Goal: Task Accomplishment & Management: Manage account settings

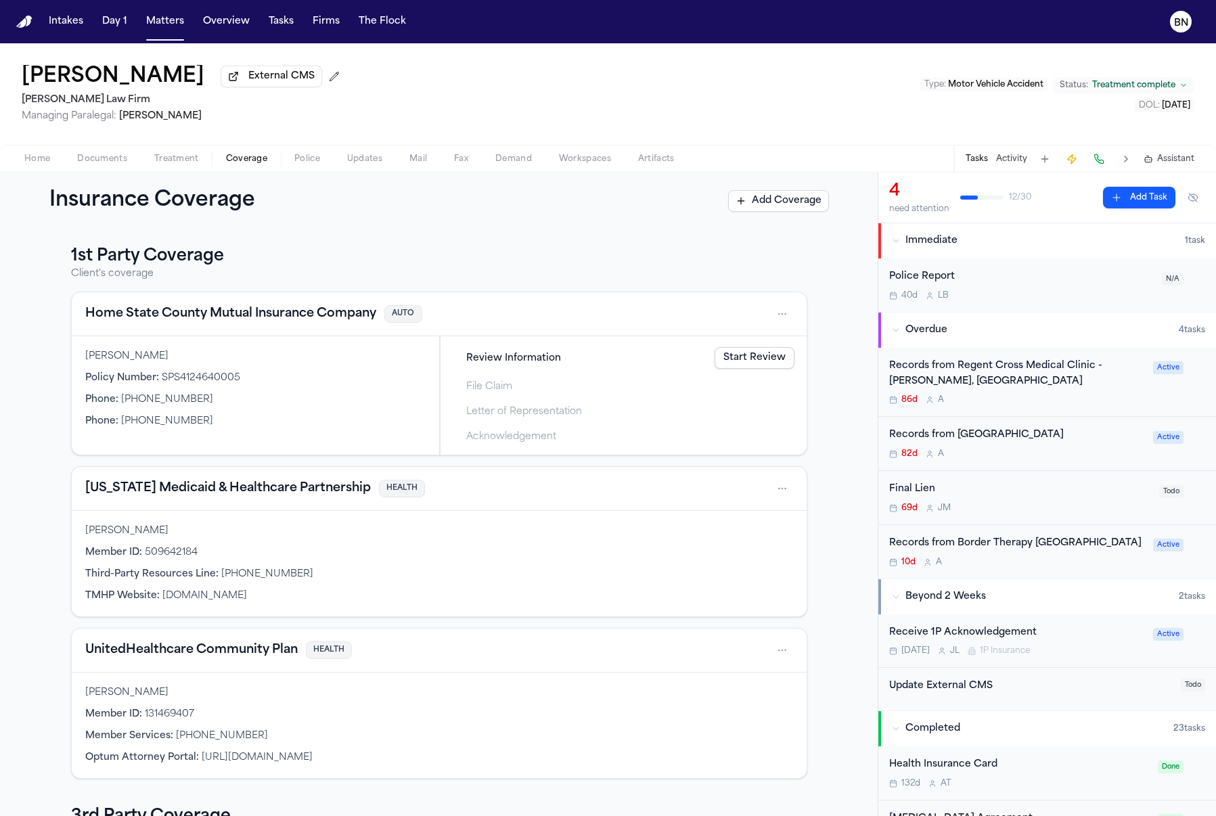
scroll to position [683, 0]
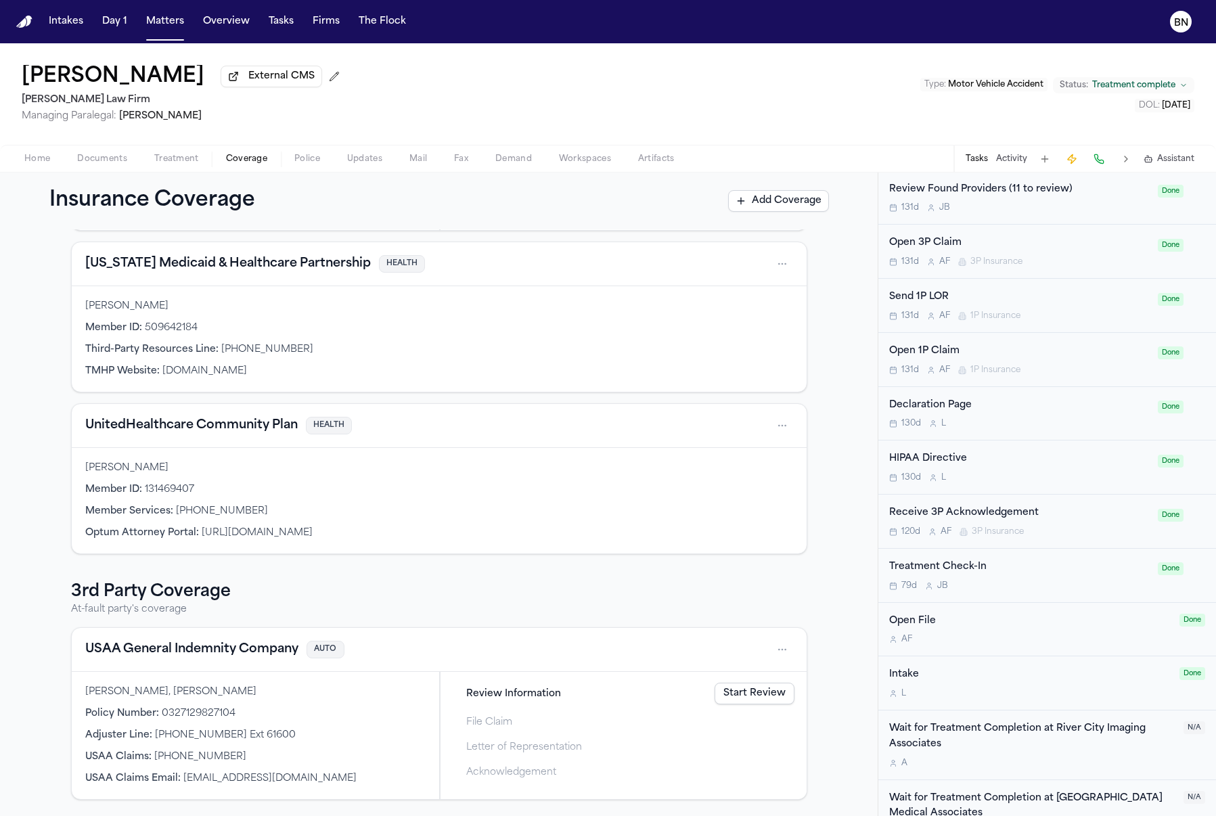
click at [162, 581] on h3 "3rd Party Coverage" at bounding box center [439, 592] width 736 height 22
click at [179, 647] on button "USAA General Indemnity Company" at bounding box center [191, 649] width 213 height 19
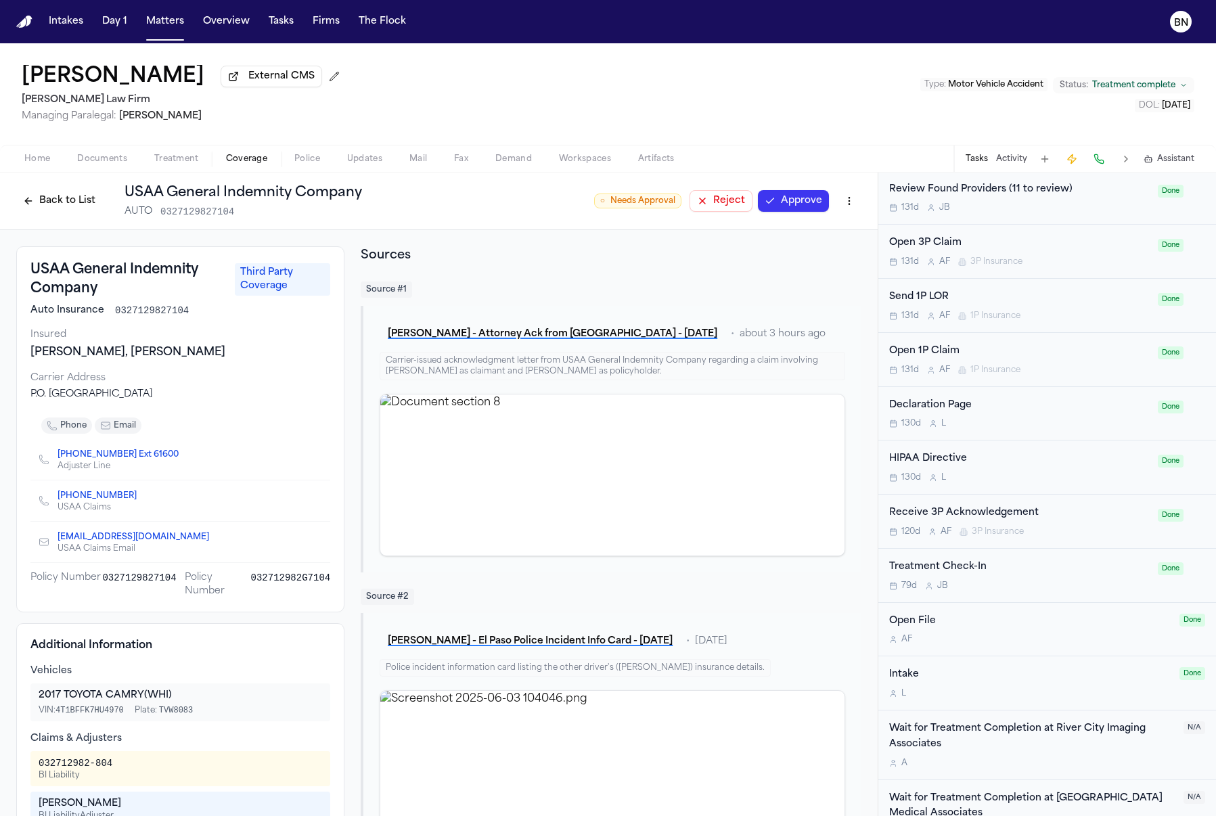
click at [16, 165] on button "Home" at bounding box center [37, 159] width 53 height 16
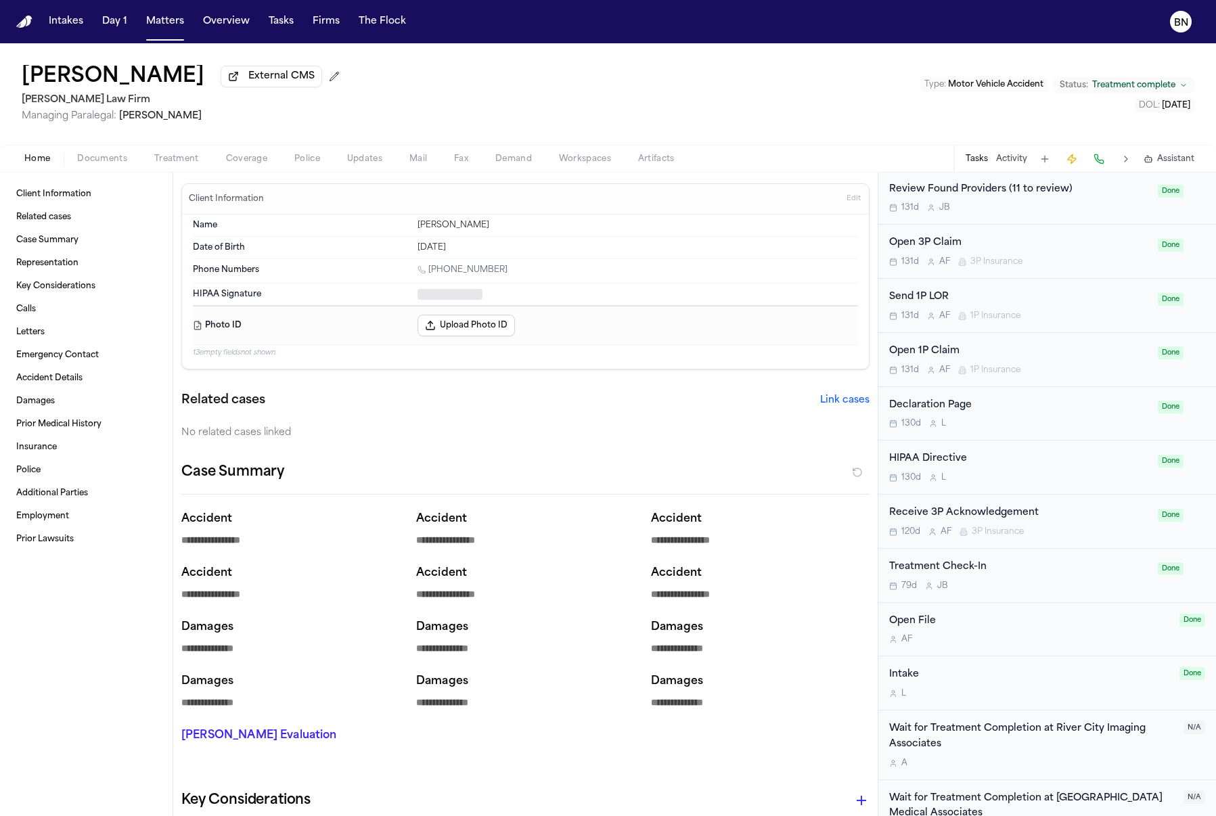
type textarea "*"
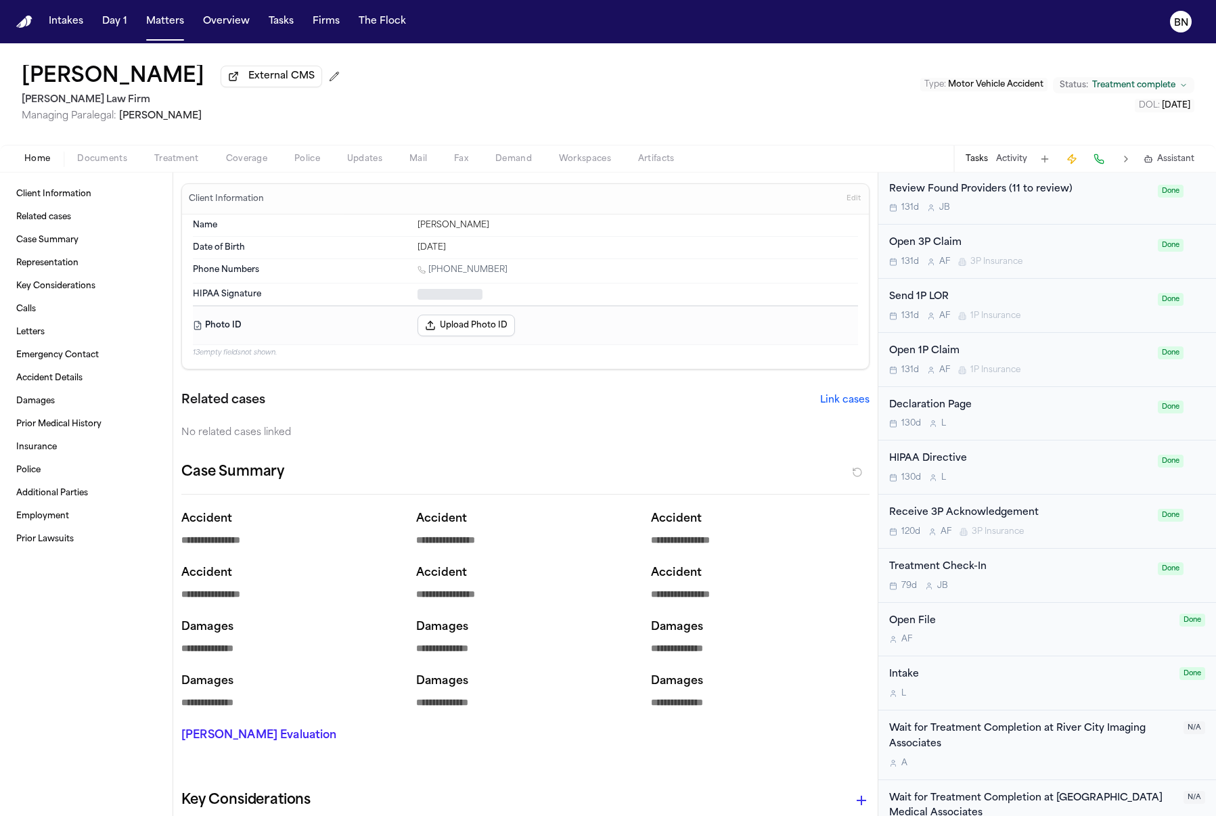
type textarea "*"
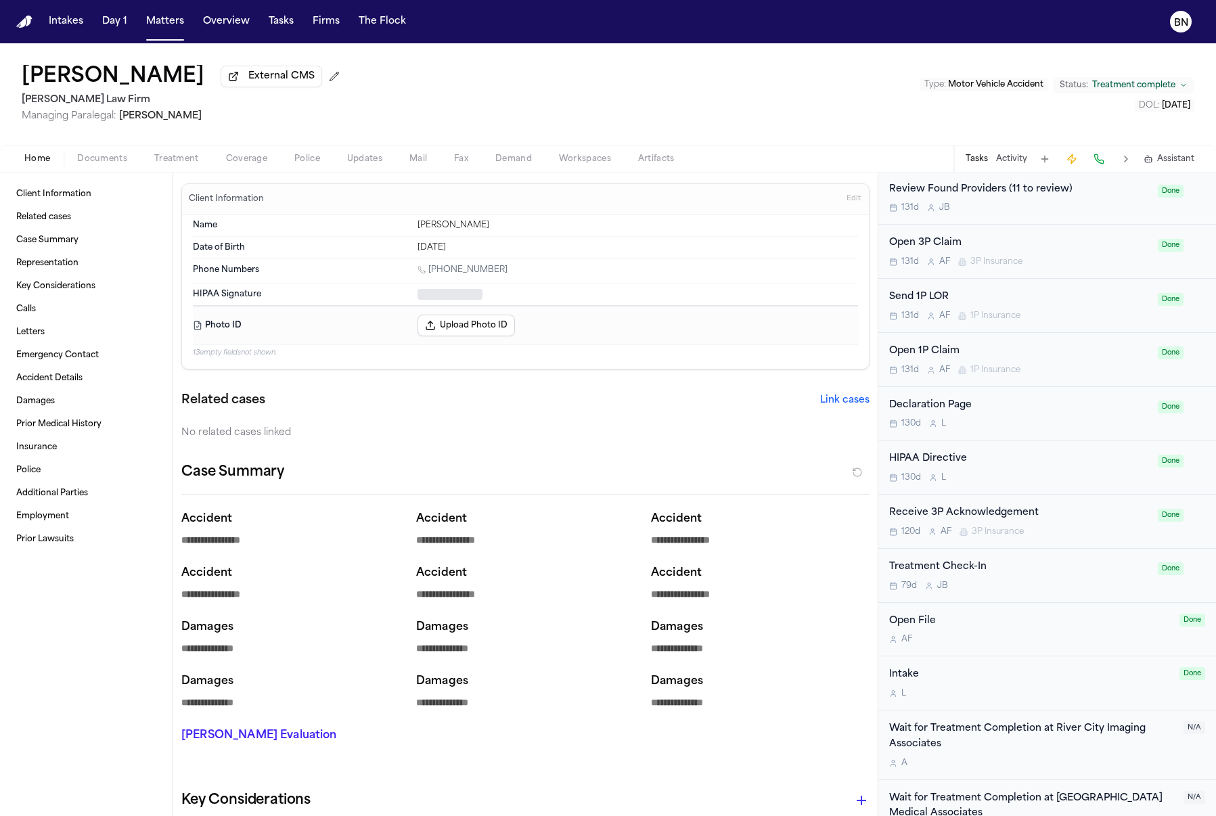
type textarea "*"
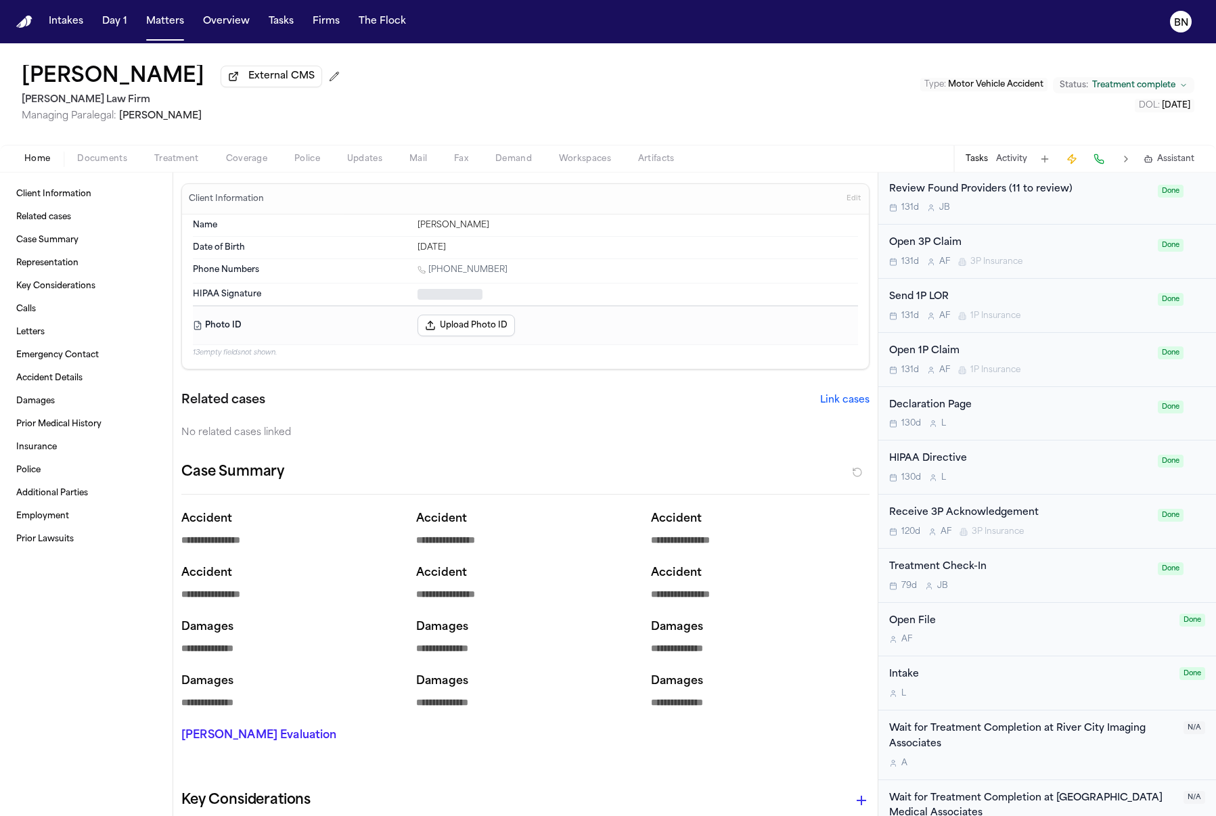
type textarea "*"
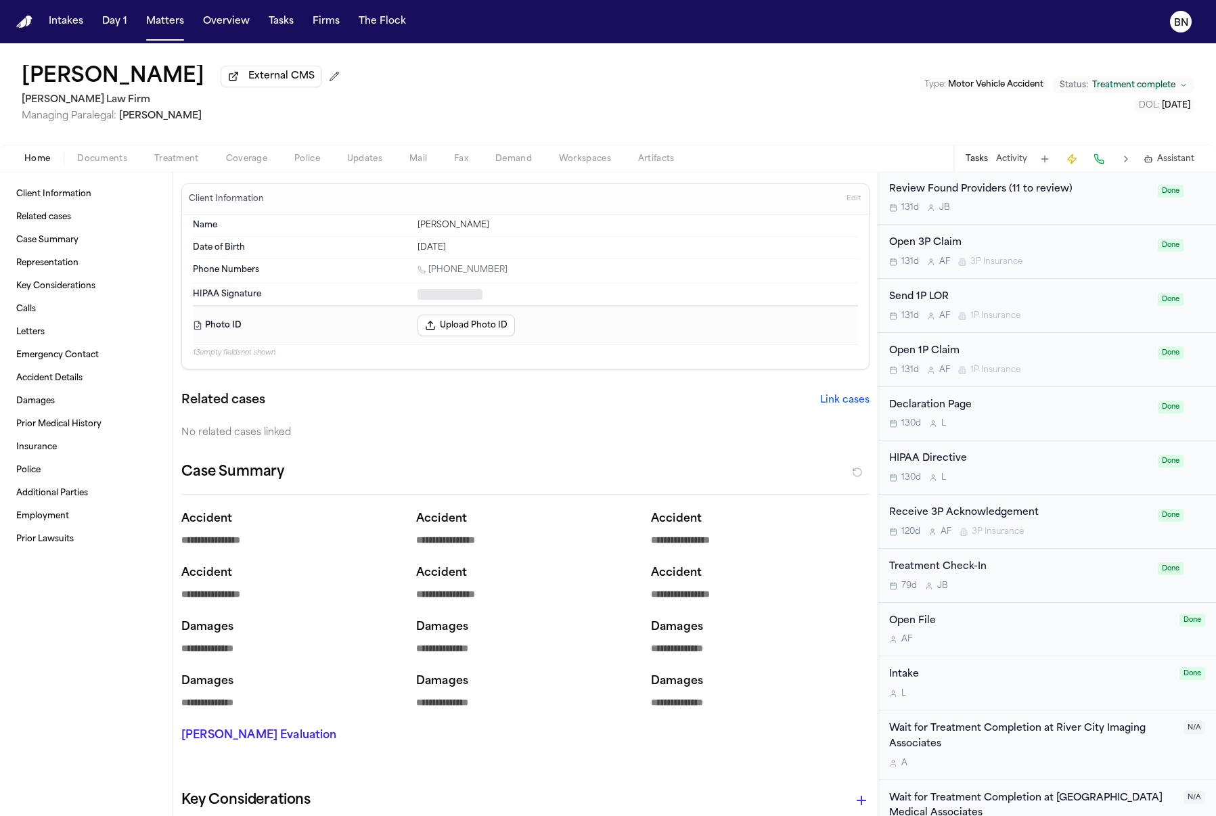
type textarea "*"
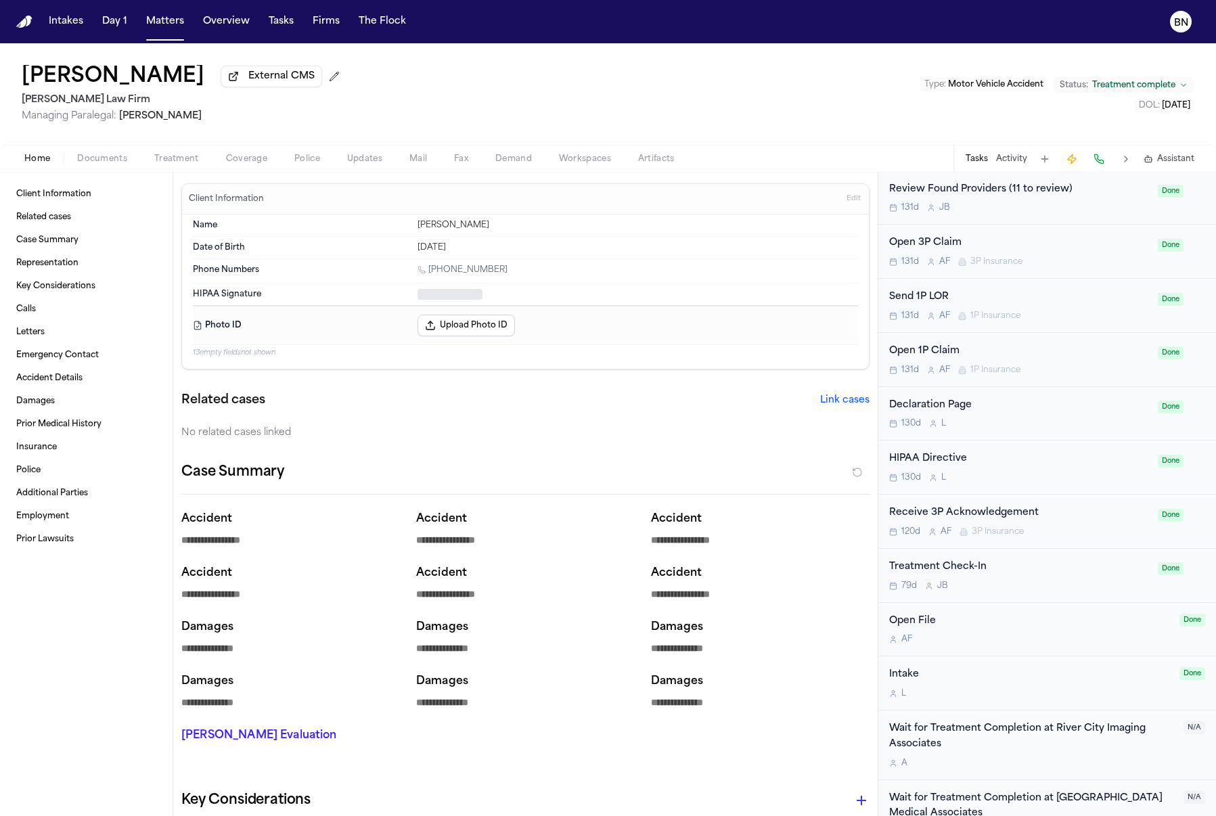
type textarea "*"
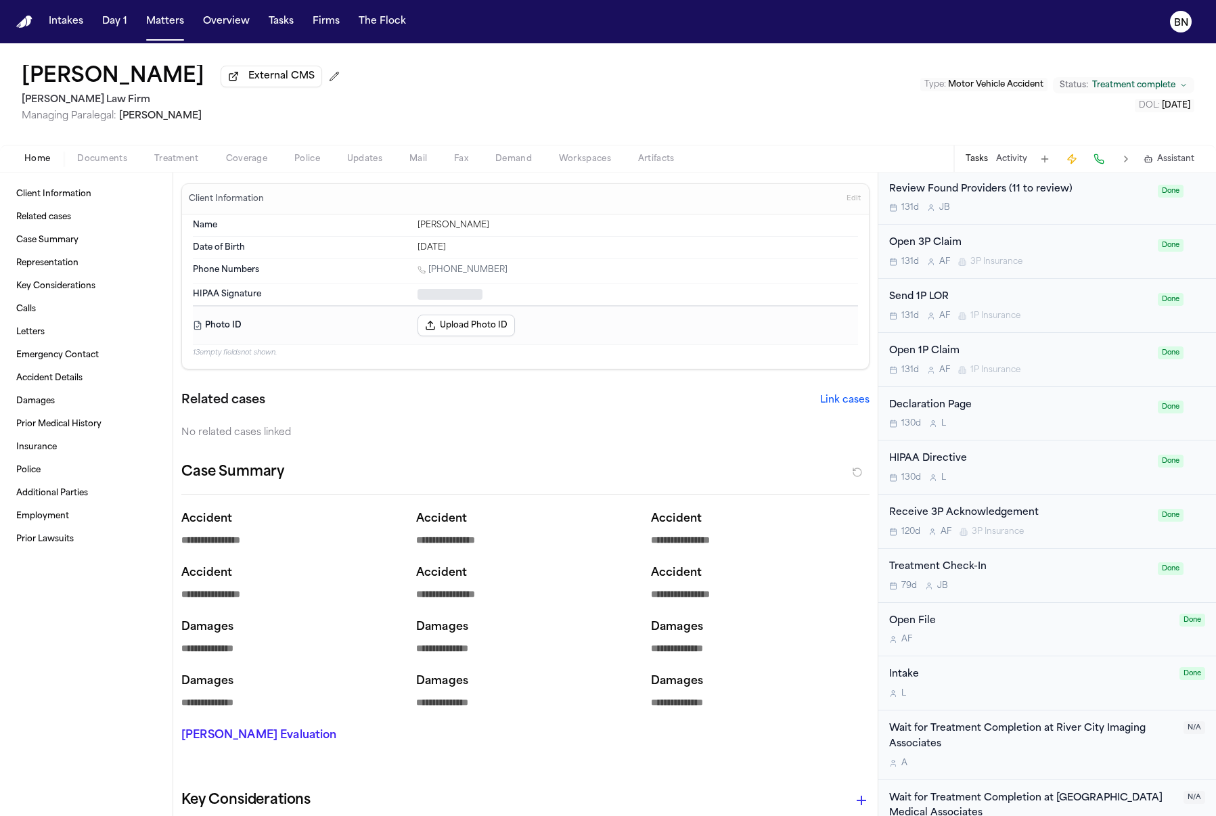
type textarea "*"
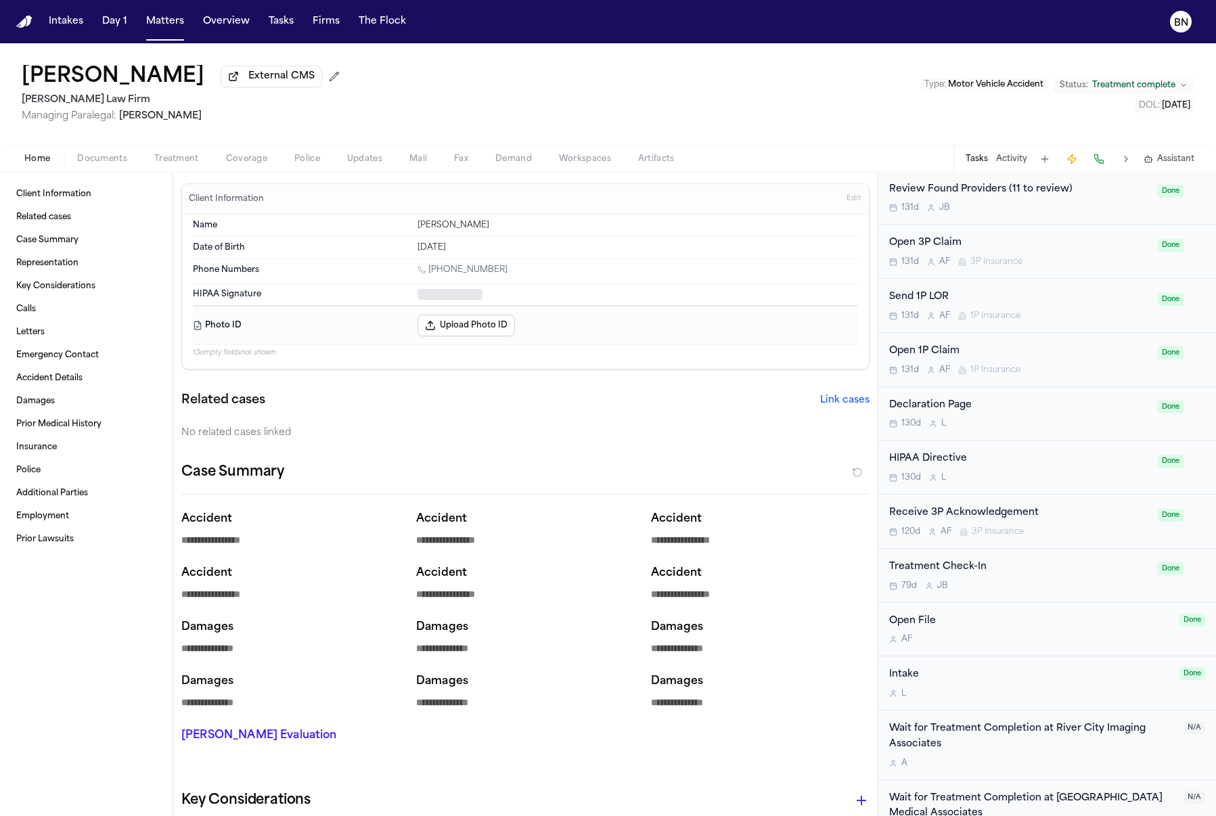
type textarea "*"
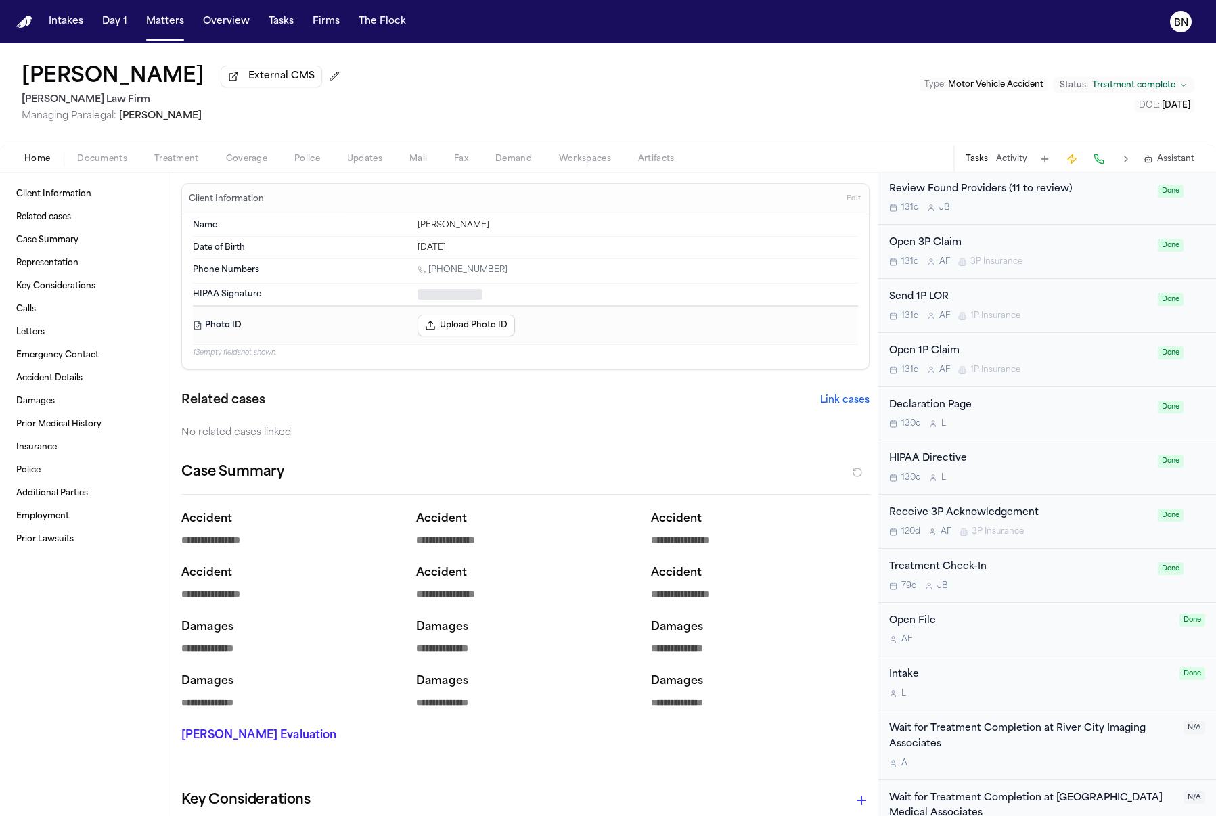
type textarea "*"
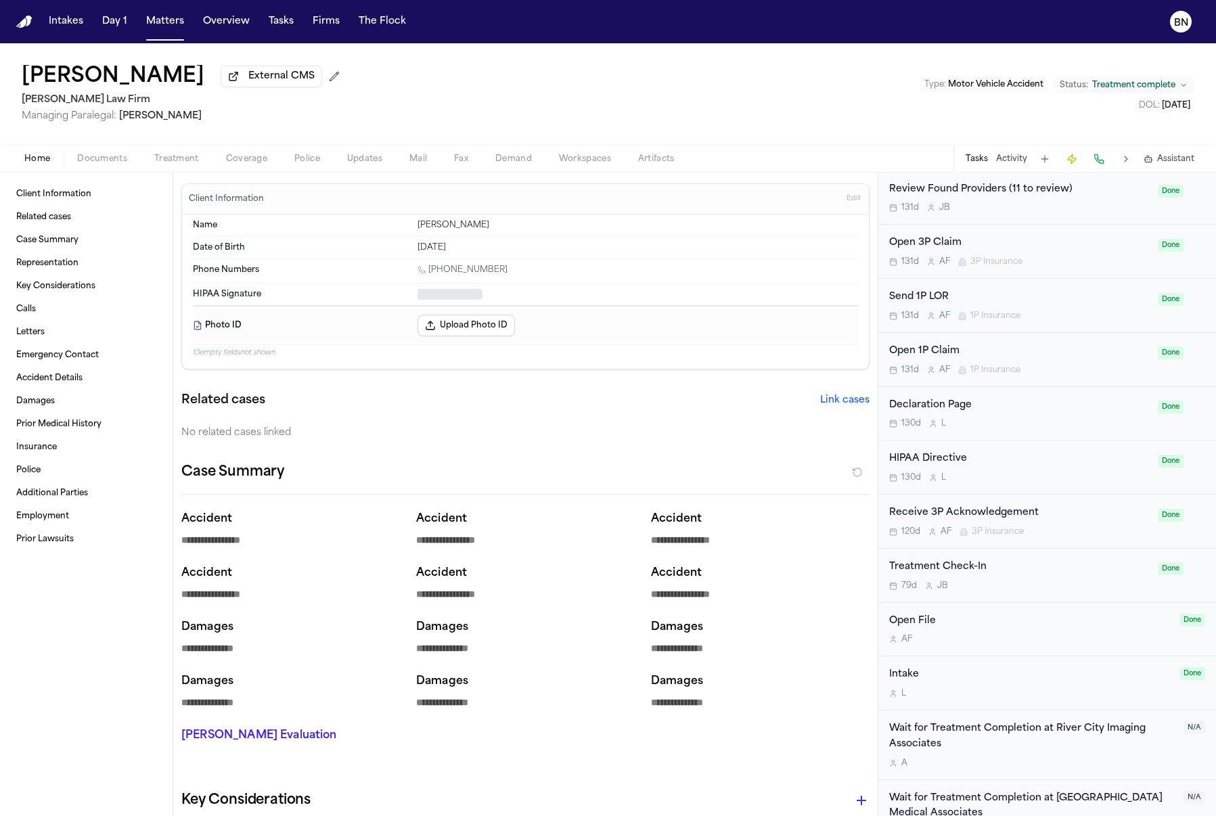
type textarea "*"
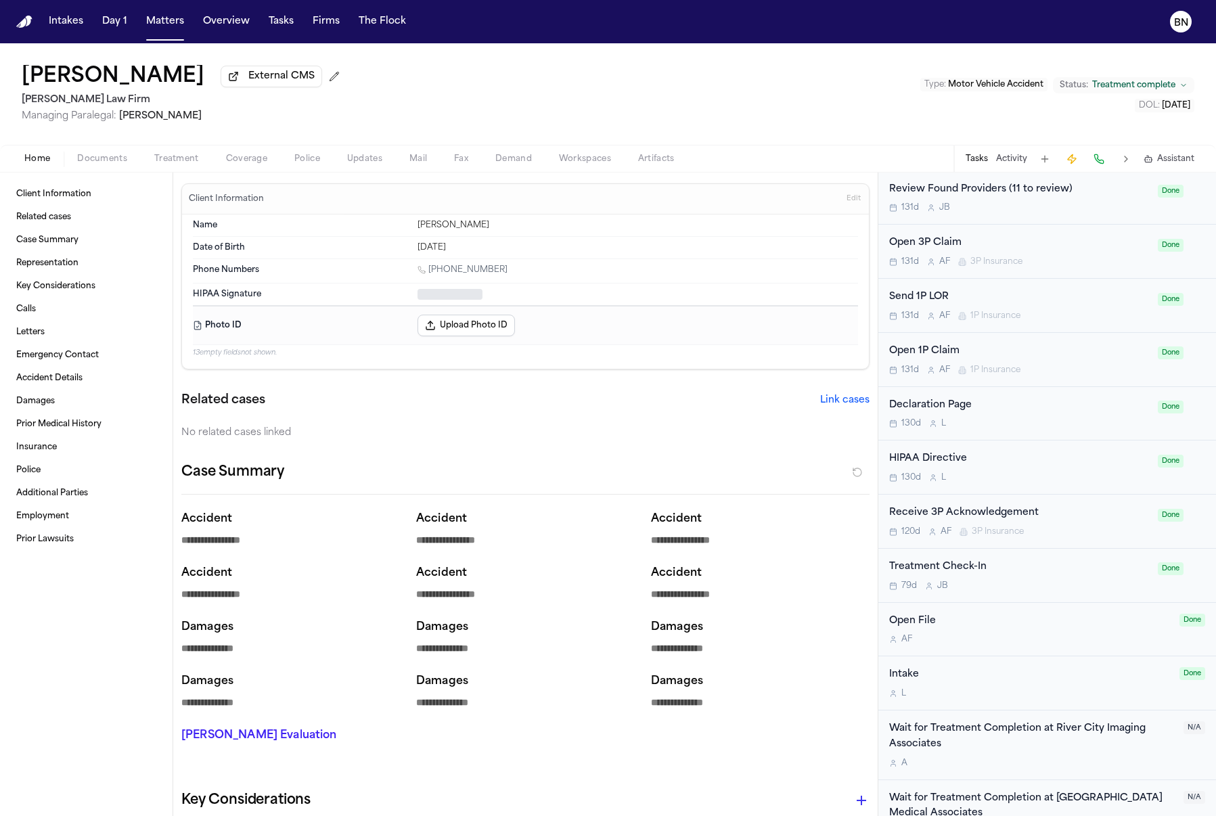
type textarea "*"
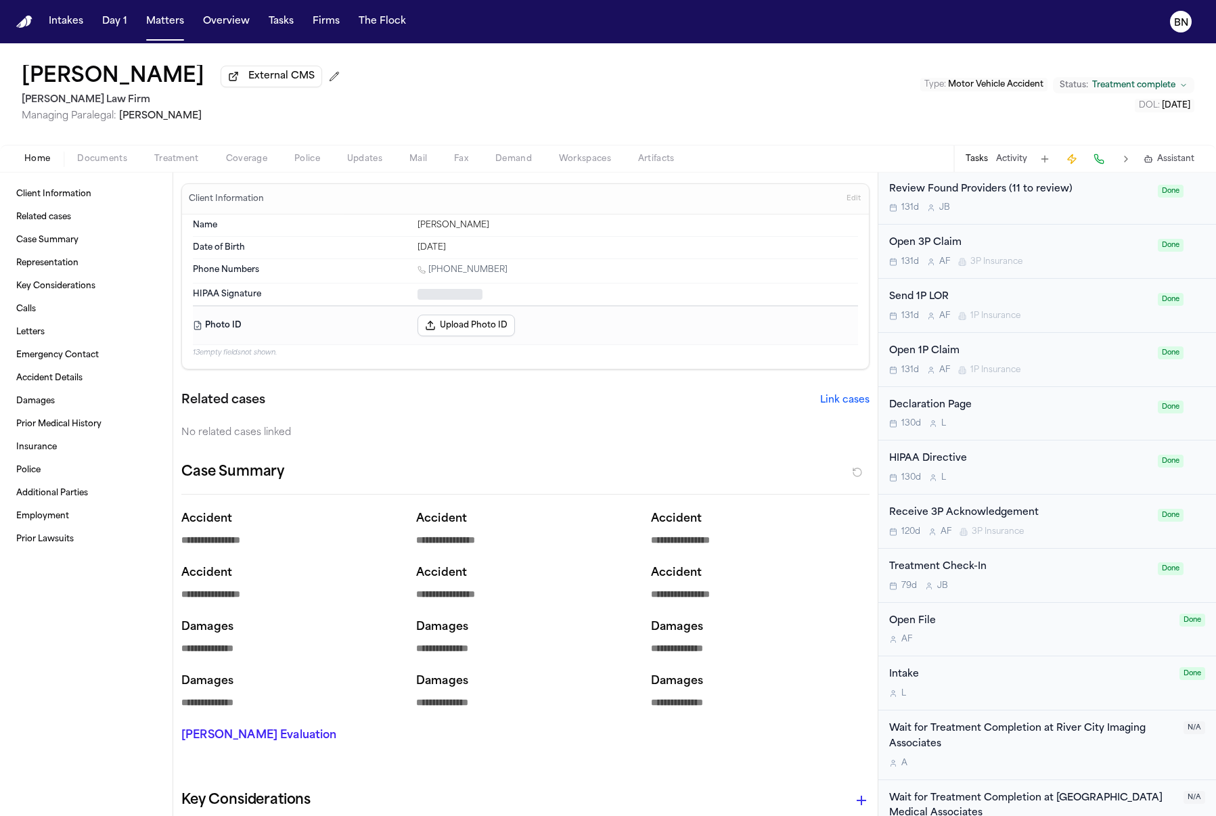
type textarea "*"
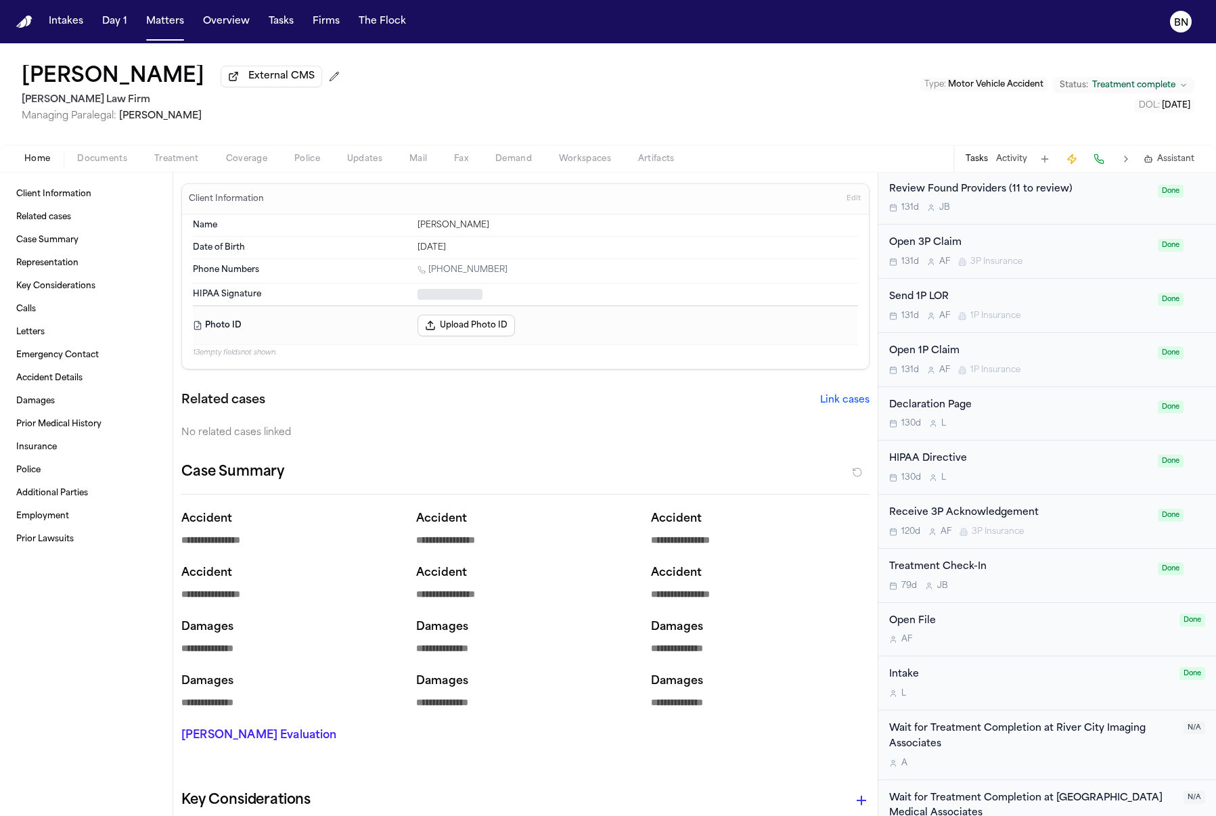
type textarea "*"
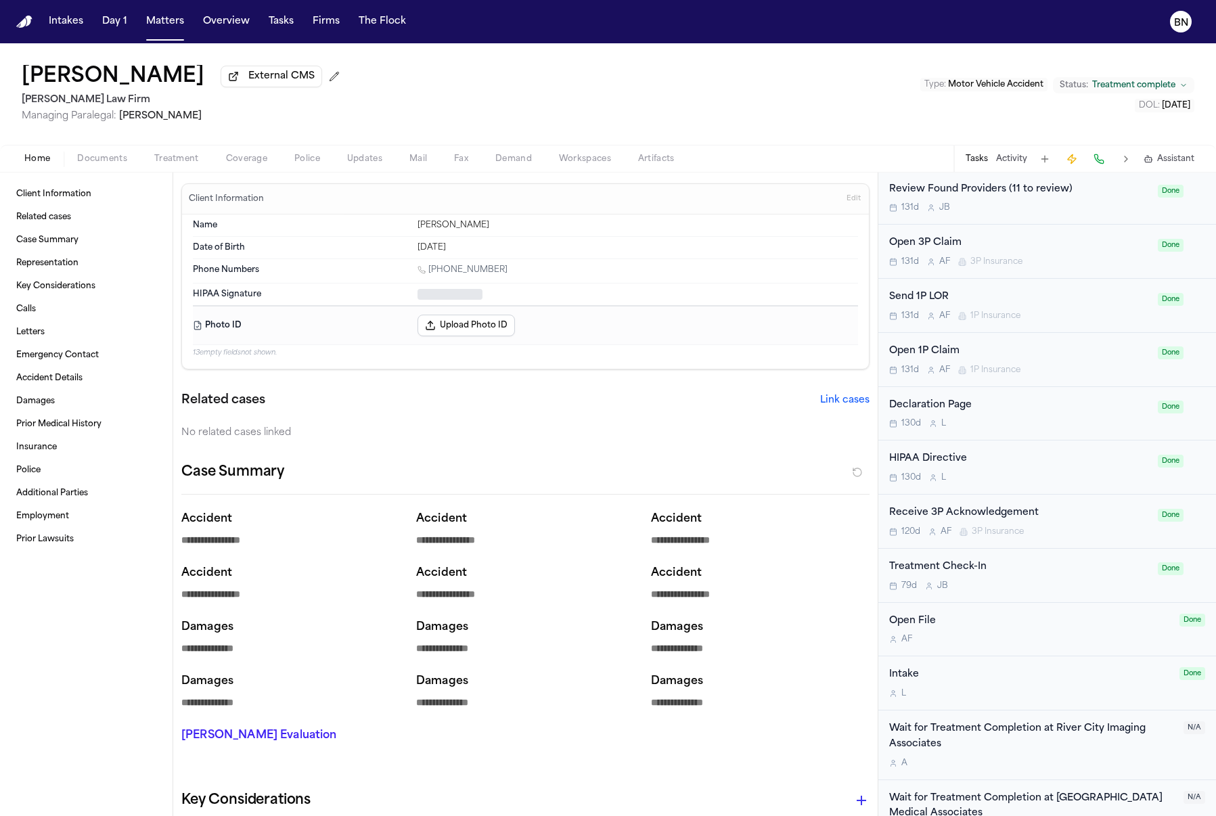
type textarea "*"
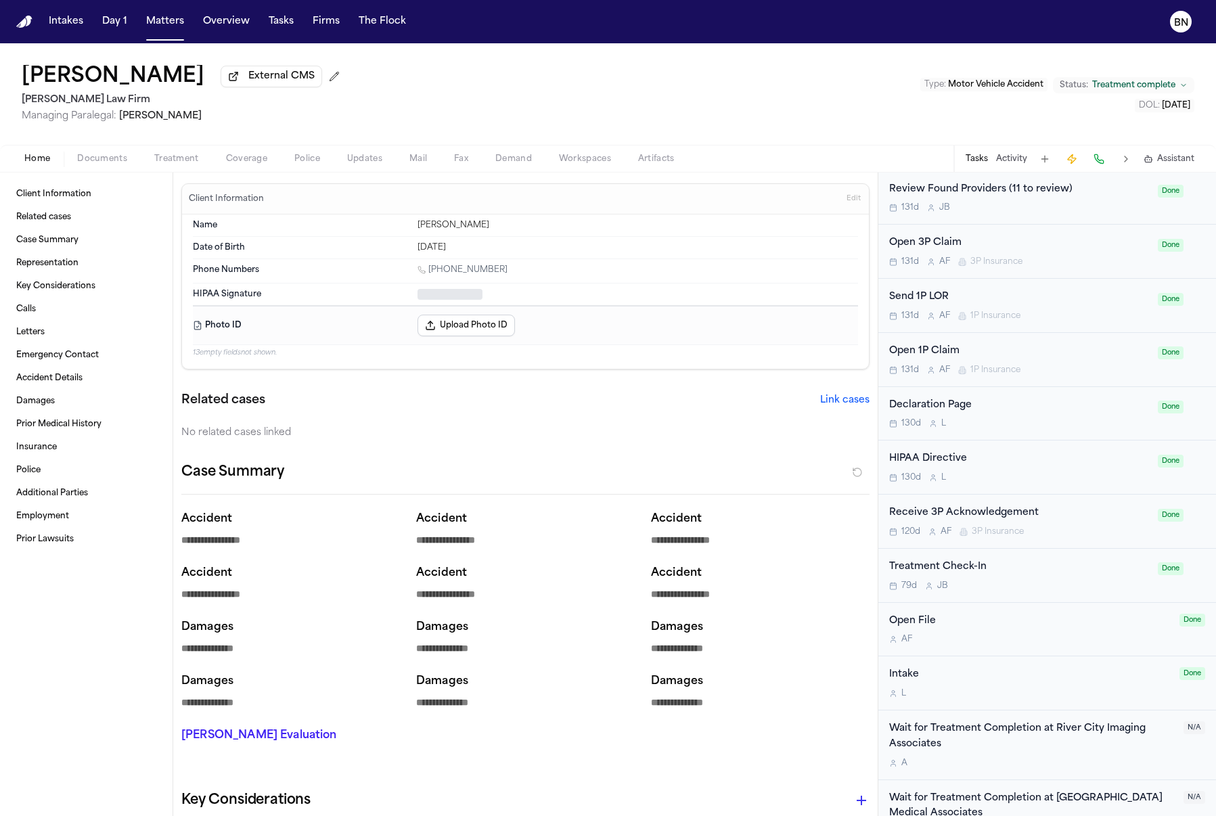
type textarea "*"
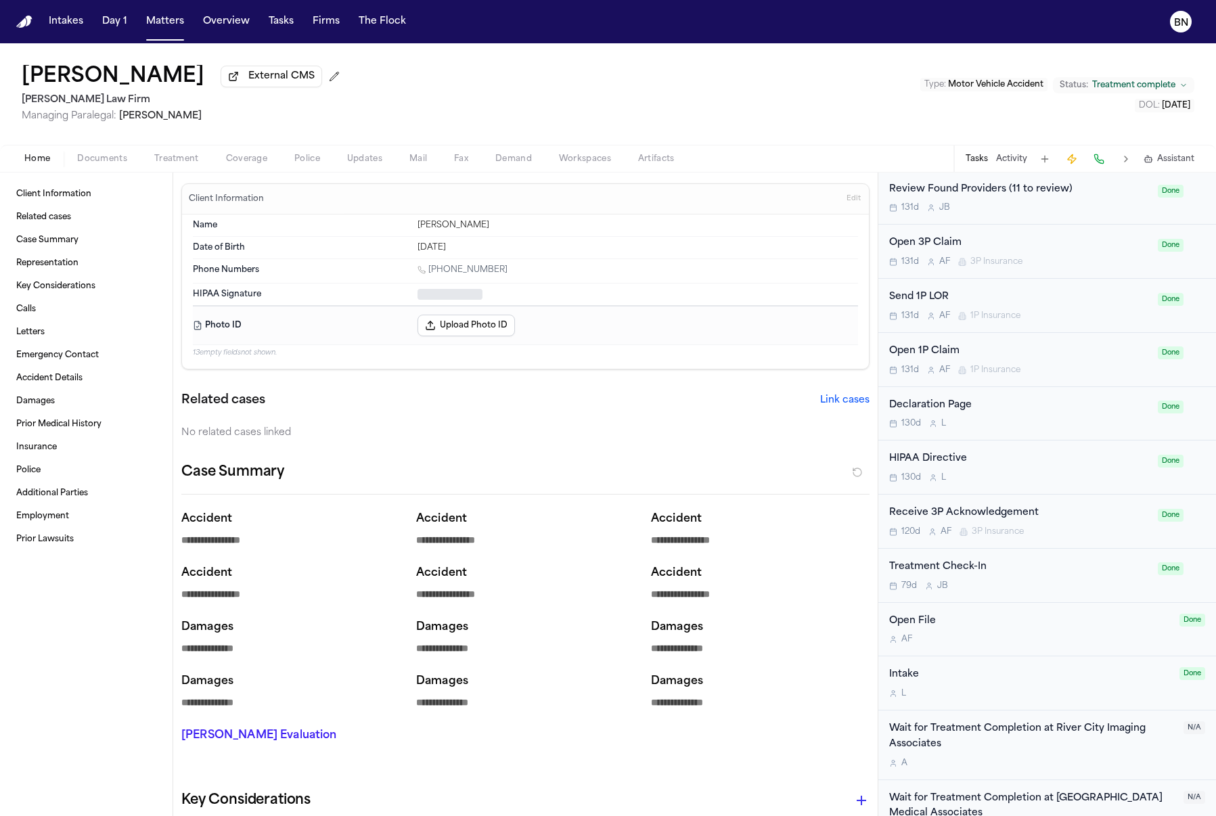
type textarea "*"
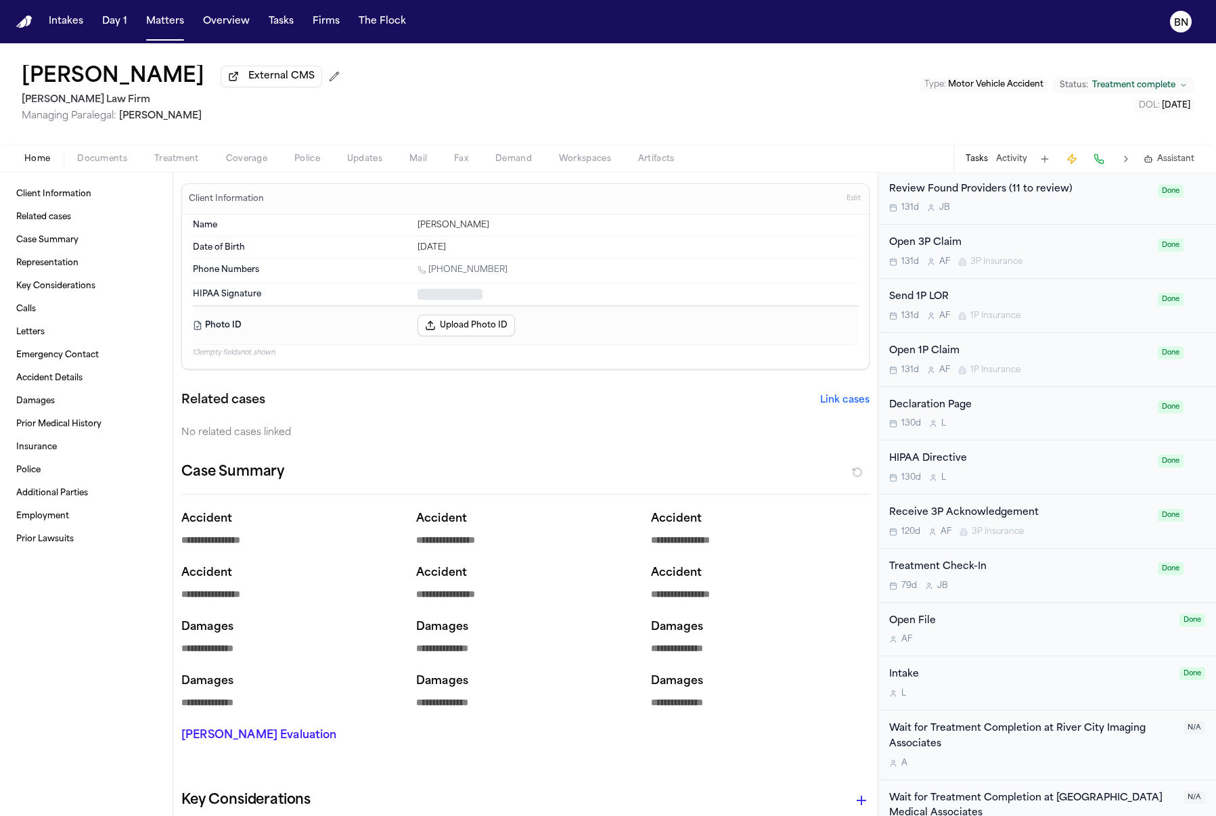
type textarea "*"
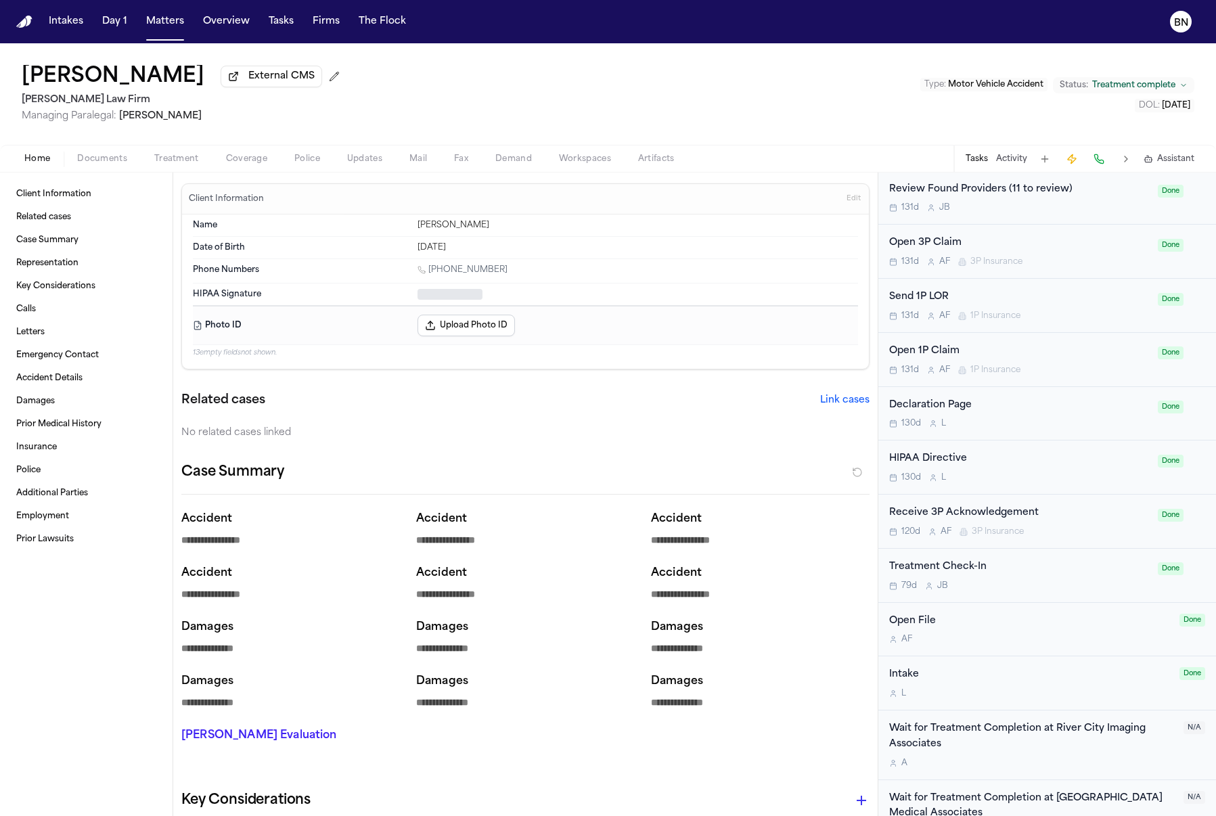
type textarea "*"
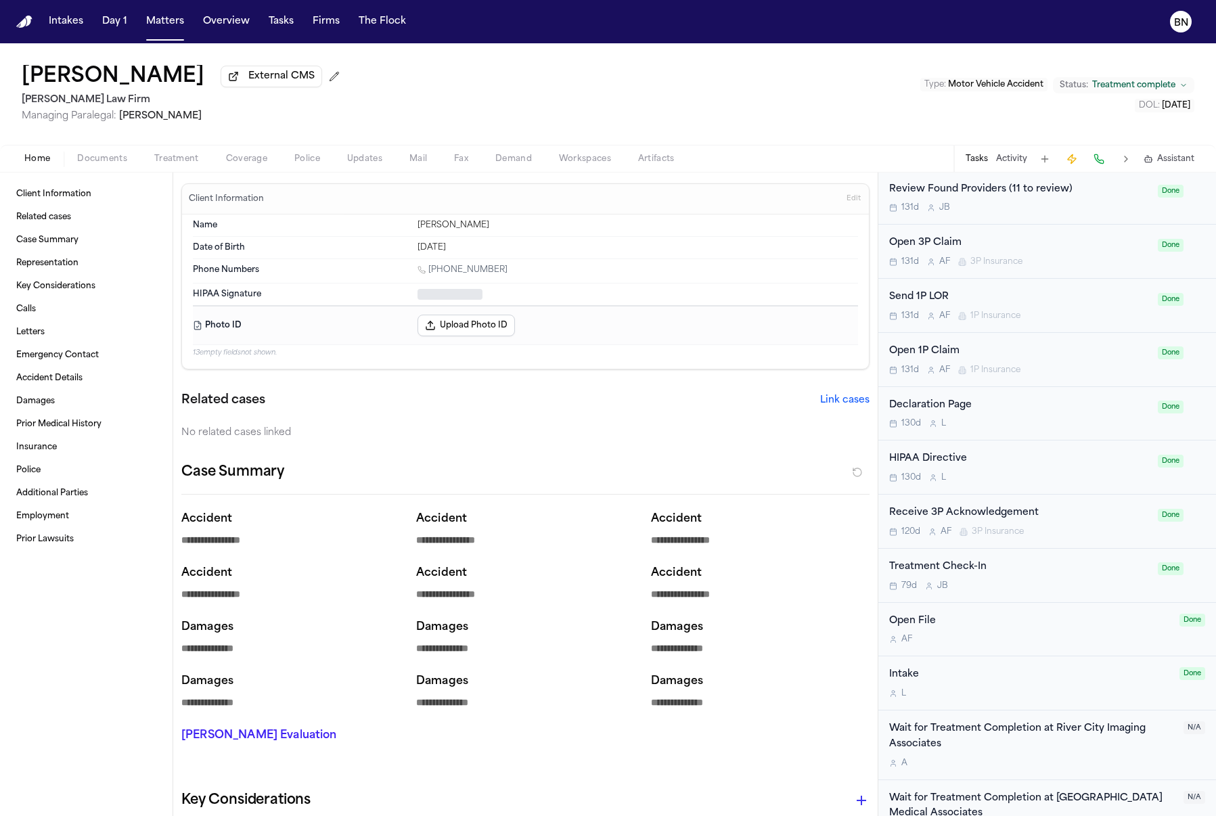
type textarea "*"
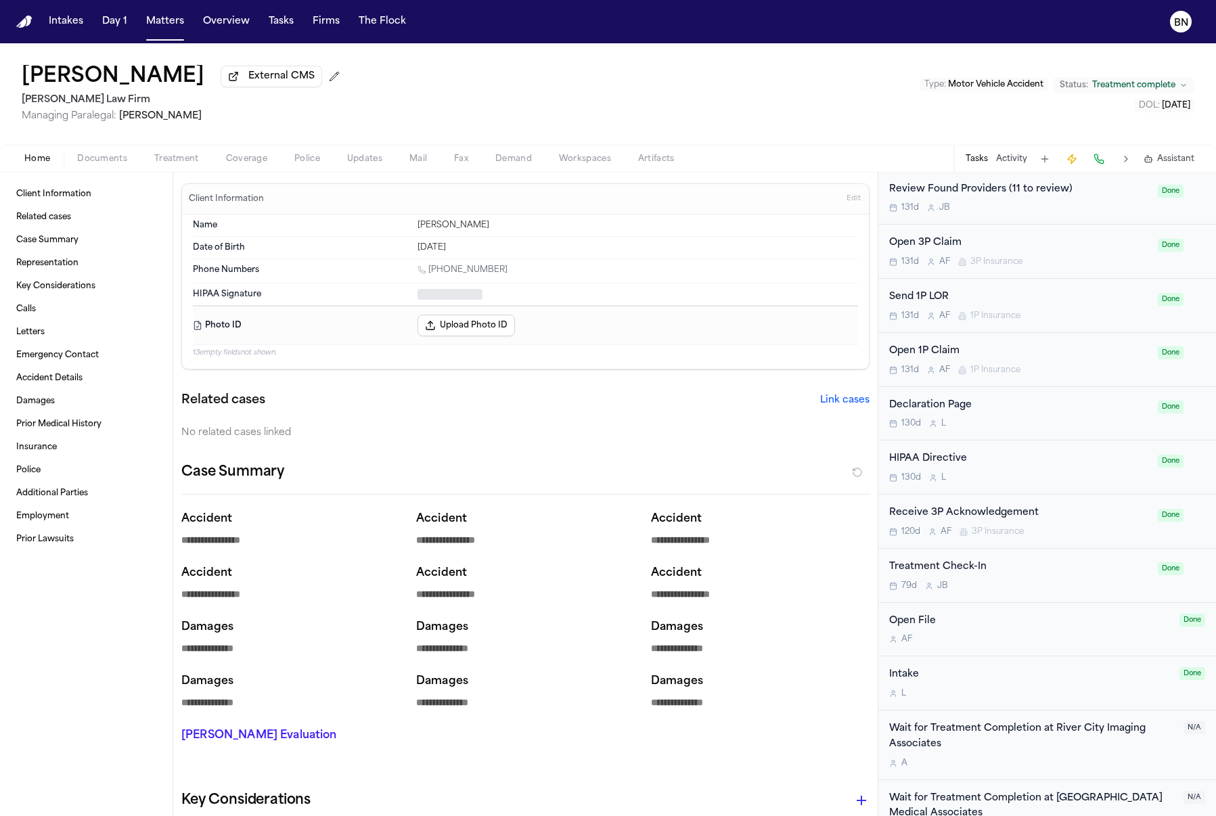
type textarea "*"
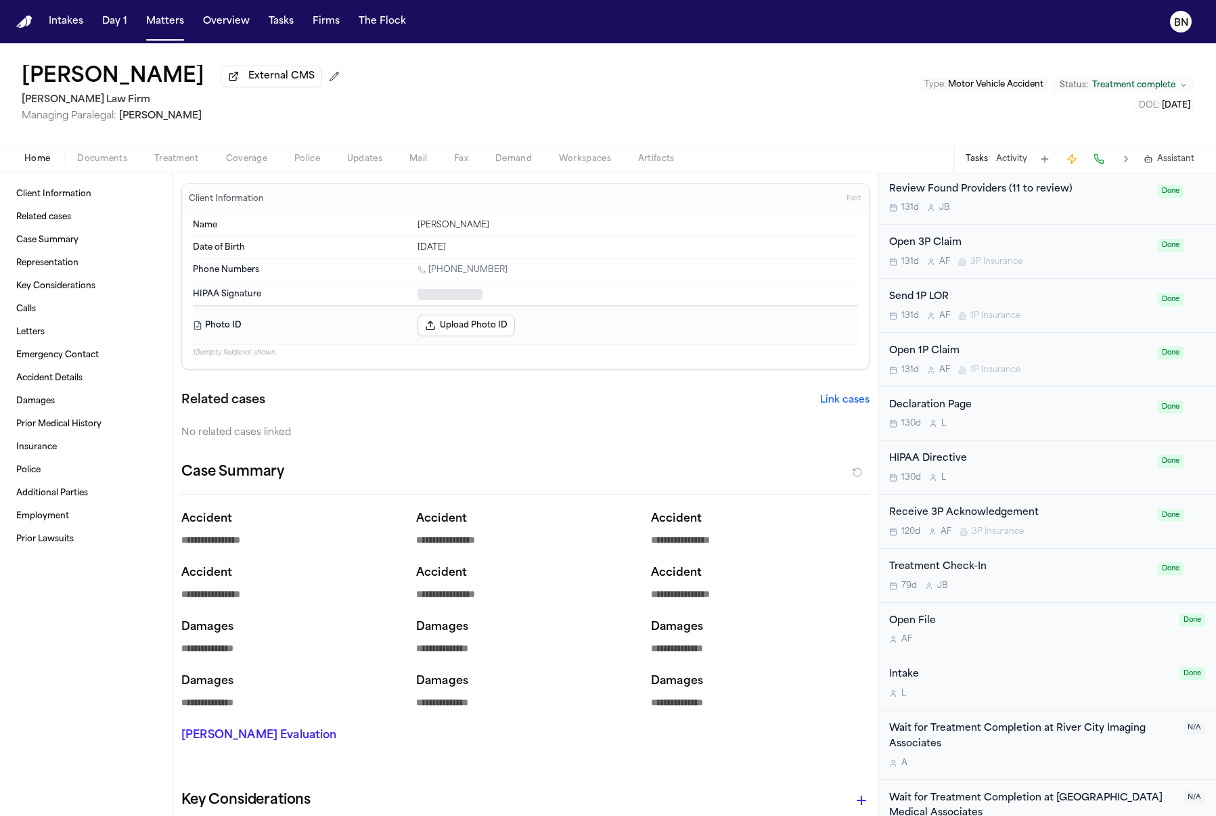
type textarea "*"
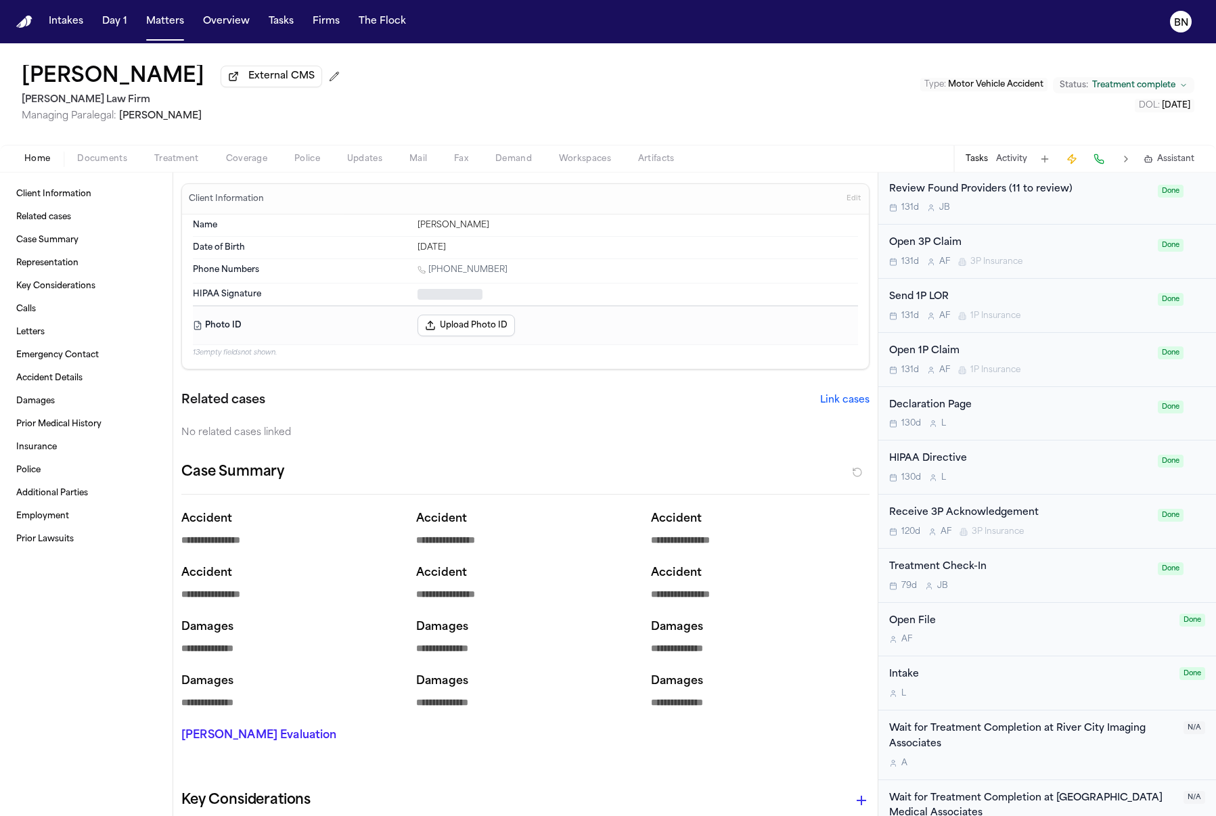
type textarea "*"
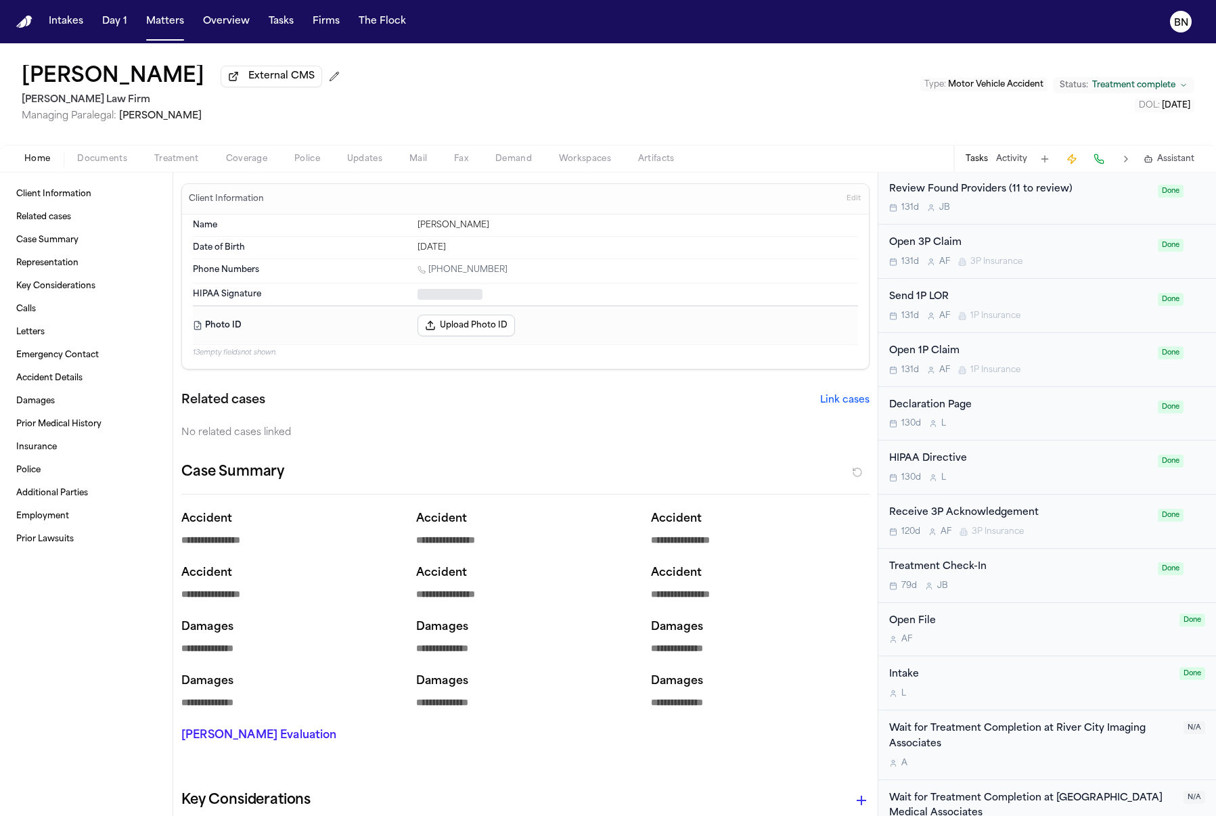
type textarea "*"
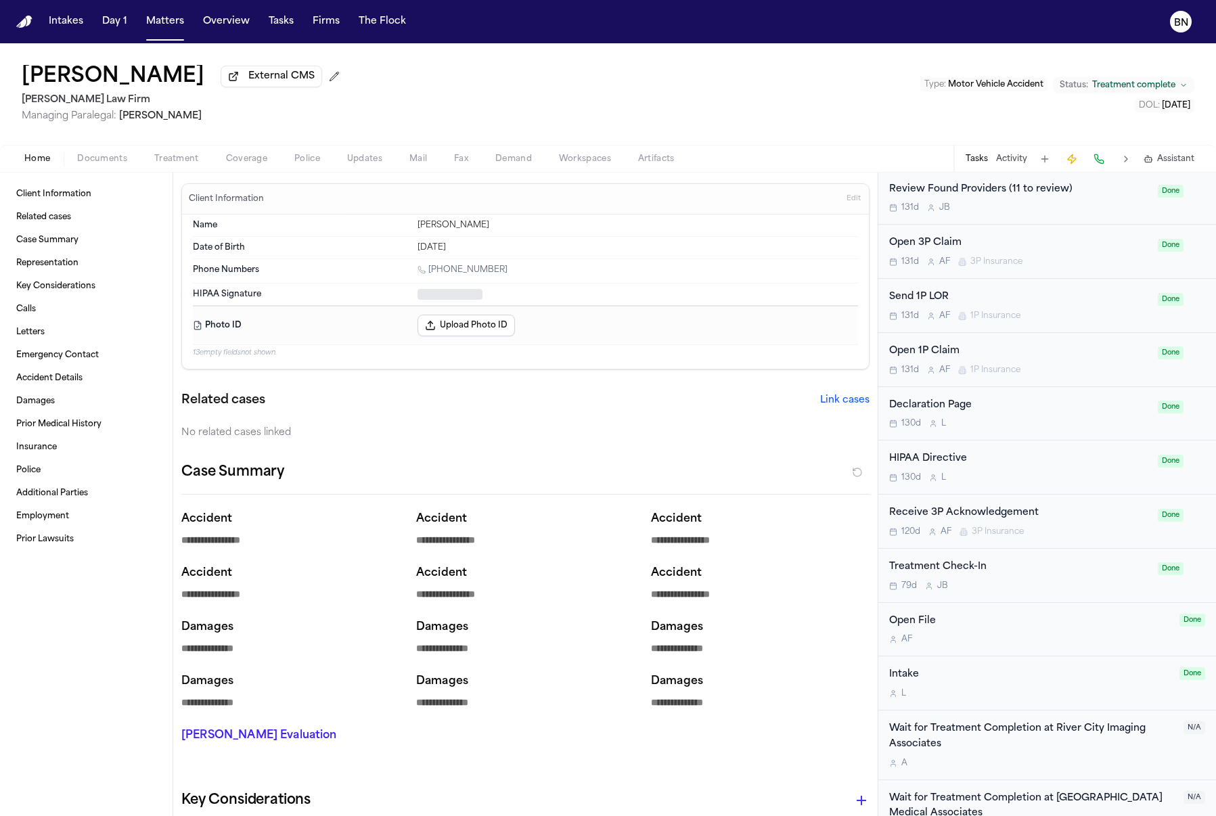
type textarea "*"
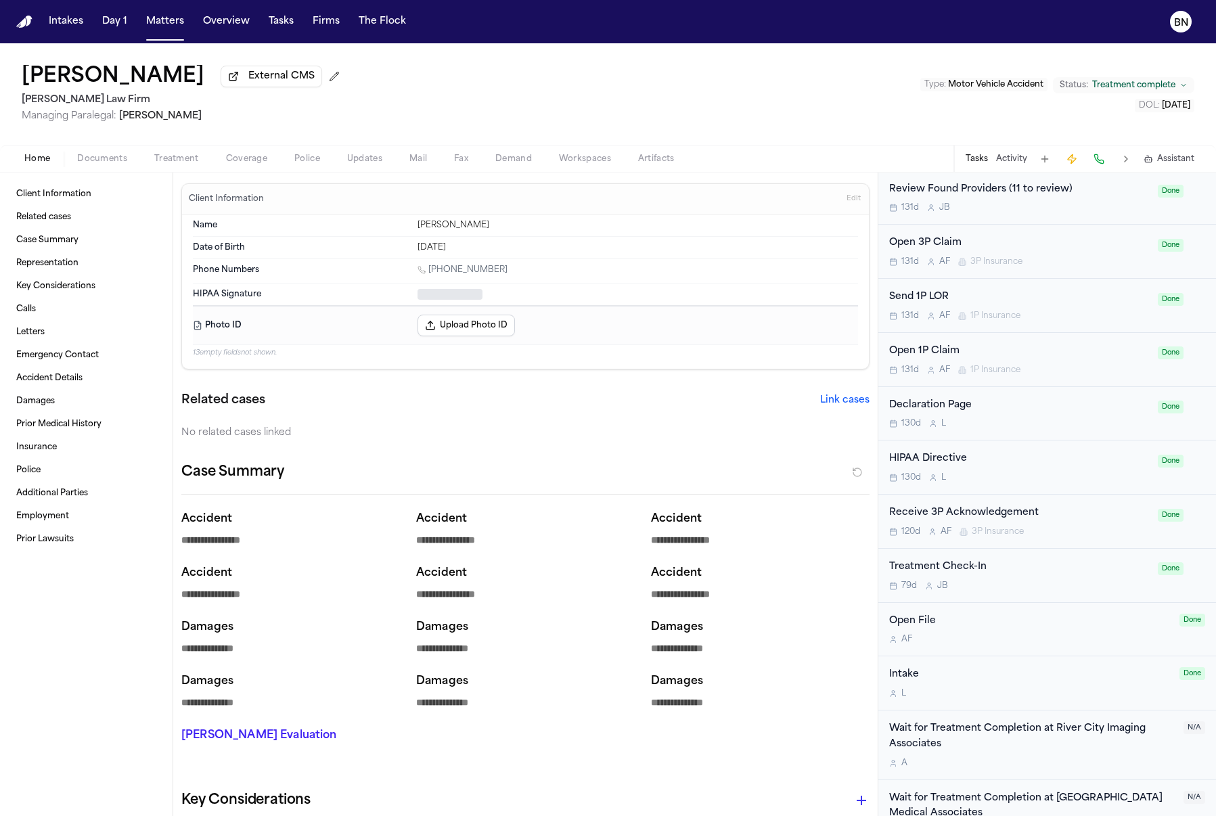
type textarea "*"
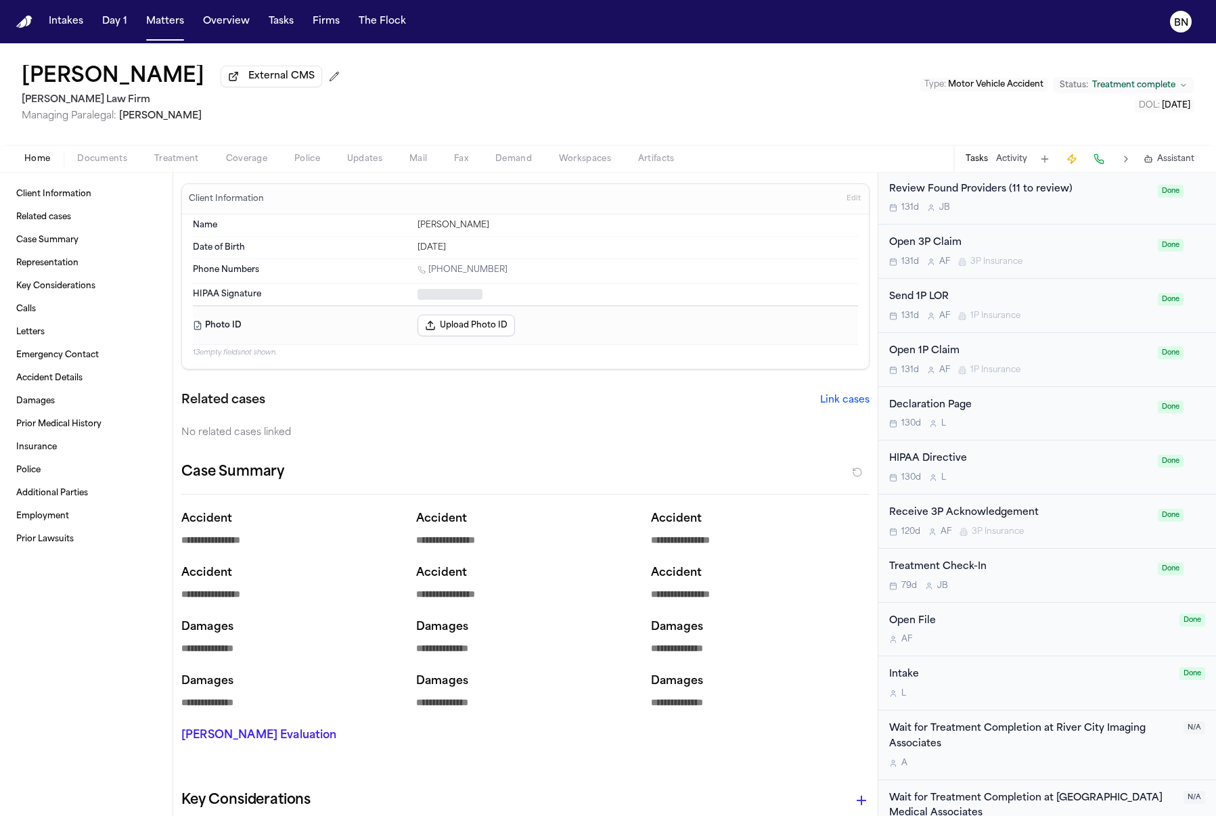
type textarea "*"
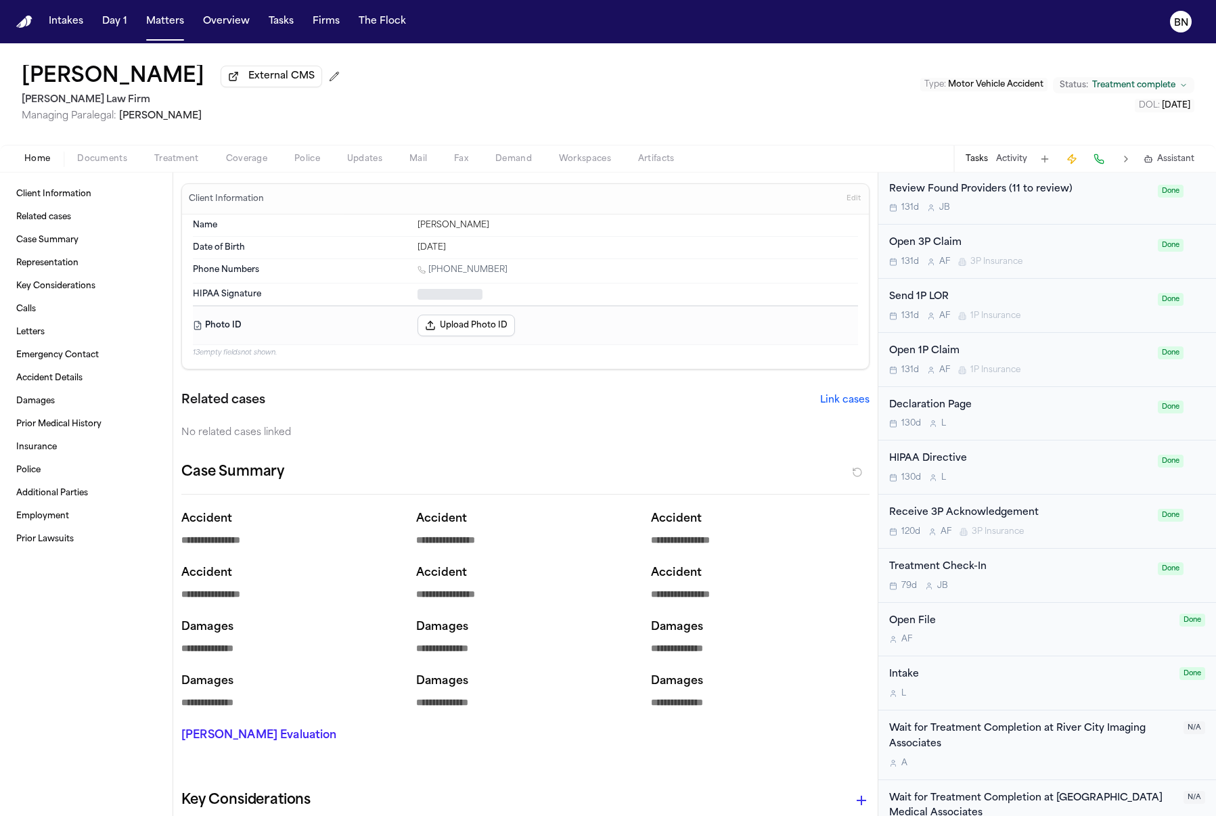
type textarea "*"
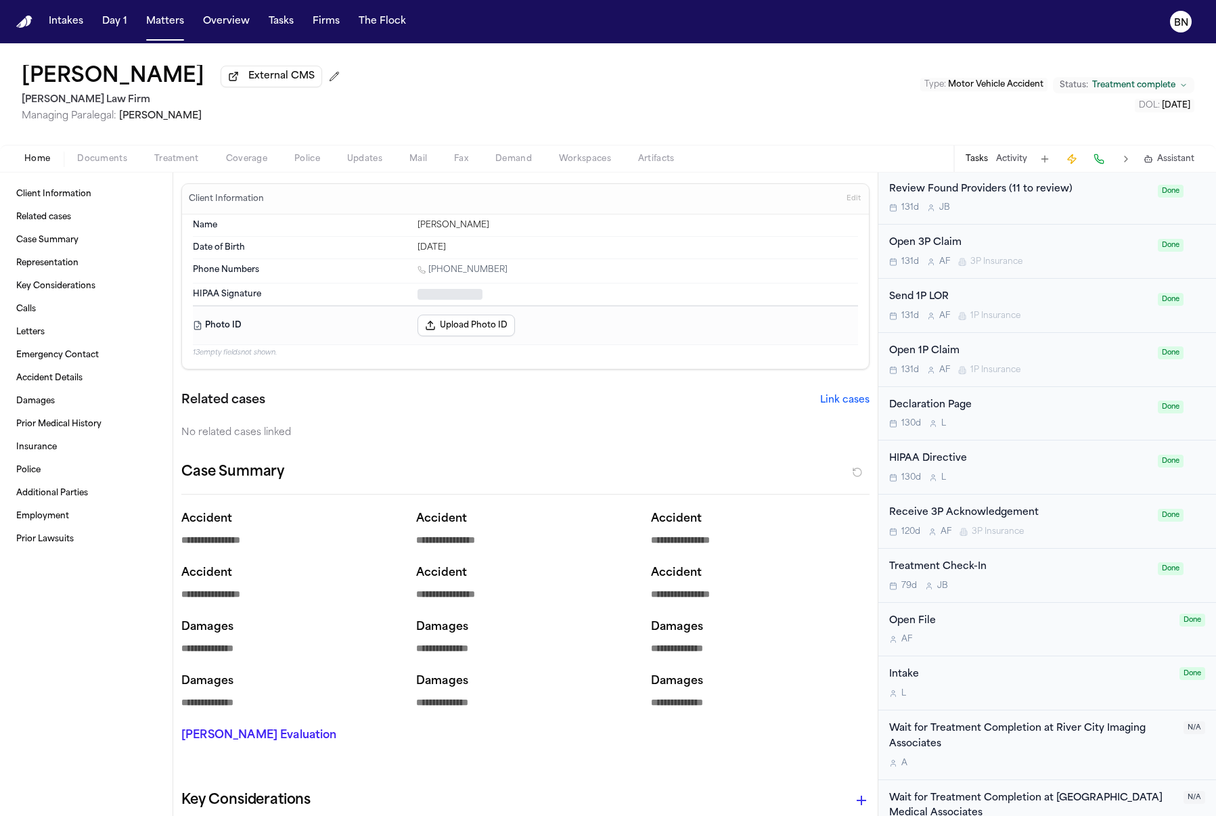
type textarea "*"
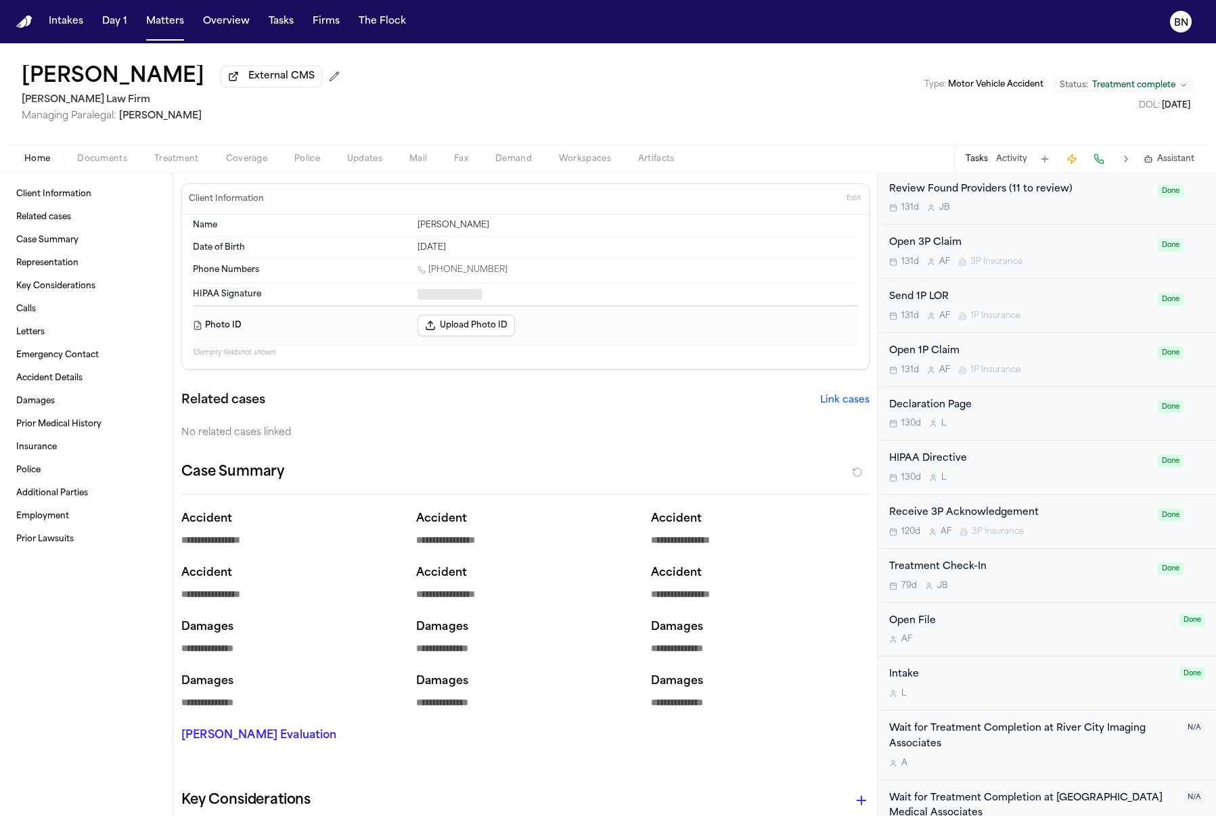
type textarea "*"
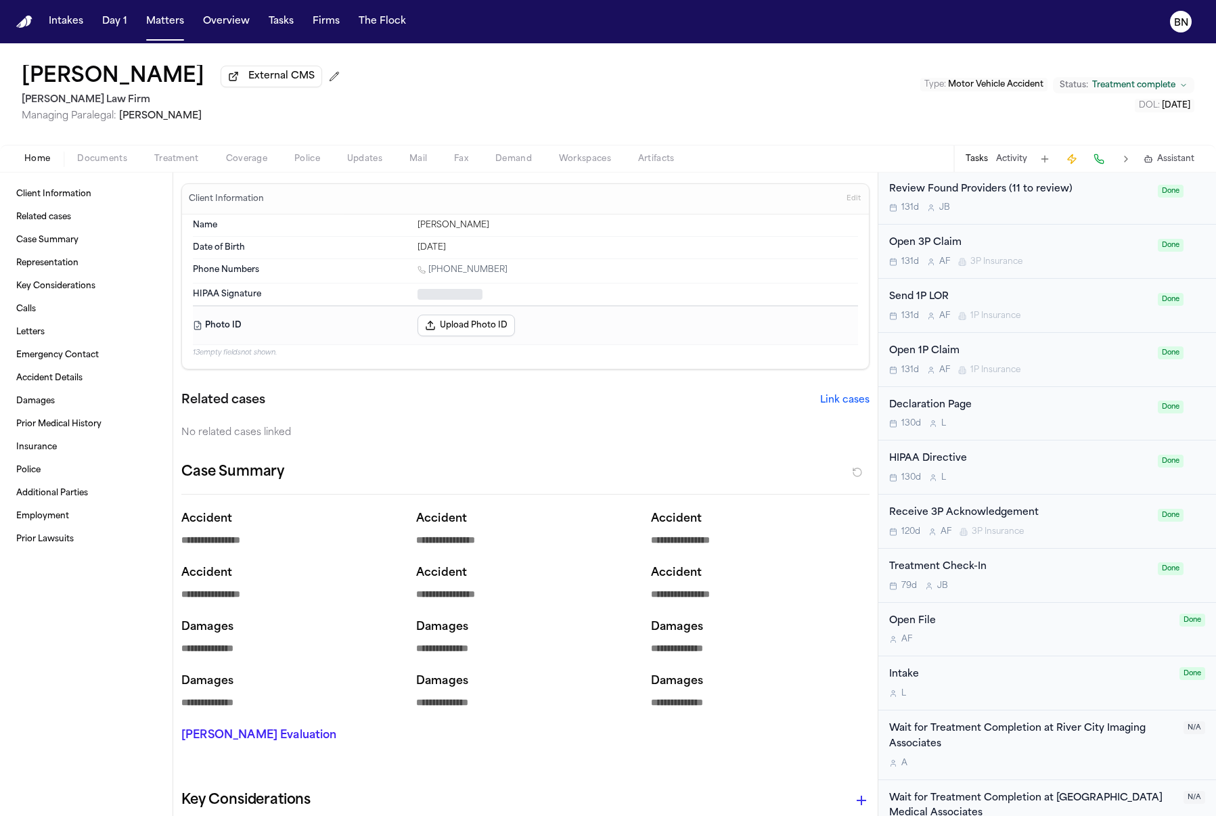
type textarea "*"
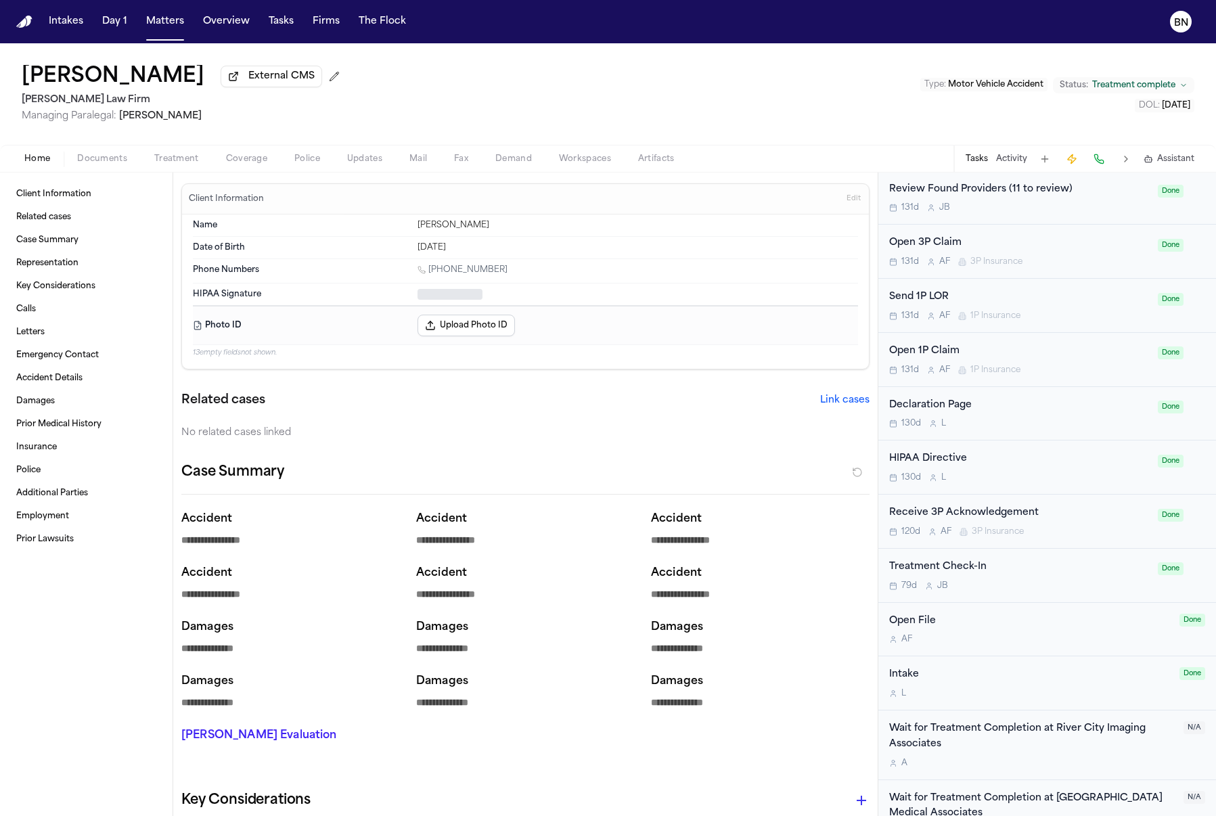
type textarea "*"
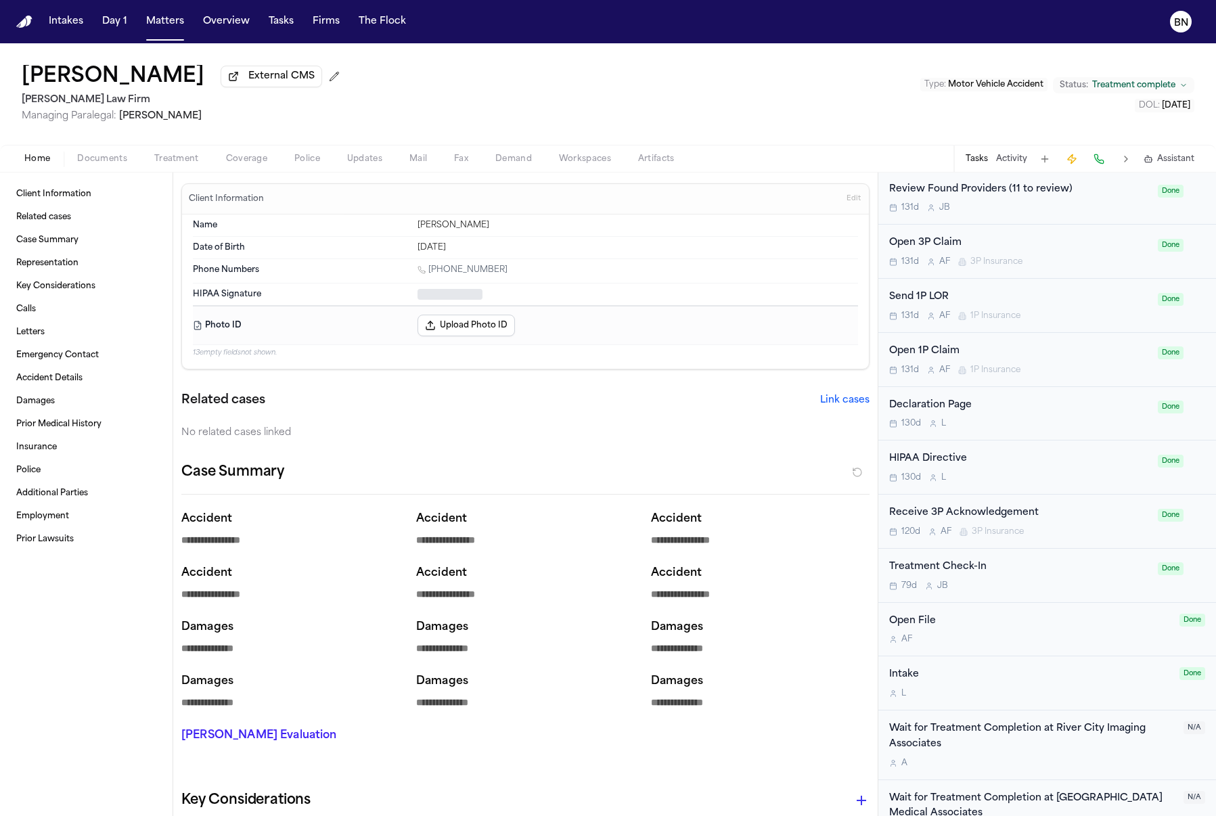
type textarea "*"
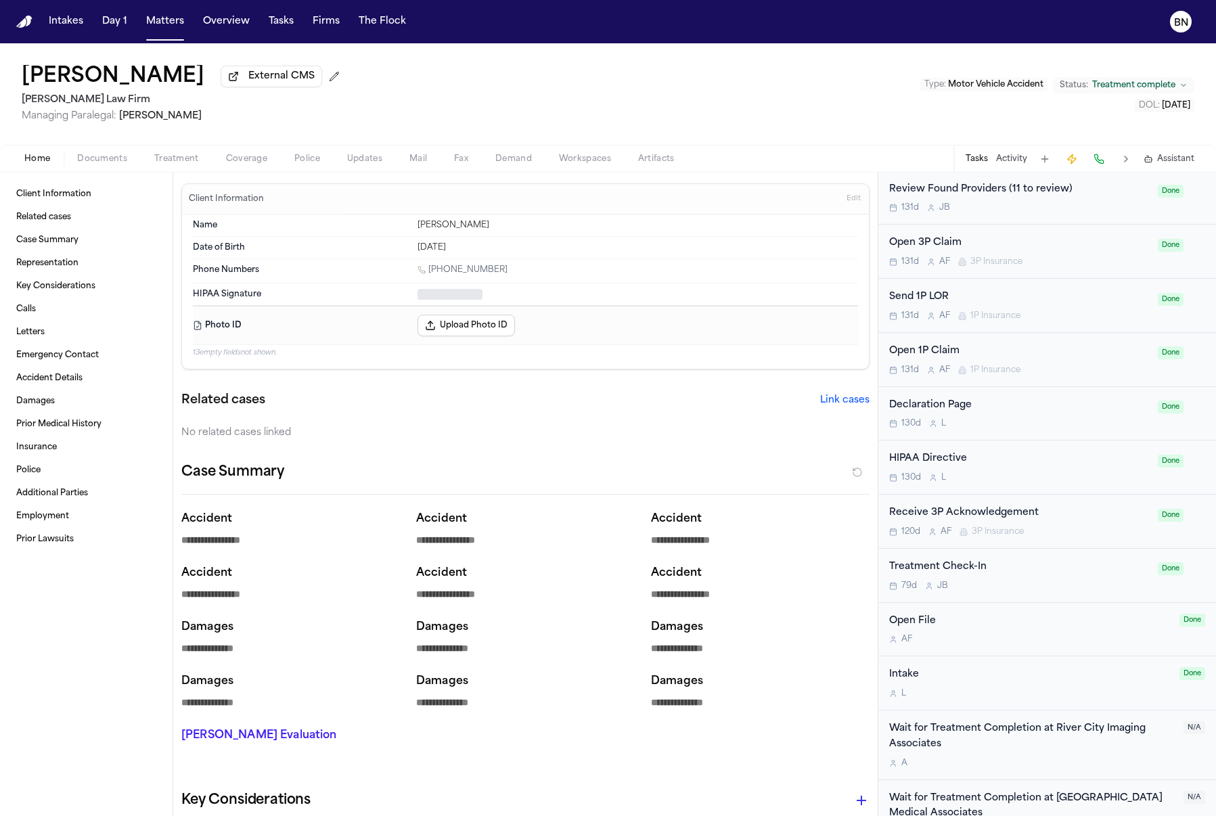
type textarea "*"
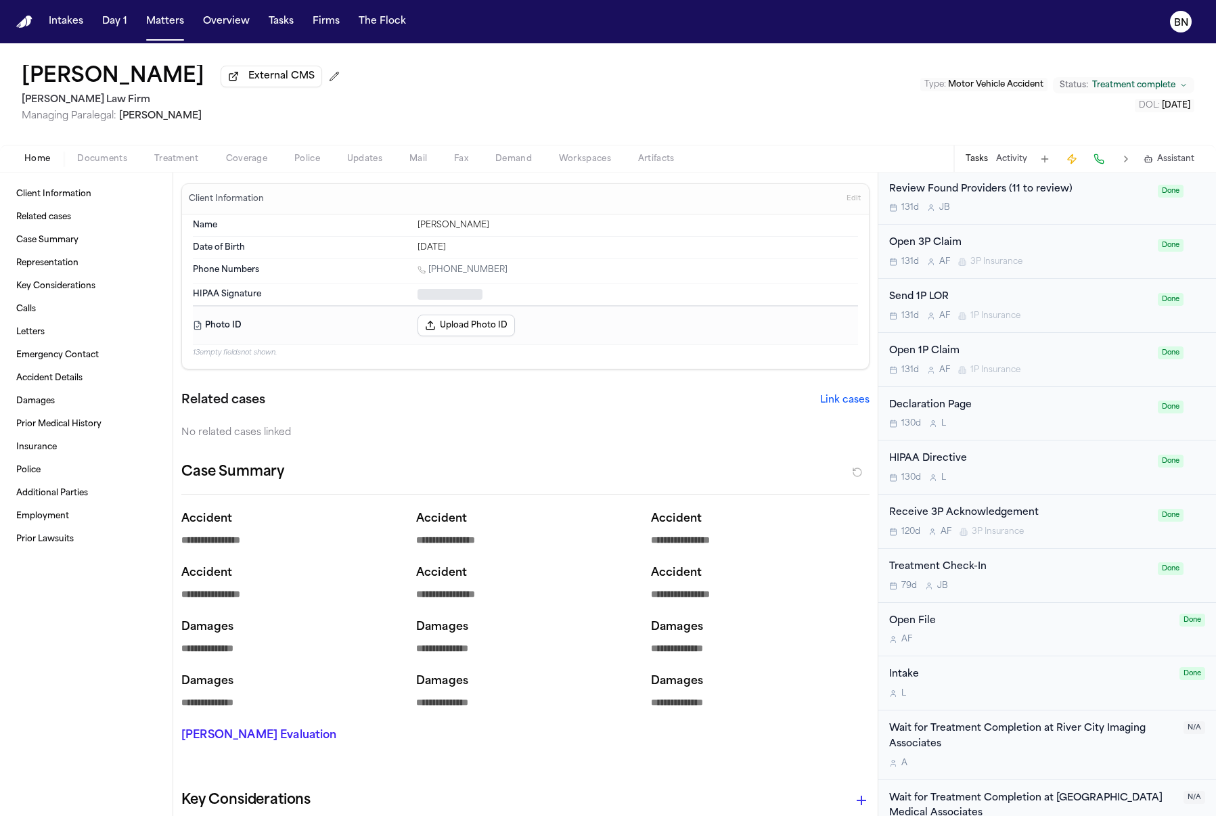
type textarea "*"
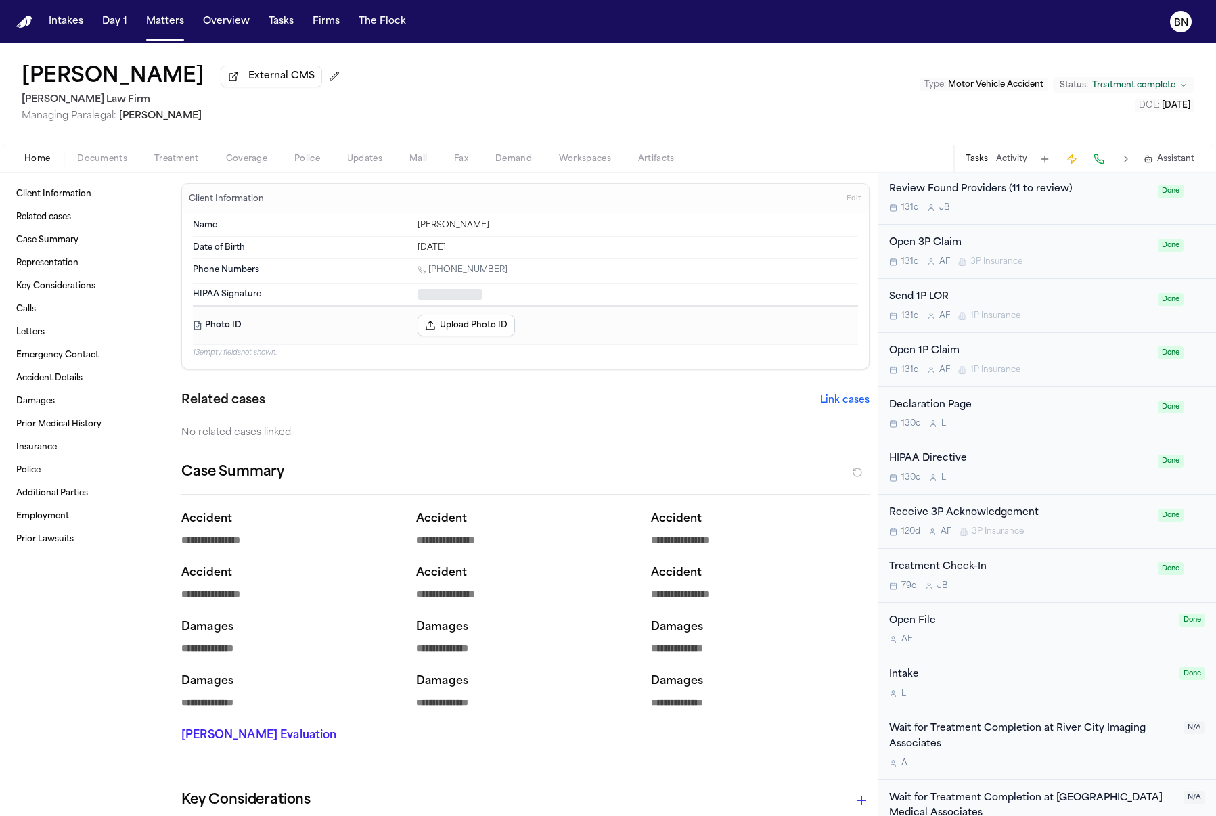
type textarea "*"
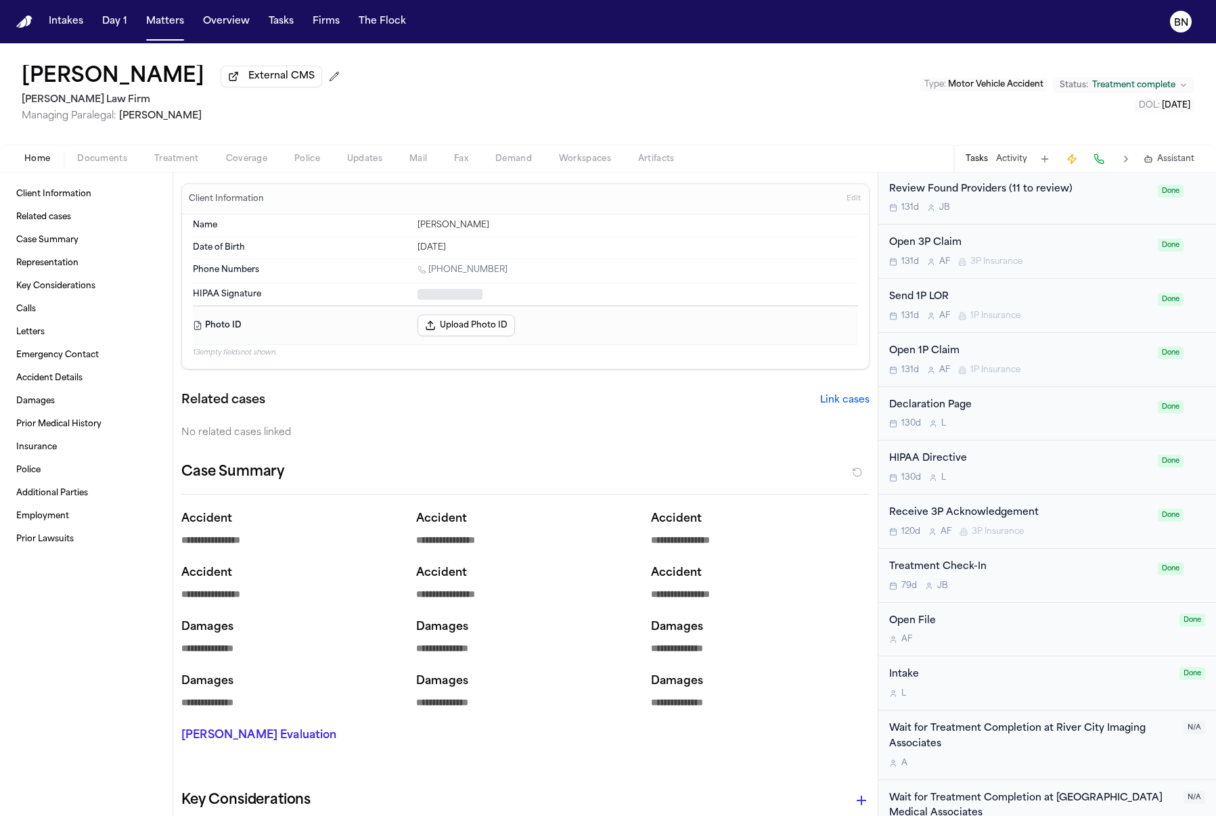
type textarea "*"
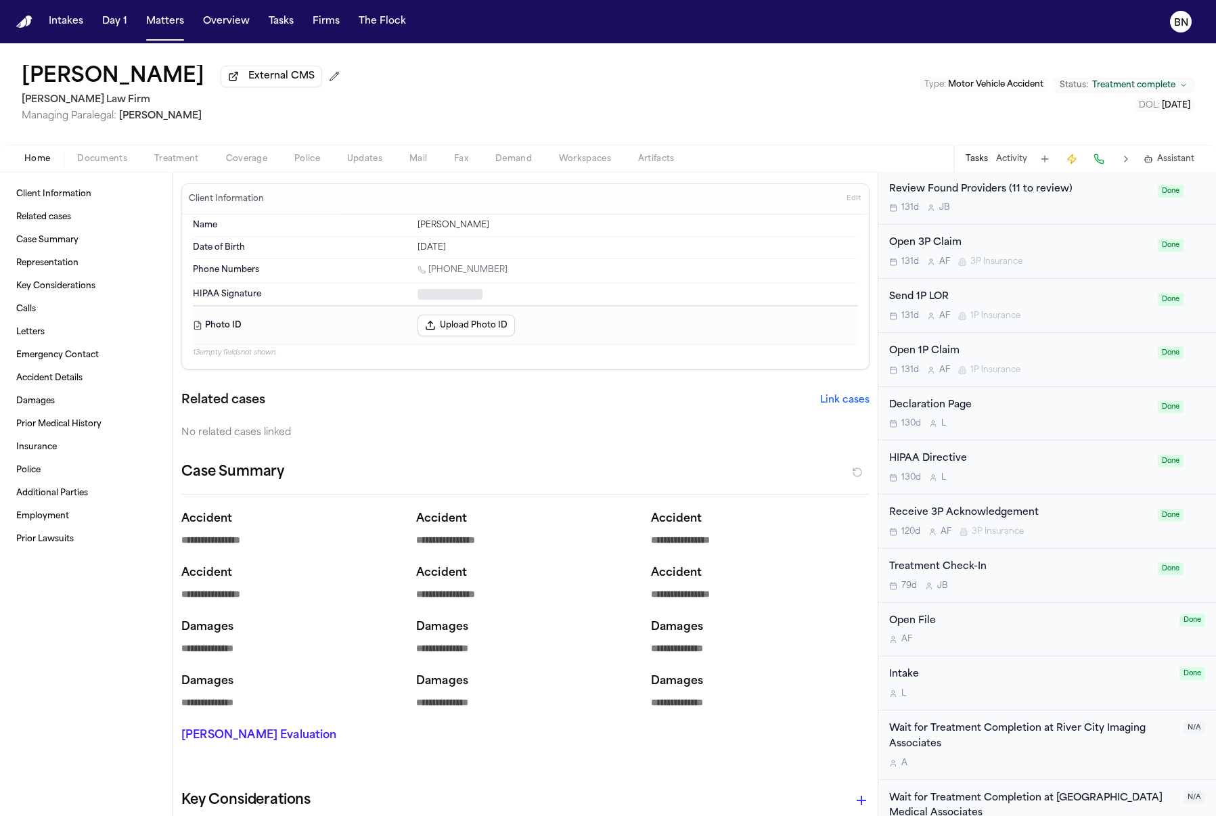
type textarea "*"
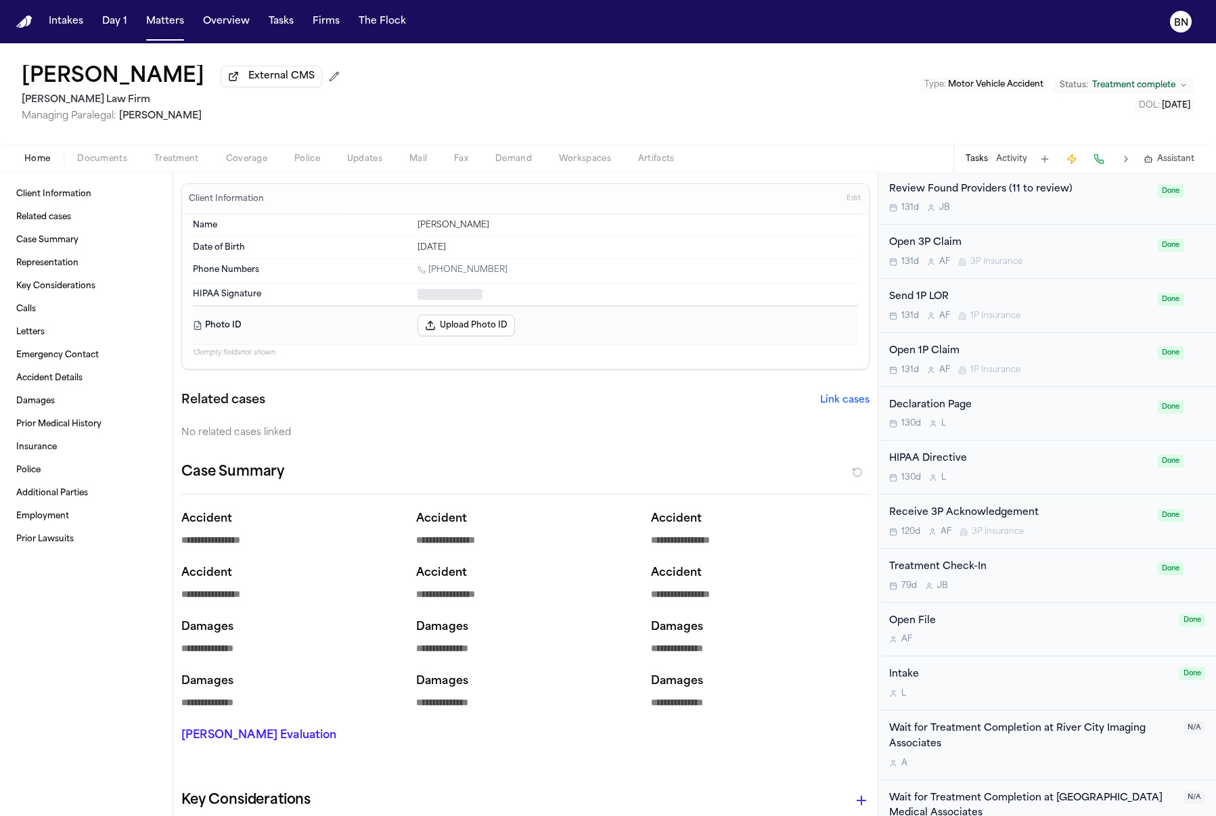
type textarea "*"
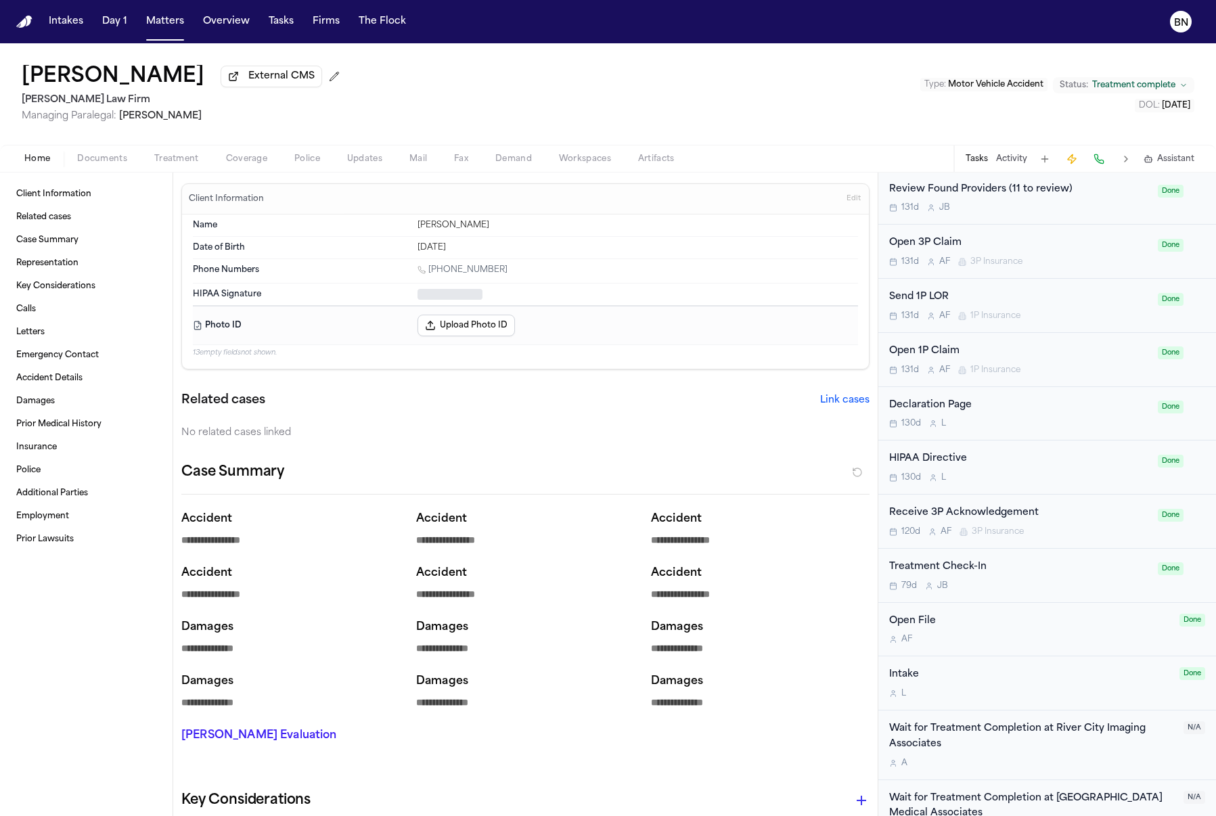
type textarea "*"
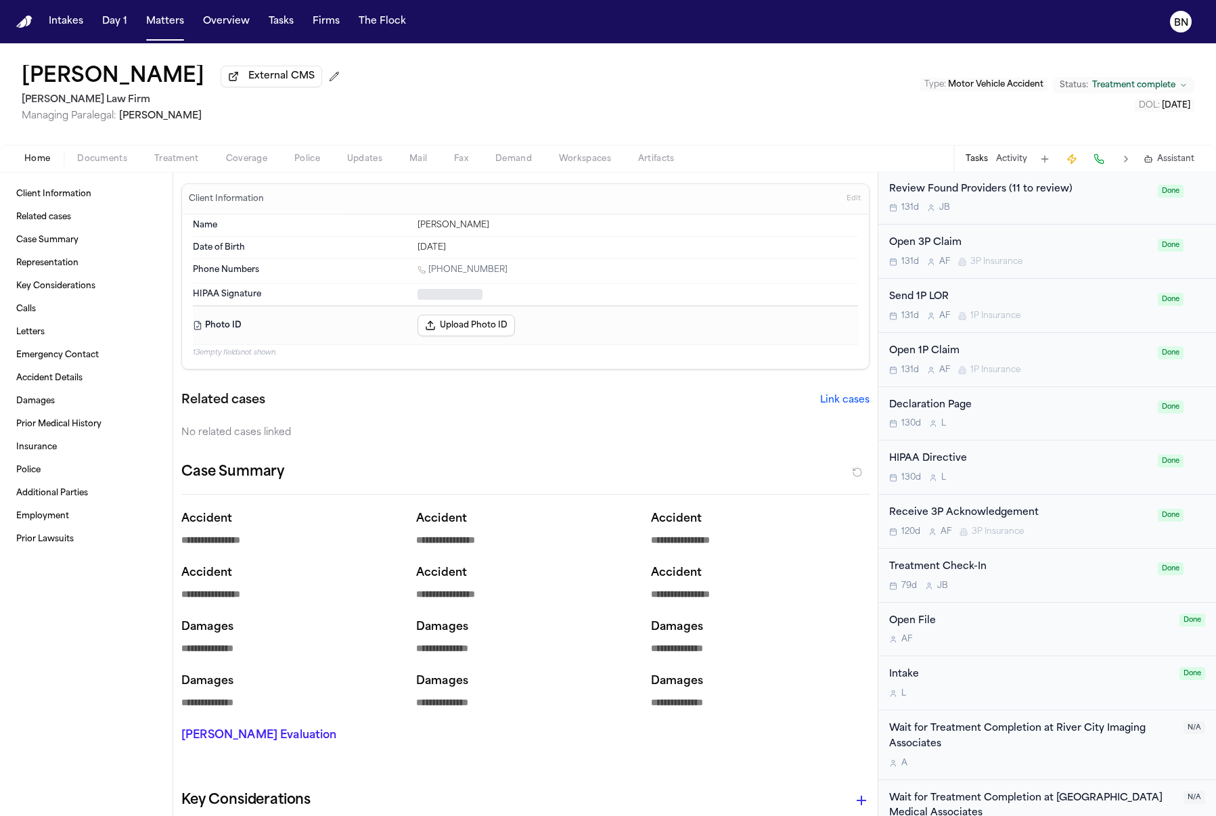
type textarea "*"
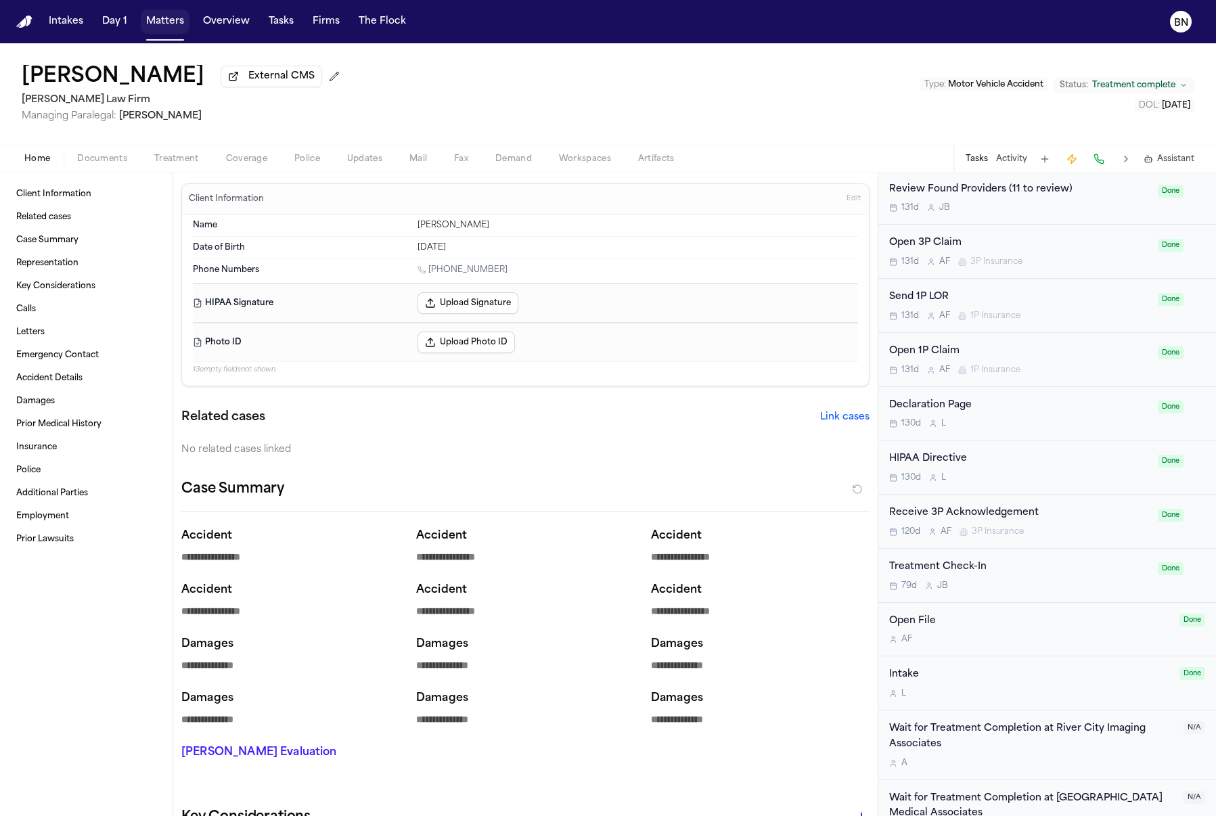
click at [166, 26] on button "Matters" at bounding box center [165, 21] width 49 height 24
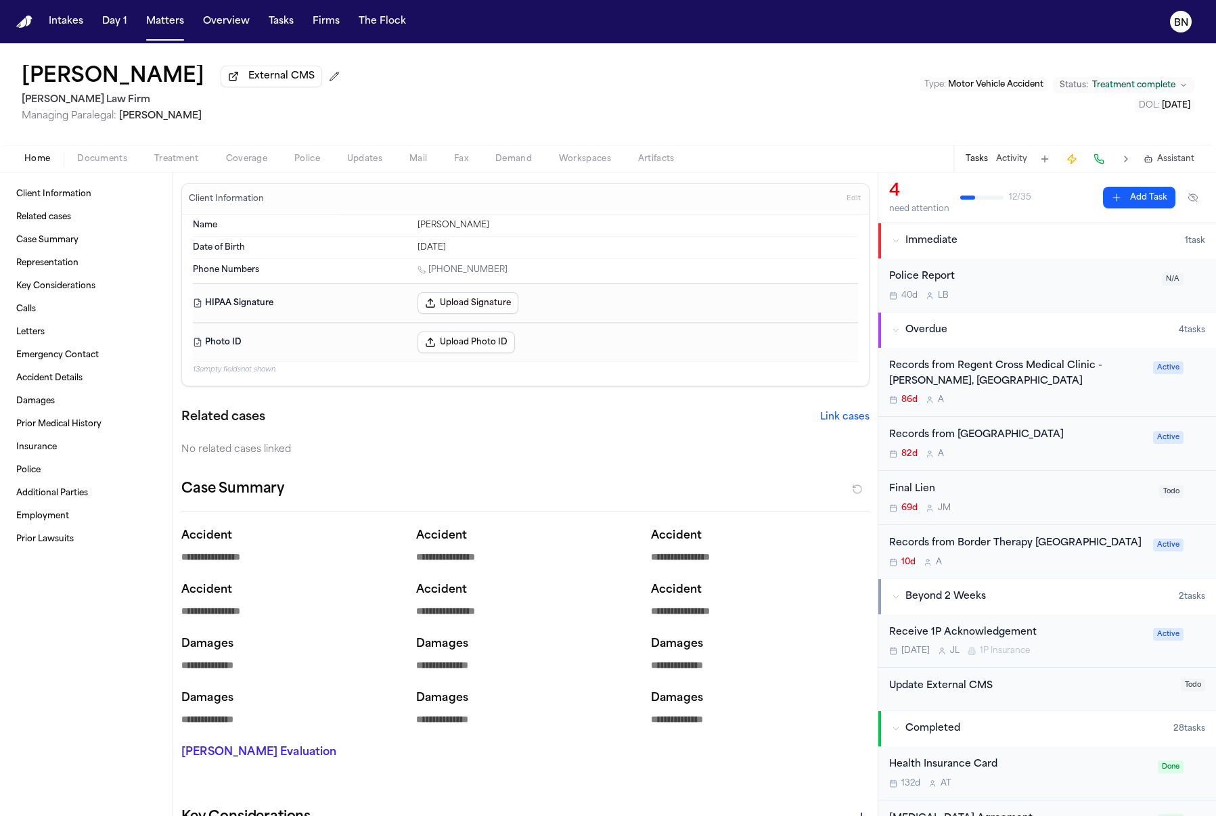
click at [375, 164] on span "Updates" at bounding box center [364, 159] width 35 height 11
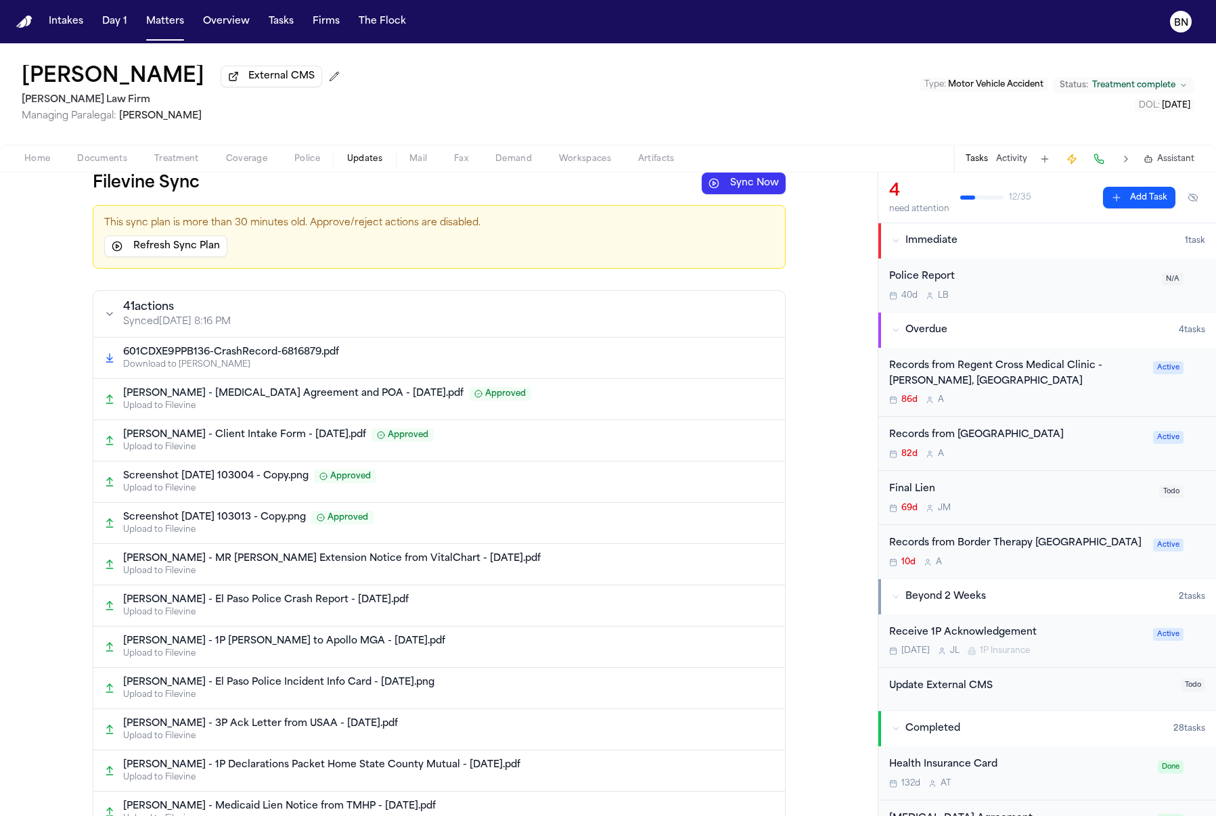
drag, startPoint x: 81, startPoint y: 181, endPoint x: 111, endPoint y: 263, distance: 87.1
click at [81, 181] on div "Filevine Sync Sync Now This sync plan is more than 30 minutes old. Approve/reje…" at bounding box center [438, 494] width 877 height 643
click at [361, 162] on span "Updates" at bounding box center [364, 159] width 35 height 11
click at [407, 162] on button "Mail" at bounding box center [418, 159] width 45 height 16
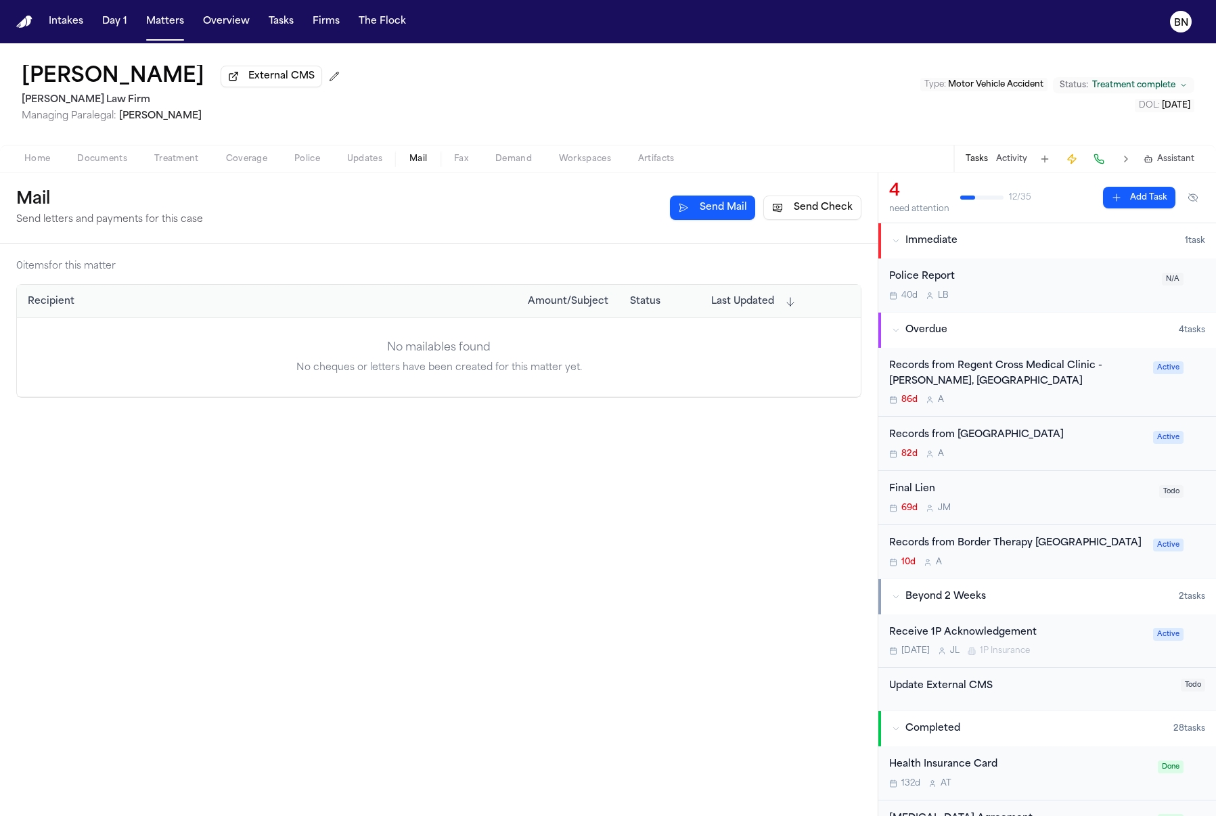
click at [365, 164] on span "Updates" at bounding box center [364, 159] width 35 height 11
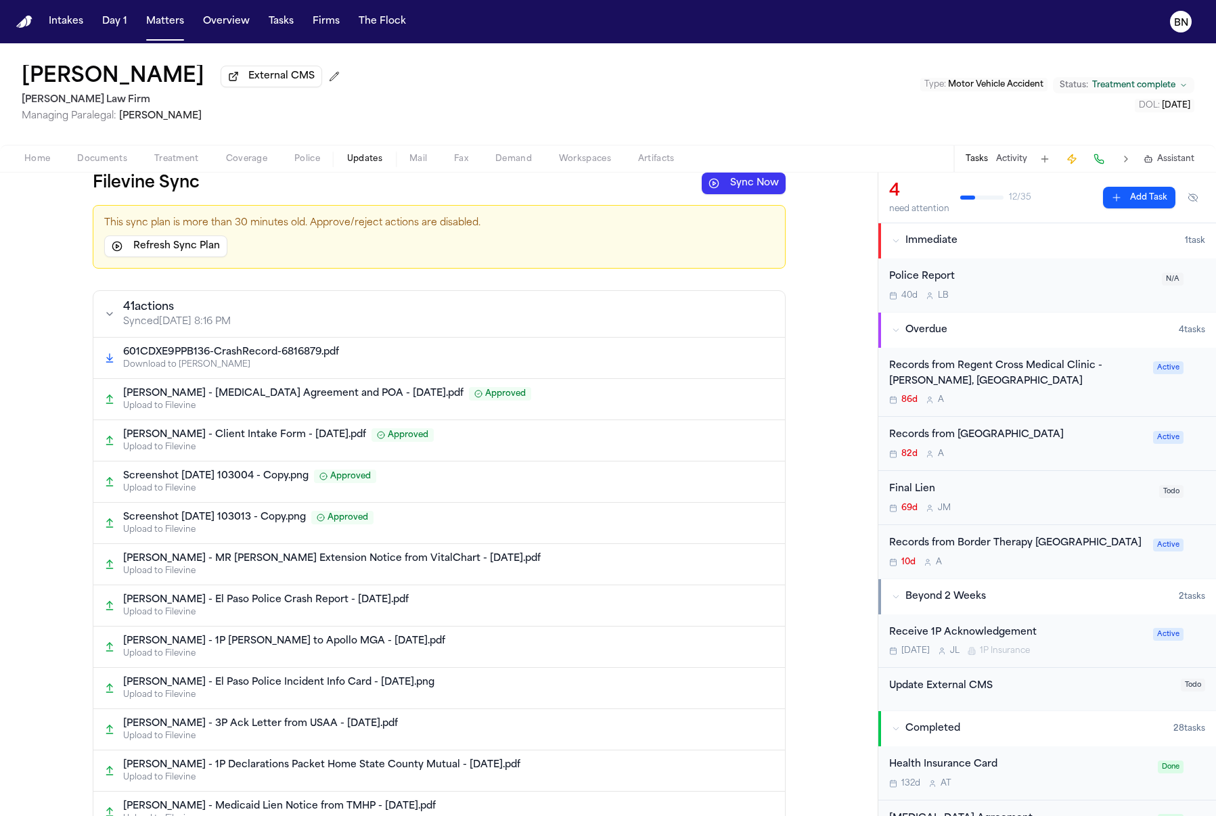
click at [369, 162] on span "Updates" at bounding box center [364, 159] width 35 height 11
click at [104, 302] on div "41 action s Synced [DATE] 8:16 PM" at bounding box center [167, 314] width 127 height 30
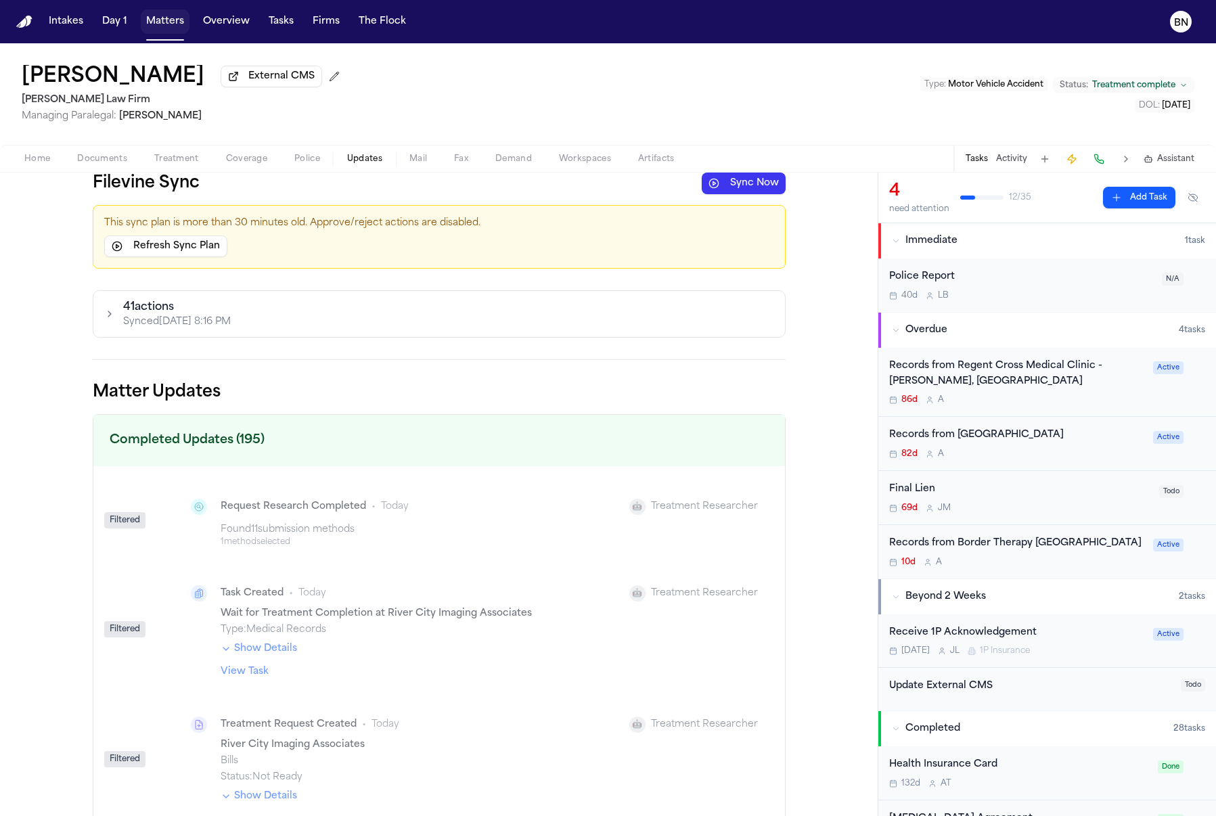
click at [175, 22] on button "Matters" at bounding box center [165, 21] width 49 height 24
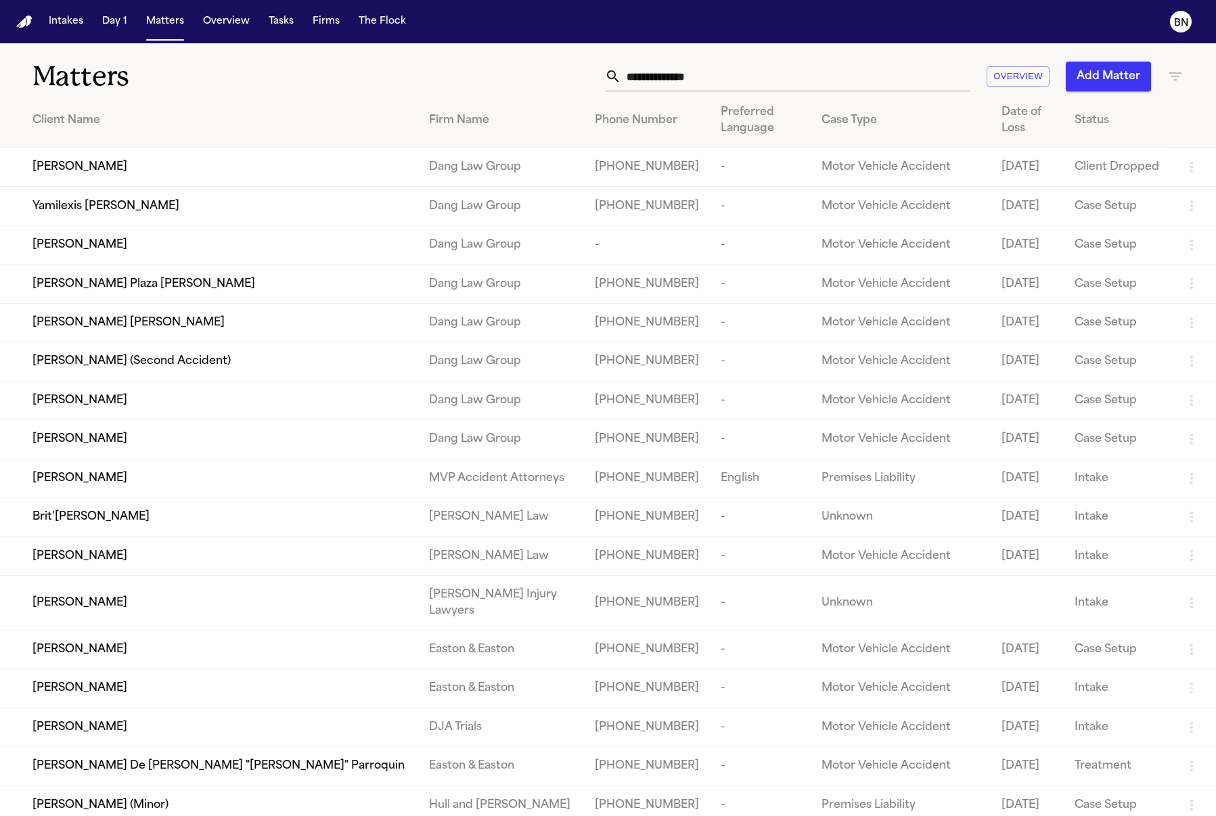
click at [323, 342] on td "[PERSON_NAME] [PERSON_NAME]" at bounding box center [209, 322] width 418 height 39
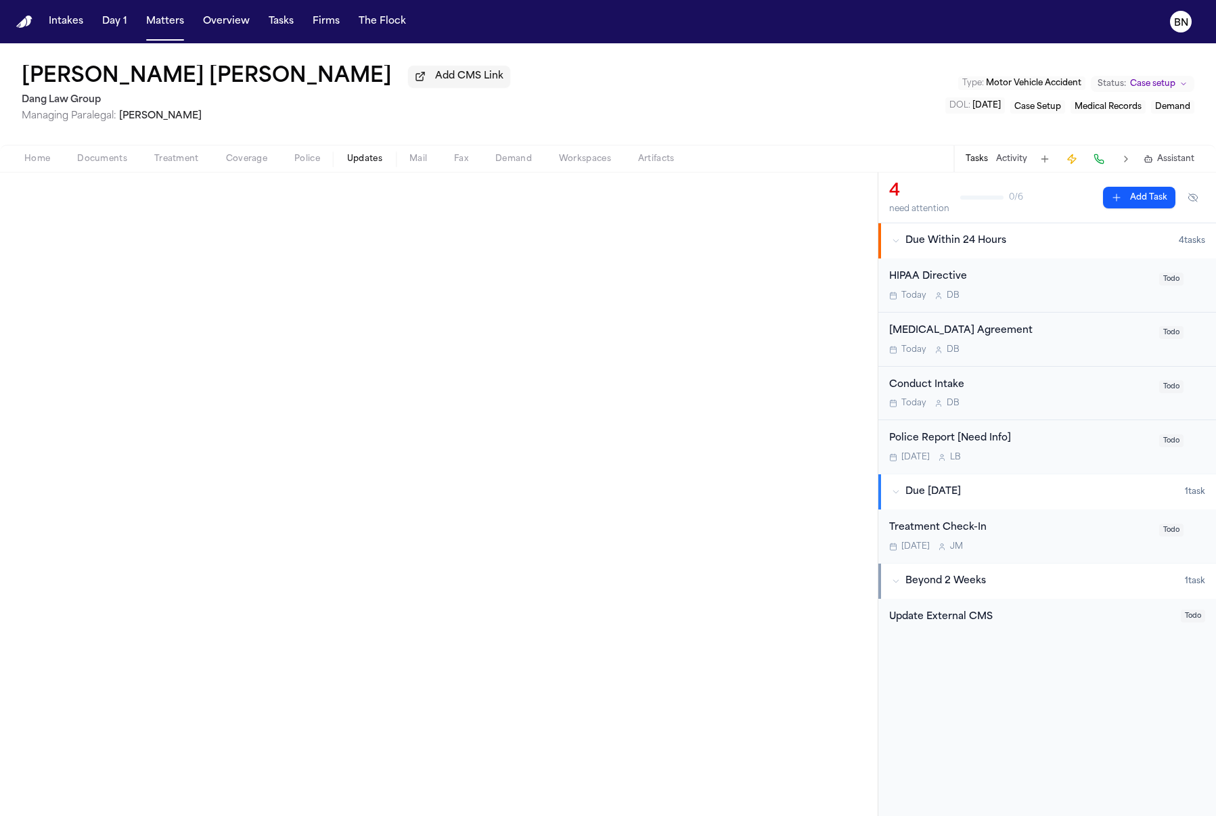
click at [390, 158] on button "Updates" at bounding box center [365, 159] width 62 height 16
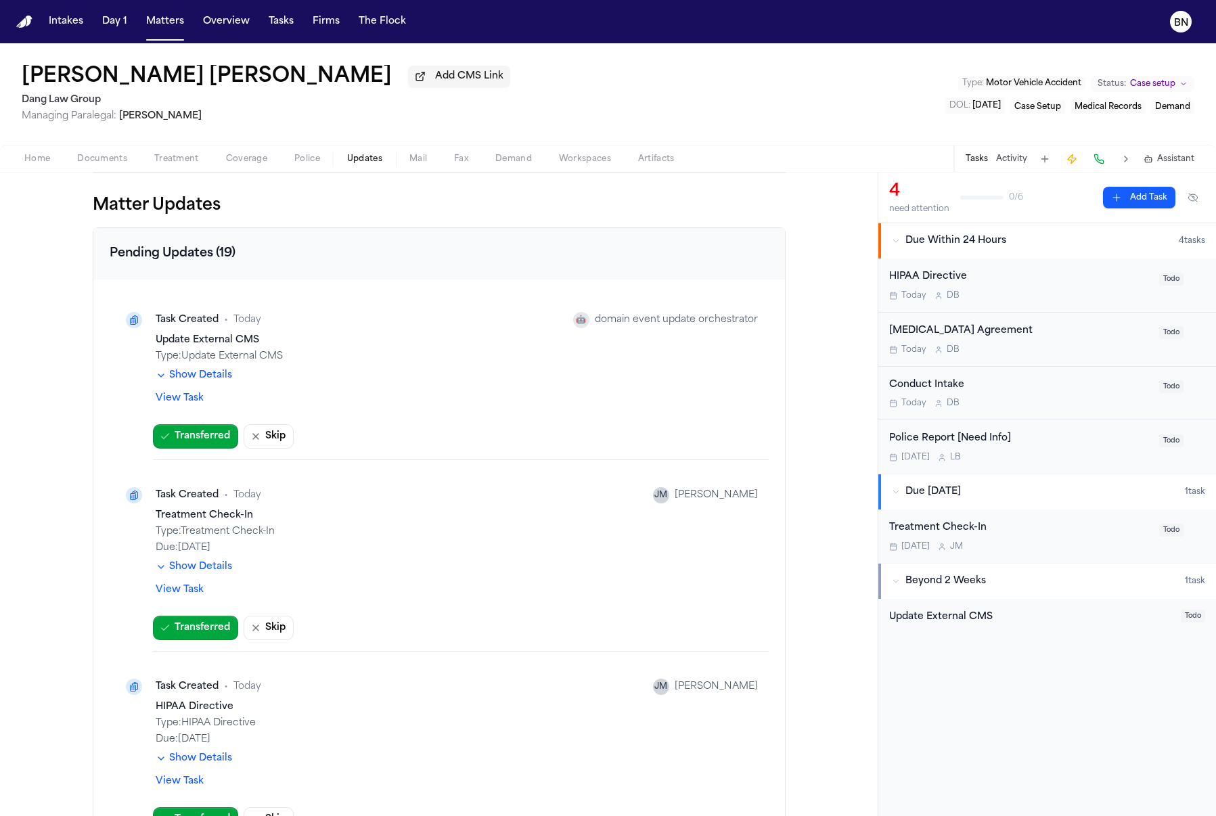
drag, startPoint x: 179, startPoint y: 369, endPoint x: 205, endPoint y: 380, distance: 27.6
click at [179, 370] on div "Update External CMS Type: Update External CMS Show Details" at bounding box center [457, 360] width 602 height 53
drag, startPoint x: 206, startPoint y: 380, endPoint x: 200, endPoint y: 379, distance: 6.8
click at [200, 378] on button "Show Details" at bounding box center [194, 376] width 76 height 14
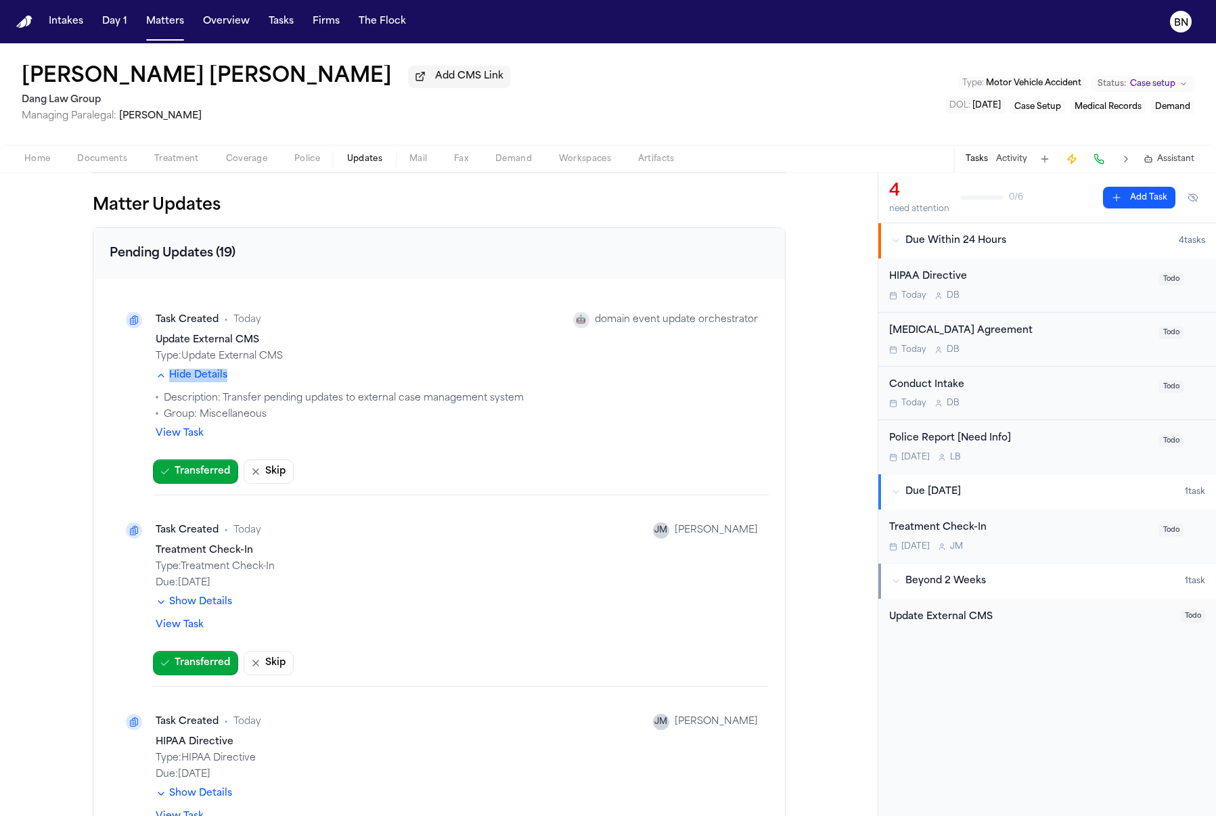
click at [323, 383] on div "Hide Details Description: Transfer pending updates to external case management …" at bounding box center [457, 395] width 602 height 53
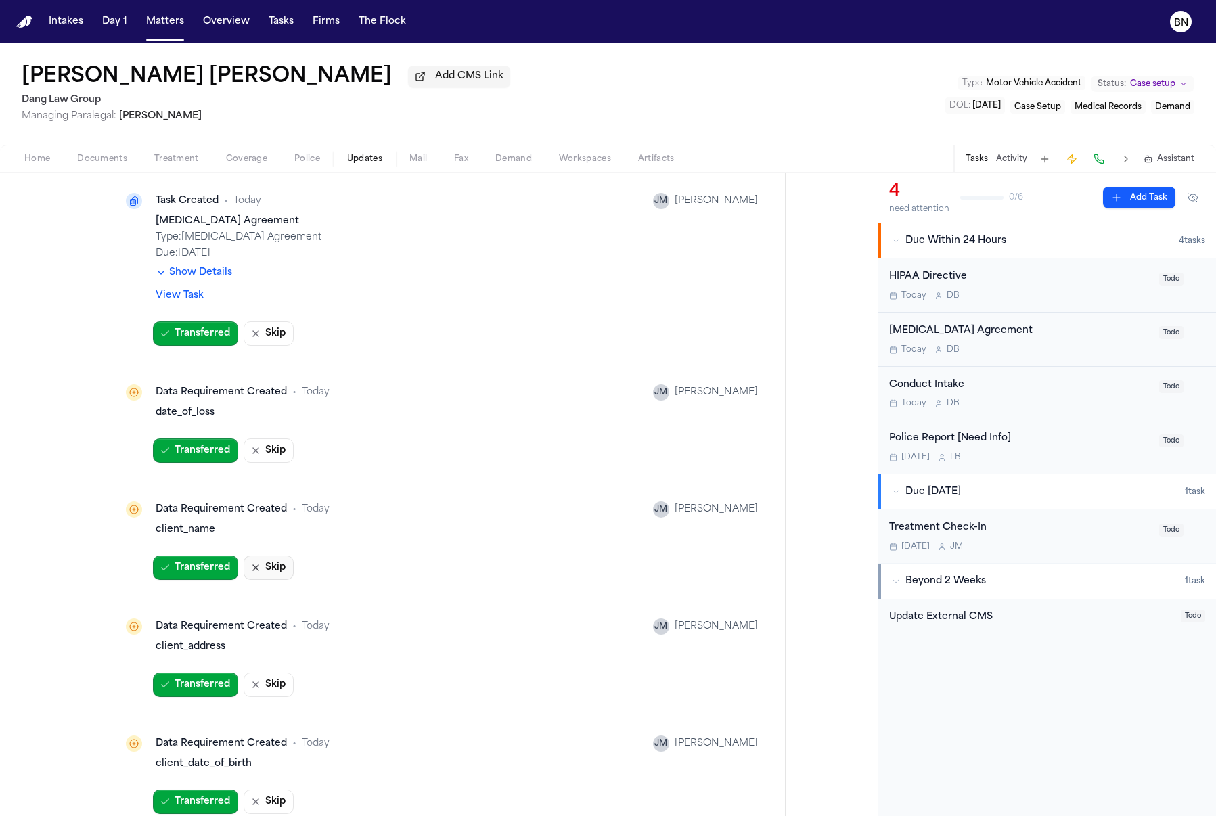
scroll to position [1353, 0]
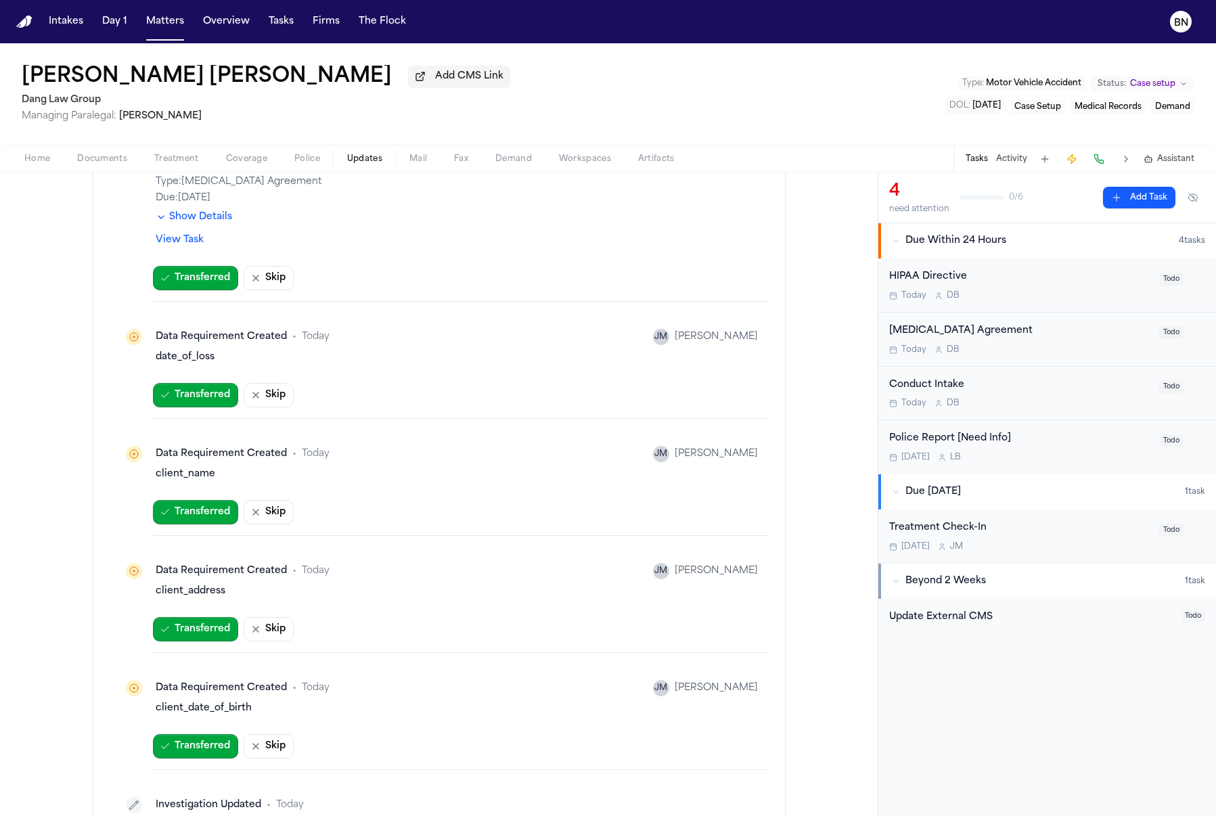
click at [88, 170] on div "Home Documents Treatment Coverage Police Updates Mail Fax Demand Workspaces Art…" at bounding box center [608, 158] width 1216 height 27
click at [89, 151] on div "Home Documents Treatment Coverage Police Updates Mail Fax Demand Workspaces Art…" at bounding box center [608, 158] width 1216 height 27
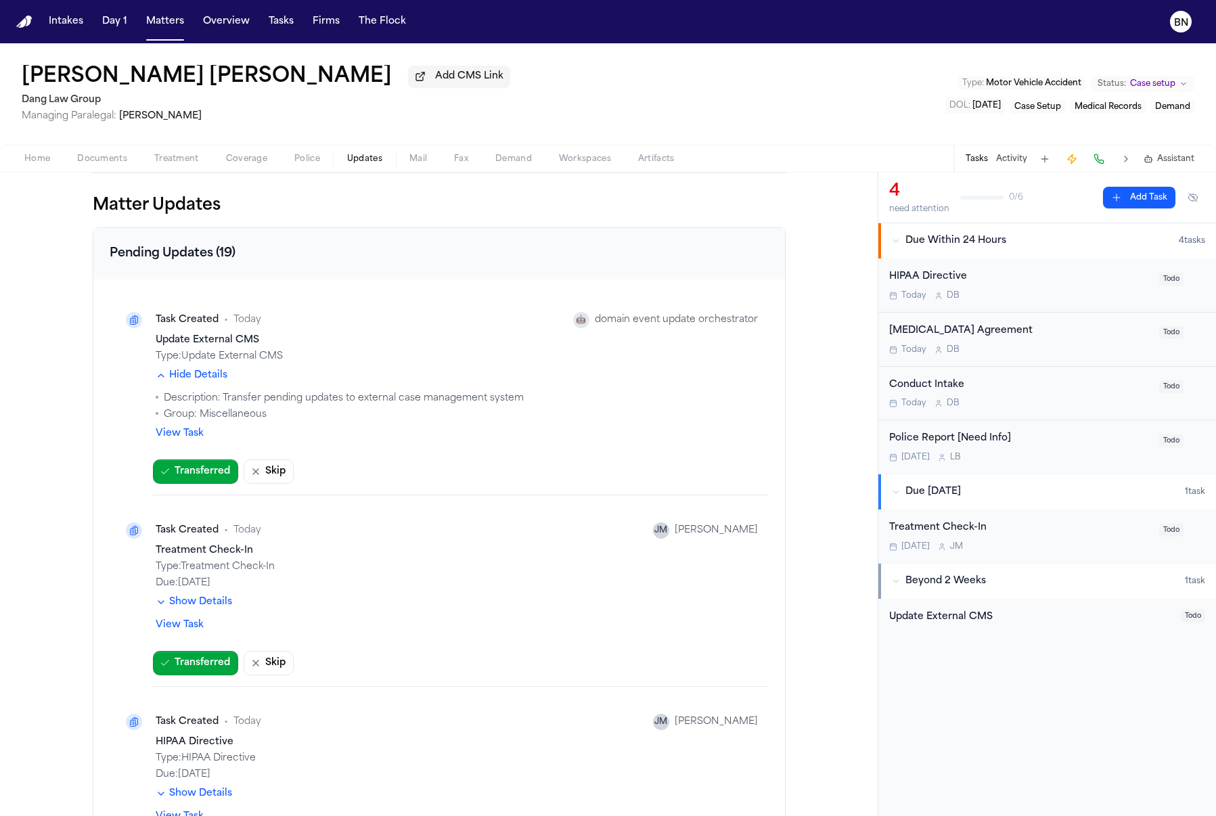
click at [94, 161] on span "Documents" at bounding box center [102, 159] width 50 height 11
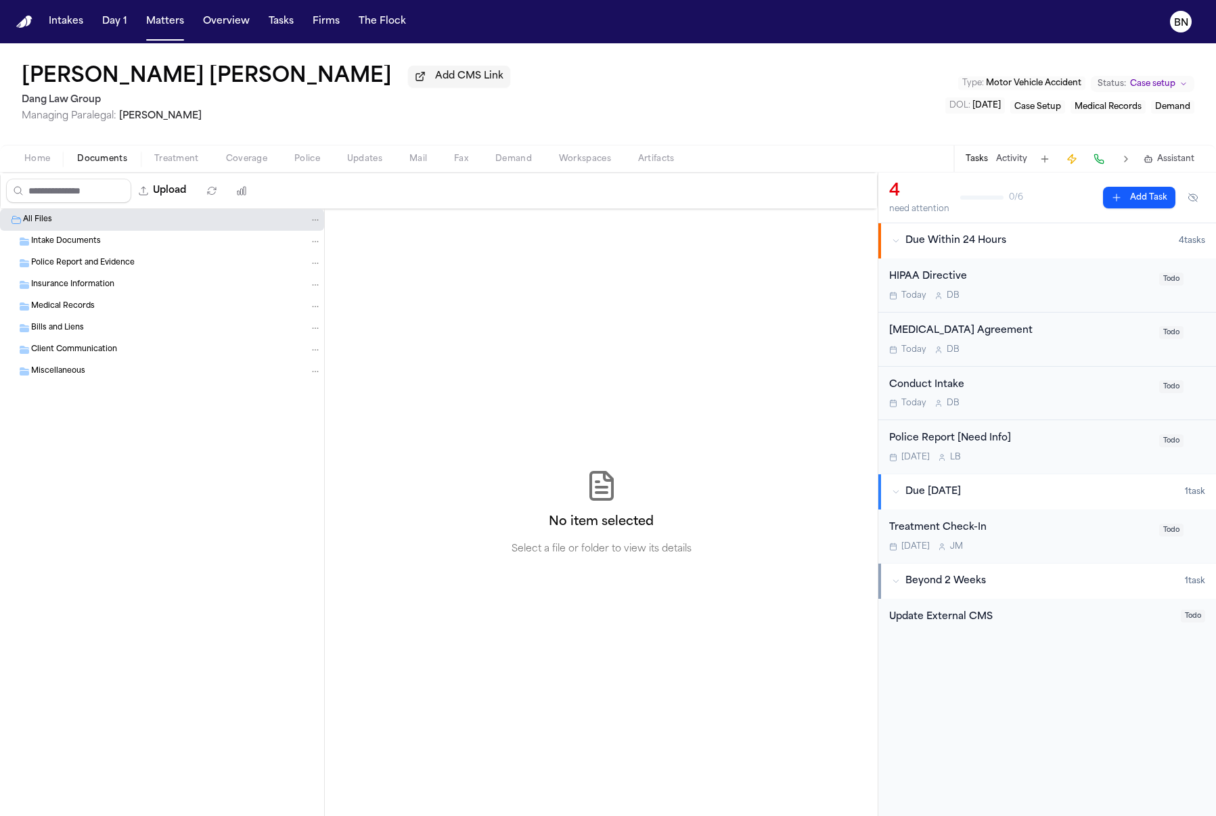
click at [79, 246] on span "Intake Documents" at bounding box center [66, 242] width 70 height 12
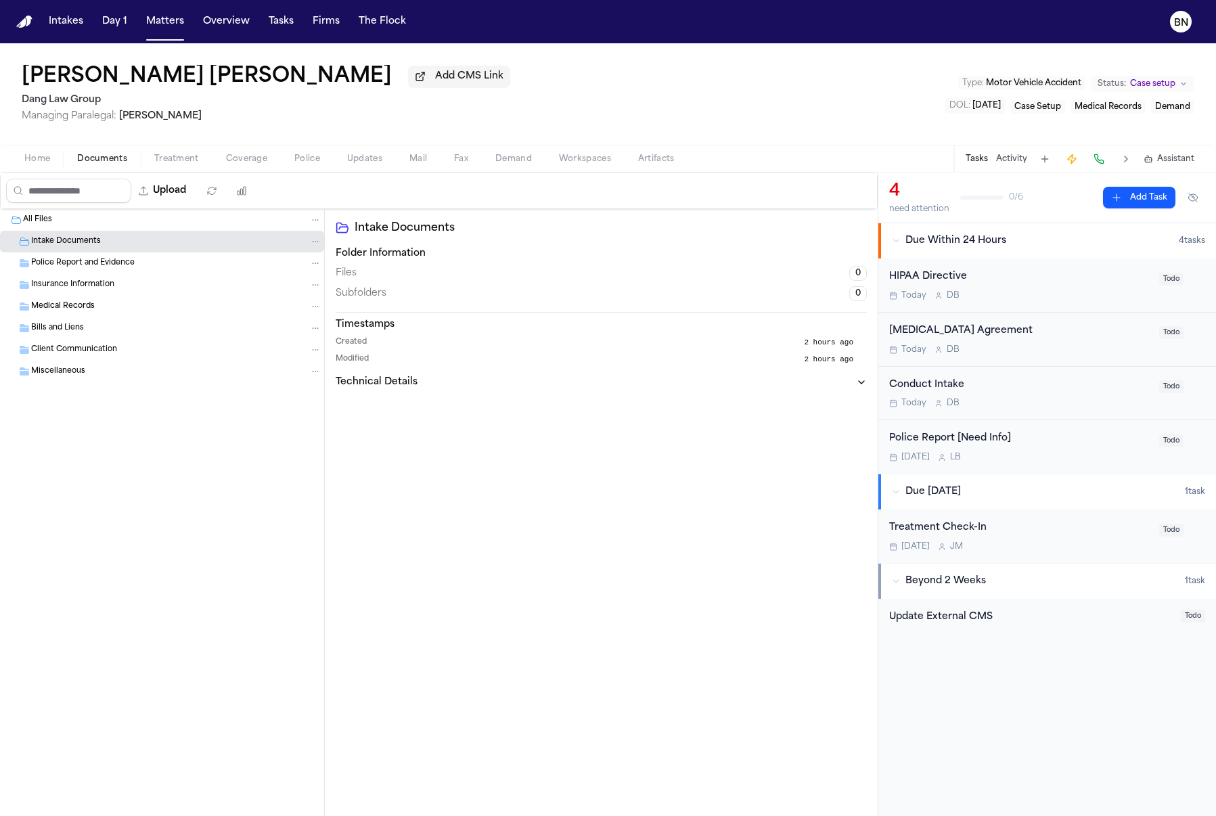
drag, startPoint x: 12, startPoint y: 160, endPoint x: 24, endPoint y: 157, distance: 12.5
click at [12, 160] on button "Home" at bounding box center [37, 159] width 53 height 16
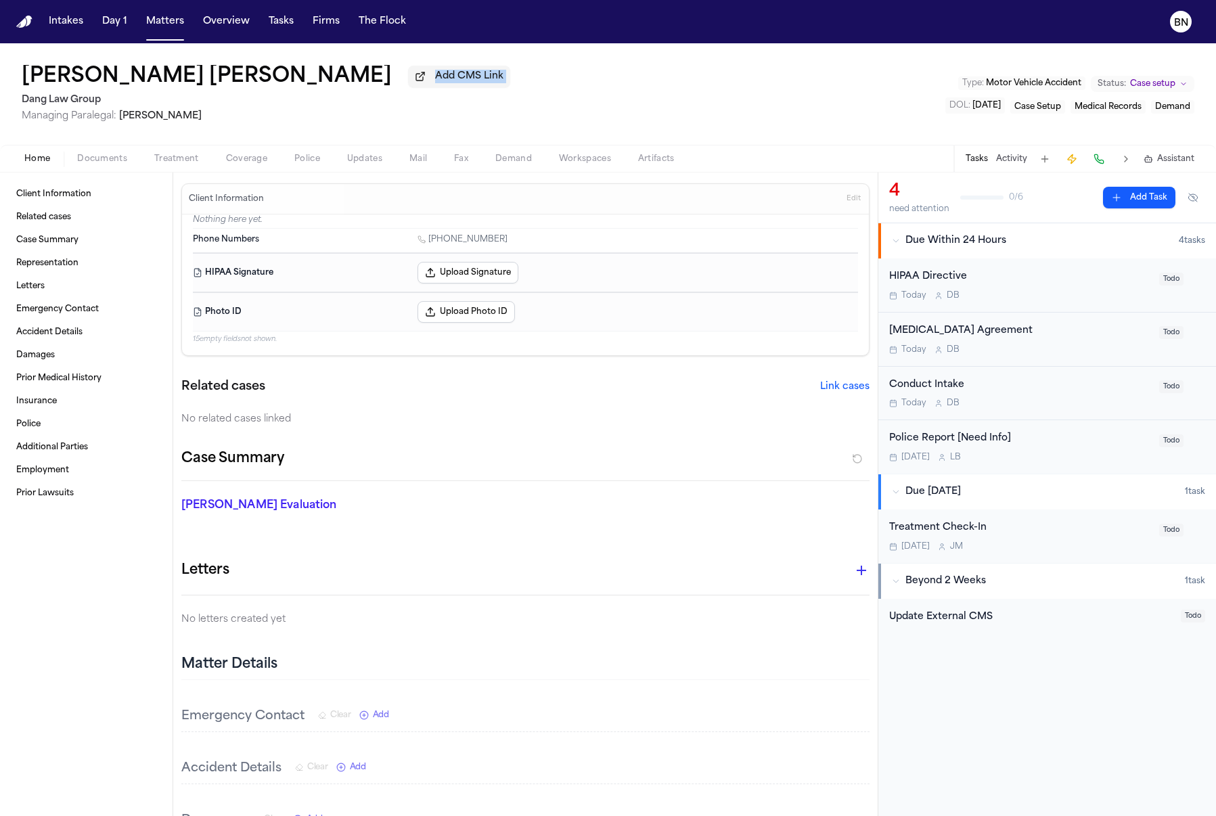
click at [647, 80] on div "[PERSON_NAME] [PERSON_NAME] Add CMS Link Dang Law Group Managing Paralegal: [PE…" at bounding box center [608, 93] width 1216 height 101
click at [859, 109] on div "[PERSON_NAME] [PERSON_NAME] Add CMS Link Dang Law Group Managing Paralegal: [PE…" at bounding box center [608, 93] width 1216 height 101
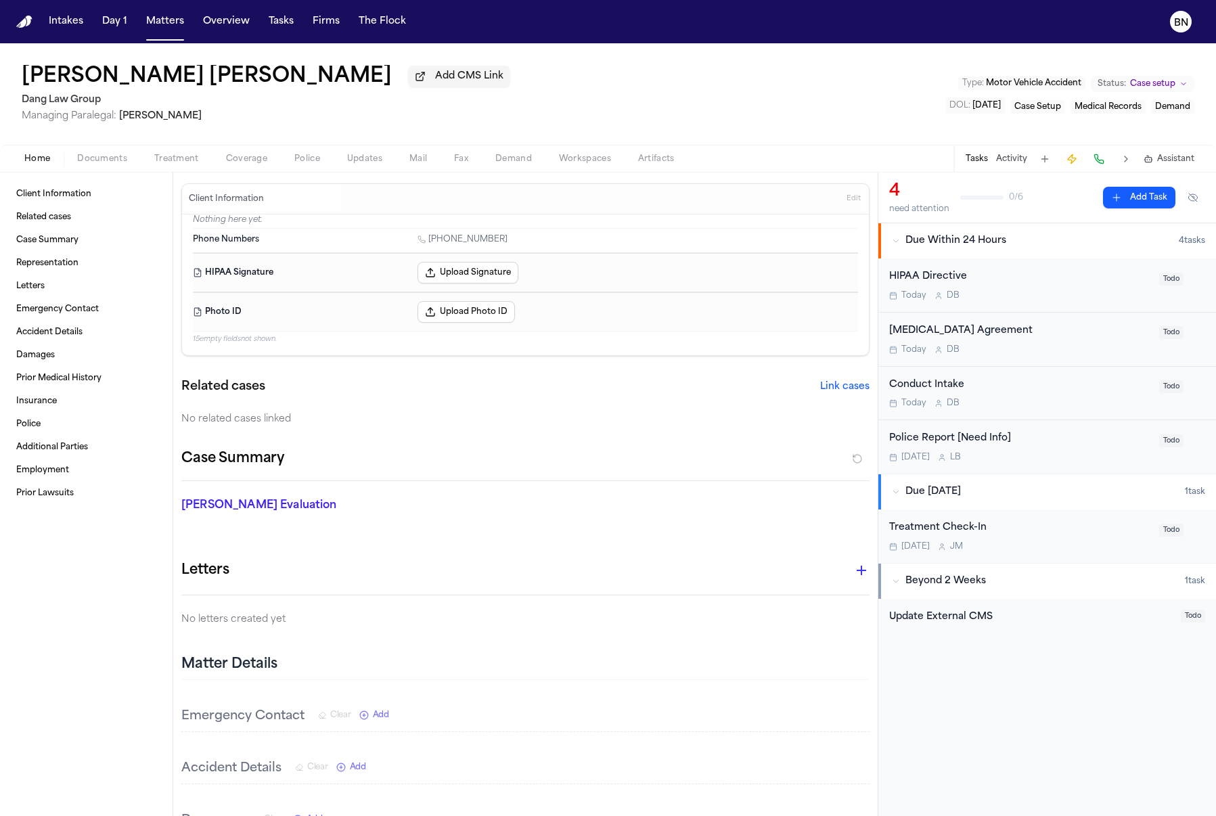
click at [859, 109] on div "[PERSON_NAME] [PERSON_NAME] Add CMS Link Dang Law Group Managing Paralegal: [PE…" at bounding box center [608, 93] width 1216 height 101
click at [315, 35] on nav "Intakes Day 1 Matters Overview Tasks Firms The Flock BN" at bounding box center [608, 21] width 1216 height 43
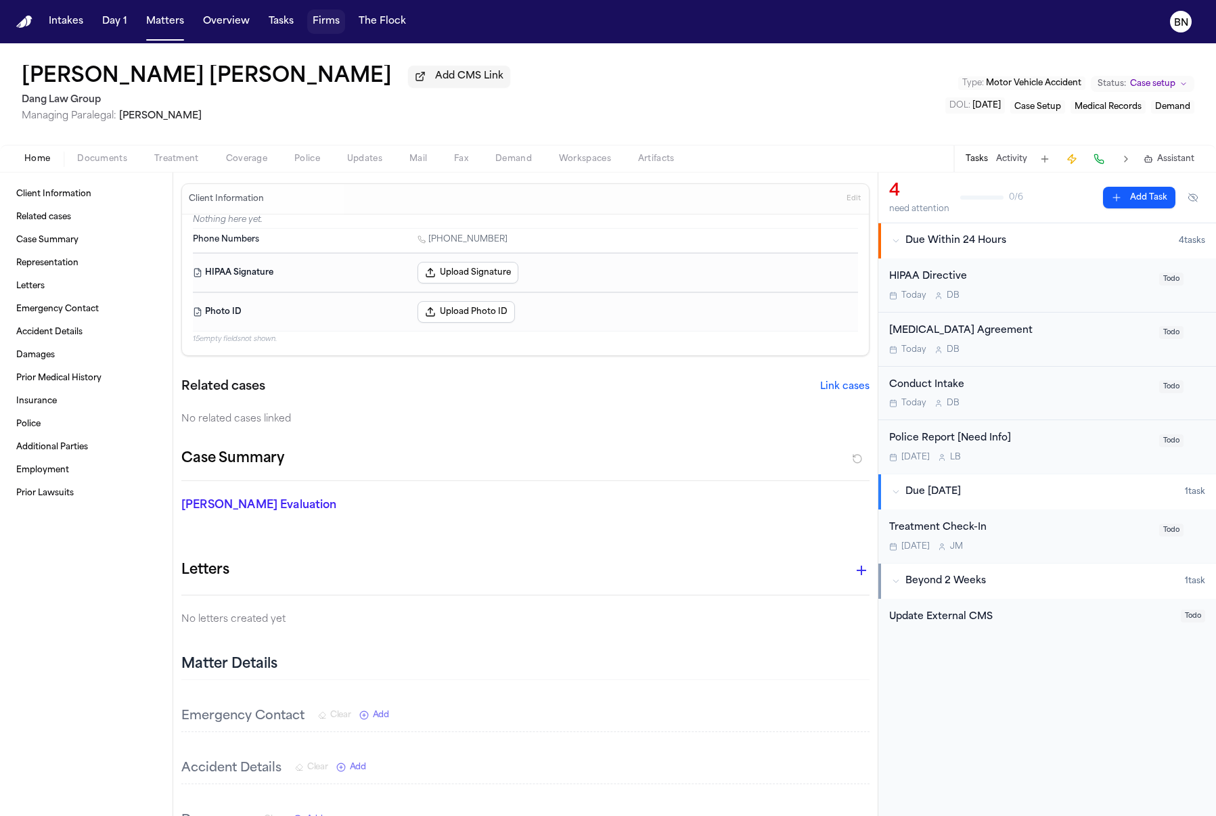
click at [323, 32] on button "Firms" at bounding box center [326, 21] width 38 height 24
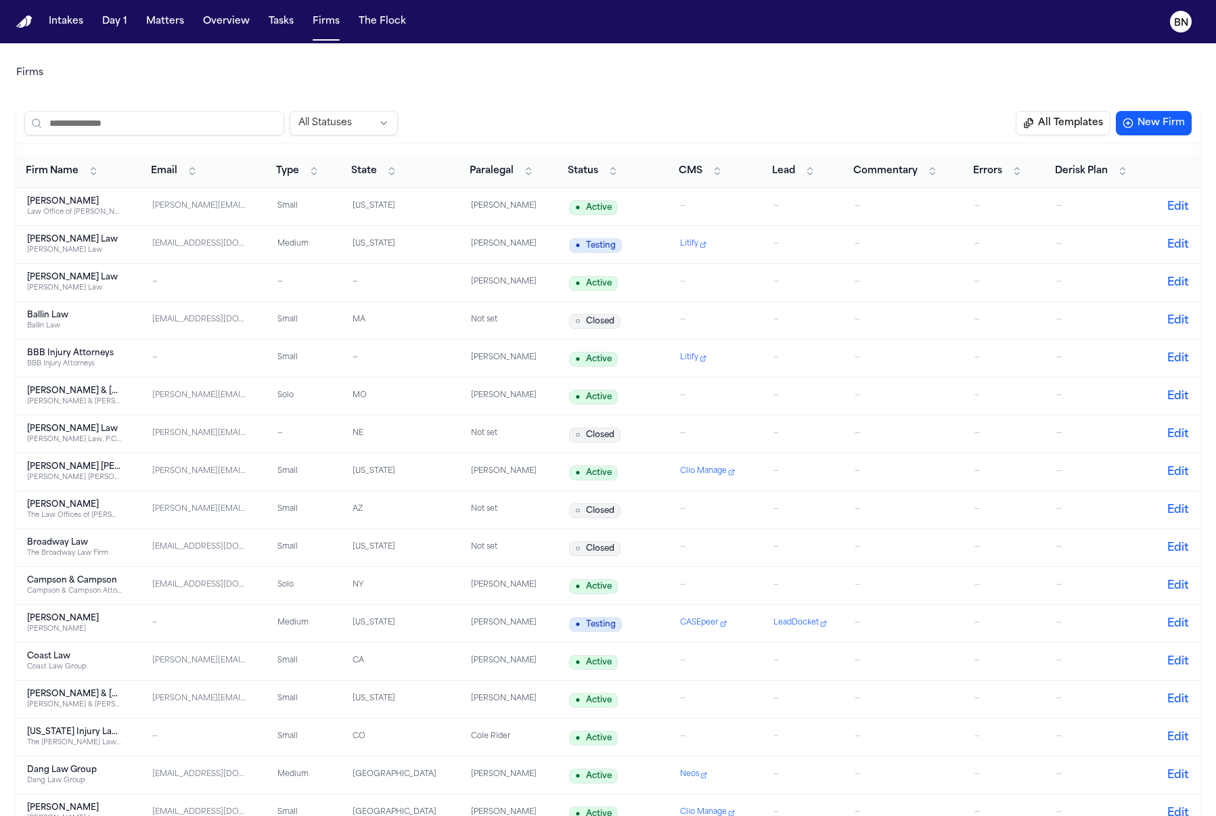
drag, startPoint x: 505, startPoint y: 180, endPoint x: 564, endPoint y: 168, distance: 60.0
click at [516, 175] on button "Paralegal" at bounding box center [502, 171] width 78 height 22
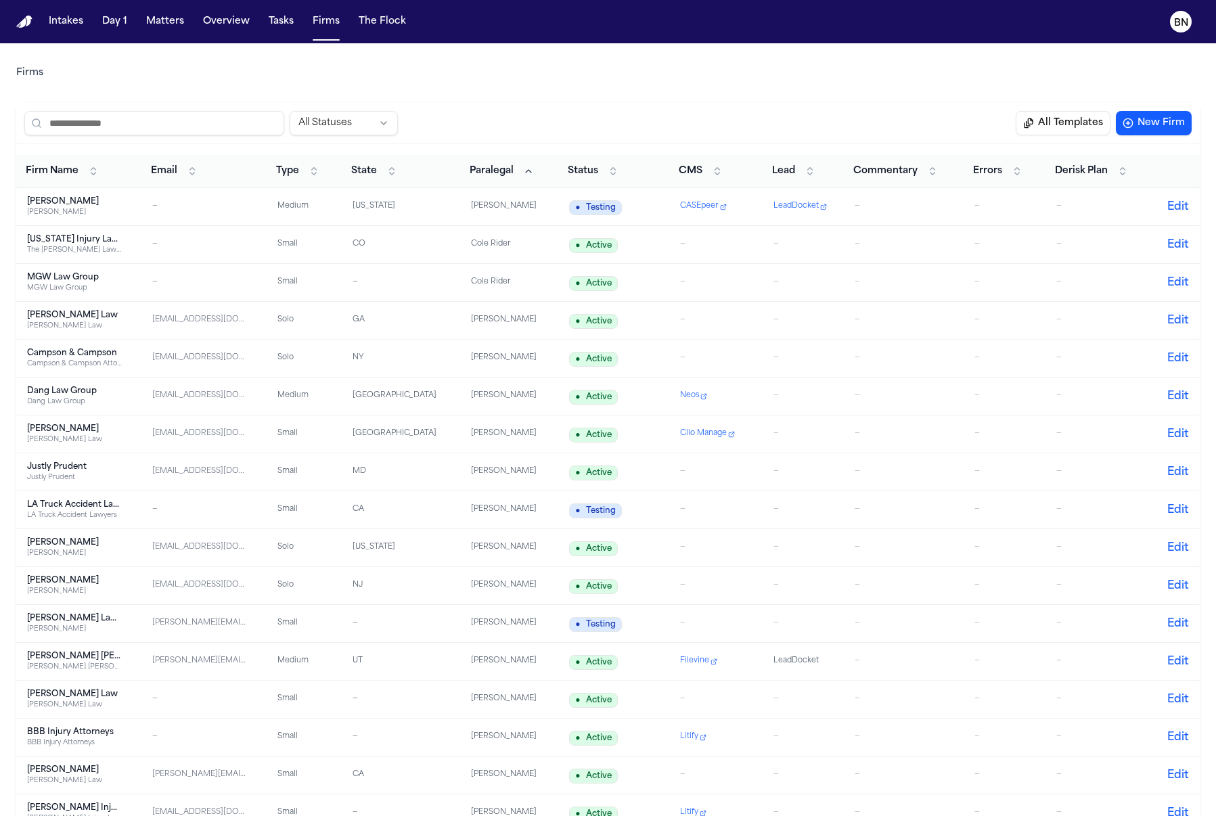
click at [702, 196] on td "CASEpeer" at bounding box center [716, 207] width 94 height 38
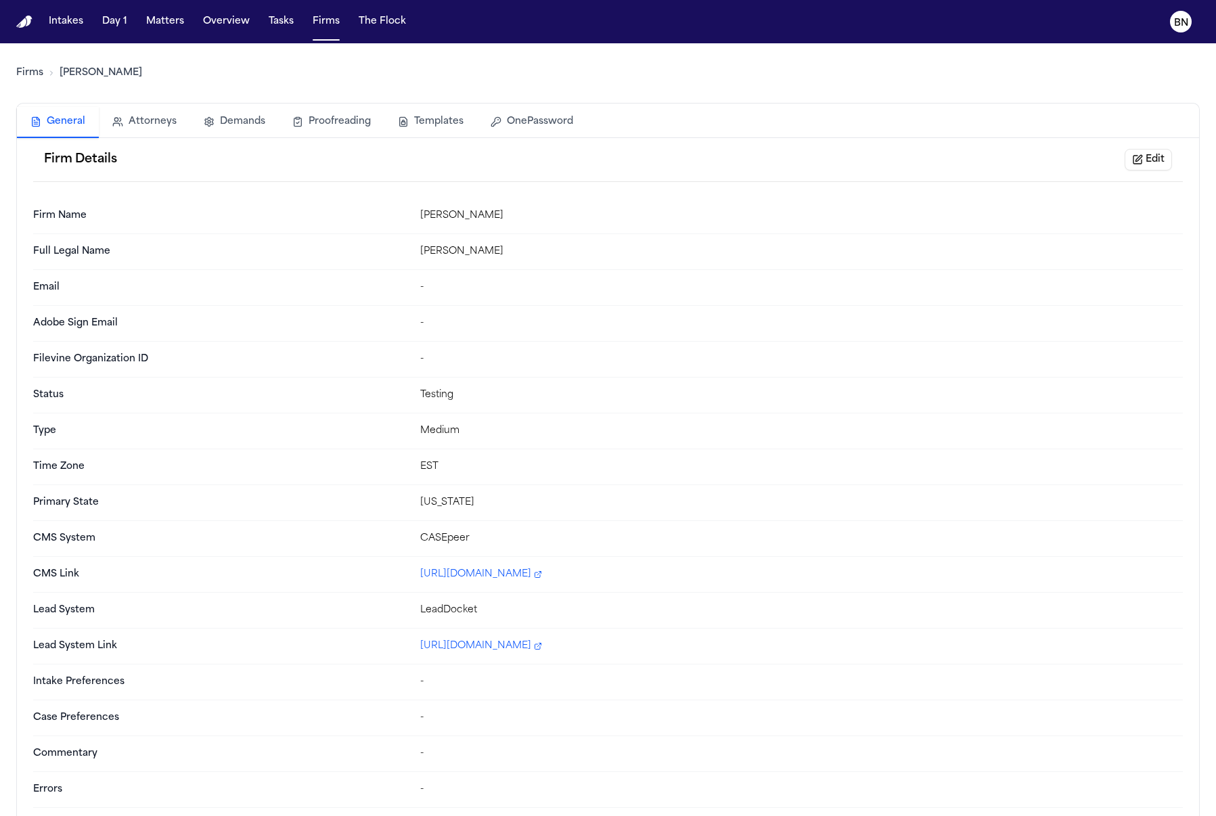
click at [43, 64] on div "Firms [PERSON_NAME] Volta" at bounding box center [607, 73] width 1183 height 38
click at [34, 74] on link "Firms" at bounding box center [29, 73] width 27 height 14
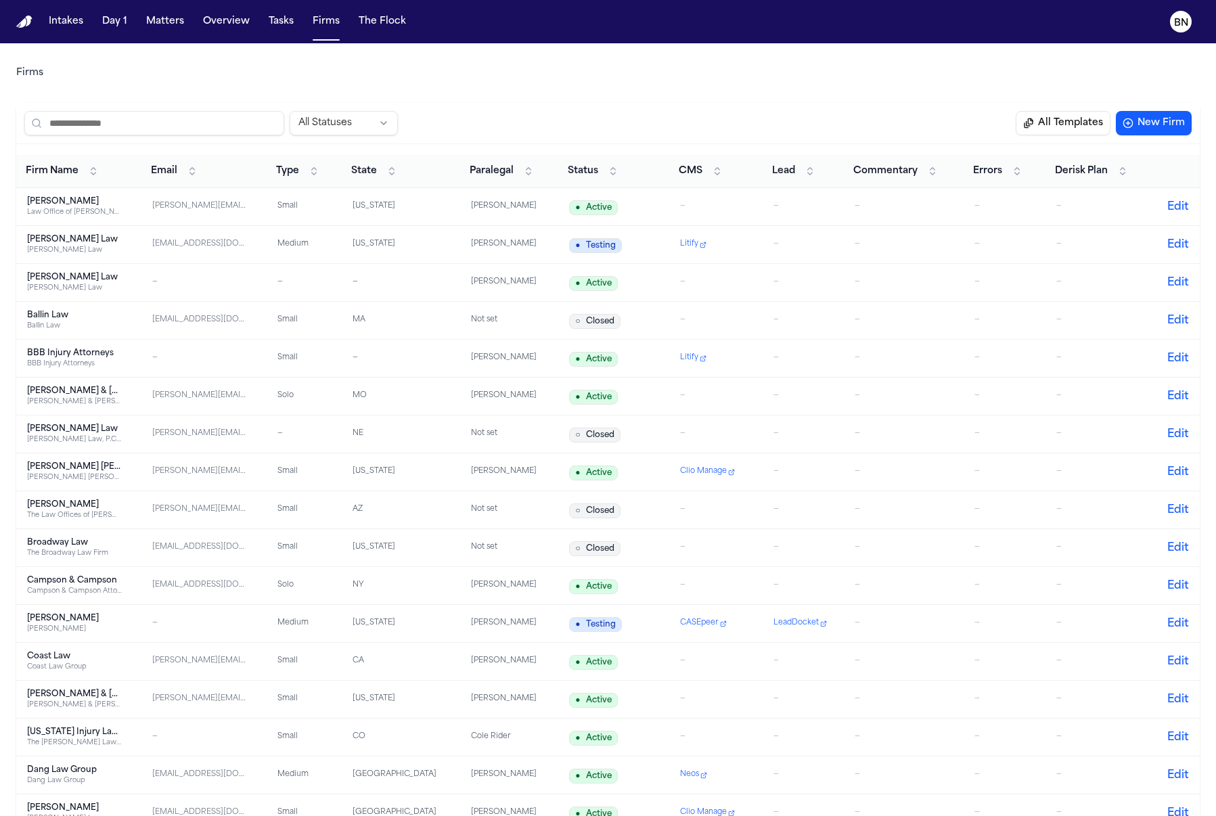
click at [695, 161] on button "CMS" at bounding box center [701, 171] width 58 height 22
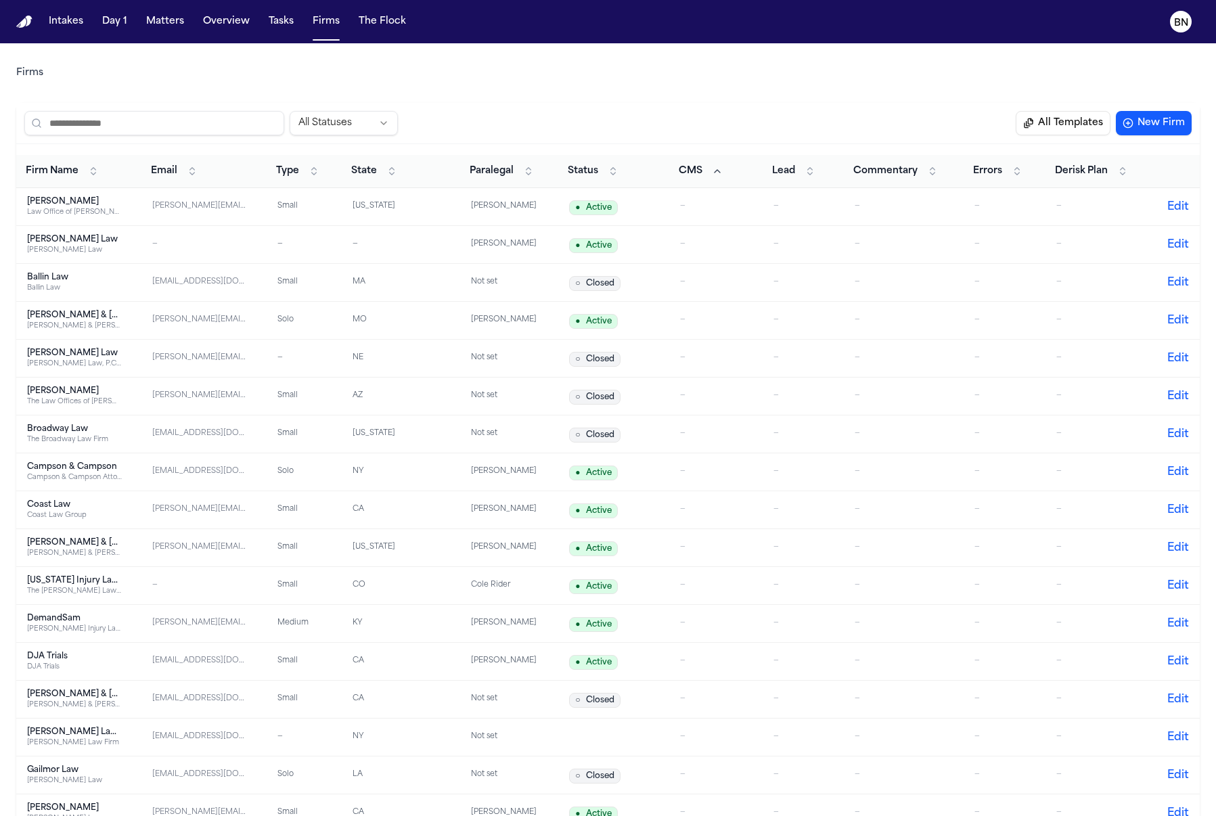
click at [708, 162] on button "CMS" at bounding box center [701, 171] width 58 height 22
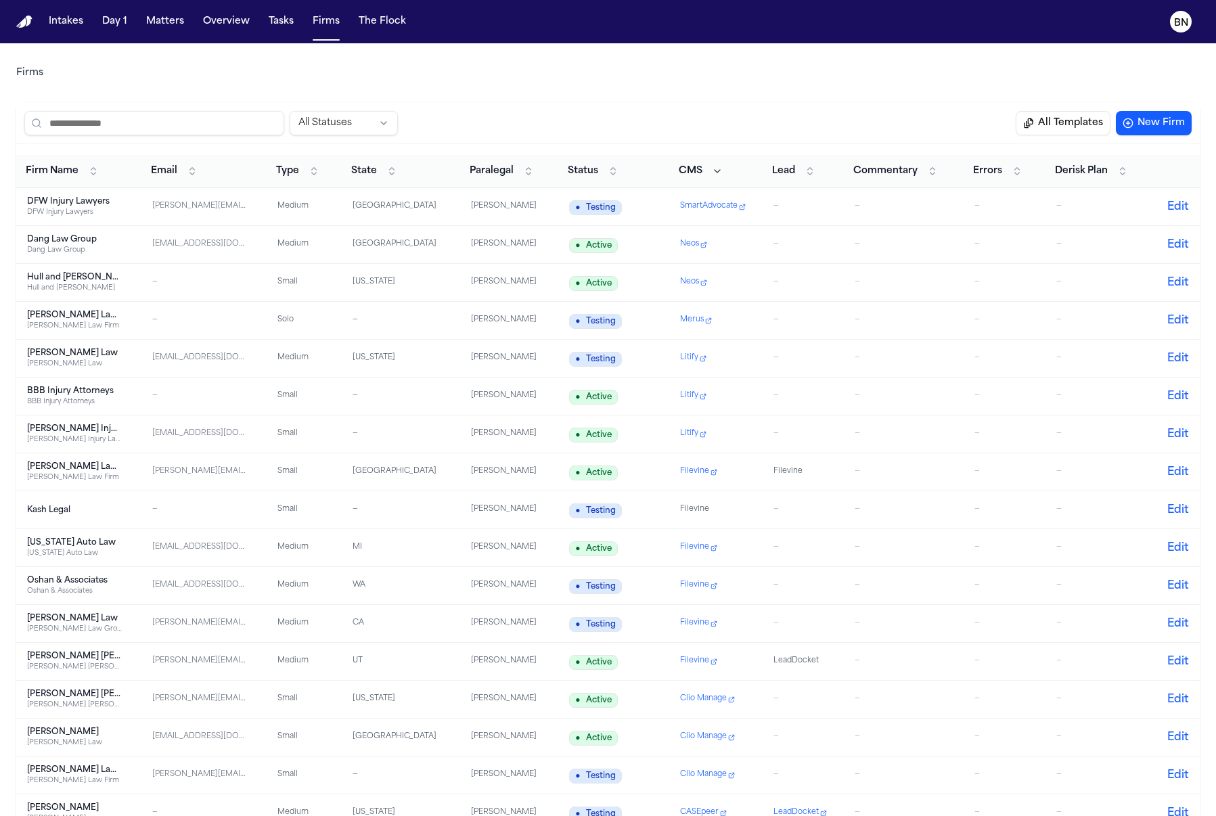
click at [695, 239] on span "Neos" at bounding box center [689, 245] width 19 height 12
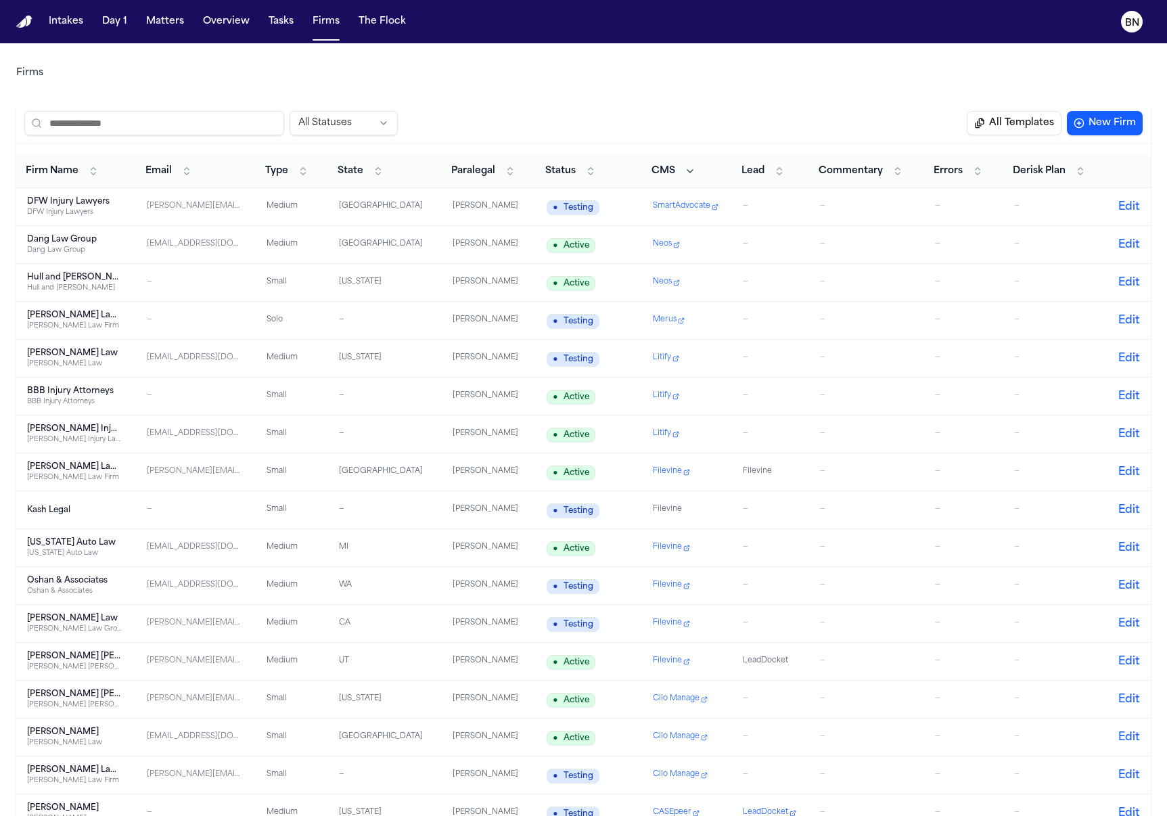
click at [511, 170] on button "Paralegal" at bounding box center [483, 171] width 78 height 22
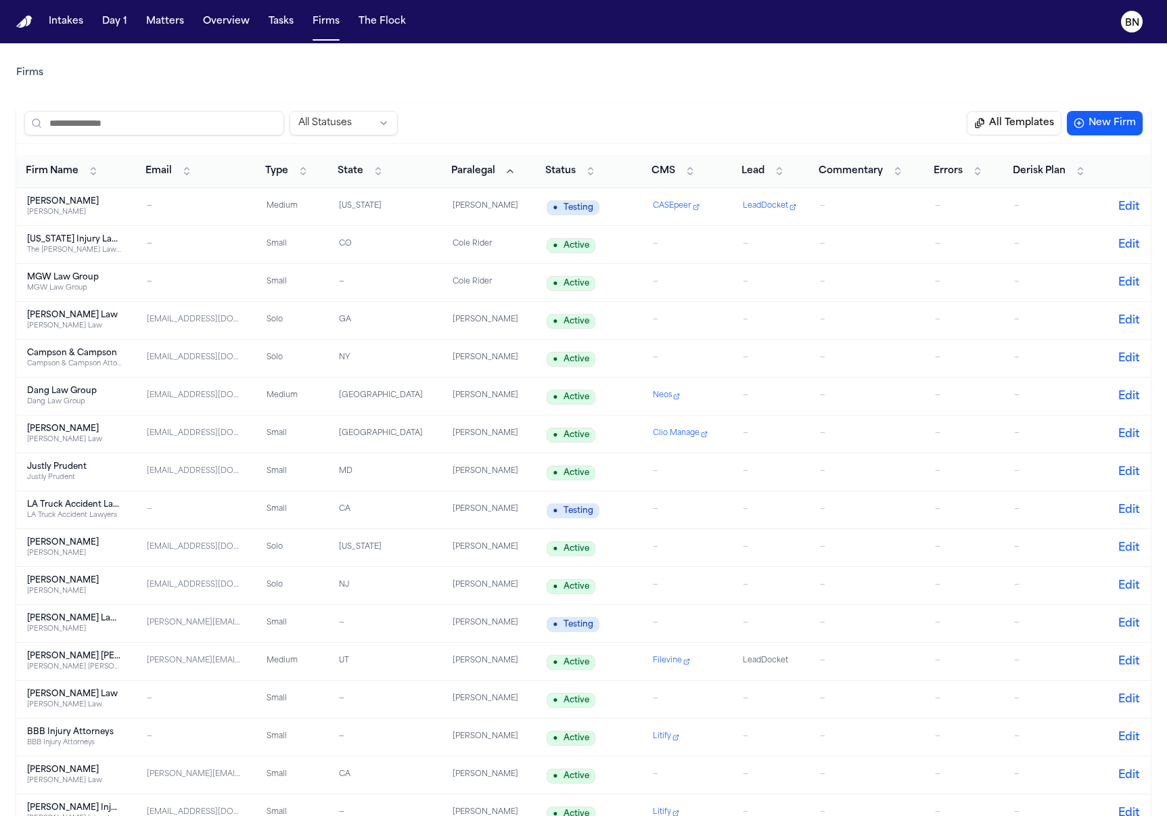
click at [689, 163] on button "CMS" at bounding box center [674, 171] width 58 height 22
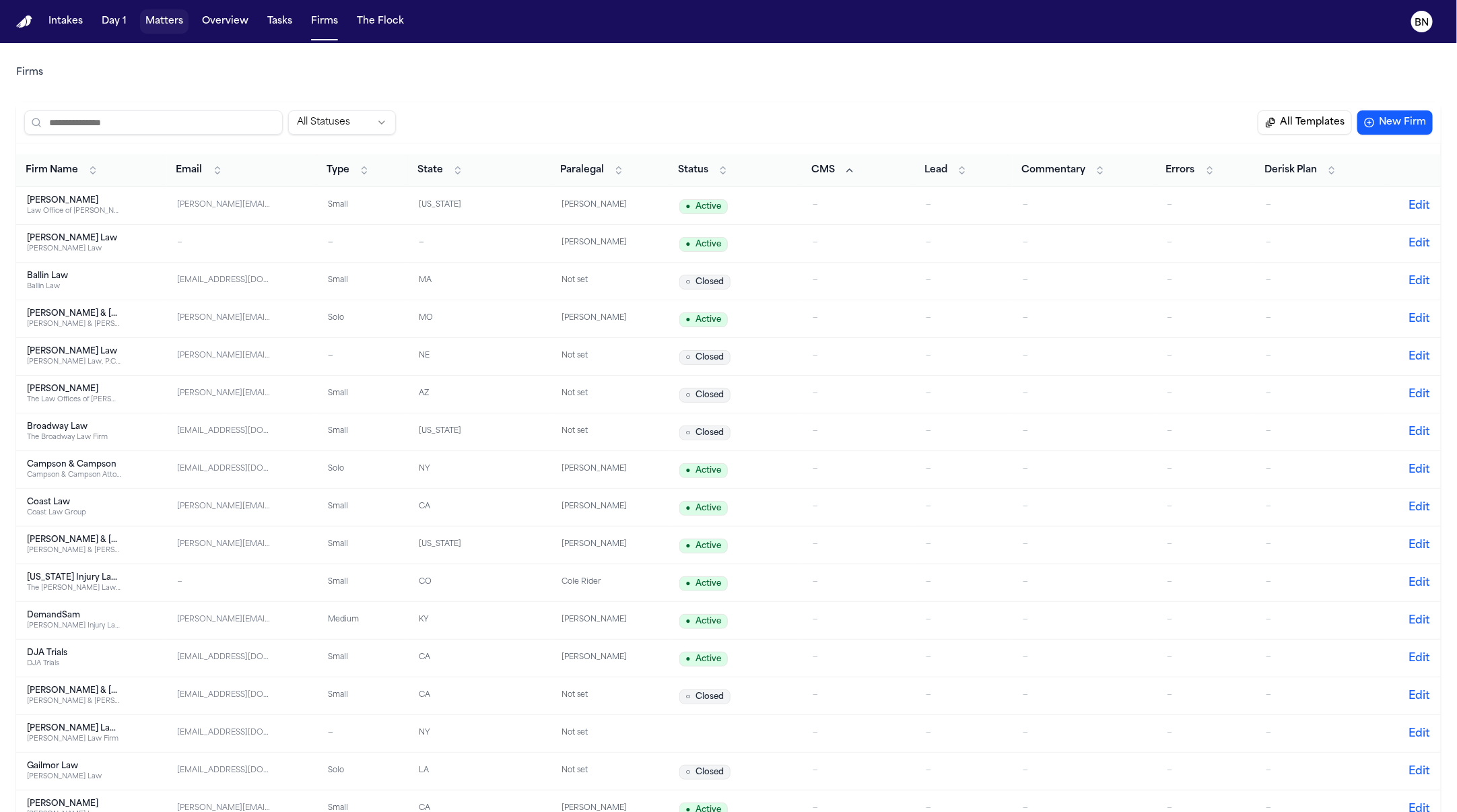
click at [165, 20] on button "Matters" at bounding box center [164, 21] width 49 height 24
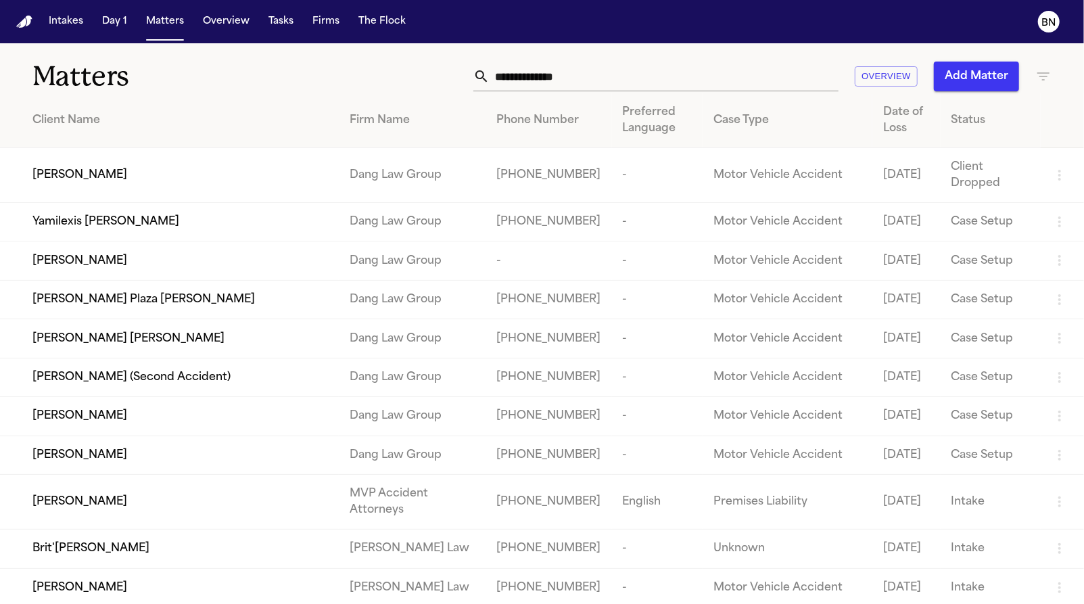
click at [499, 82] on input "text" at bounding box center [664, 77] width 349 height 30
click at [504, 81] on input "text" at bounding box center [664, 77] width 349 height 30
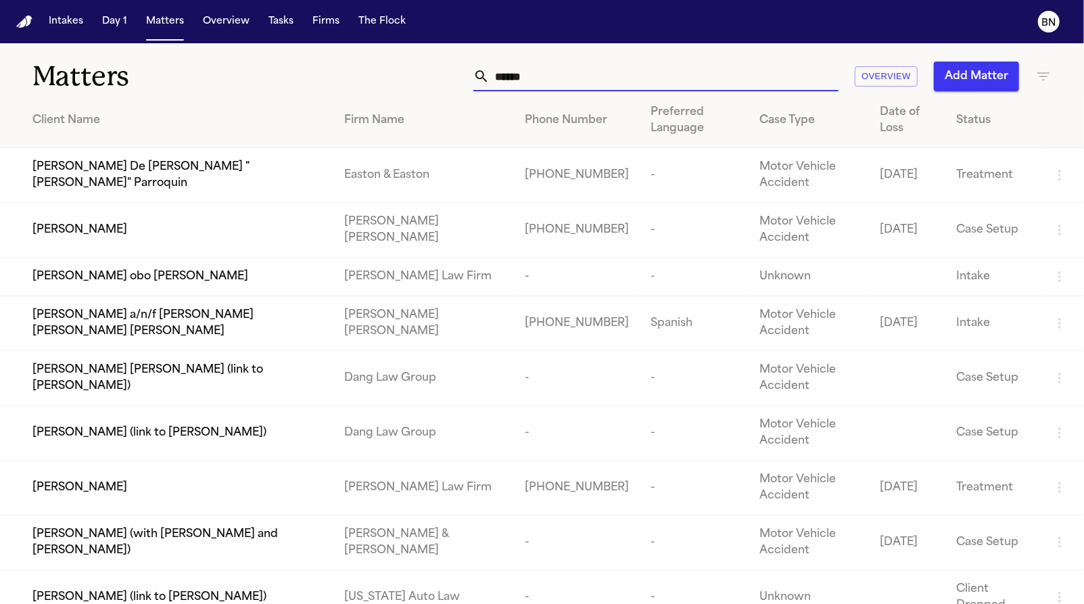
type input "*******"
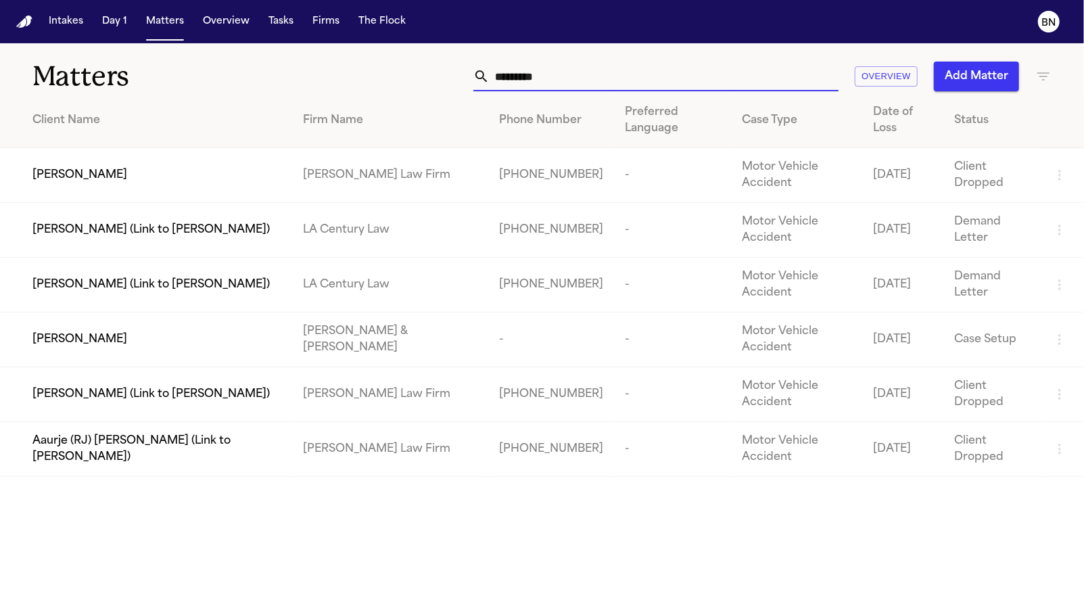
type input "*********"
click at [221, 433] on span "Aaurje (RJ) [PERSON_NAME] (Link to [PERSON_NAME])" at bounding box center [156, 449] width 249 height 32
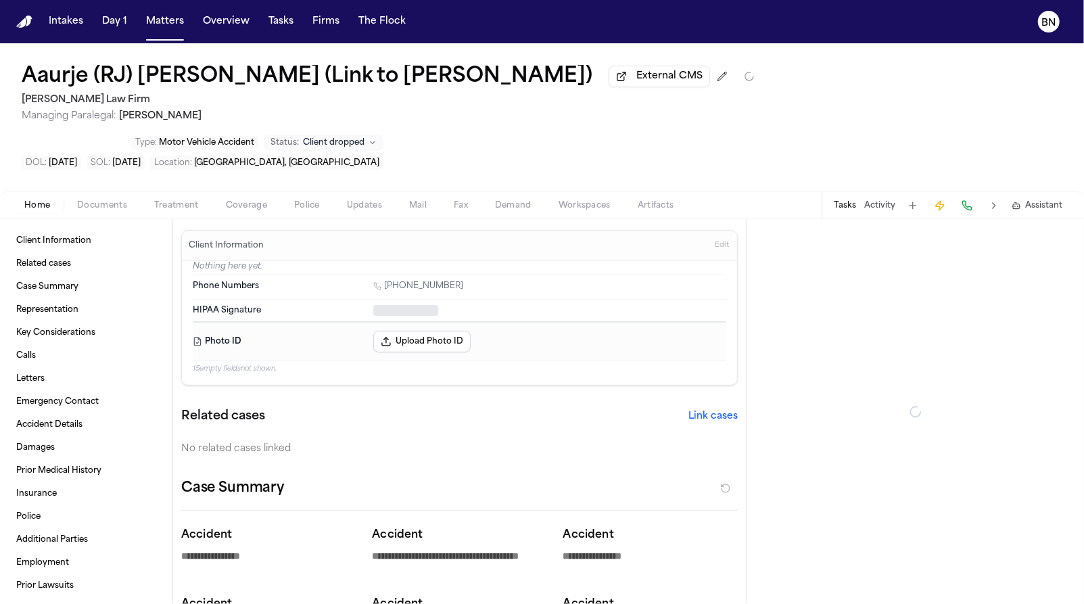
type textarea "*"
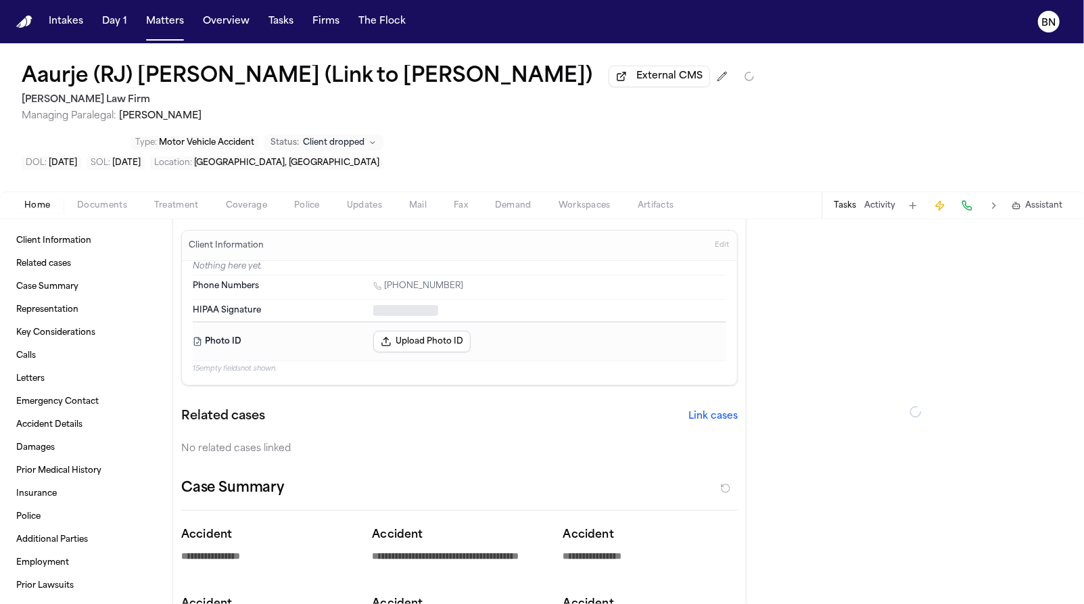
type textarea "*"
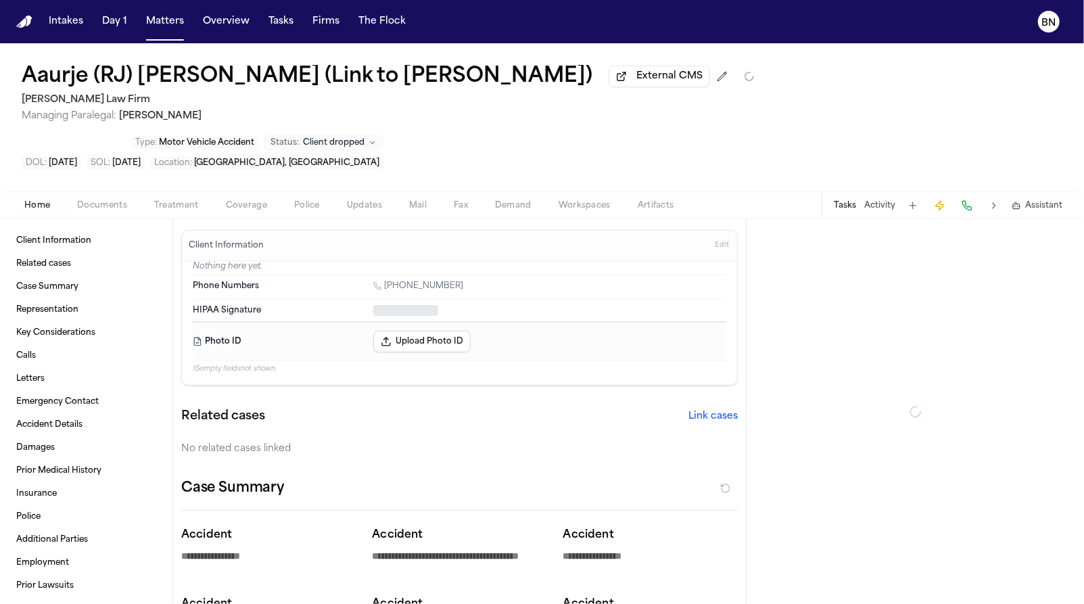
type textarea "*"
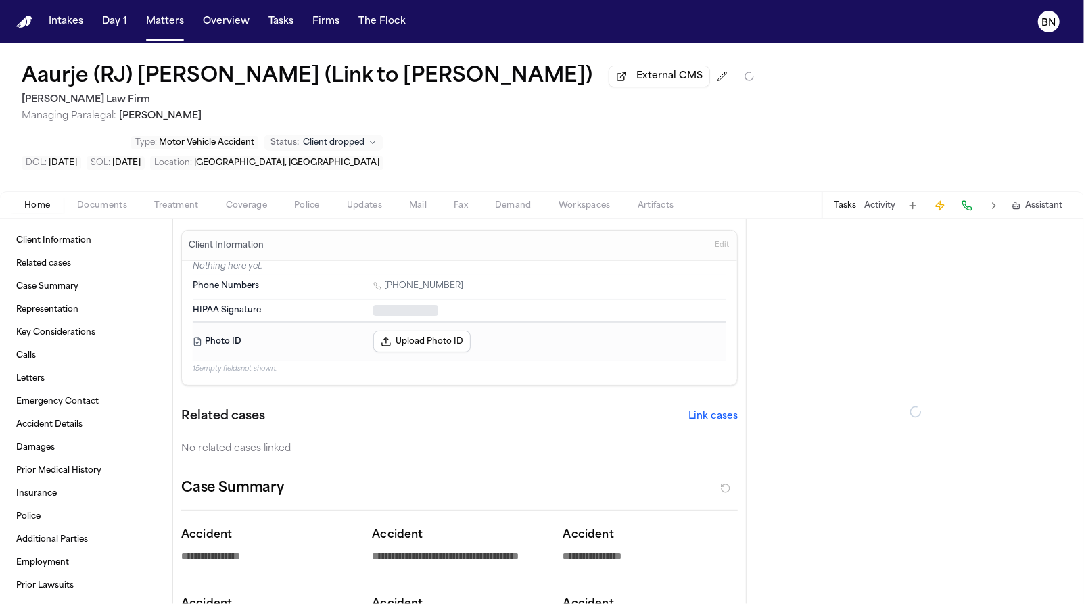
type textarea "*"
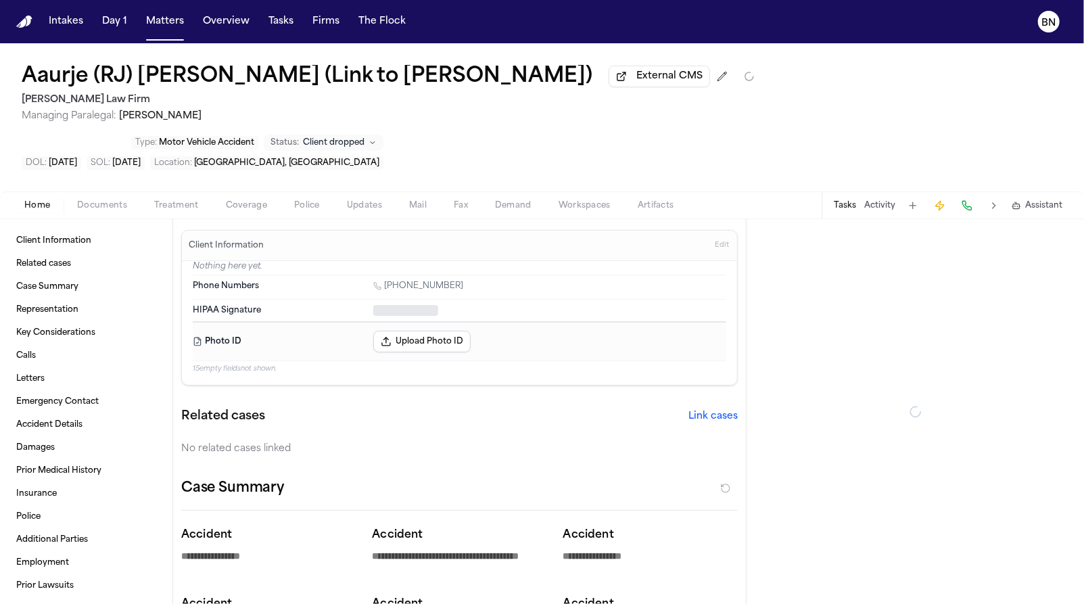
type textarea "*"
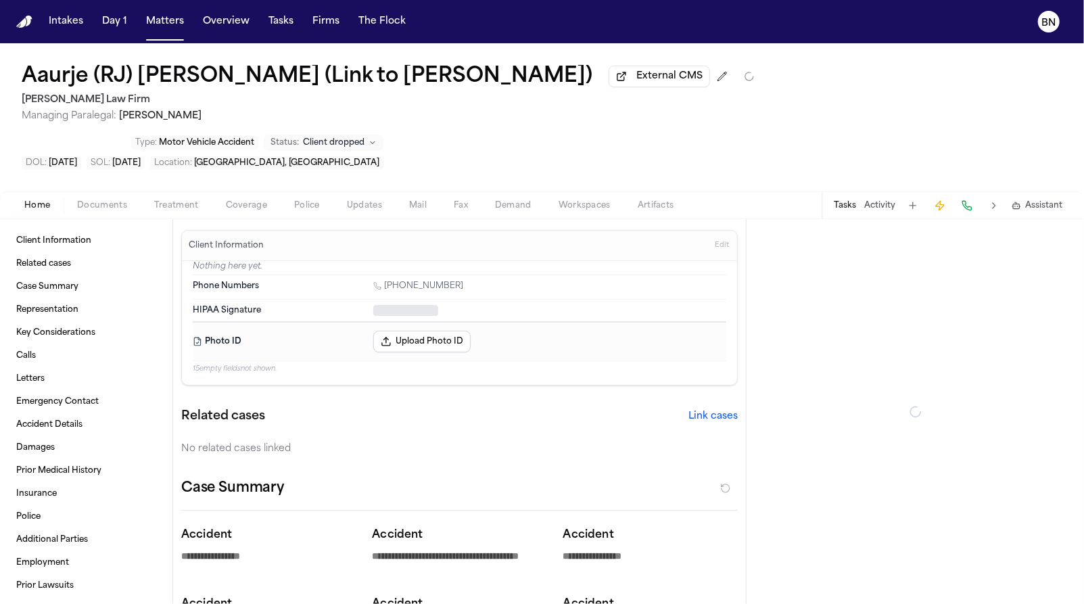
type textarea "*"
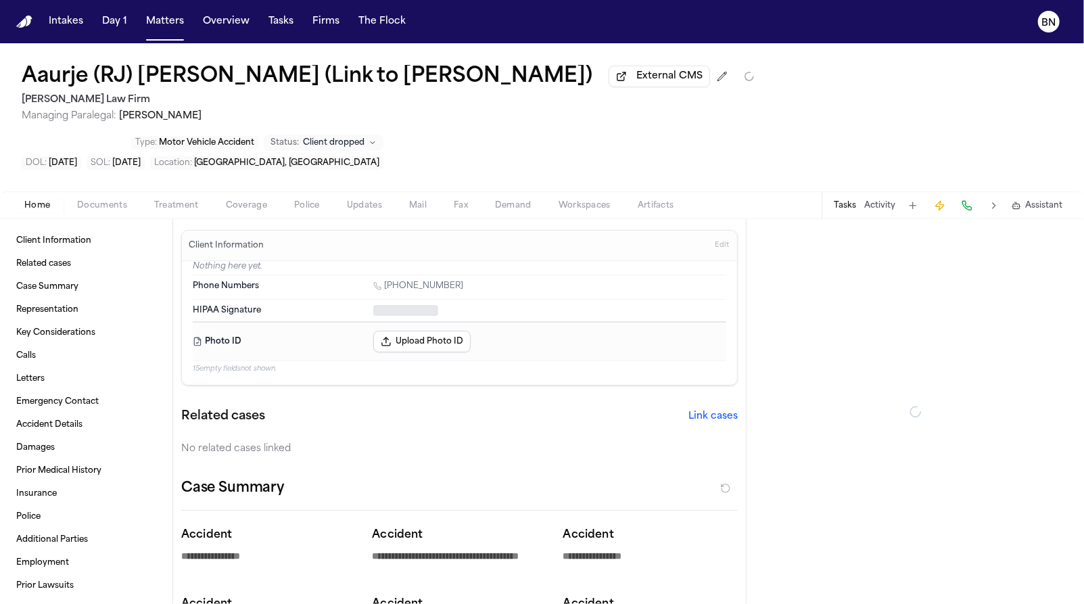
type textarea "*"
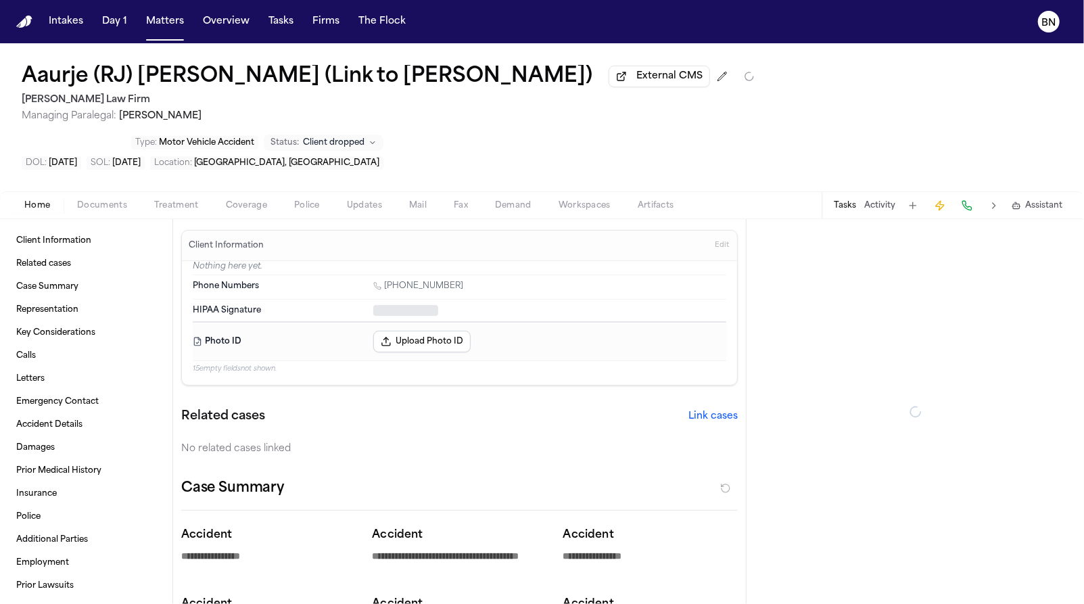
type textarea "*"
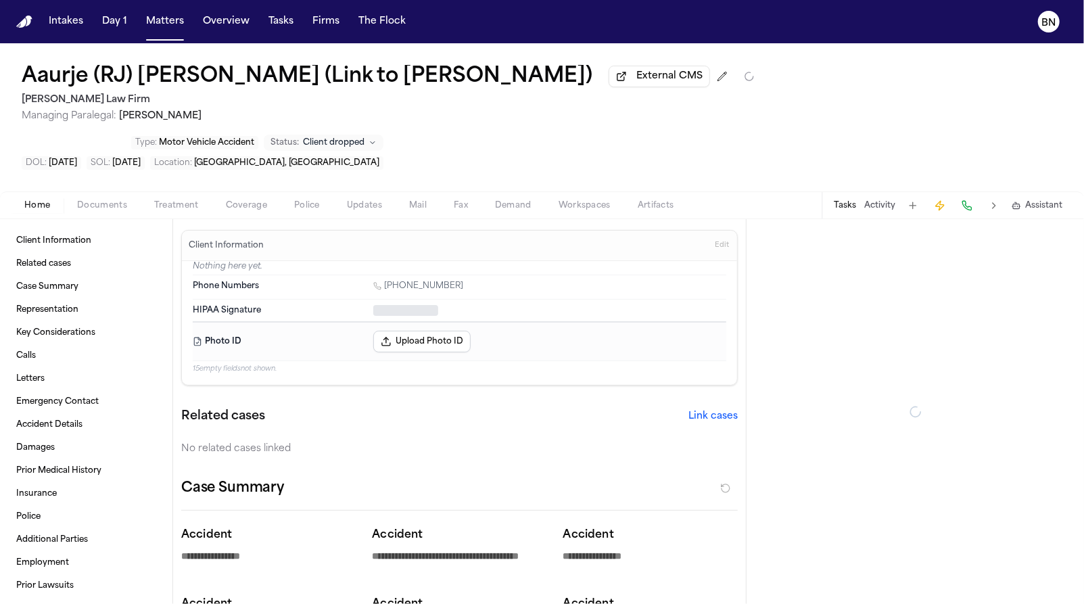
type textarea "*"
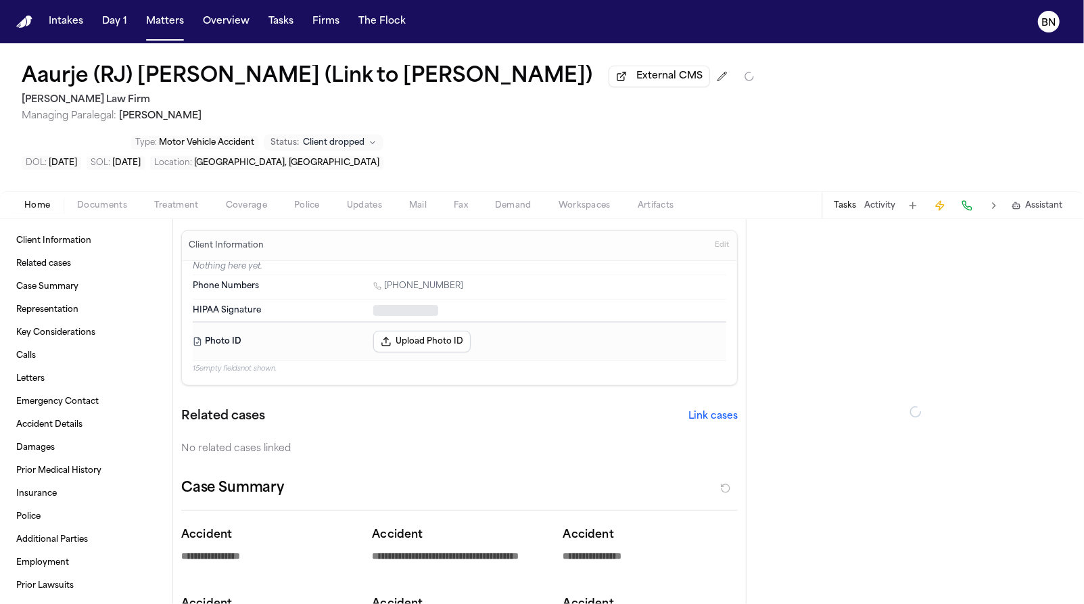
type textarea "*"
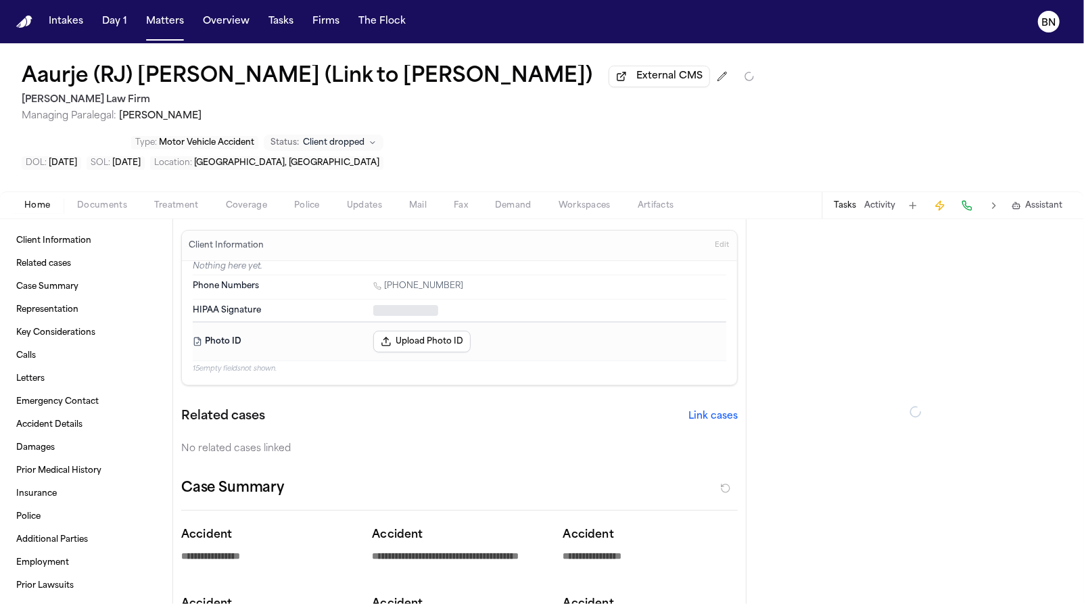
type textarea "*"
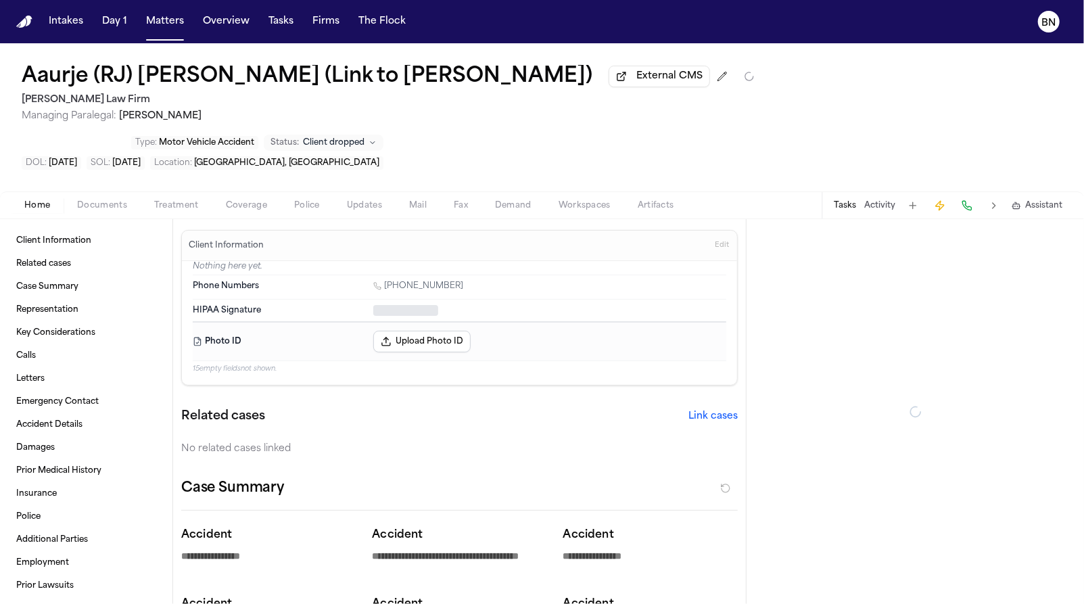
type textarea "*"
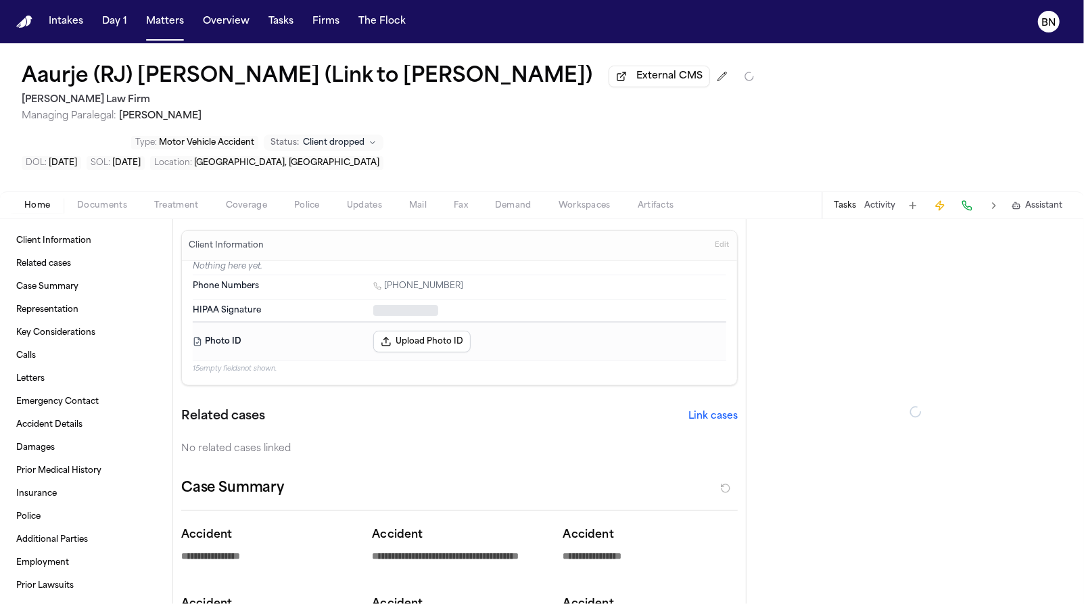
type textarea "*"
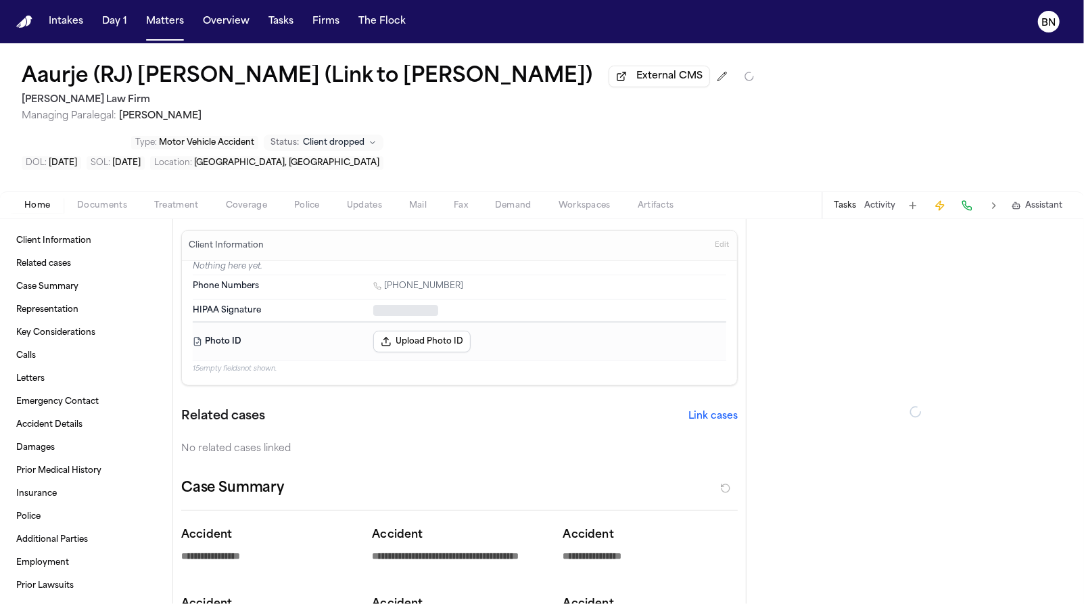
type textarea "*"
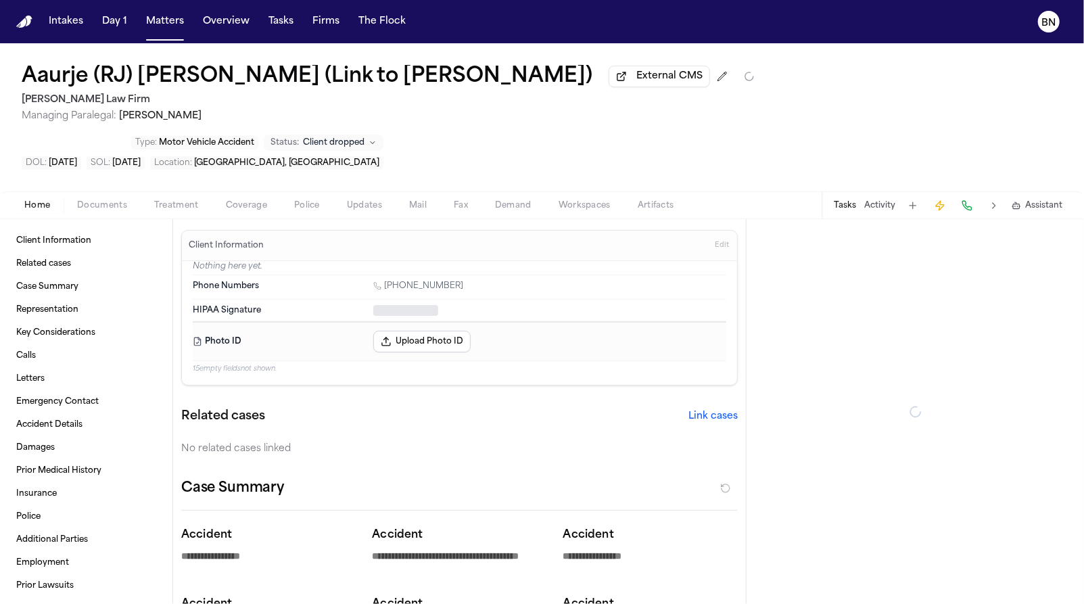
type textarea "*"
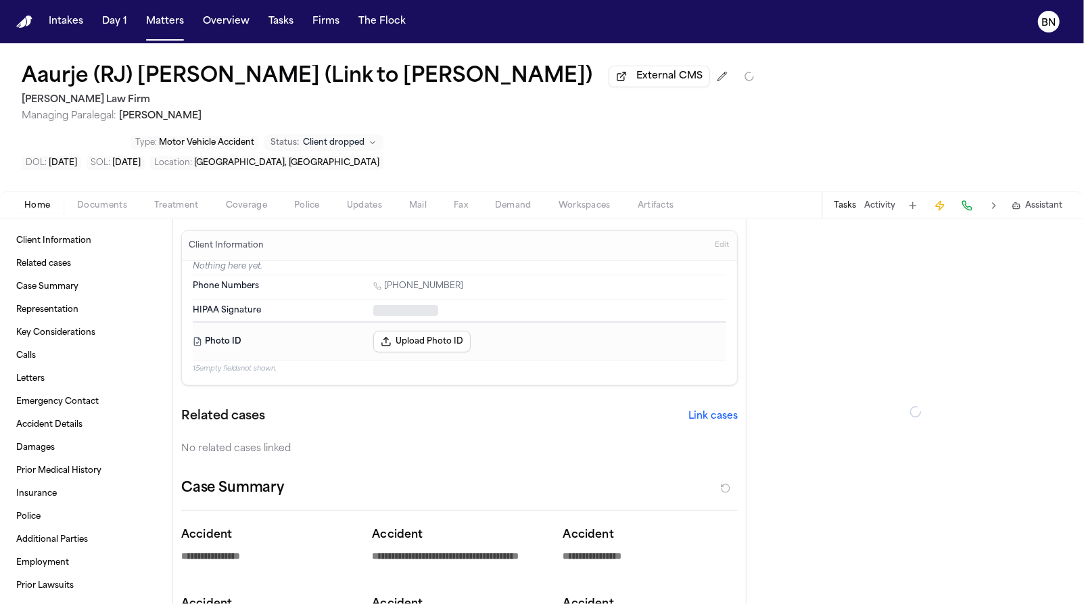
type textarea "*"
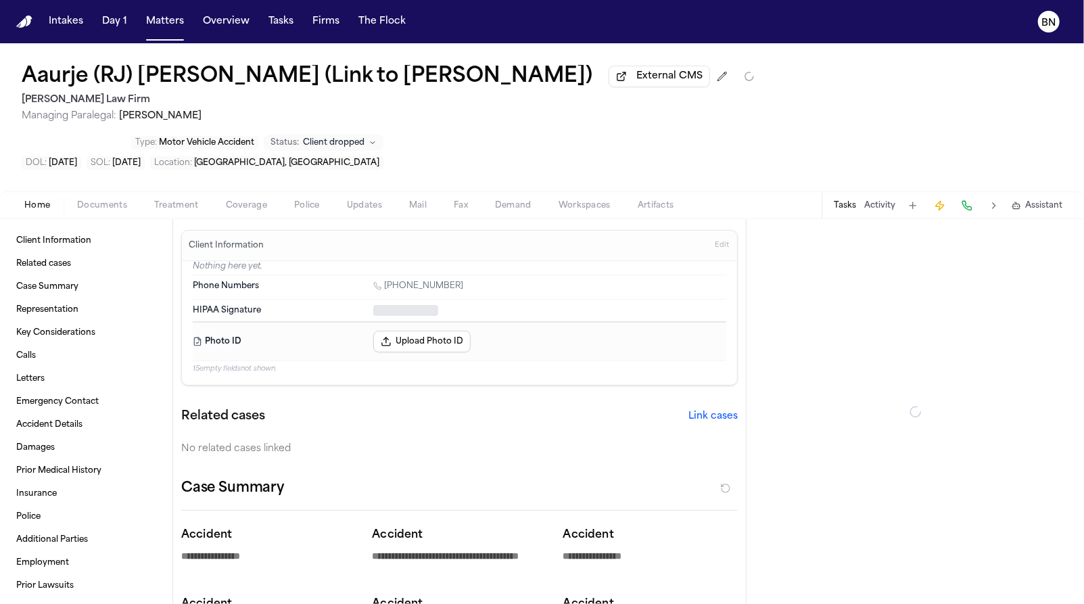
type textarea "*"
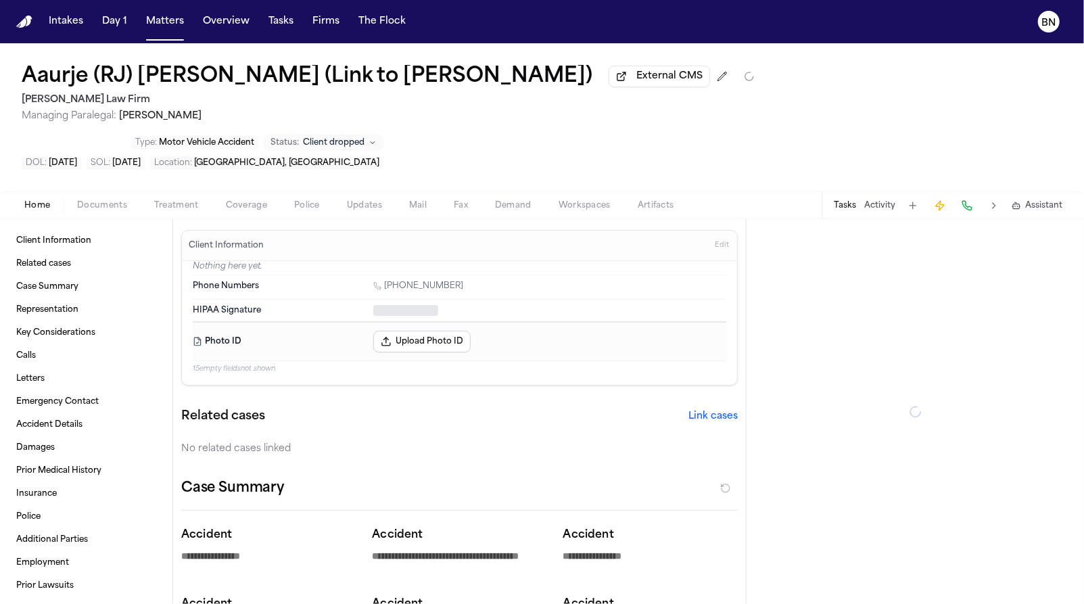
type textarea "*"
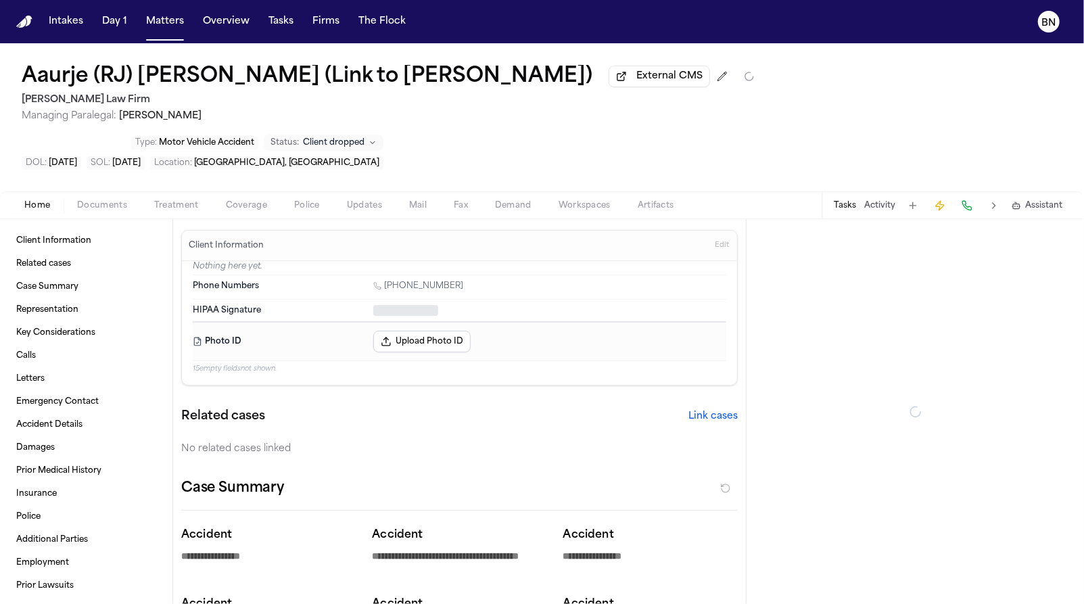
type textarea "*"
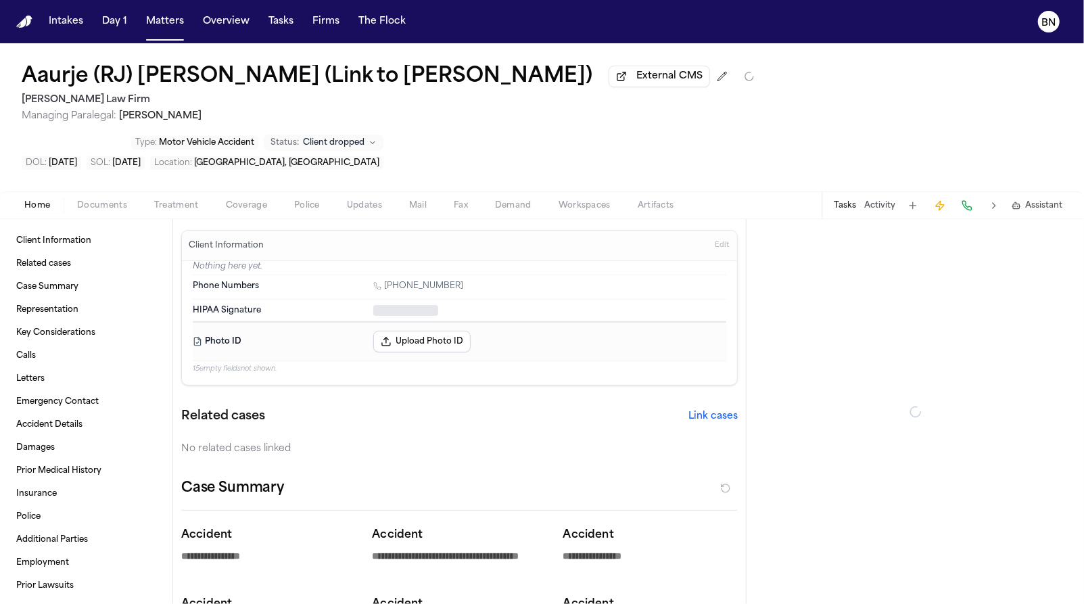
type textarea "*"
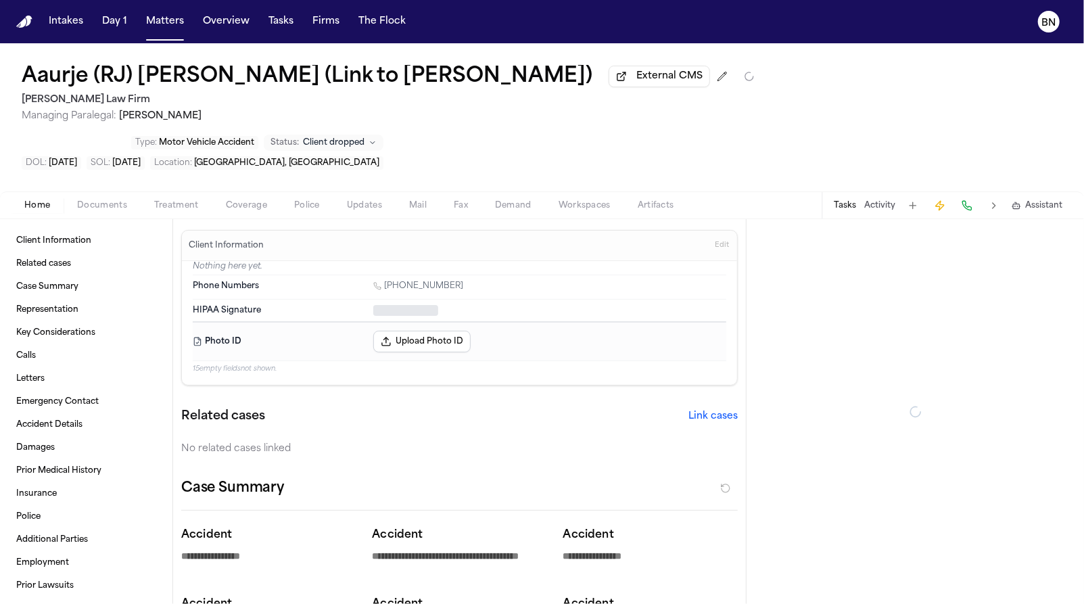
type textarea "*"
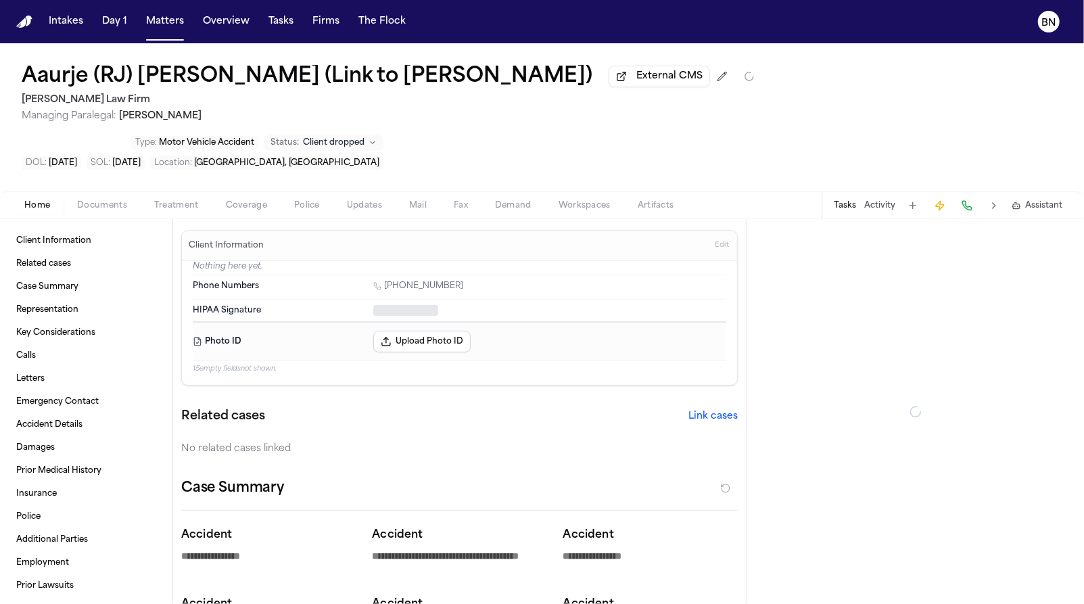
type textarea "*"
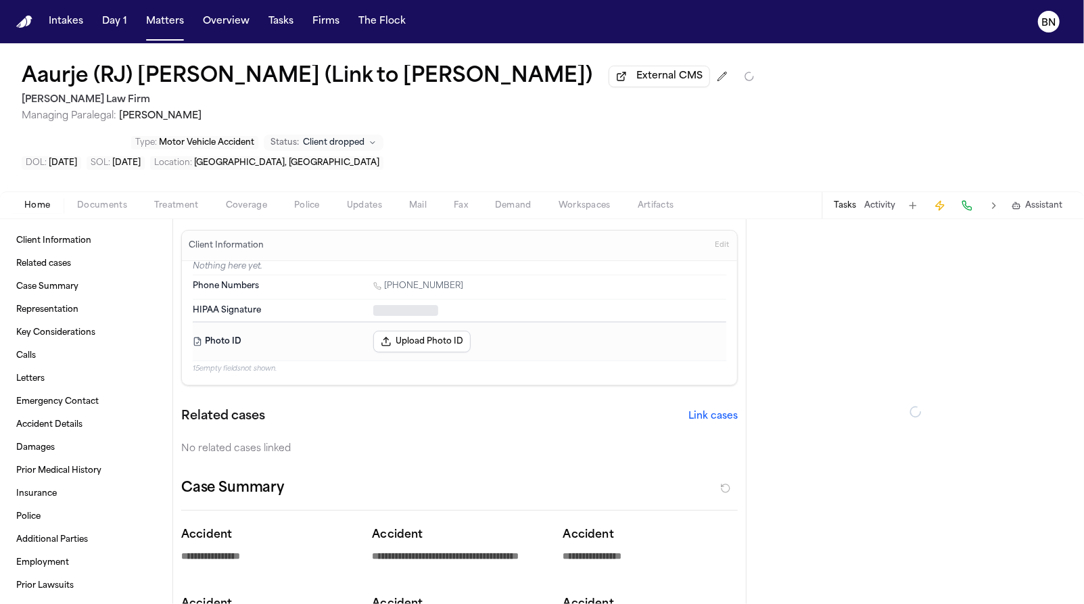
type textarea "*"
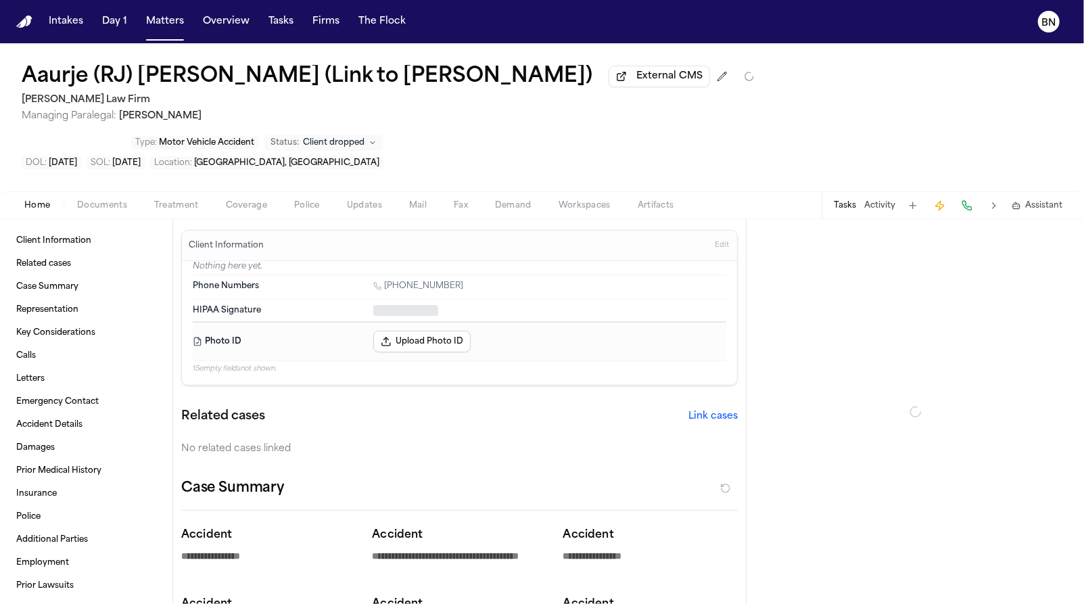
type textarea "*"
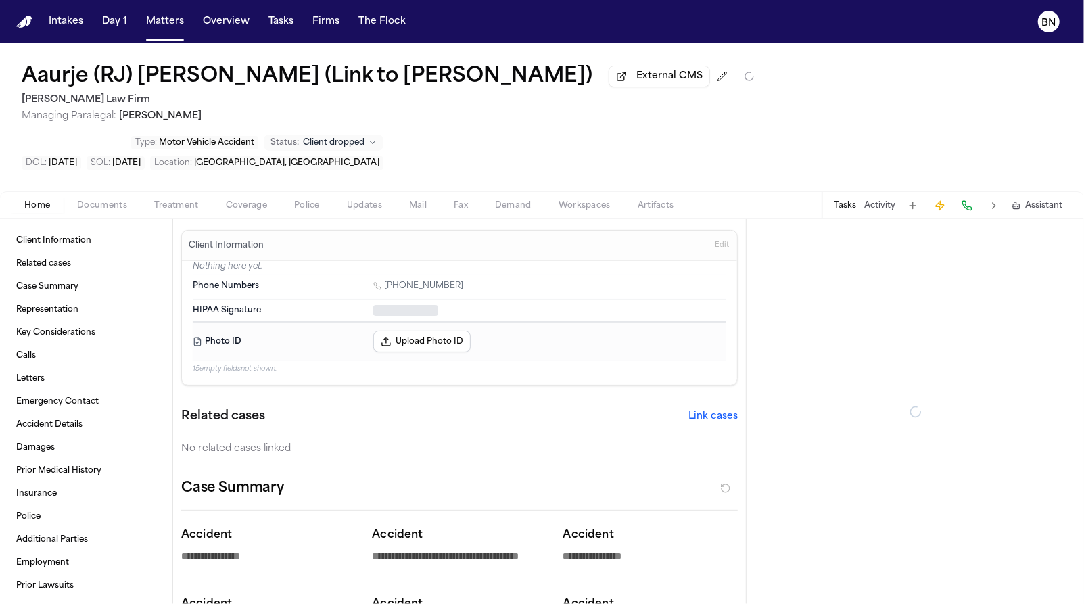
type textarea "*"
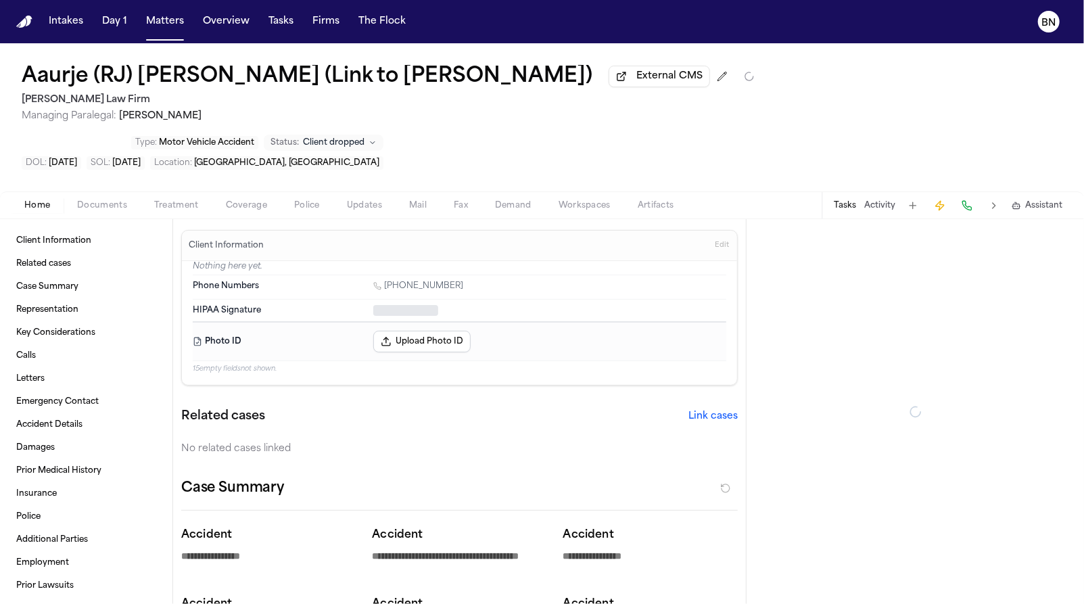
type textarea "*"
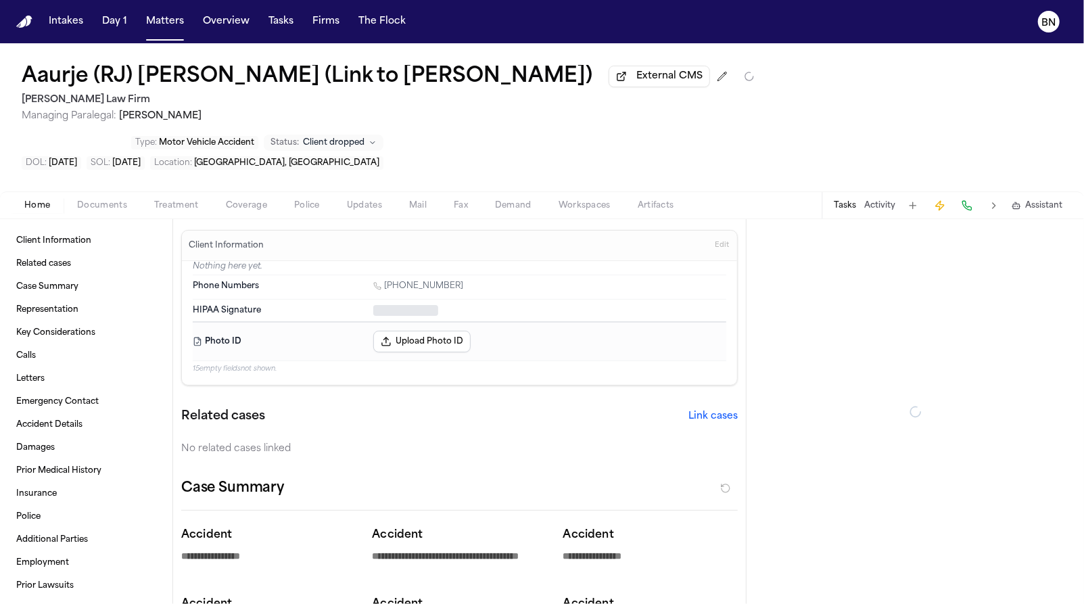
type textarea "*"
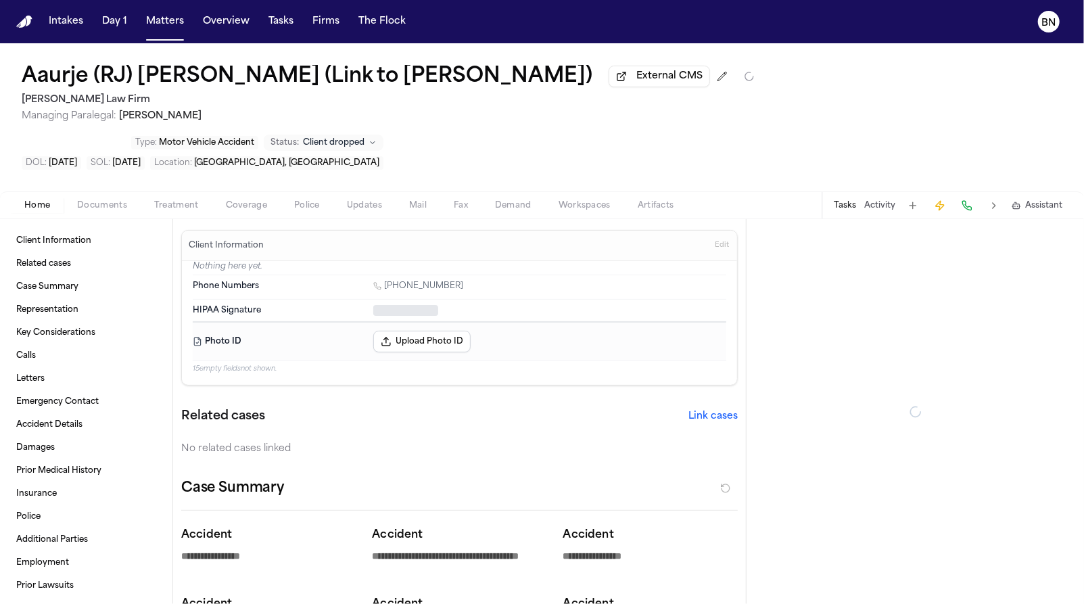
type textarea "*"
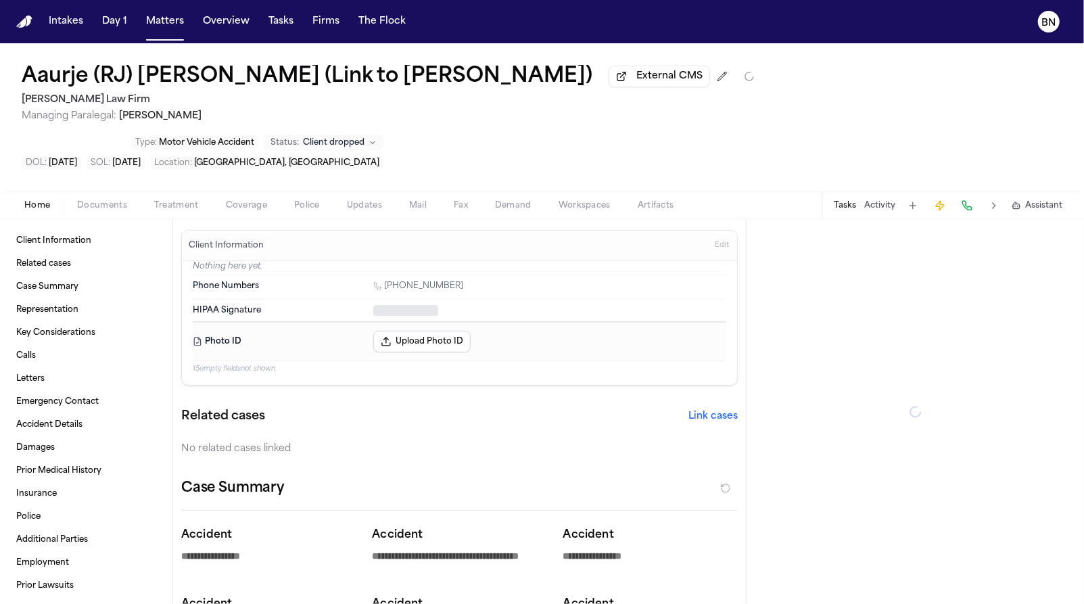
type textarea "*"
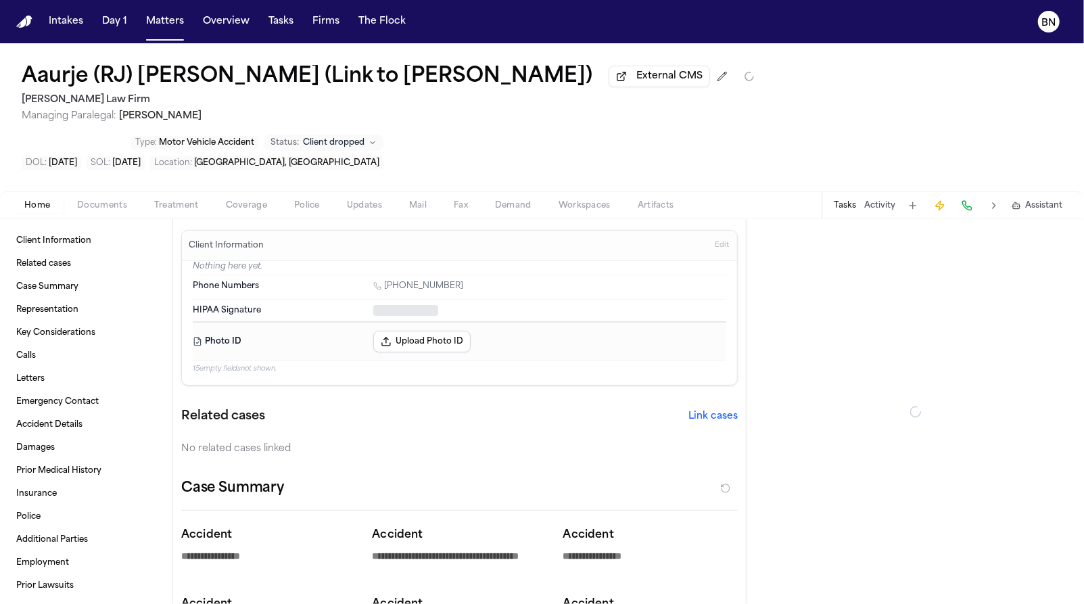
type textarea "*"
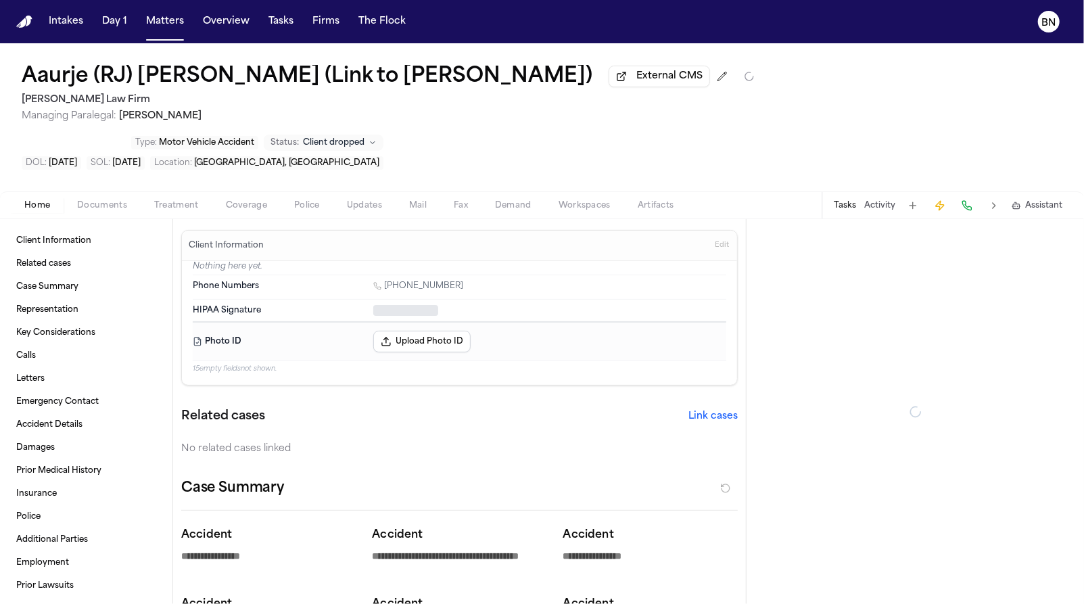
type textarea "*"
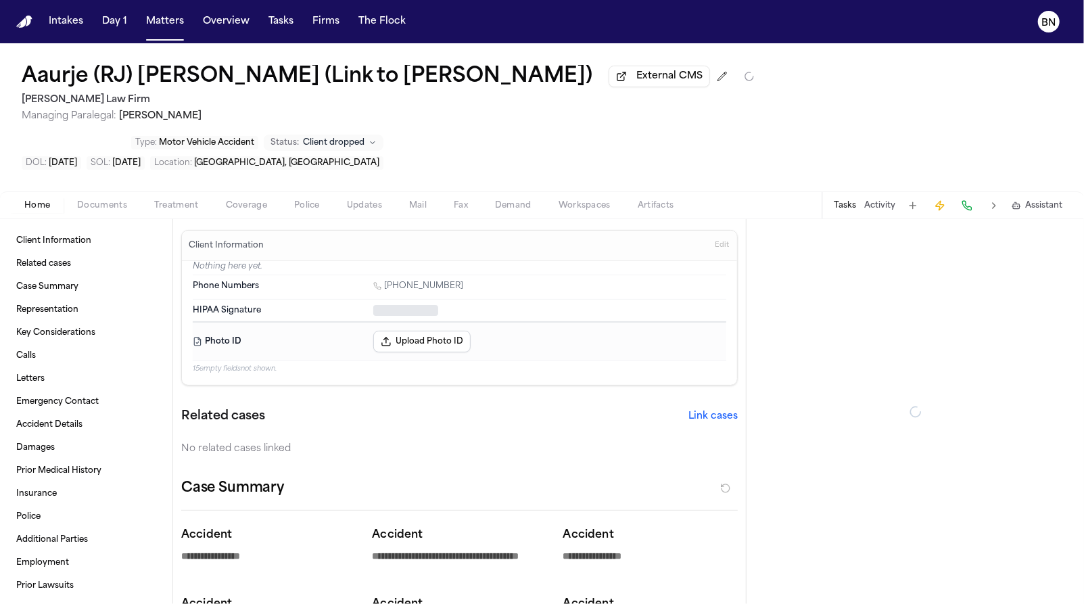
type textarea "*"
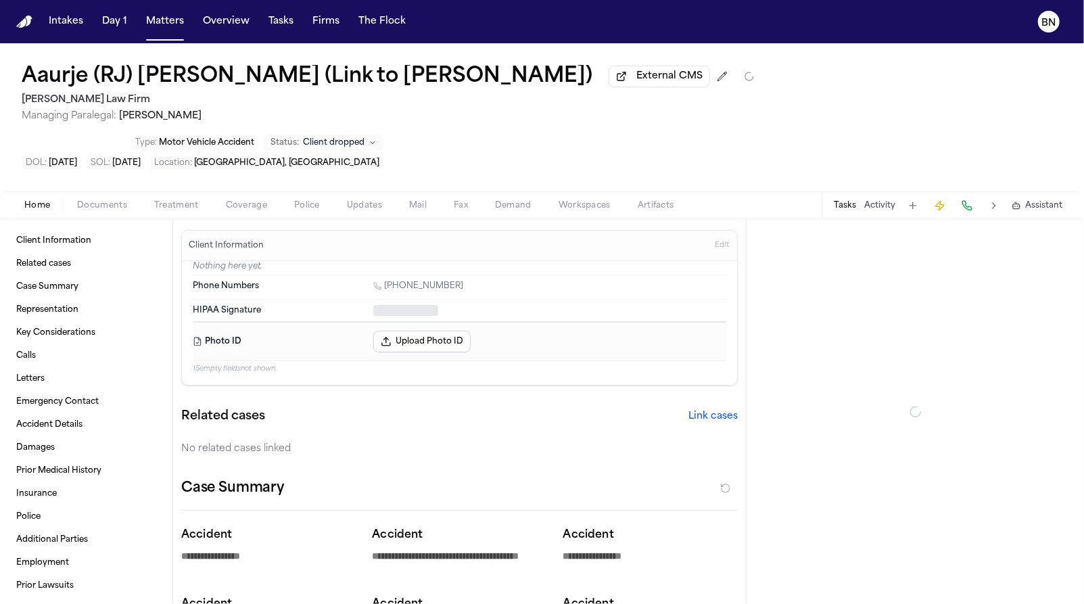
type textarea "*"
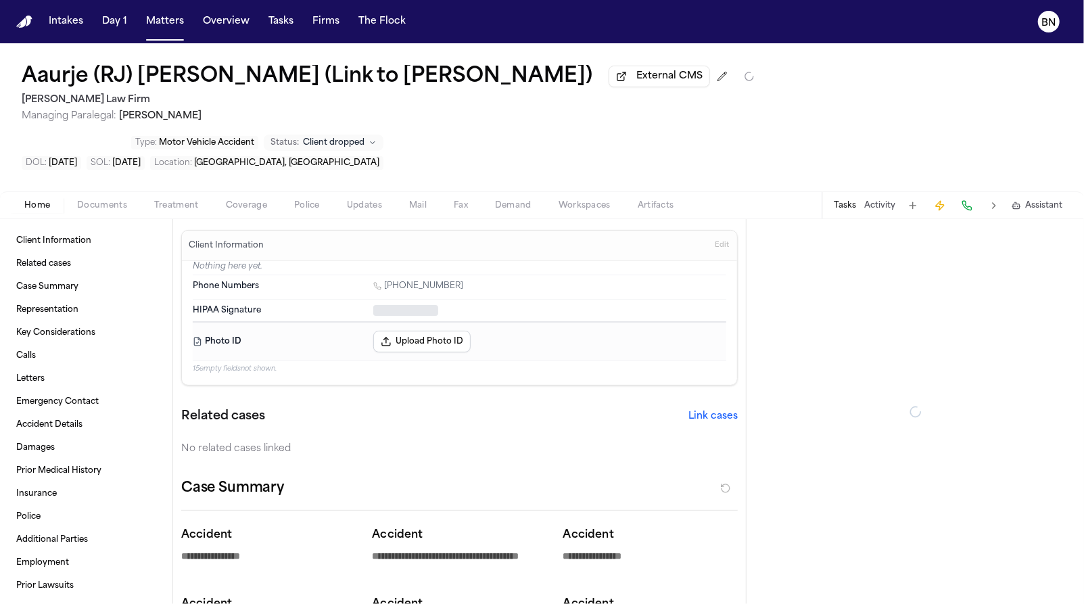
type textarea "*"
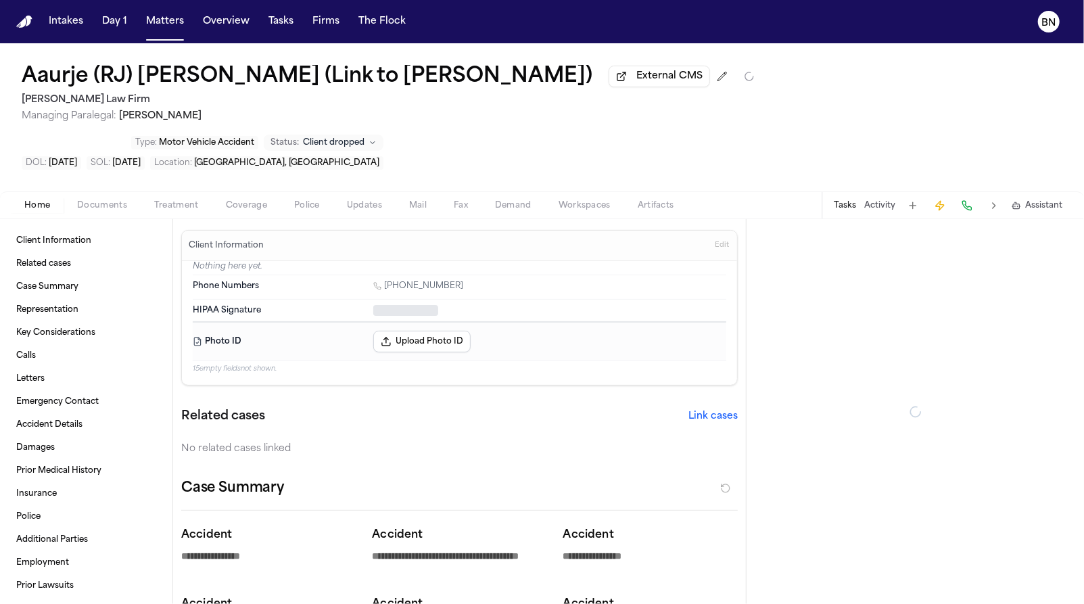
type textarea "*"
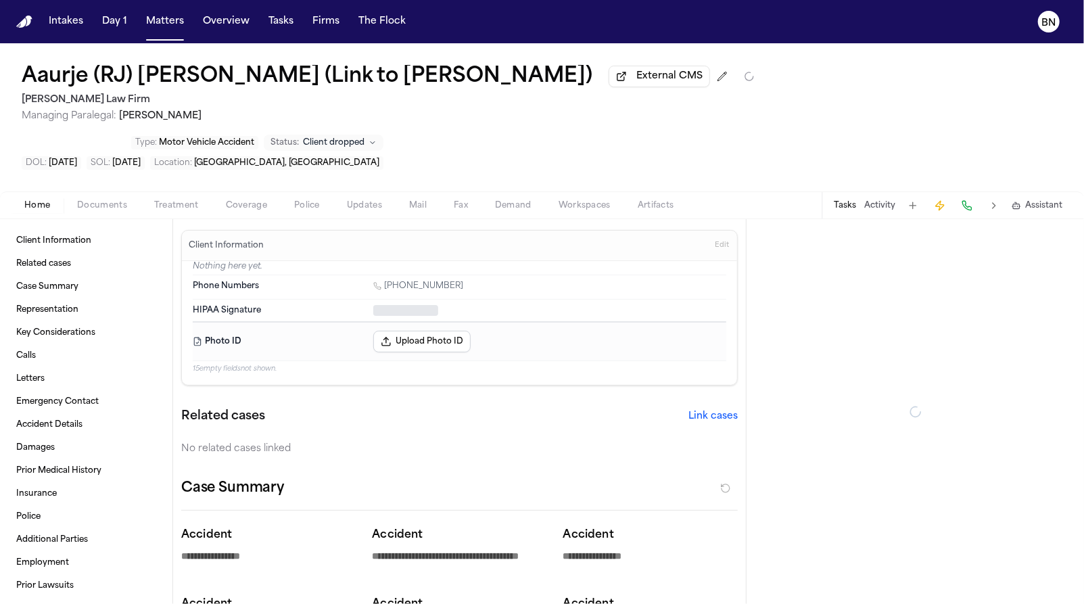
type textarea "*"
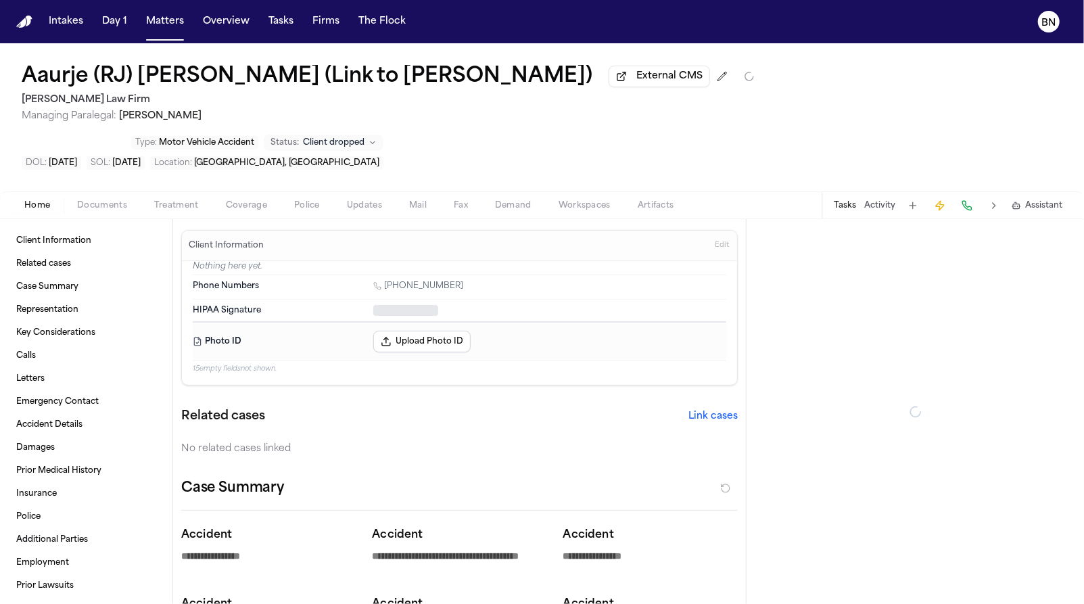
type textarea "*"
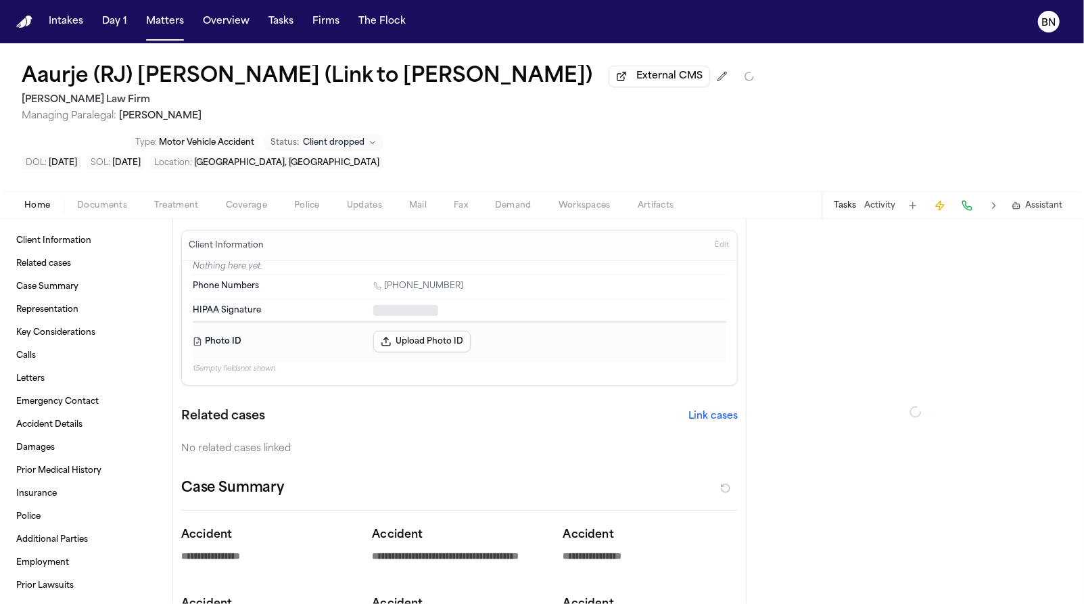
type textarea "*"
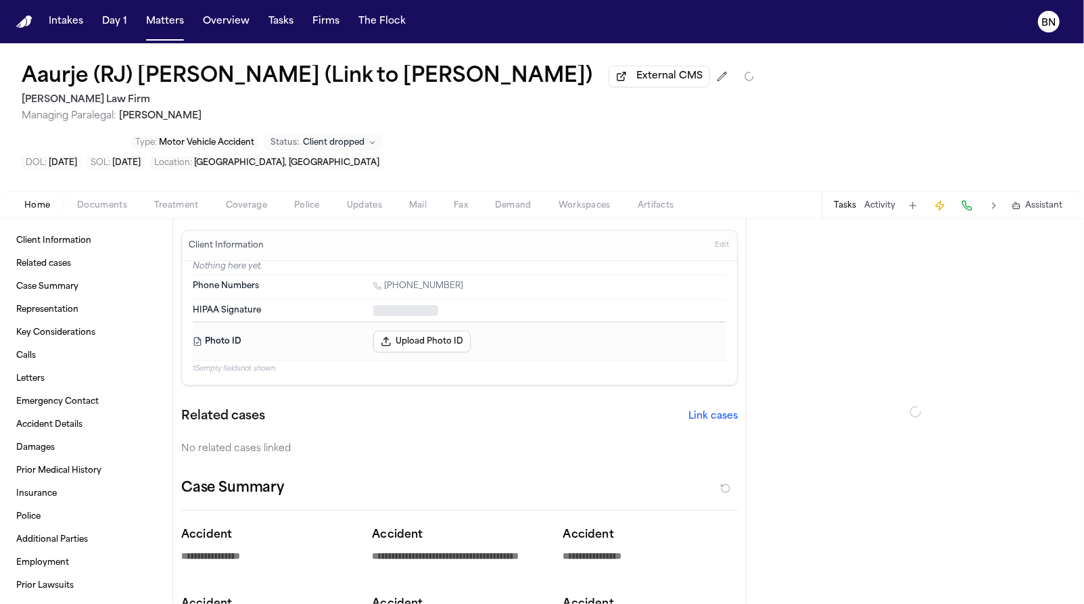
type textarea "*"
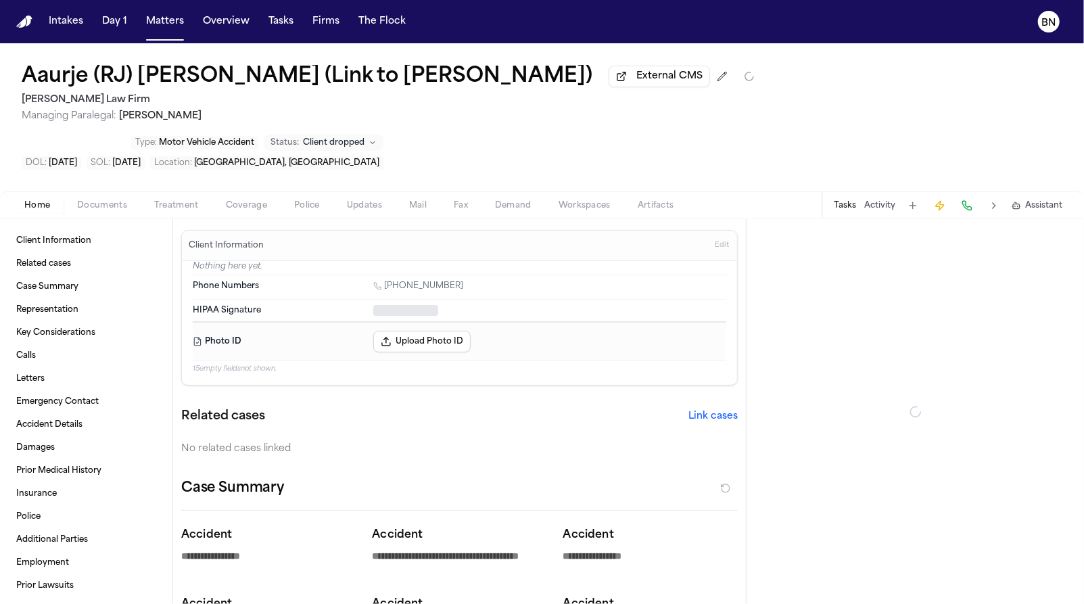
type textarea "*"
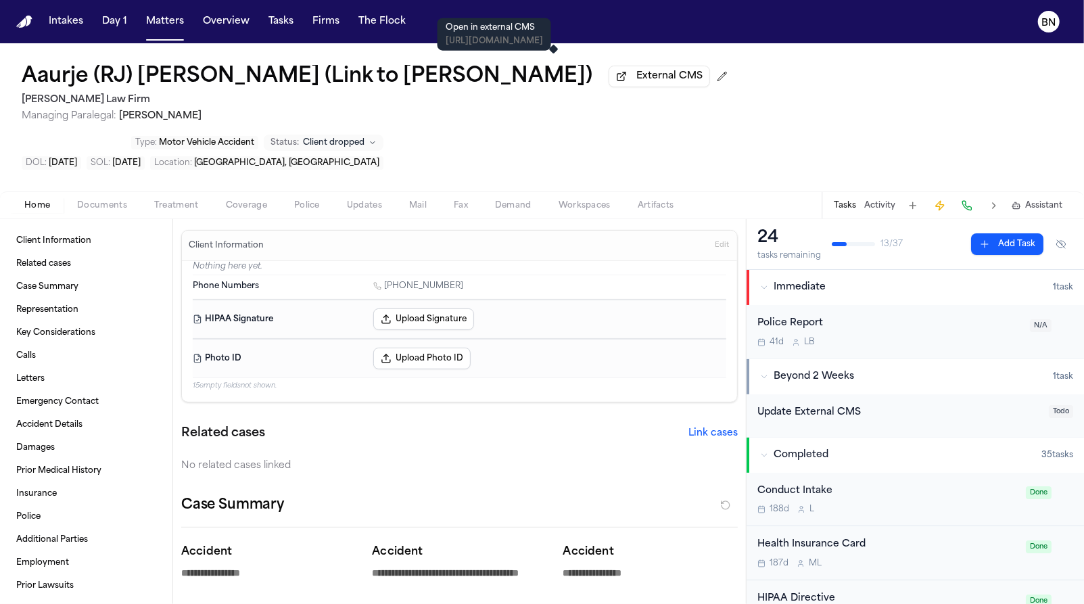
click at [609, 78] on button "External CMS" at bounding box center [659, 77] width 101 height 22
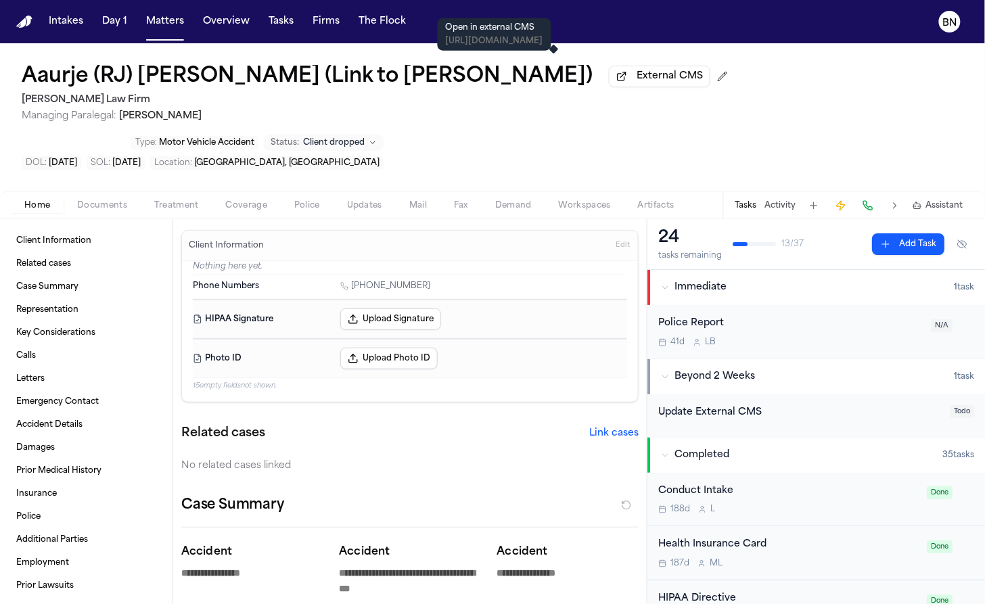
click at [101, 191] on div "Home Documents Treatment Coverage Police Updates Mail Fax Demand Workspaces Art…" at bounding box center [492, 204] width 985 height 27
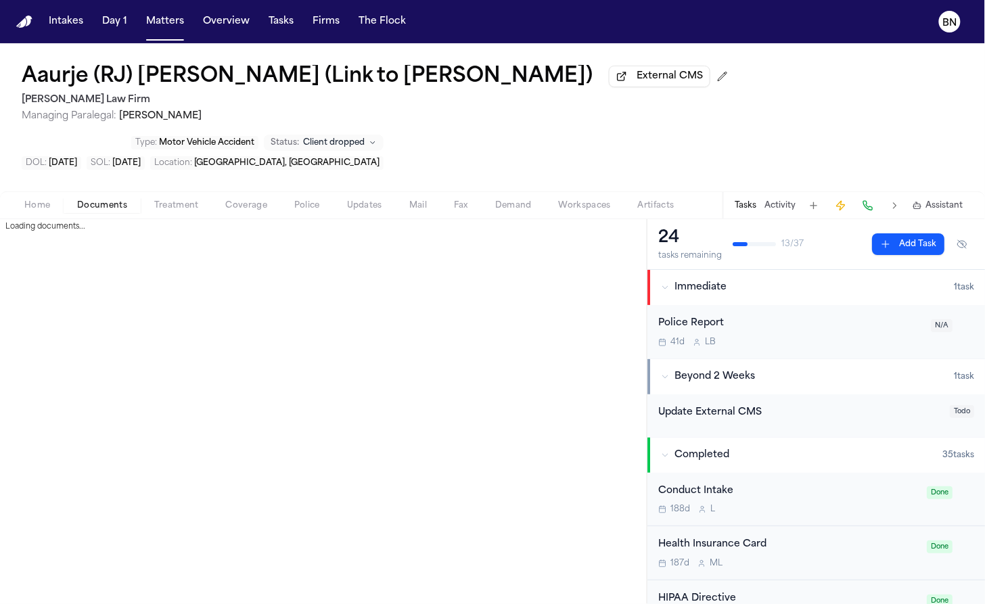
click at [101, 212] on span "button" at bounding box center [102, 212] width 66 height 1
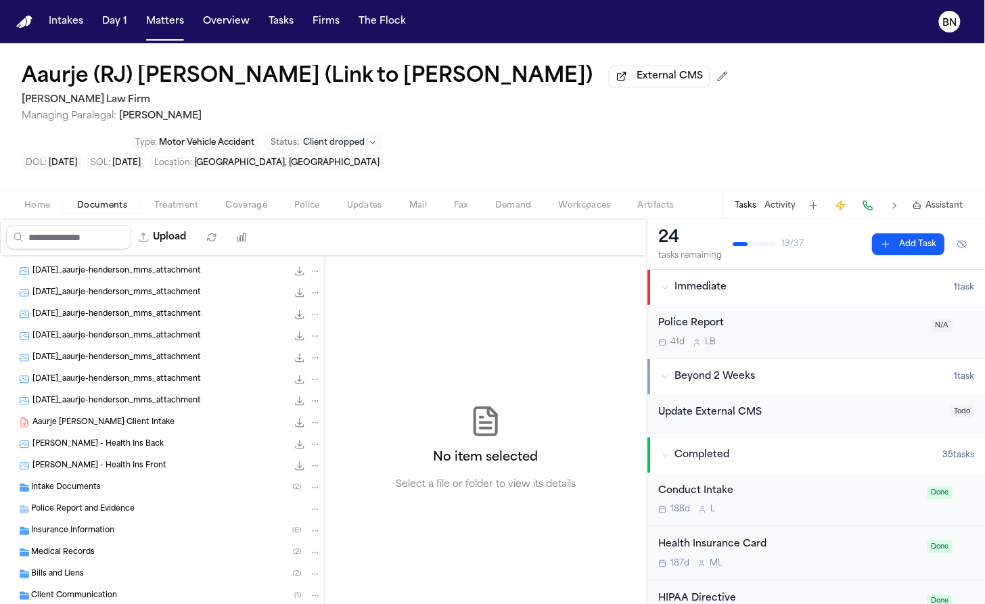
scroll to position [136, 0]
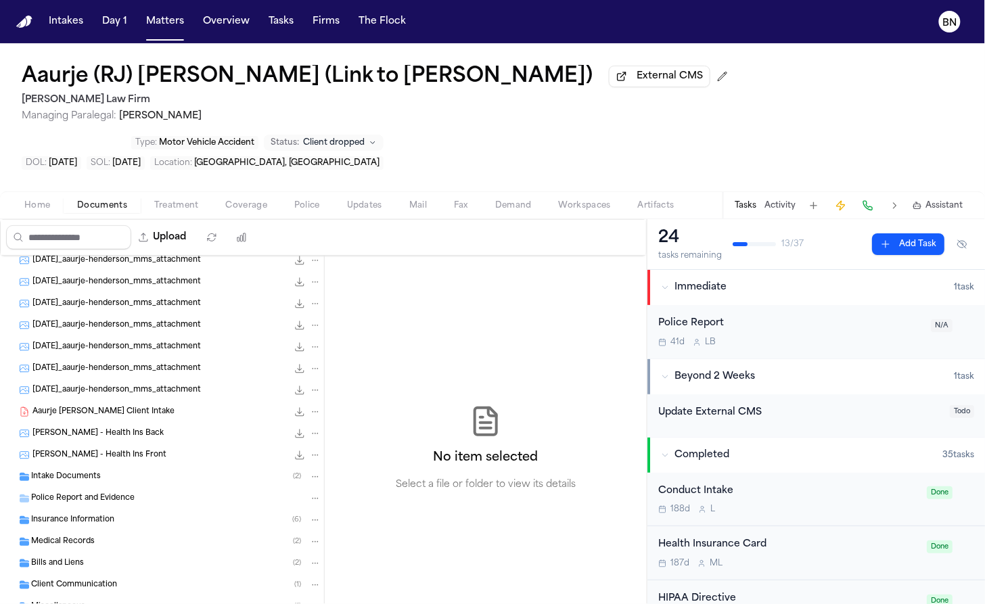
click at [127, 471] on div "Intake Documents ( 2 )" at bounding box center [176, 477] width 290 height 12
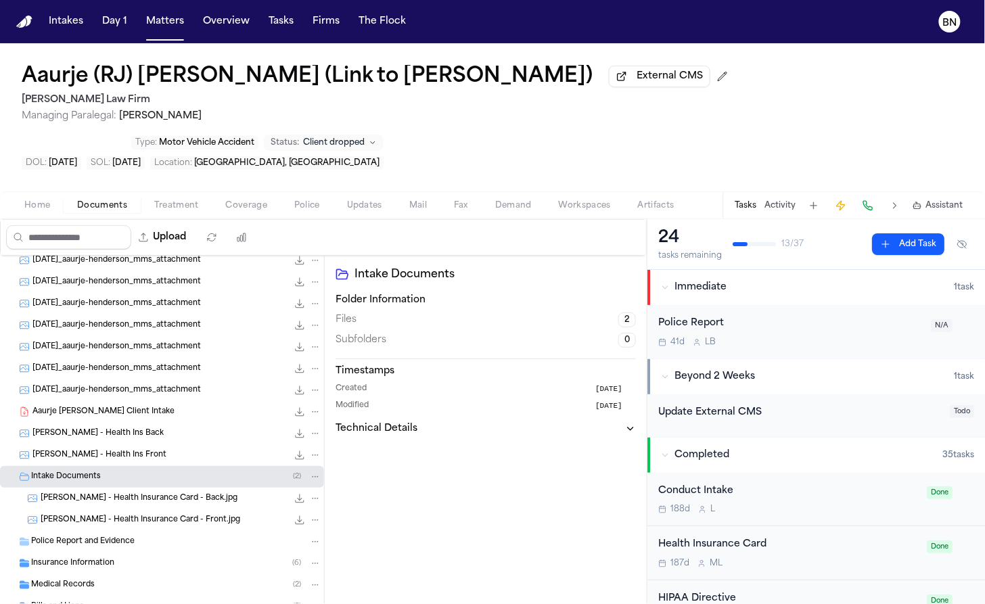
click at [166, 493] on span "Aaurje Henderson - Health Insurance Card - Back.jpg" at bounding box center [139, 499] width 197 height 12
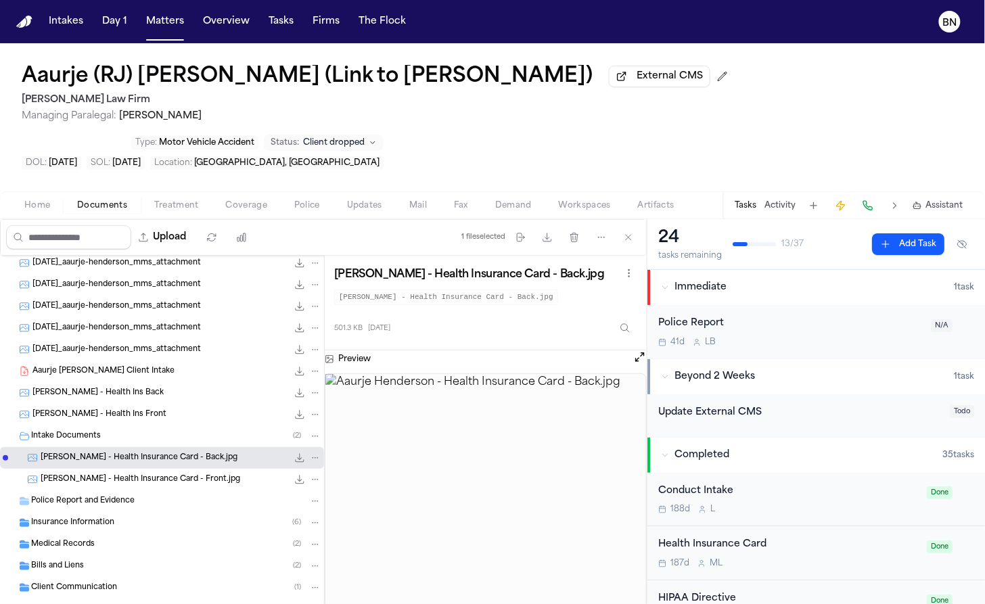
scroll to position [179, 0]
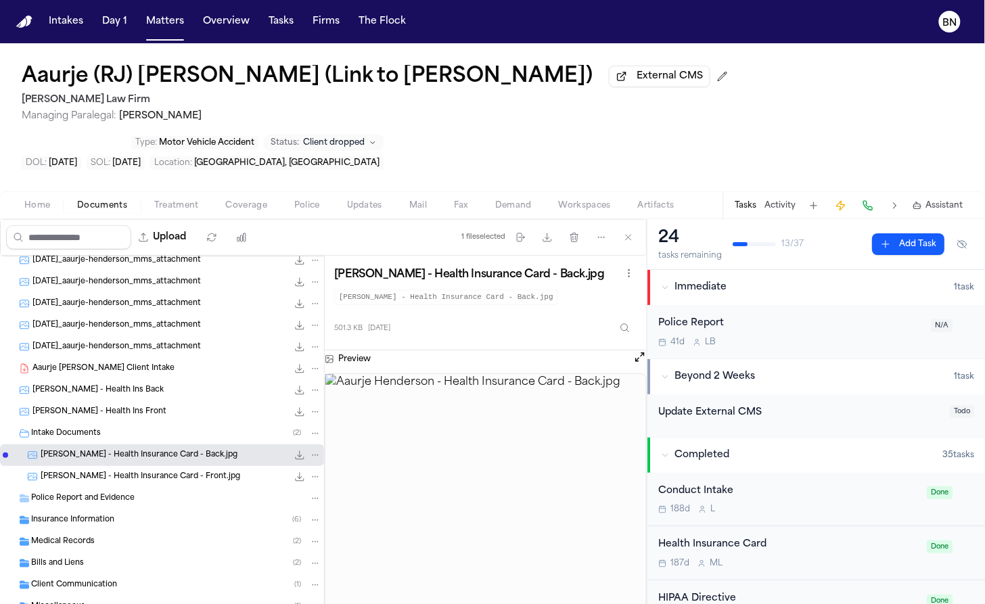
click at [158, 596] on div "Miscellaneous ( 1 )" at bounding box center [162, 607] width 324 height 22
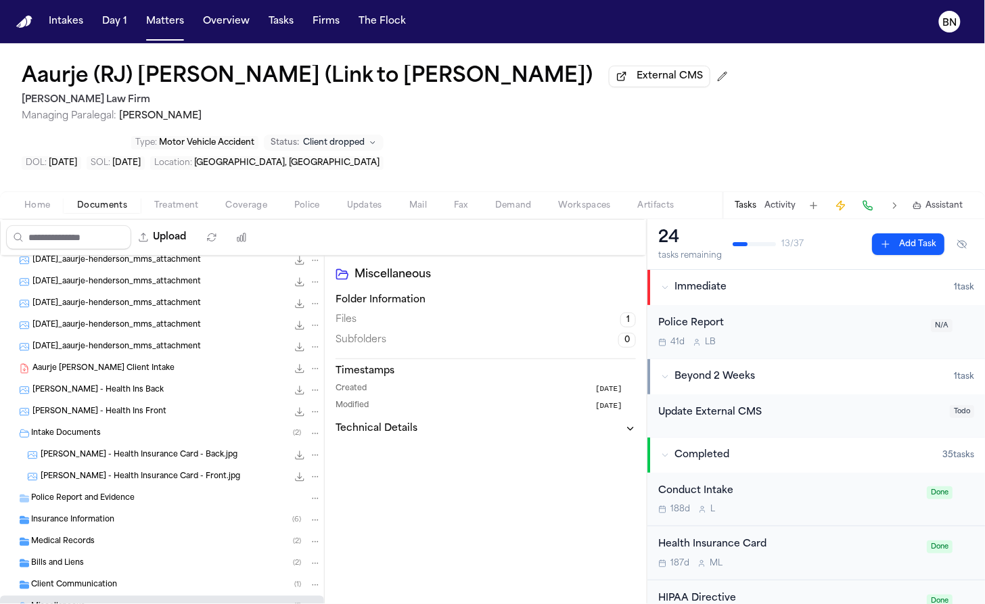
scroll to position [201, 0]
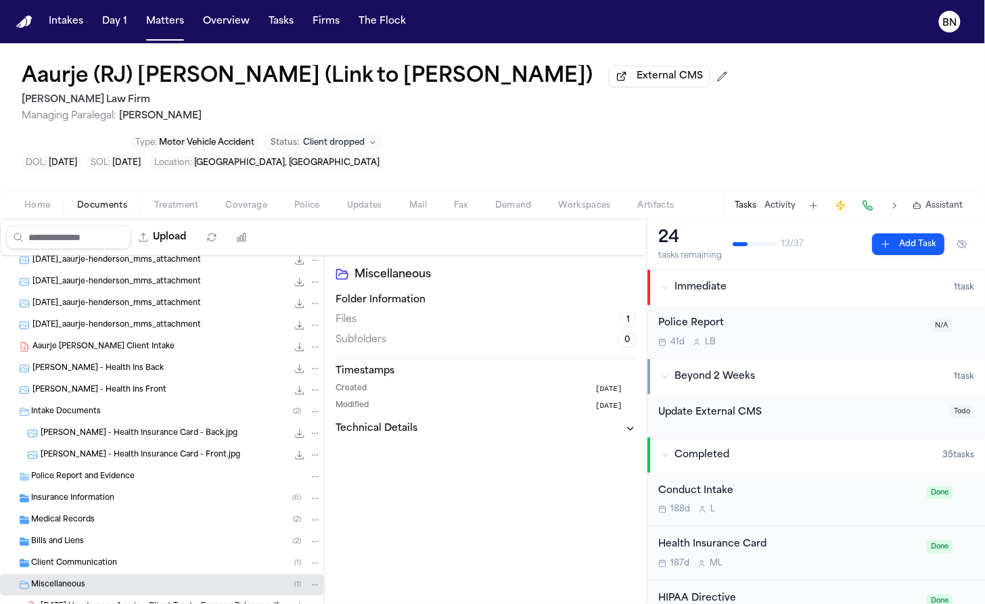
click at [163, 536] on div "Bills and Liens ( 2 )" at bounding box center [176, 542] width 290 height 12
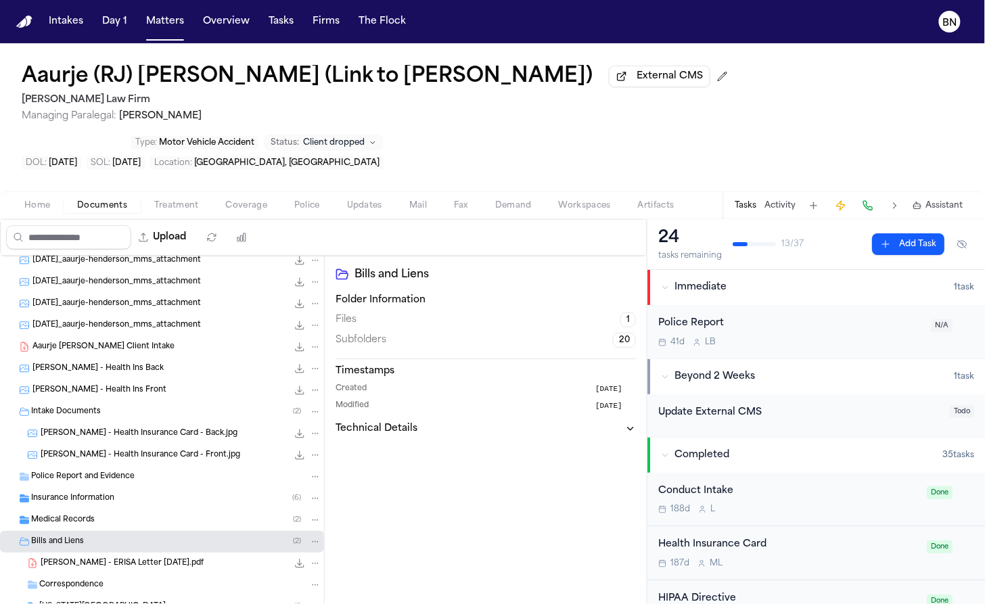
click at [163, 579] on div "Correspondence" at bounding box center [180, 585] width 282 height 12
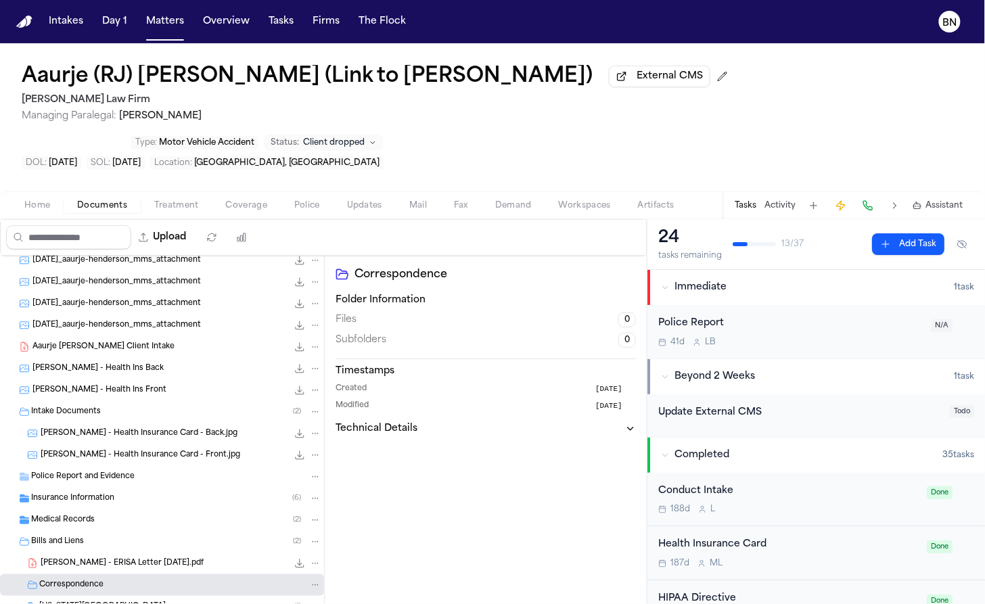
click at [779, 192] on div "Tasks Activity Assistant" at bounding box center [849, 205] width 252 height 26
click at [369, 191] on div "Home Documents Treatment Coverage Police Updates Mail Fax Demand Workspaces Art…" at bounding box center [492, 204] width 985 height 27
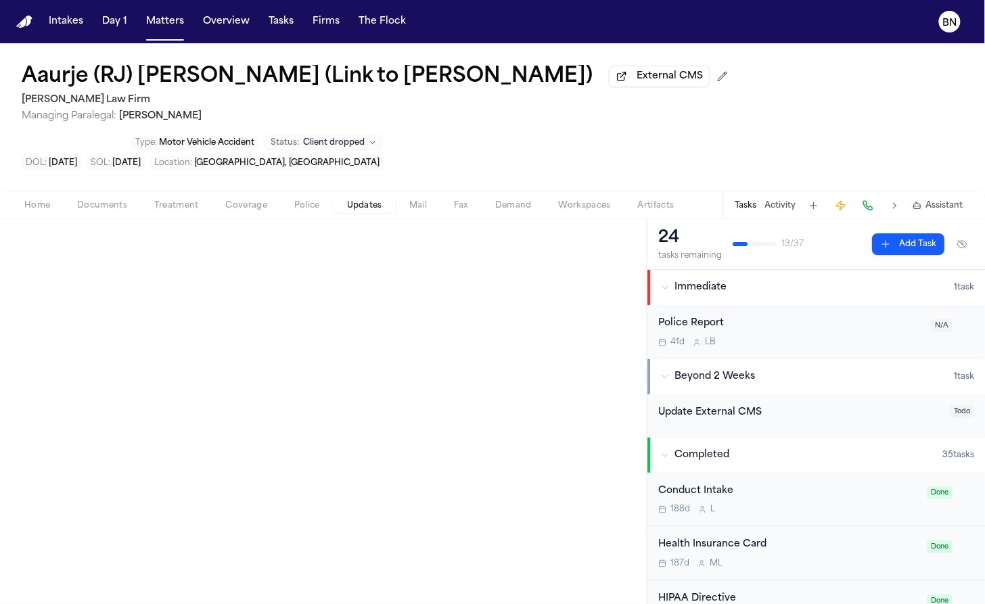
click at [369, 200] on span "Updates" at bounding box center [364, 205] width 35 height 11
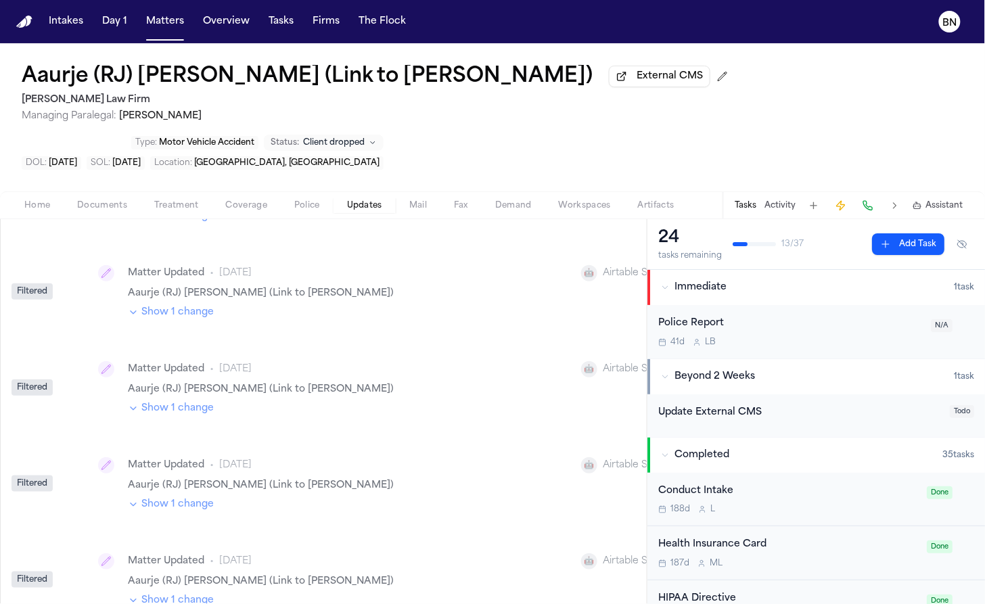
scroll to position [542, 0]
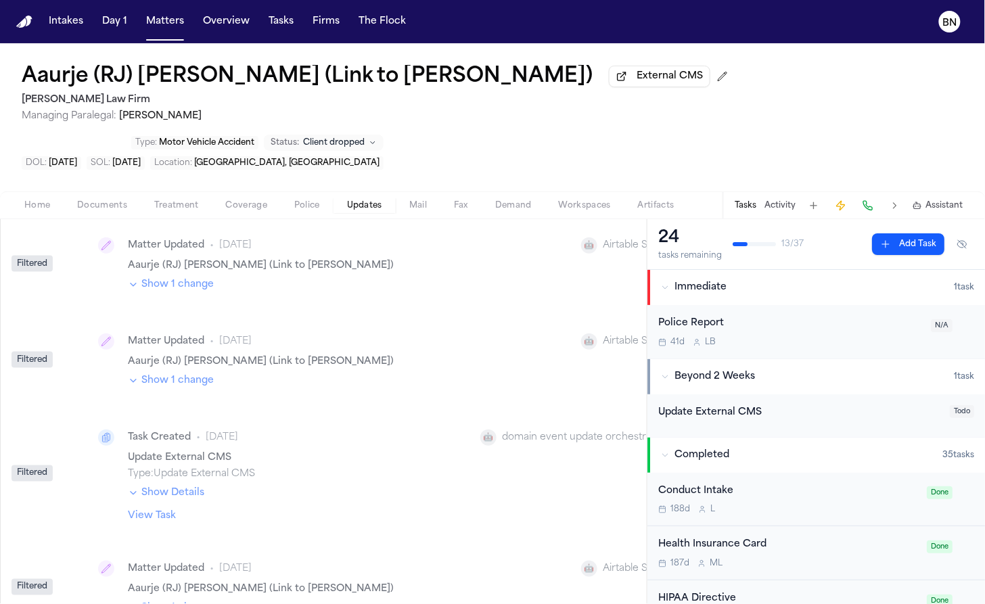
click at [154, 486] on button "Show Details" at bounding box center [166, 493] width 76 height 14
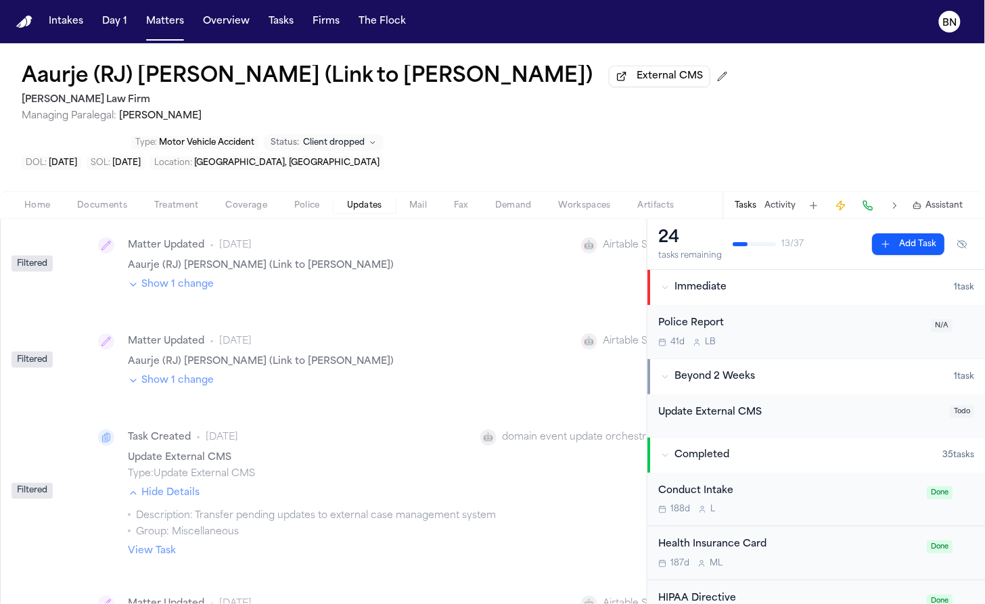
scroll to position [0, 0]
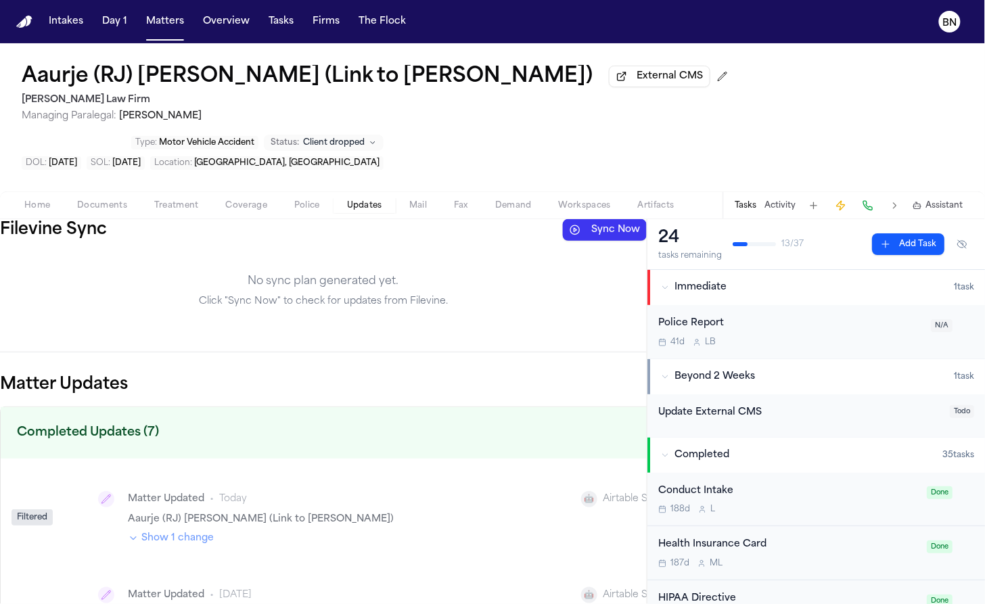
click at [281, 198] on button "Police" at bounding box center [307, 206] width 53 height 16
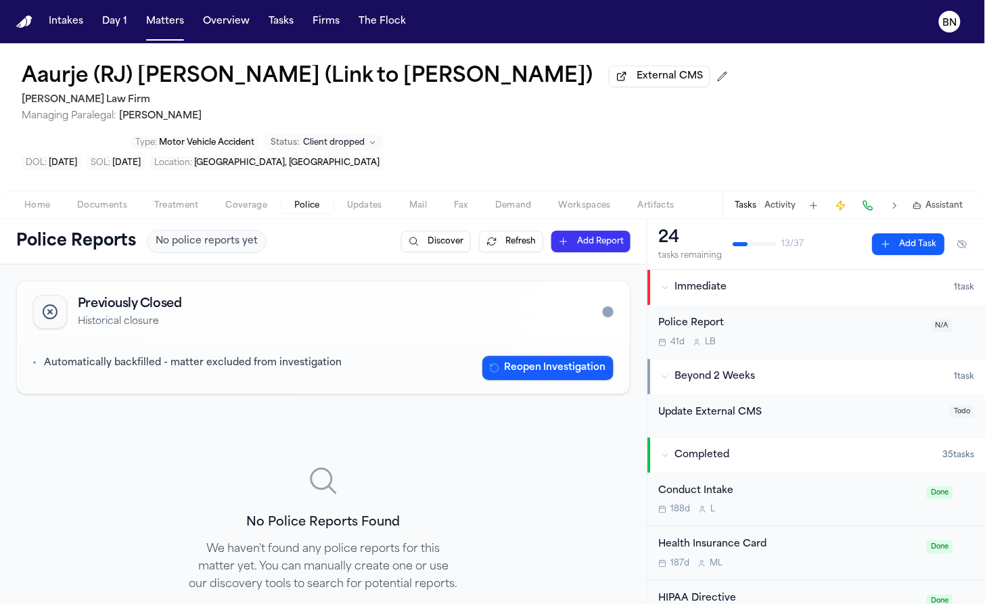
click at [192, 200] on span "Treatment" at bounding box center [176, 205] width 45 height 11
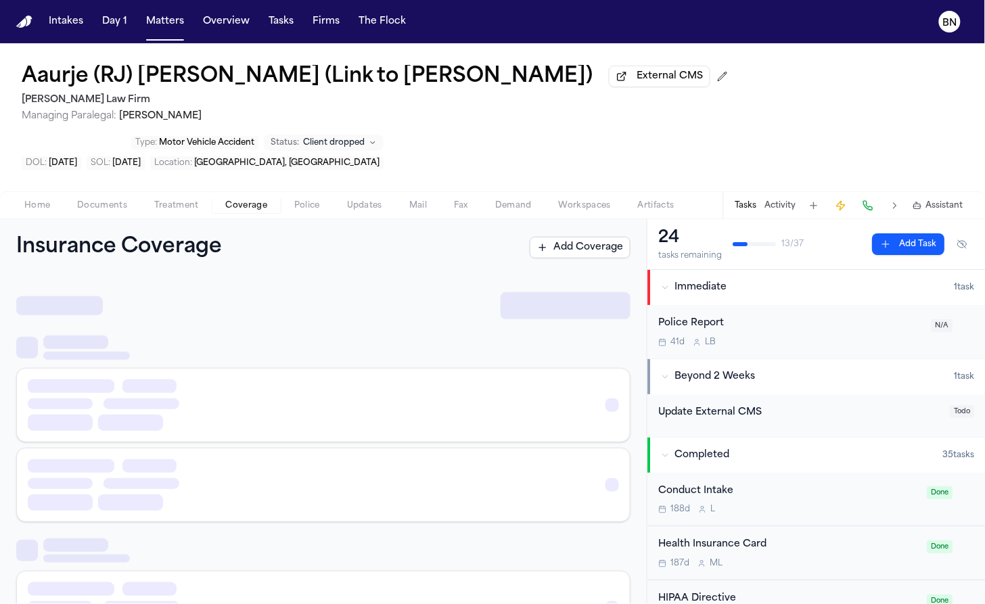
click at [226, 200] on span "Coverage" at bounding box center [246, 205] width 41 height 11
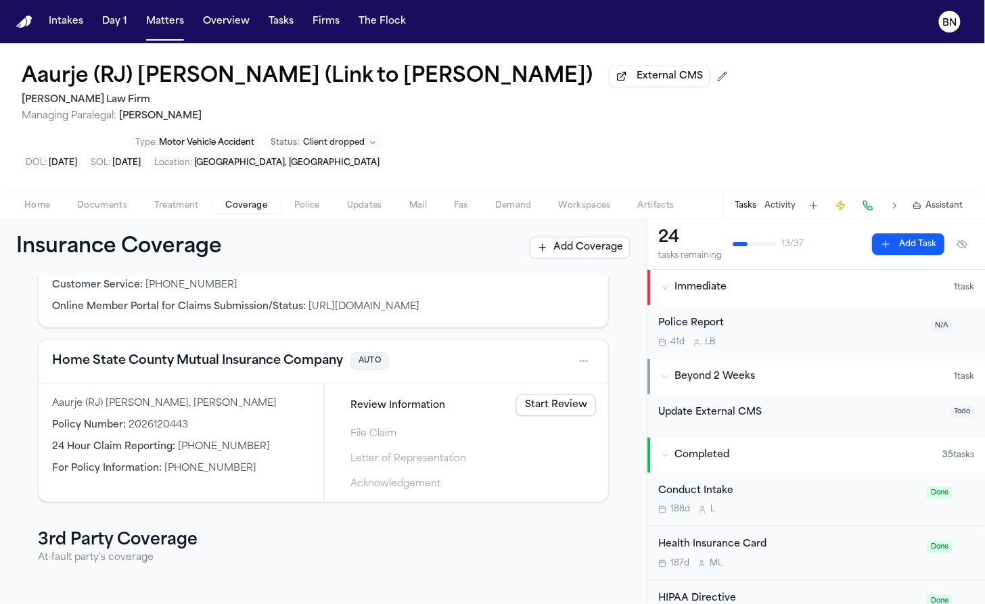
scroll to position [78, 0]
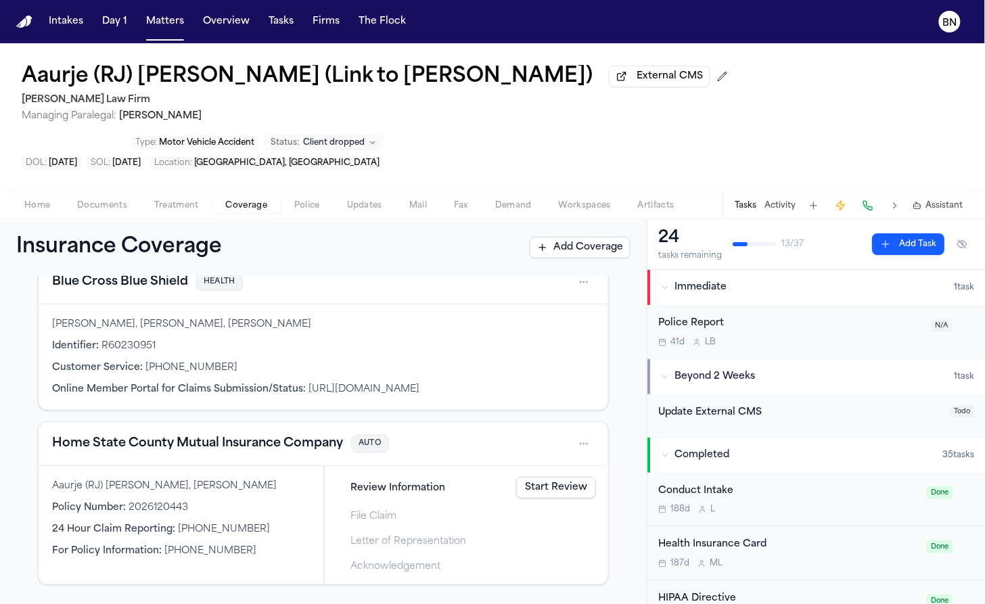
click at [173, 273] on button "Blue Cross Blue Shield" at bounding box center [120, 282] width 136 height 19
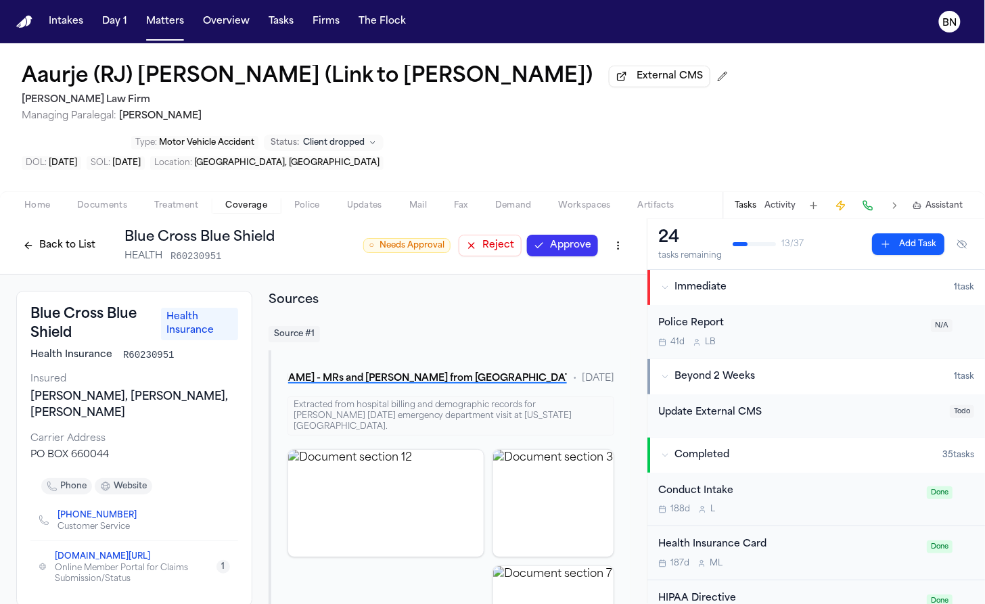
scroll to position [3, 0]
click at [56, 234] on button "Back to List" at bounding box center [59, 245] width 86 height 22
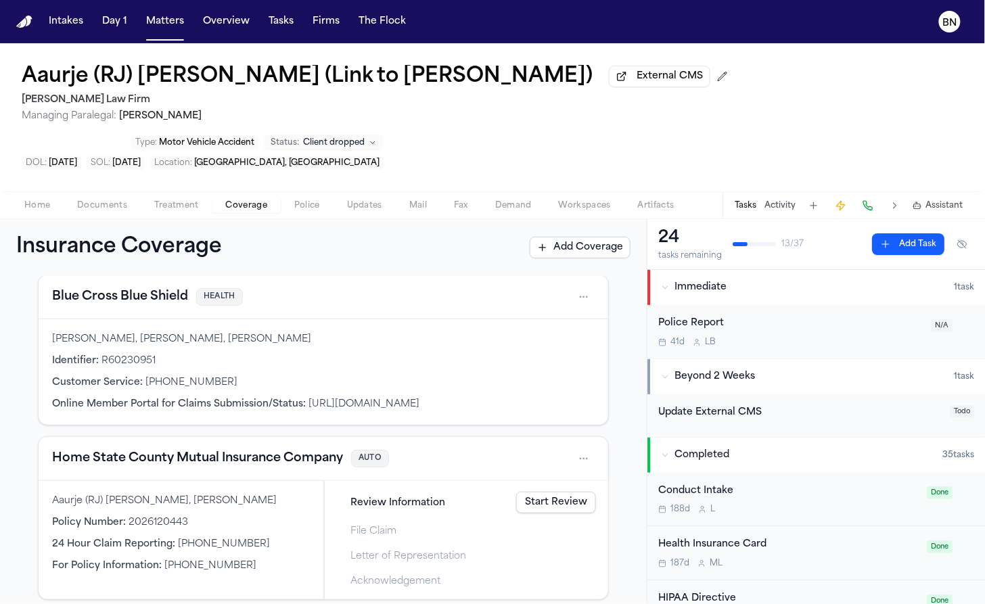
scroll to position [66, 0]
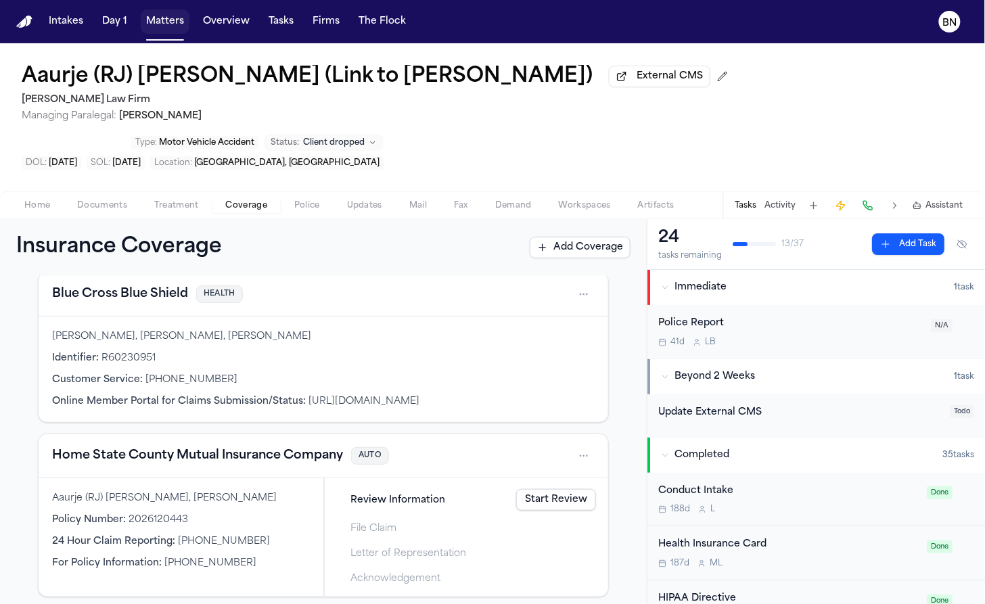
click at [166, 27] on button "Matters" at bounding box center [165, 21] width 49 height 24
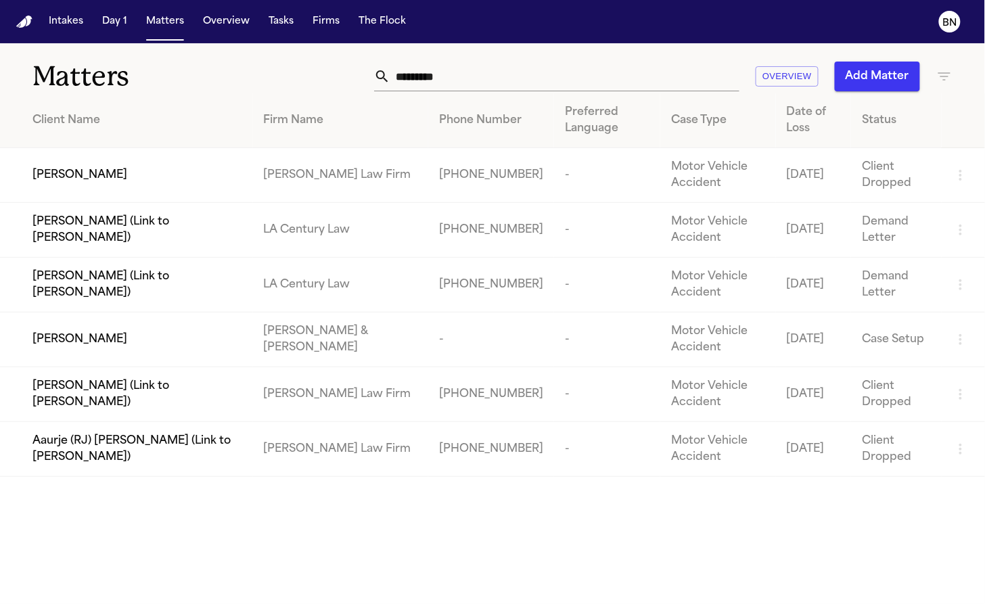
click at [495, 77] on input "*********" at bounding box center [564, 77] width 349 height 30
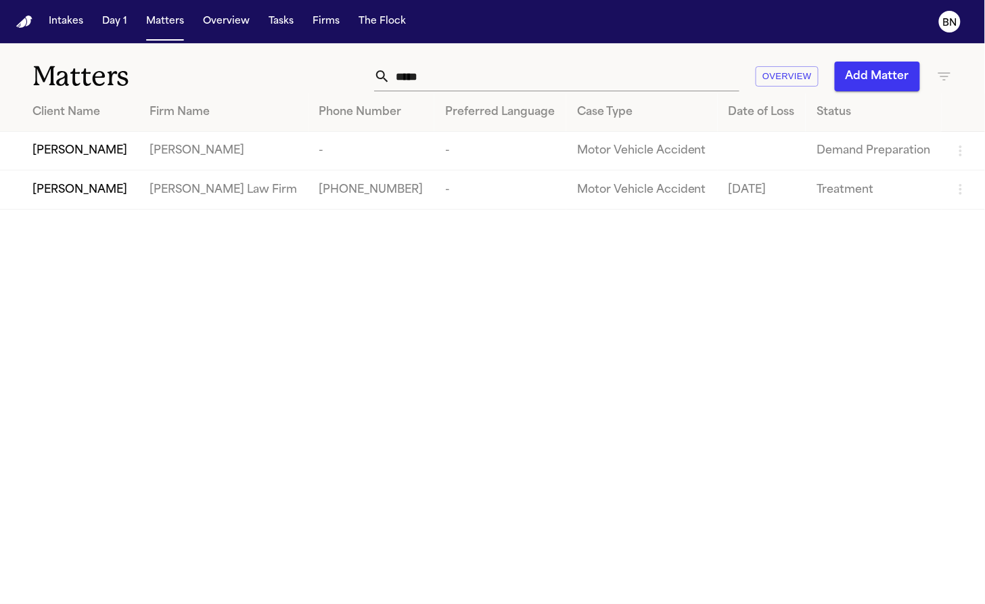
click at [93, 194] on span "Jackye Benton" at bounding box center [79, 190] width 95 height 16
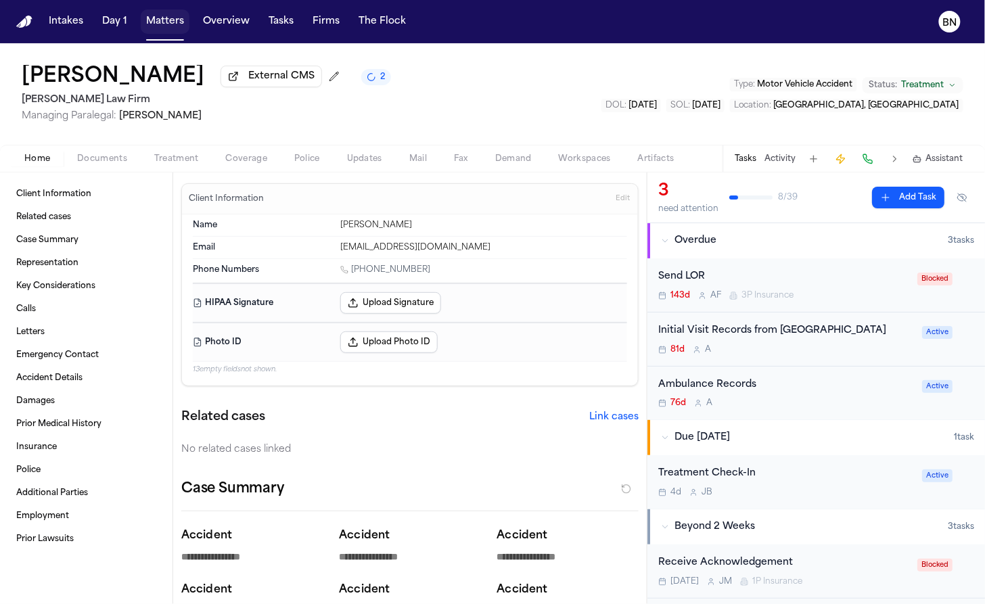
click at [150, 19] on button "Matters" at bounding box center [165, 21] width 49 height 24
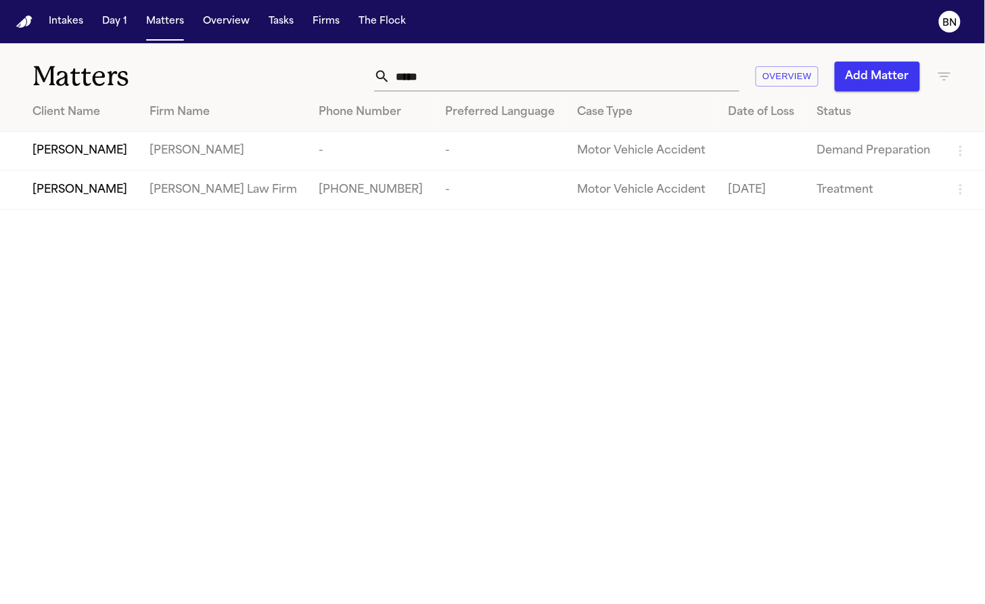
click at [555, 69] on input "*****" at bounding box center [564, 77] width 349 height 30
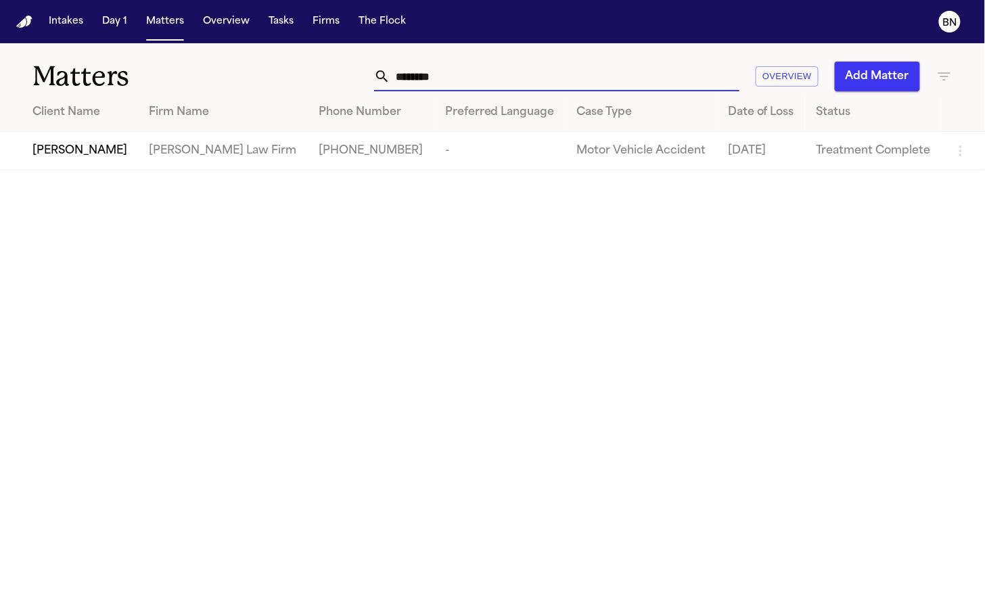
type input "********"
click at [125, 162] on td "[PERSON_NAME]" at bounding box center [69, 151] width 139 height 39
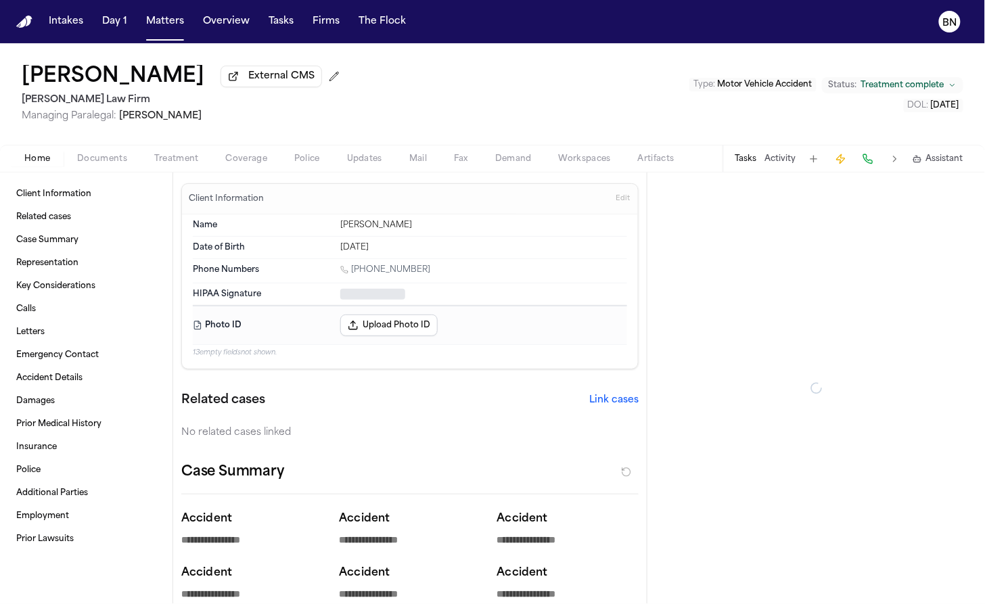
type textarea "*"
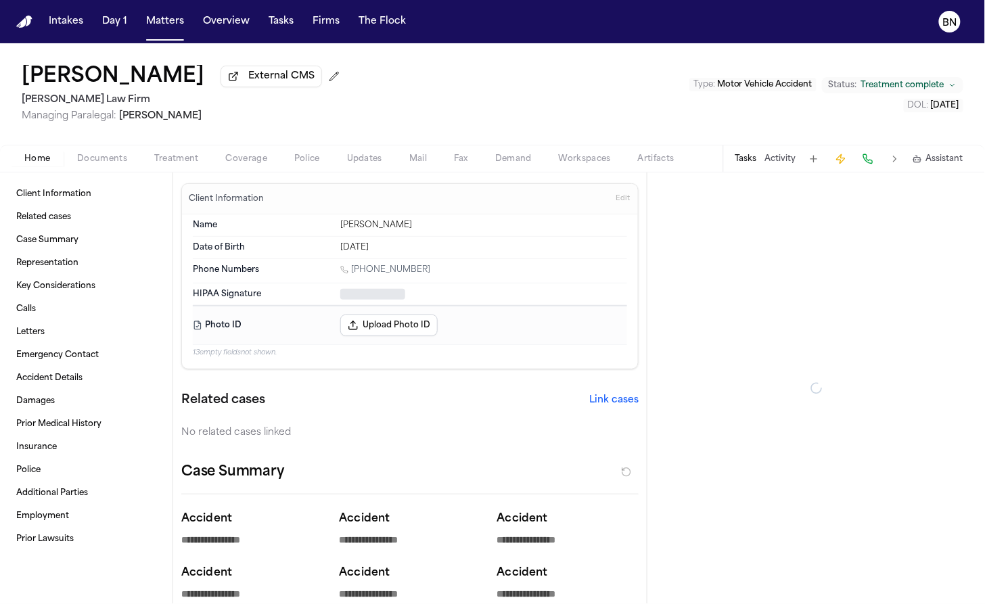
type textarea "*"
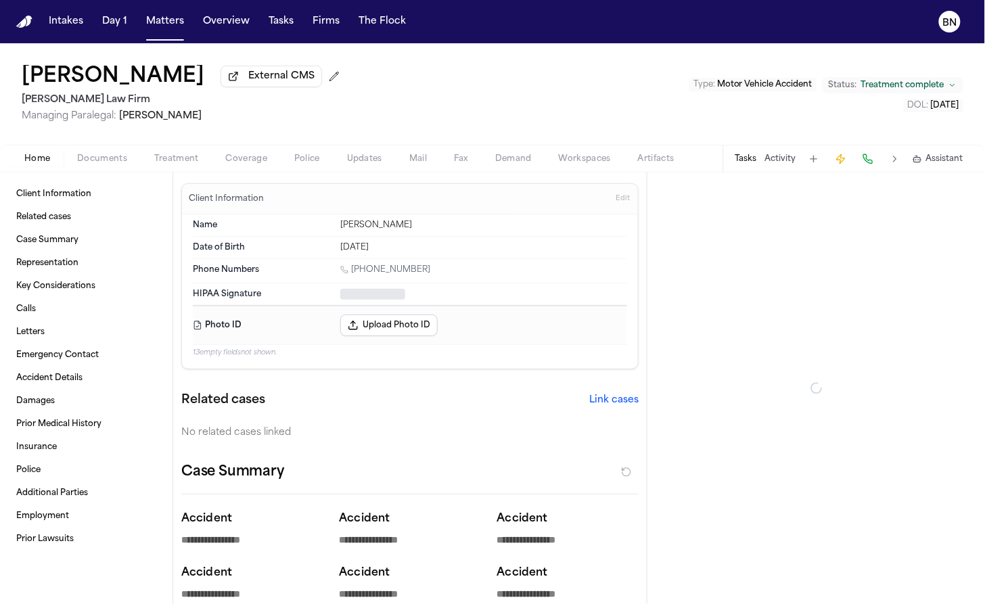
type textarea "*"
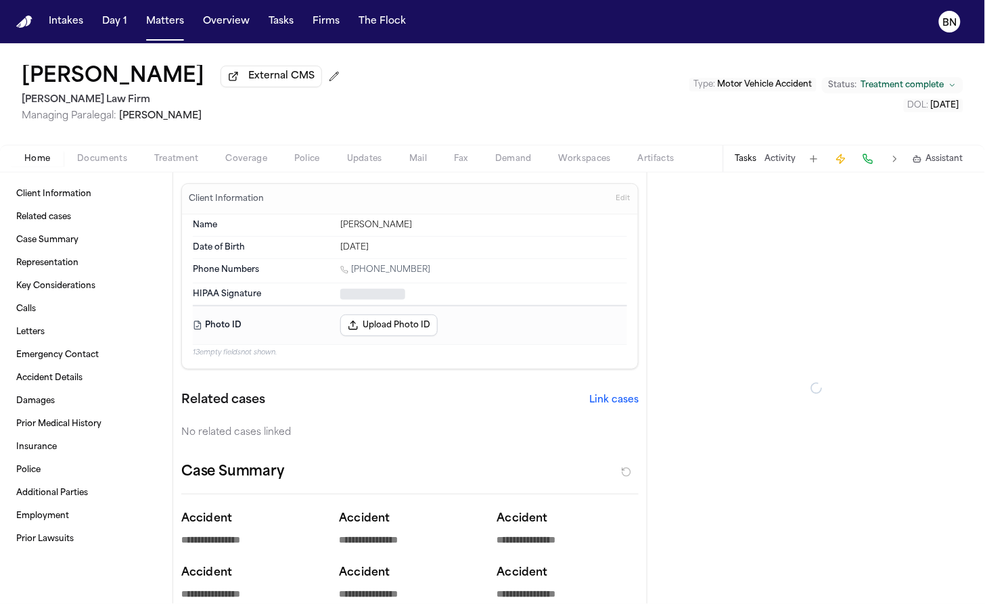
type textarea "*"
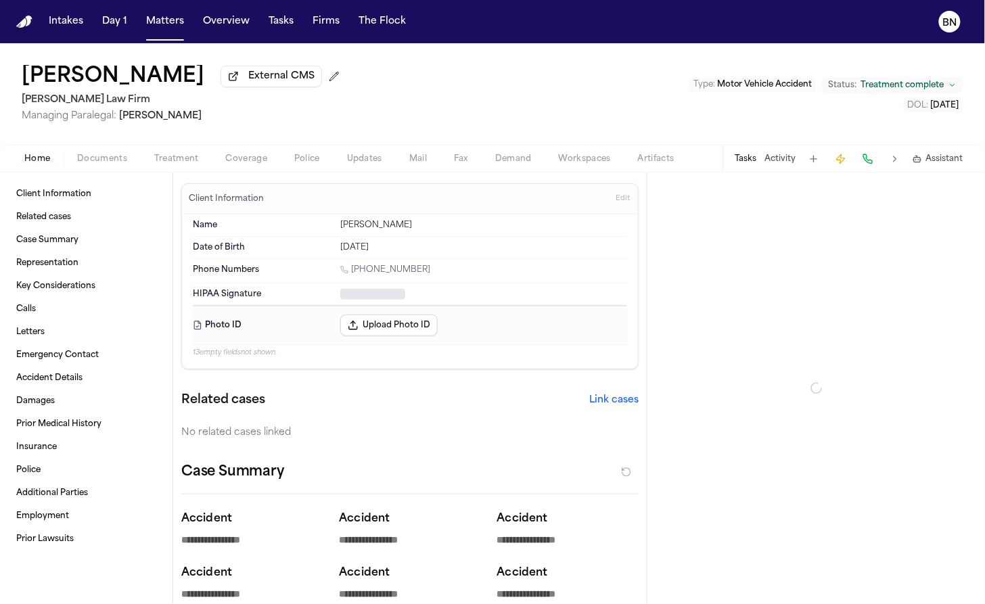
type textarea "*"
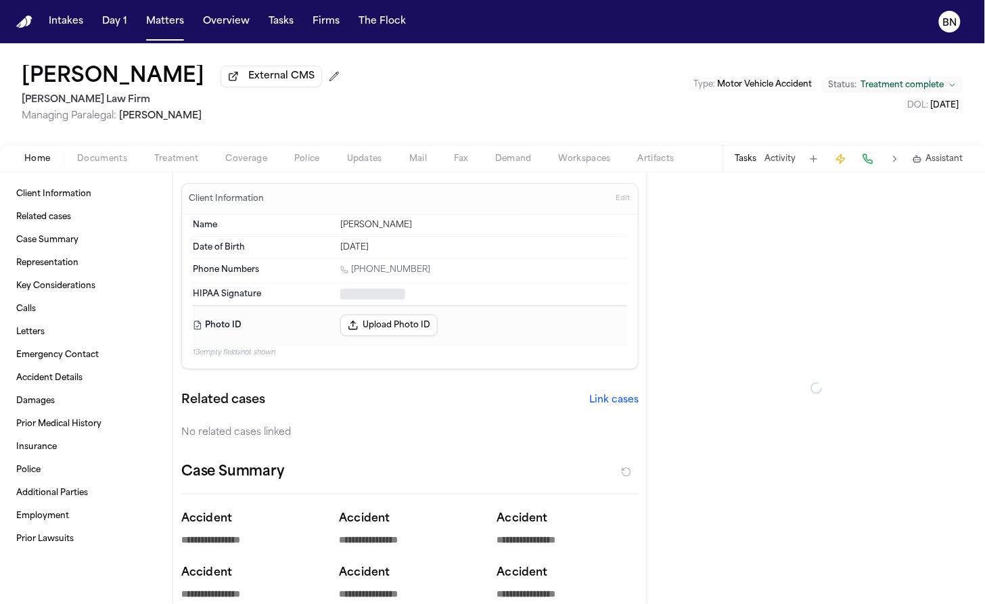
type textarea "*"
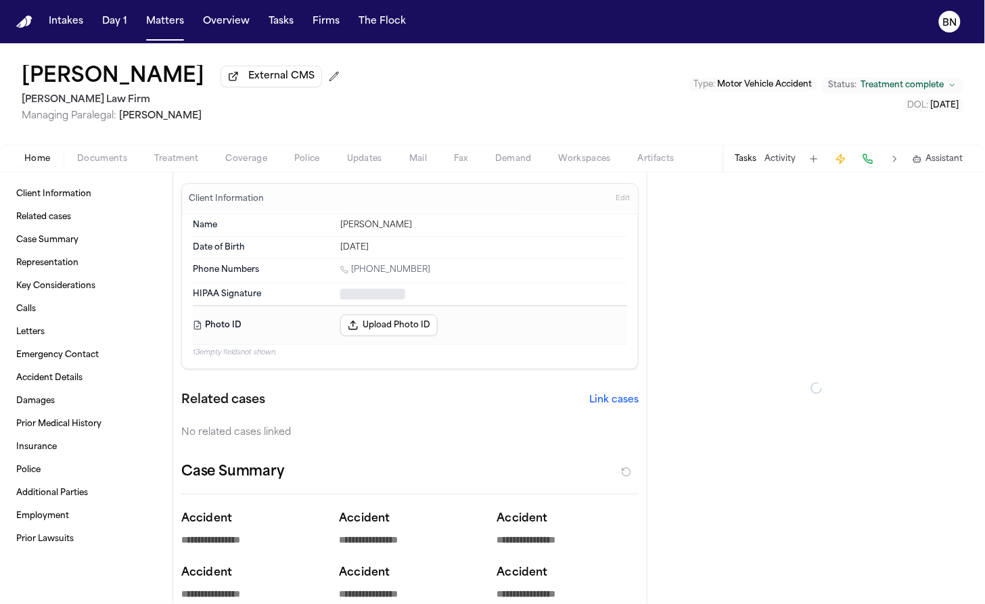
type textarea "*"
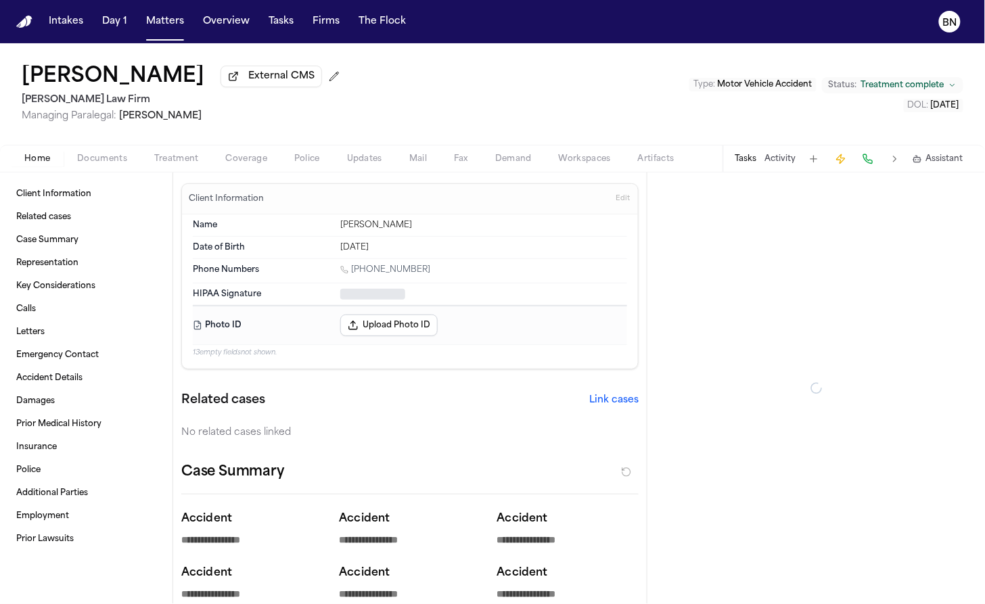
type textarea "*"
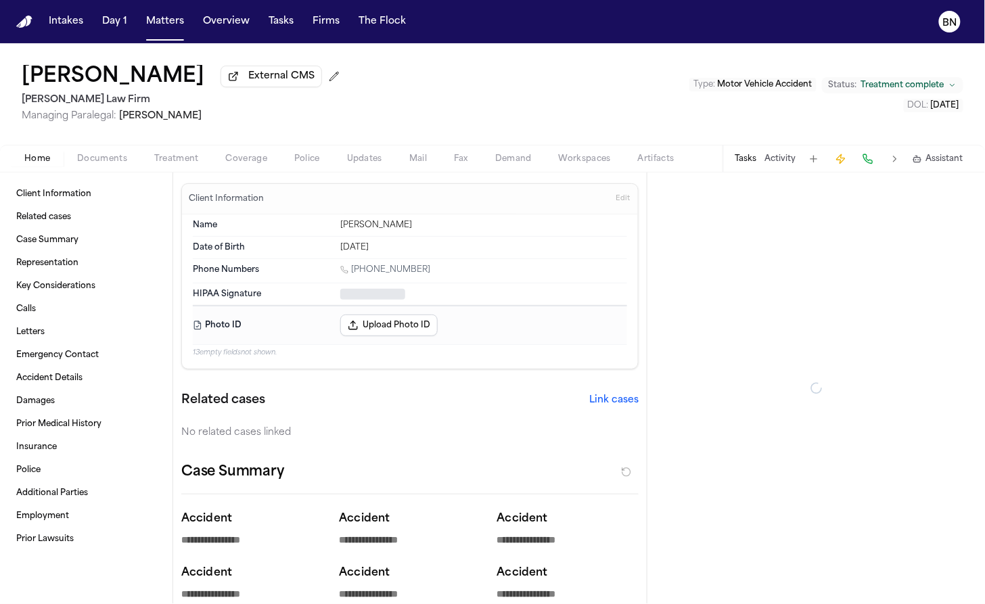
type textarea "*"
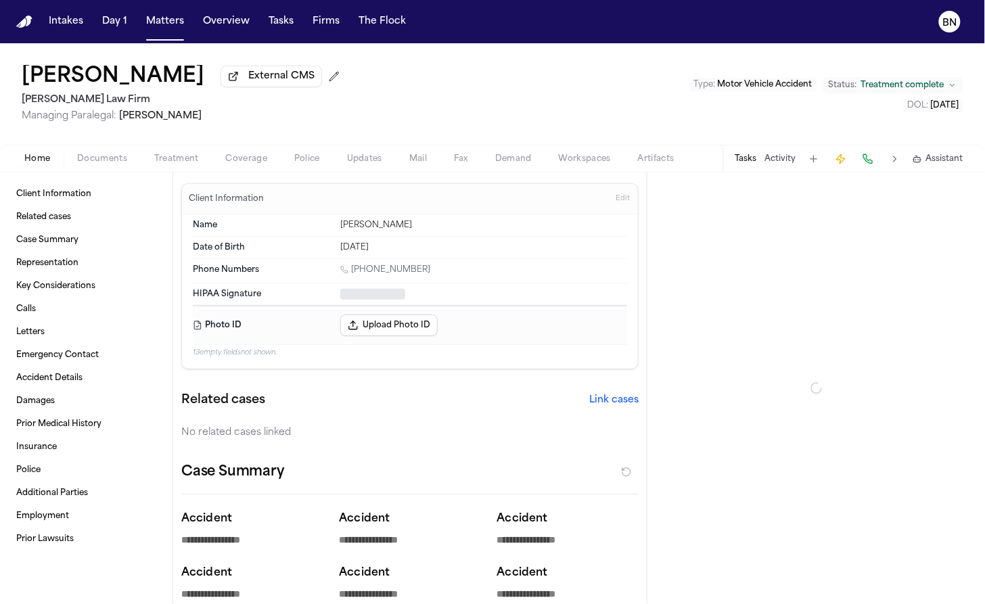
type textarea "*"
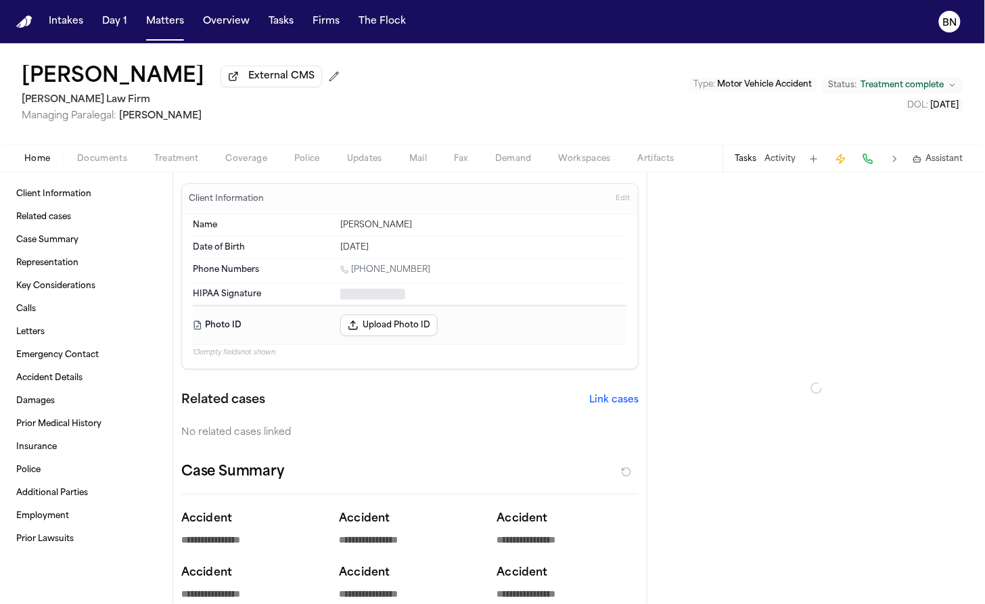
type textarea "*"
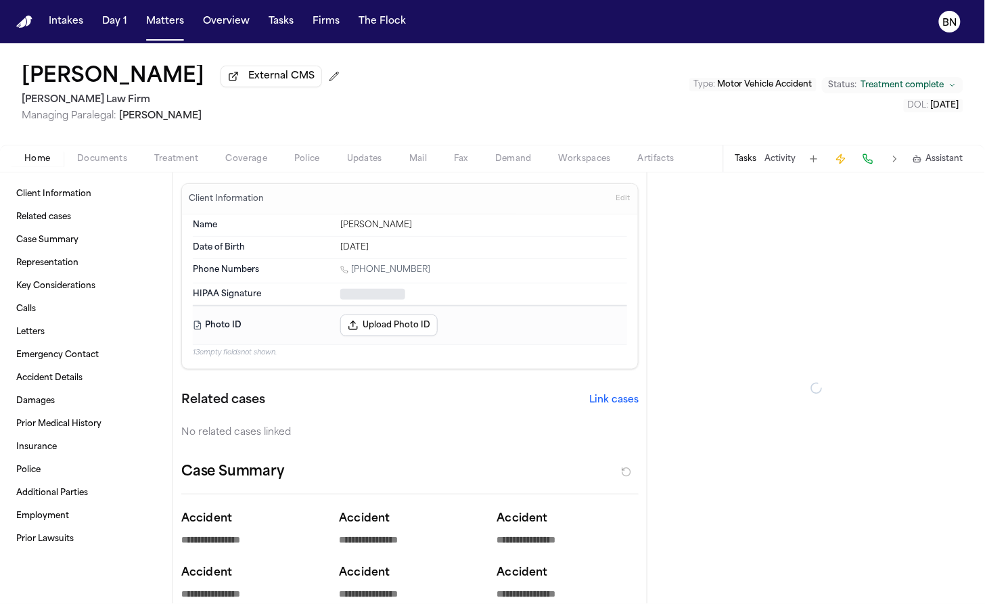
type textarea "*"
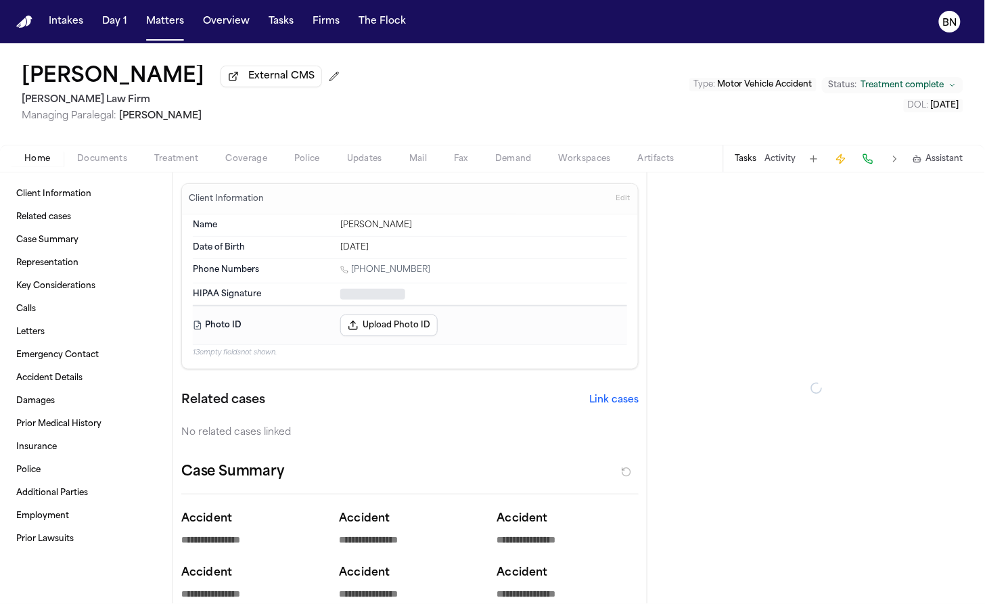
type textarea "*"
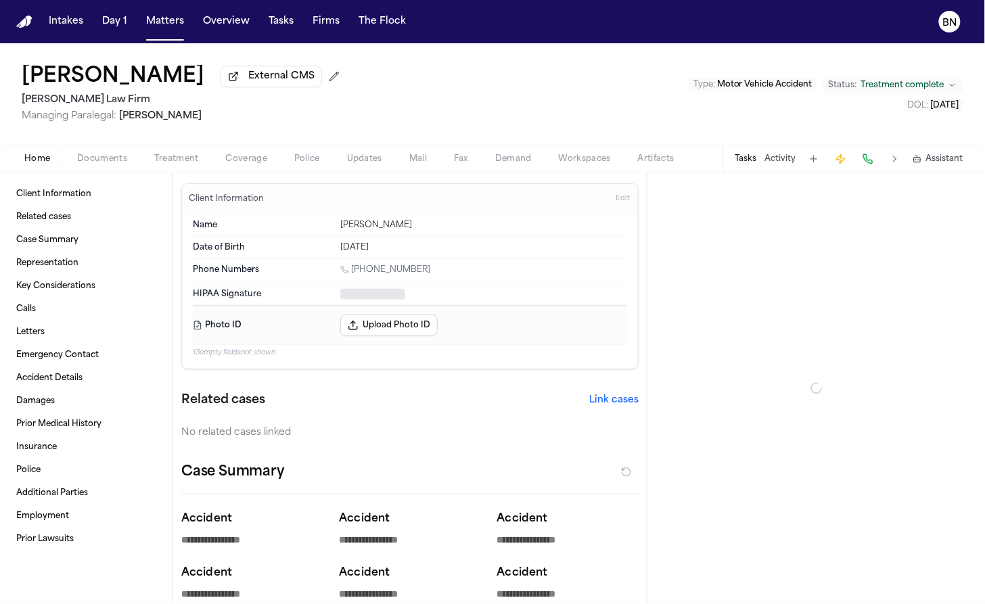
type textarea "*"
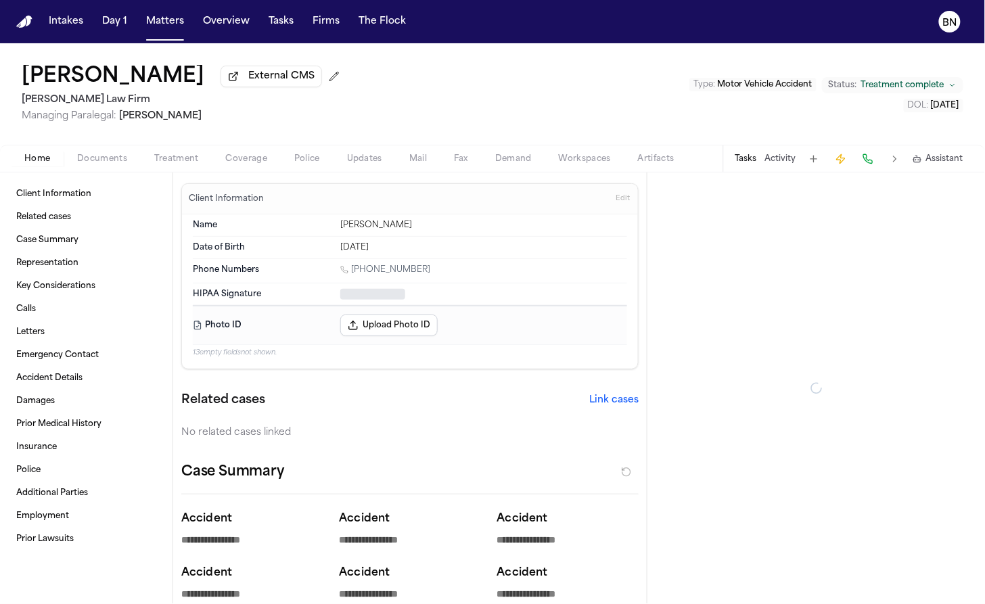
type textarea "*"
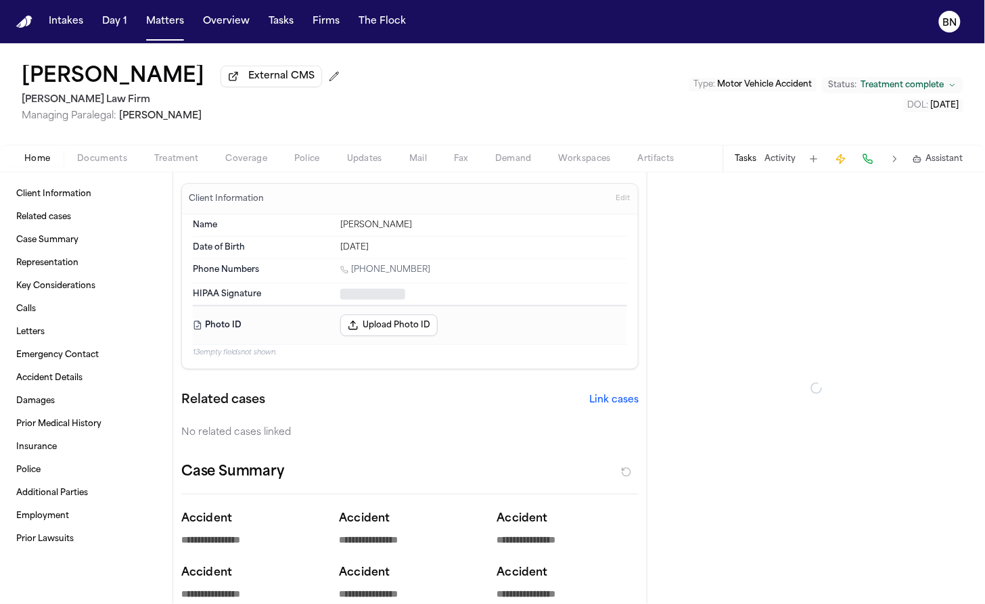
type textarea "*"
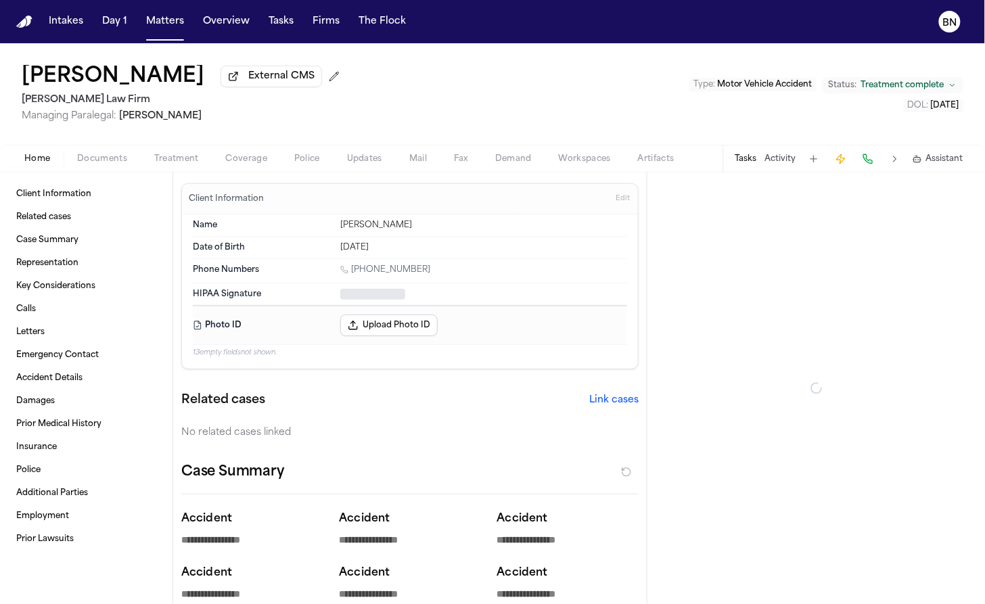
type textarea "*"
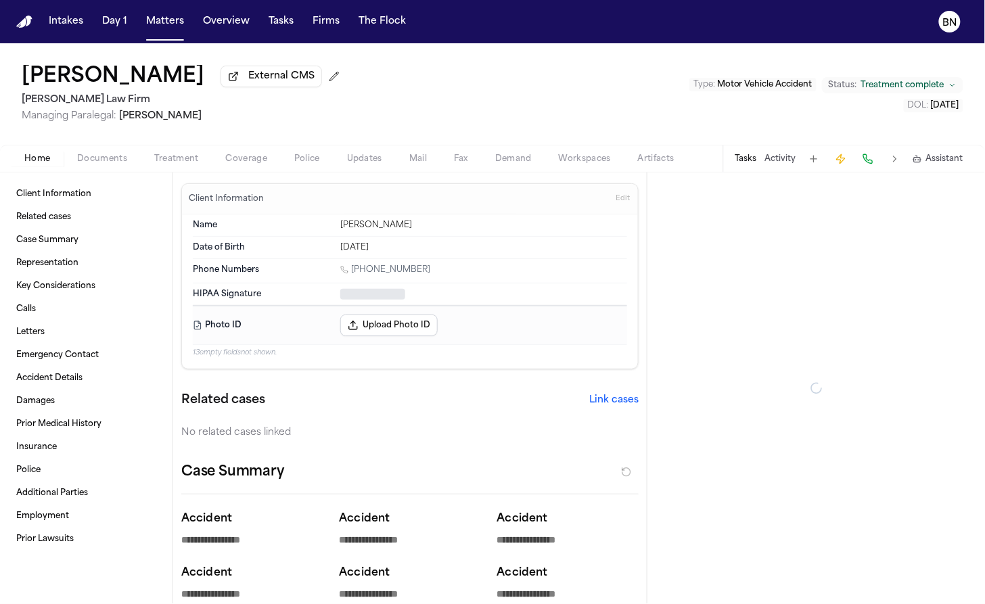
type textarea "*"
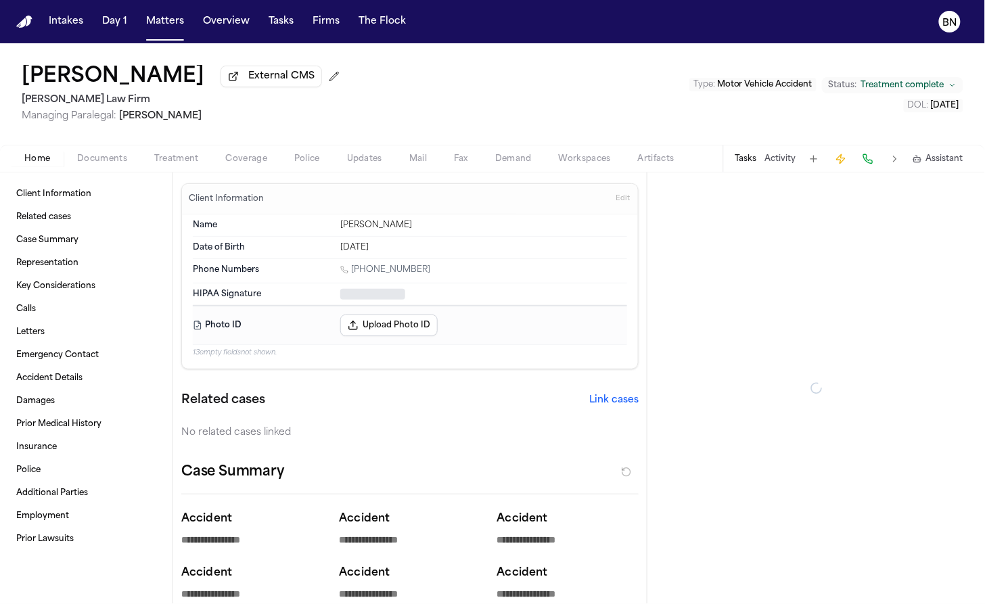
type textarea "*"
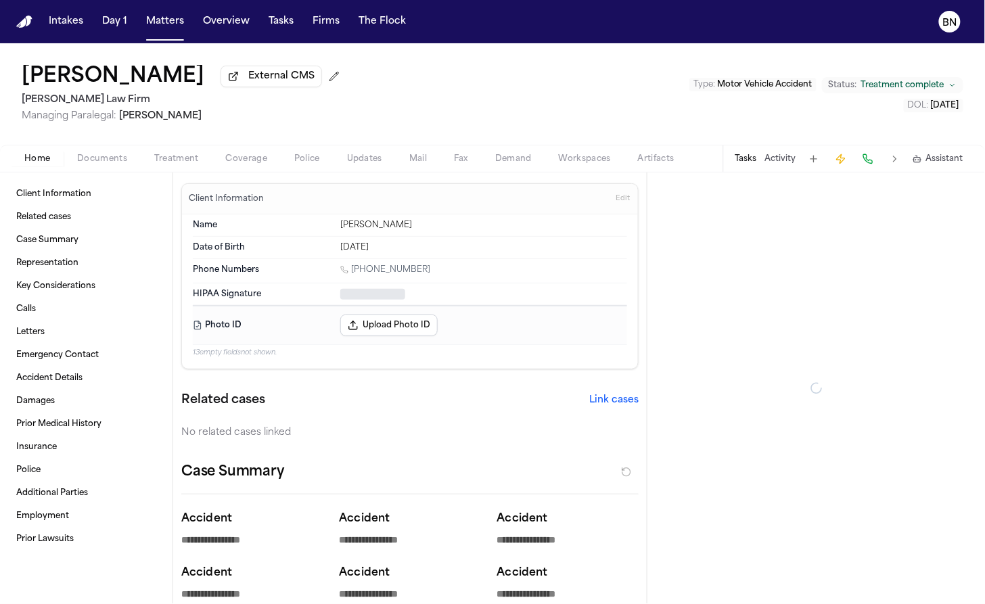
type textarea "*"
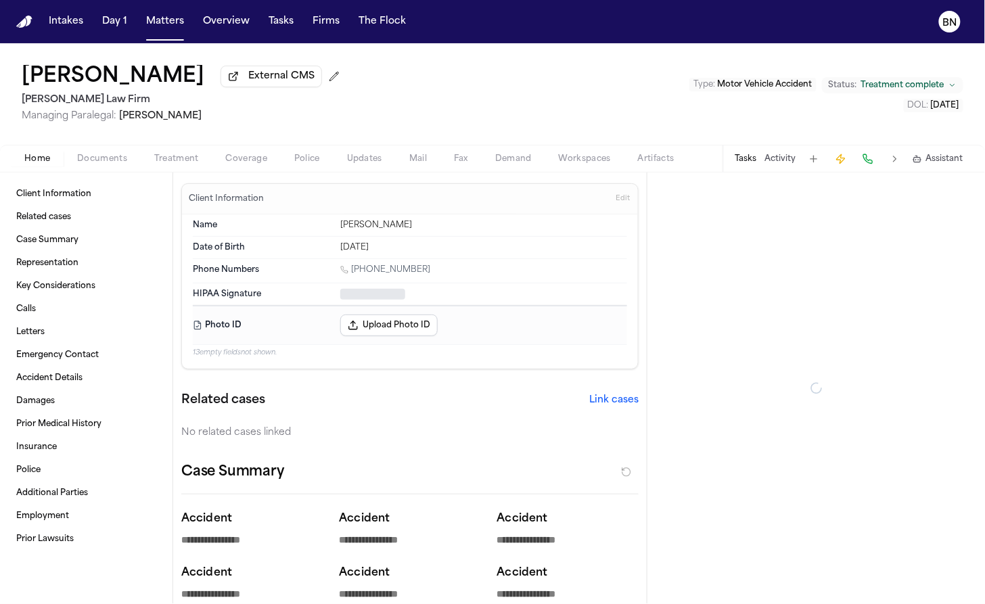
type textarea "*"
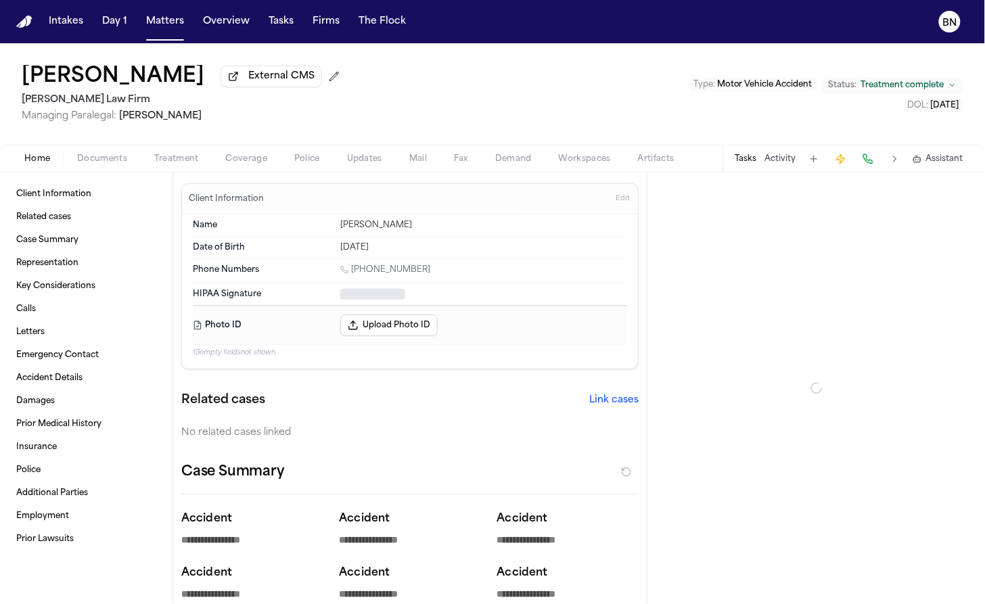
type textarea "*"
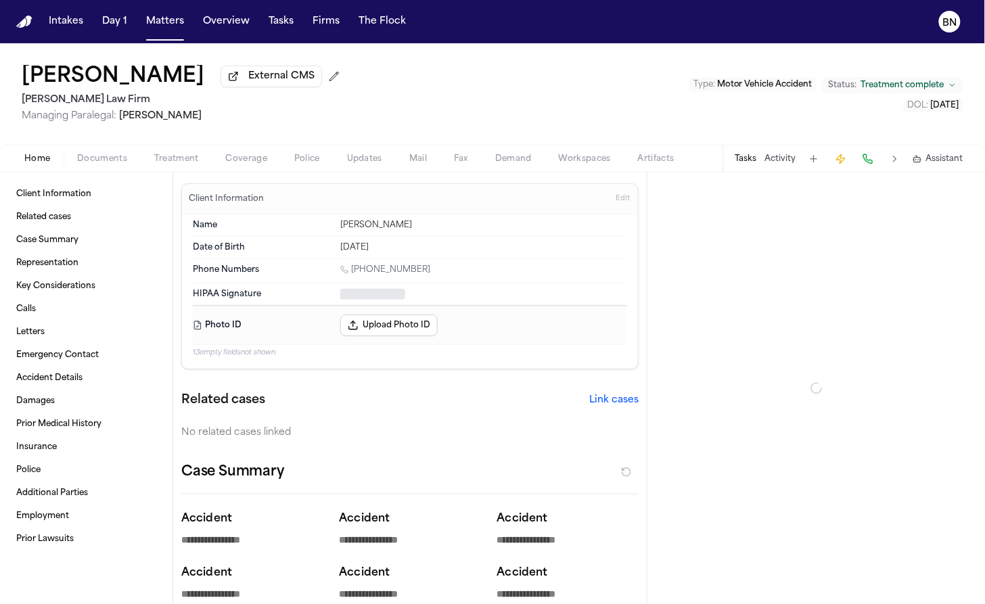
type textarea "*"
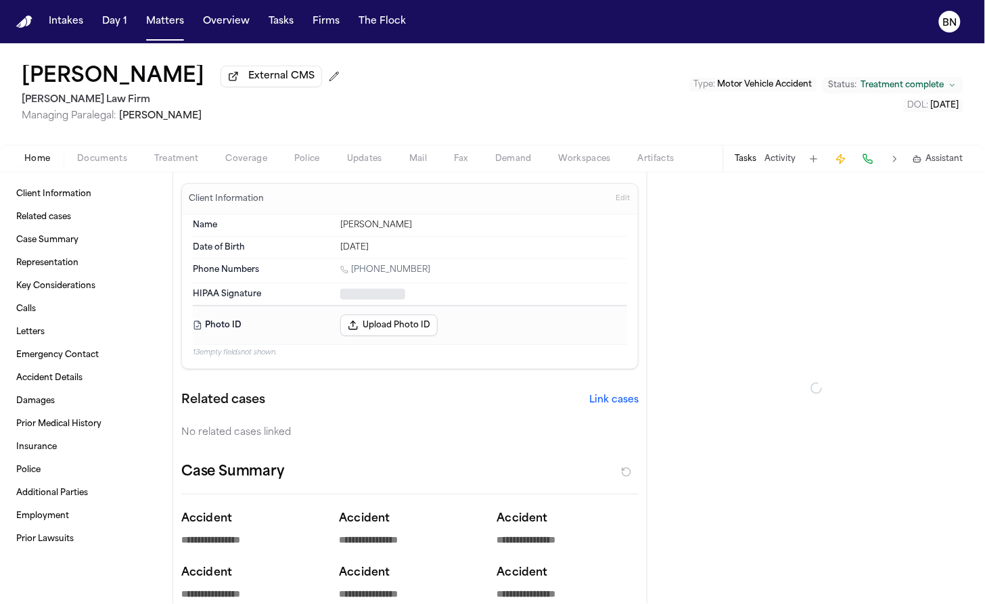
type textarea "*"
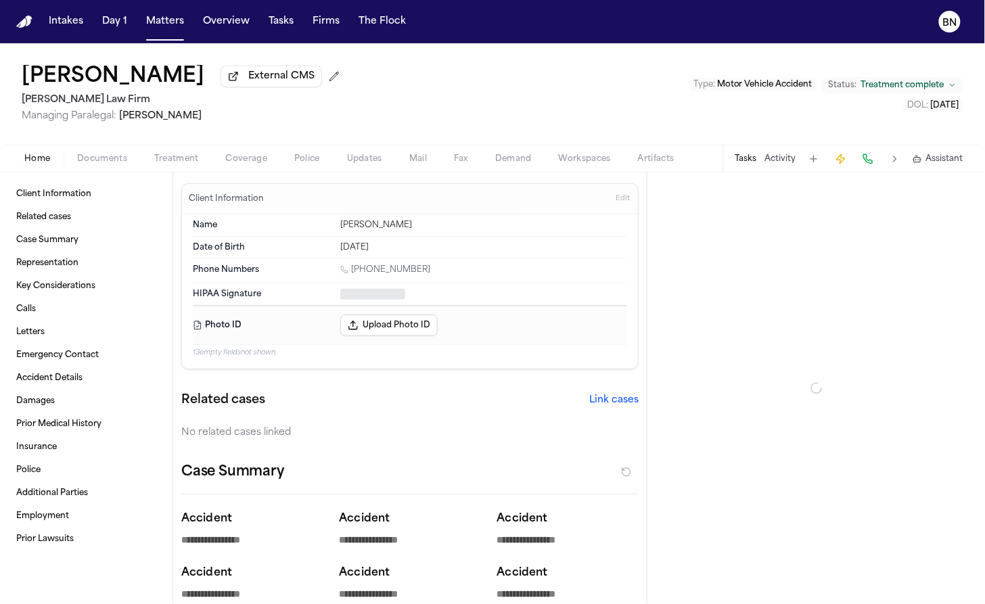
type textarea "*"
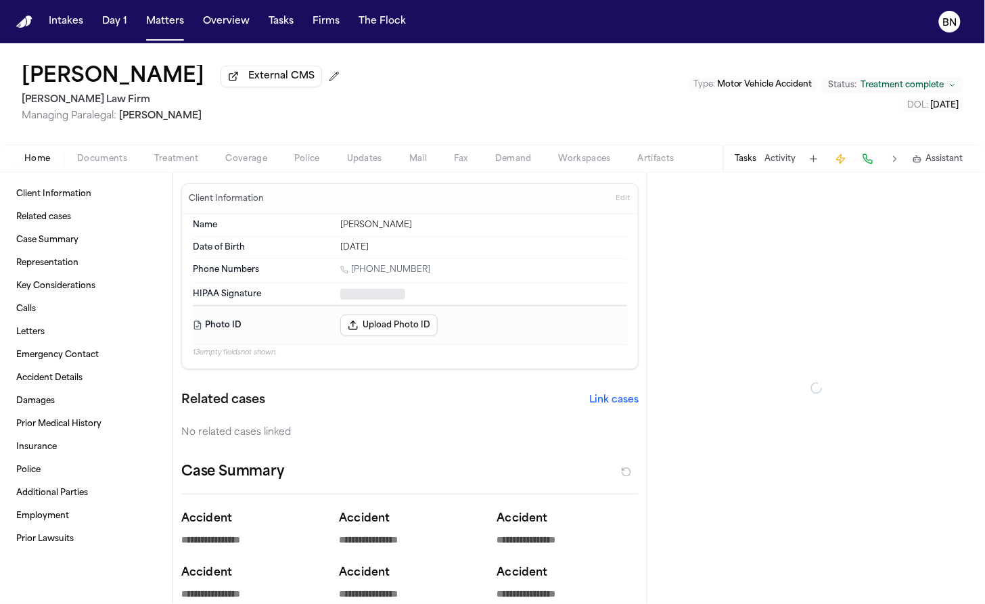
type textarea "*"
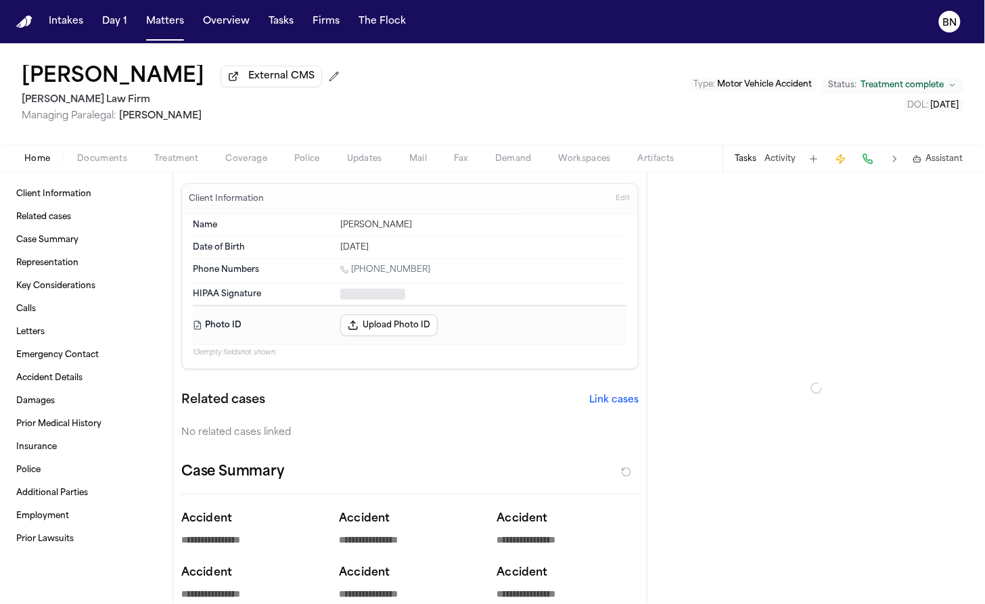
type textarea "*"
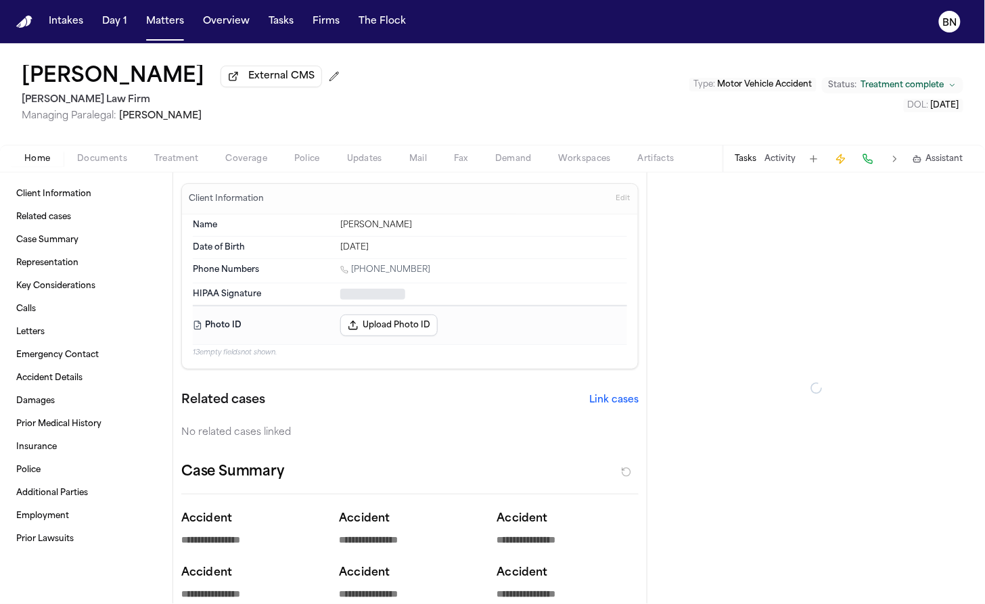
type textarea "*"
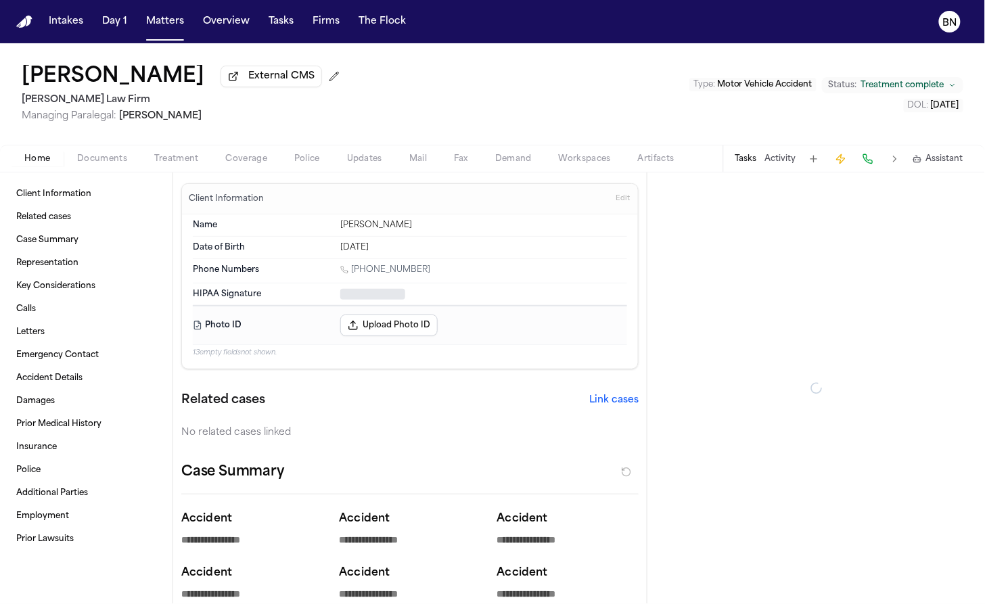
type textarea "*"
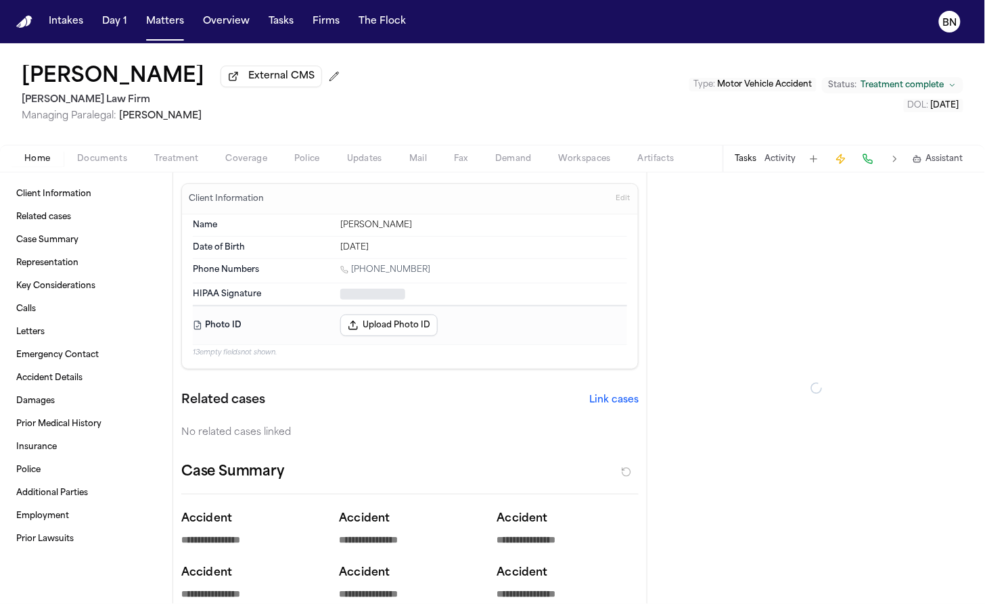
type textarea "*"
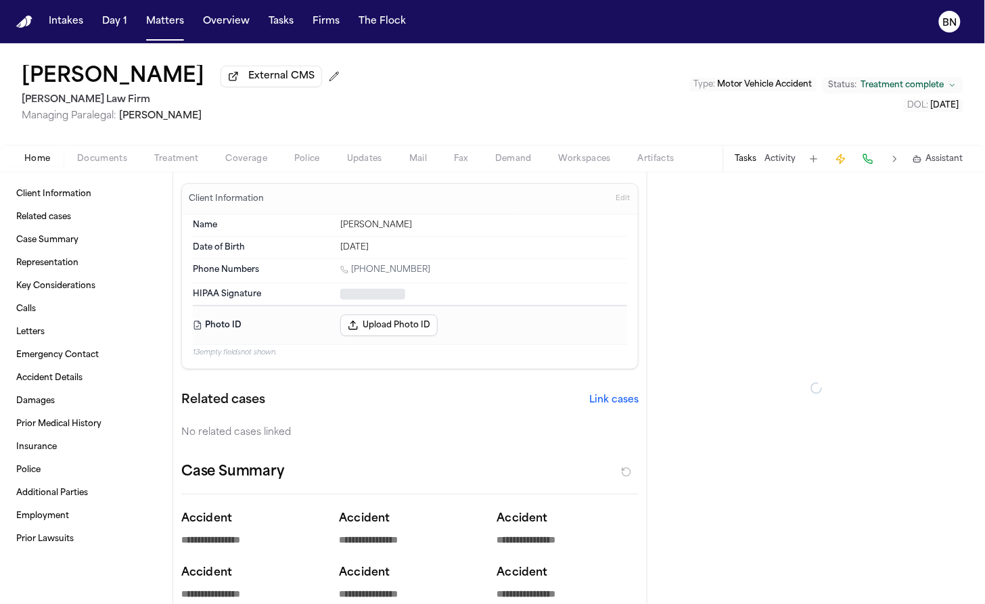
type textarea "*"
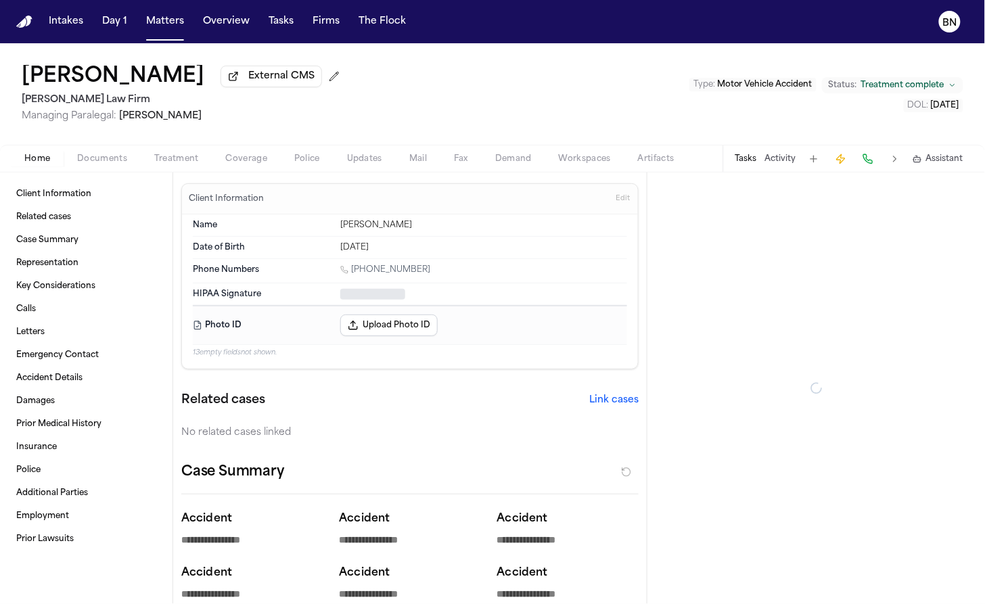
type textarea "*"
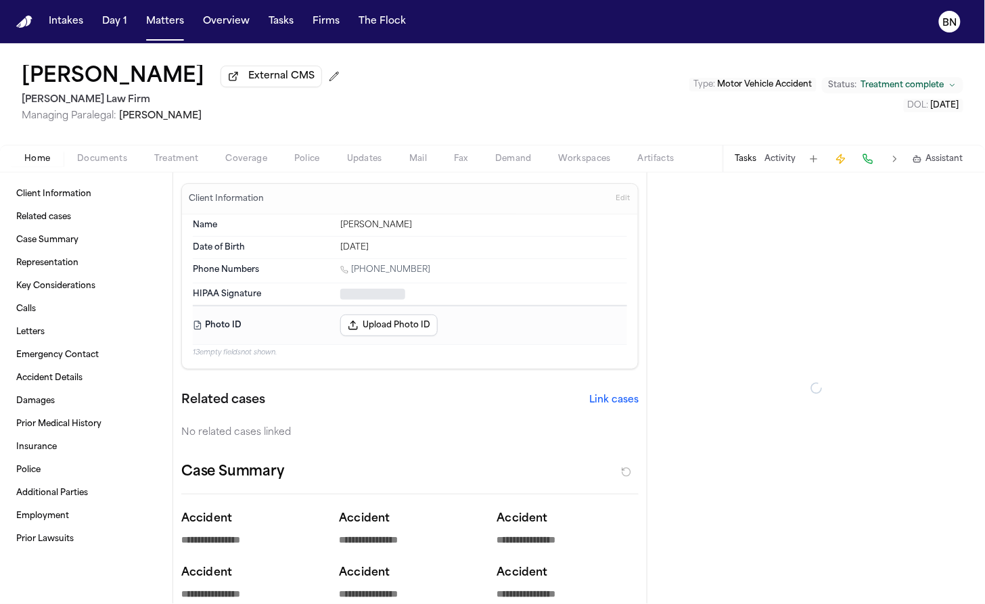
type textarea "*"
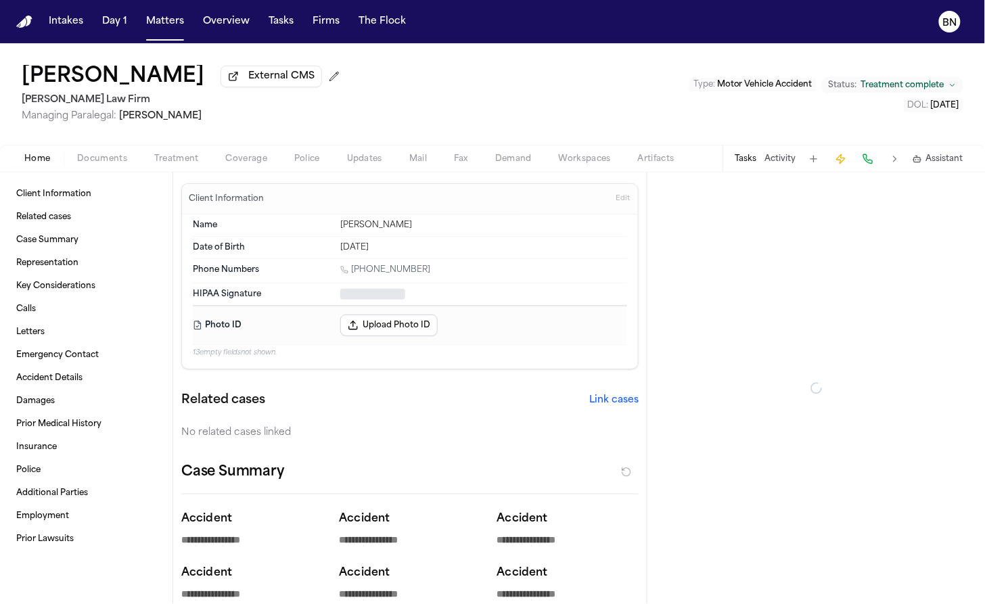
type textarea "*"
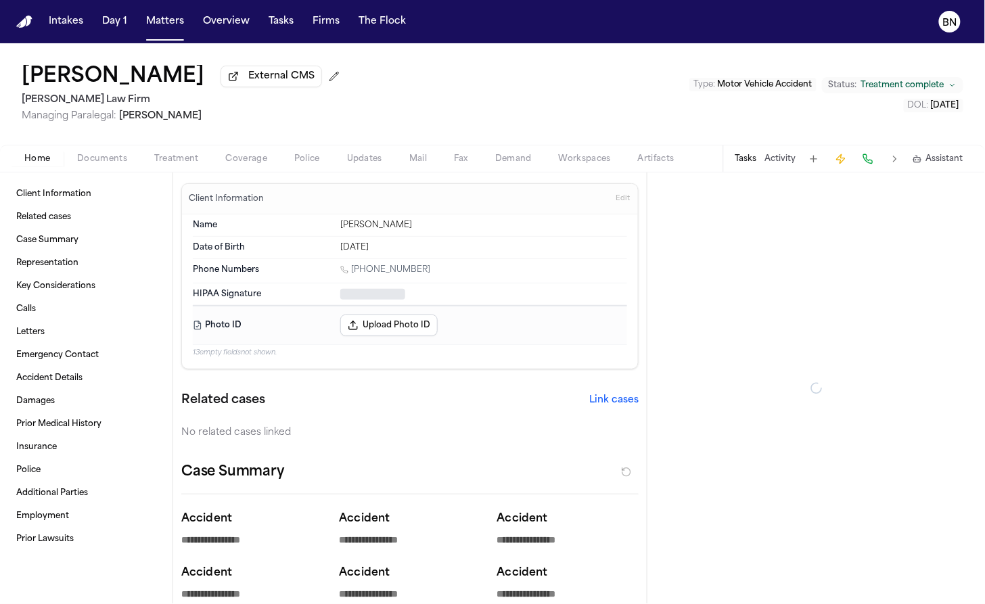
type textarea "*"
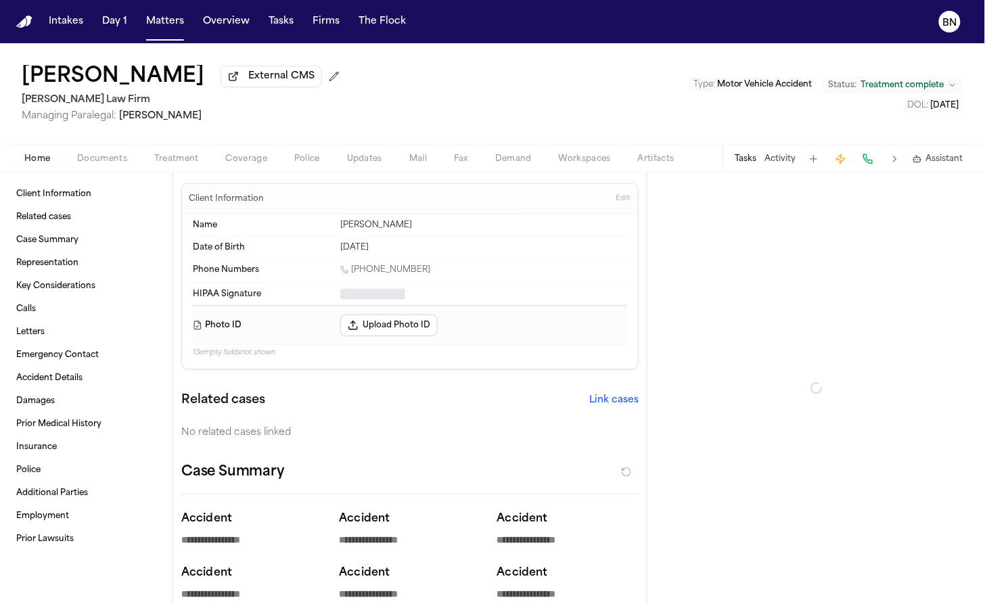
type textarea "*"
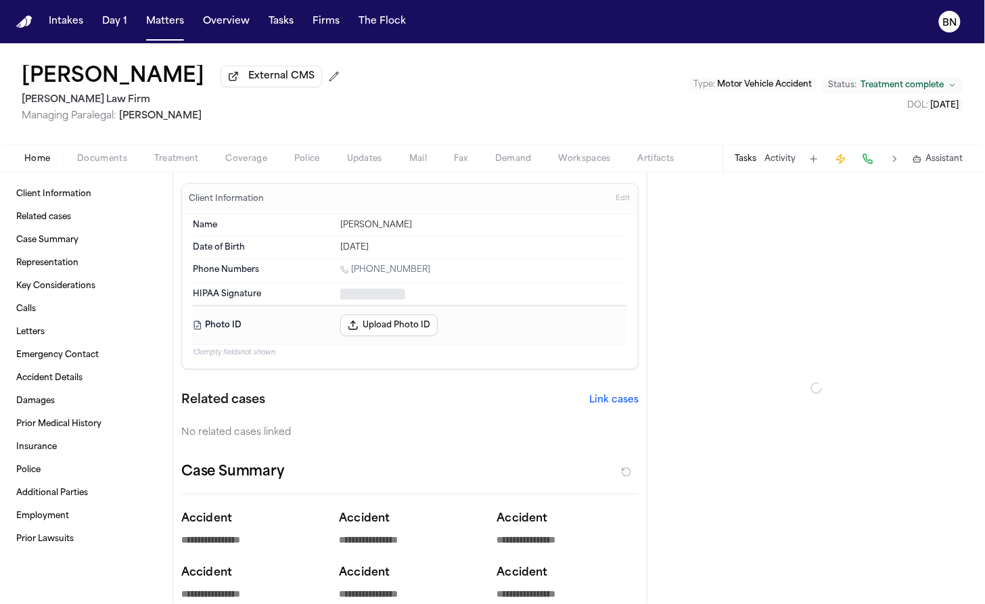
type textarea "*"
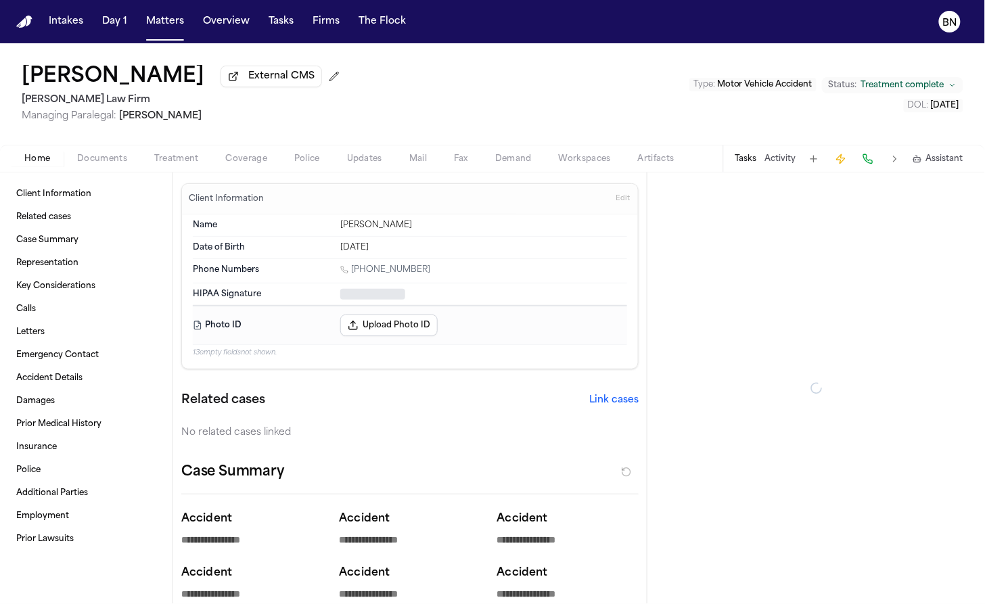
type textarea "*"
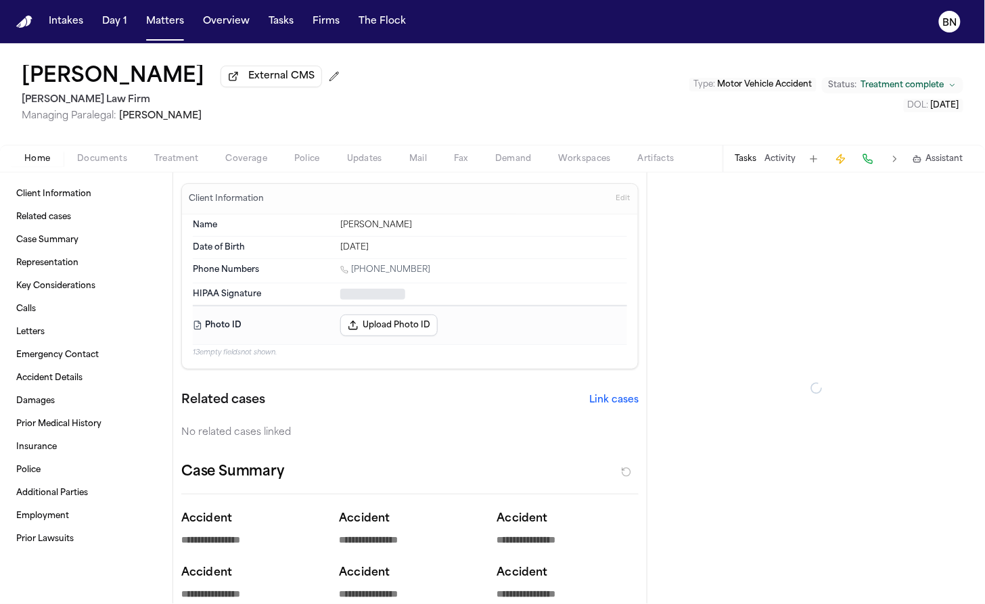
type textarea "*"
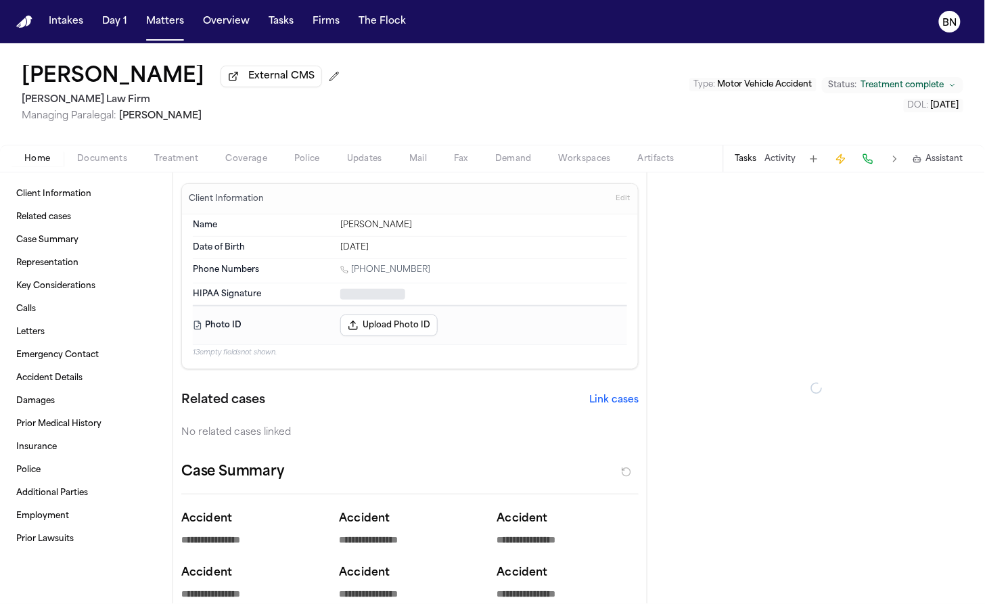
type textarea "*"
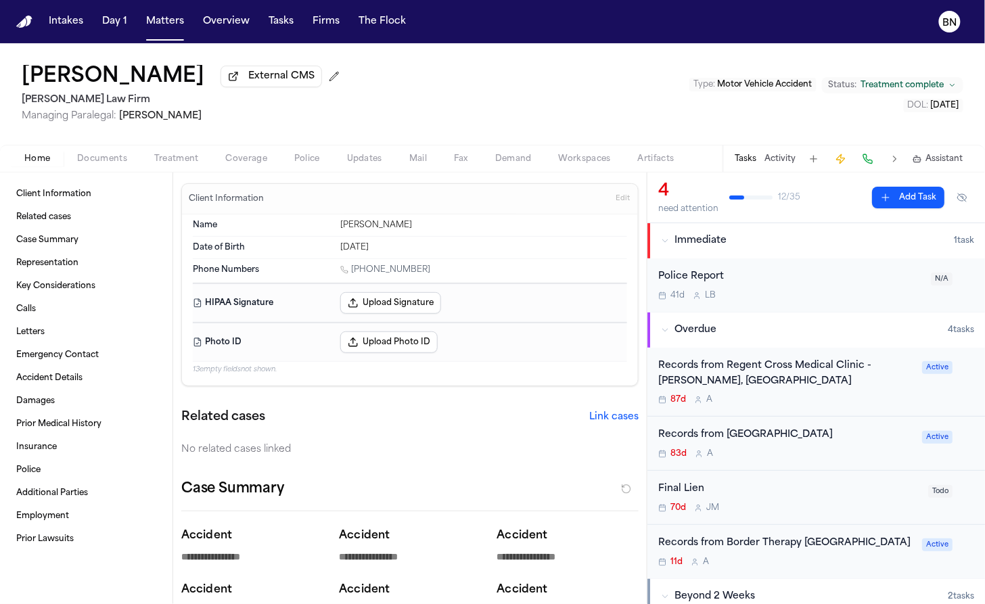
click at [254, 162] on span "Coverage" at bounding box center [246, 159] width 41 height 11
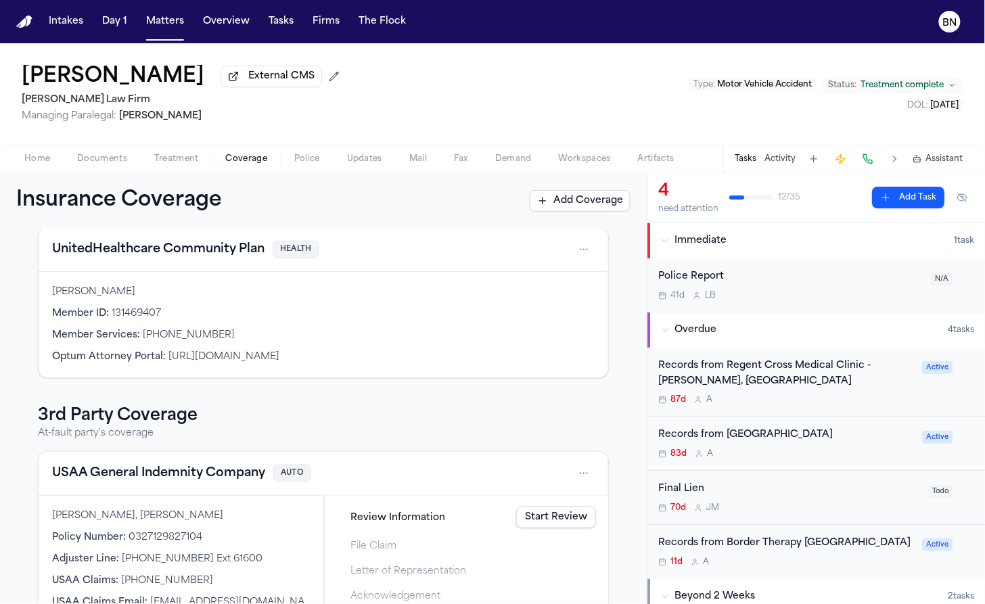
scroll to position [434, 0]
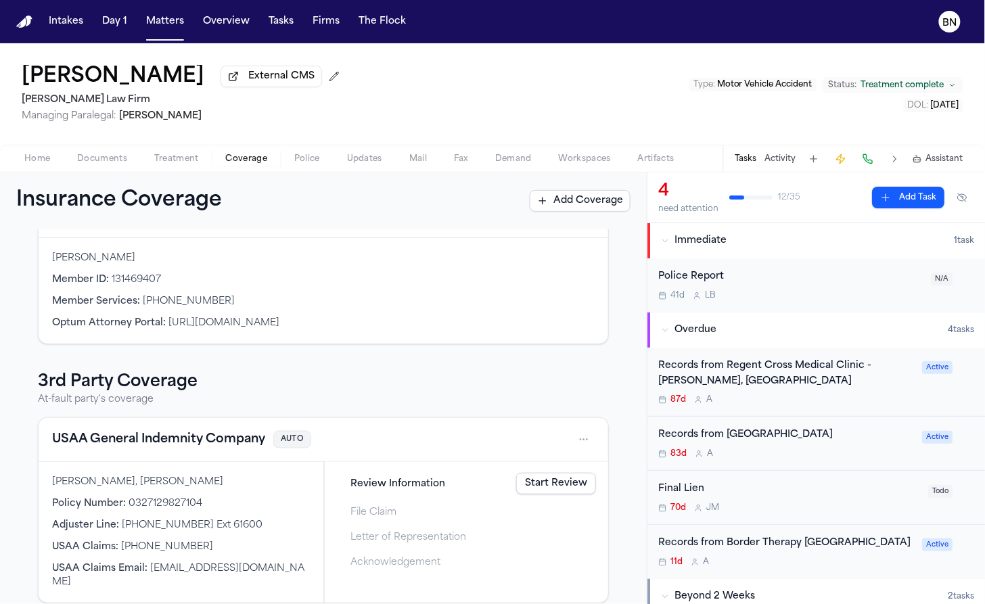
click at [214, 434] on button "USAA General Indemnity Company" at bounding box center [158, 439] width 213 height 19
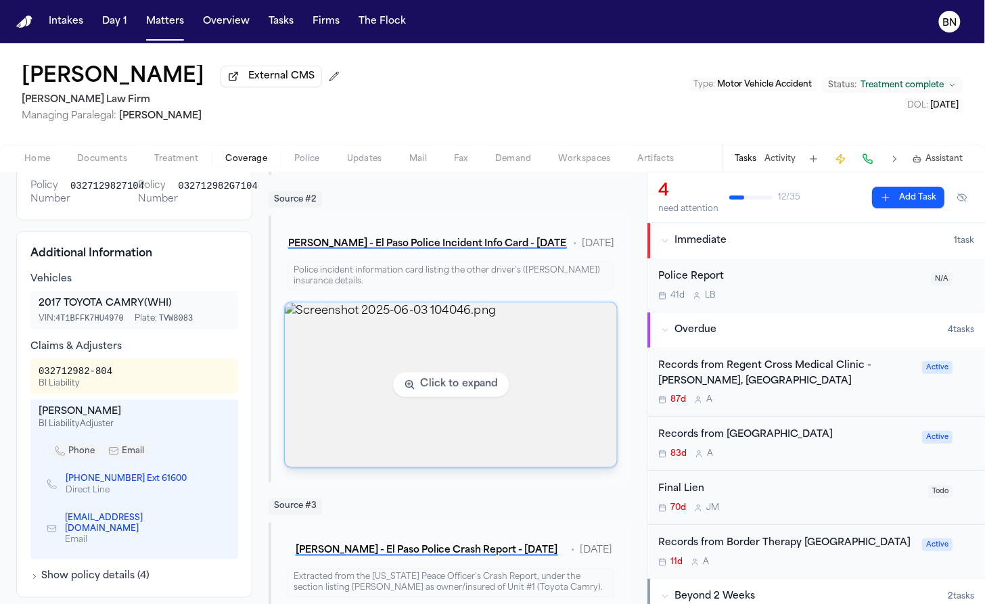
scroll to position [401, 0]
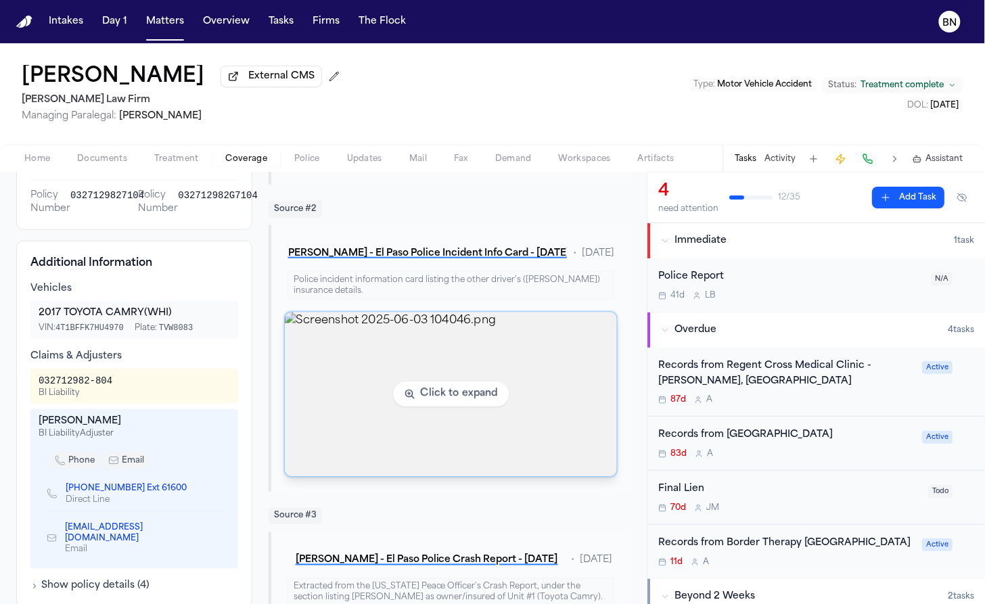
click at [361, 390] on img "View image Screenshot 2025-06-03 104046.png" at bounding box center [451, 395] width 332 height 164
click at [562, 419] on img "View image Screenshot 2025-06-03 104046.png" at bounding box center [451, 395] width 332 height 164
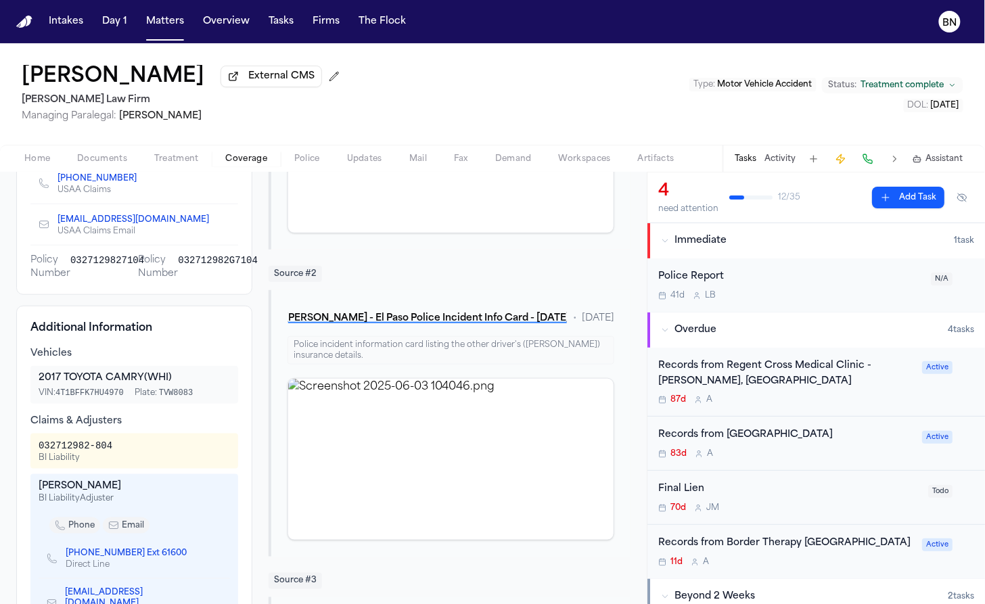
scroll to position [360, 0]
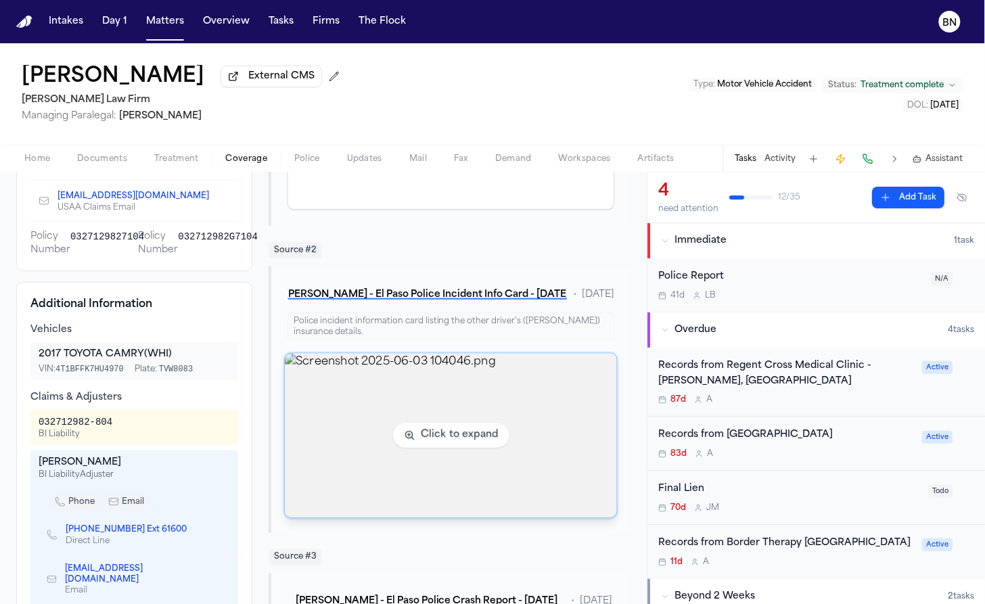
click at [395, 518] on img "View image Screenshot 2025-06-03 104046.png" at bounding box center [451, 436] width 332 height 164
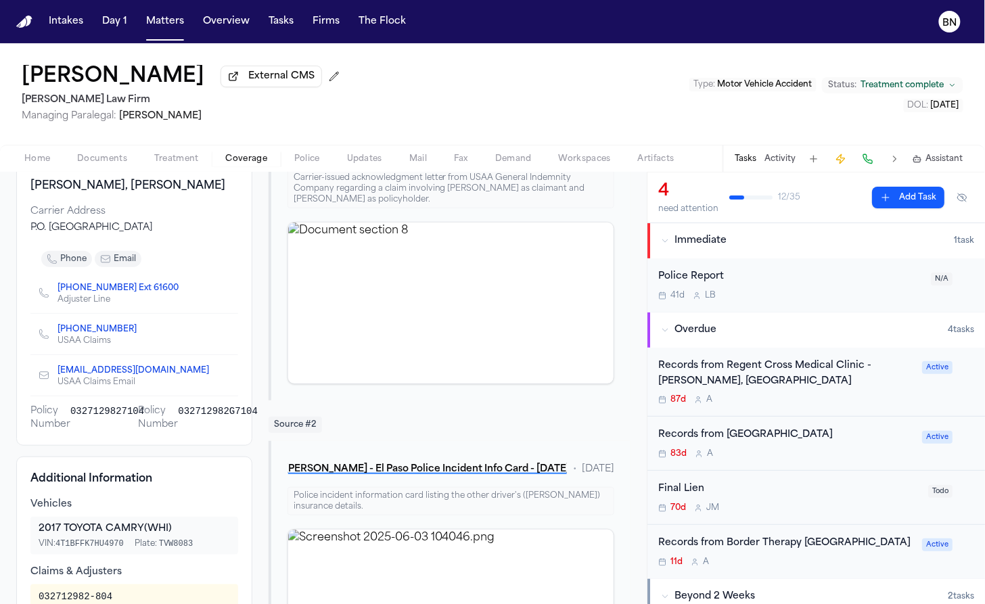
scroll to position [37, 0]
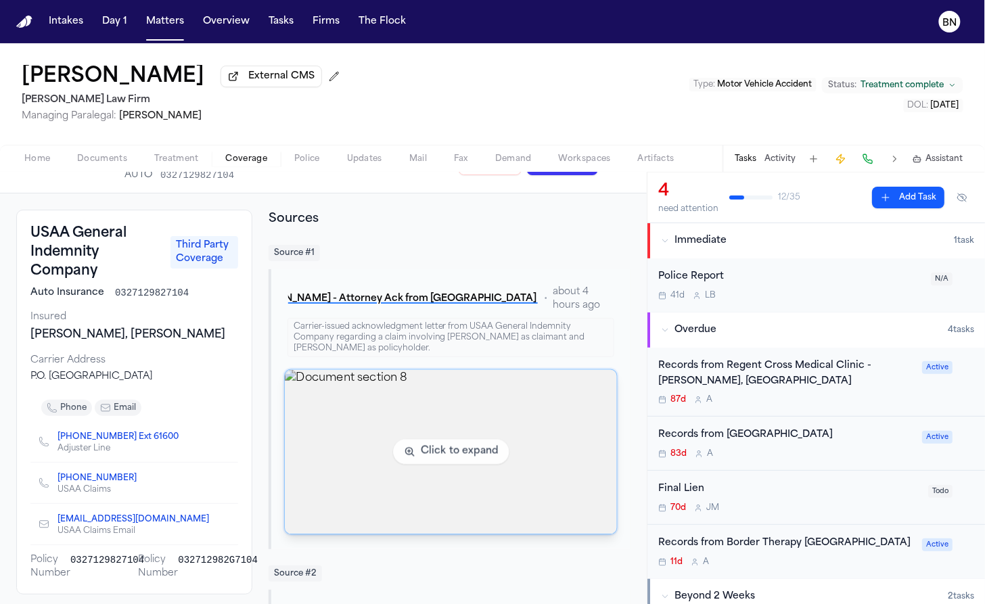
click at [348, 449] on img "View document section 8" at bounding box center [451, 452] width 332 height 164
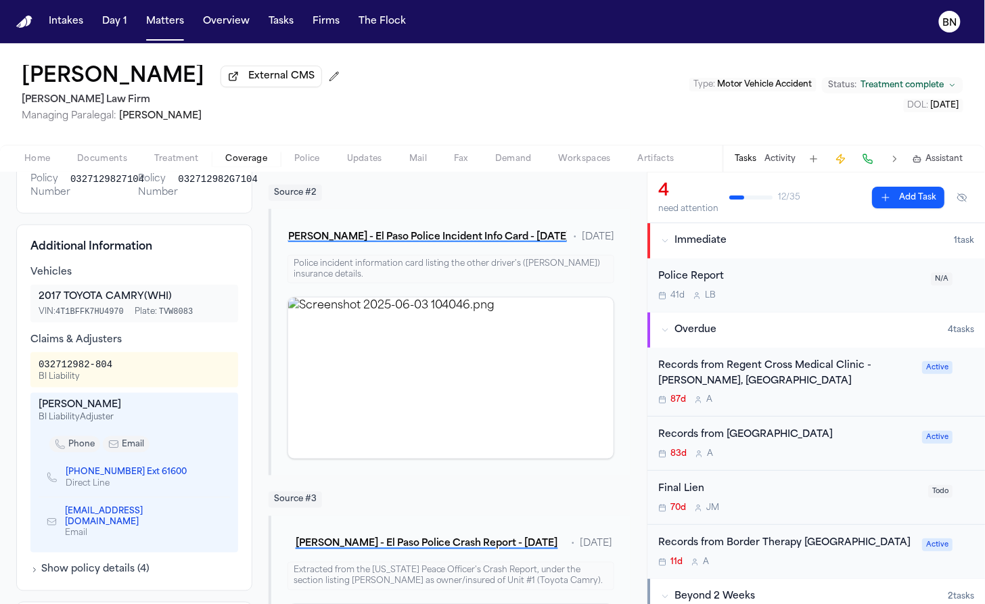
scroll to position [499, 0]
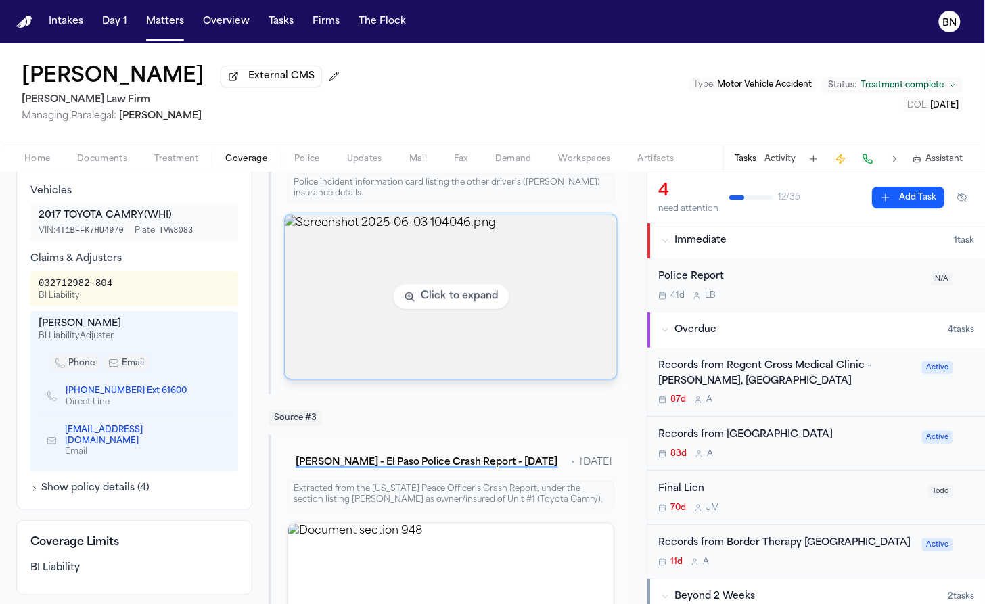
click at [386, 319] on img "View image Screenshot 2025-06-03 104046.png" at bounding box center [451, 297] width 332 height 164
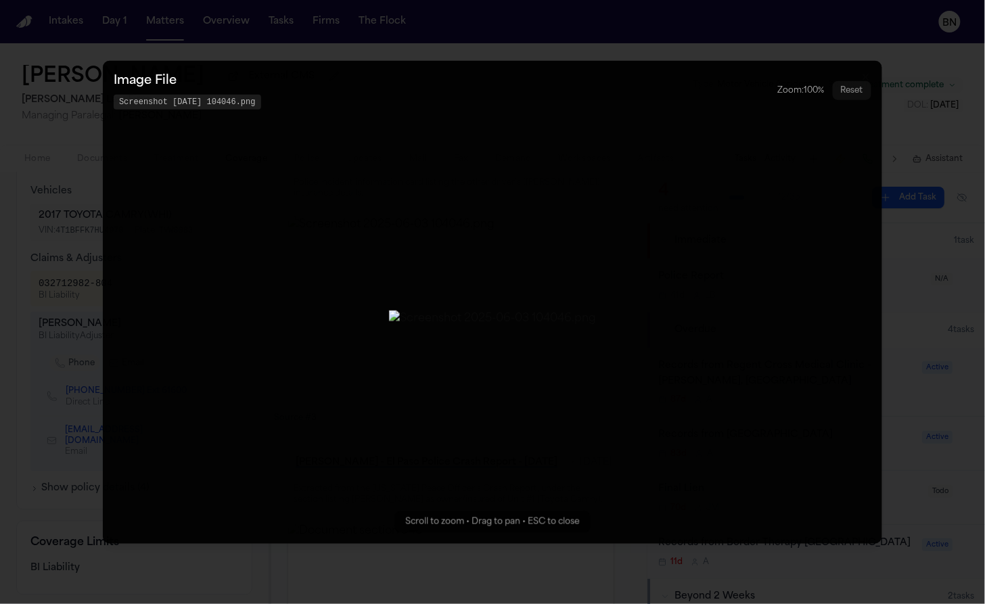
click at [103, 495] on button "Zoomable image viewer. Use mouse wheel to zoom, drag to pan, or press R to rese…" at bounding box center [492, 301] width 779 height 483
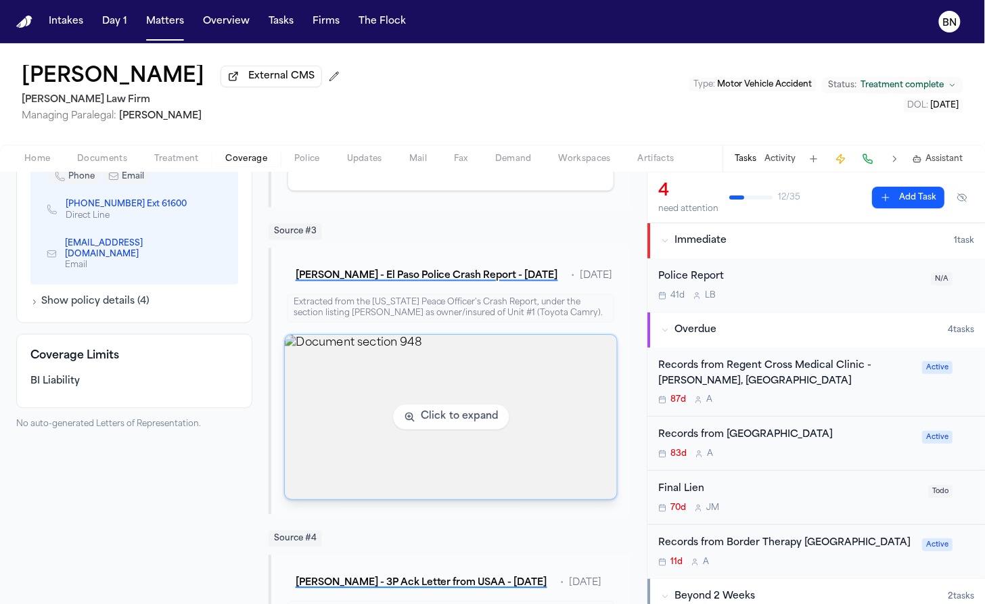
scroll to position [689, 0]
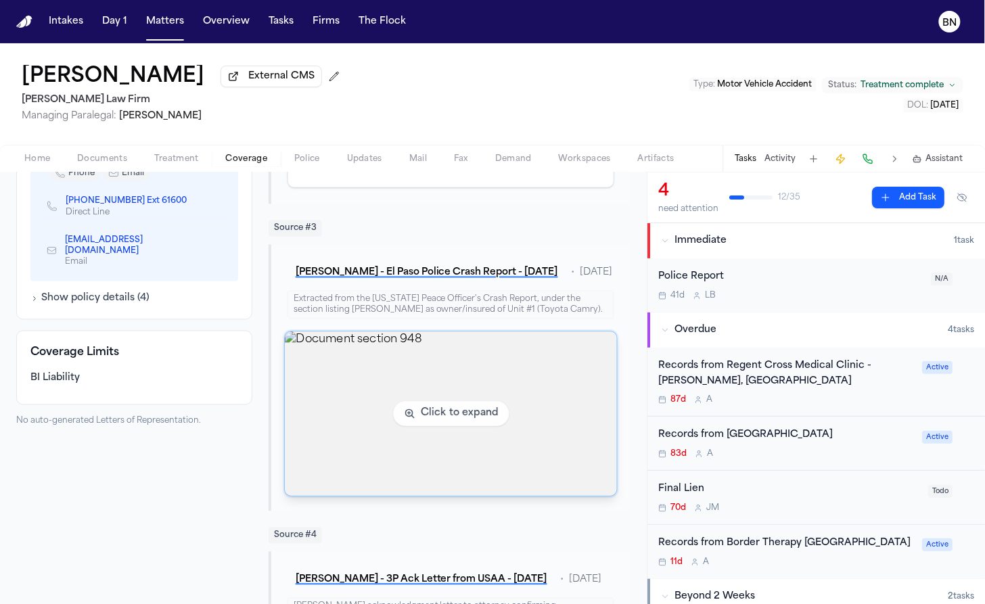
click at [397, 436] on img "View document section 948" at bounding box center [451, 414] width 332 height 164
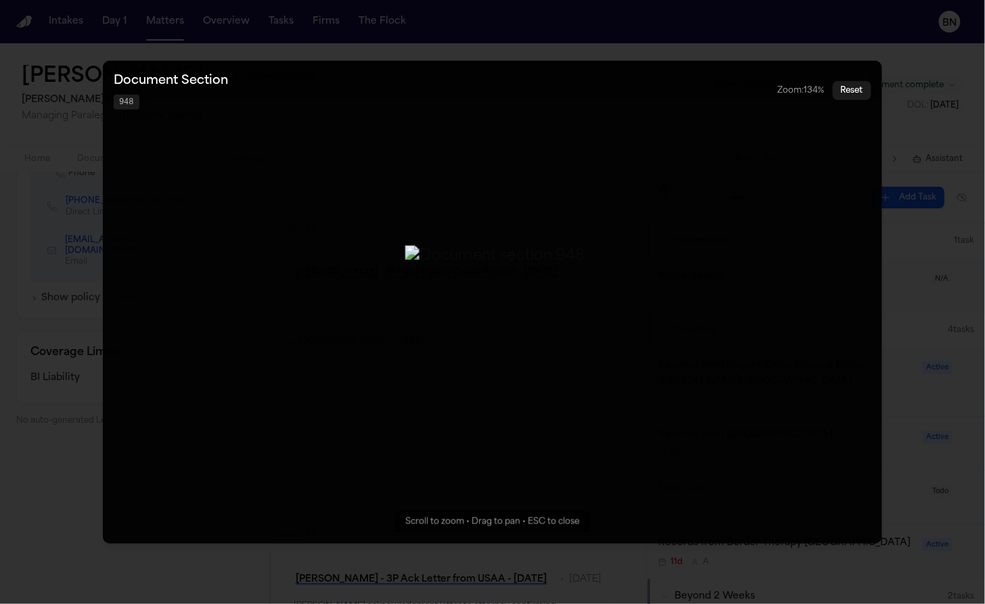
drag, startPoint x: 463, startPoint y: 394, endPoint x: 465, endPoint y: 330, distance: 63.6
click at [465, 267] on img "Zoomable image viewer. Use mouse wheel to zoom, drag to pan, or press R to rese…" at bounding box center [494, 256] width 179 height 22
drag, startPoint x: 465, startPoint y: 330, endPoint x: 464, endPoint y: 313, distance: 17.6
click at [464, 248] on img "Zoomable image viewer. Use mouse wheel to zoom, drag to pan, or press R to rese…" at bounding box center [493, 237] width 179 height 22
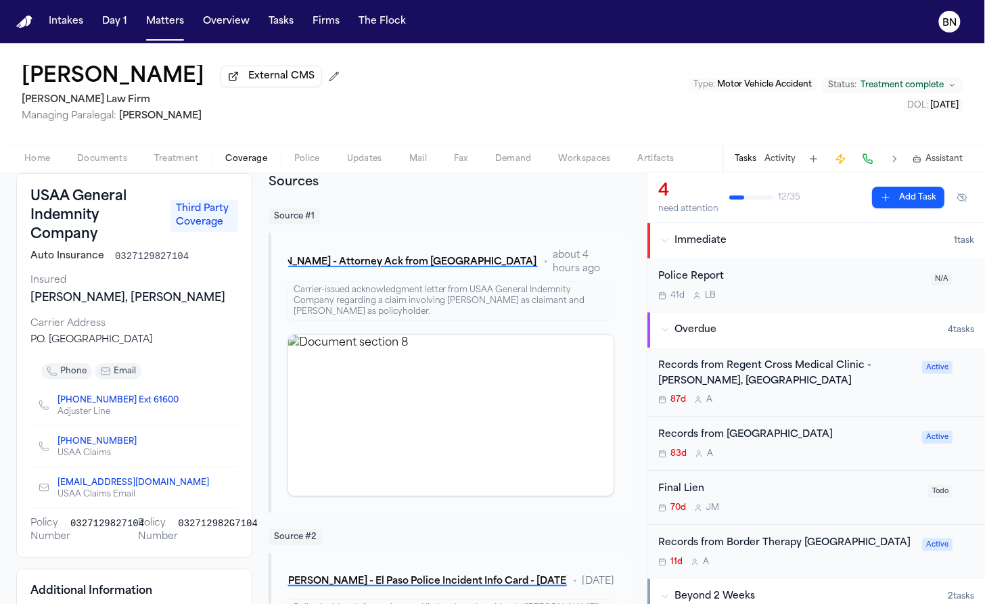
scroll to position [0, 0]
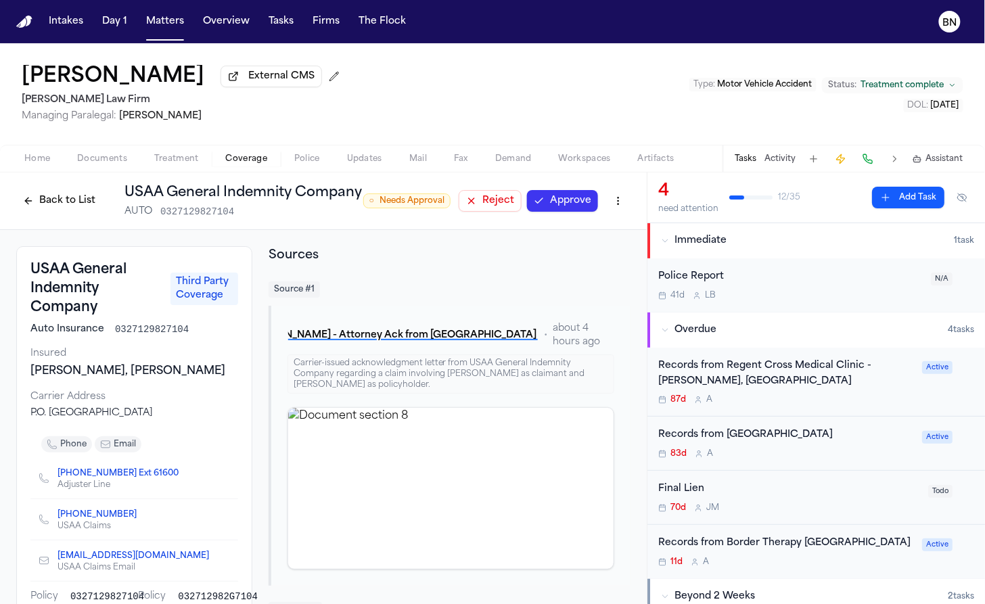
click at [66, 199] on button "Back to List" at bounding box center [59, 201] width 86 height 22
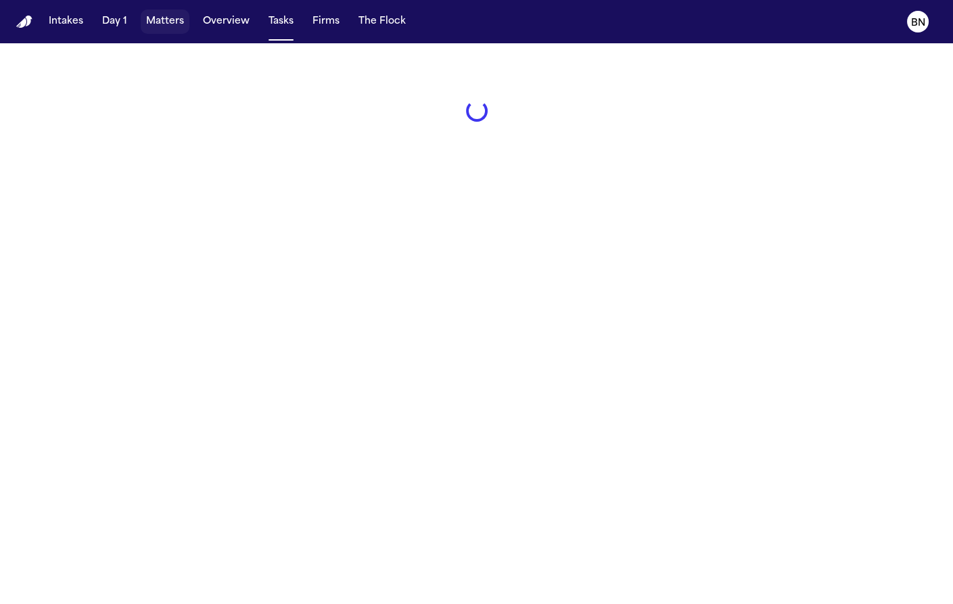
click at [174, 22] on button "Matters" at bounding box center [165, 21] width 49 height 24
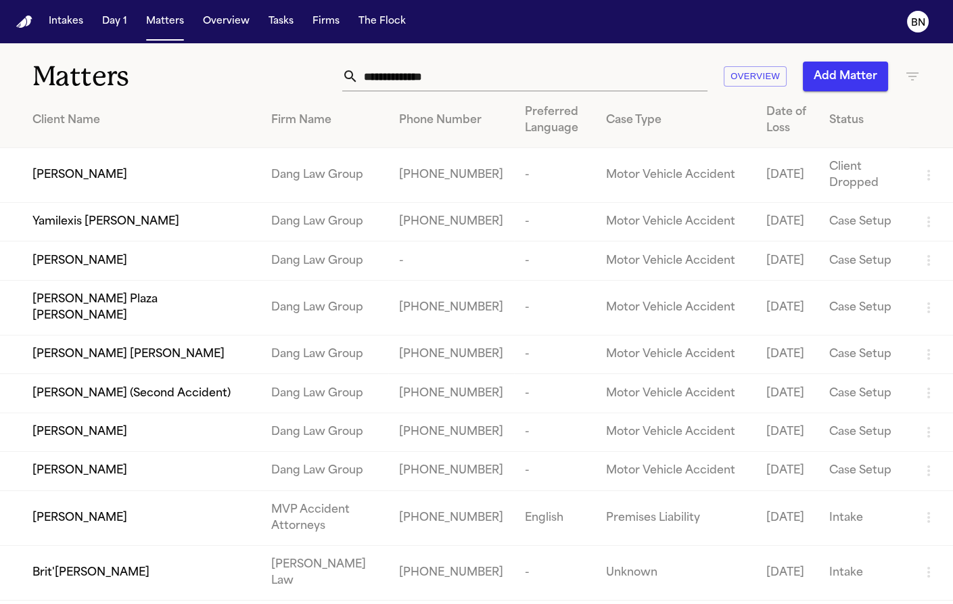
click at [482, 76] on input "text" at bounding box center [533, 77] width 349 height 30
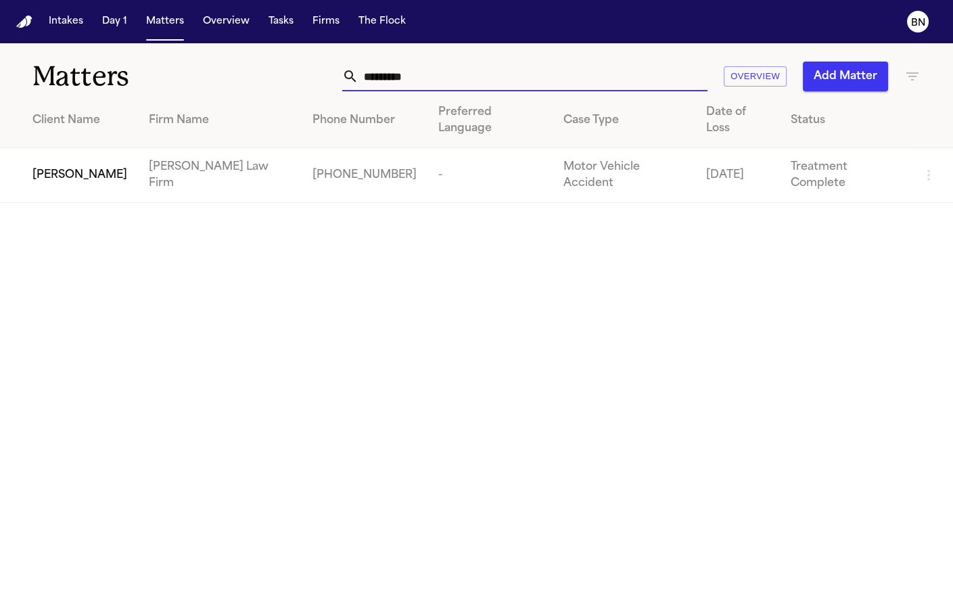
type input "*********"
click at [88, 167] on span "[PERSON_NAME]" at bounding box center [79, 175] width 95 height 16
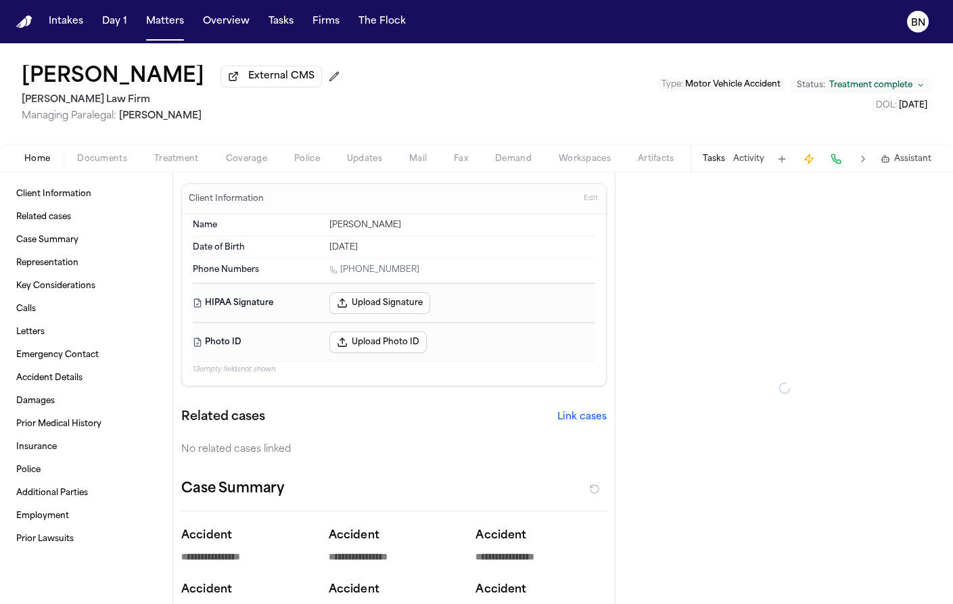
type textarea "*"
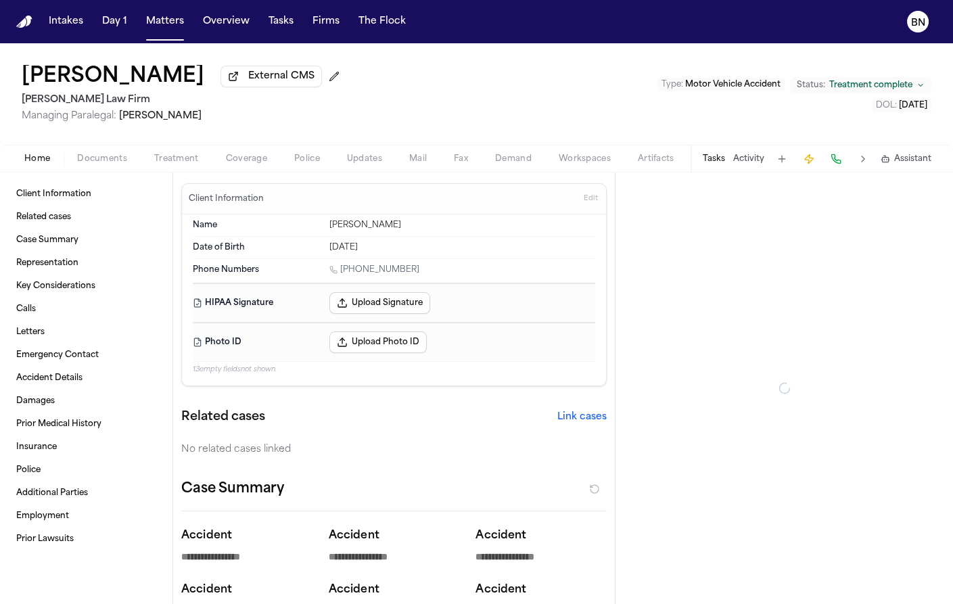
type textarea "*"
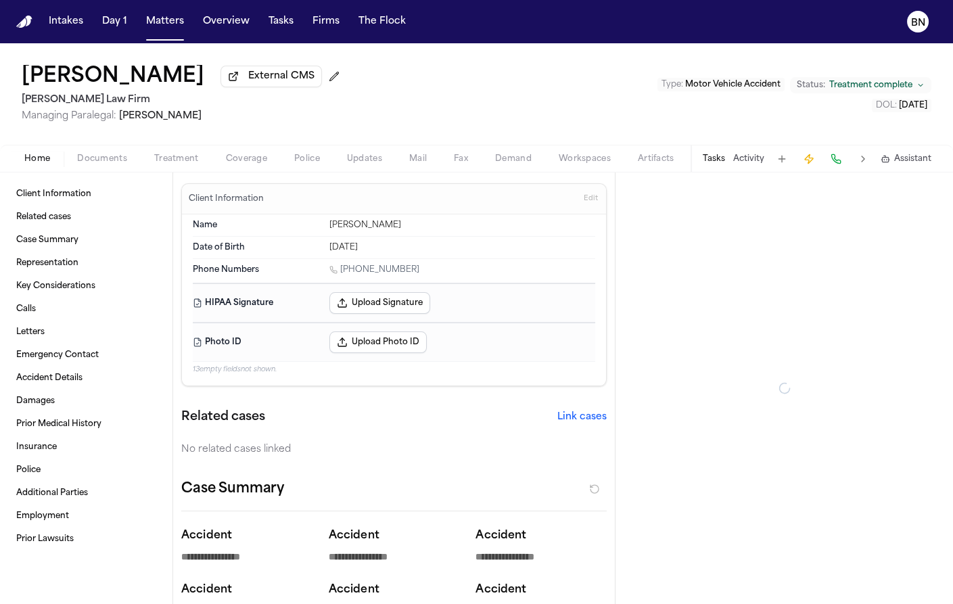
type textarea "*"
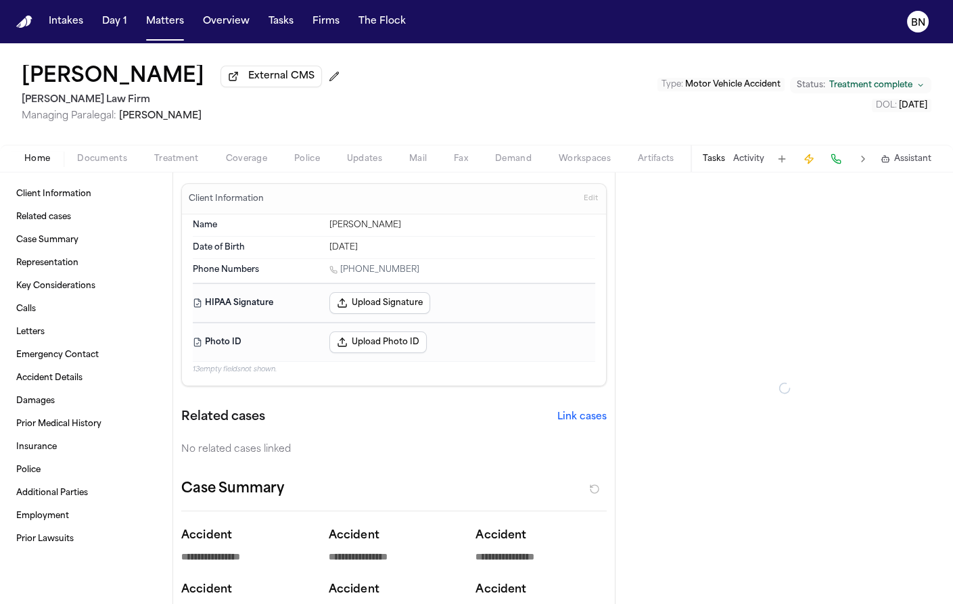
type textarea "*"
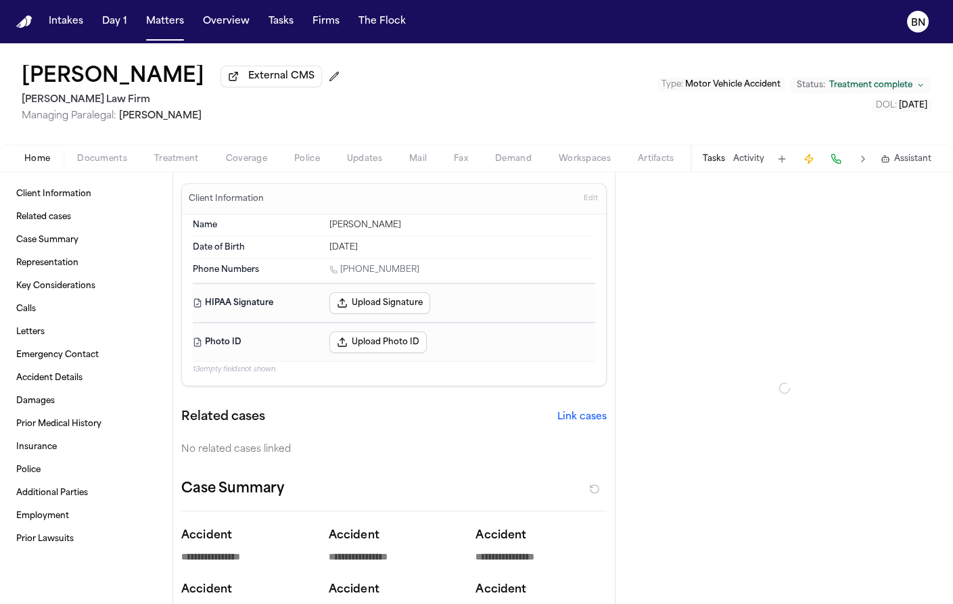
type textarea "*"
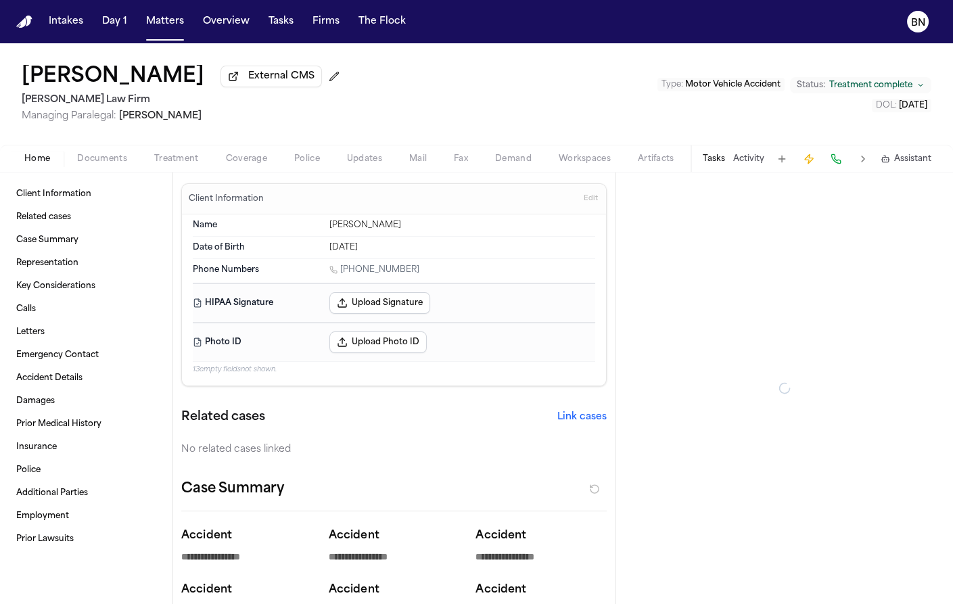
type textarea "*"
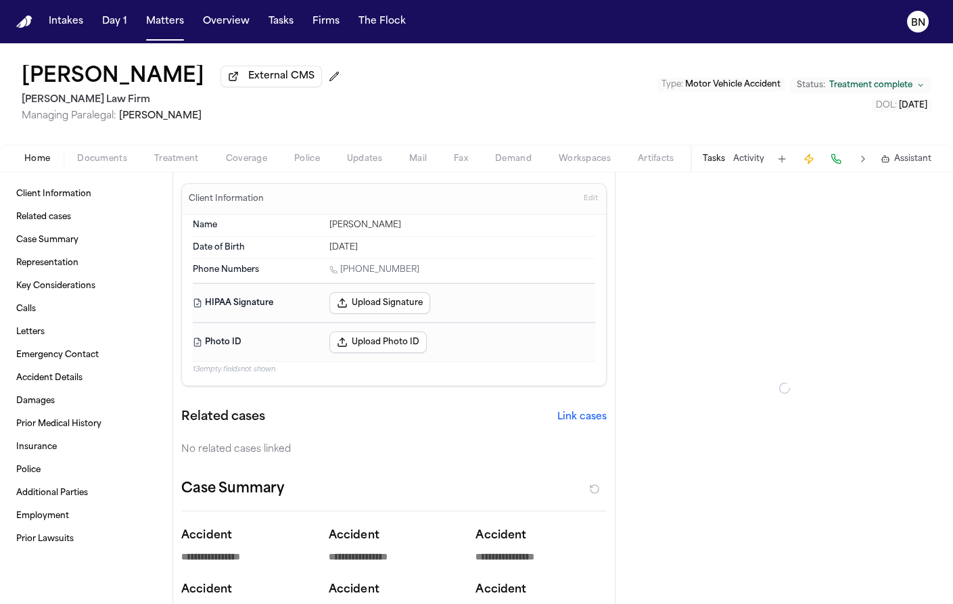
type textarea "*"
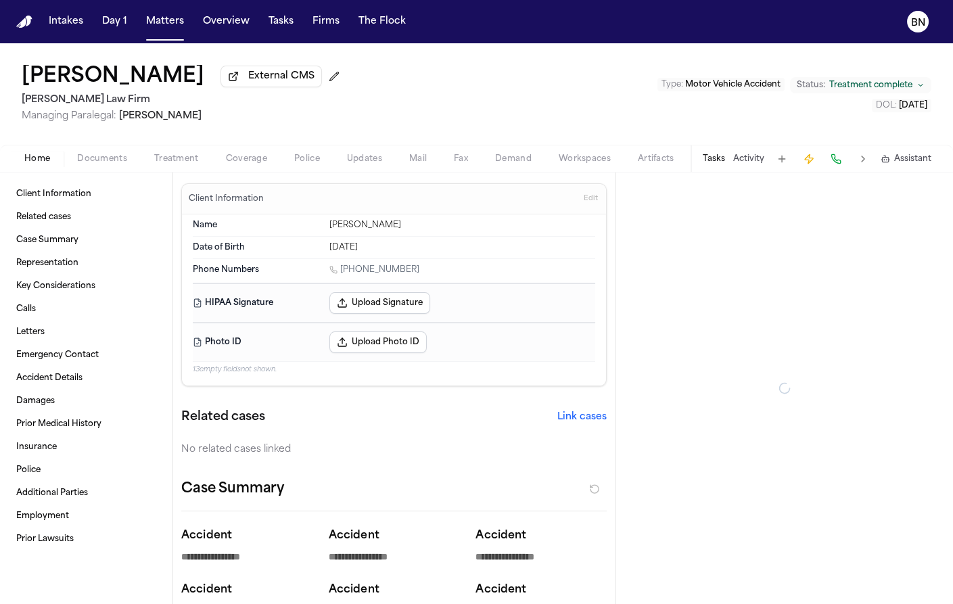
type textarea "*"
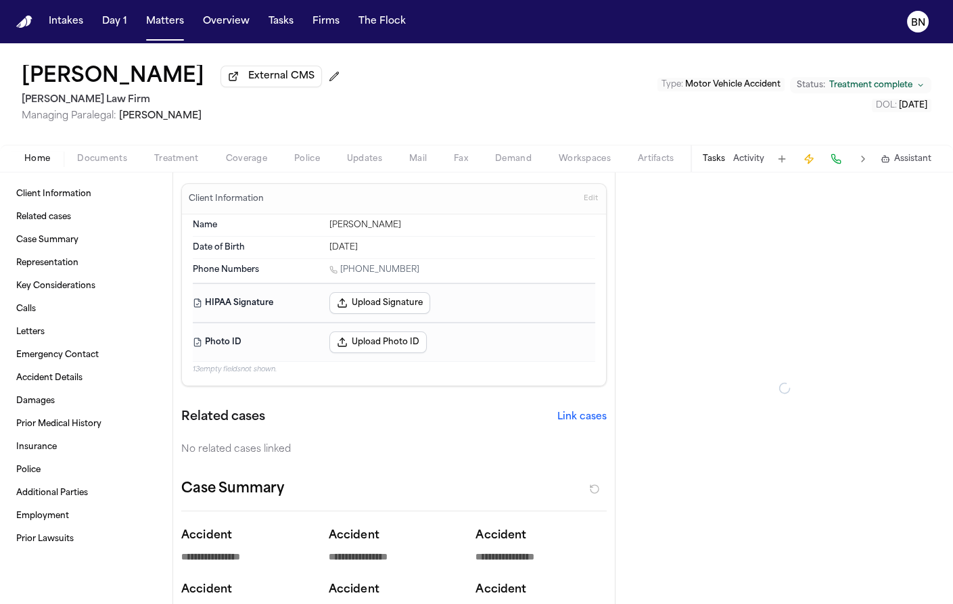
type textarea "*"
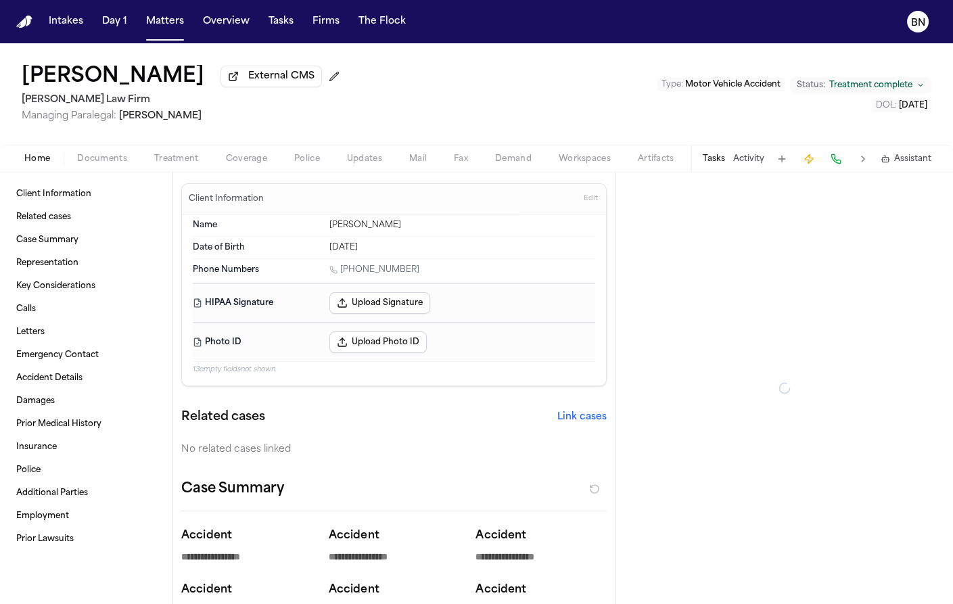
type textarea "*"
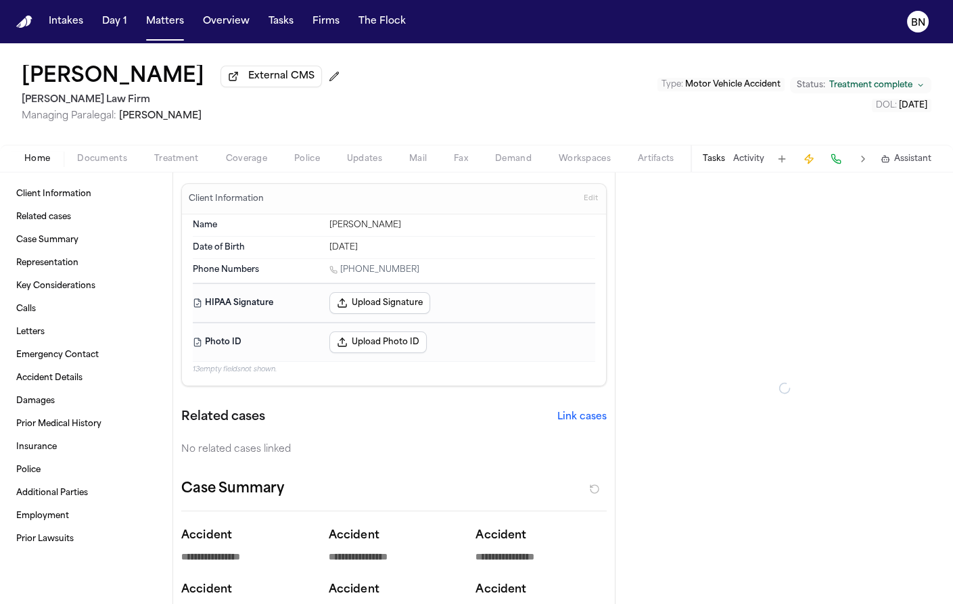
type textarea "*"
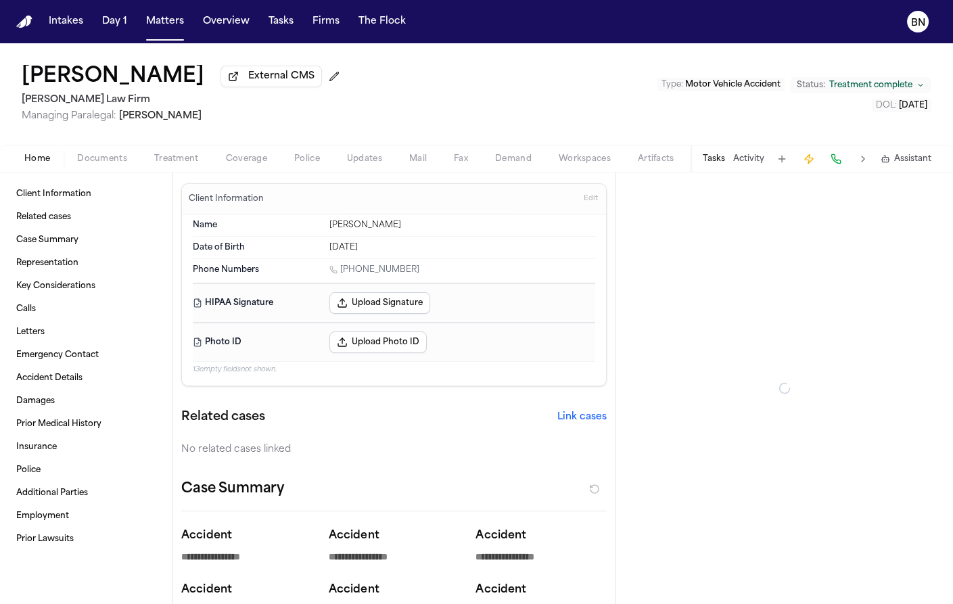
type textarea "*"
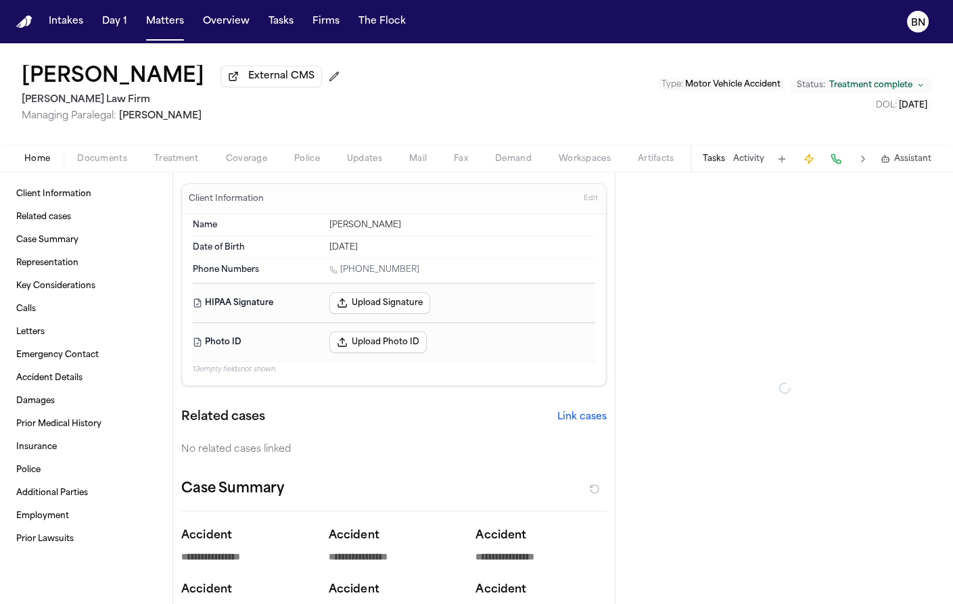
type textarea "*"
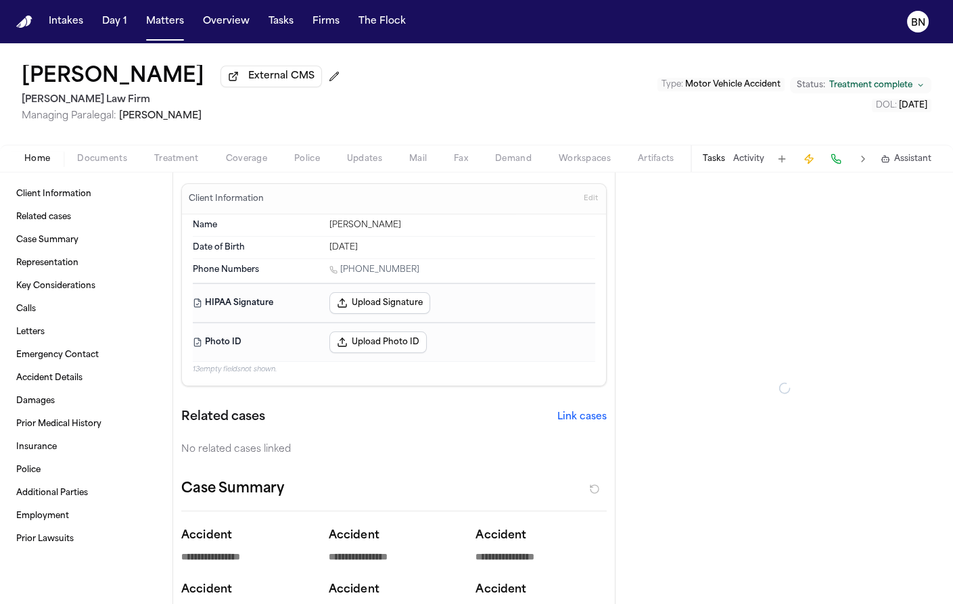
type textarea "*"
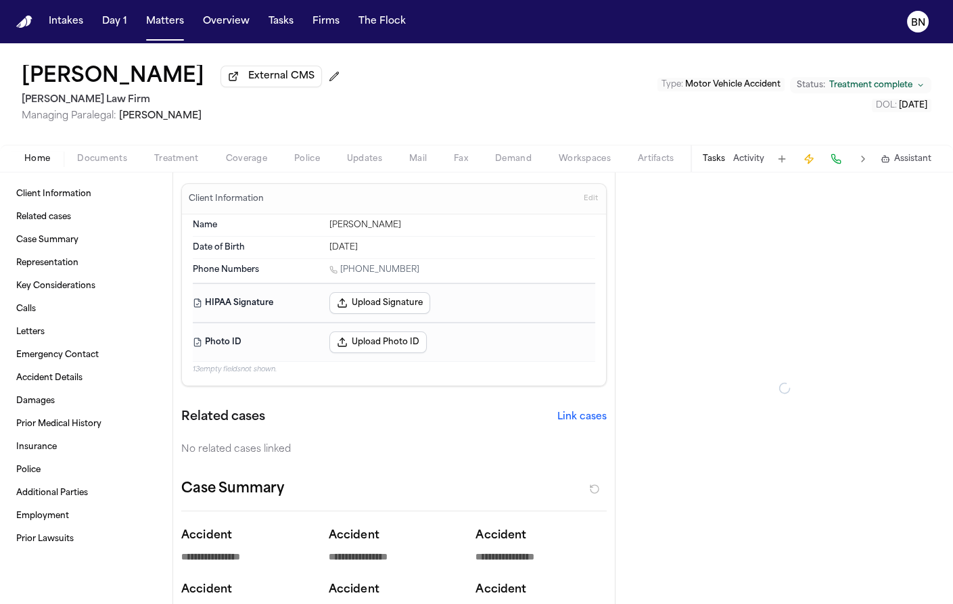
type textarea "*"
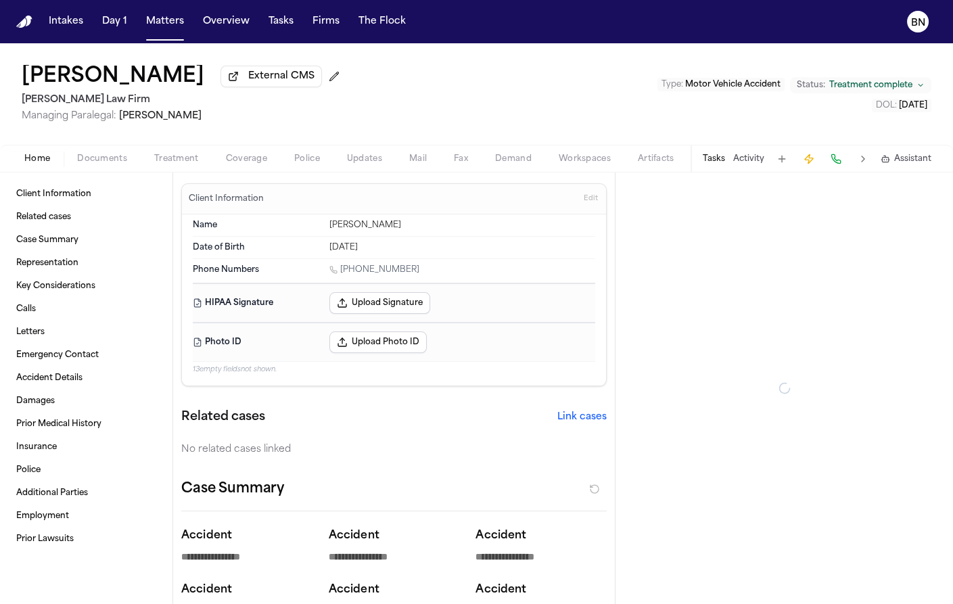
type textarea "*"
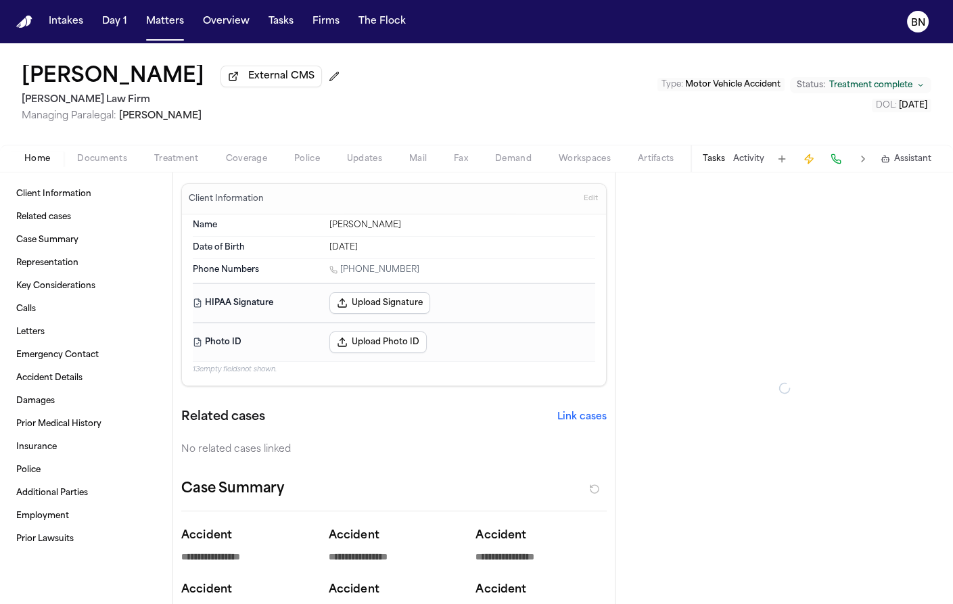
type textarea "*"
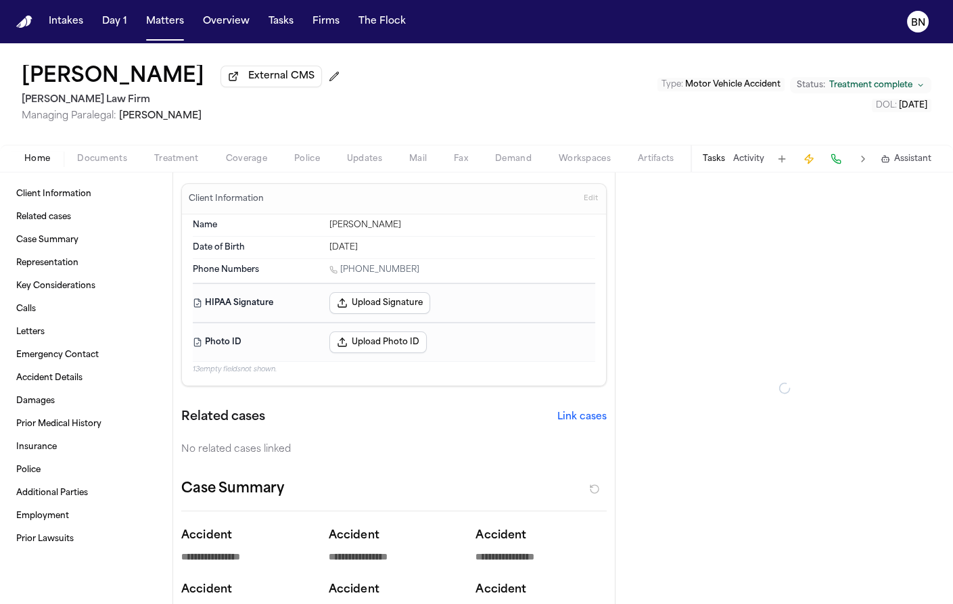
type textarea "*"
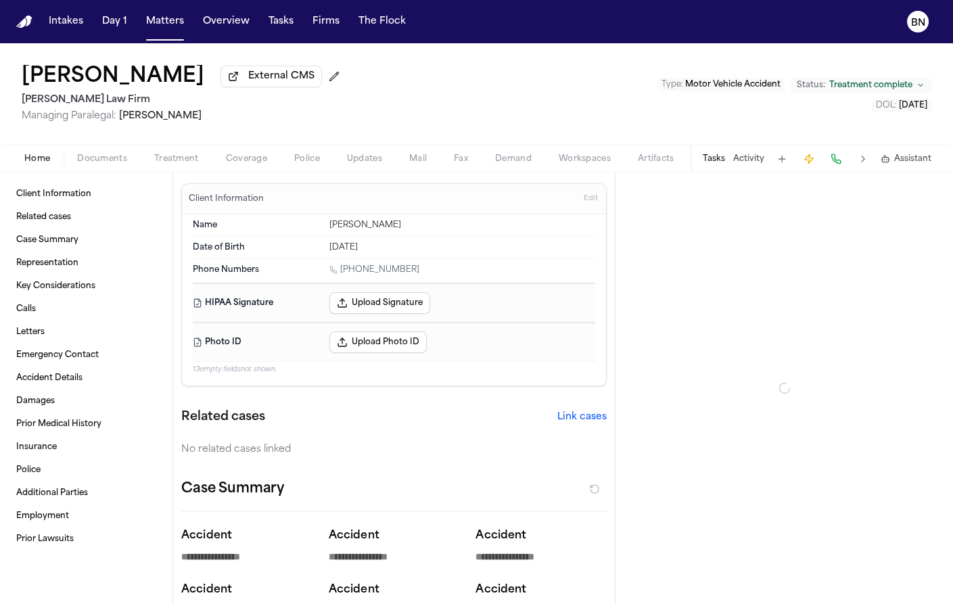
type textarea "*"
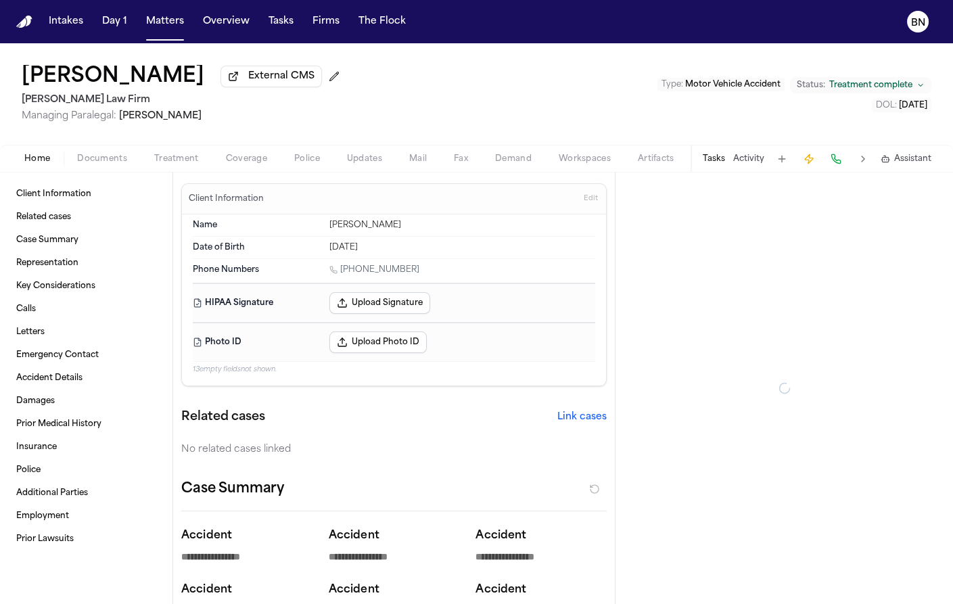
type textarea "*"
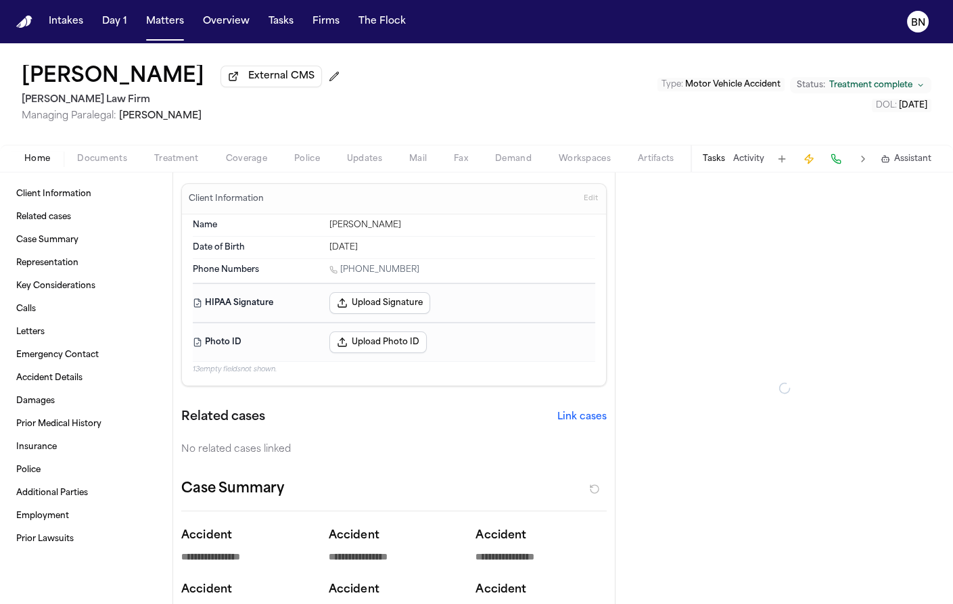
type textarea "*"
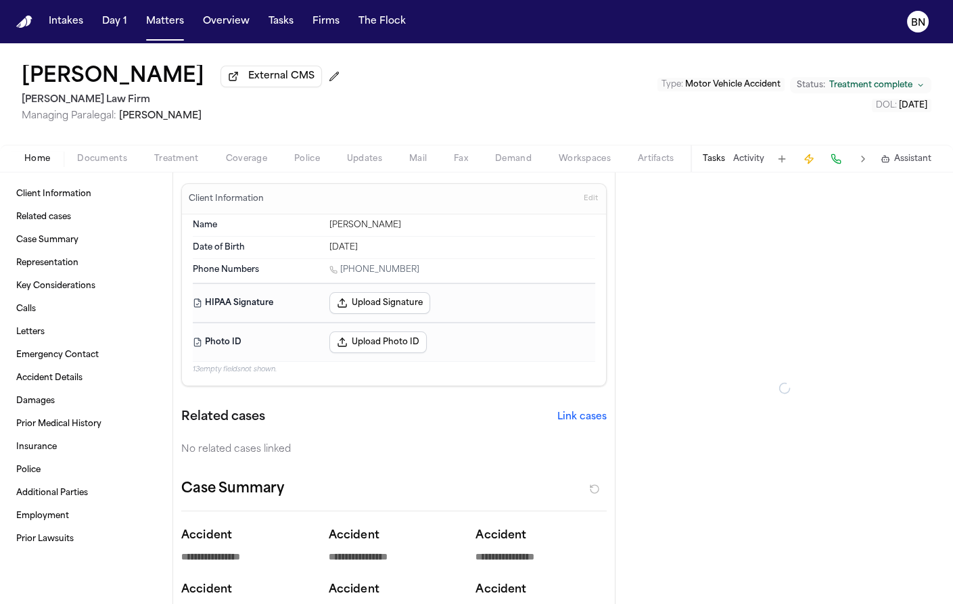
type textarea "*"
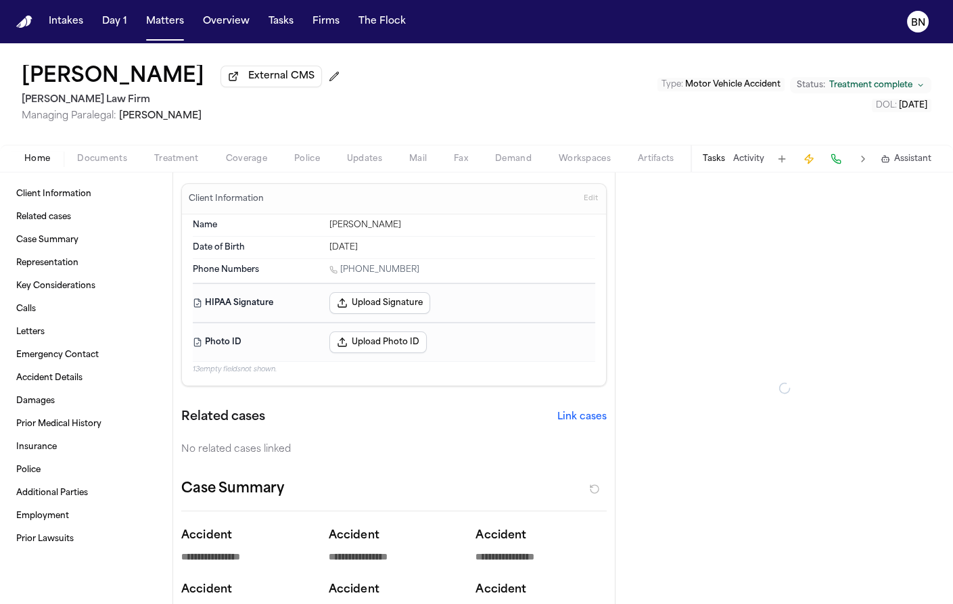
type textarea "*"
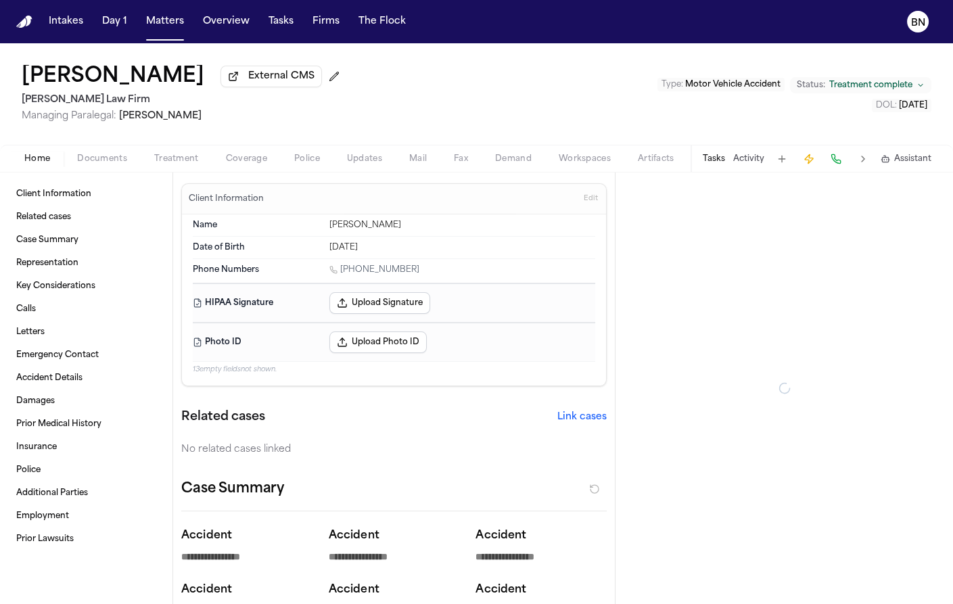
type textarea "*"
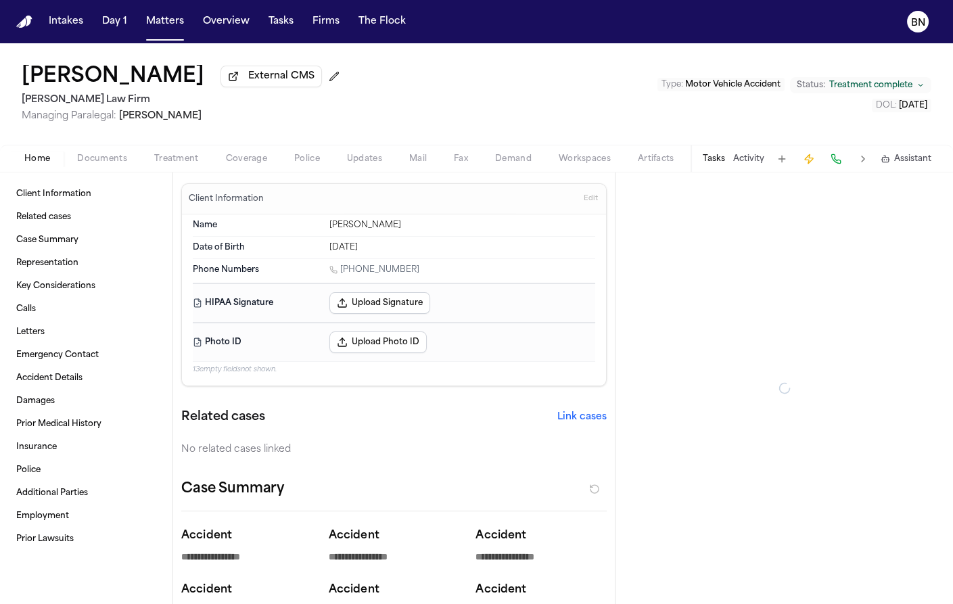
type textarea "*"
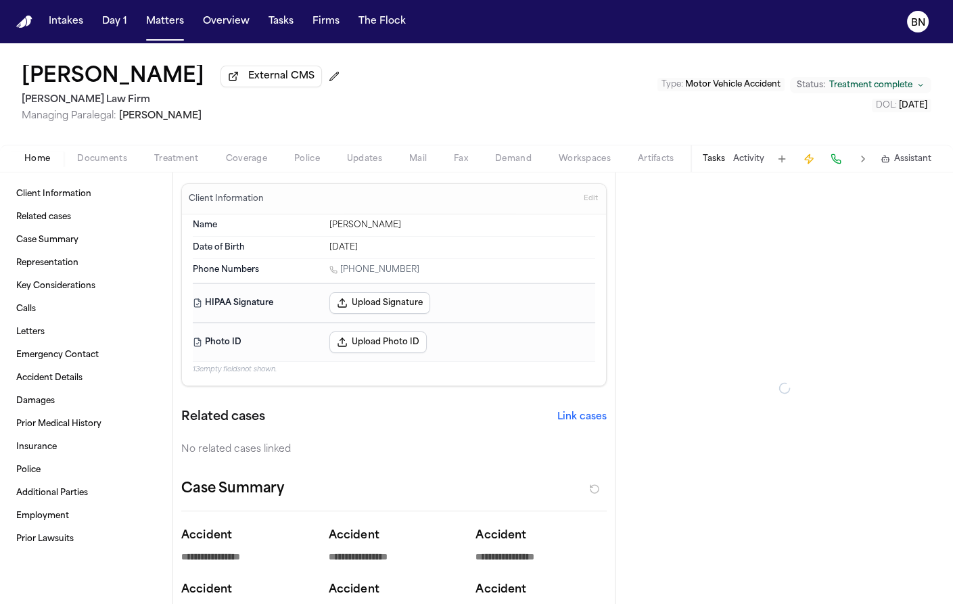
type textarea "*"
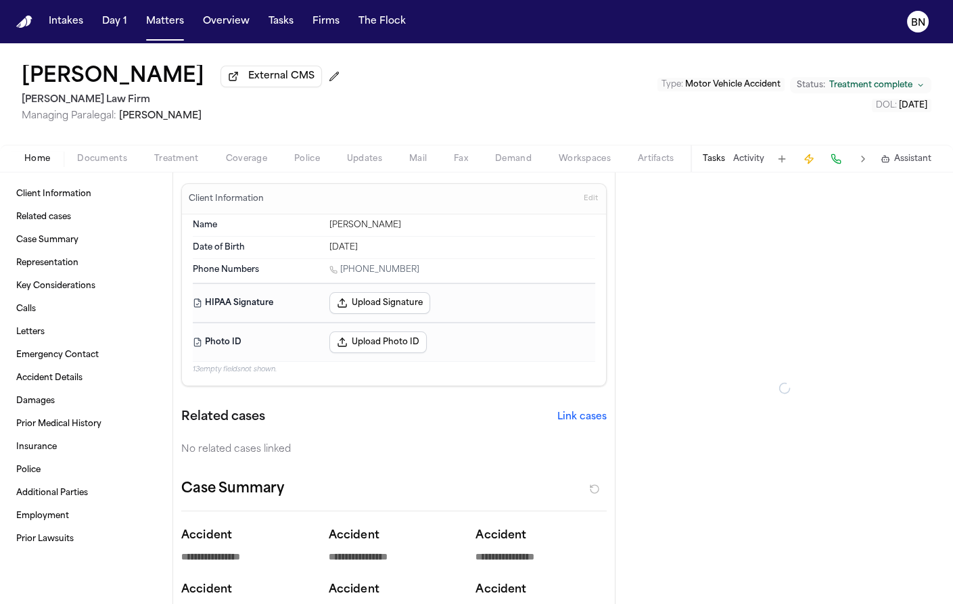
type textarea "*"
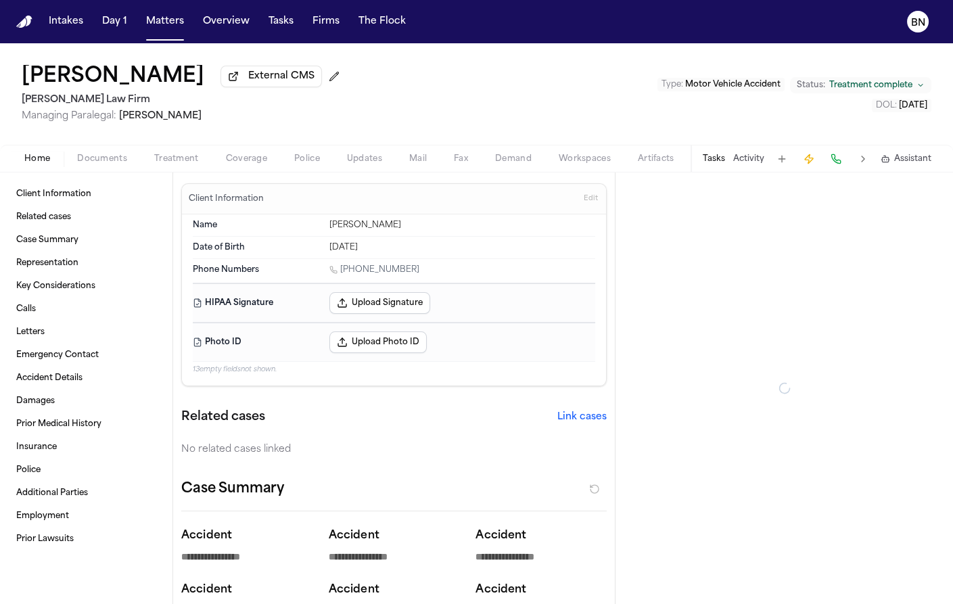
type textarea "*"
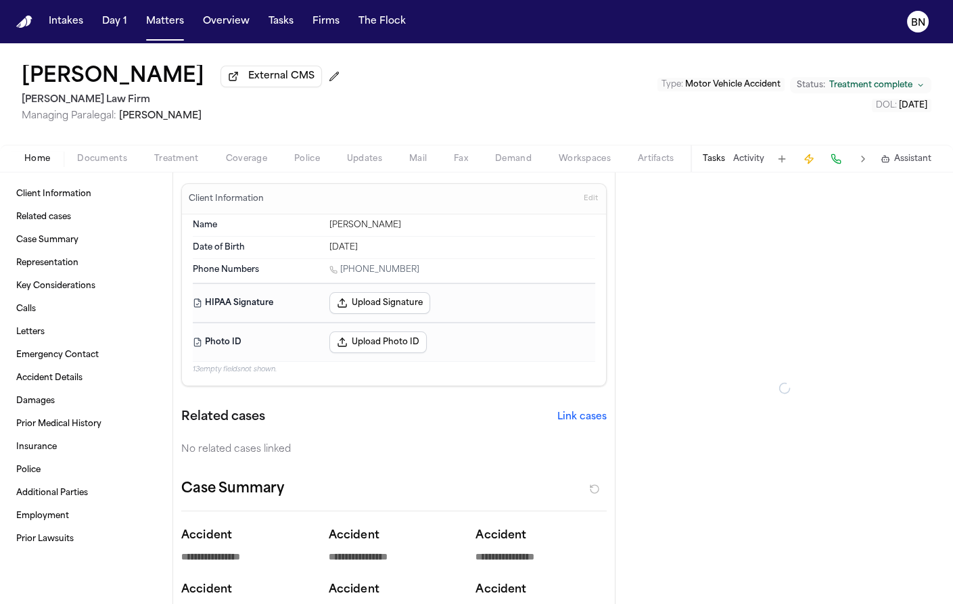
type textarea "*"
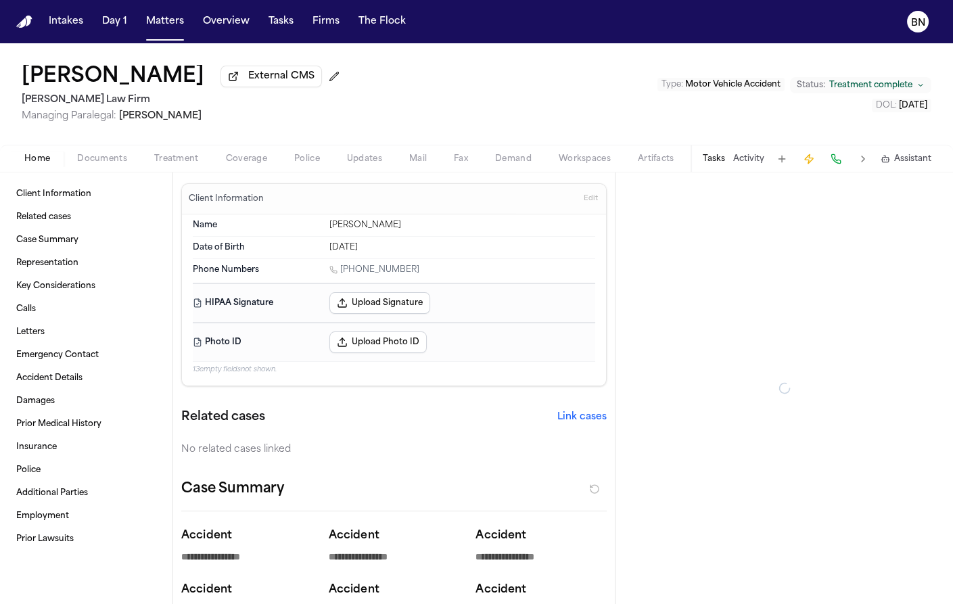
type textarea "*"
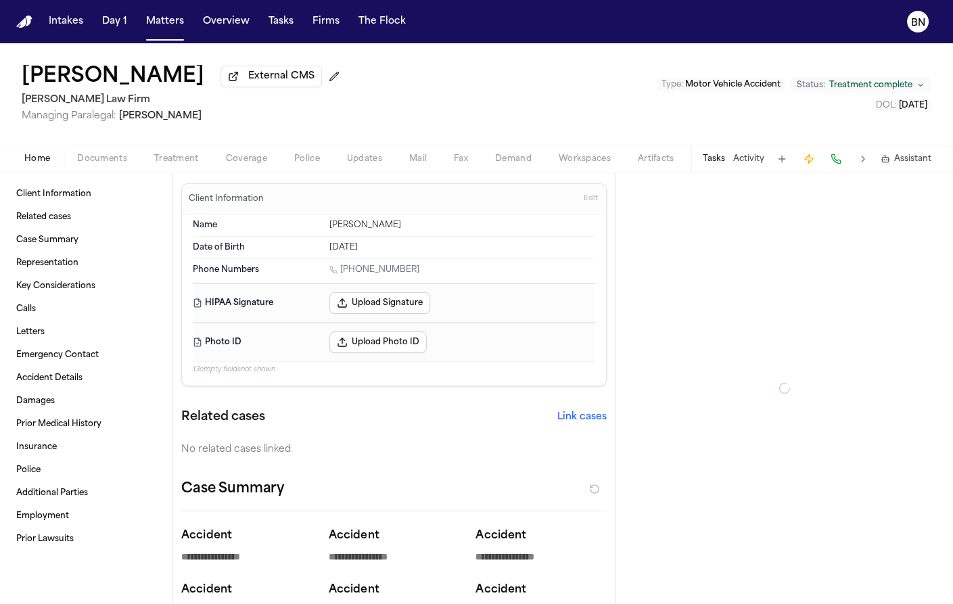
type textarea "*"
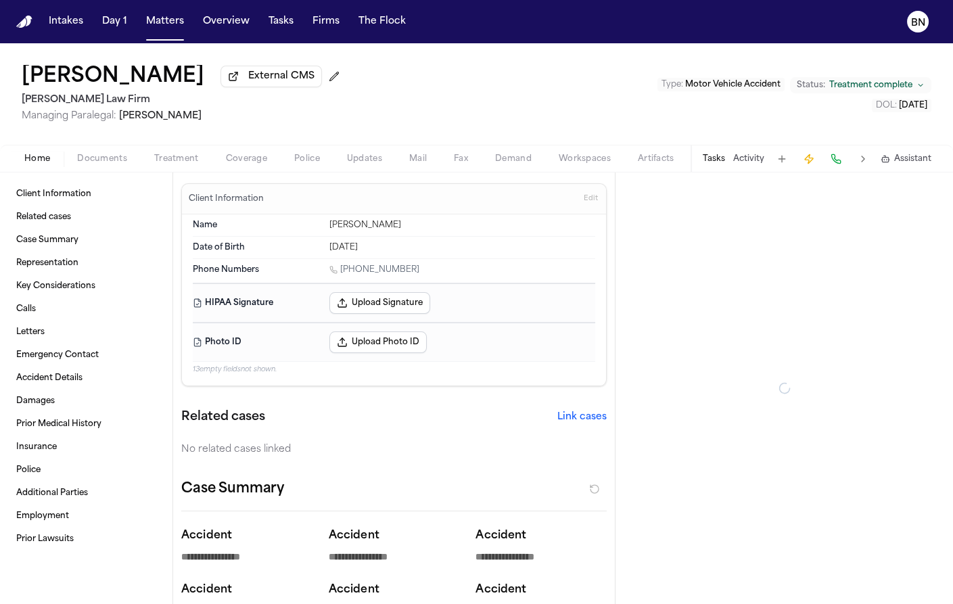
type textarea "*"
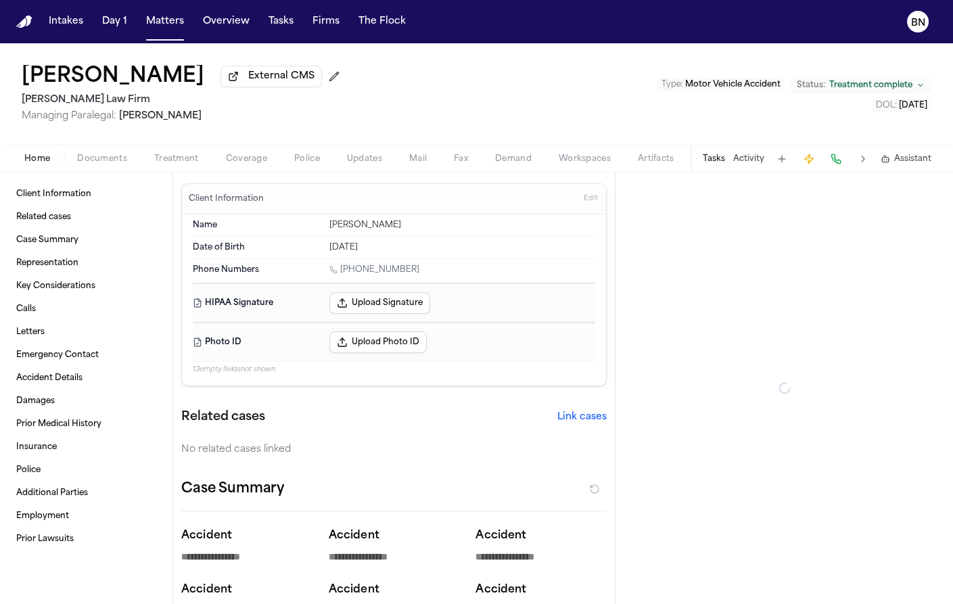
type textarea "*"
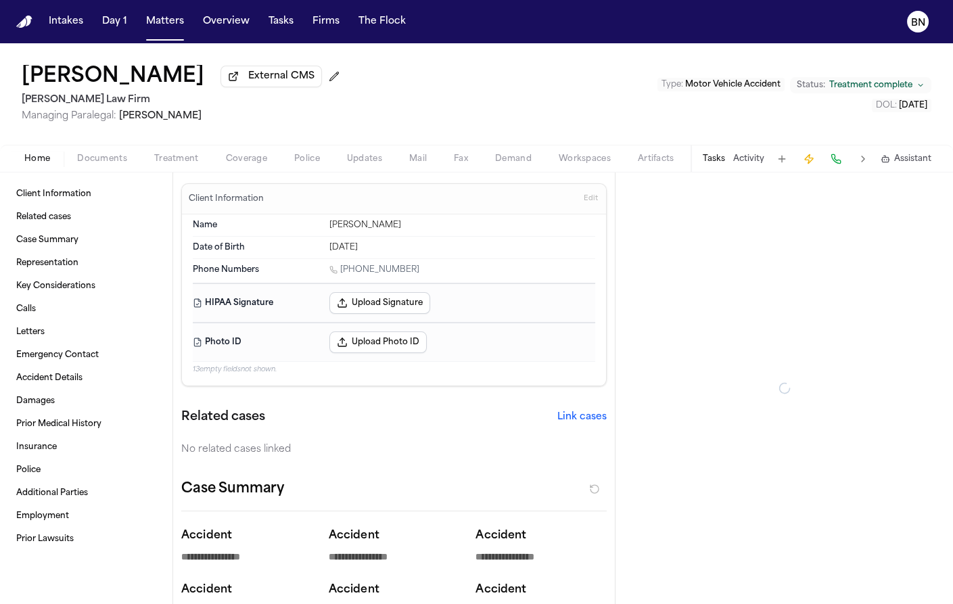
type textarea "*"
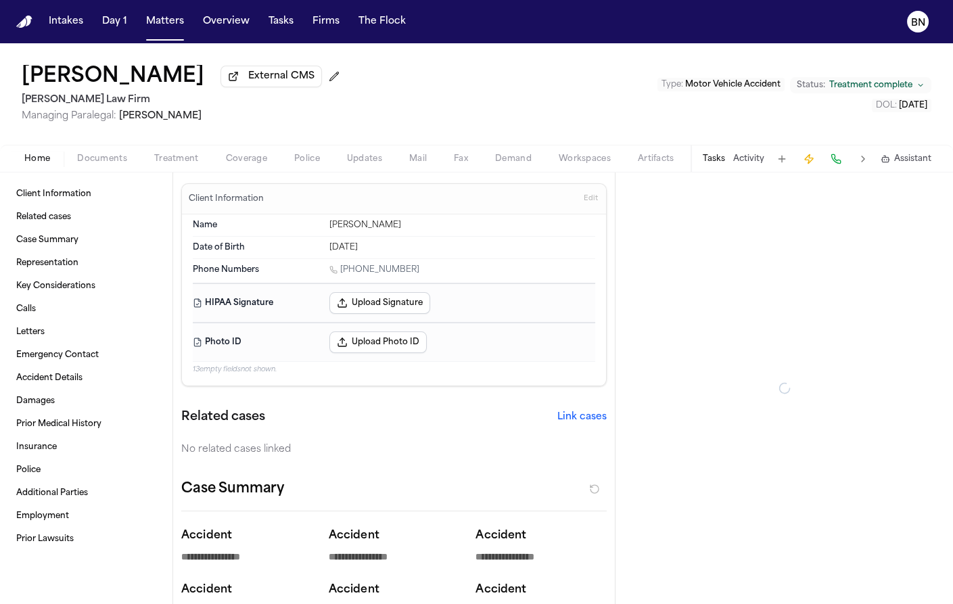
type textarea "*"
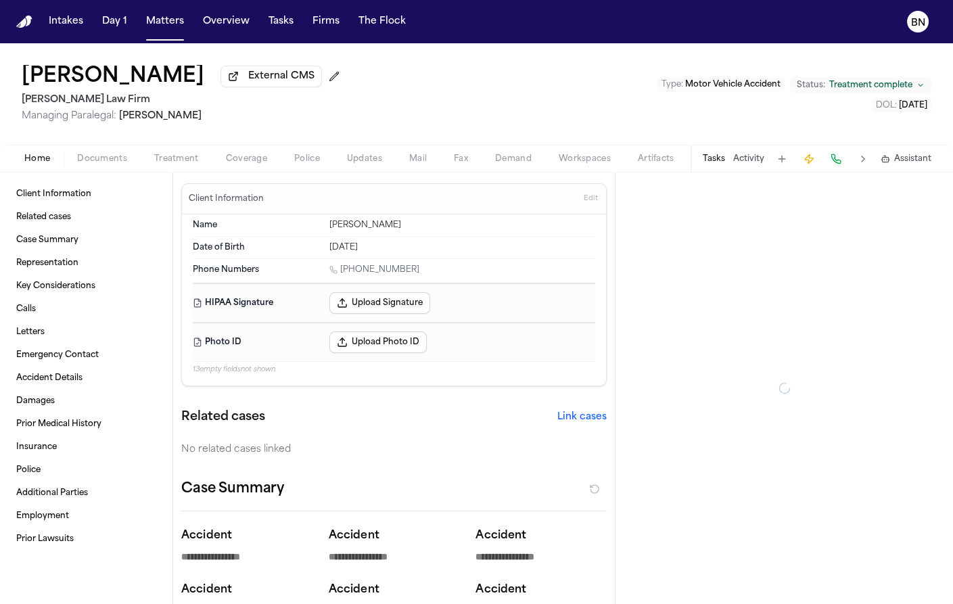
type textarea "*"
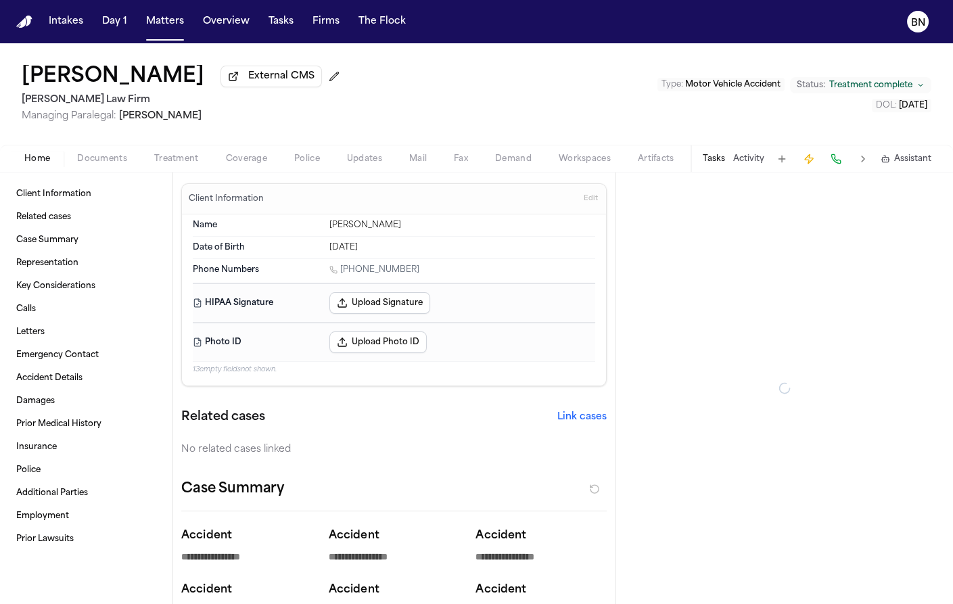
type textarea "*"
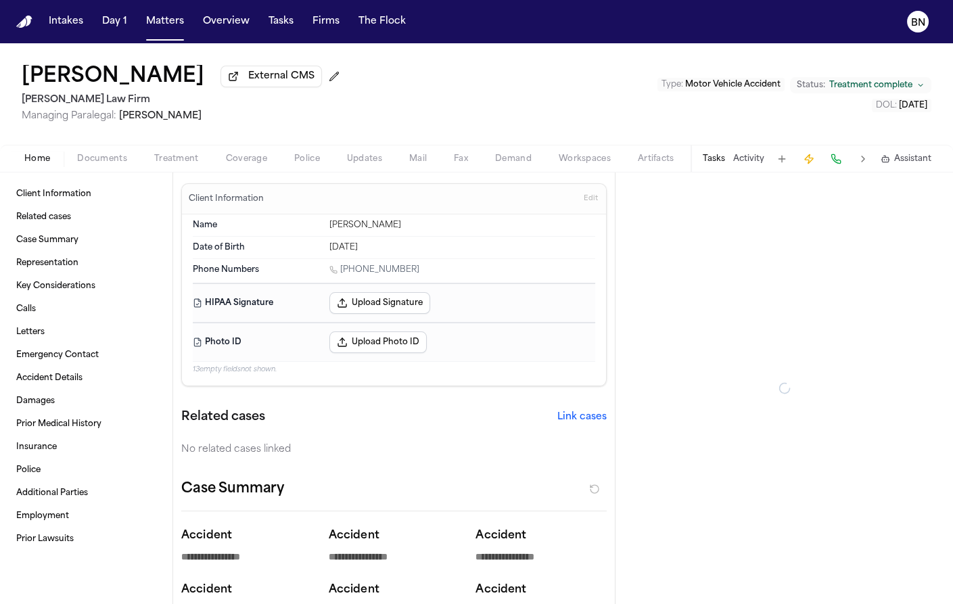
type textarea "*"
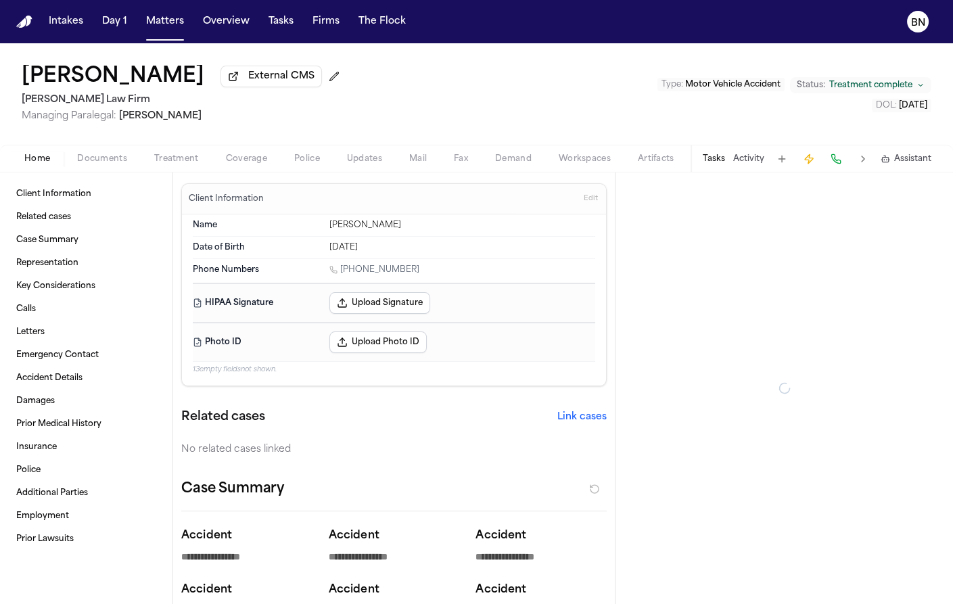
type textarea "*"
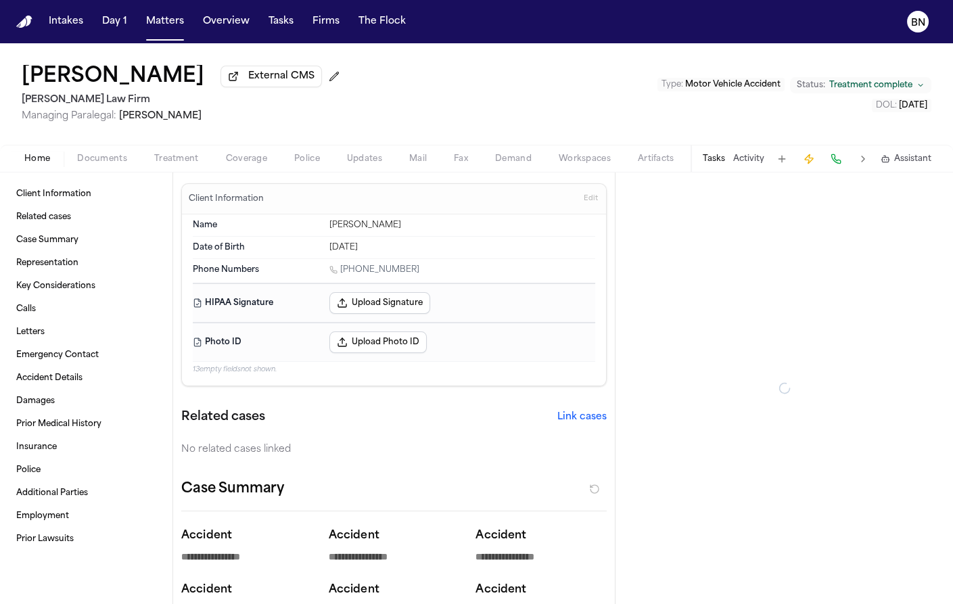
type textarea "*"
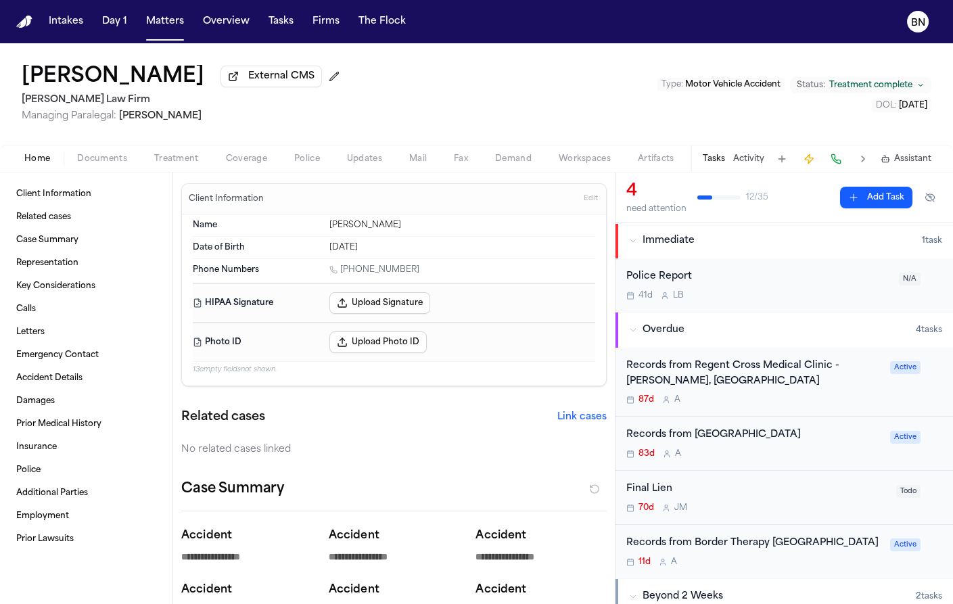
click at [104, 160] on span "Documents" at bounding box center [102, 159] width 50 height 11
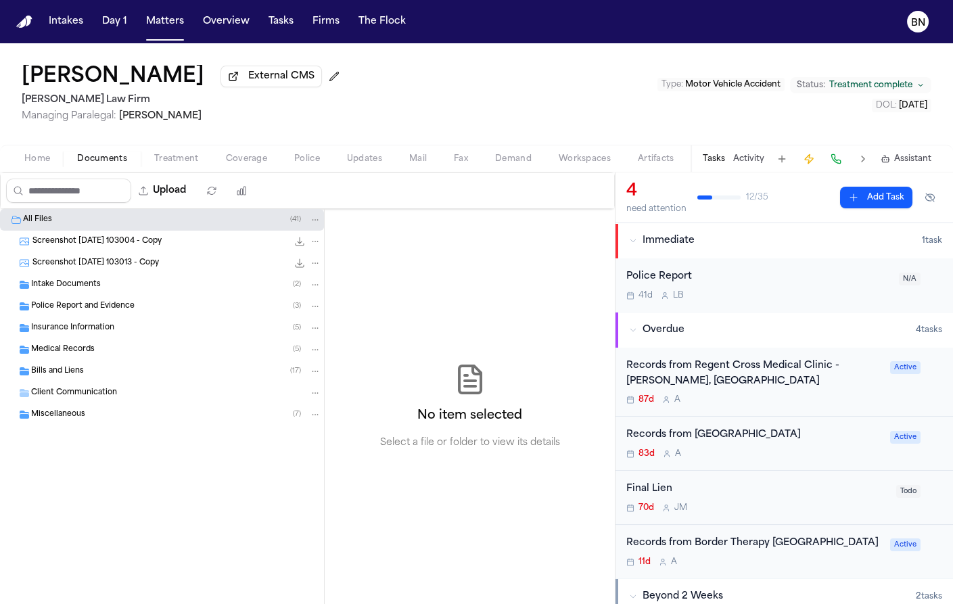
click at [121, 324] on div "Insurance Information ( 5 )" at bounding box center [176, 328] width 290 height 12
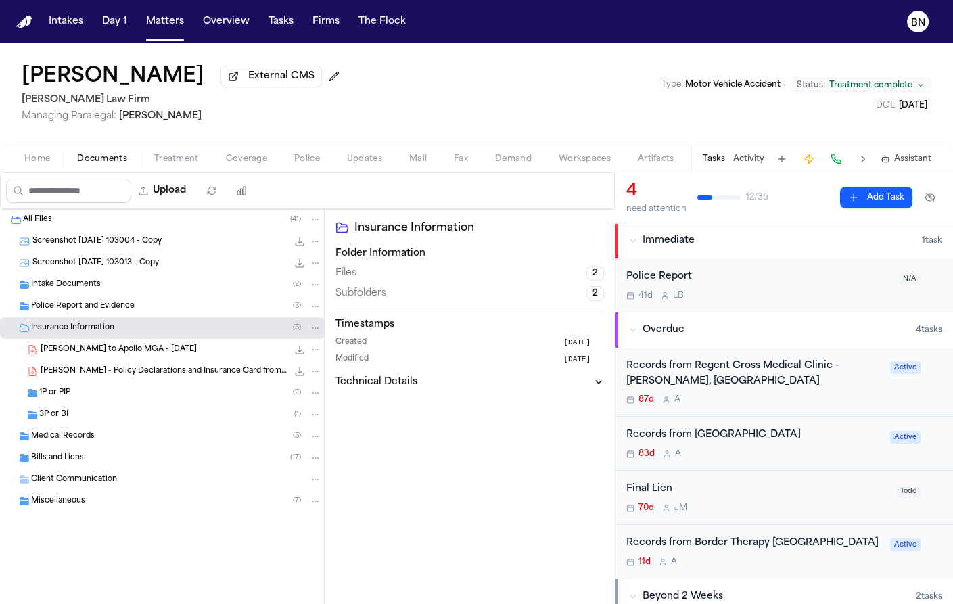
click at [169, 388] on div "1P or PIP ( 2 )" at bounding box center [180, 393] width 282 height 12
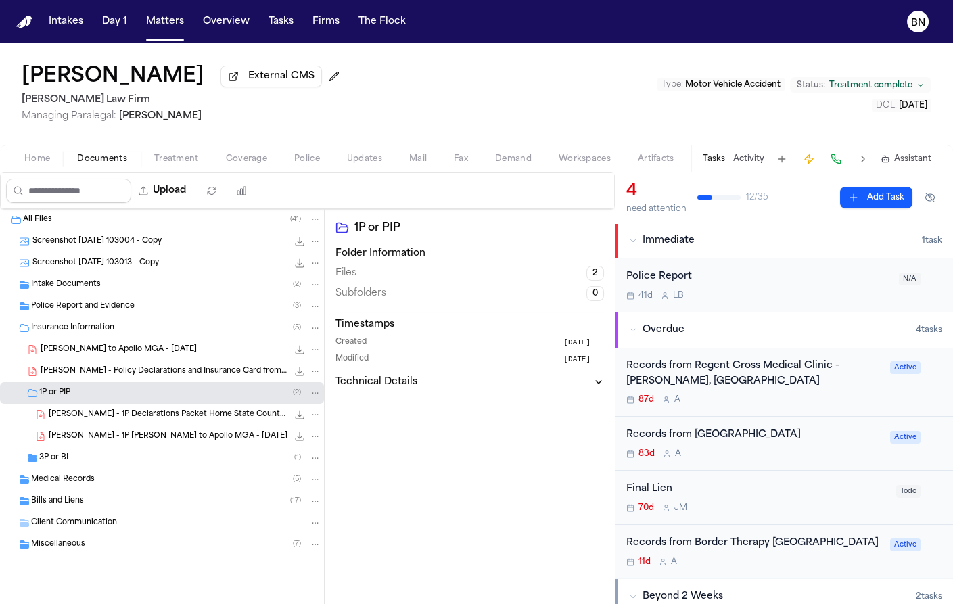
click at [211, 417] on span "S. Gomez - 1P Declarations Packet Home State County Mutual - 5.21.25" at bounding box center [168, 415] width 239 height 12
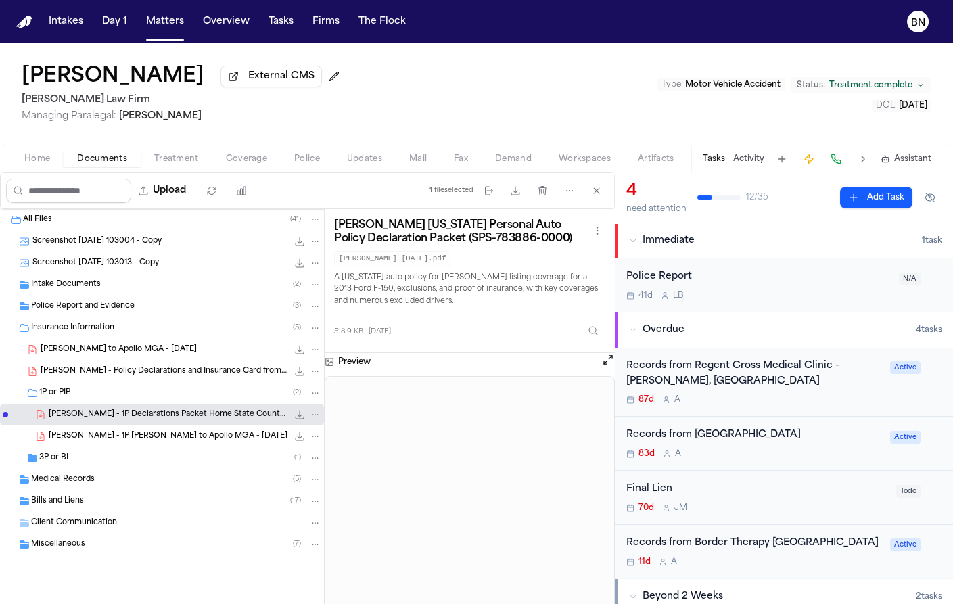
click at [198, 433] on span "S. Gomez - 1P LOR to Apollo MGA - 6.3.25" at bounding box center [168, 437] width 239 height 12
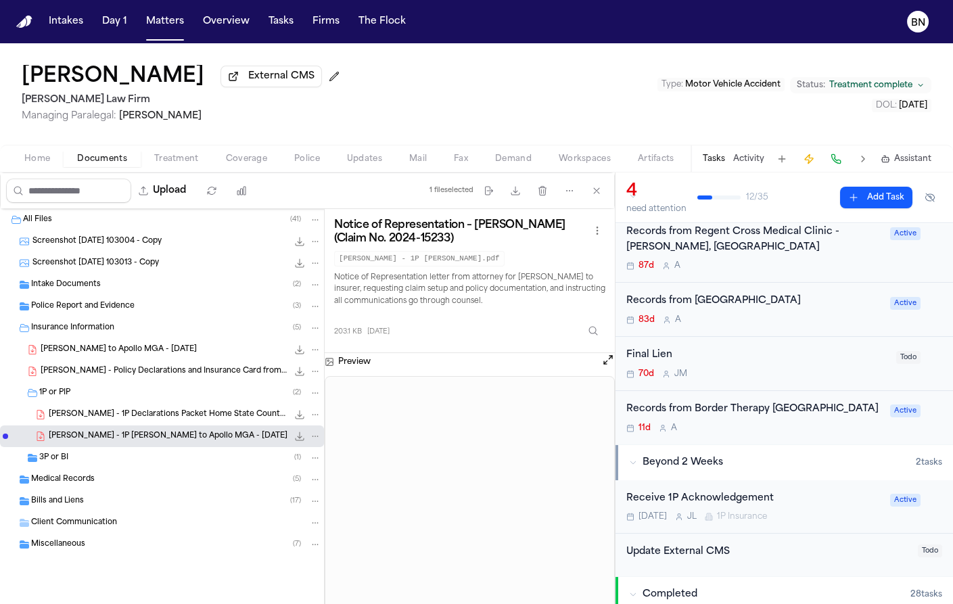
scroll to position [252, 0]
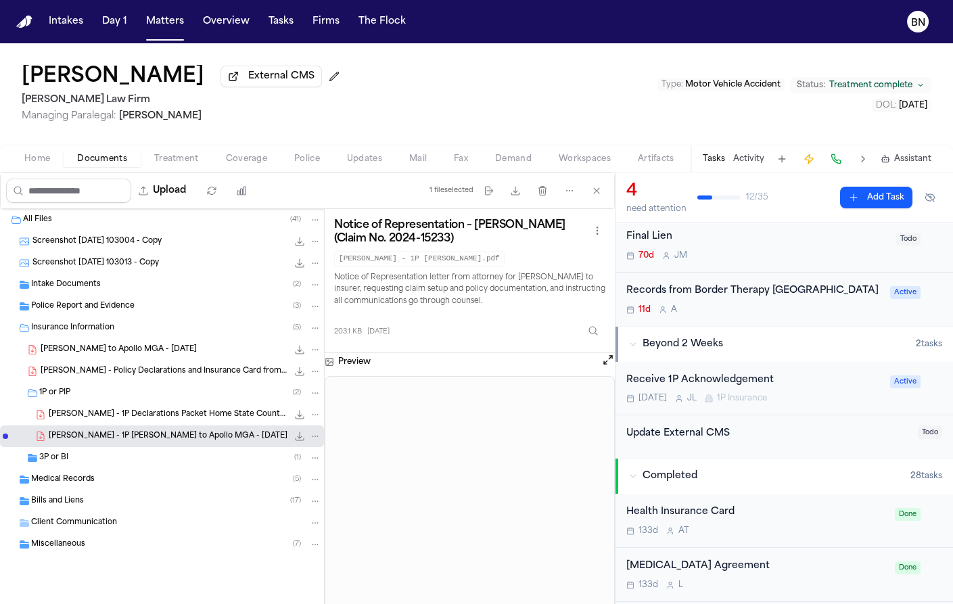
click at [135, 455] on div "3P or BI ( 1 )" at bounding box center [180, 458] width 282 height 12
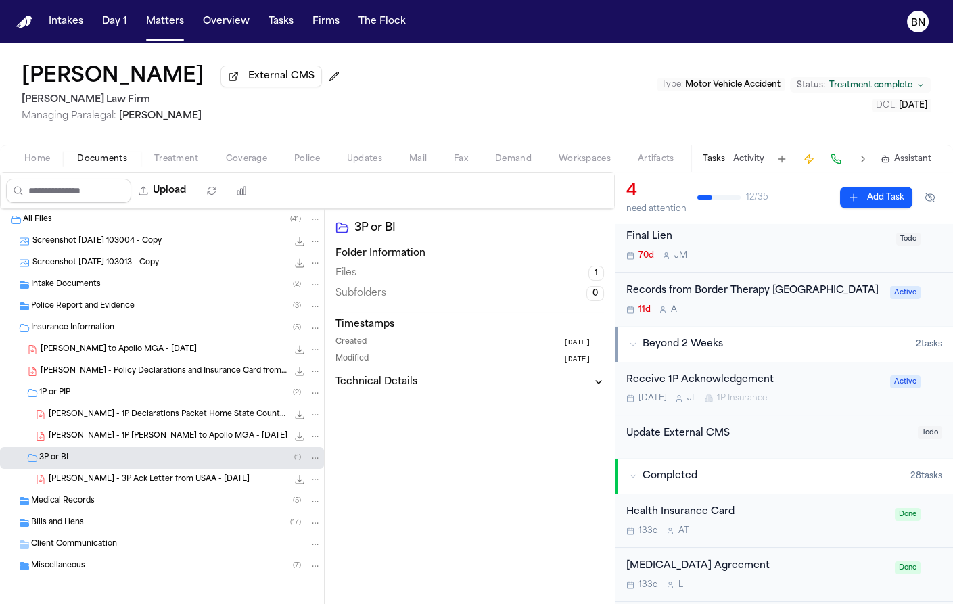
click at [157, 480] on span "S. Gomez - 3P Ack Letter from USAA - 6.3.25" at bounding box center [149, 480] width 201 height 12
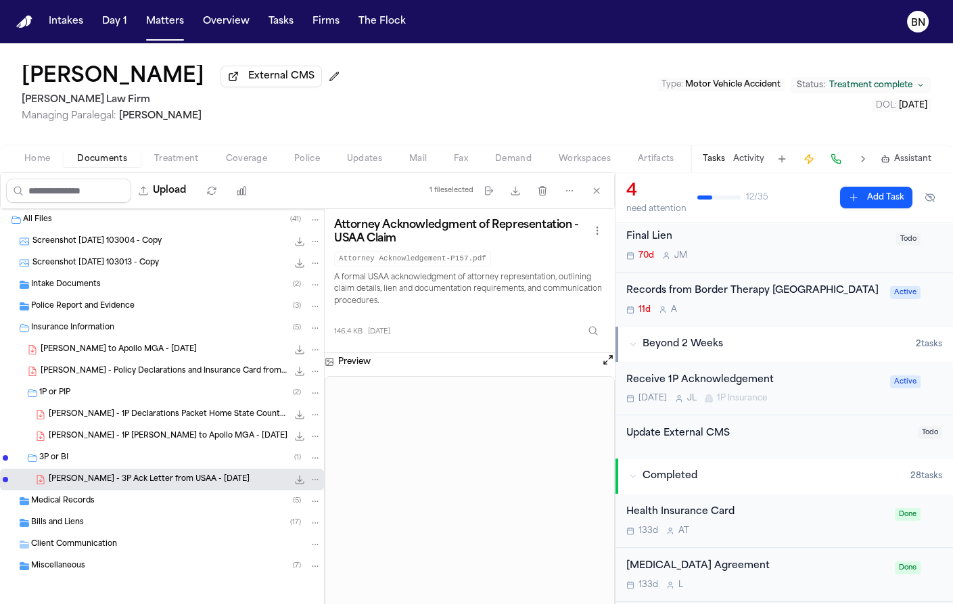
click at [258, 162] on span "Coverage" at bounding box center [246, 159] width 41 height 11
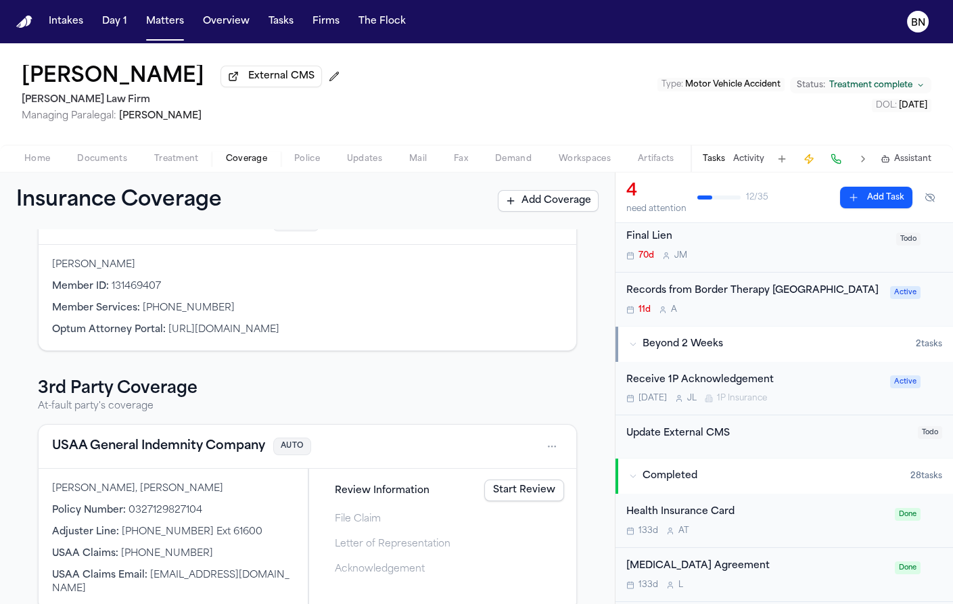
scroll to position [448, 0]
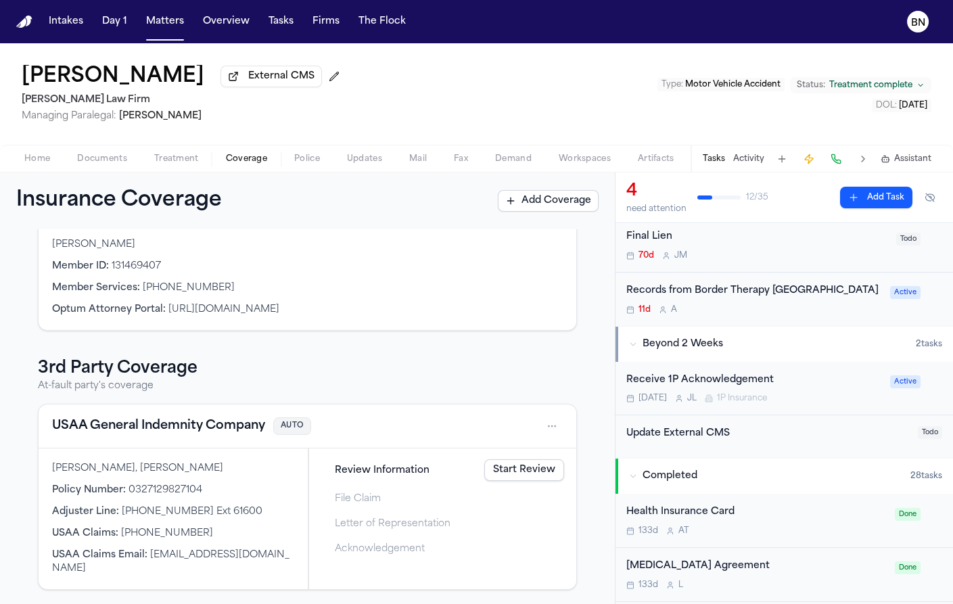
click at [130, 426] on button "USAA General Indemnity Company" at bounding box center [158, 426] width 213 height 19
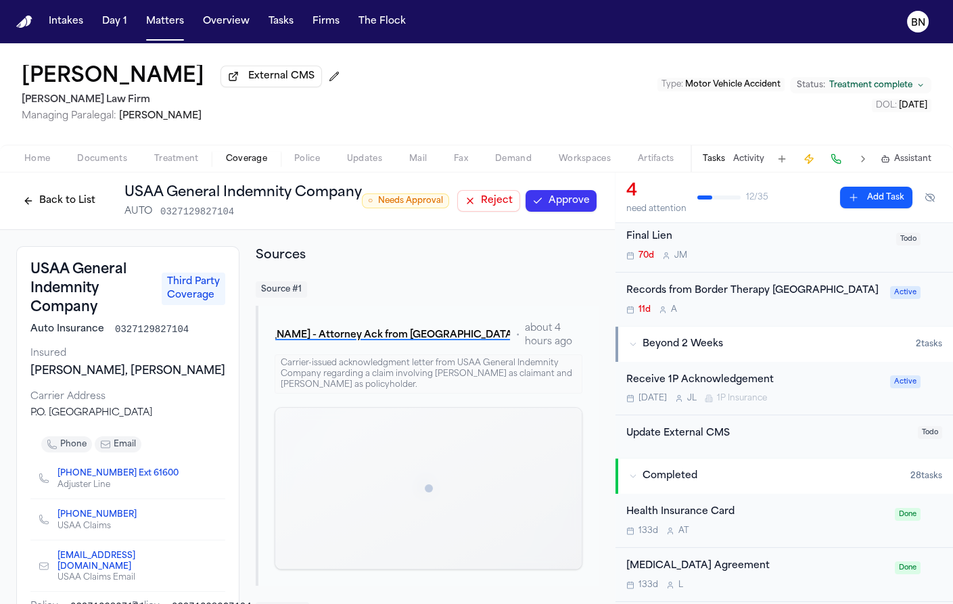
scroll to position [122, 0]
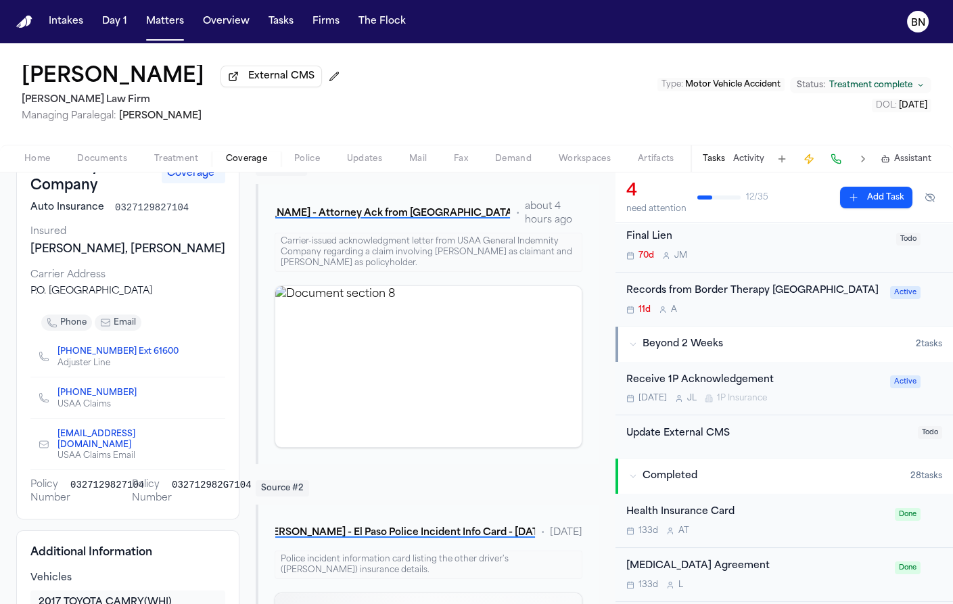
click at [183, 356] on icon "Copy to clipboard" at bounding box center [185, 353] width 5 height 5
click at [209, 444] on icon "Copy to clipboard" at bounding box center [213, 440] width 8 height 8
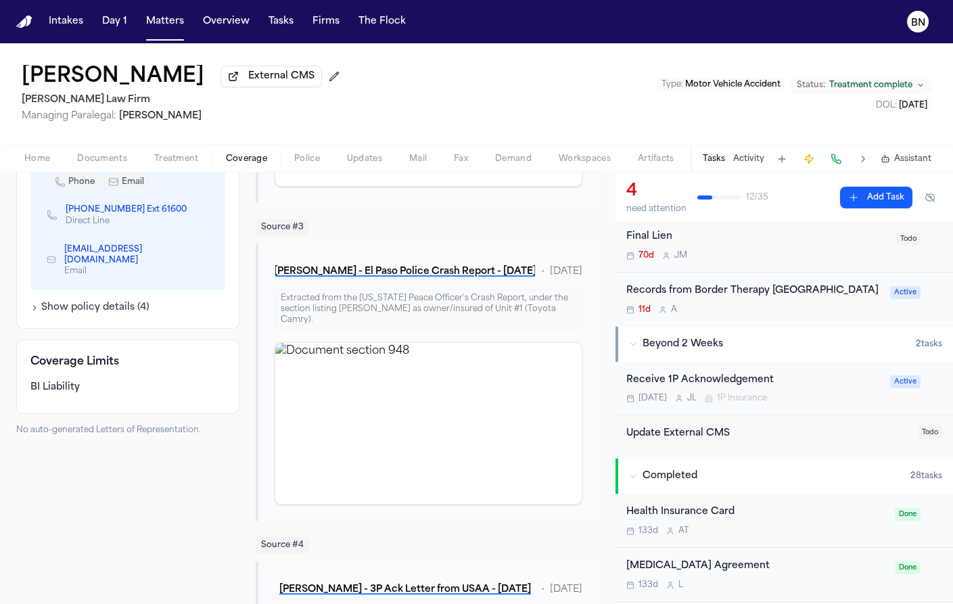
scroll to position [509, 0]
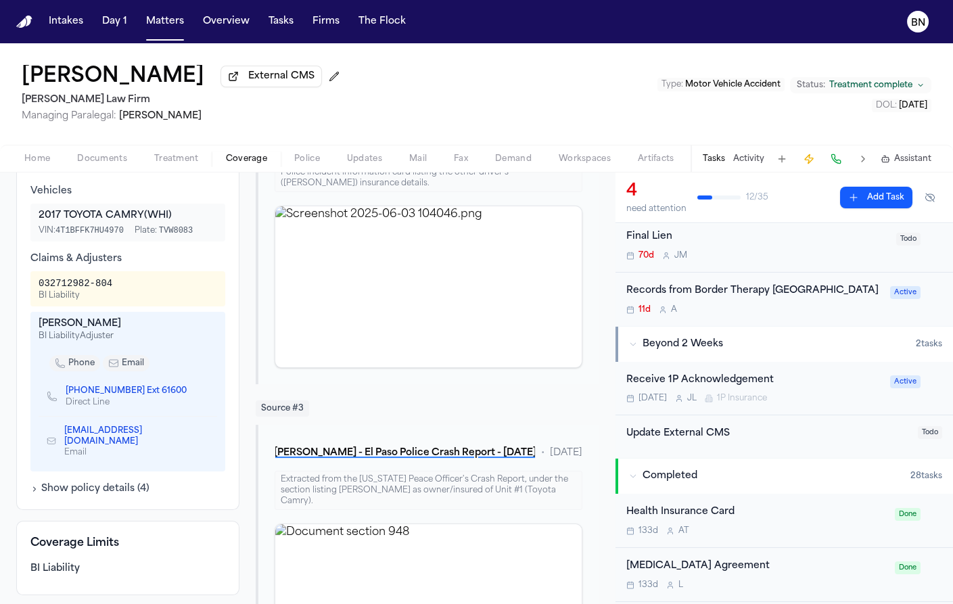
click at [205, 439] on icon "Copy to clipboard" at bounding box center [205, 436] width 8 height 8
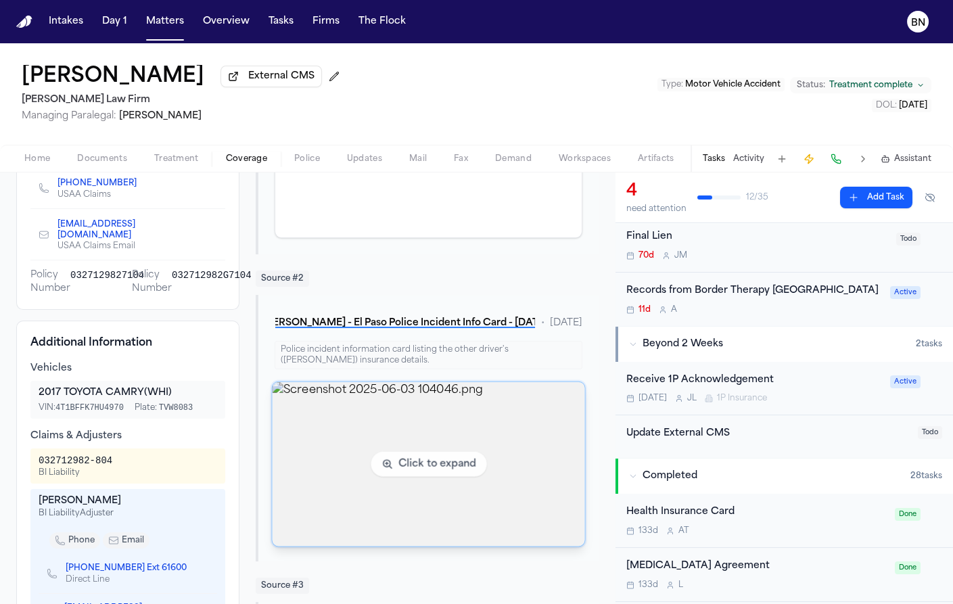
scroll to position [0, 0]
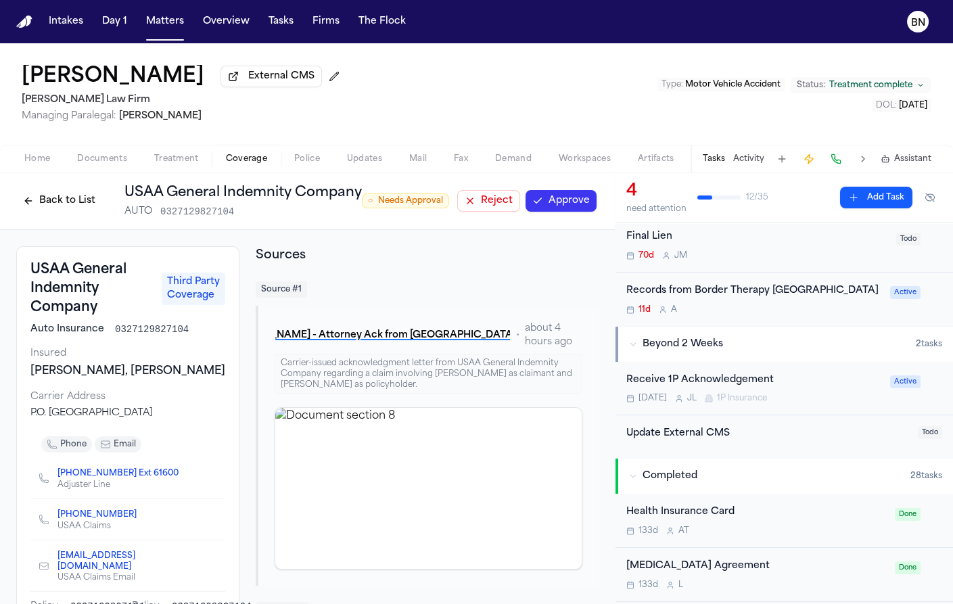
click at [88, 203] on button "Back to List" at bounding box center [59, 201] width 86 height 22
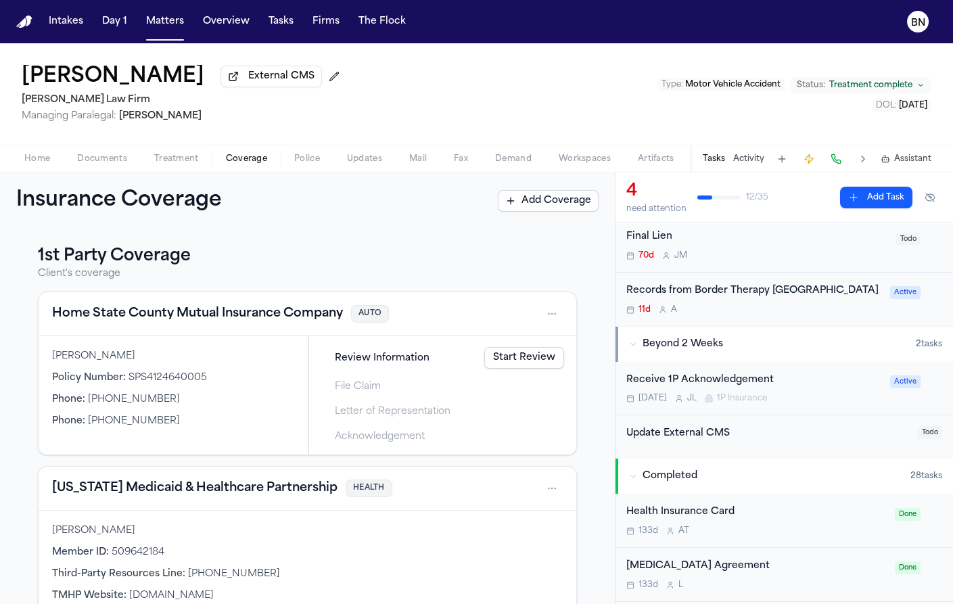
scroll to position [448, 0]
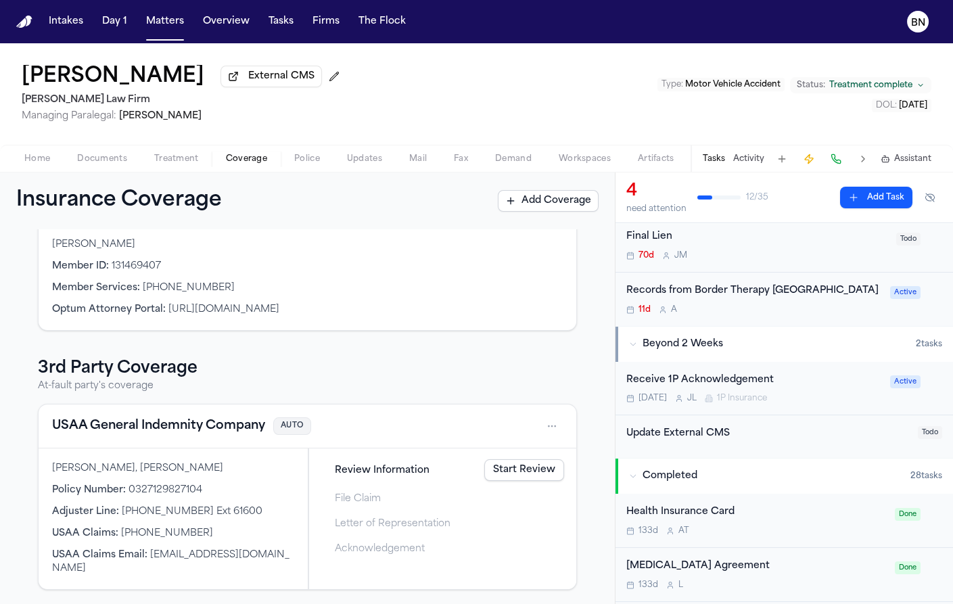
click at [168, 430] on button "USAA General Indemnity Company" at bounding box center [158, 426] width 213 height 19
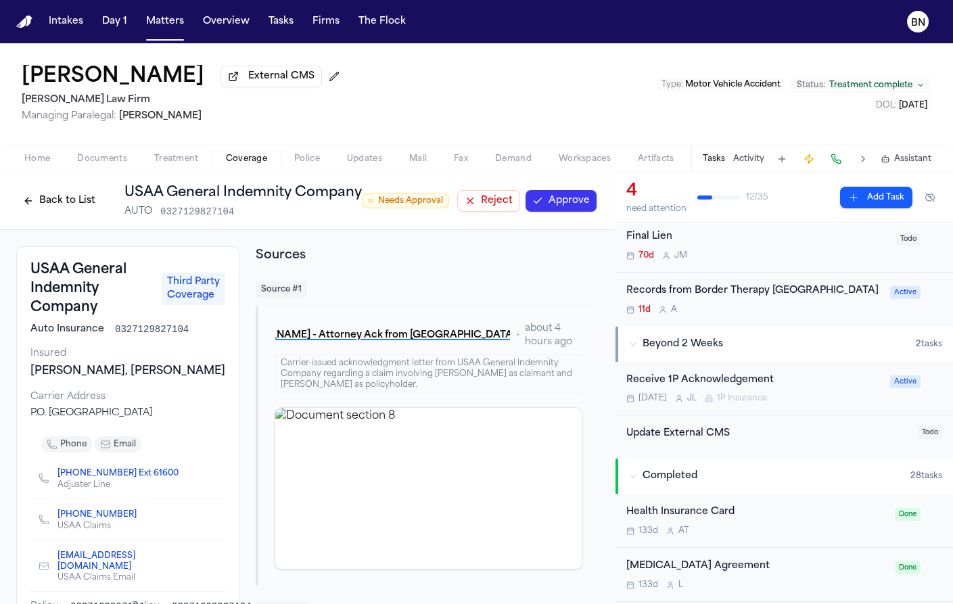
click at [64, 204] on button "Back to List" at bounding box center [59, 201] width 86 height 22
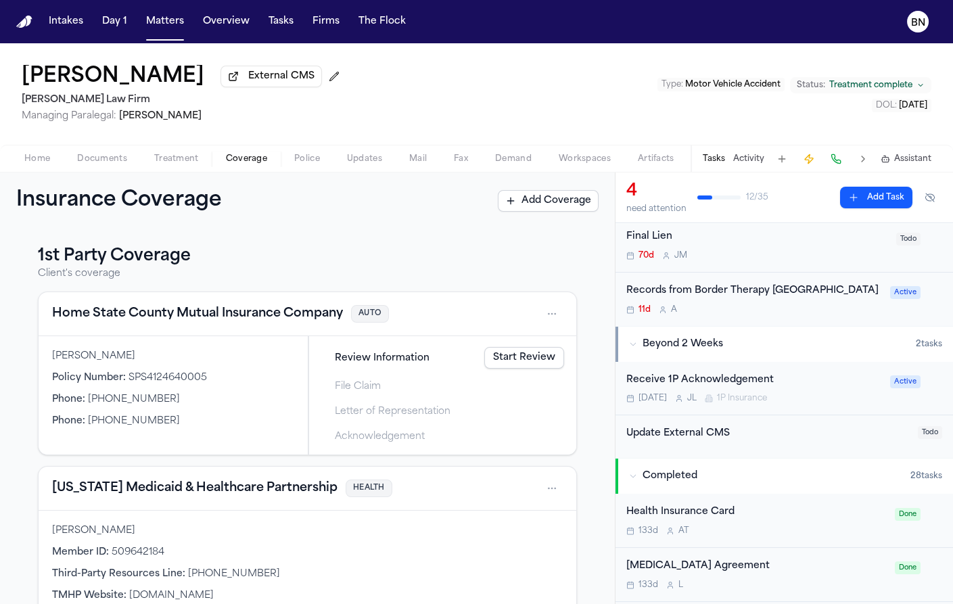
drag, startPoint x: 93, startPoint y: 161, endPoint x: 95, endPoint y: 168, distance: 7.3
click at [93, 160] on span "Documents" at bounding box center [102, 159] width 50 height 11
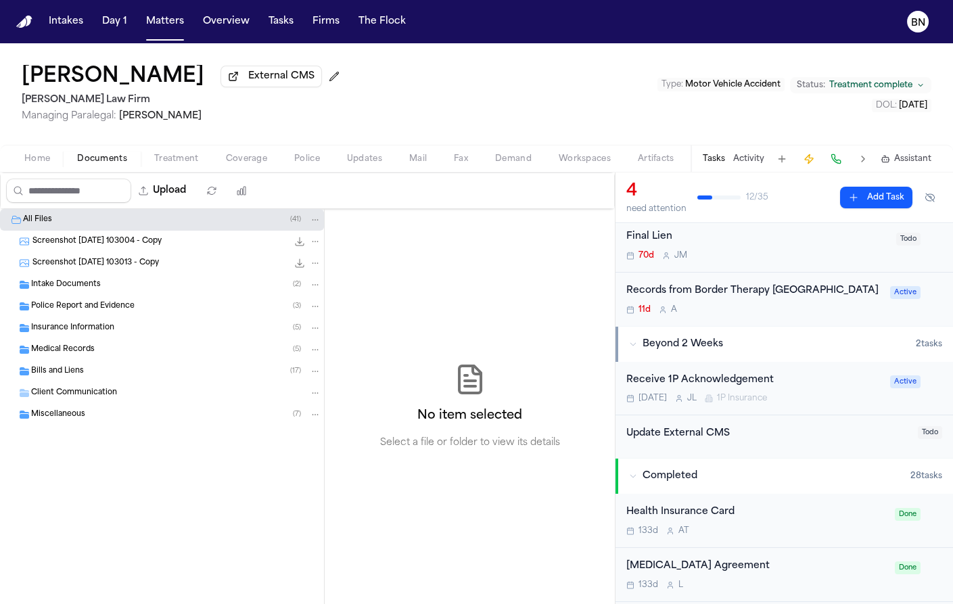
click at [114, 333] on div "Insurance Information ( 5 )" at bounding box center [176, 328] width 290 height 12
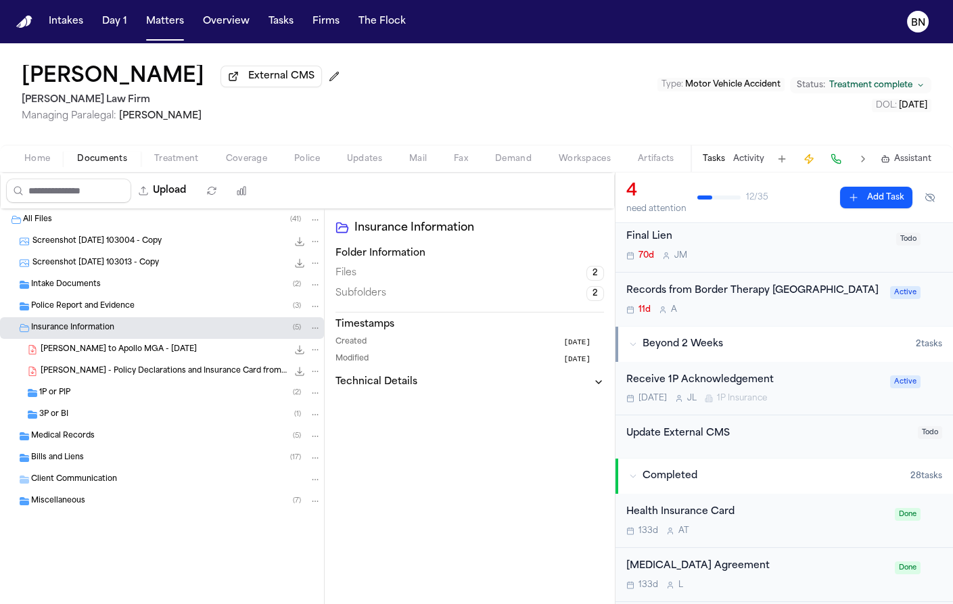
click at [150, 416] on div "3P or BI ( 1 )" at bounding box center [180, 415] width 282 height 12
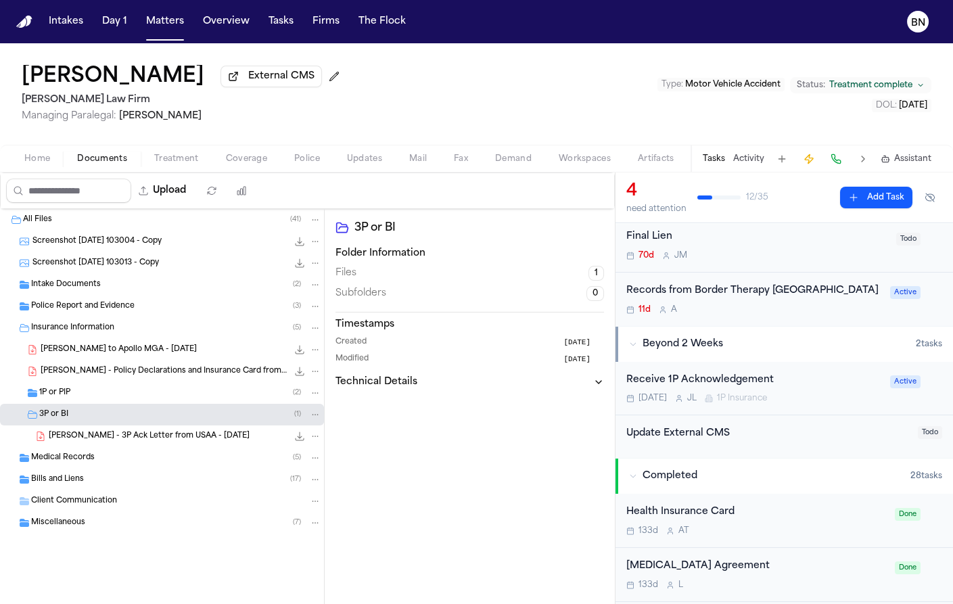
click at [165, 439] on span "[PERSON_NAME] - 3P Ack Letter from USAA - [DATE]" at bounding box center [149, 437] width 201 height 12
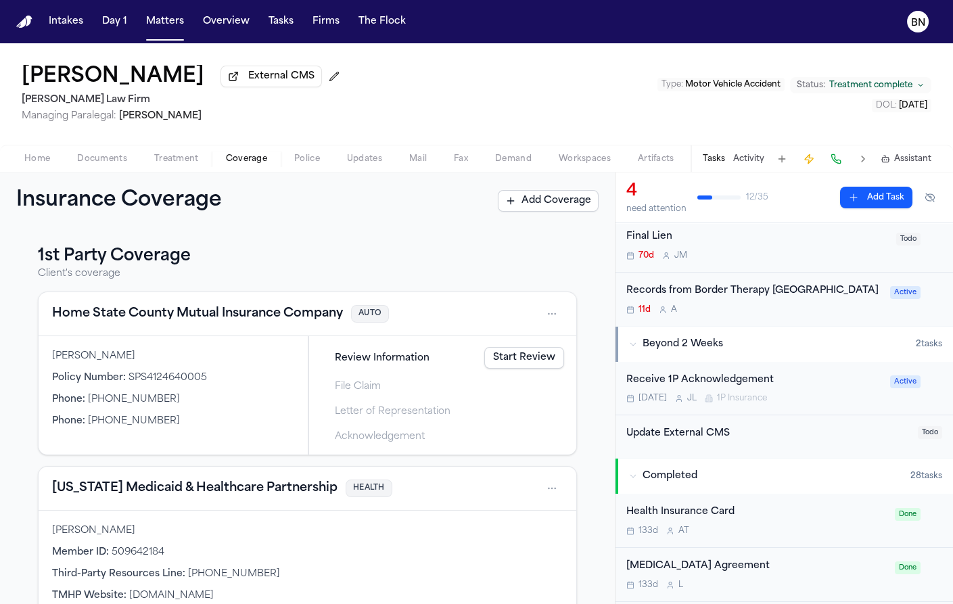
click at [257, 162] on span "Coverage" at bounding box center [246, 159] width 41 height 11
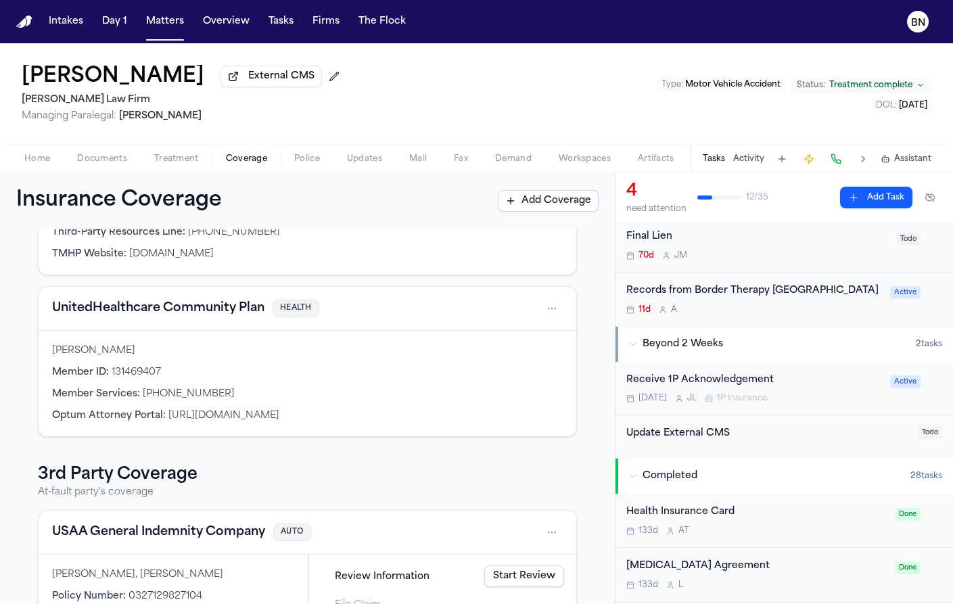
scroll to position [448, 0]
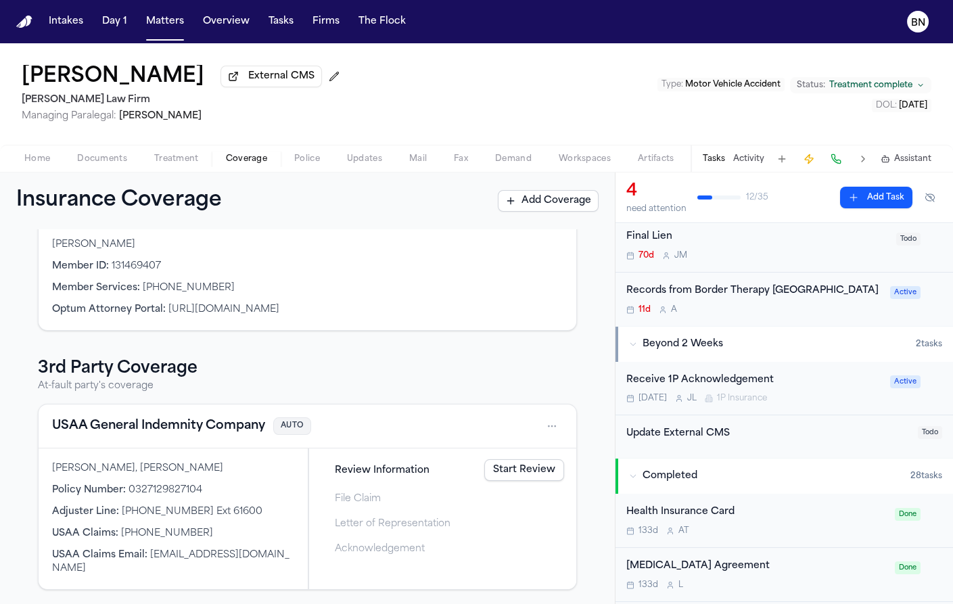
click at [140, 420] on button "USAA General Indemnity Company" at bounding box center [158, 426] width 213 height 19
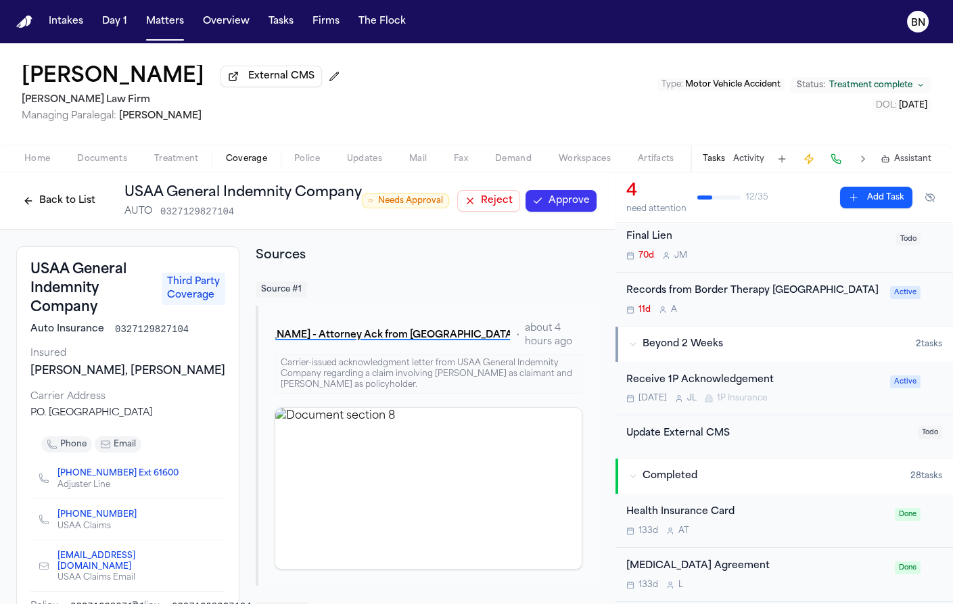
click at [564, 210] on button "Approve" at bounding box center [561, 201] width 71 height 22
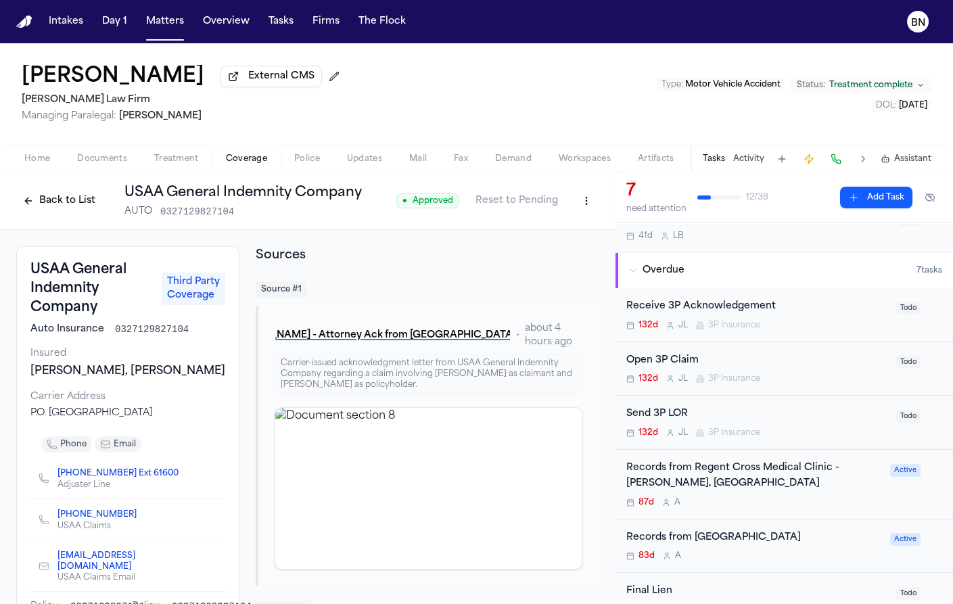
scroll to position [100, 0]
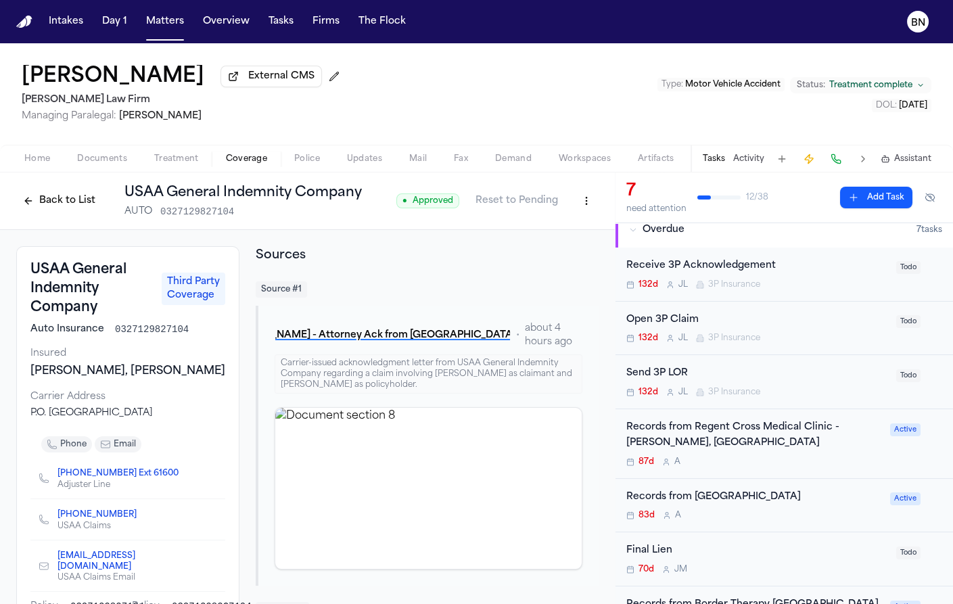
click at [809, 380] on div "Send 3P LOR" at bounding box center [757, 374] width 262 height 16
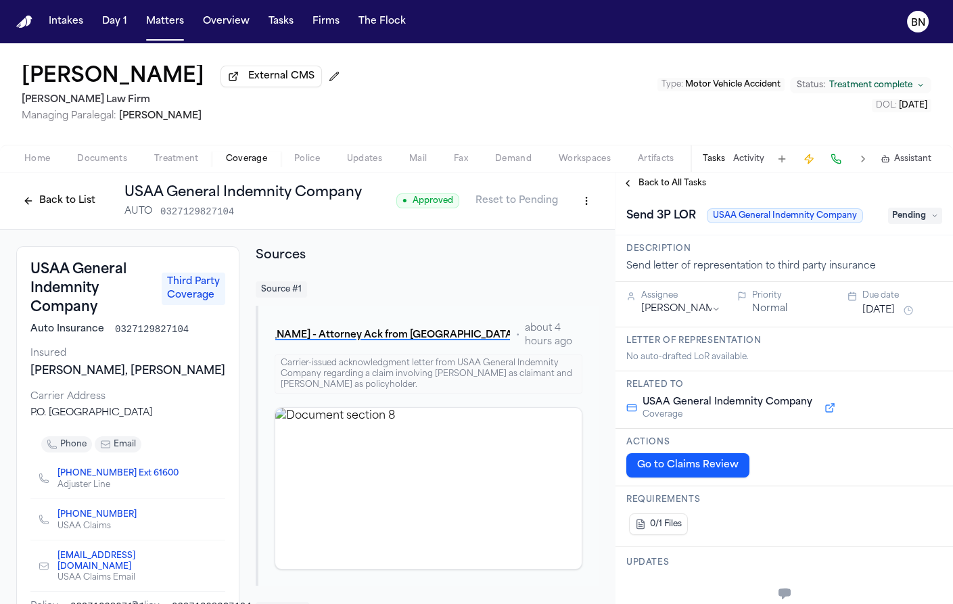
click at [894, 212] on span "Pending" at bounding box center [915, 216] width 54 height 16
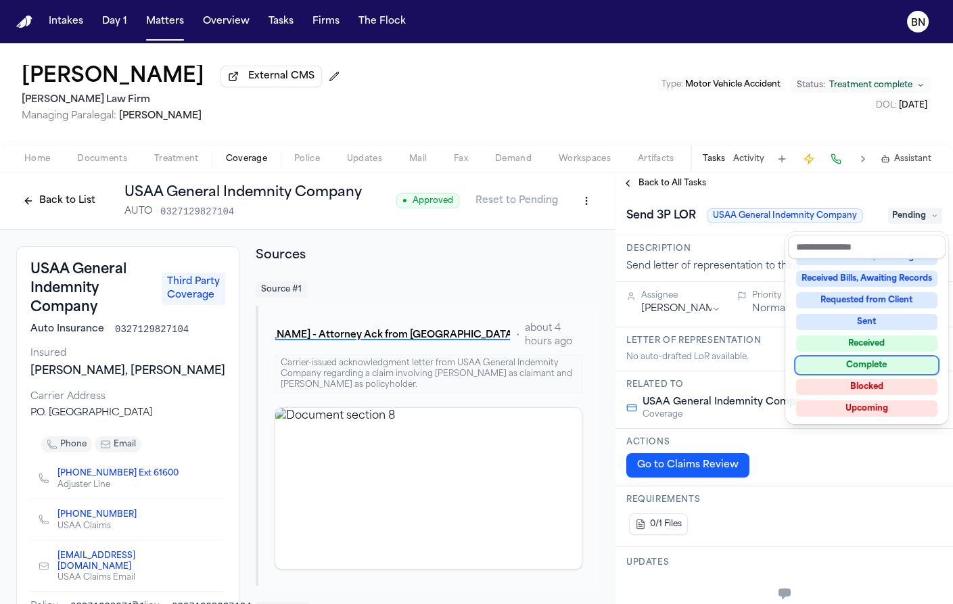
click at [864, 370] on div "Complete" at bounding box center [866, 365] width 141 height 16
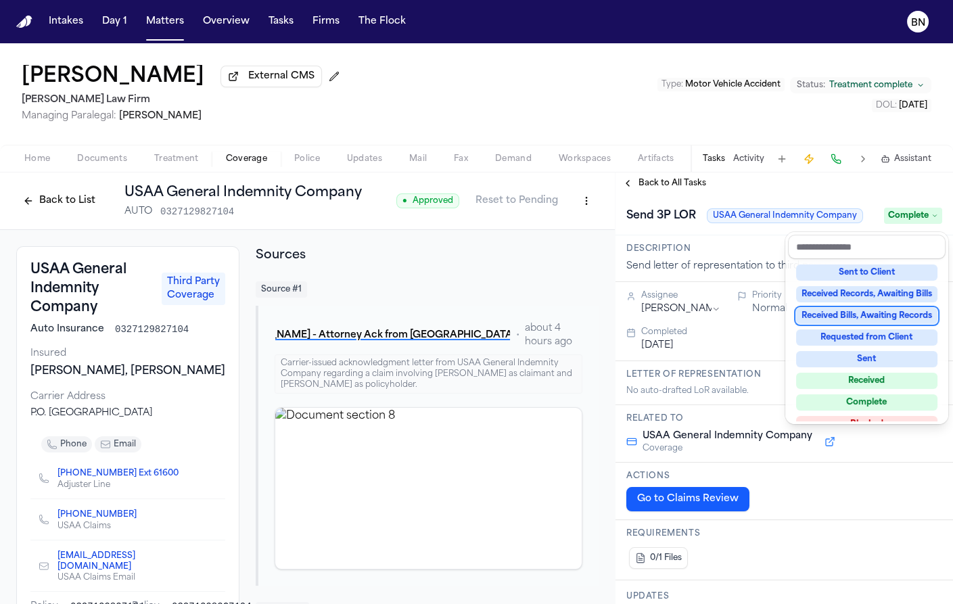
drag, startPoint x: 678, startPoint y: 210, endPoint x: 670, endPoint y: 193, distance: 17.9
click at [677, 208] on div "Send 3P LOR USAA General Indemnity Company Complete" at bounding box center [784, 216] width 316 height 22
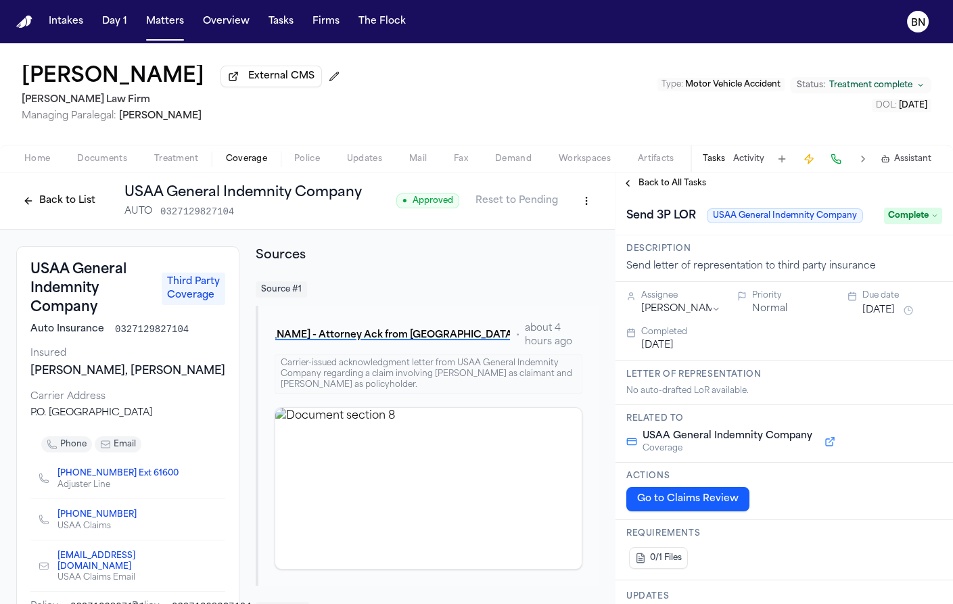
click at [666, 182] on span "Back to All Tasks" at bounding box center [673, 183] width 68 height 11
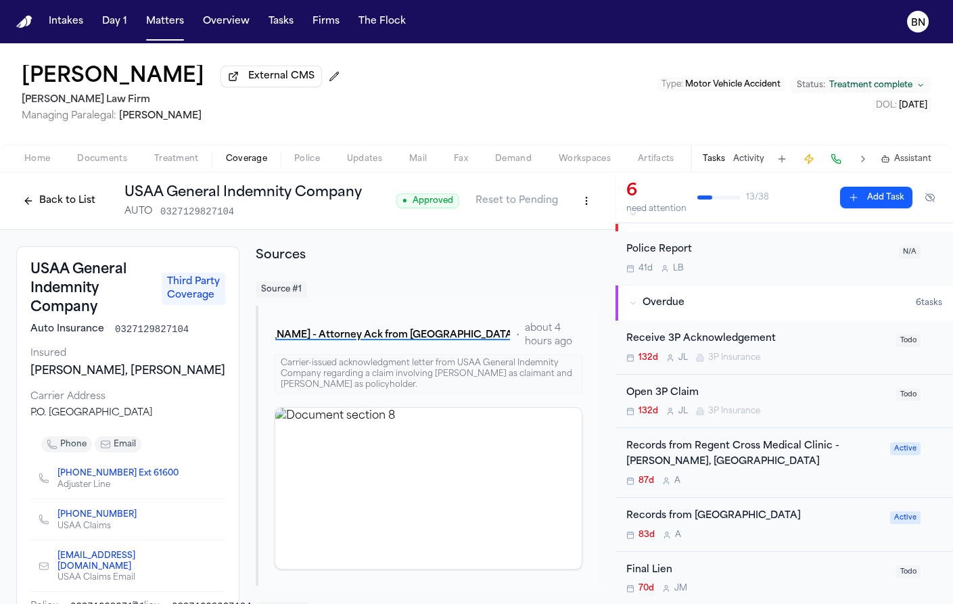
scroll to position [28, 0]
click at [800, 403] on div "Open 3P Claim 132d [PERSON_NAME] 3P Insurance" at bounding box center [757, 400] width 262 height 32
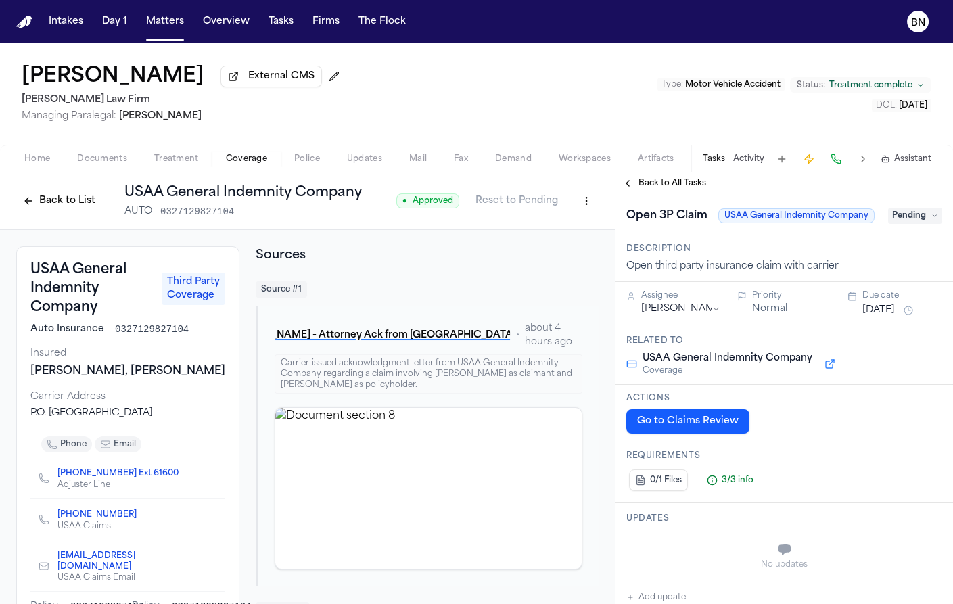
click at [896, 223] on span "Pending" at bounding box center [915, 216] width 54 height 16
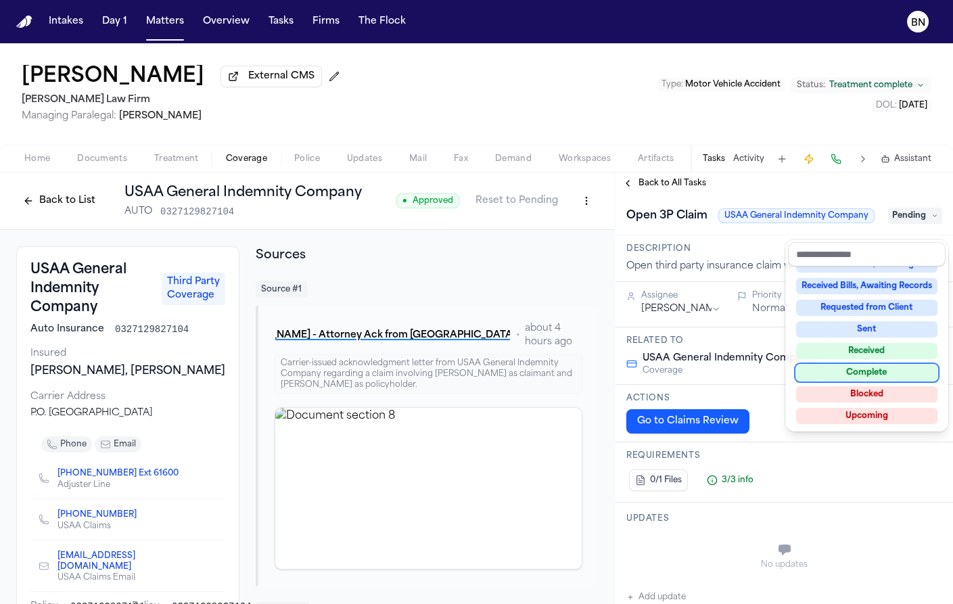
click at [879, 371] on div "Complete" at bounding box center [866, 373] width 141 height 16
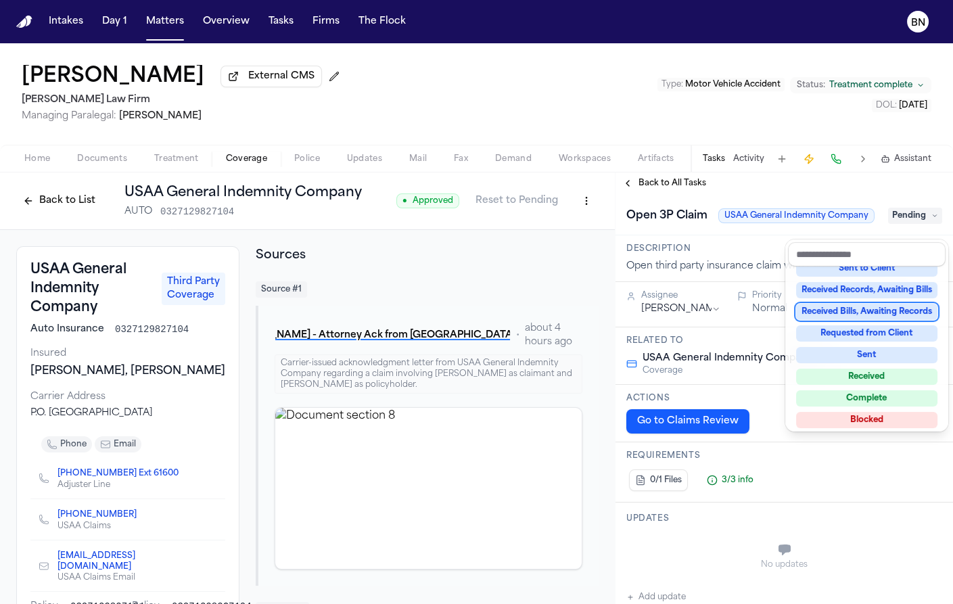
drag, startPoint x: 691, startPoint y: 197, endPoint x: 681, endPoint y: 187, distance: 13.9
click at [689, 196] on div "**********" at bounding box center [785, 389] width 338 height 432
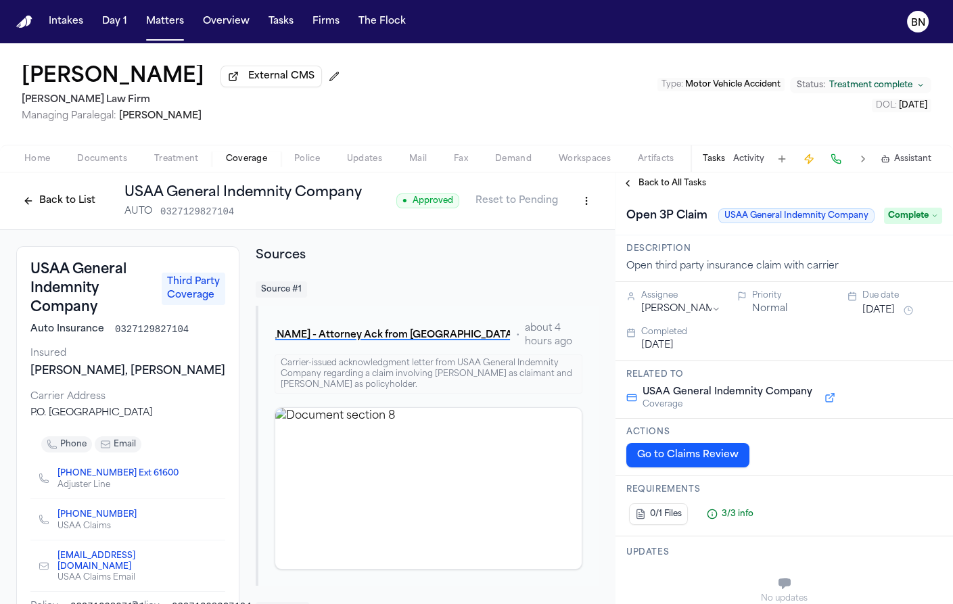
click at [681, 187] on span "Back to All Tasks" at bounding box center [673, 183] width 68 height 11
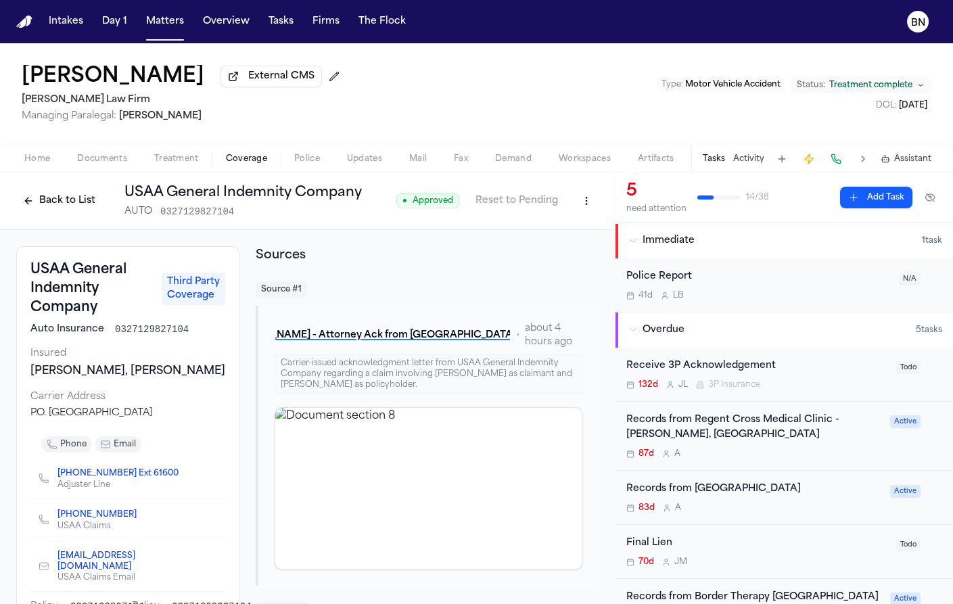
click at [802, 363] on div "Receive 3P Acknowledgement" at bounding box center [757, 367] width 262 height 16
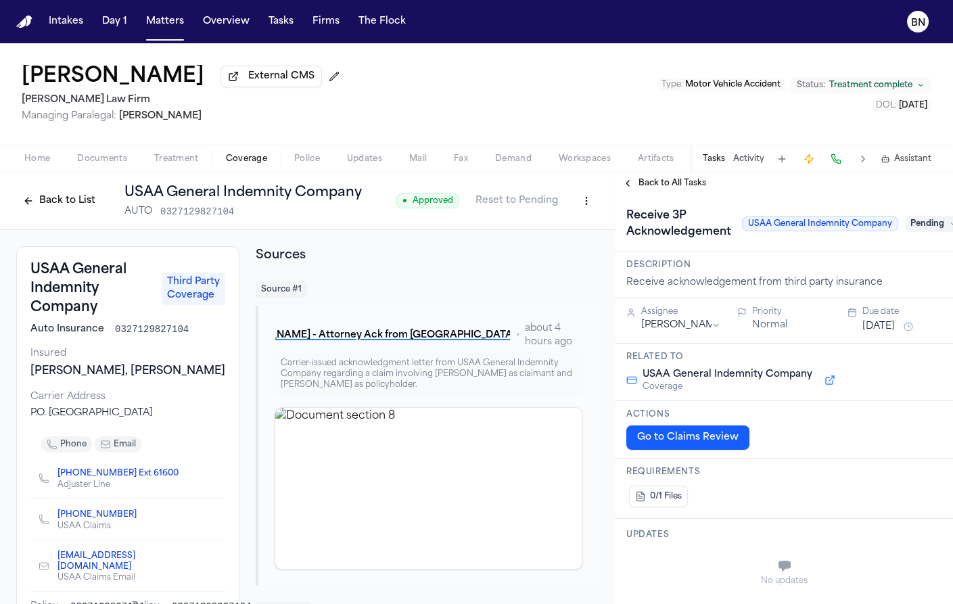
drag, startPoint x: 913, startPoint y: 222, endPoint x: 911, endPoint y: 231, distance: 9.9
click at [913, 222] on span "Pending" at bounding box center [934, 224] width 54 height 16
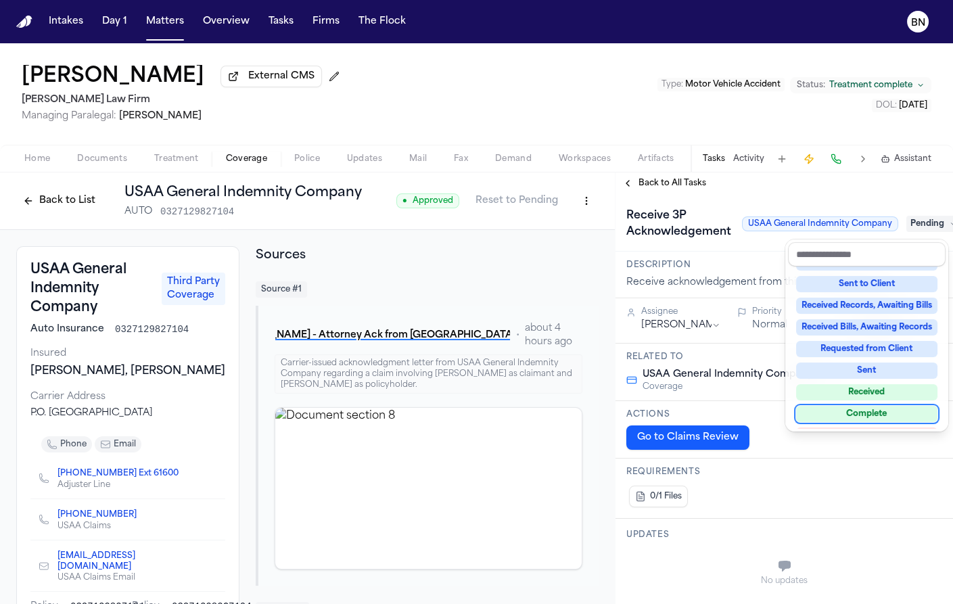
click at [893, 413] on div "Complete" at bounding box center [866, 414] width 141 height 16
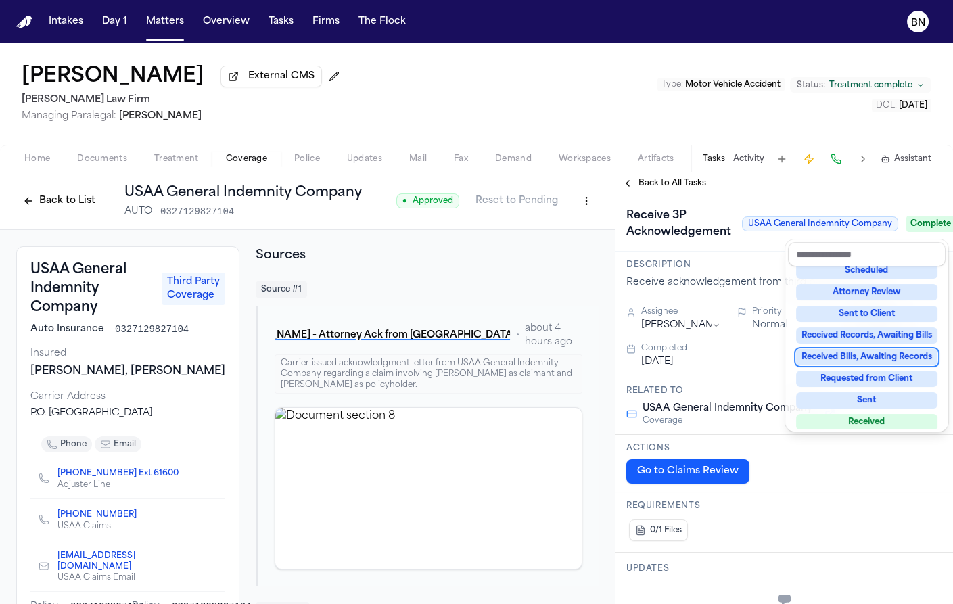
click at [663, 212] on div "Receive 3P Acknowledgement USAA General Indemnity Company Complete" at bounding box center [784, 224] width 316 height 38
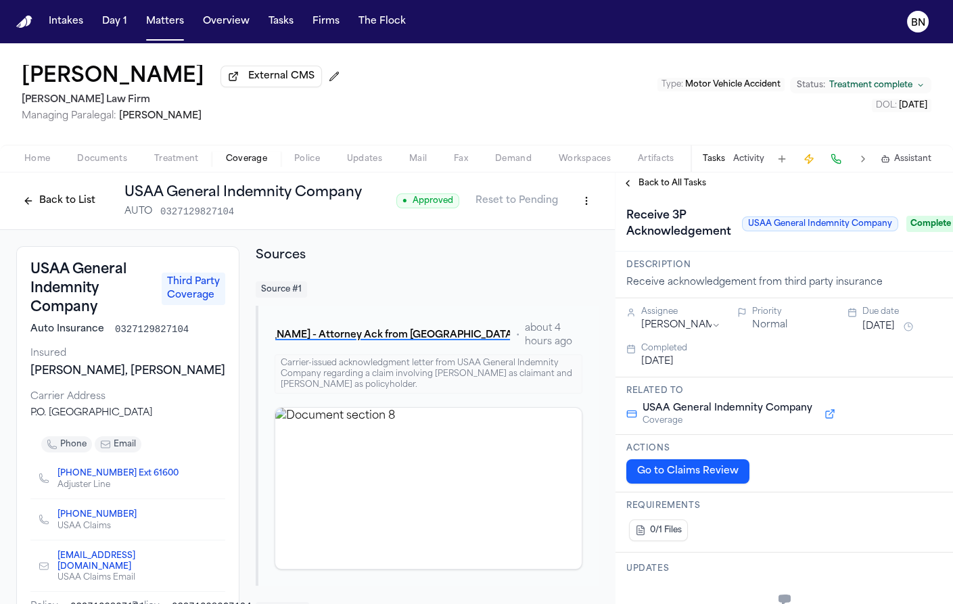
click at [658, 185] on span "Back to All Tasks" at bounding box center [673, 183] width 68 height 11
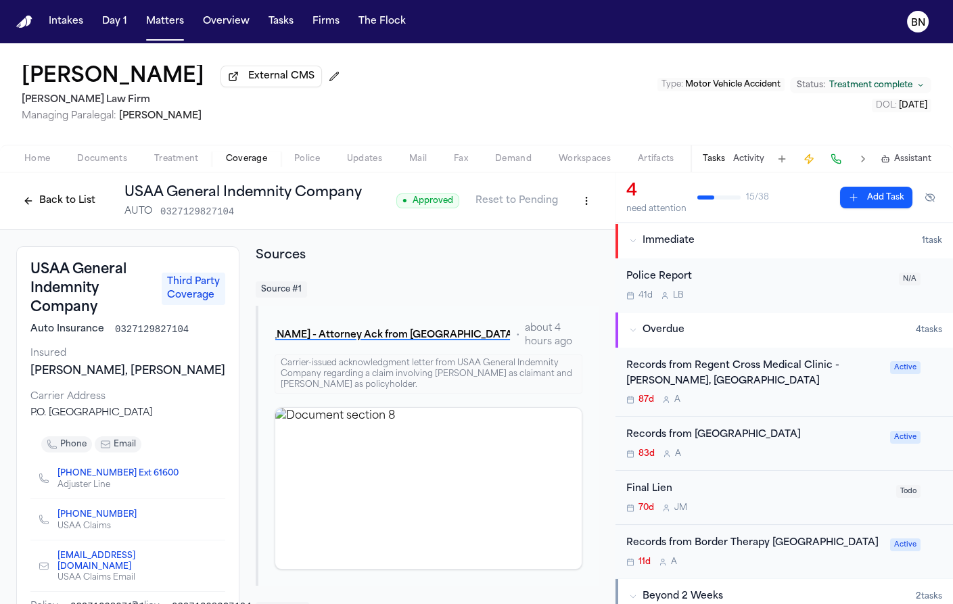
click at [707, 297] on div "41d L B" at bounding box center [758, 295] width 265 height 11
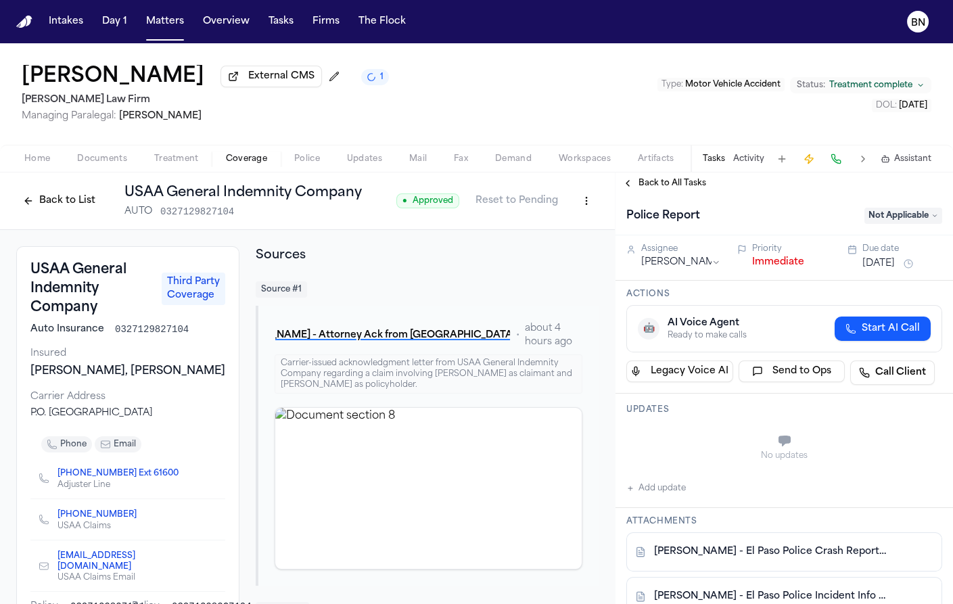
click at [70, 207] on button "Back to List" at bounding box center [59, 201] width 86 height 22
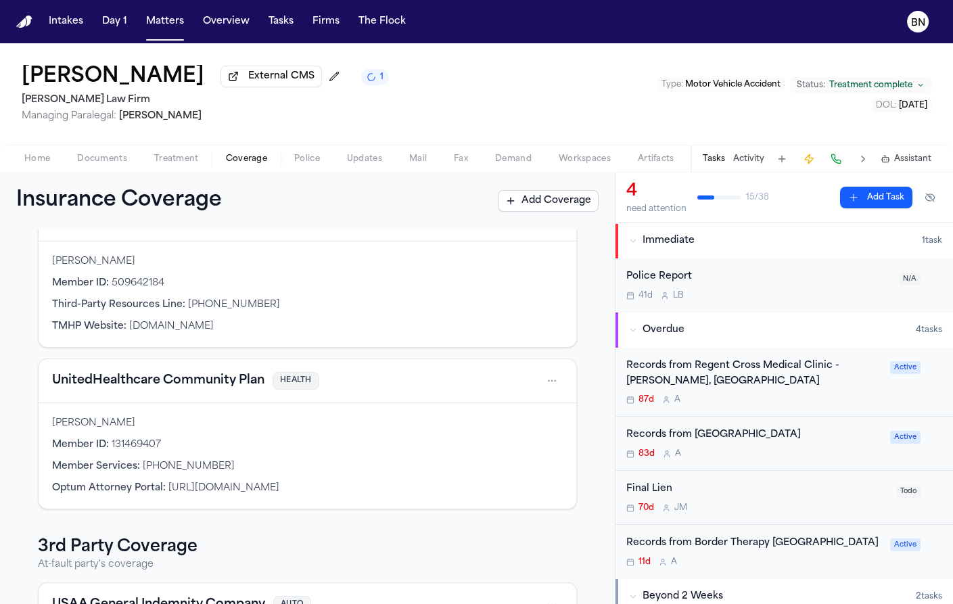
click at [196, 380] on button "UnitedHealthcare Community Plan" at bounding box center [158, 380] width 212 height 19
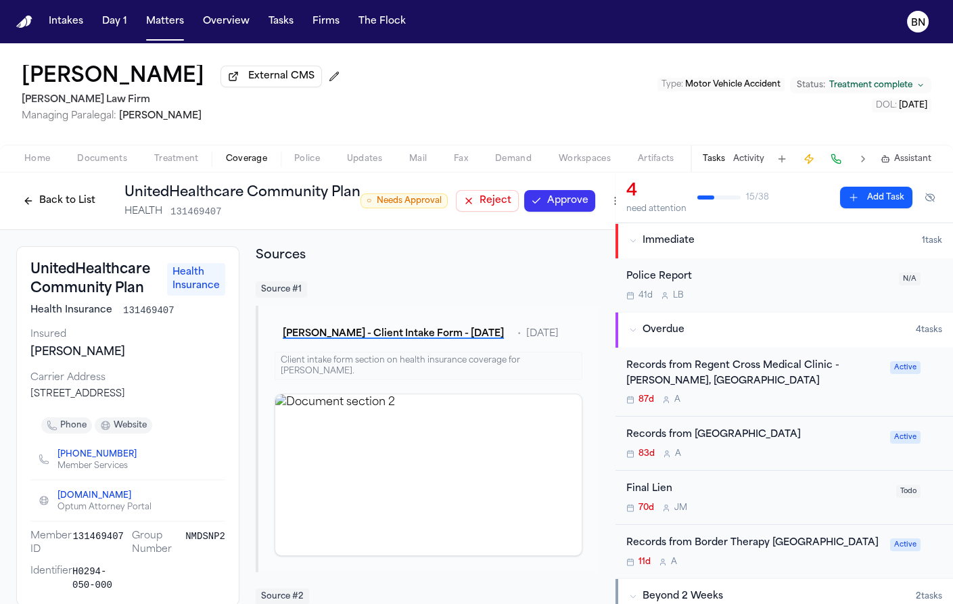
click at [90, 159] on span "Documents" at bounding box center [102, 159] width 50 height 11
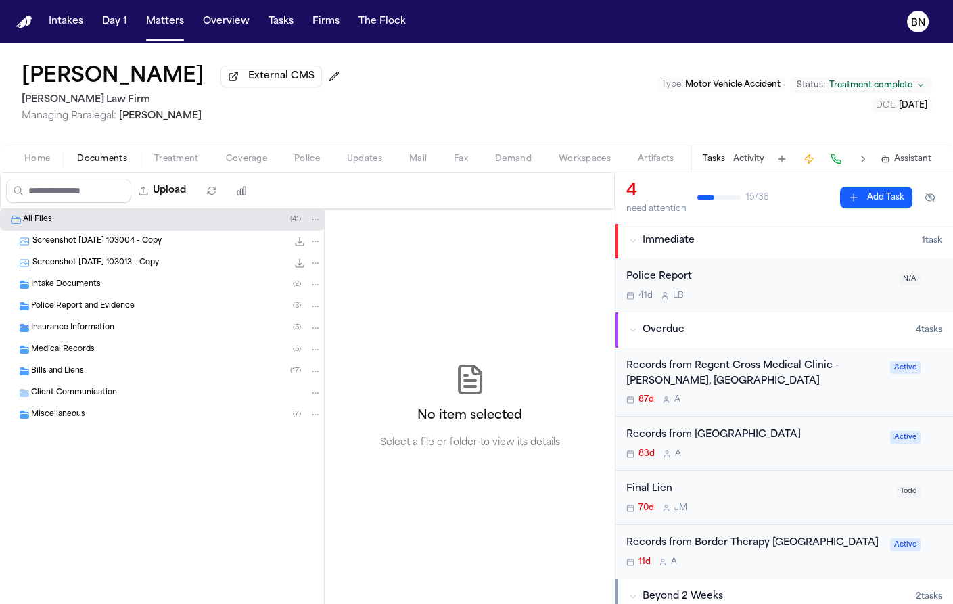
click at [83, 325] on span "Insurance Information" at bounding box center [72, 329] width 83 height 12
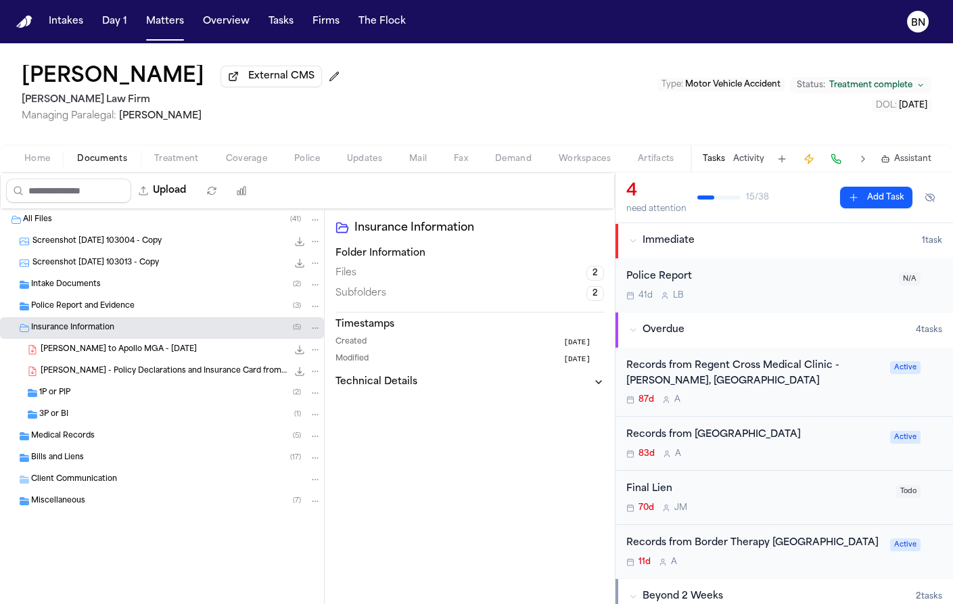
click at [91, 382] on div "S. Gomez - Policy Declarations and Insurance Card from Apollo Specialty Auto - …" at bounding box center [162, 372] width 324 height 22
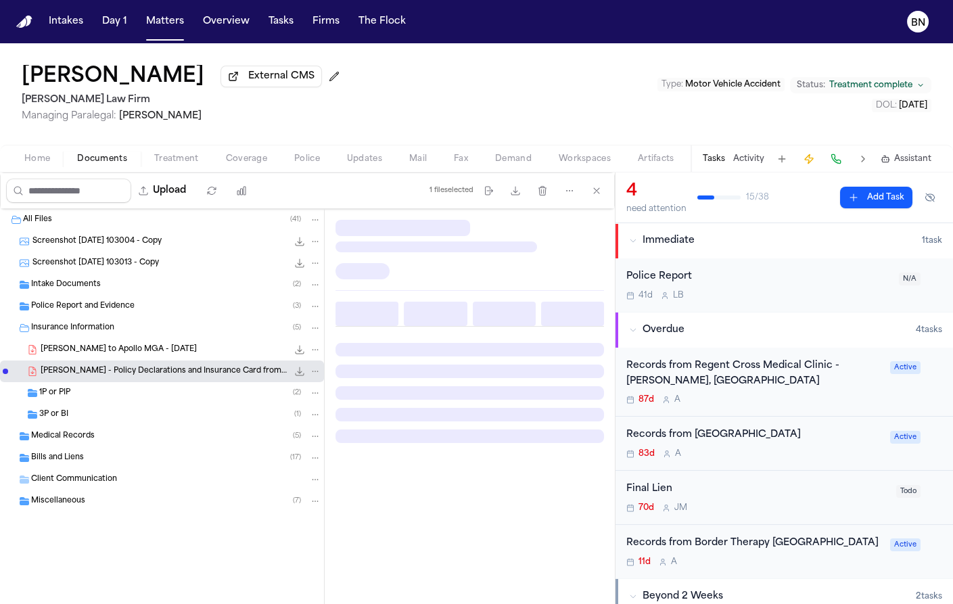
click at [94, 426] on div "3P or BI ( 1 )" at bounding box center [162, 415] width 324 height 22
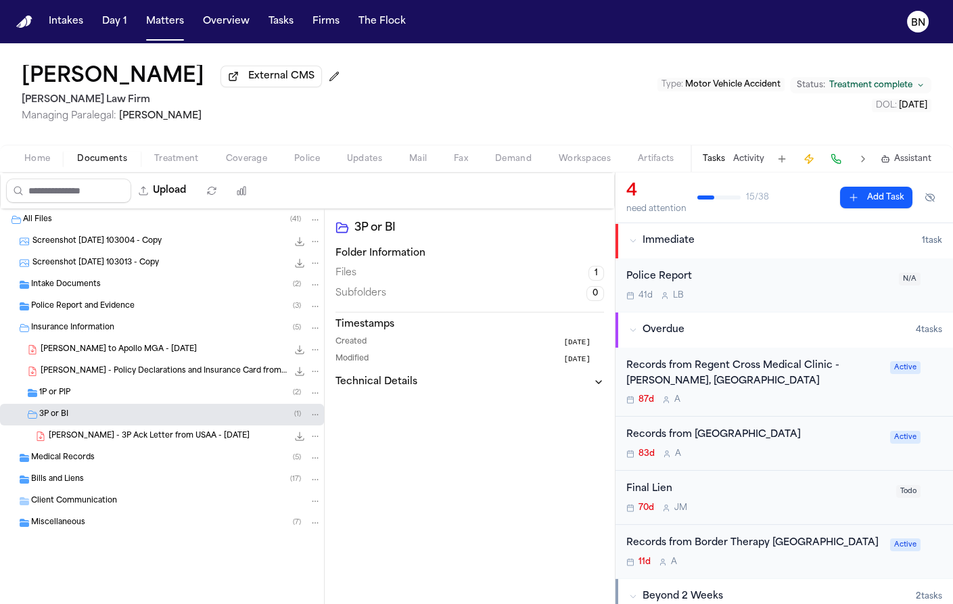
click at [108, 443] on div "S. Gomez - 3P Ack Letter from USAA - 6.3.25 146.4 KB • PDF" at bounding box center [185, 437] width 273 height 14
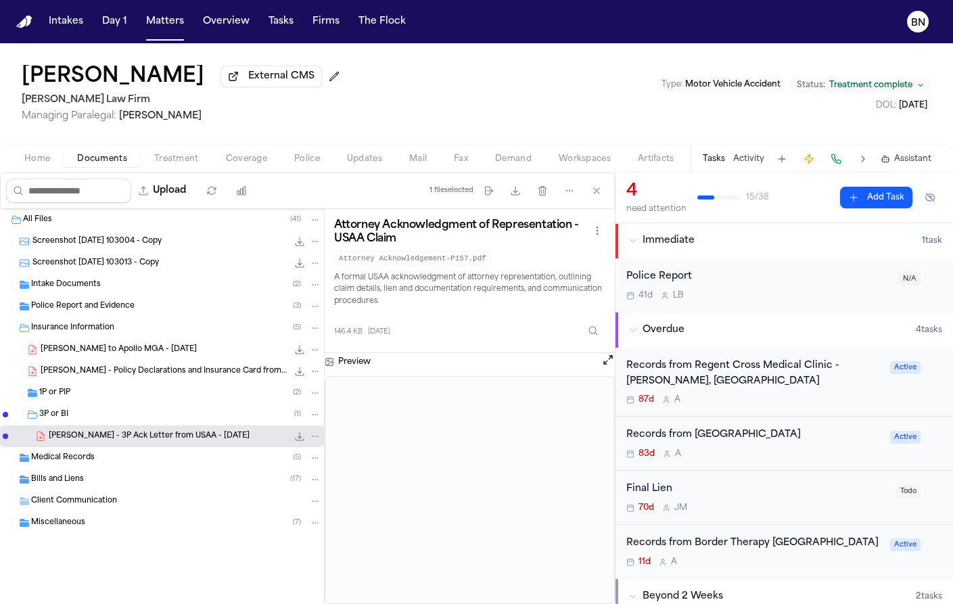
click at [196, 403] on div "1P or PIP ( 2 )" at bounding box center [162, 393] width 324 height 22
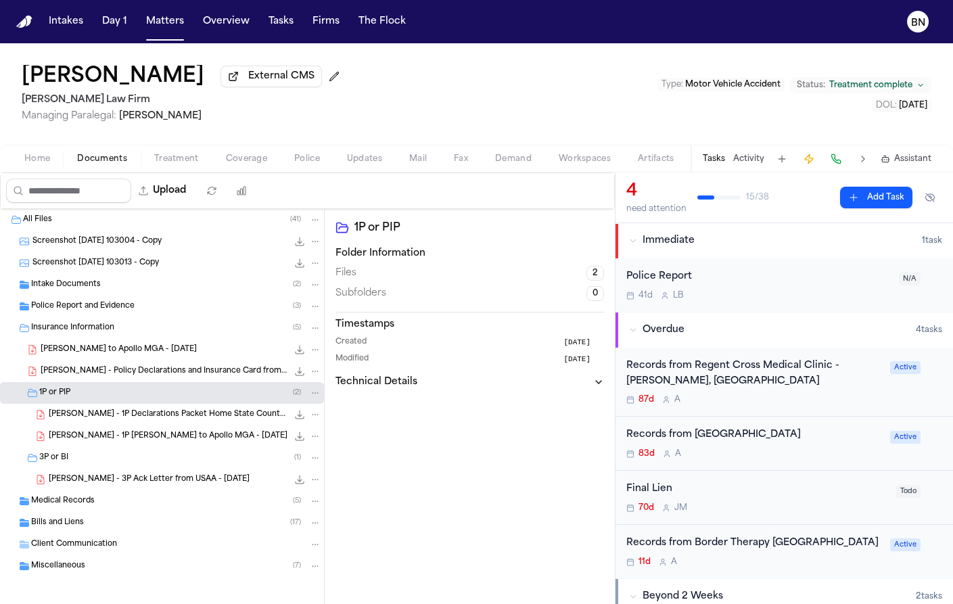
click at [190, 439] on span "S. Gomez - 1P LOR to Apollo MGA - 6.3.25" at bounding box center [168, 437] width 239 height 12
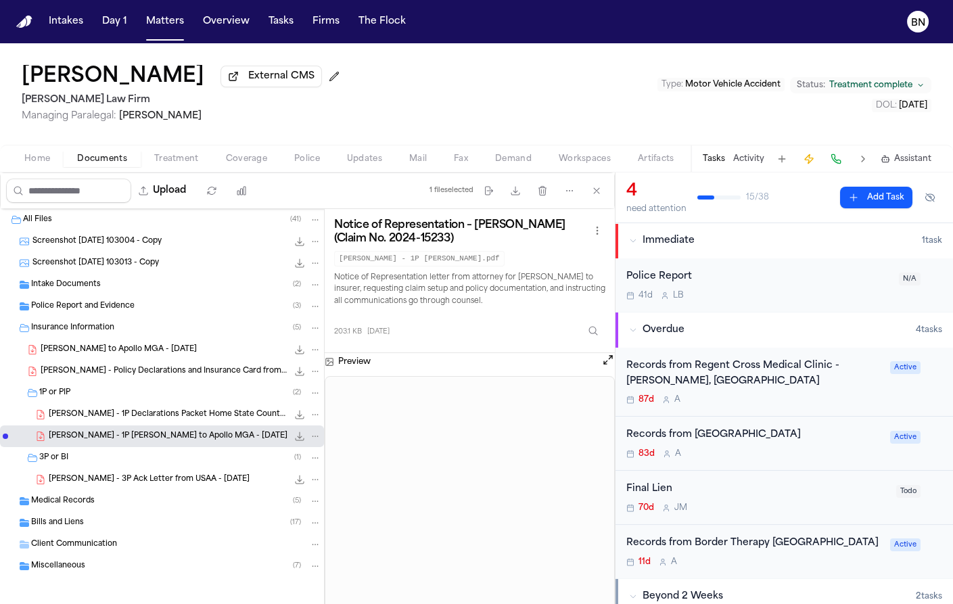
click at [185, 413] on span "S. Gomez - 1P Declarations Packet Home State County Mutual - 5.21.25" at bounding box center [168, 415] width 239 height 12
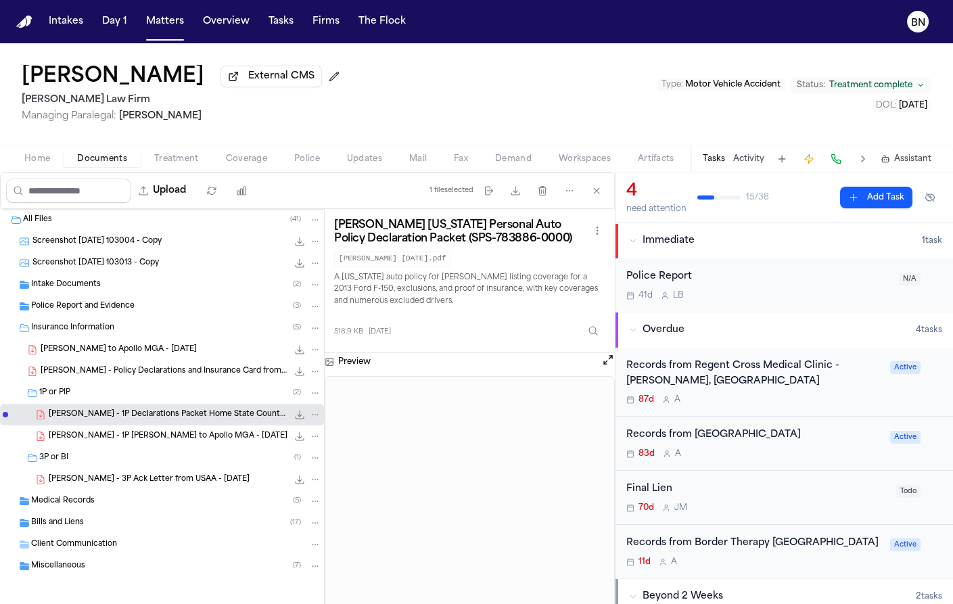
click at [186, 386] on div "1P or PIP ( 2 )" at bounding box center [162, 393] width 324 height 22
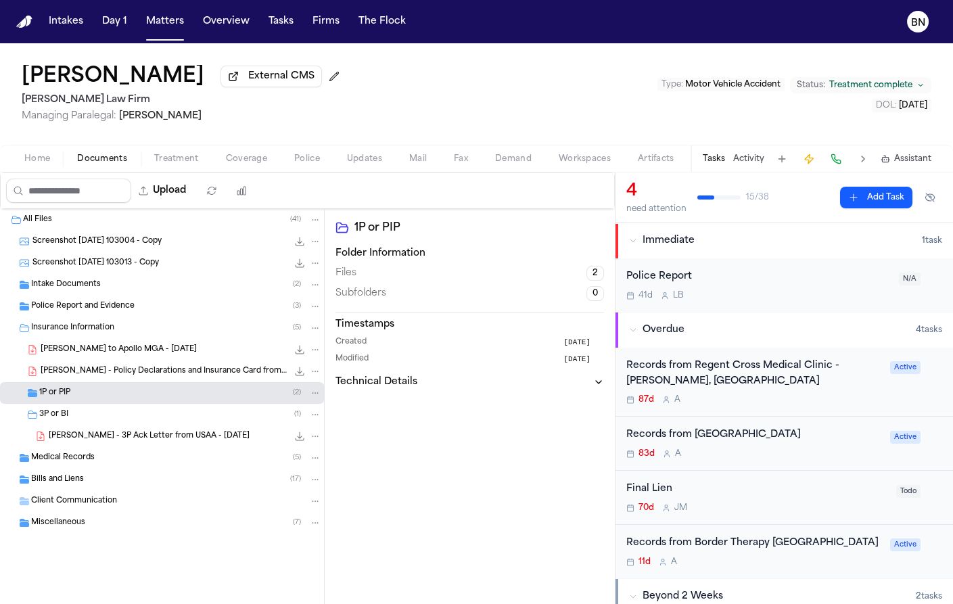
click at [184, 373] on span "S. Gomez - Policy Declarations and Insurance Card from Apollo Specialty Auto - …" at bounding box center [164, 372] width 247 height 12
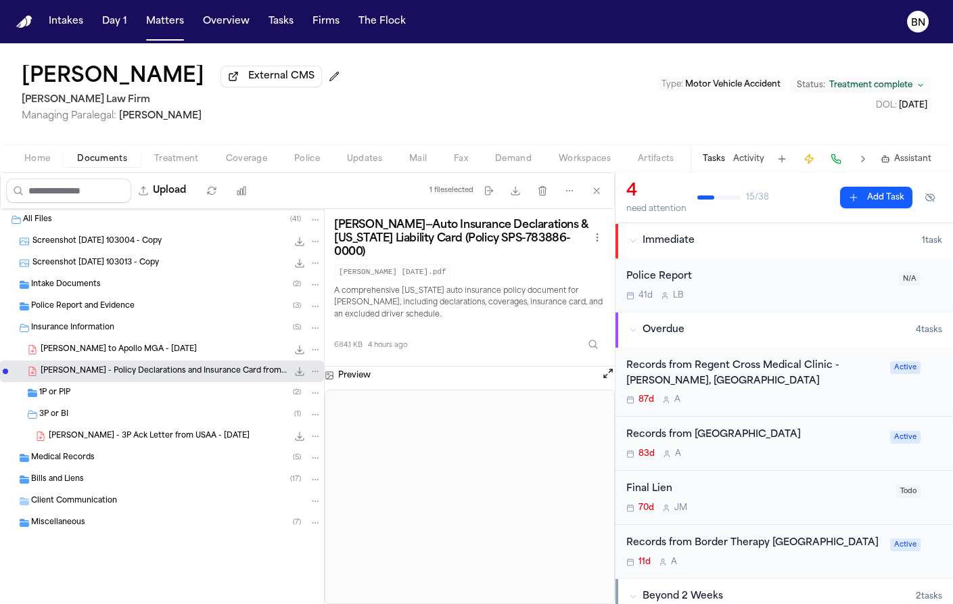
click at [168, 344] on div "S. Gomez - LOR to Apollo MGA - 6.3.25 204.5 KB • PDF" at bounding box center [181, 350] width 281 height 14
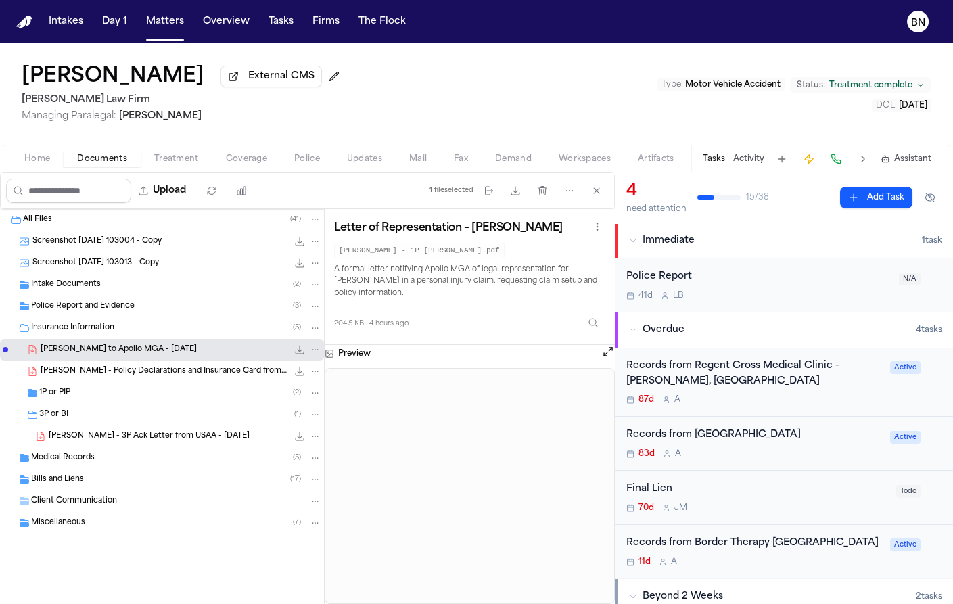
click at [101, 525] on div "Miscellaneous ( 7 )" at bounding box center [176, 523] width 290 height 12
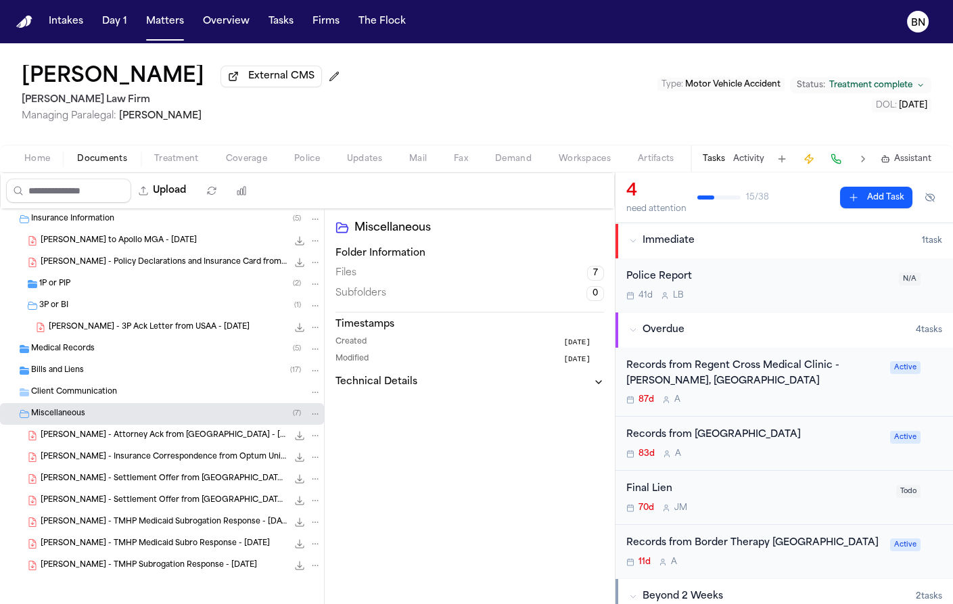
scroll to position [114, 0]
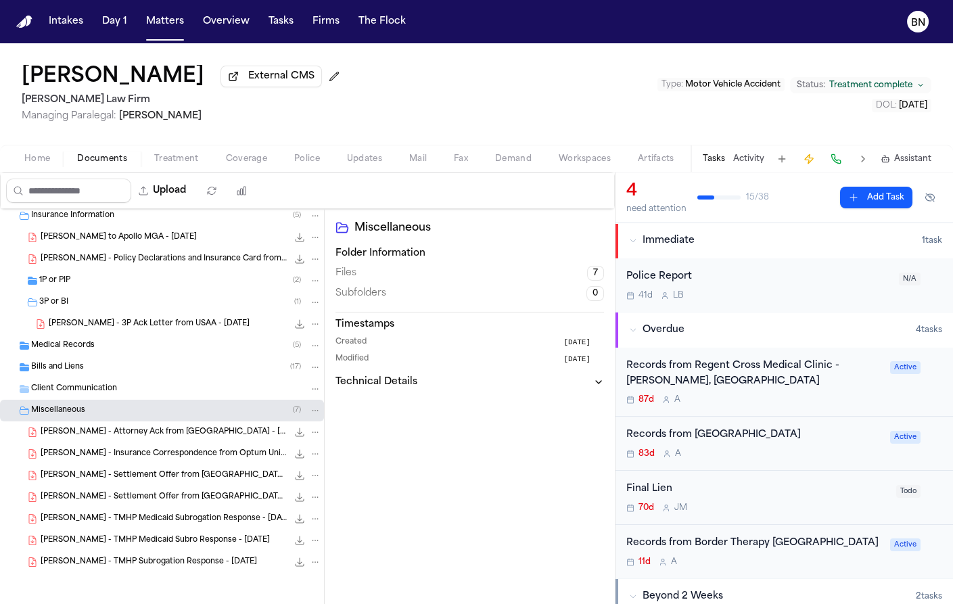
click at [166, 492] on span "S. Gomez - Settlement Offer from USAA - 7.21.25" at bounding box center [164, 498] width 247 height 12
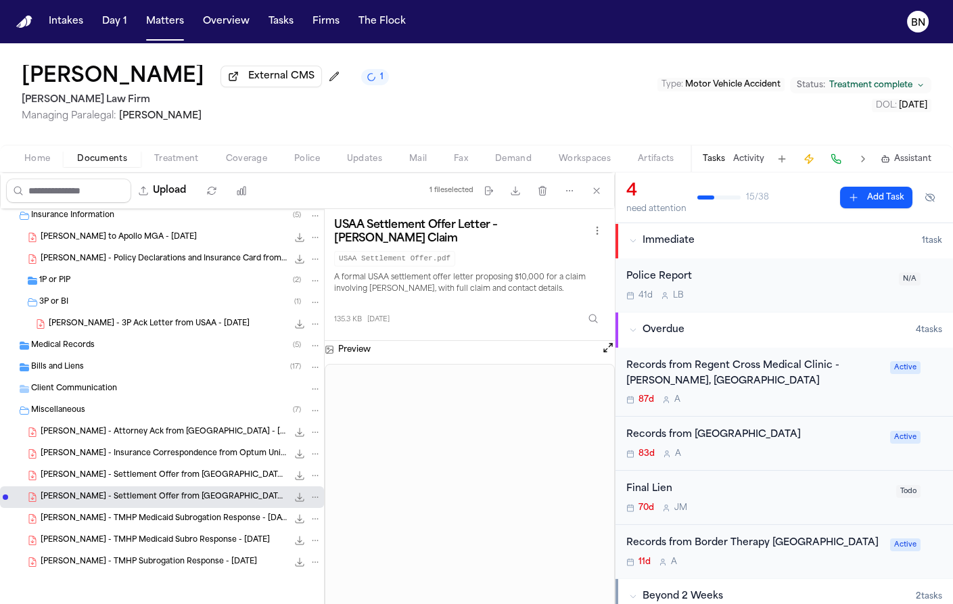
click at [162, 465] on div "S. Gomez - Settlement Offer from USAA - 7.21.25 136.6 KB • PDF" at bounding box center [162, 476] width 324 height 22
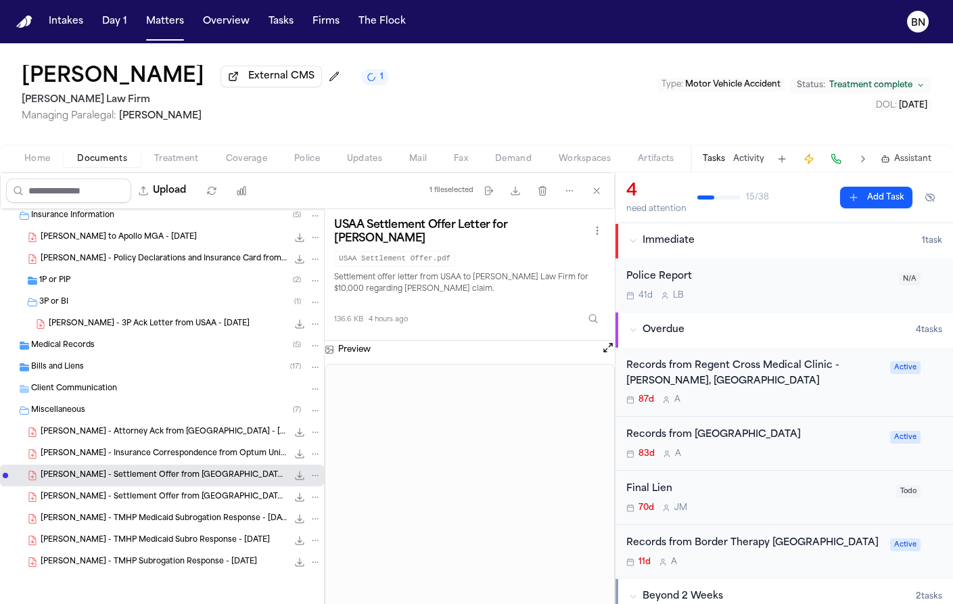
click at [170, 445] on div "S. Gomez - Insurance Correspondence from Optum UnitedHealthcare - 6.23.25 71.7 …" at bounding box center [162, 454] width 324 height 22
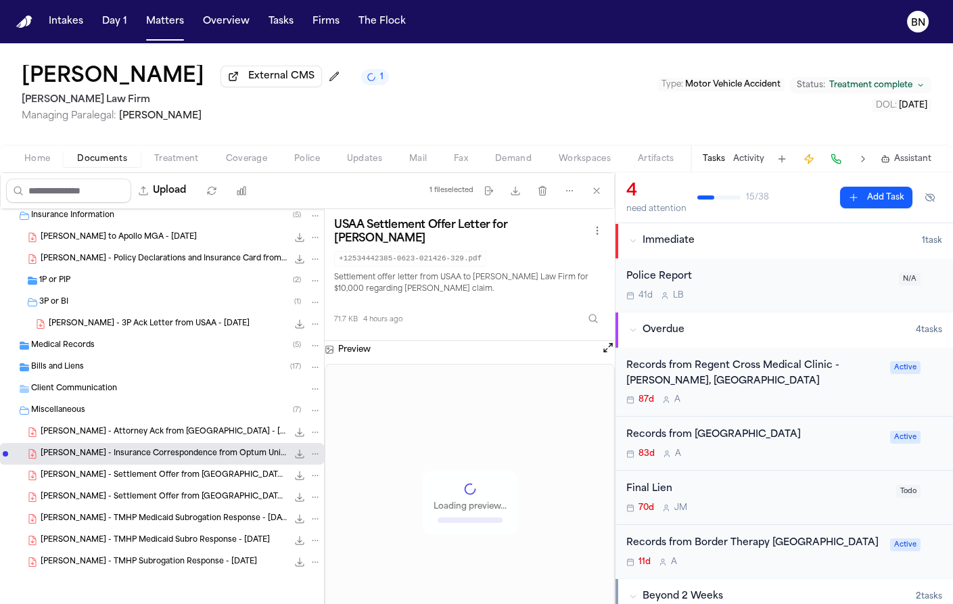
click at [166, 428] on span "S. Gomez - Attorney Ack from USAA - 6.3.25" at bounding box center [164, 433] width 247 height 12
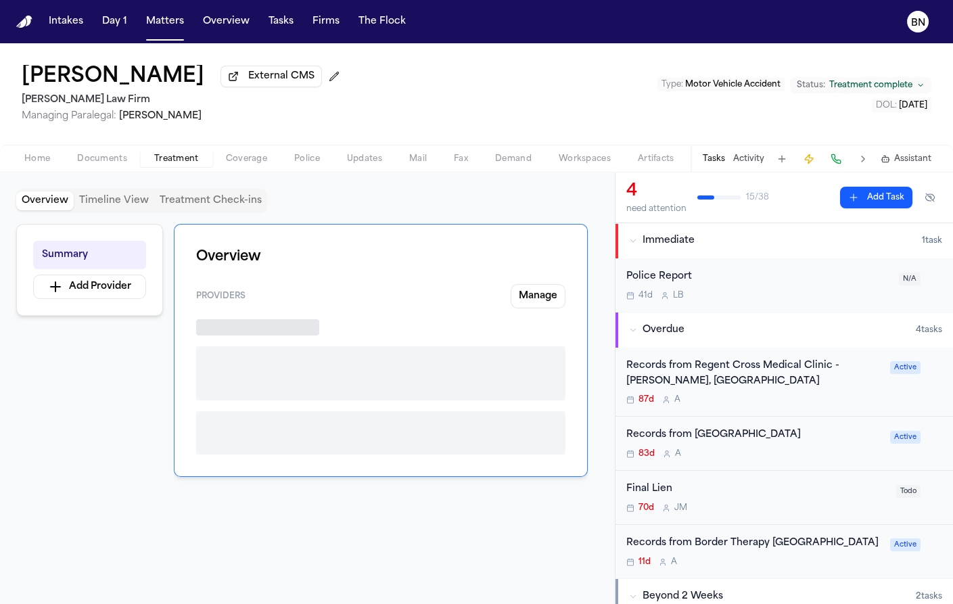
drag, startPoint x: 177, startPoint y: 166, endPoint x: 294, endPoint y: 79, distance: 146.0
click at [177, 164] on span "Treatment" at bounding box center [176, 159] width 45 height 11
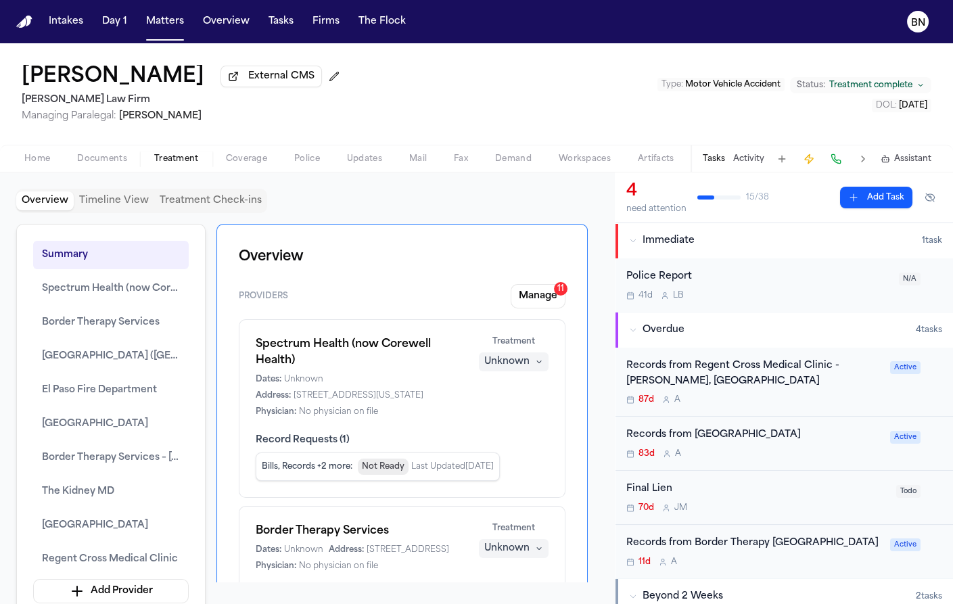
scroll to position [11, 0]
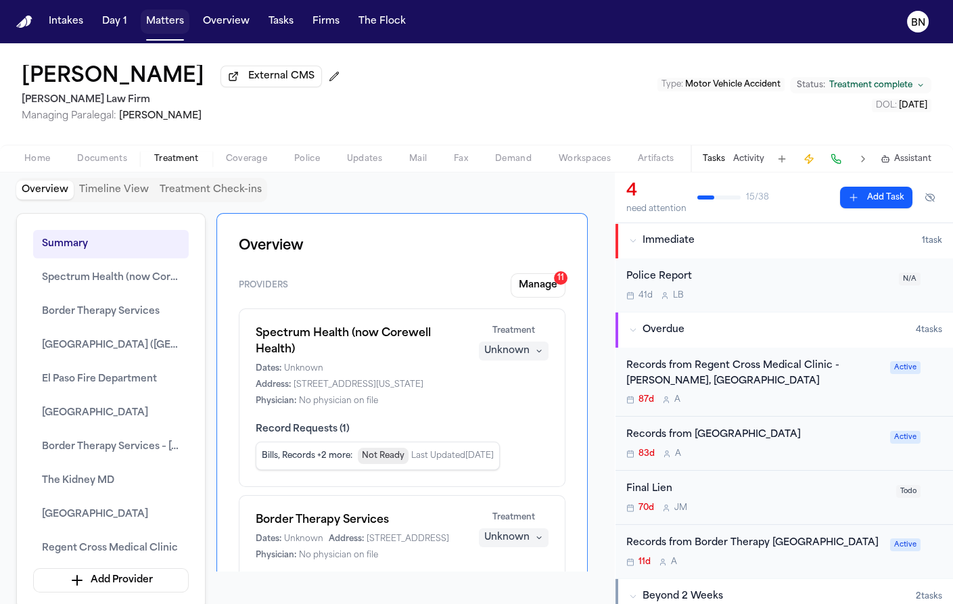
click at [160, 29] on button "Matters" at bounding box center [165, 21] width 49 height 24
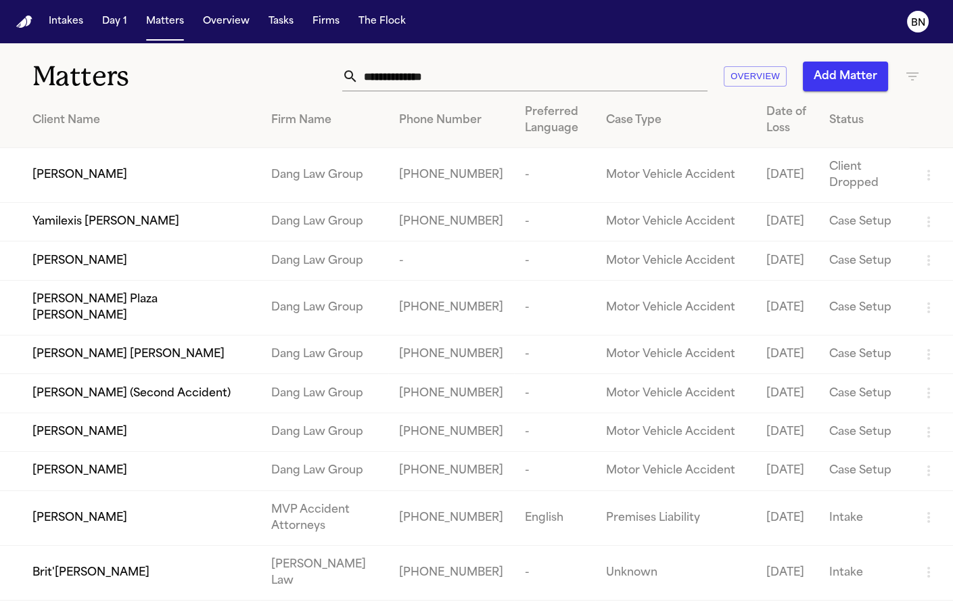
click at [633, 85] on input "text" at bounding box center [533, 77] width 349 height 30
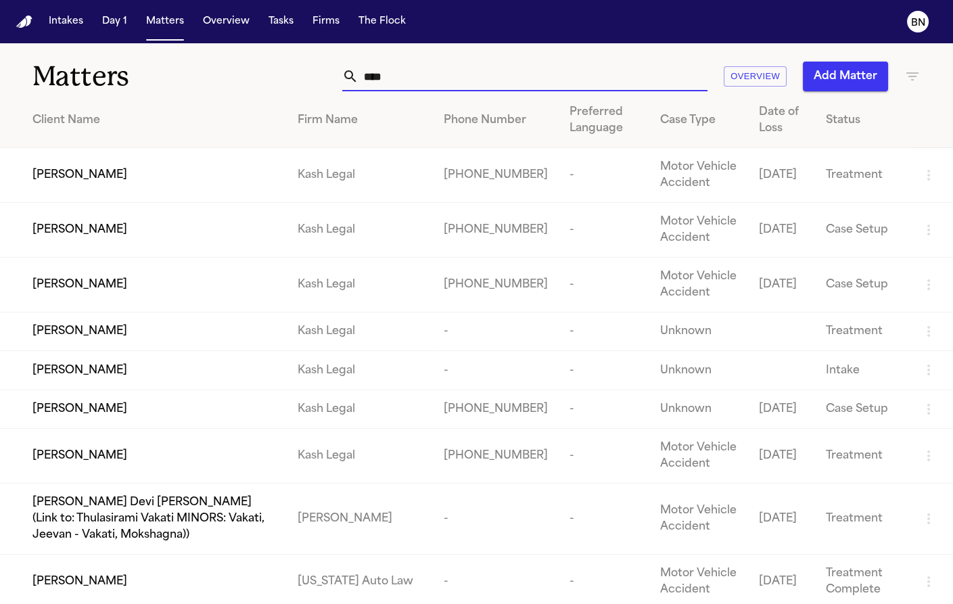
type input "****"
click at [211, 173] on div "[PERSON_NAME]" at bounding box center [154, 175] width 244 height 16
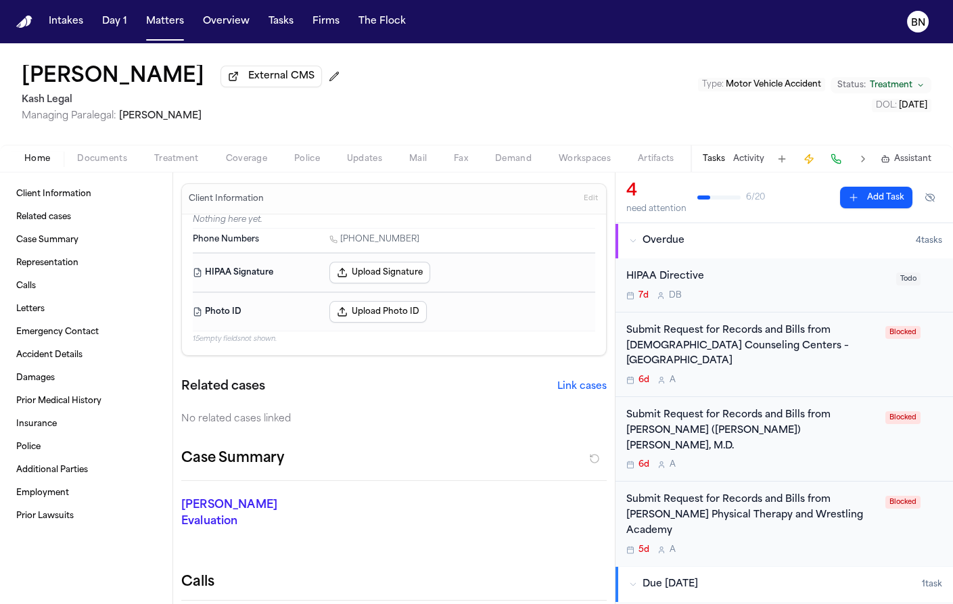
click at [94, 156] on span "Documents" at bounding box center [102, 159] width 50 height 11
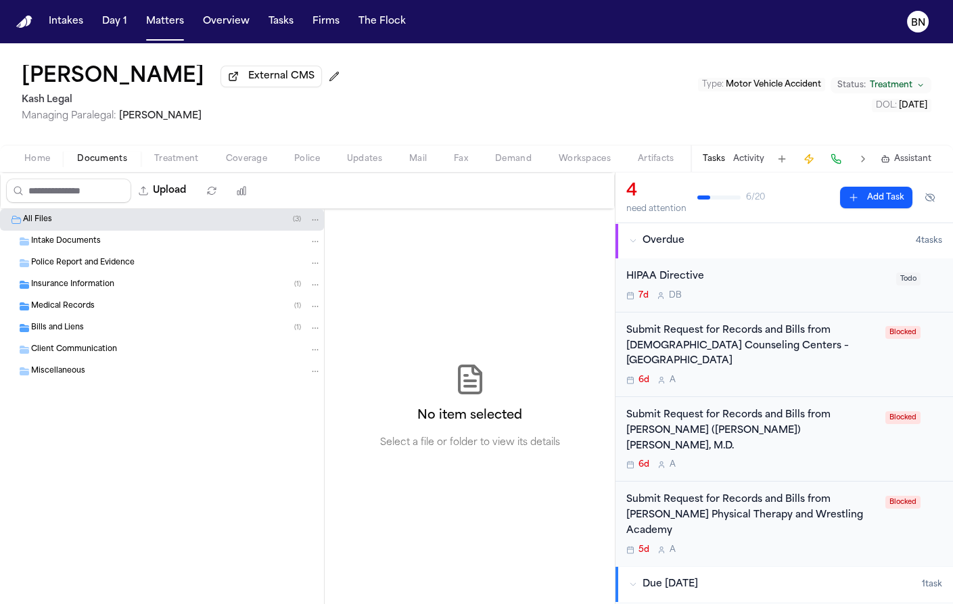
click at [126, 329] on div "Bills and Liens ( 1 )" at bounding box center [176, 328] width 290 height 12
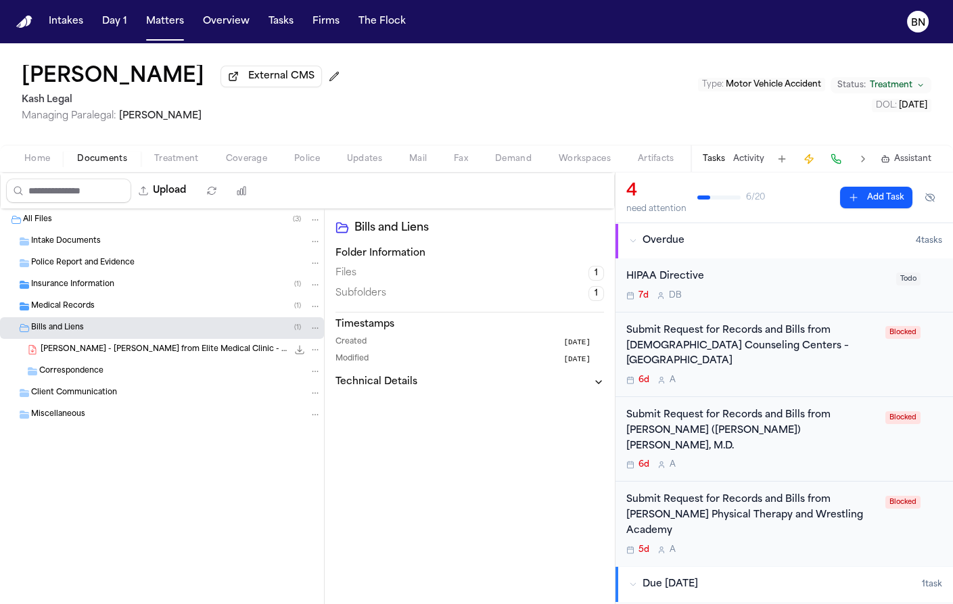
click at [140, 304] on div "Medical Records ( 1 )" at bounding box center [176, 306] width 290 height 12
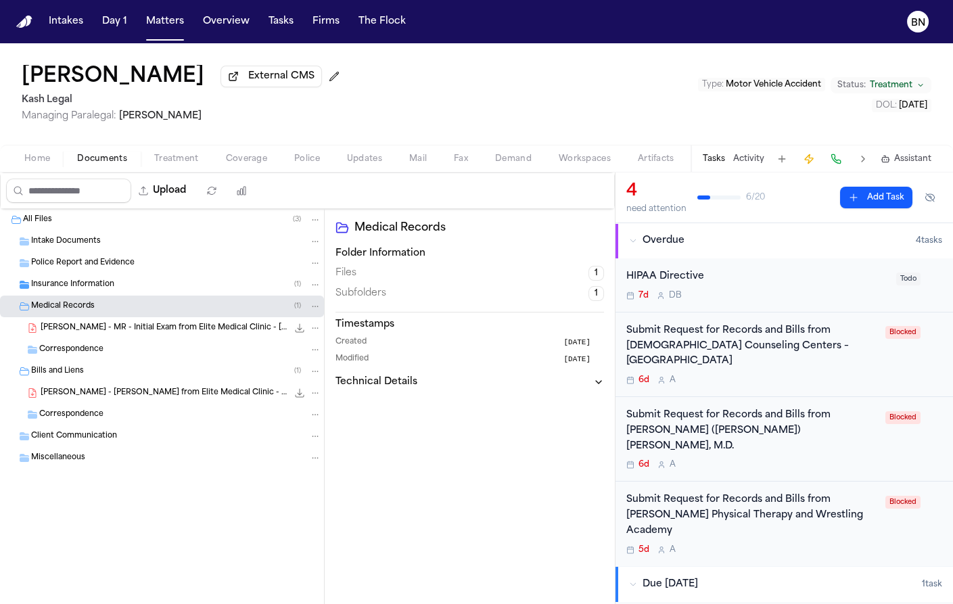
click at [142, 290] on div "Insurance Information ( 1 )" at bounding box center [176, 285] width 290 height 12
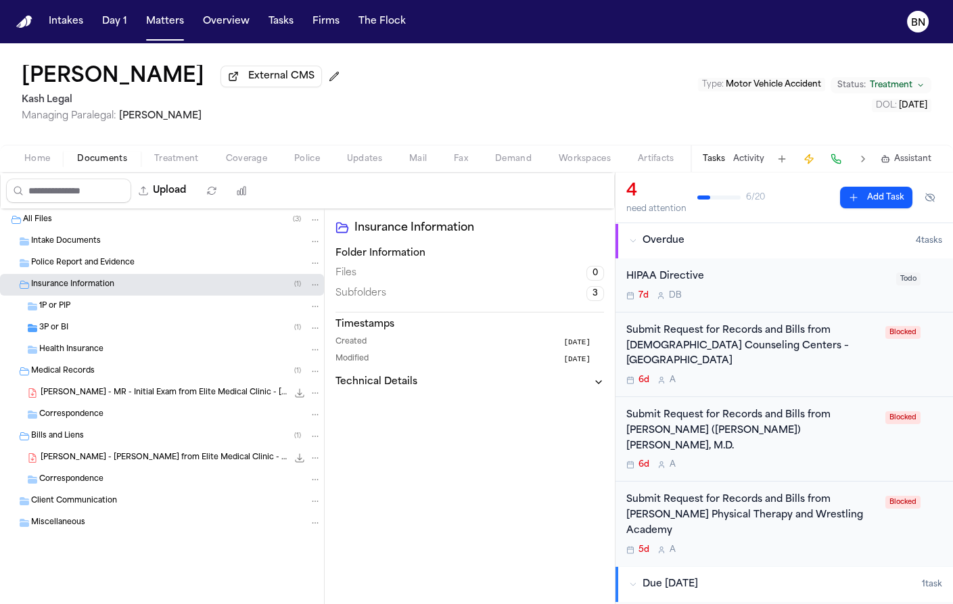
click at [348, 162] on span "Updates" at bounding box center [364, 159] width 35 height 11
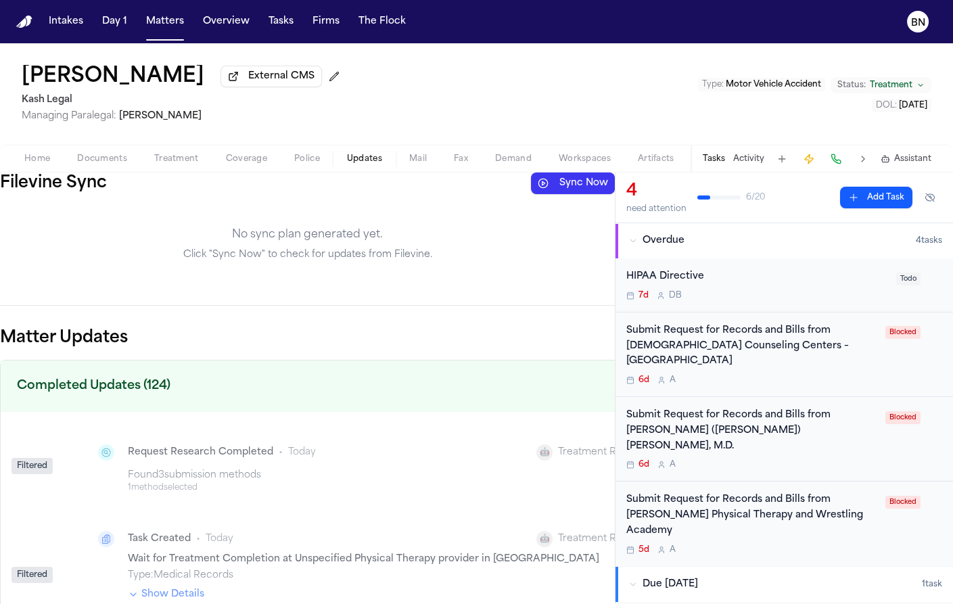
click at [570, 186] on button "Sync Now" at bounding box center [573, 184] width 84 height 22
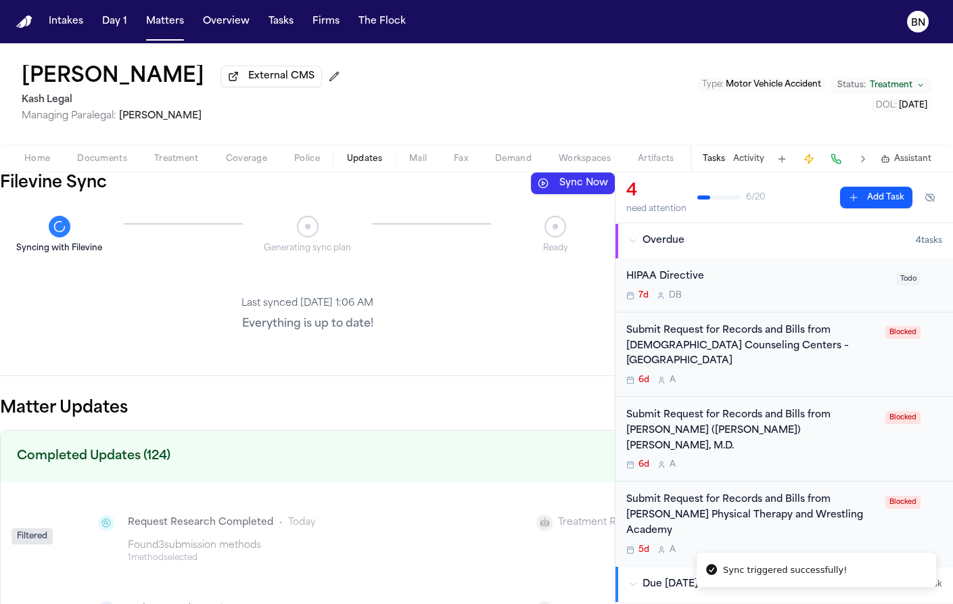
click at [78, 152] on div "Home Documents Treatment Coverage Police Updates Mail Fax Demand Workspaces Art…" at bounding box center [476, 158] width 953 height 27
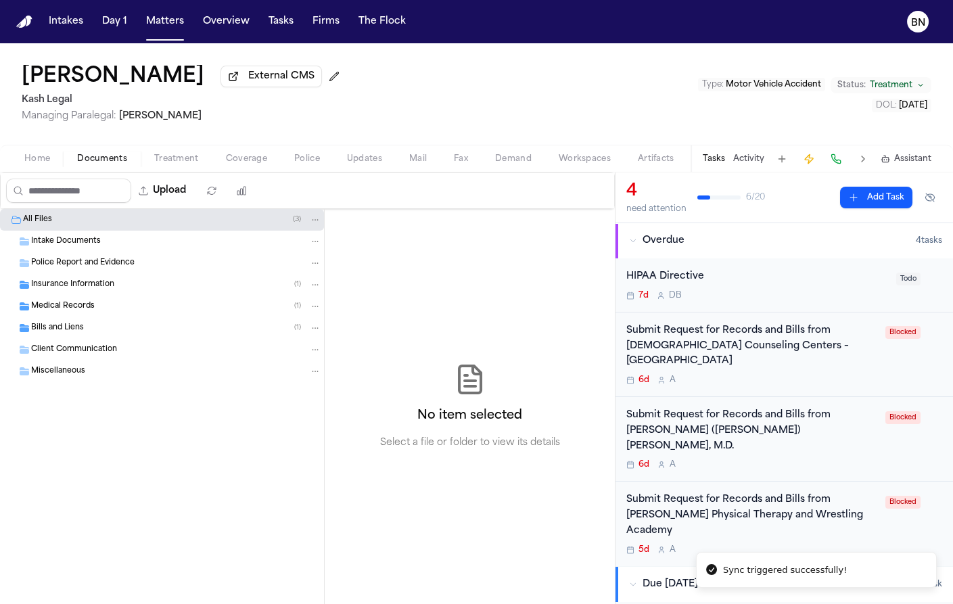
click at [82, 162] on span "Documents" at bounding box center [102, 159] width 50 height 11
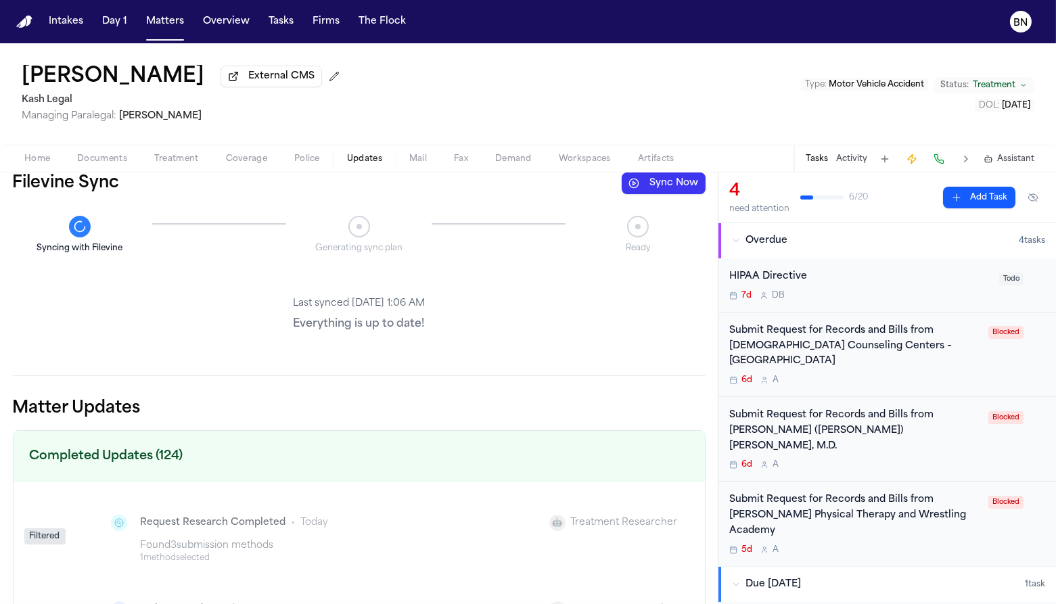
click at [378, 164] on span "Updates" at bounding box center [364, 159] width 35 height 11
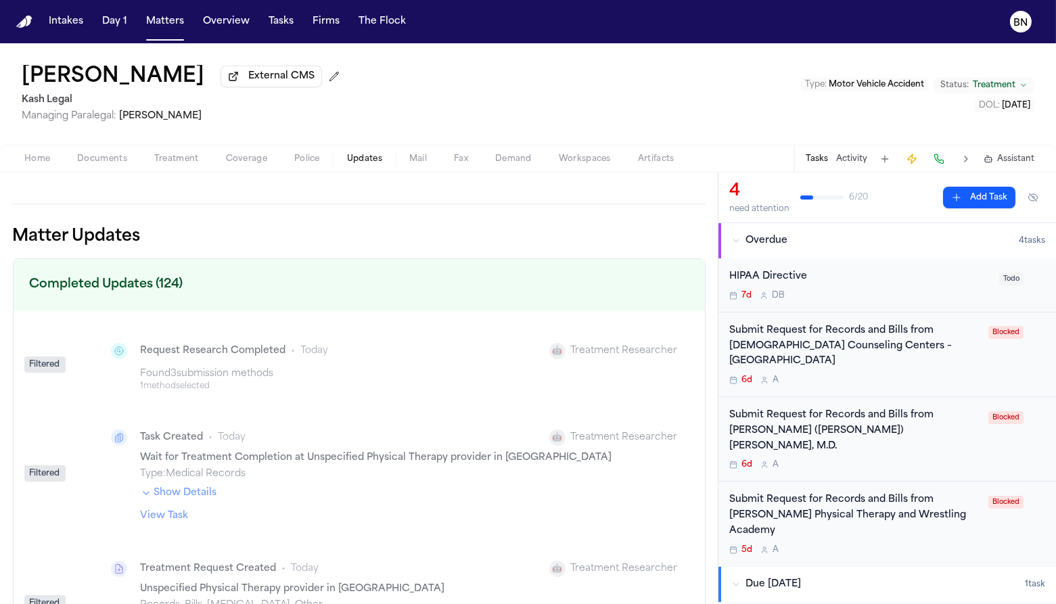
scroll to position [173, 0]
click at [172, 490] on button "Show Details" at bounding box center [179, 493] width 76 height 14
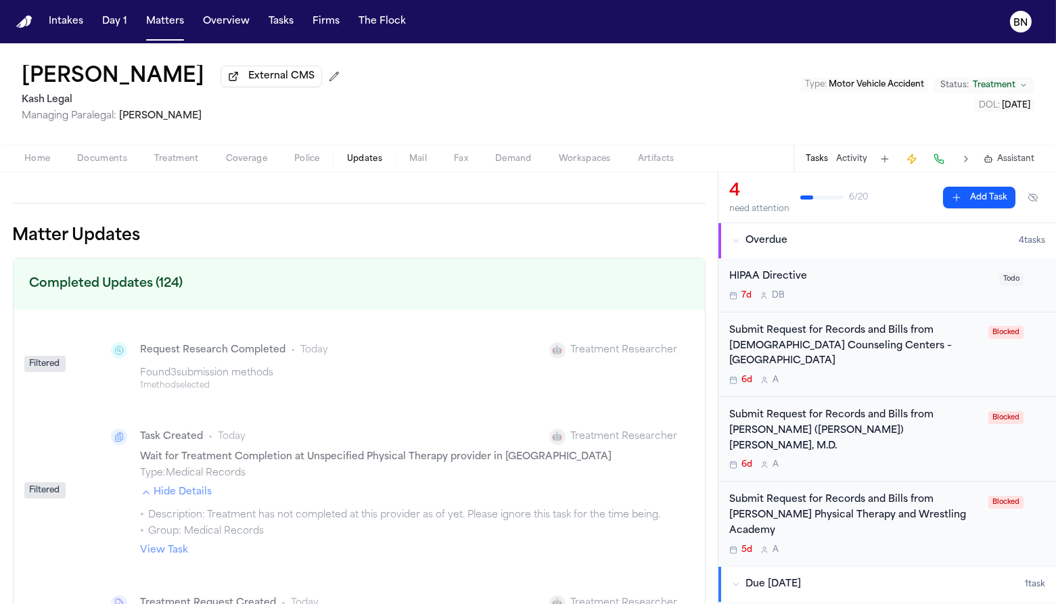
click at [178, 493] on button "Hide Details" at bounding box center [177, 493] width 72 height 14
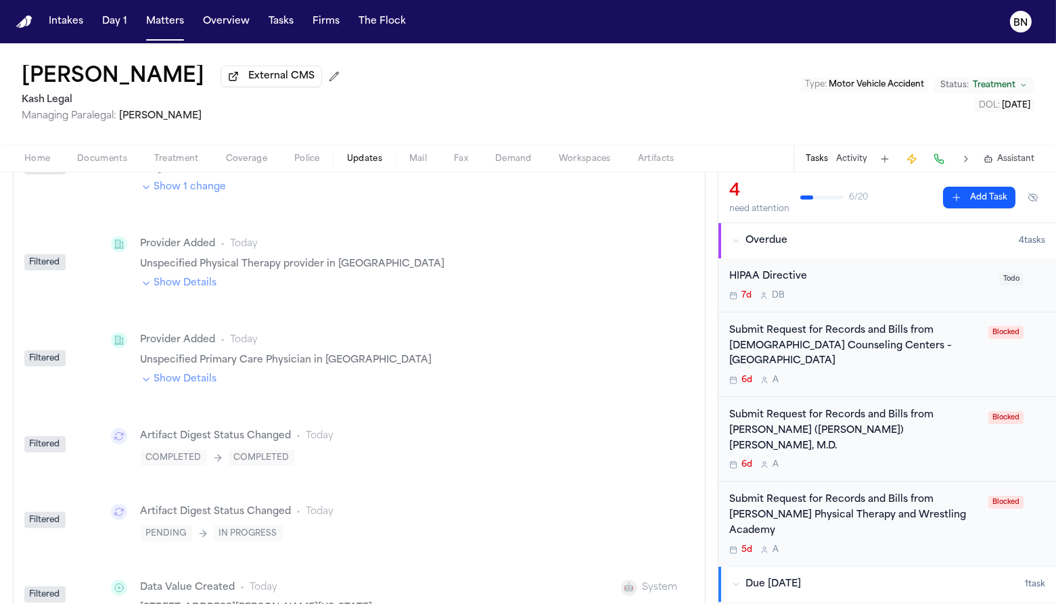
scroll to position [0, 0]
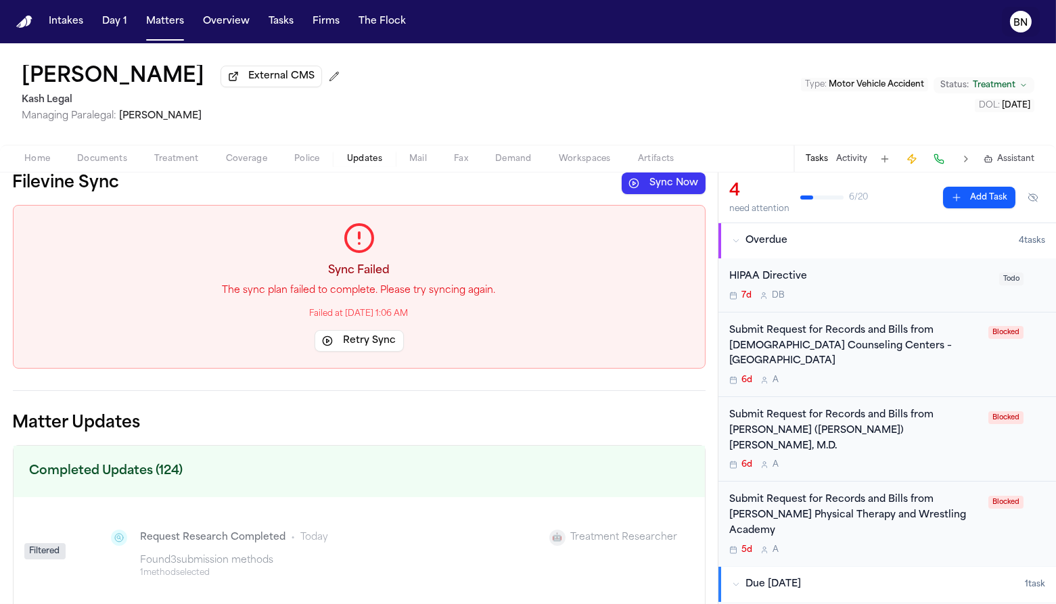
click at [953, 22] on icon "BN" at bounding box center [1021, 22] width 22 height 22
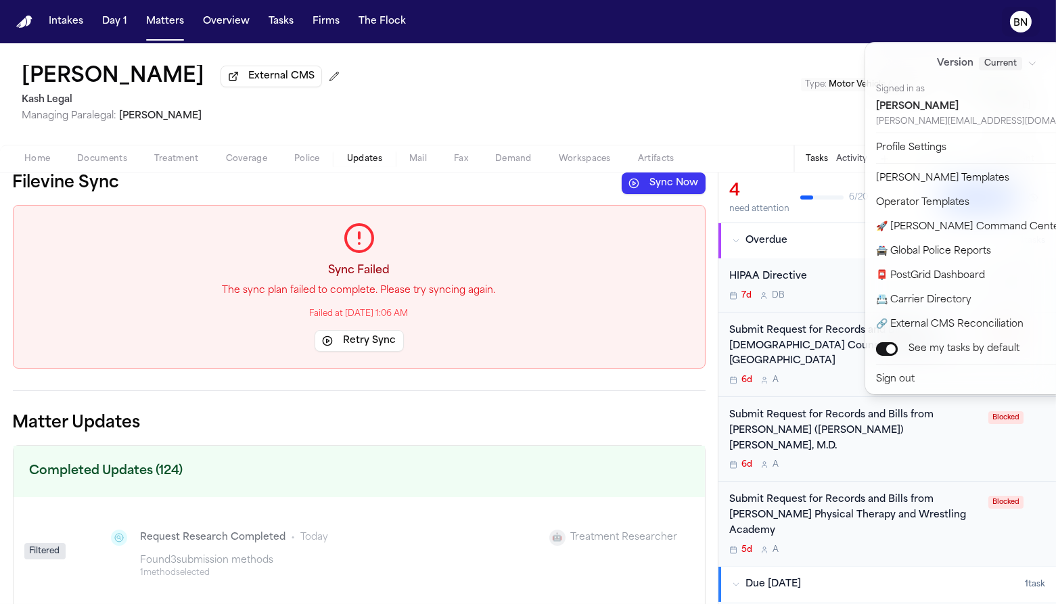
drag, startPoint x: 460, startPoint y: 60, endPoint x: 426, endPoint y: 46, distance: 37.3
click at [460, 60] on div "Intakes Day 1 Matters Overview Tasks Firms The Flock BN Mengyue Wang External C…" at bounding box center [528, 302] width 1056 height 604
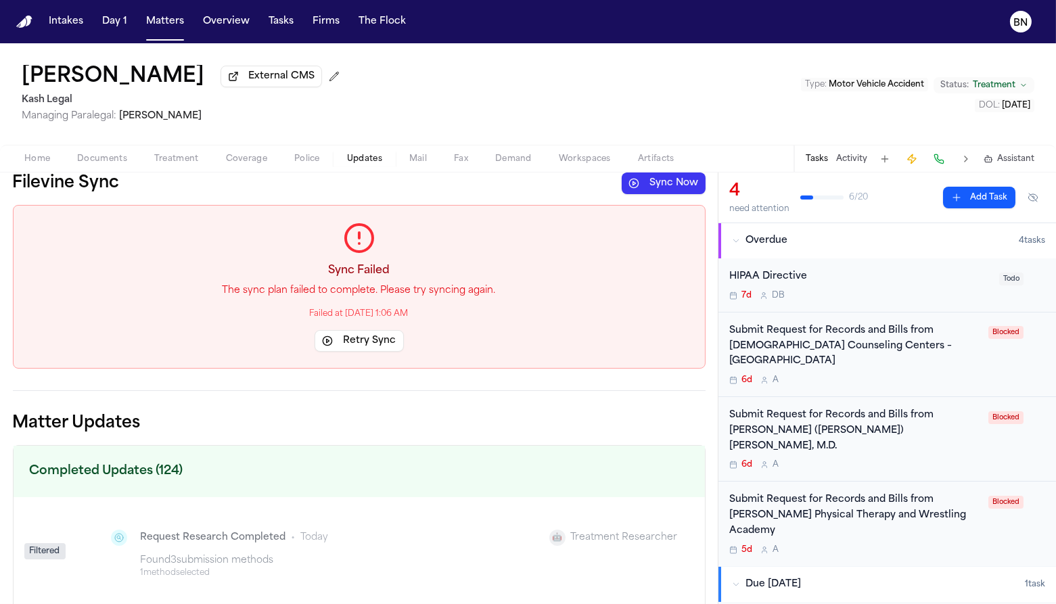
click at [626, 185] on button "Sync Now" at bounding box center [664, 184] width 84 height 22
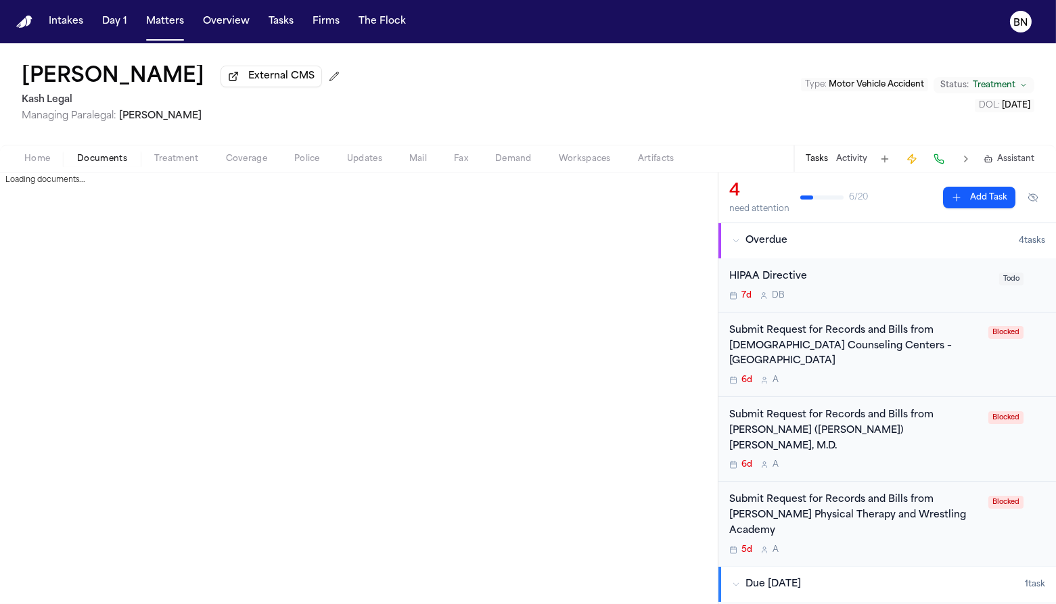
click at [84, 157] on span "Documents" at bounding box center [102, 159] width 50 height 11
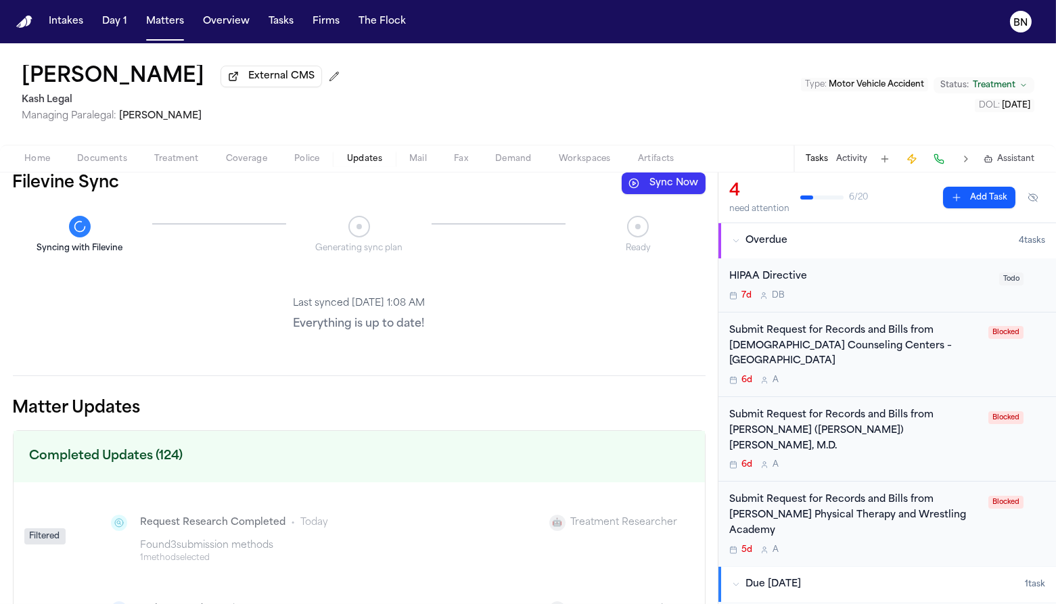
click at [367, 167] on span "button" at bounding box center [364, 166] width 51 height 1
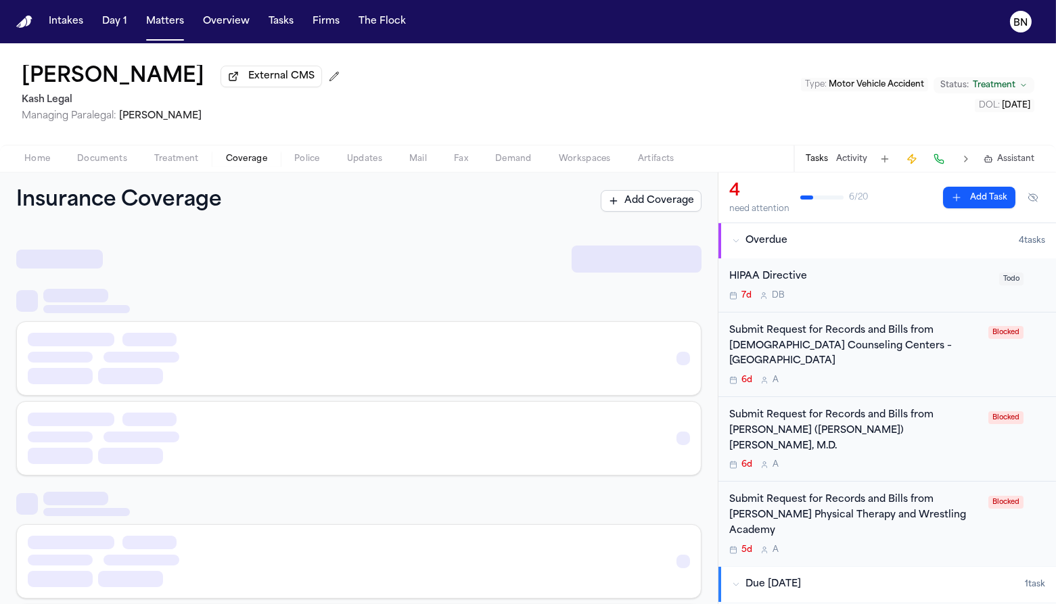
click at [243, 164] on span "Coverage" at bounding box center [246, 159] width 41 height 11
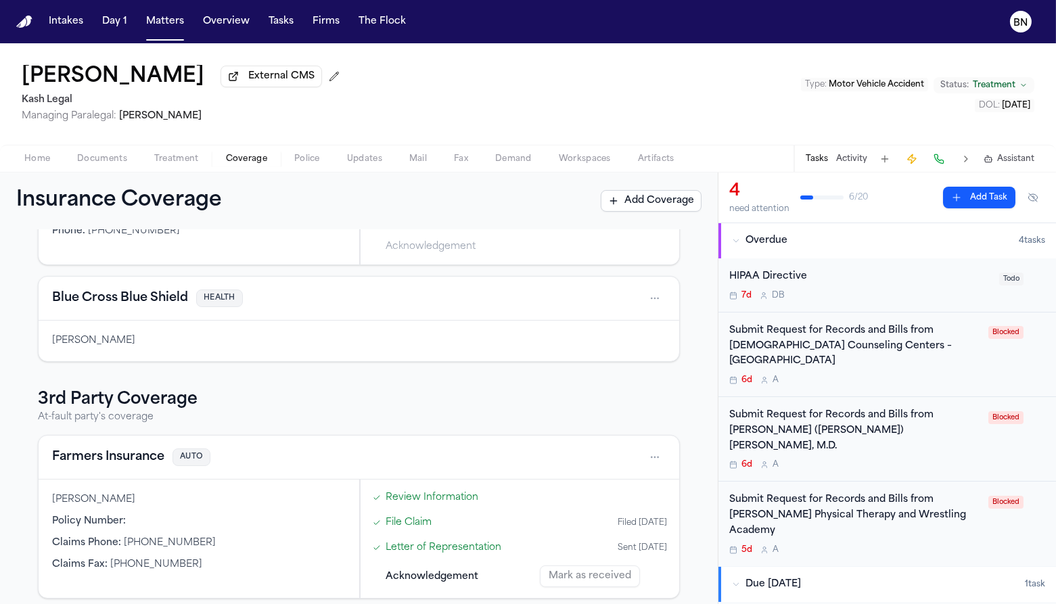
scroll to position [200, 0]
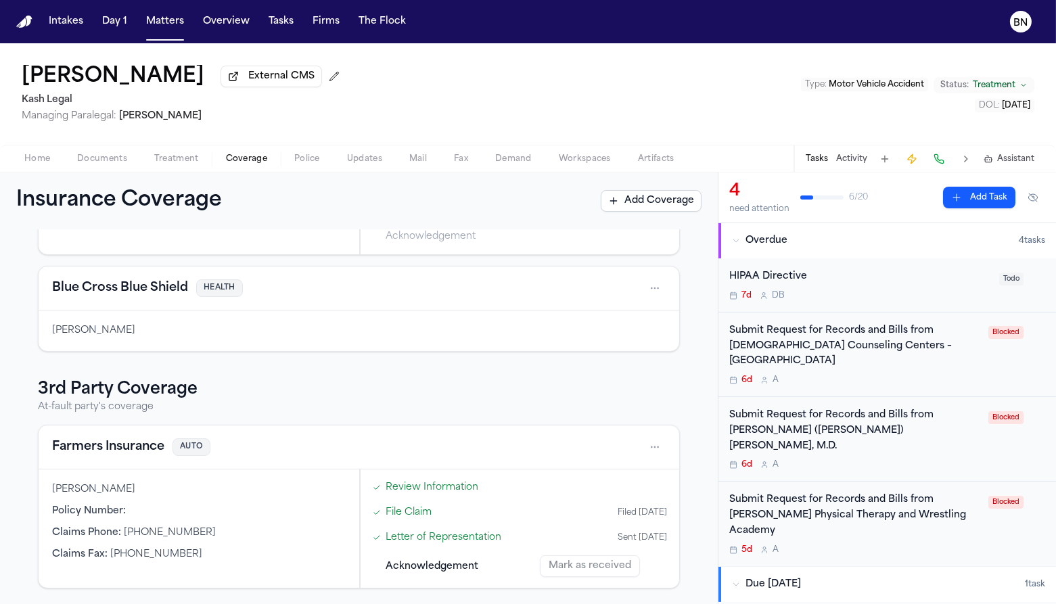
click at [95, 456] on button "Farmers Insurance" at bounding box center [108, 447] width 112 height 19
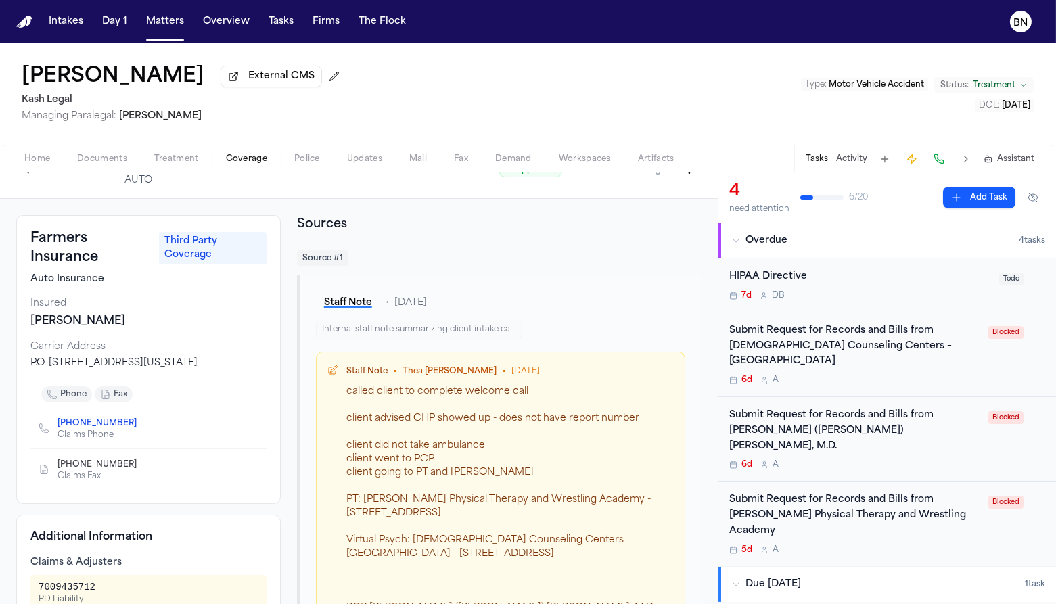
scroll to position [35, 0]
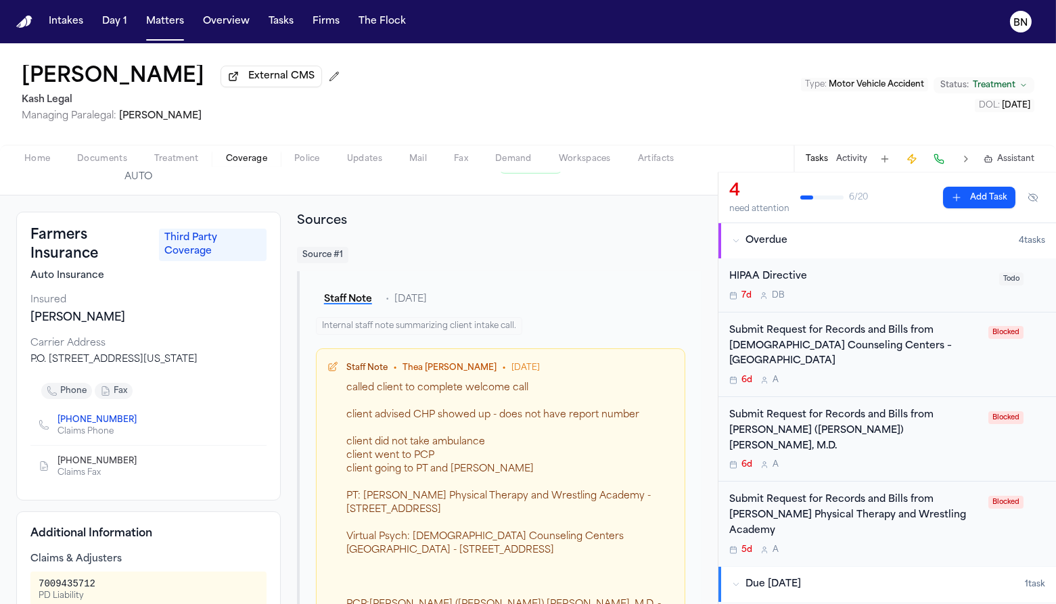
click at [848, 160] on button "Activity" at bounding box center [851, 159] width 31 height 11
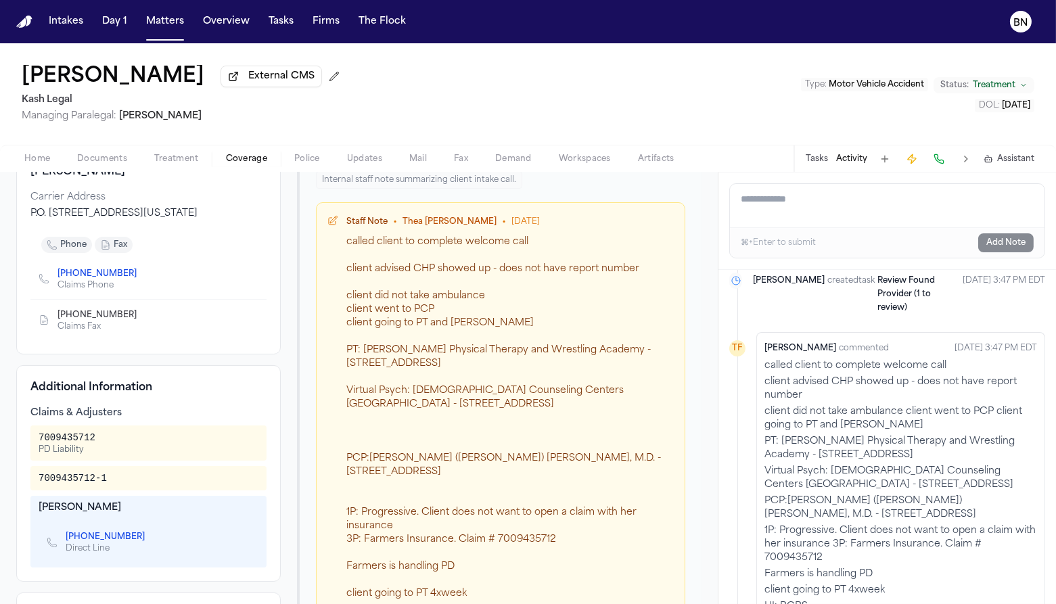
scroll to position [182, 0]
click at [260, 164] on span "Coverage" at bounding box center [246, 159] width 41 height 11
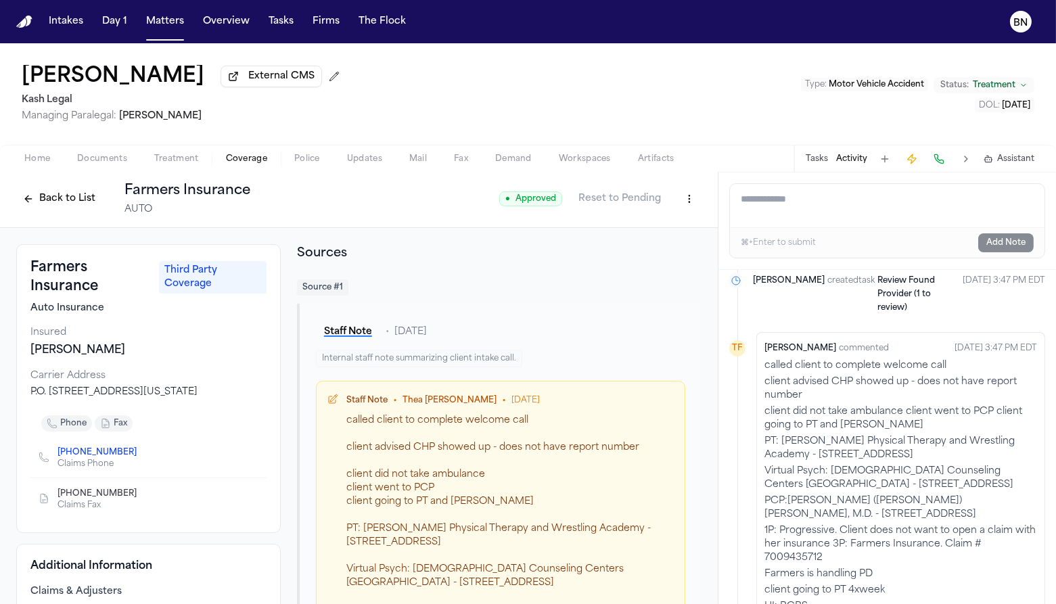
scroll to position [0, 0]
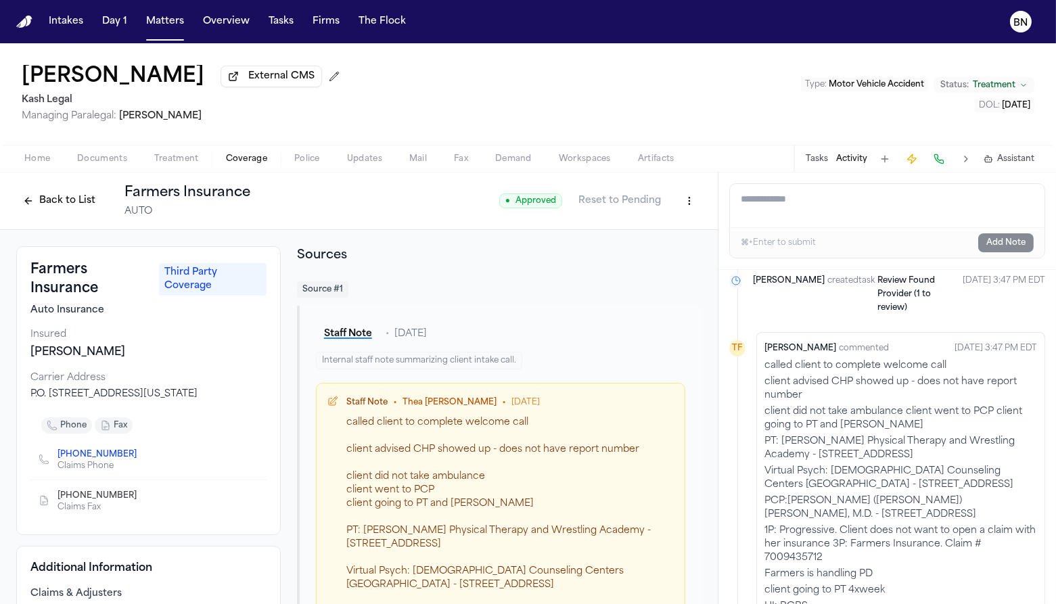
click at [71, 198] on button "Back to List" at bounding box center [59, 201] width 86 height 22
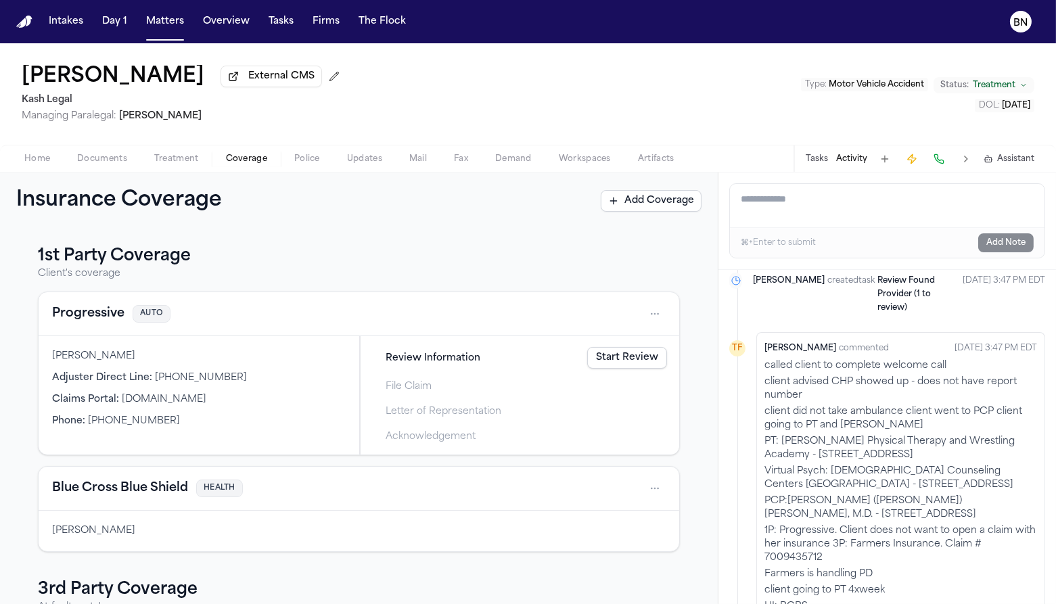
click at [108, 321] on button "Progressive" at bounding box center [88, 313] width 72 height 19
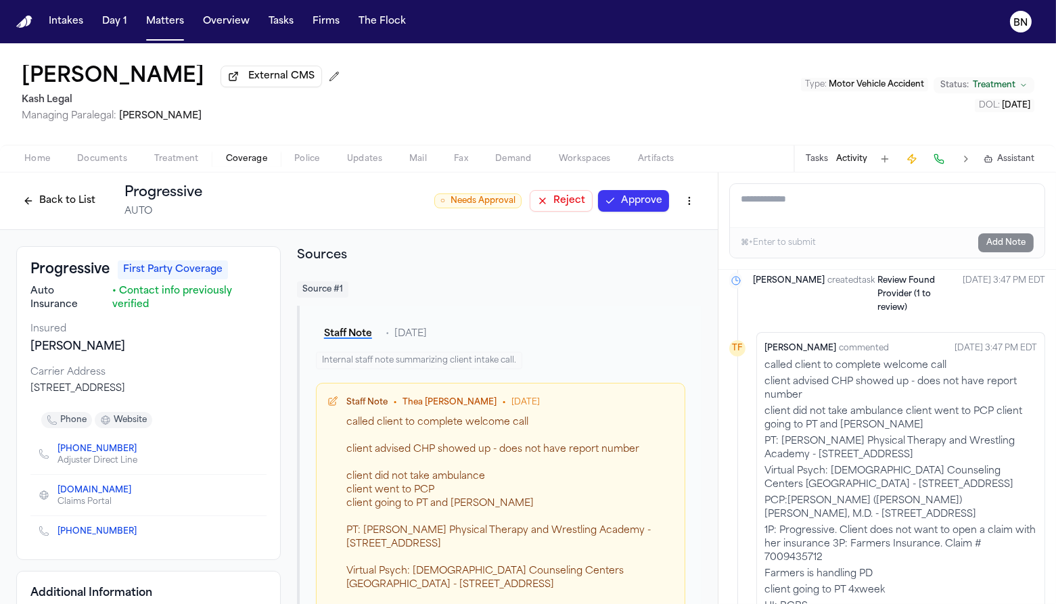
click at [850, 161] on button "Activity" at bounding box center [851, 159] width 31 height 11
click at [815, 157] on button "Tasks" at bounding box center [817, 159] width 22 height 11
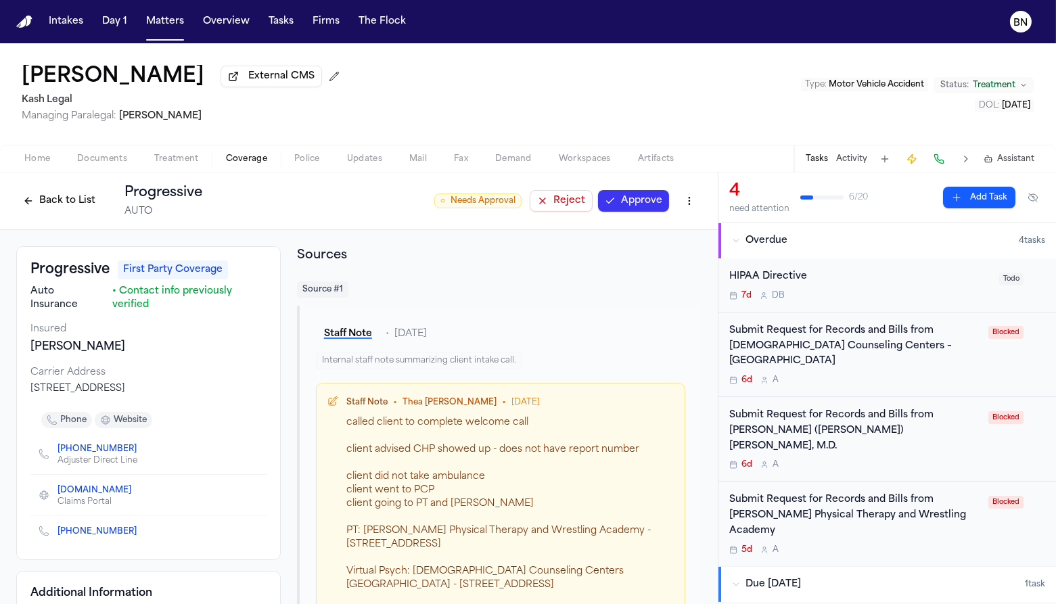
click at [77, 204] on button "Back to List" at bounding box center [59, 201] width 86 height 22
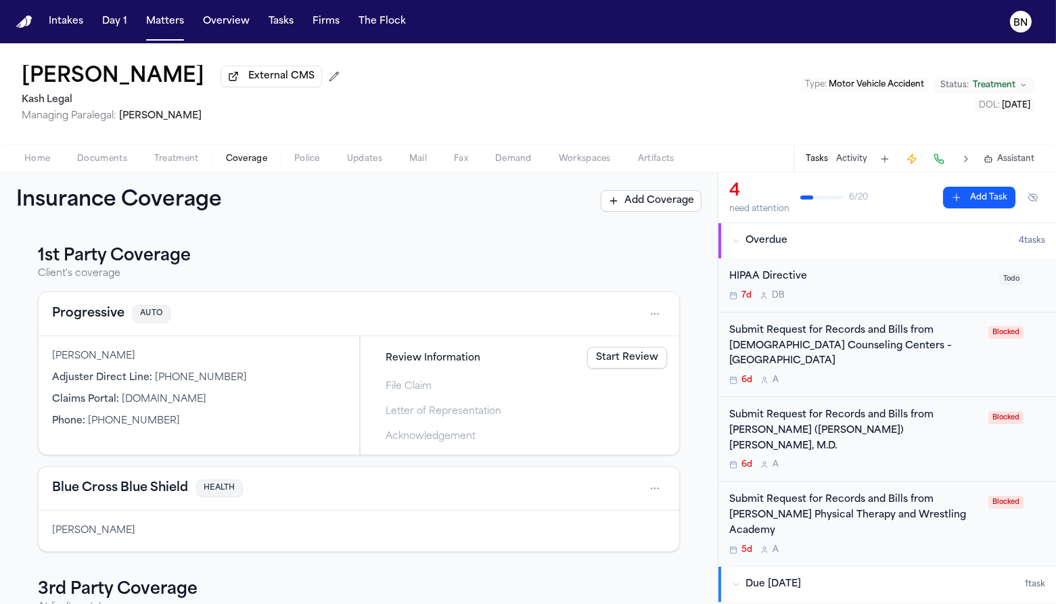
click at [111, 311] on button "Progressive" at bounding box center [88, 313] width 72 height 19
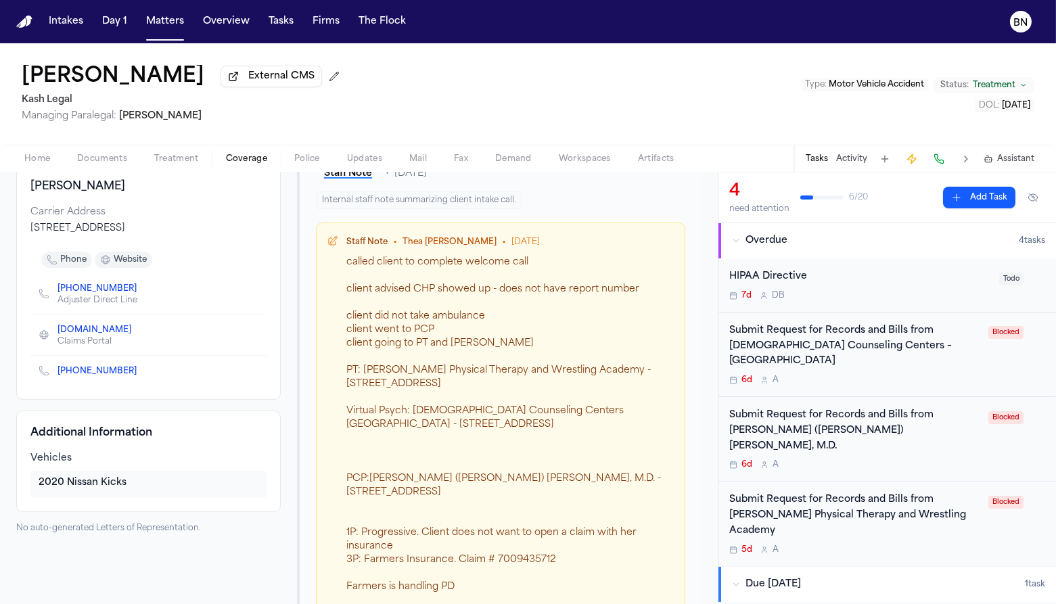
scroll to position [164, 0]
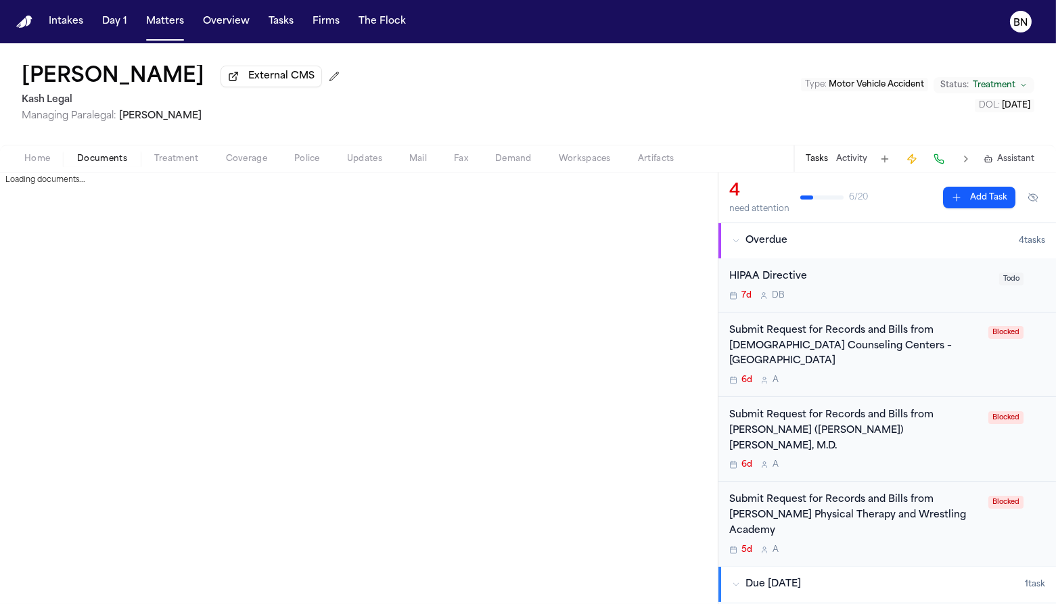
click at [95, 164] on span "Documents" at bounding box center [102, 159] width 50 height 11
click at [362, 164] on span "Updates" at bounding box center [364, 159] width 35 height 11
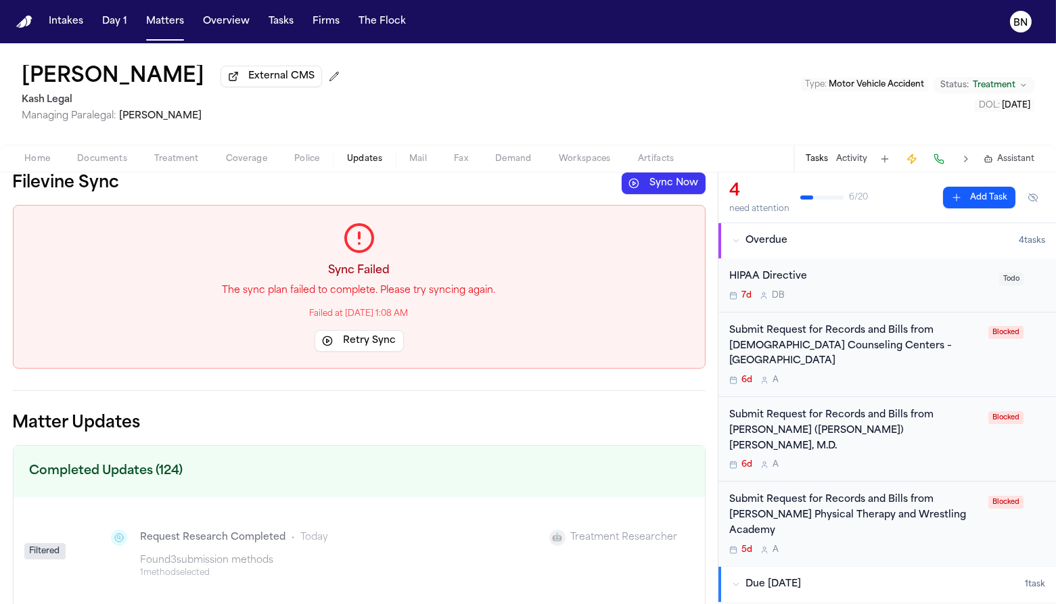
click at [411, 296] on p "The sync plan failed to complete. Please try syncing again." at bounding box center [359, 291] width 659 height 14
click at [283, 87] on button "External CMS" at bounding box center [271, 77] width 101 height 22
click at [323, 77] on button at bounding box center [334, 77] width 22 height 22
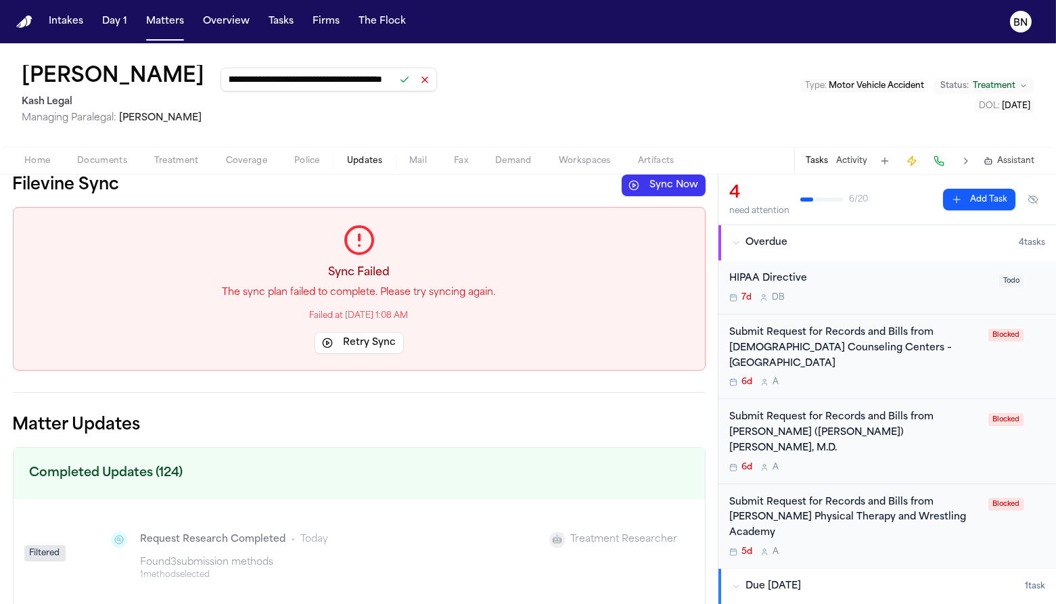
scroll to position [0, 95]
type input "**********"
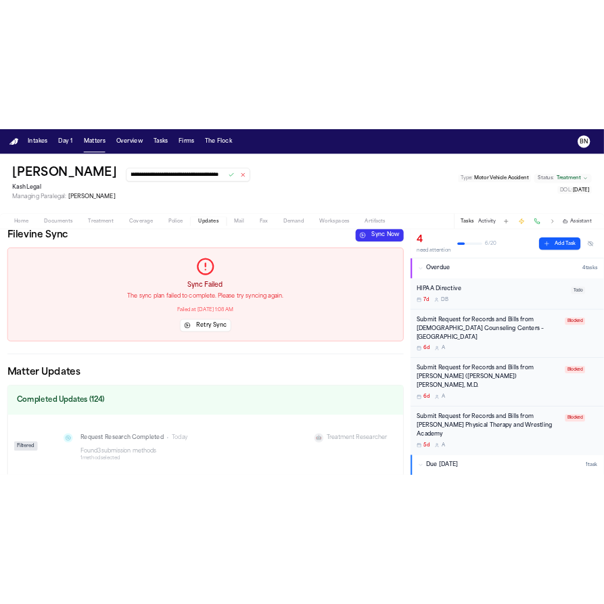
scroll to position [0, 0]
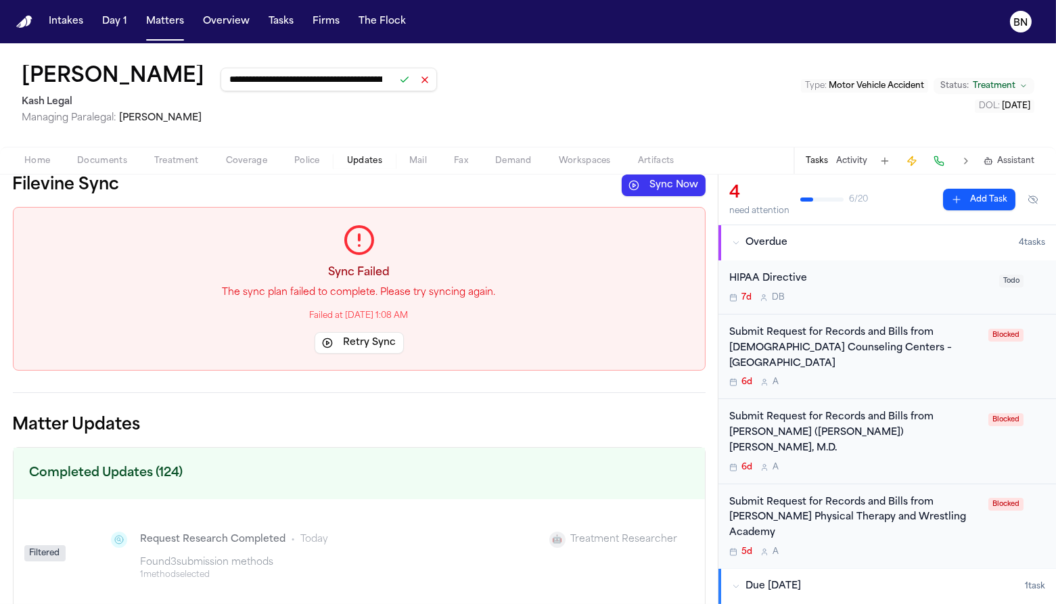
click at [395, 84] on button at bounding box center [404, 79] width 19 height 19
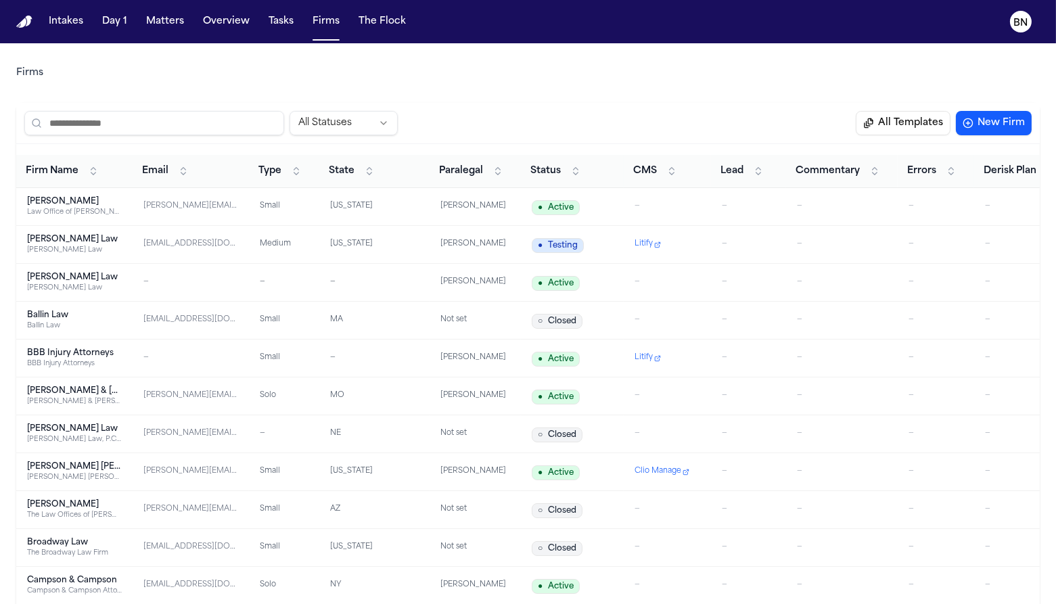
click at [223, 117] on input "search" at bounding box center [154, 123] width 260 height 24
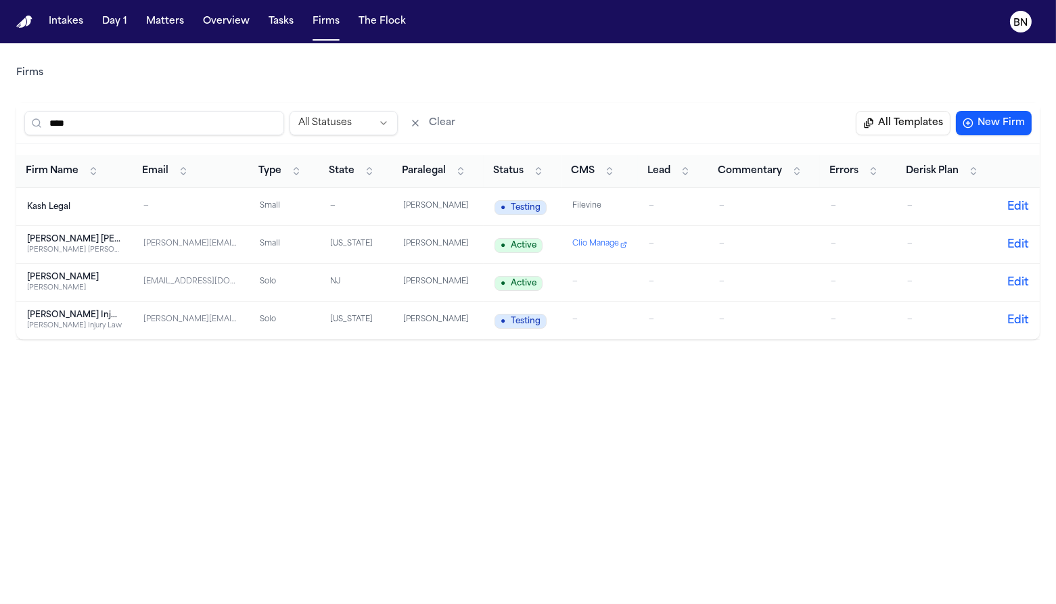
type input "****"
click at [191, 208] on div "—" at bounding box center [190, 207] width 95 height 12
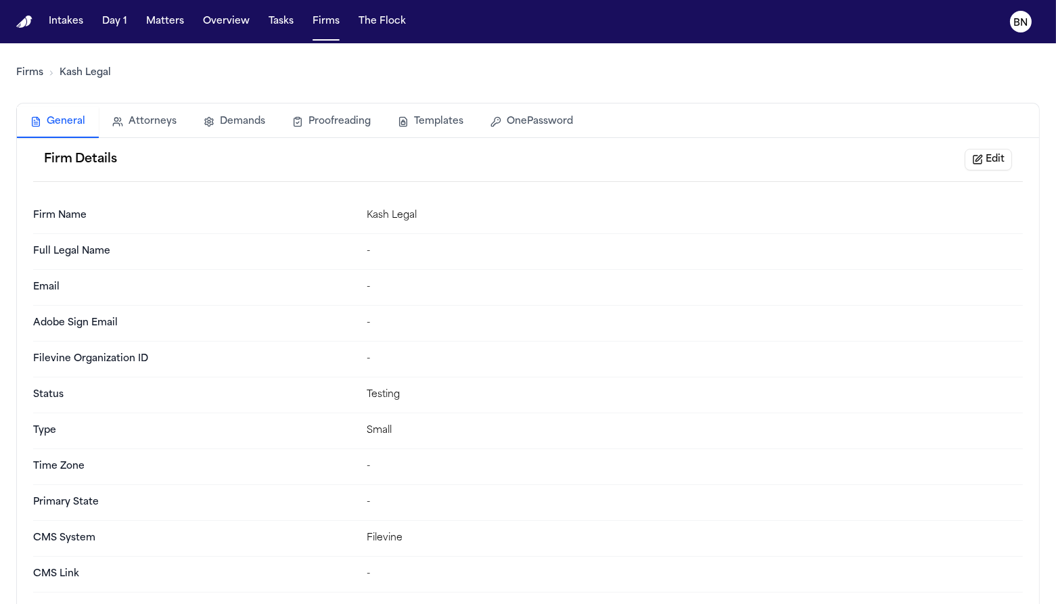
click at [510, 131] on button "OnePassword" at bounding box center [532, 122] width 110 height 30
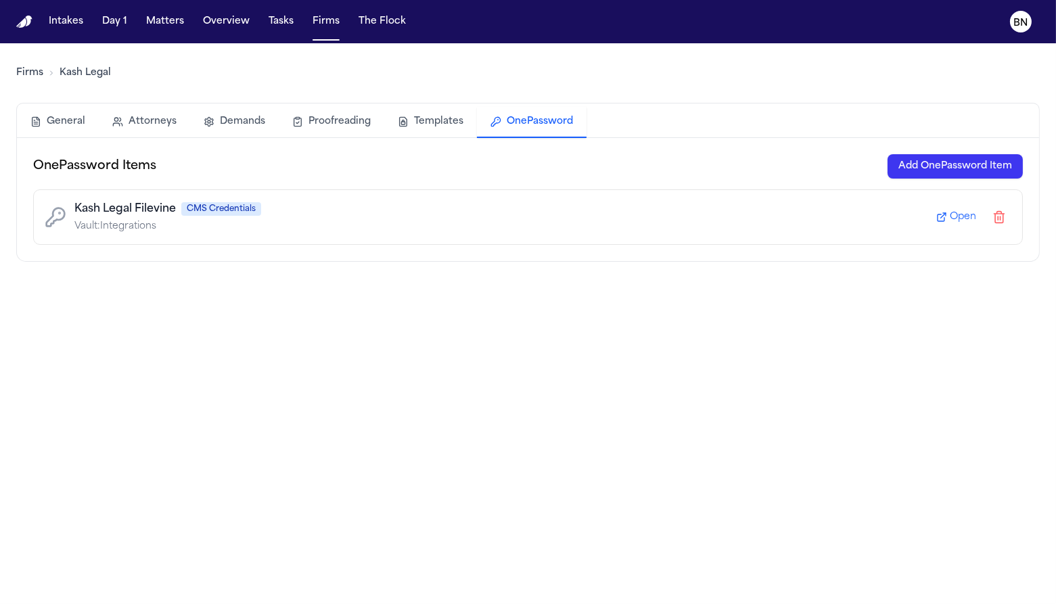
click at [208, 211] on span "CMS Credentials" at bounding box center [221, 209] width 80 height 14
click at [950, 221] on span "Open" at bounding box center [963, 217] width 26 height 14
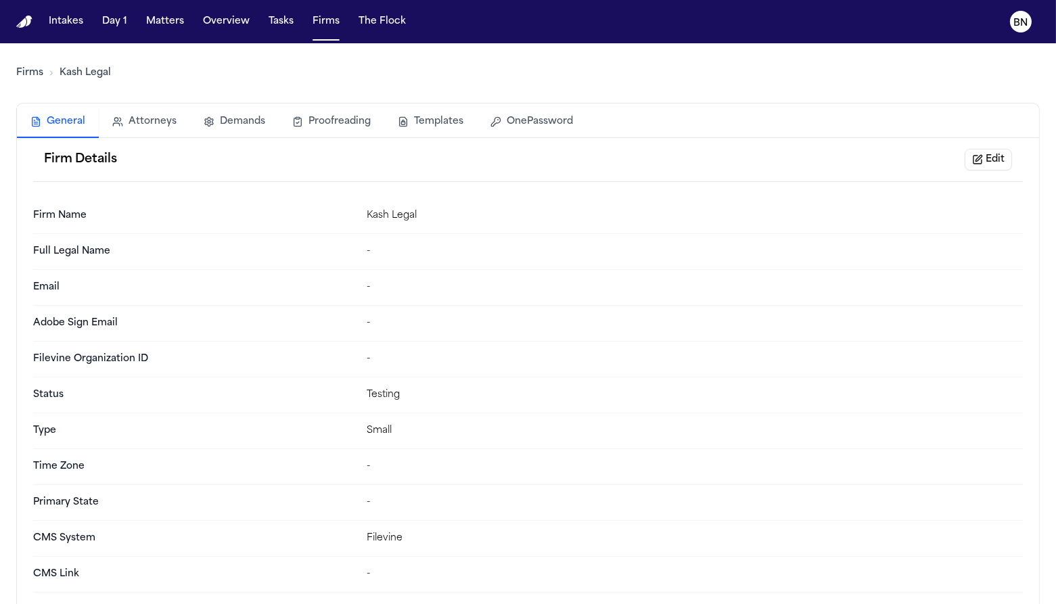
click at [42, 107] on button "General" at bounding box center [58, 122] width 82 height 31
click at [978, 164] on button "Edit" at bounding box center [988, 160] width 47 height 22
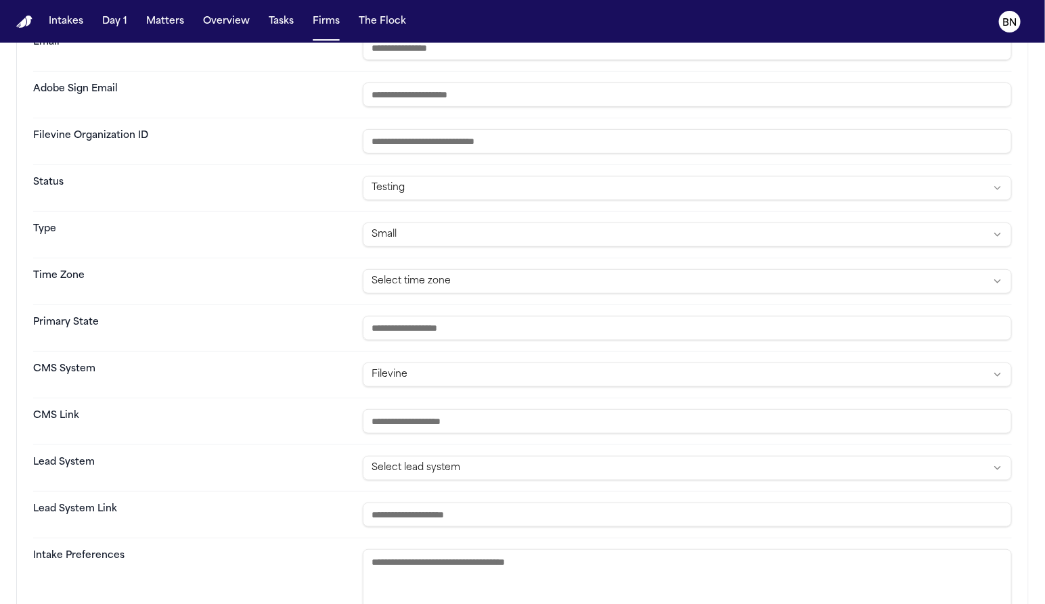
scroll to position [208, 0]
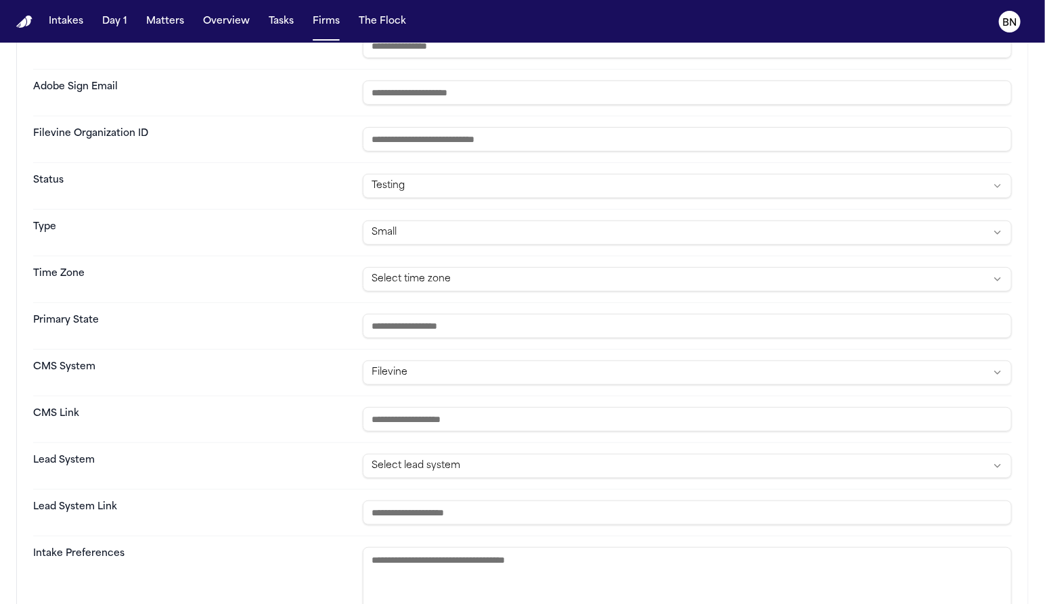
click at [484, 419] on input "url" at bounding box center [687, 419] width 649 height 24
paste input "**********"
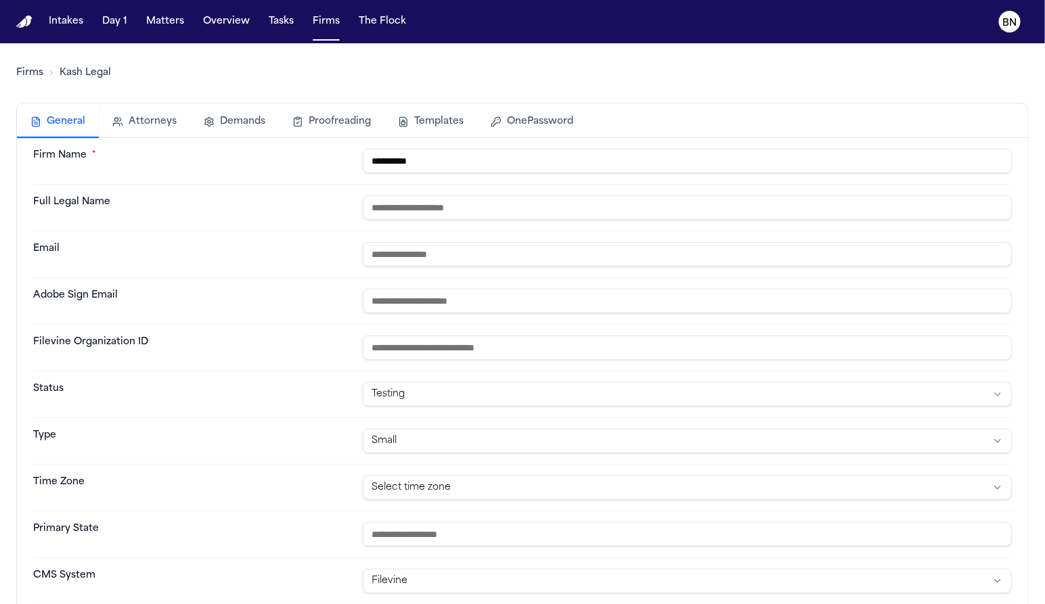
type input "**********"
click at [453, 155] on input "**********" at bounding box center [687, 161] width 649 height 24
click at [633, 209] on input "text" at bounding box center [687, 208] width 649 height 24
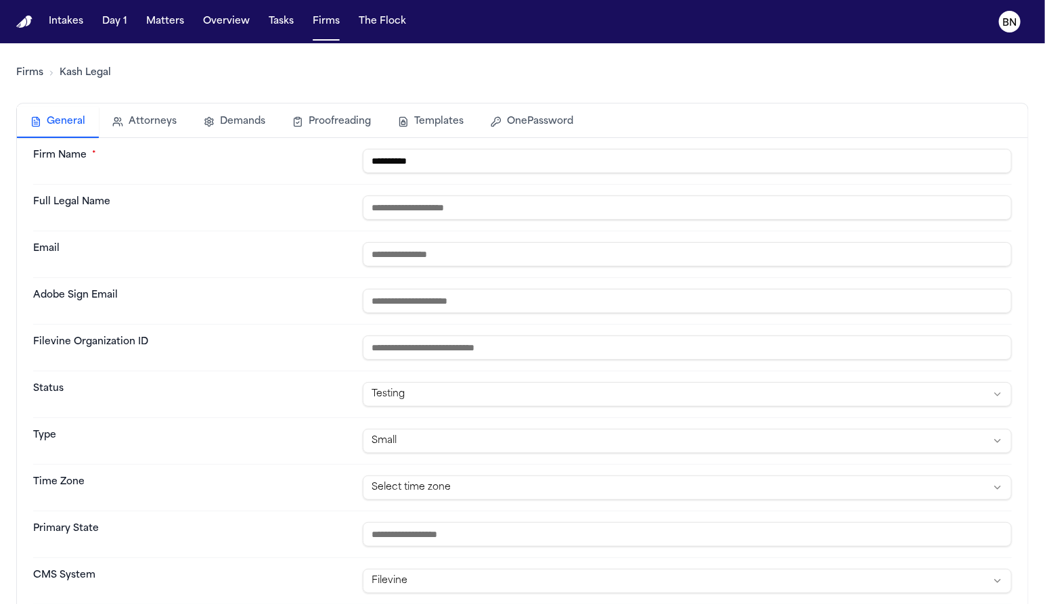
paste input "**********"
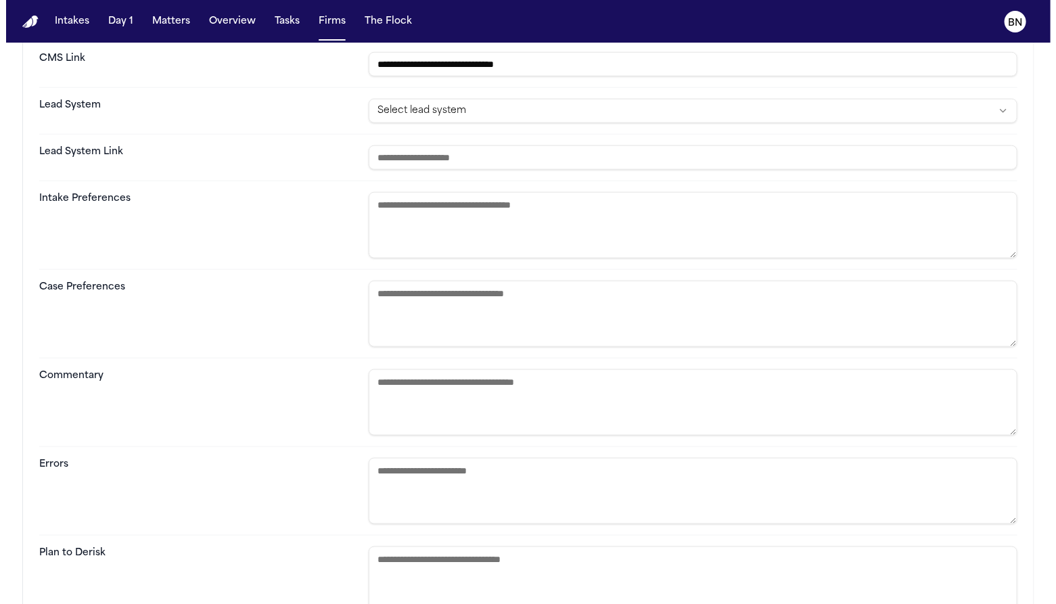
scroll to position [688, 0]
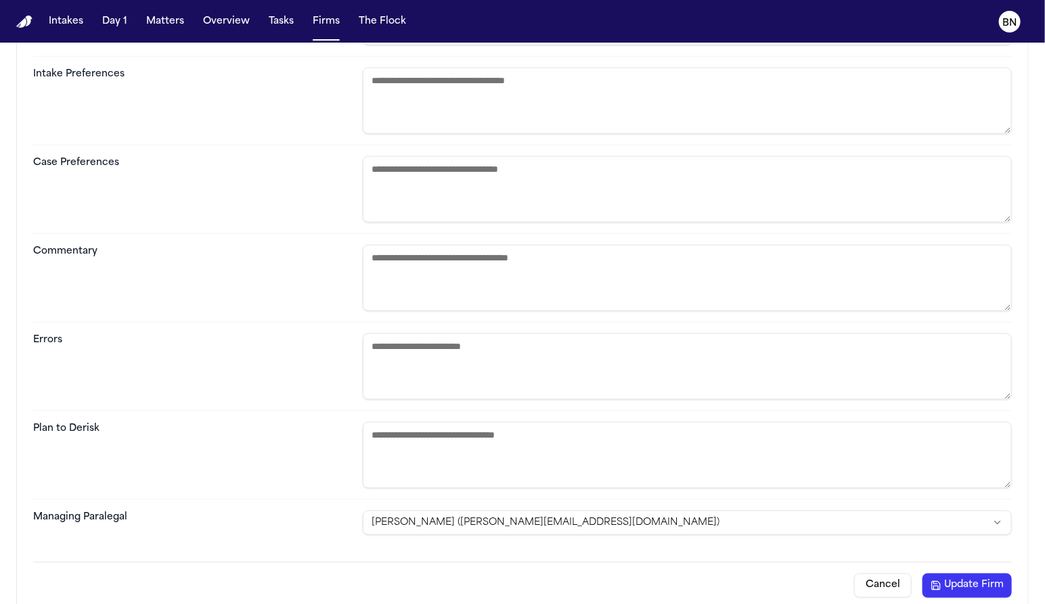
type input "**********"
click at [963, 574] on button "Update Firm" at bounding box center [966, 586] width 89 height 24
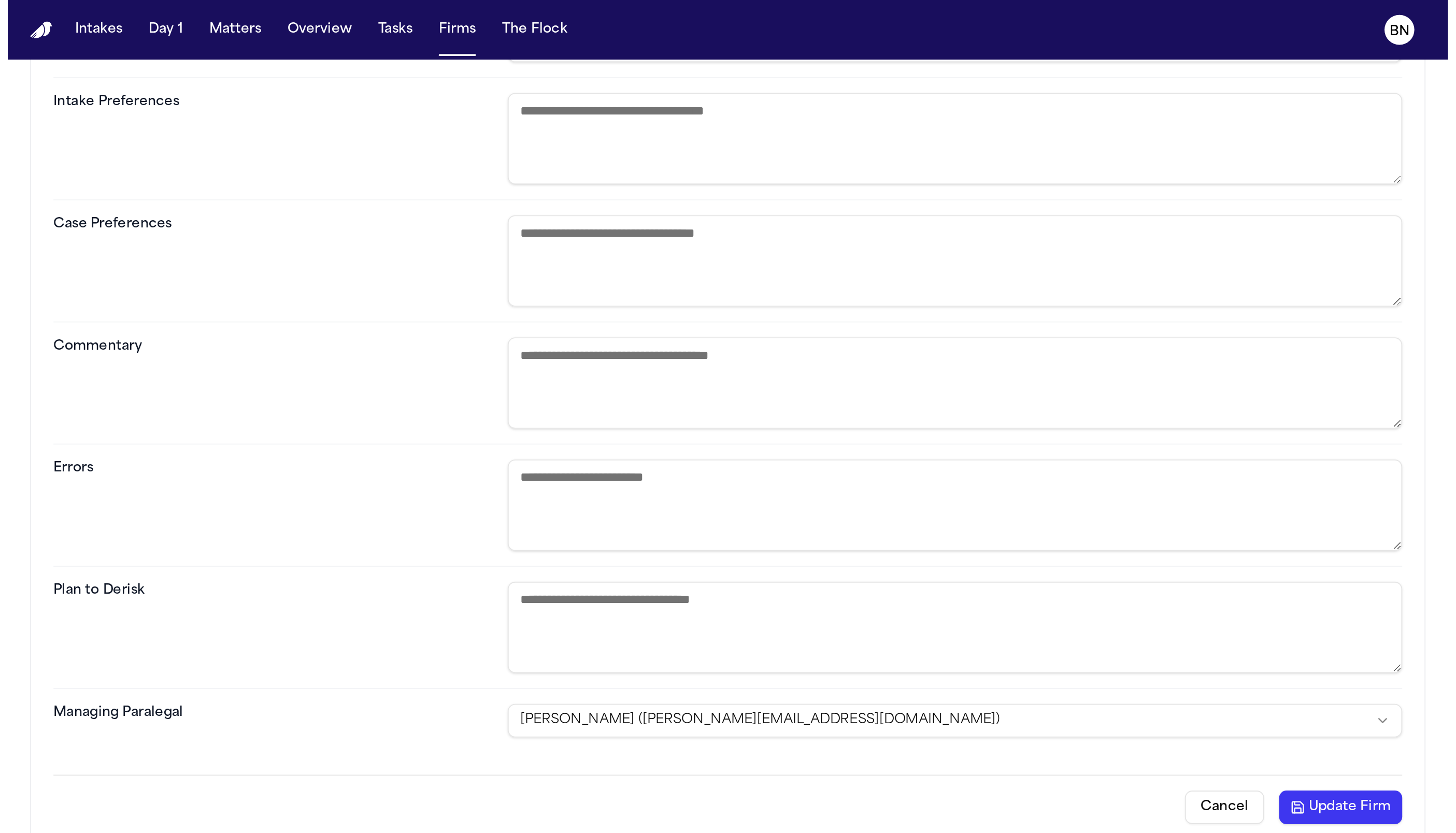
scroll to position [0, 0]
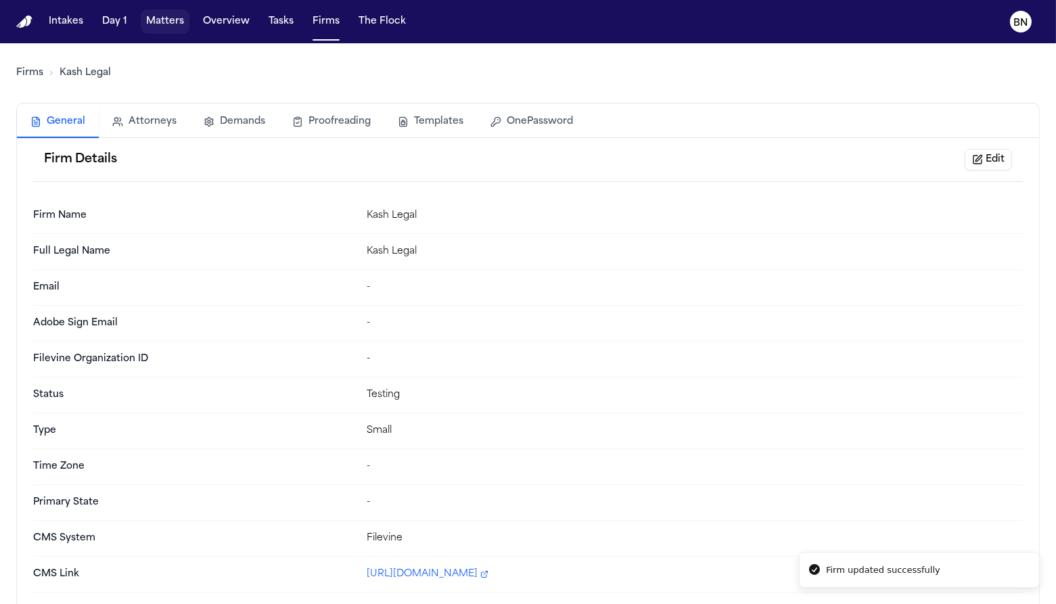
click at [159, 26] on button "Matters" at bounding box center [165, 21] width 49 height 24
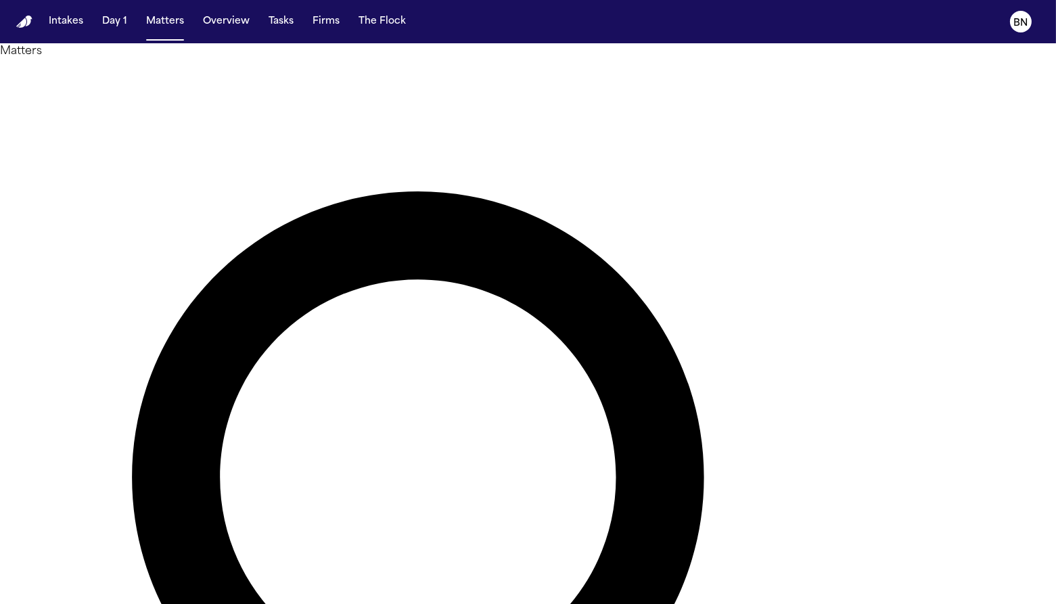
type input "*****"
type input "*********"
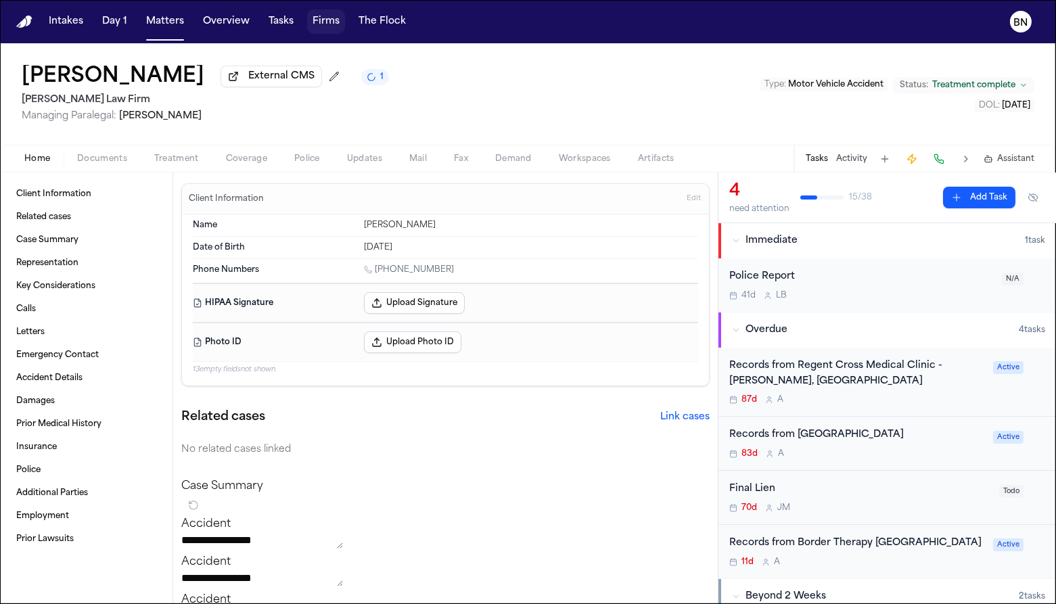
click at [328, 11] on button "Firms" at bounding box center [326, 21] width 38 height 24
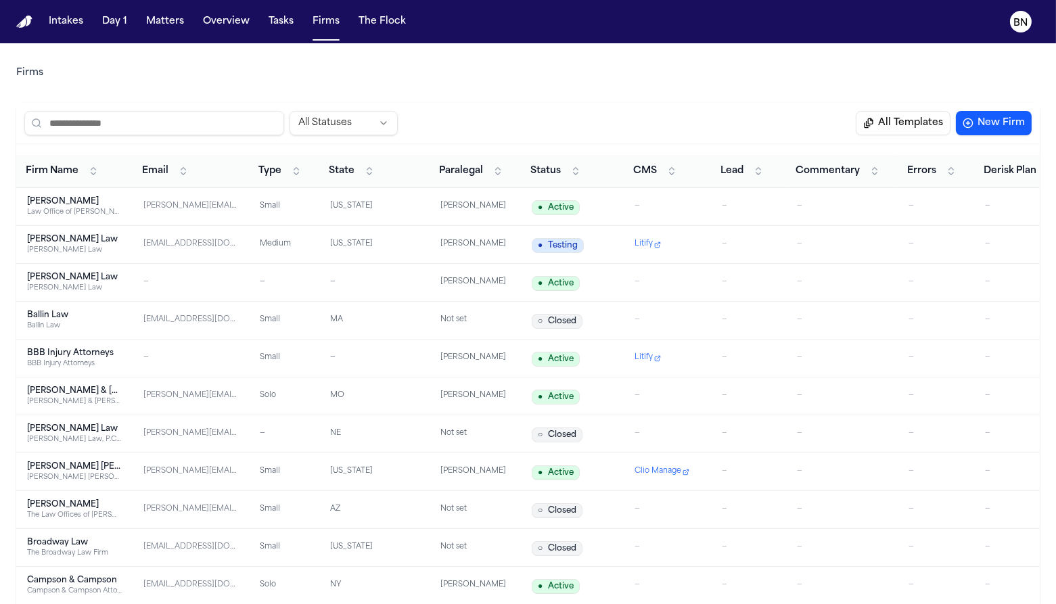
click at [211, 120] on input "search" at bounding box center [154, 123] width 260 height 24
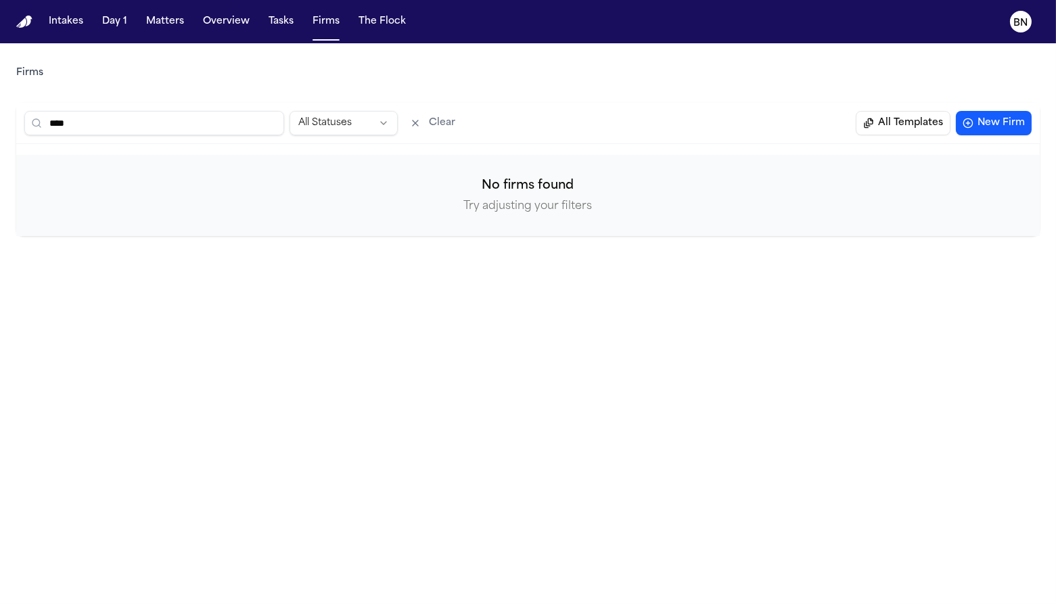
type input "*****"
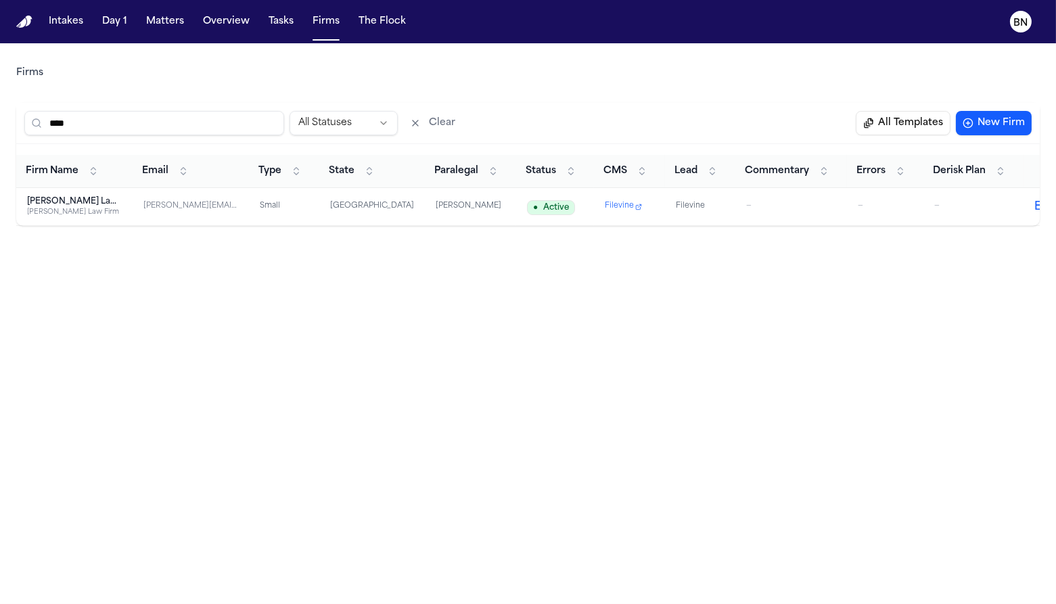
type input "****"
click at [112, 201] on td "Hecht Law Firm Hecht Law Firm" at bounding box center [74, 207] width 116 height 38
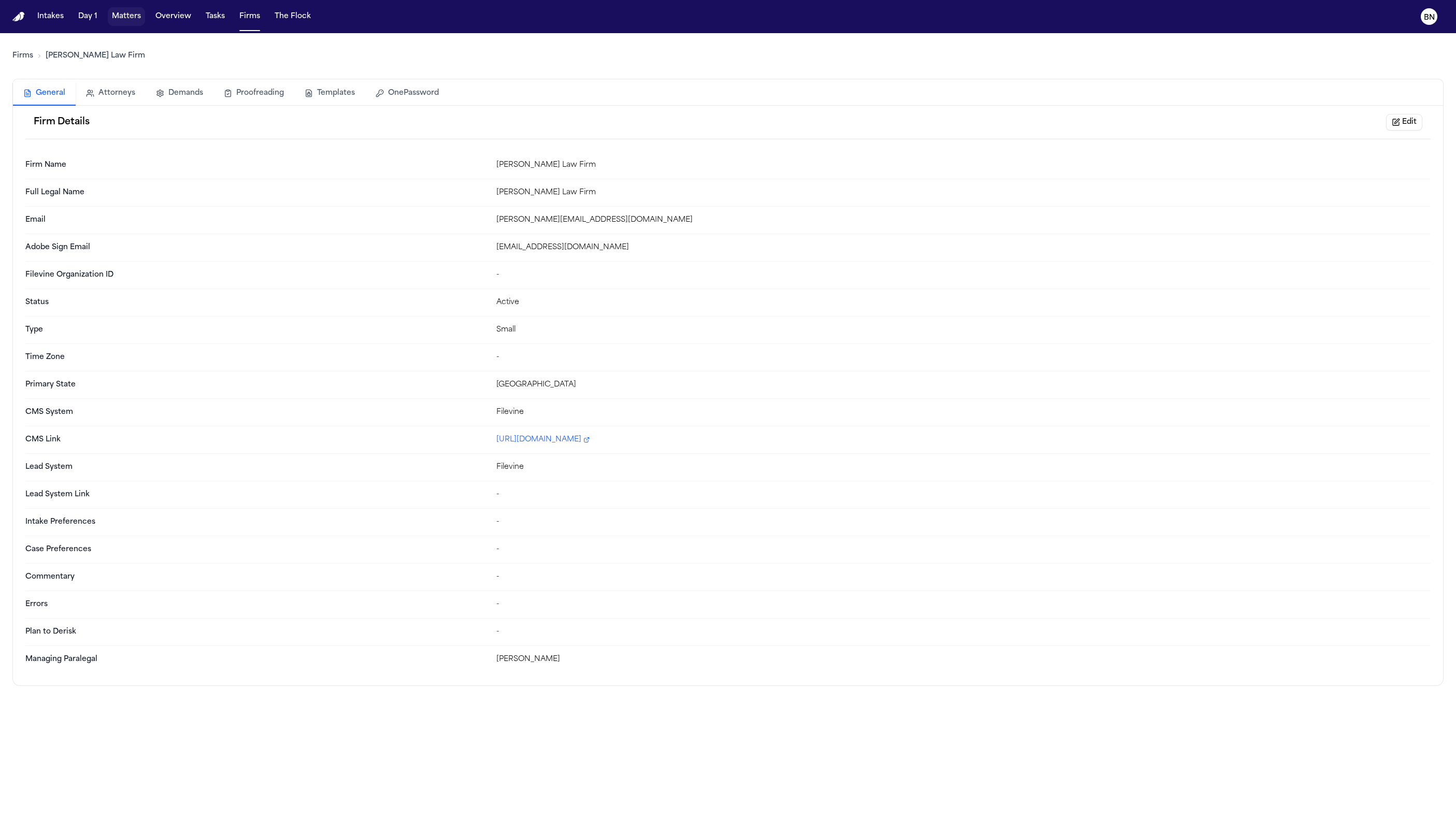
click at [123, 20] on button "Matters" at bounding box center [126, 16] width 38 height 18
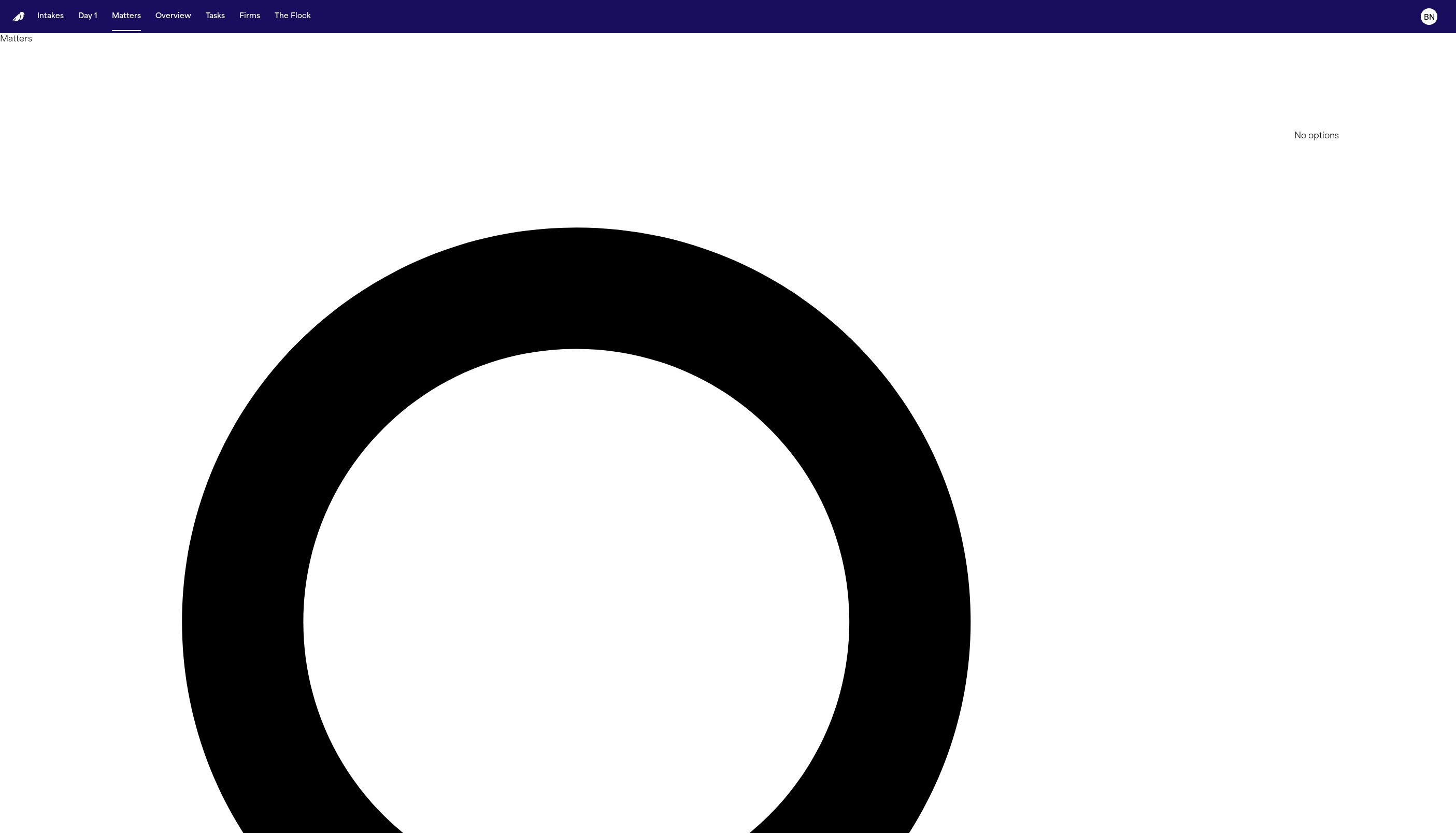
type input "****"
click at [808, 462] on div at bounding box center [728, 833] width 1456 height 0
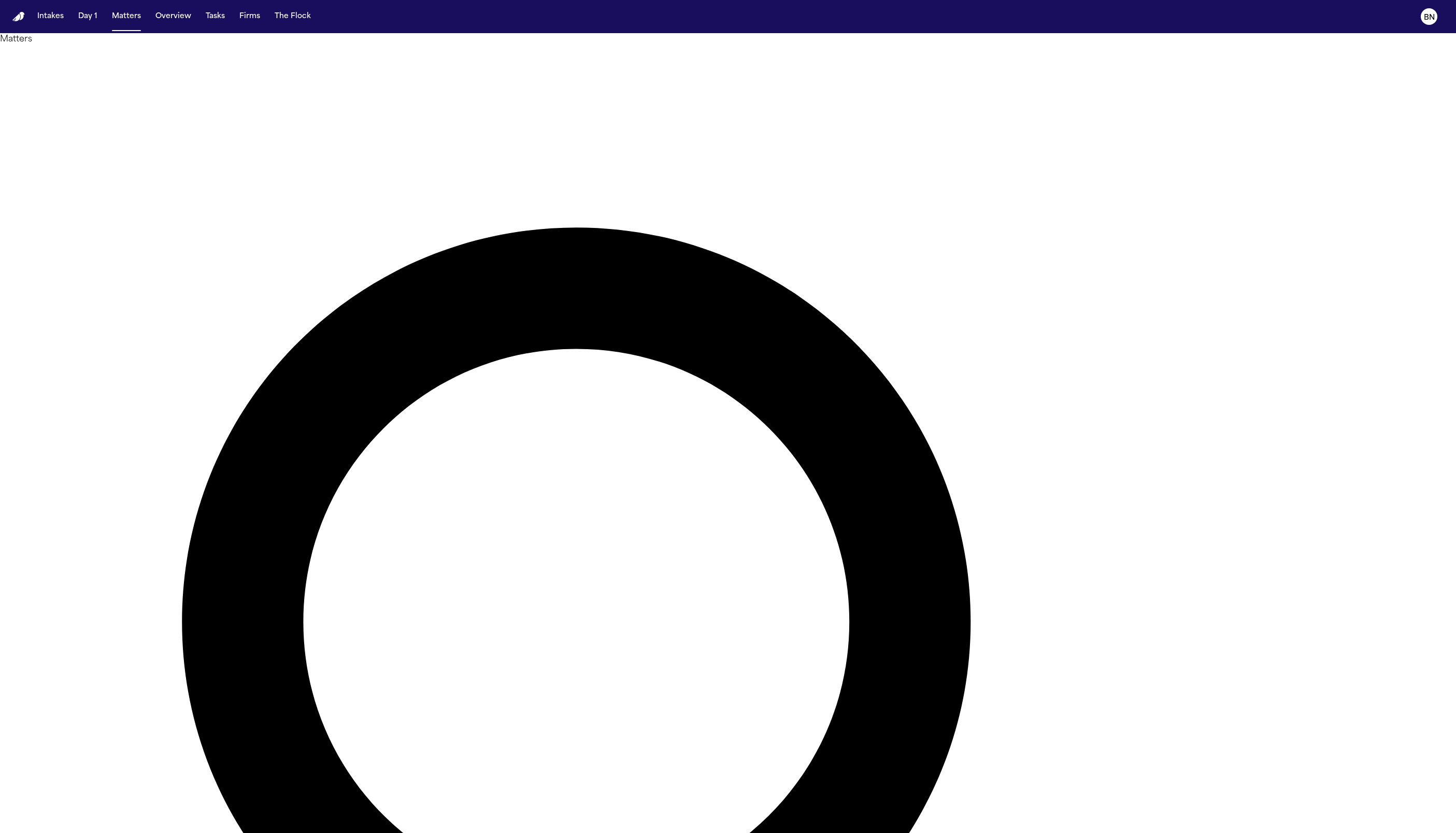
type input "****"
click at [808, 141] on li "Kash Legal" at bounding box center [1368, 136] width 147 height 12
click at [808, 462] on div at bounding box center [728, 833] width 1456 height 0
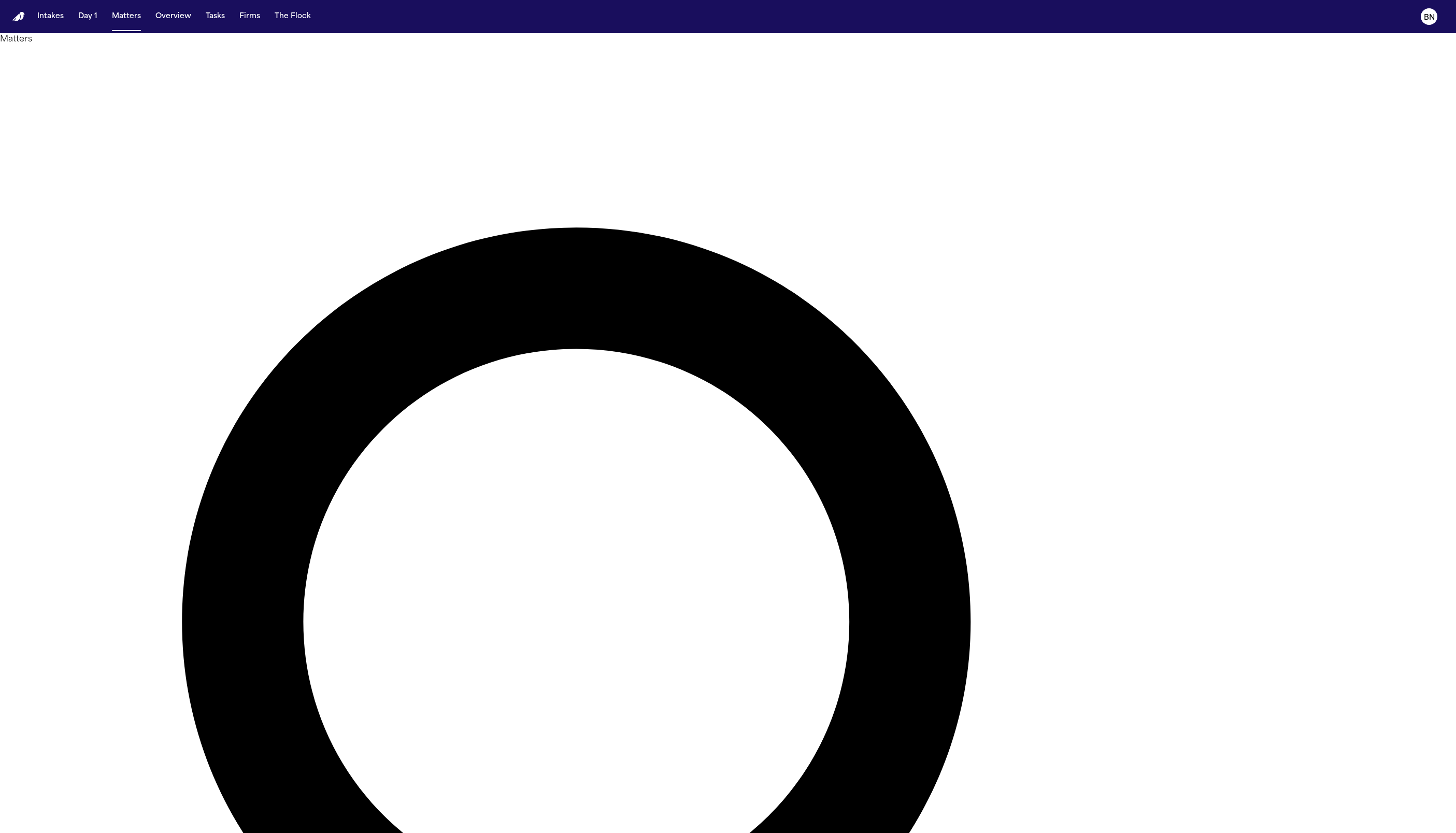
type input "*****"
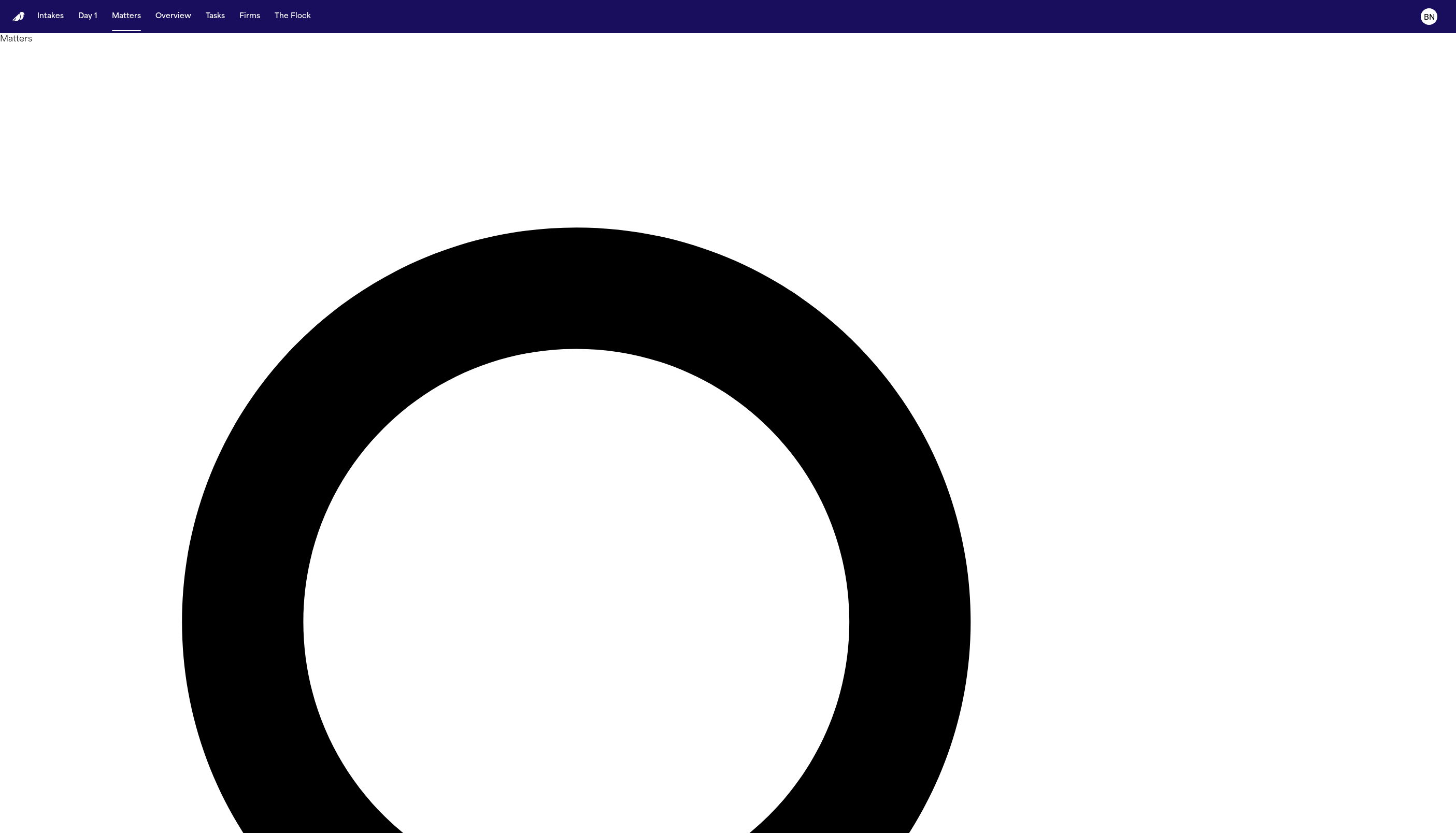
type input "*****"
click at [808, 142] on li "[PERSON_NAME] Law Firm" at bounding box center [1368, 136] width 147 height 12
click at [808, 462] on div at bounding box center [728, 833] width 1456 height 0
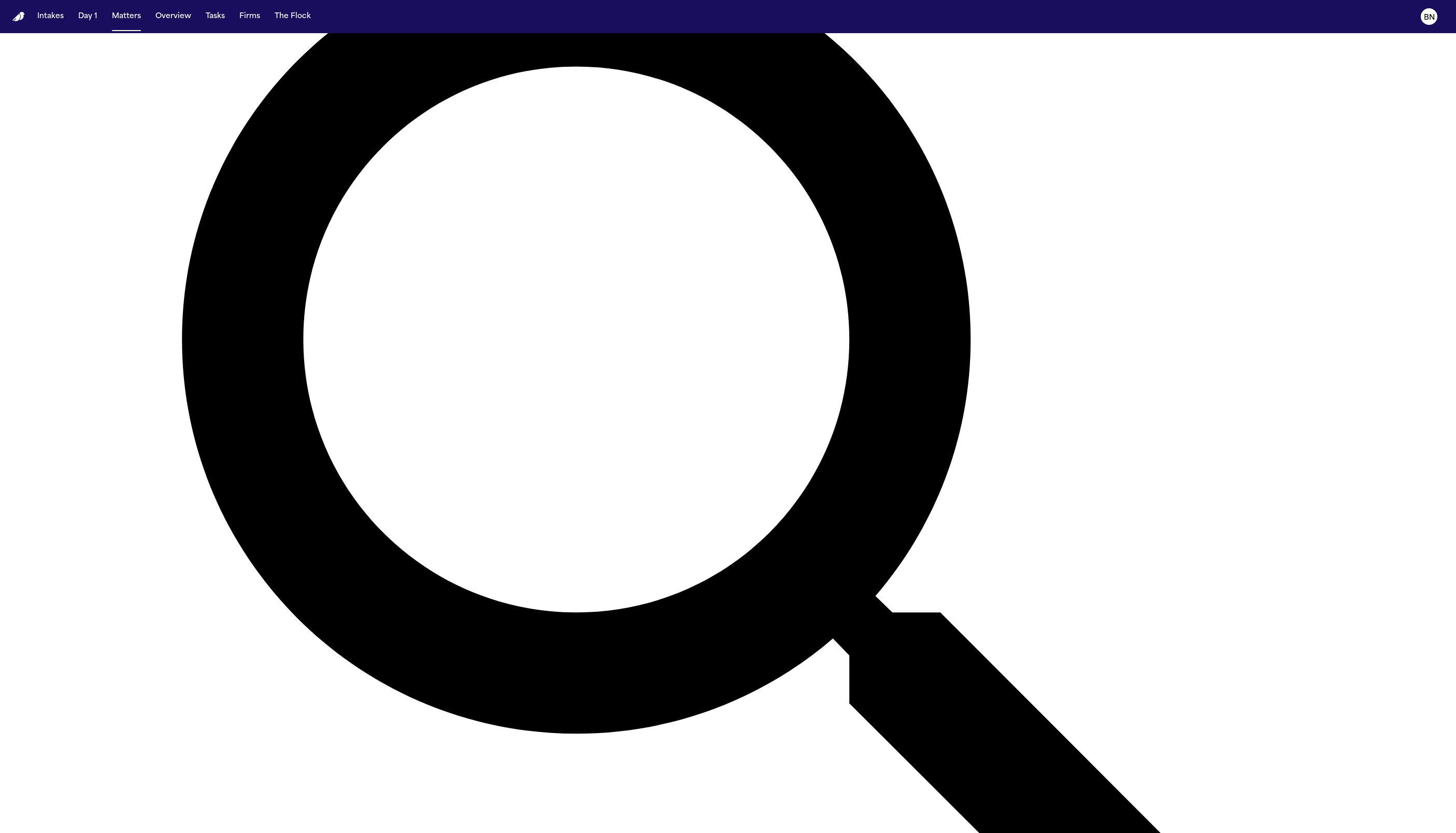
scroll to position [0, 0]
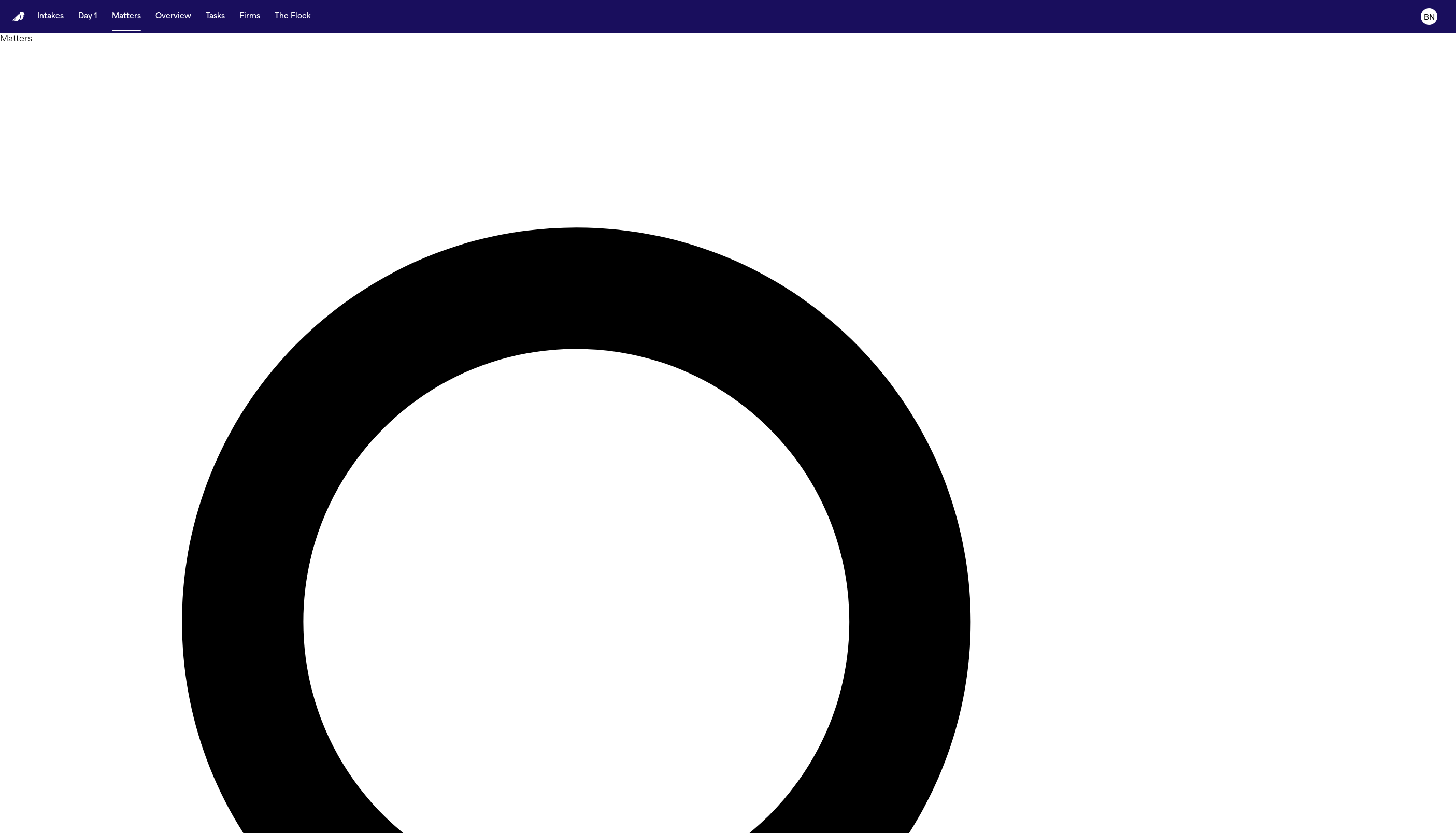
click at [808, 61] on div "Matters Overview Add Matter" at bounding box center [728, 779] width 1456 height 1493
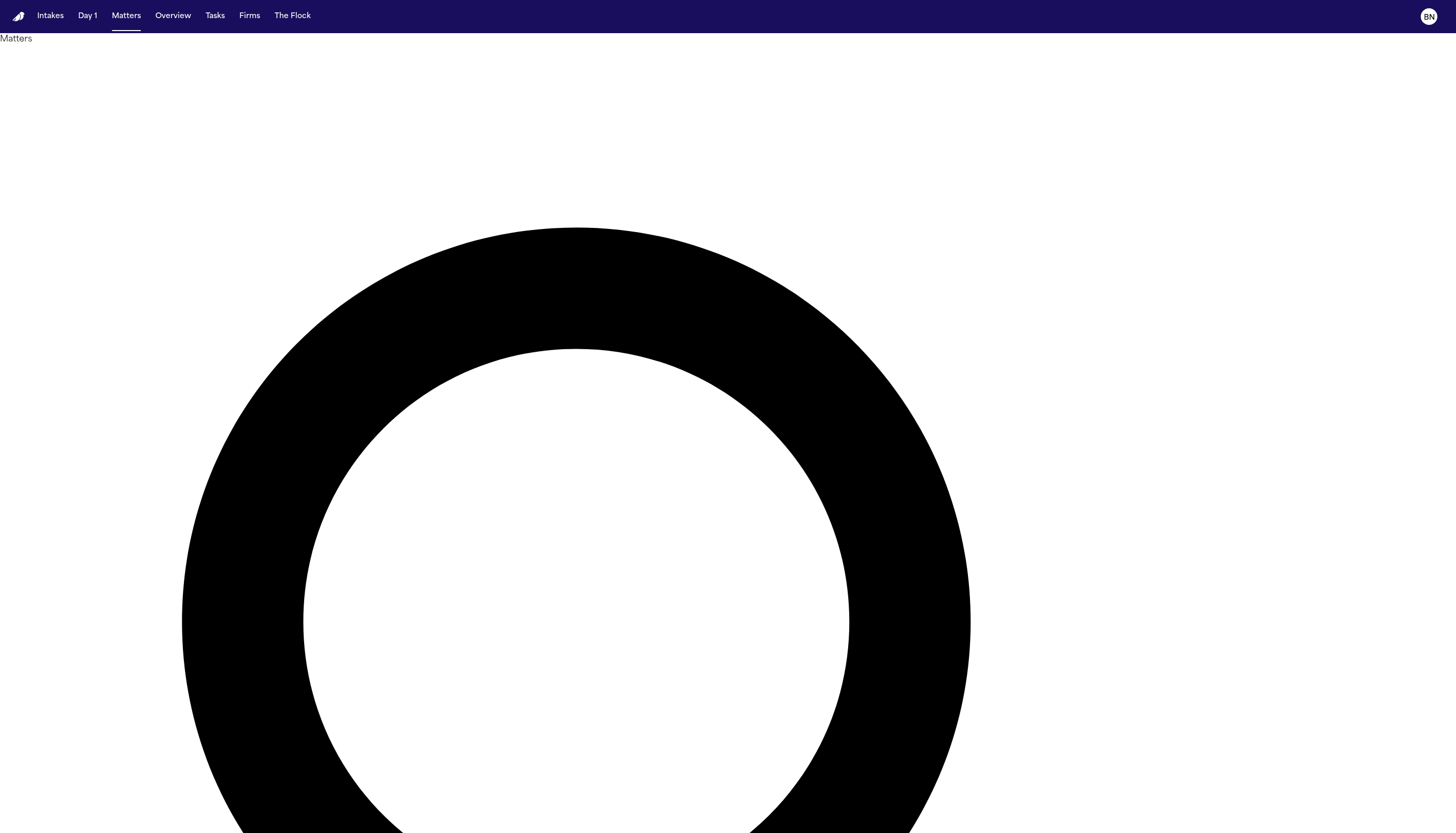
click at [808, 462] on div at bounding box center [728, 833] width 1456 height 0
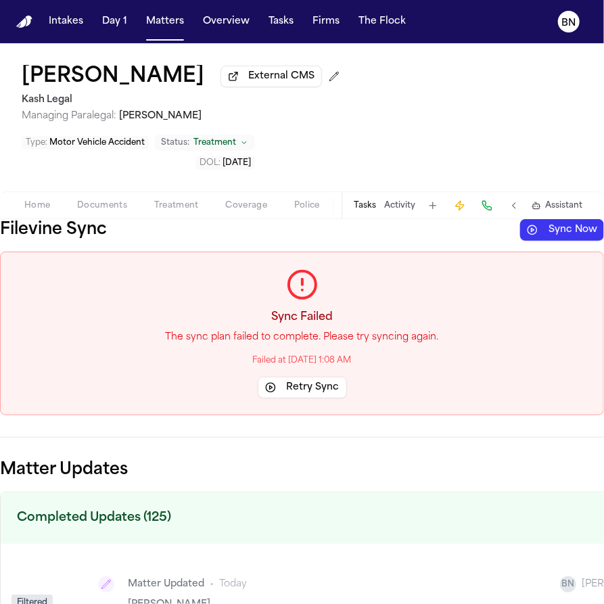
click at [273, 377] on button "Retry Sync" at bounding box center [302, 388] width 89 height 22
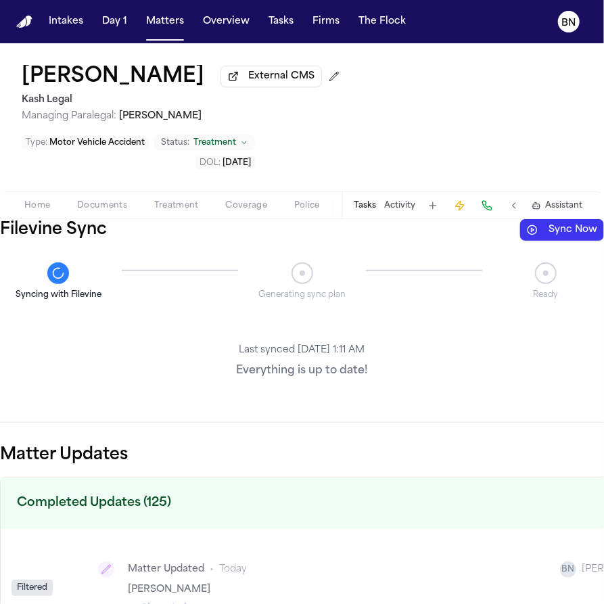
drag, startPoint x: 377, startPoint y: 375, endPoint x: 418, endPoint y: 358, distance: 44.2
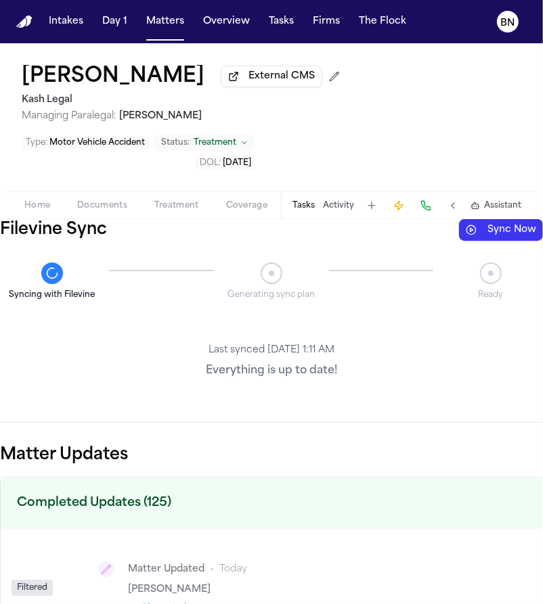
click at [491, 279] on div "Ready" at bounding box center [490, 281] width 104 height 38
click at [47, 278] on icon at bounding box center [52, 273] width 19 height 19
click at [271, 281] on div at bounding box center [271, 273] width 22 height 22
click at [273, 271] on div at bounding box center [271, 273] width 22 height 22
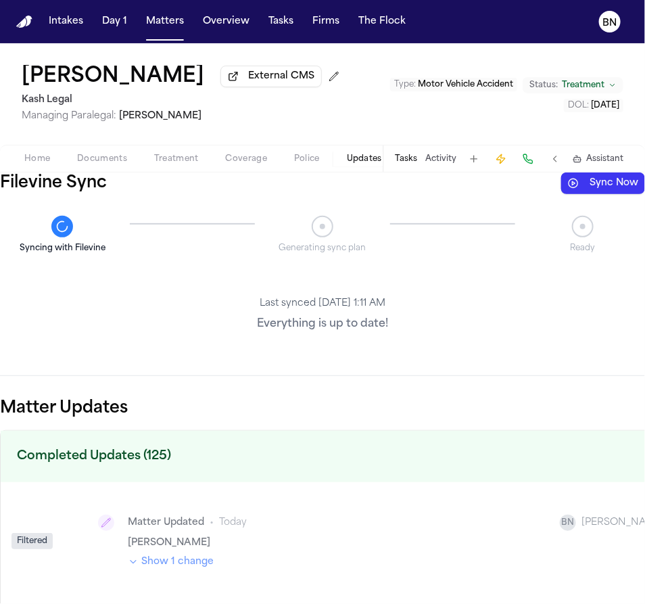
click at [352, 329] on p "Everything is up to date!" at bounding box center [322, 324] width 645 height 16
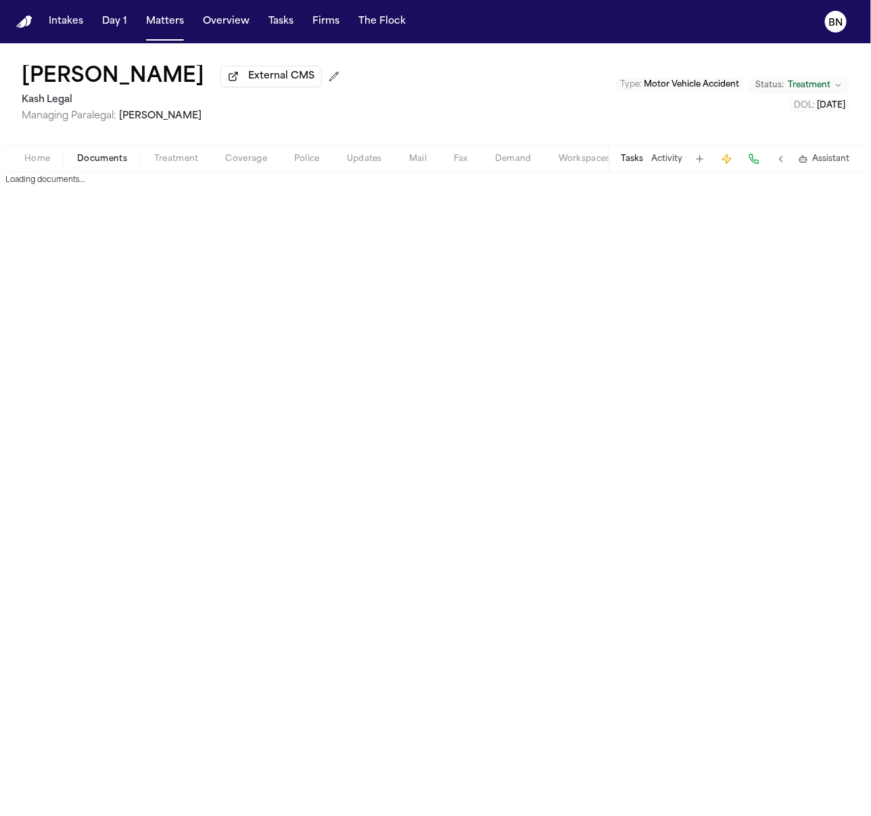
click at [110, 167] on span "button" at bounding box center [102, 166] width 66 height 1
click at [294, 161] on span "Police" at bounding box center [307, 159] width 26 height 11
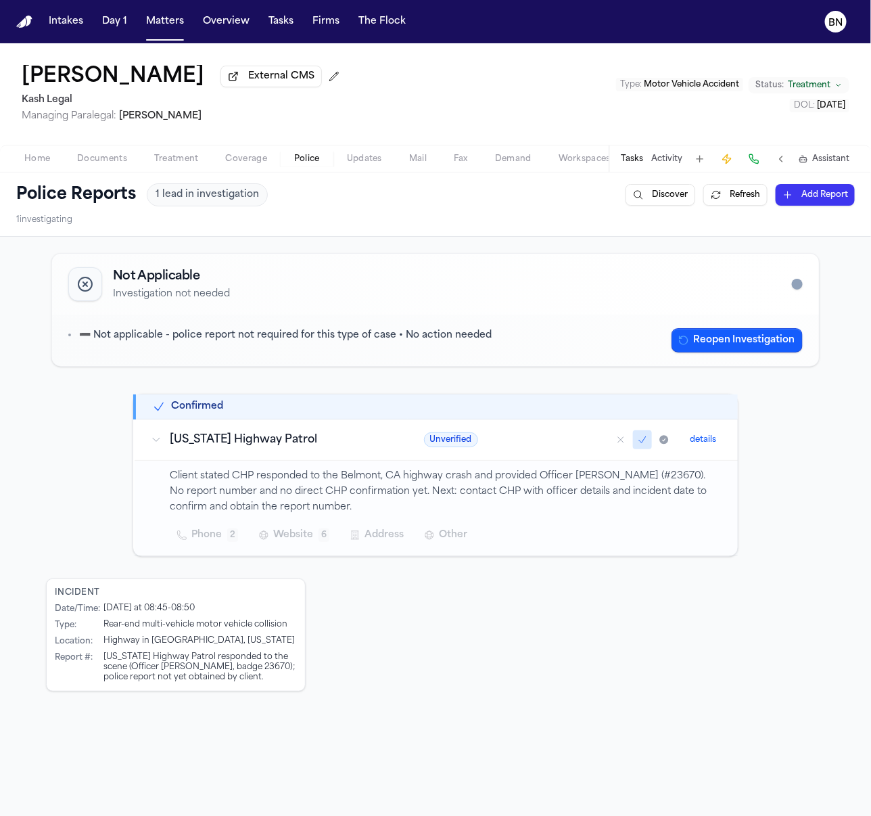
click at [335, 163] on button "Updates" at bounding box center [365, 159] width 62 height 16
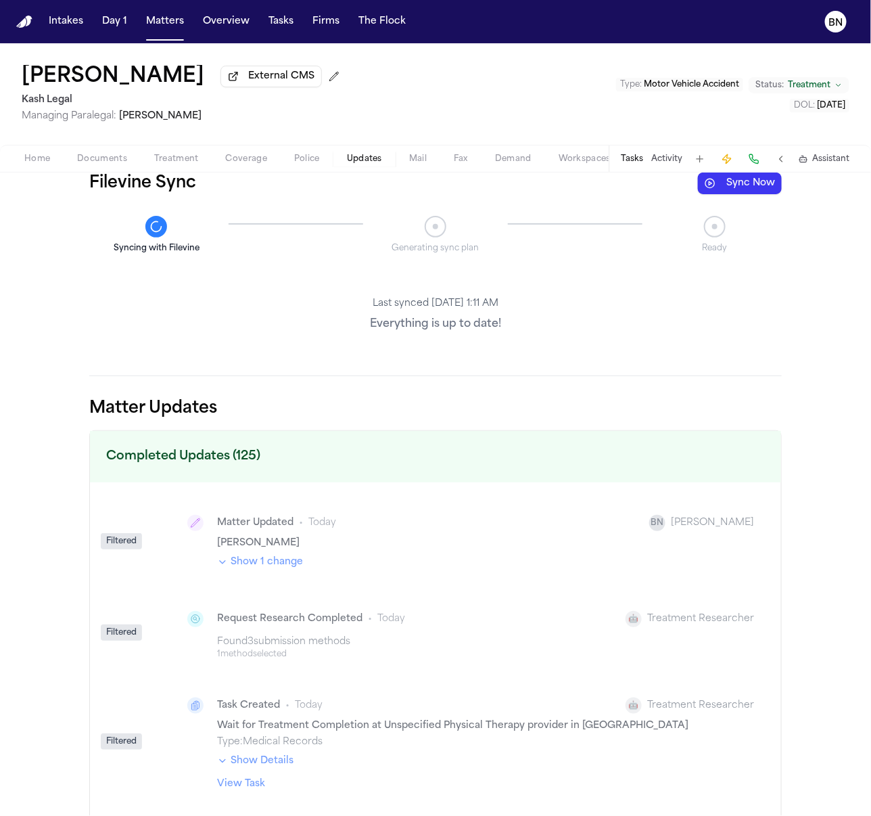
click at [265, 564] on button "Show 1 change" at bounding box center [260, 562] width 86 height 14
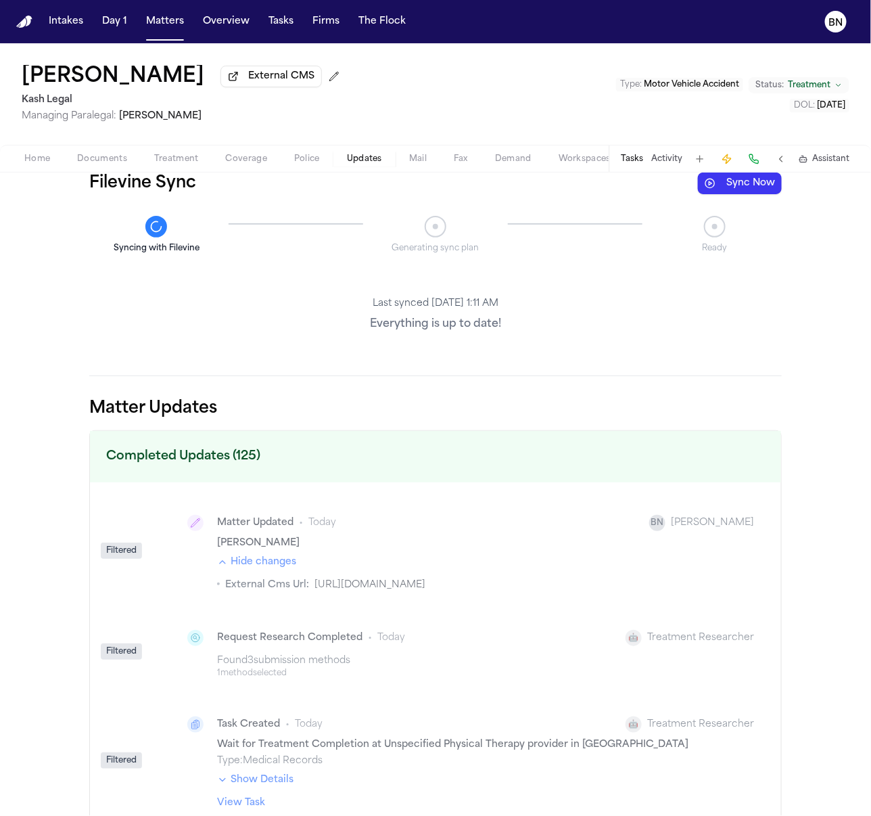
click at [265, 564] on button "Hide changes" at bounding box center [256, 562] width 79 height 14
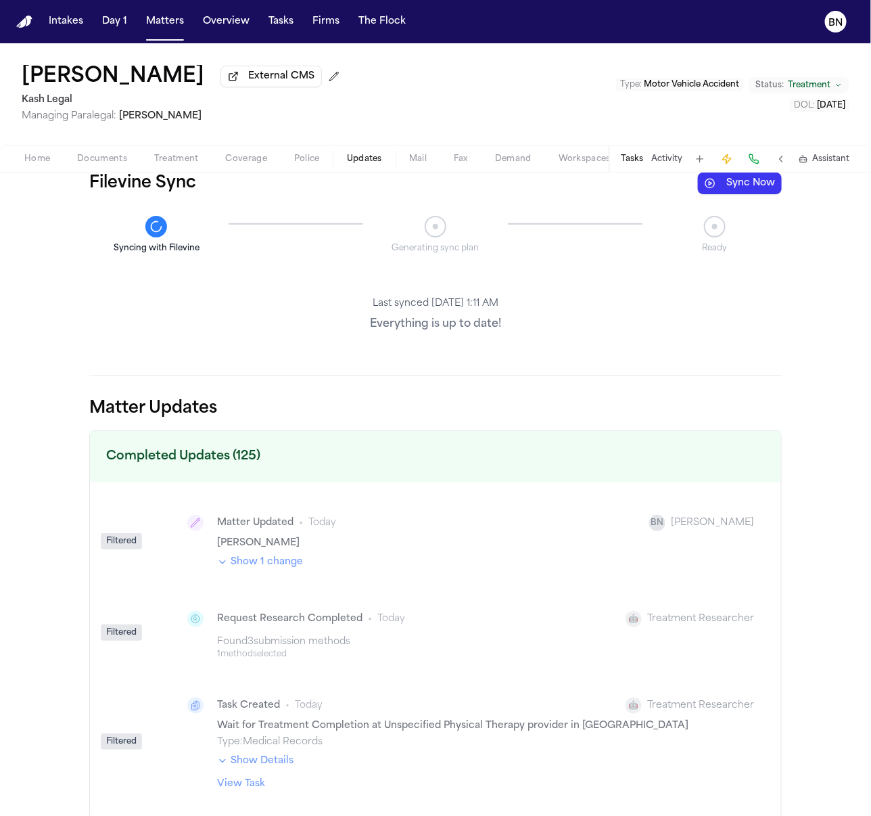
click at [174, 252] on p "Syncing with Filevine" at bounding box center [157, 248] width 86 height 11
click at [133, 212] on div "Syncing with Filevine Generating sync plan Ready" at bounding box center [435, 235] width 693 height 60
click at [161, 241] on div "Syncing with Filevine" at bounding box center [156, 235] width 134 height 38
click at [150, 221] on div at bounding box center [156, 227] width 22 height 22
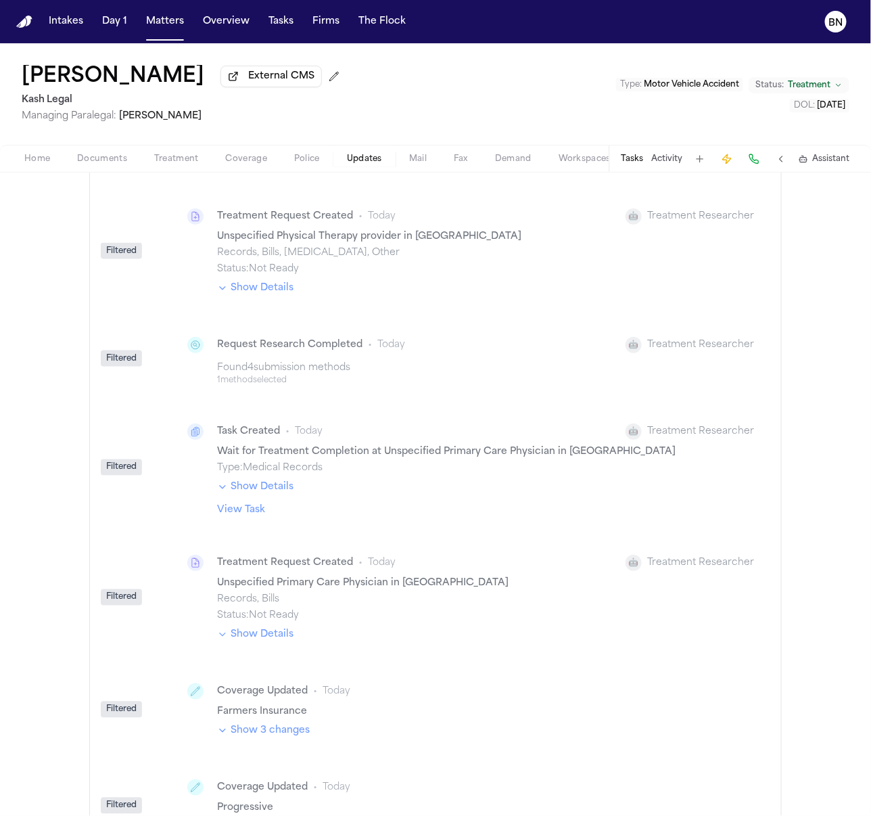
drag, startPoint x: 871, startPoint y: 336, endPoint x: 688, endPoint y: 332, distance: 183.4
click at [645, 332] on div "Filevine Sync Sync Now Syncing with Filevine Generating sync plan Ready Last sy…" at bounding box center [435, 494] width 871 height 643
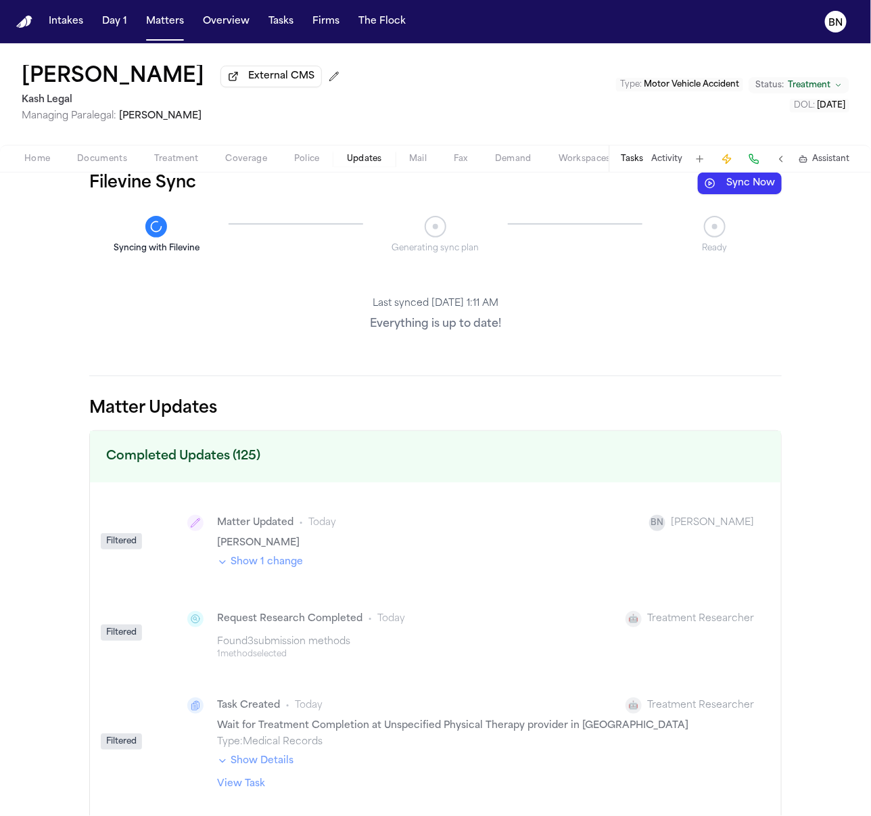
click at [252, 164] on span "Coverage" at bounding box center [246, 159] width 41 height 11
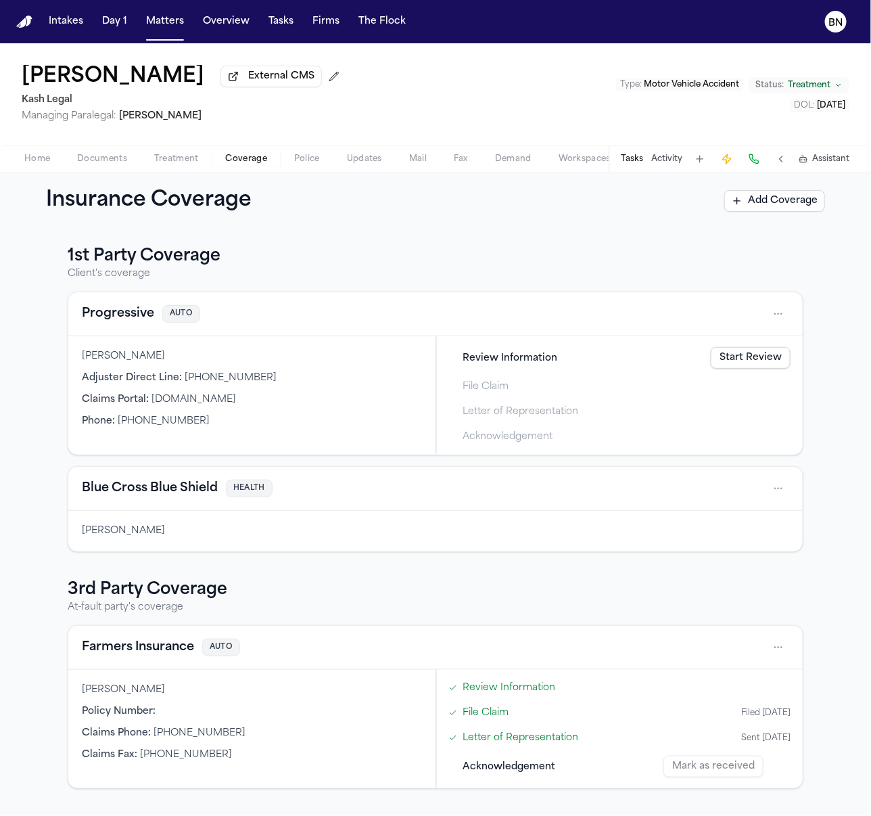
drag, startPoint x: 453, startPoint y: 593, endPoint x: 278, endPoint y: 622, distance: 177.5
click at [430, 601] on h3 "3rd Party Coverage" at bounding box center [436, 590] width 736 height 22
click at [127, 162] on button "Documents" at bounding box center [102, 159] width 77 height 16
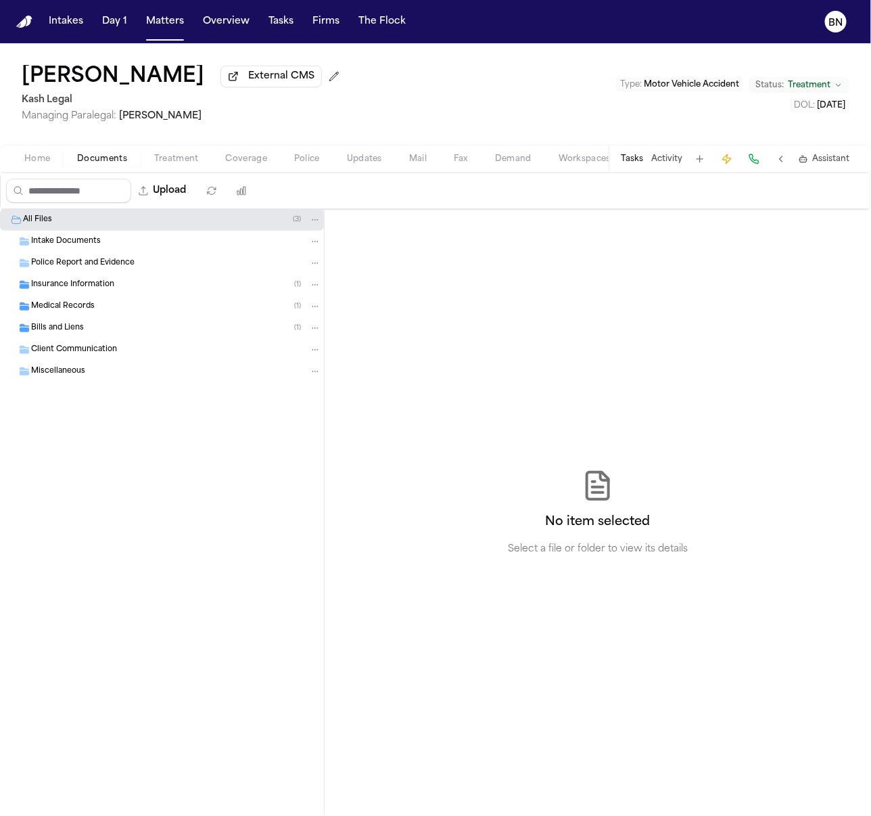
click at [164, 279] on div "Insurance Information ( 1 )" at bounding box center [162, 285] width 324 height 22
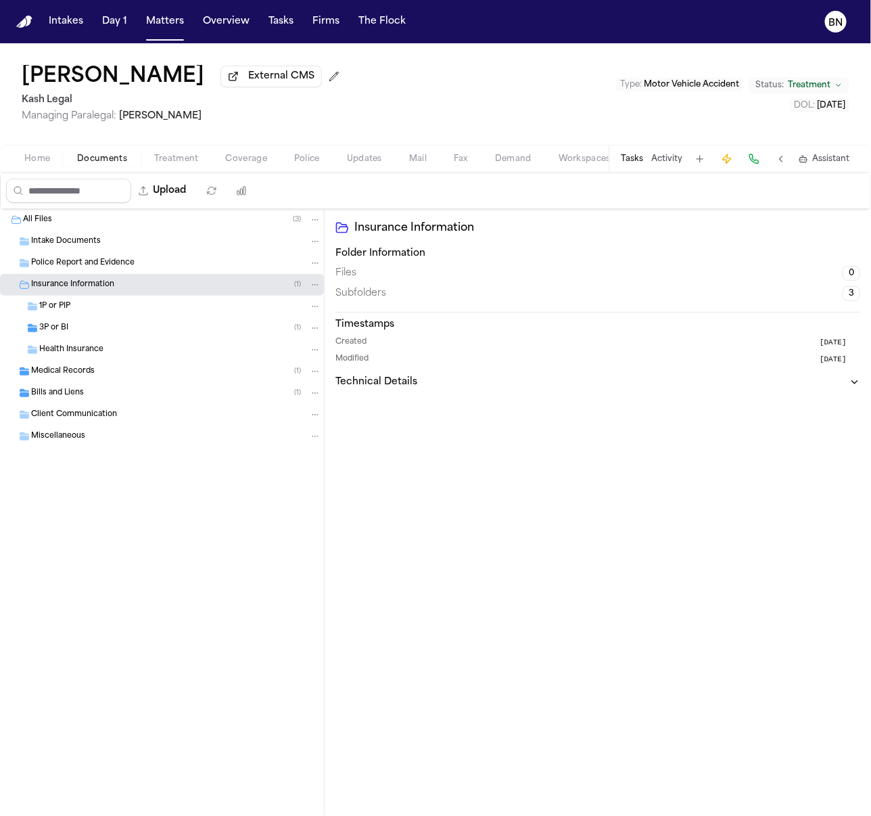
click at [50, 325] on span "3P or BI" at bounding box center [53, 329] width 29 height 12
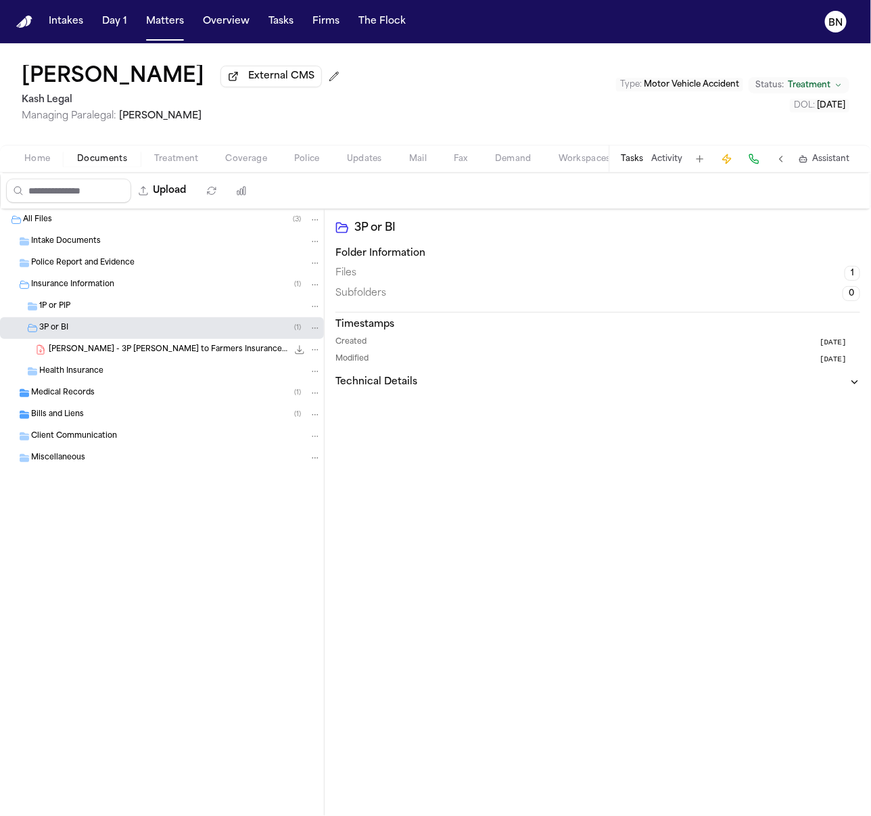
click at [370, 162] on span "Updates" at bounding box center [364, 159] width 35 height 11
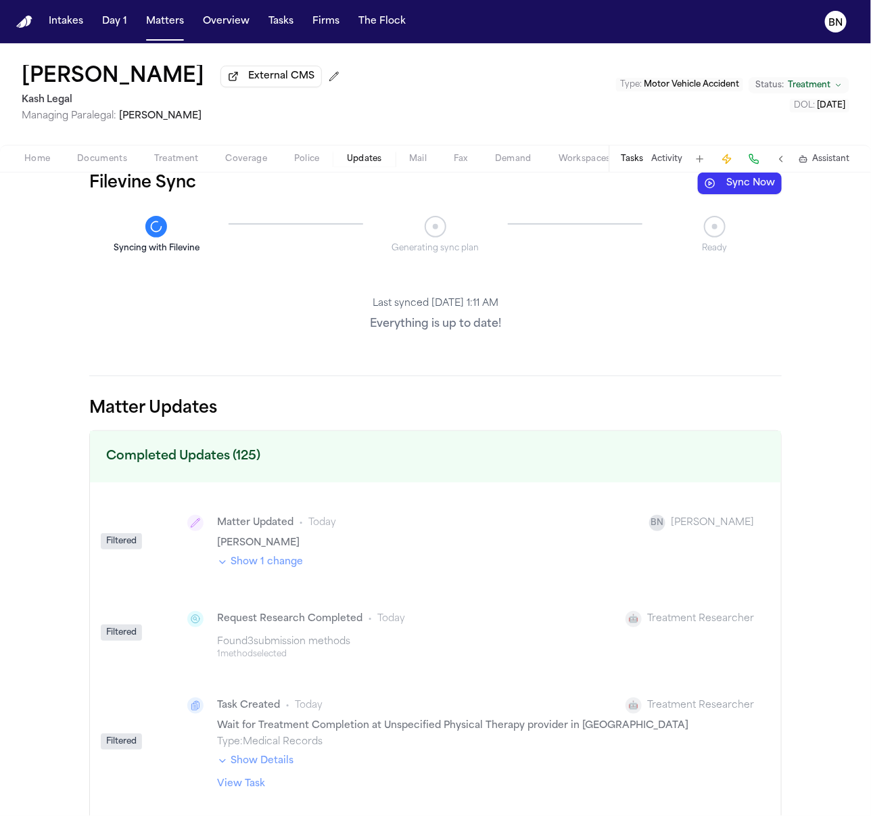
click at [398, 164] on button "Mail" at bounding box center [418, 159] width 45 height 16
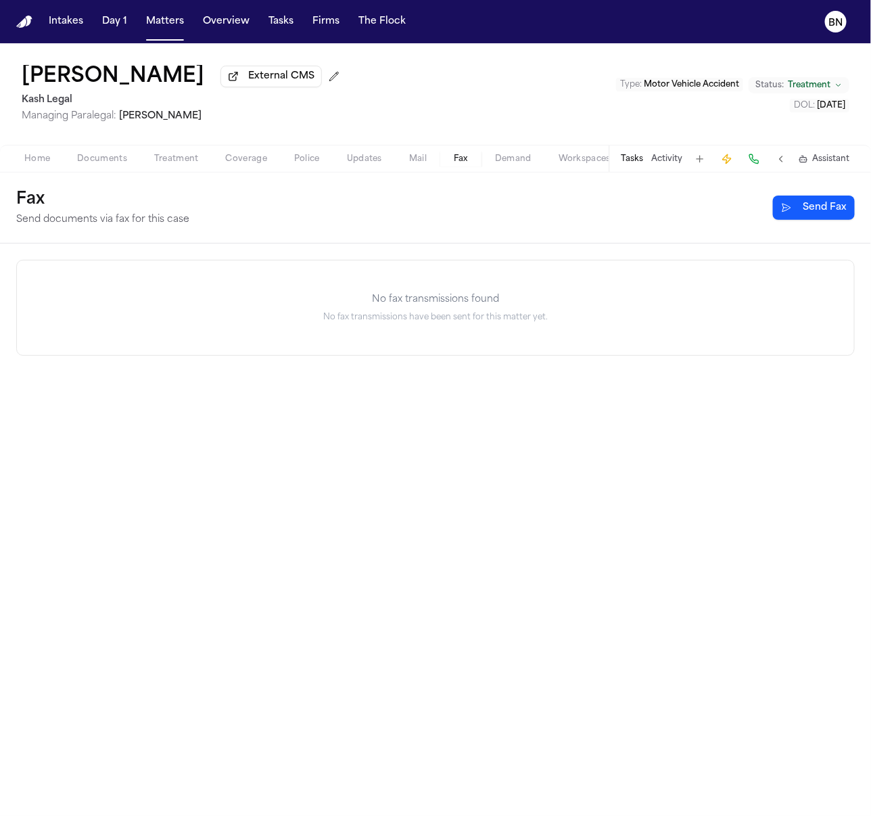
click at [442, 156] on button "Fax" at bounding box center [460, 159] width 41 height 16
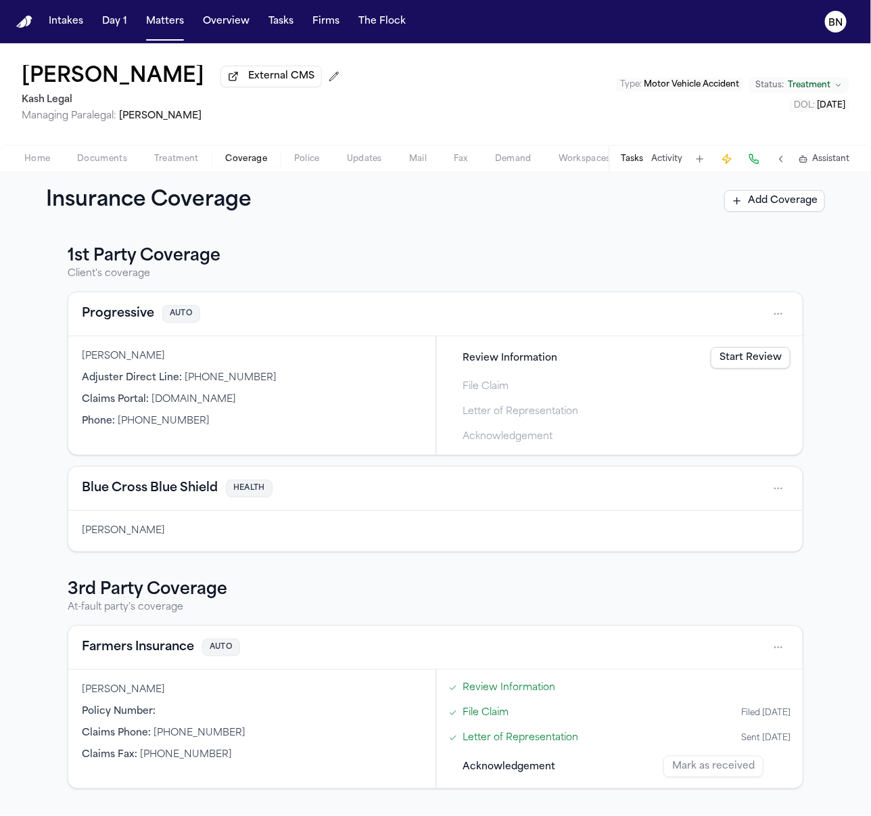
click at [260, 160] on span "Coverage" at bounding box center [246, 159] width 41 height 11
click at [436, 603] on div "Farmers Insurance AUTO" at bounding box center [436, 648] width 708 height 22
click at [145, 318] on button "Progressive" at bounding box center [118, 313] width 72 height 19
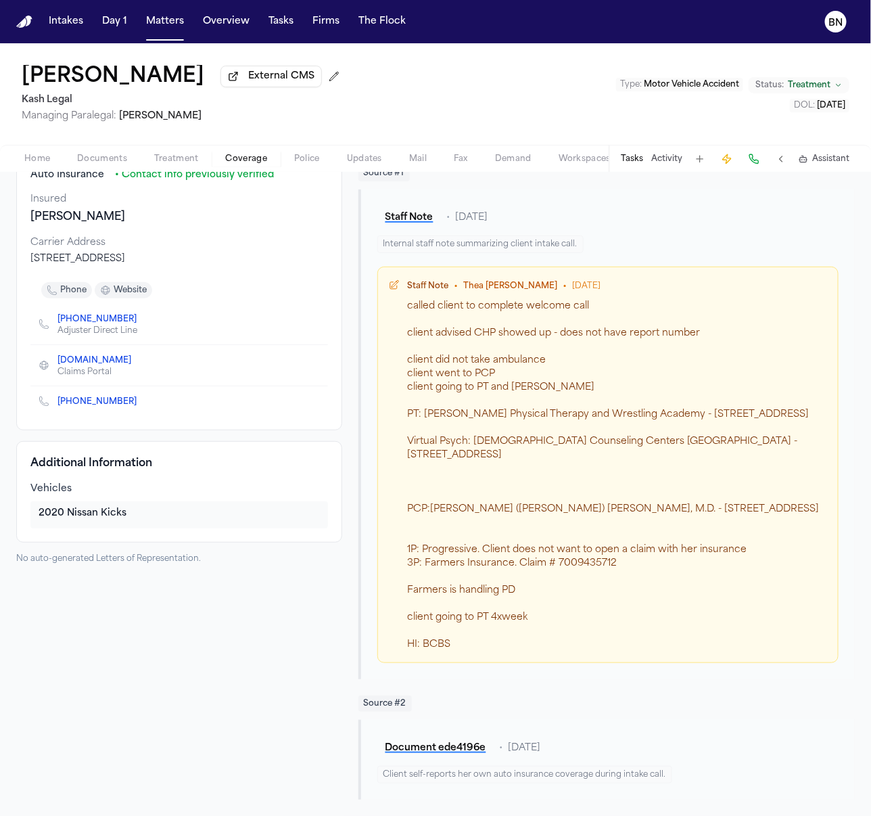
scroll to position [130, 0]
drag, startPoint x: 465, startPoint y: 643, endPoint x: 399, endPoint y: 288, distance: 362.0
click at [399, 288] on div "Staff Note • [PERSON_NAME] • [DATE] called client to complete welcome call clie…" at bounding box center [608, 464] width 438 height 373
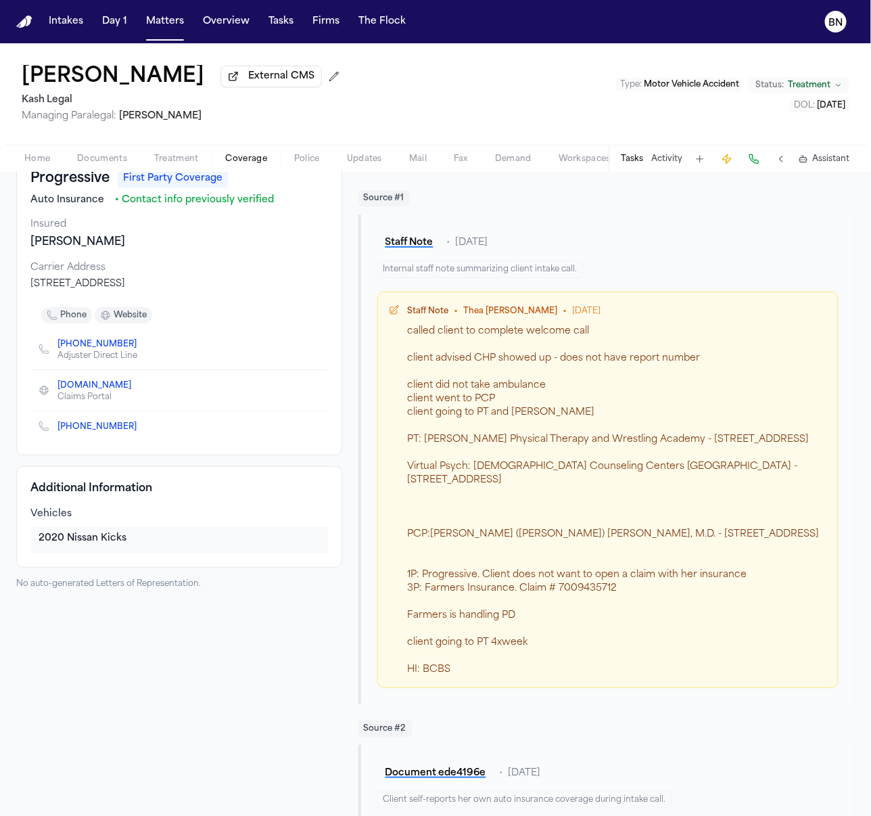
scroll to position [0, 0]
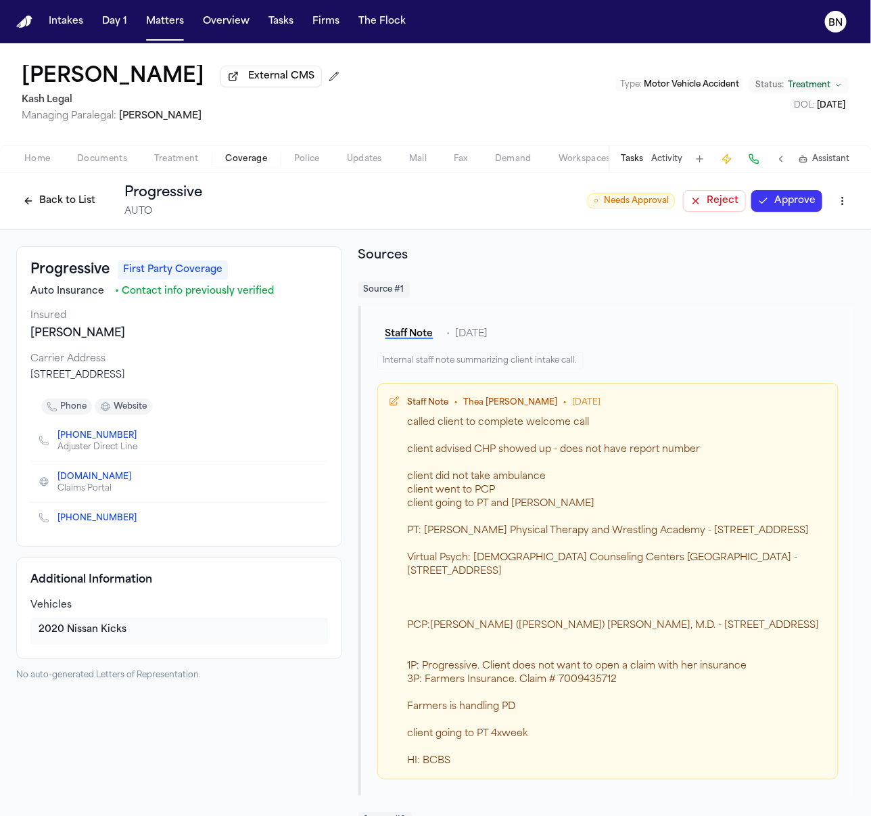
click at [79, 200] on button "Back to List" at bounding box center [59, 201] width 86 height 22
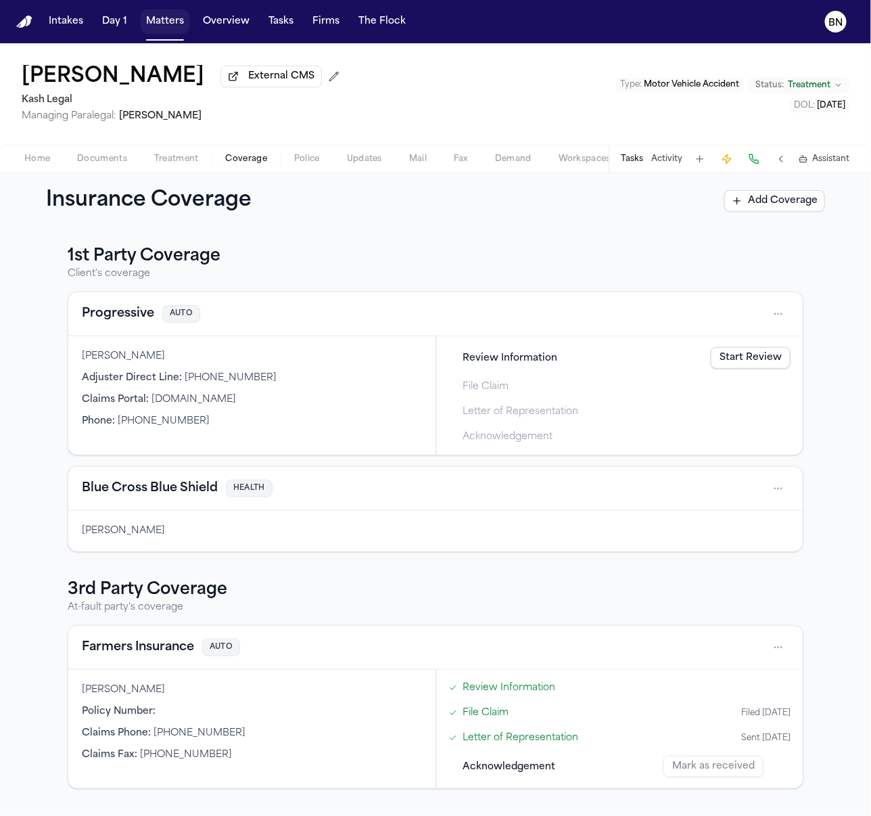
click at [160, 23] on button "Matters" at bounding box center [165, 21] width 49 height 24
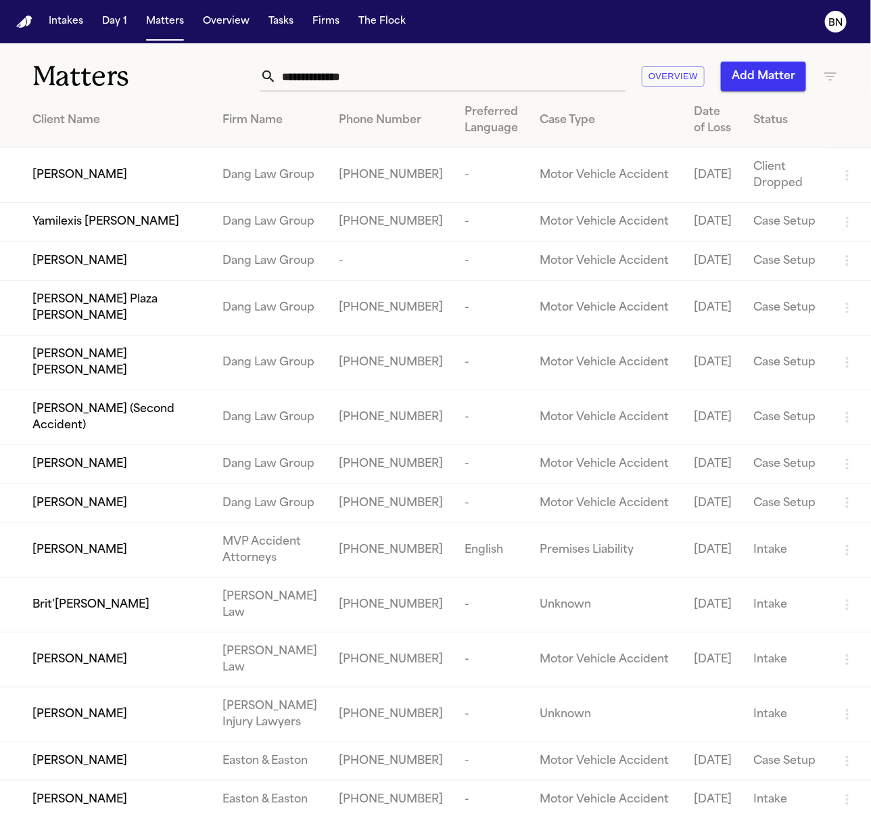
click at [510, 73] on input "text" at bounding box center [451, 77] width 349 height 30
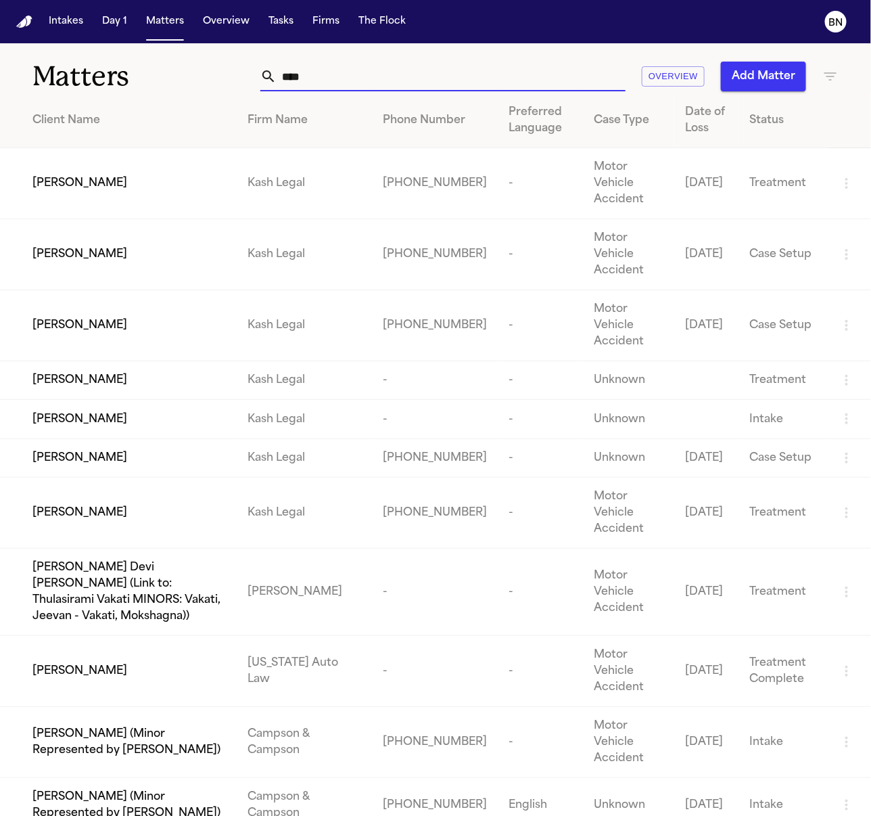
type input "****"
click at [645, 76] on icon "button" at bounding box center [831, 76] width 16 height 16
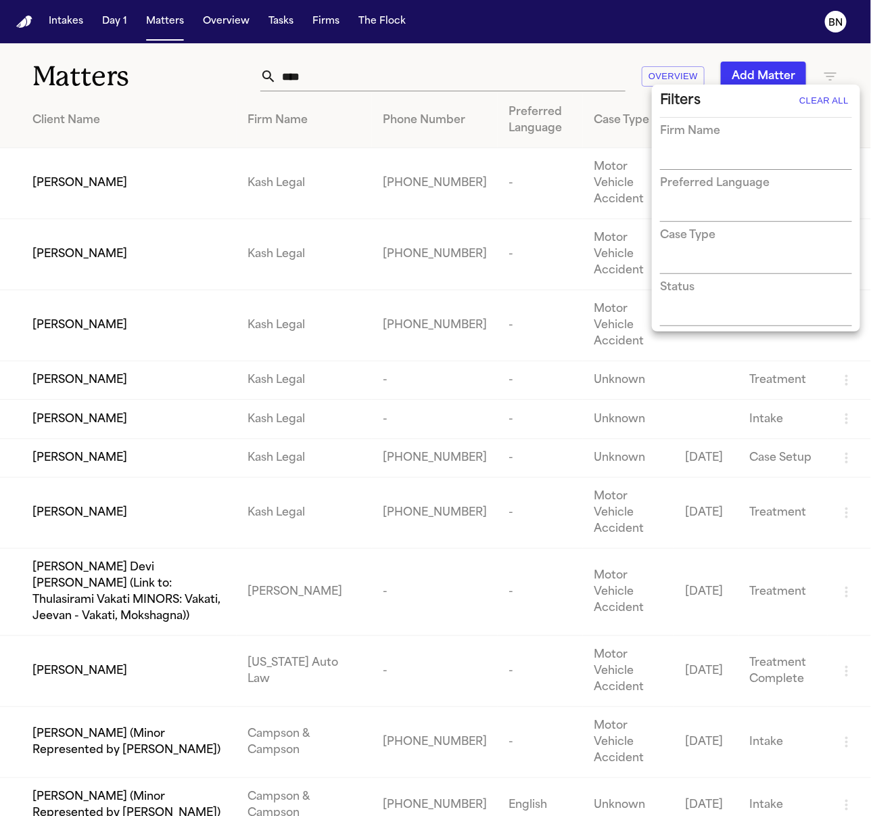
click at [645, 159] on input "text" at bounding box center [746, 159] width 172 height 19
type input "****"
click at [645, 179] on li "Kash Legal" at bounding box center [756, 187] width 192 height 24
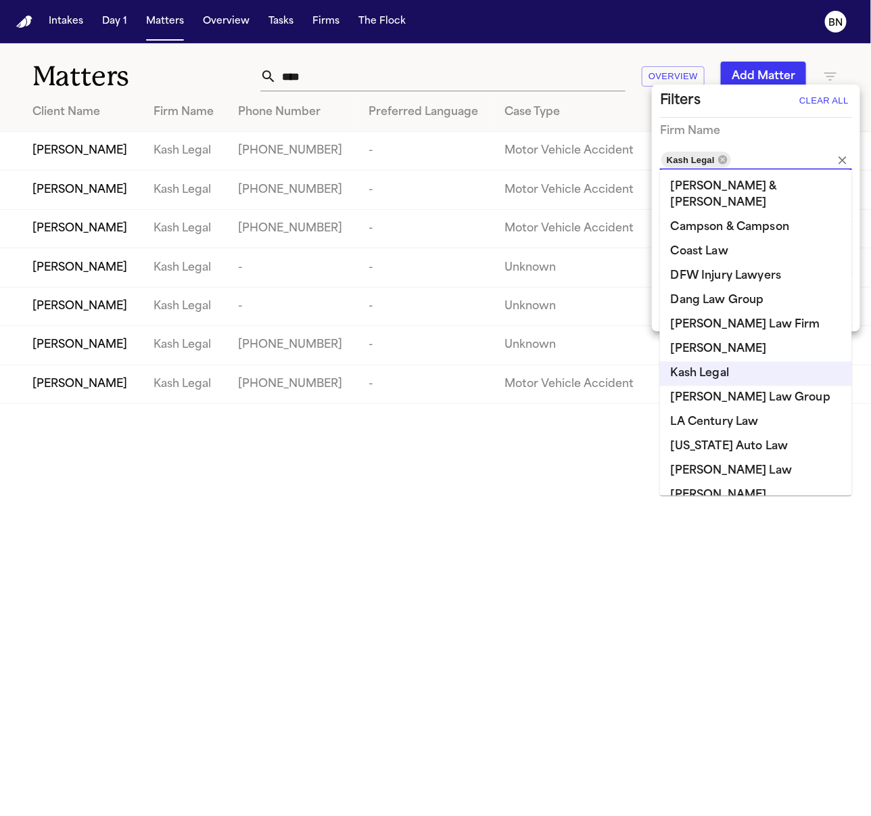
click at [309, 457] on div at bounding box center [435, 408] width 871 height 816
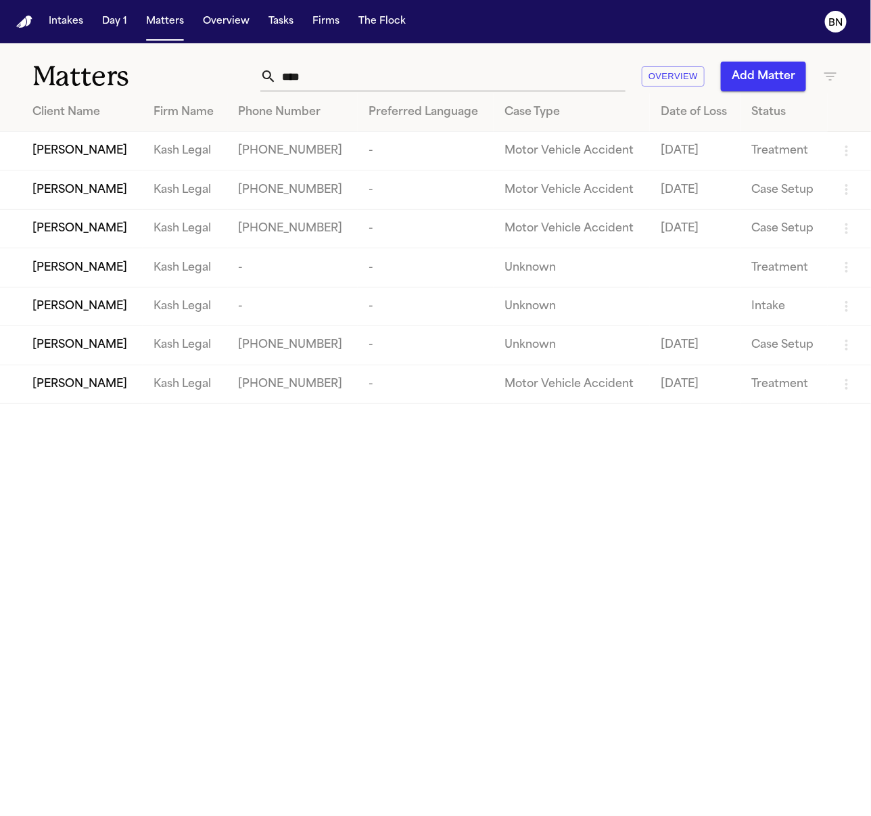
click at [250, 89] on div "**** Overview Add Matter" at bounding box center [544, 77] width 589 height 30
click at [375, 72] on input "****" at bounding box center [451, 77] width 349 height 30
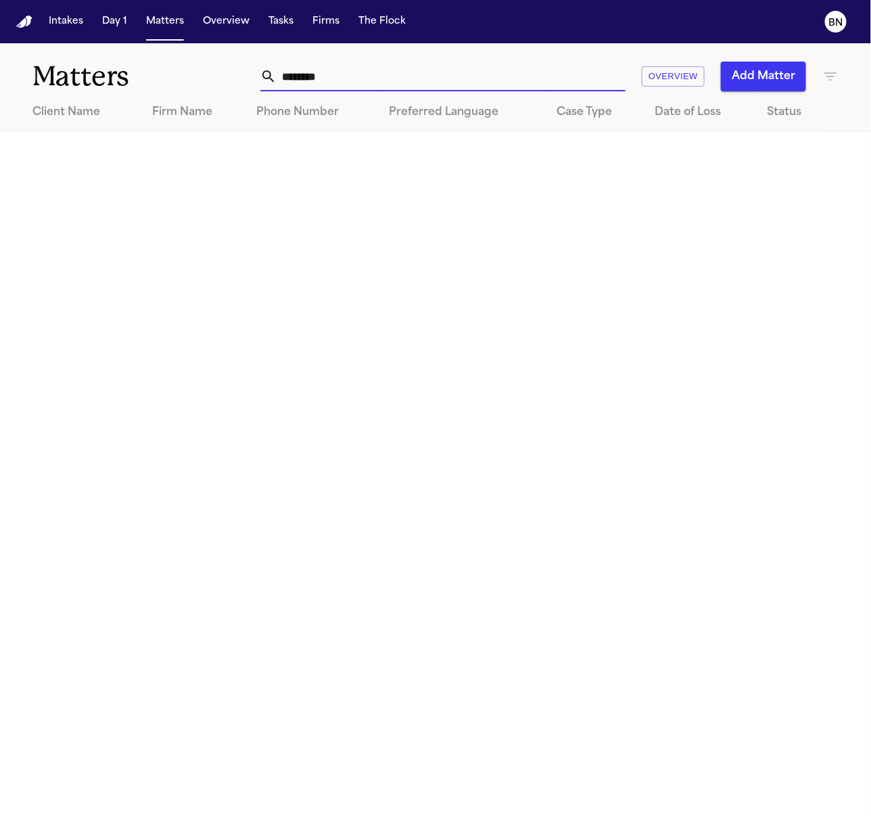
type input "********"
click at [645, 68] on icon "button" at bounding box center [831, 76] width 16 height 16
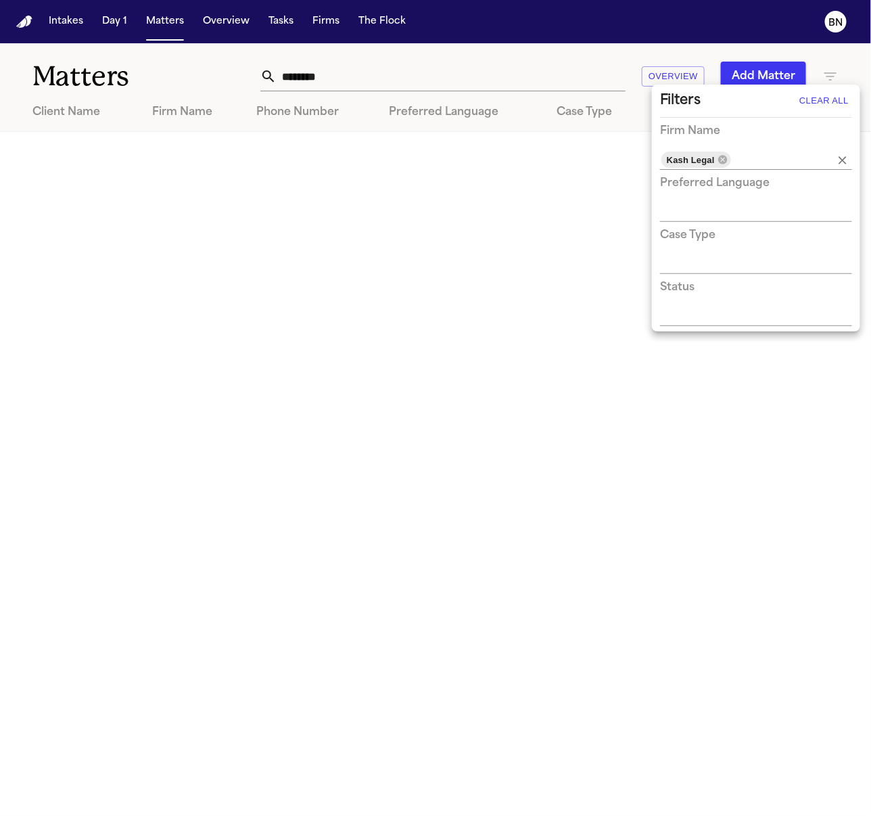
click at [645, 154] on input "text" at bounding box center [774, 159] width 82 height 19
click at [645, 156] on icon at bounding box center [722, 159] width 9 height 9
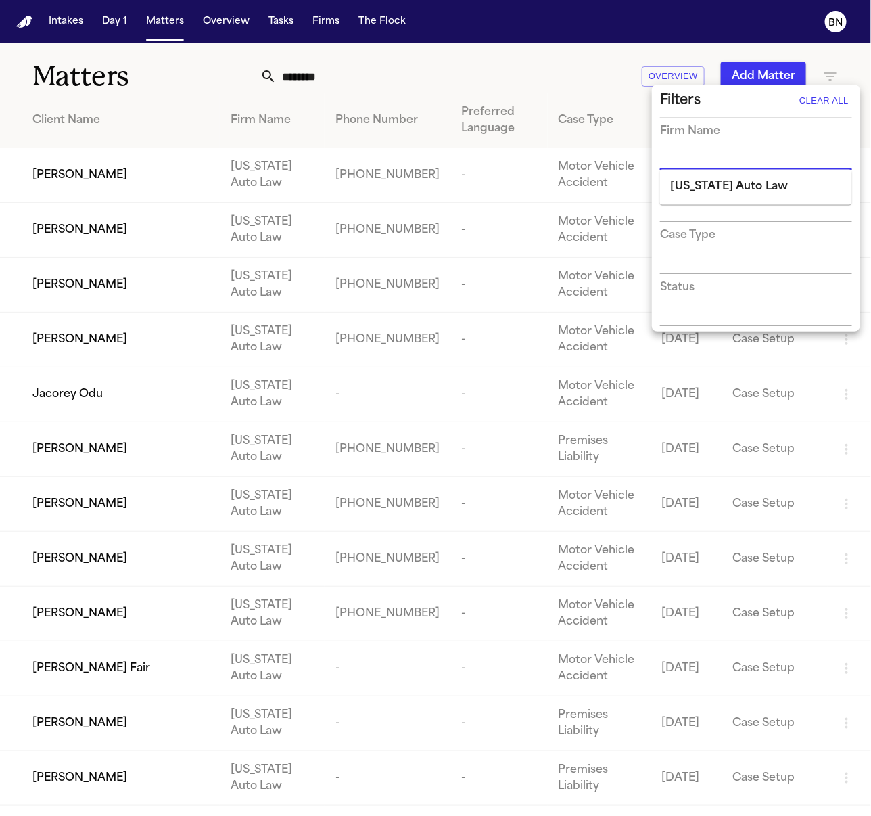
click at [645, 183] on li "[US_STATE] Auto Law" at bounding box center [756, 187] width 192 height 24
click at [427, 93] on div at bounding box center [435, 408] width 871 height 816
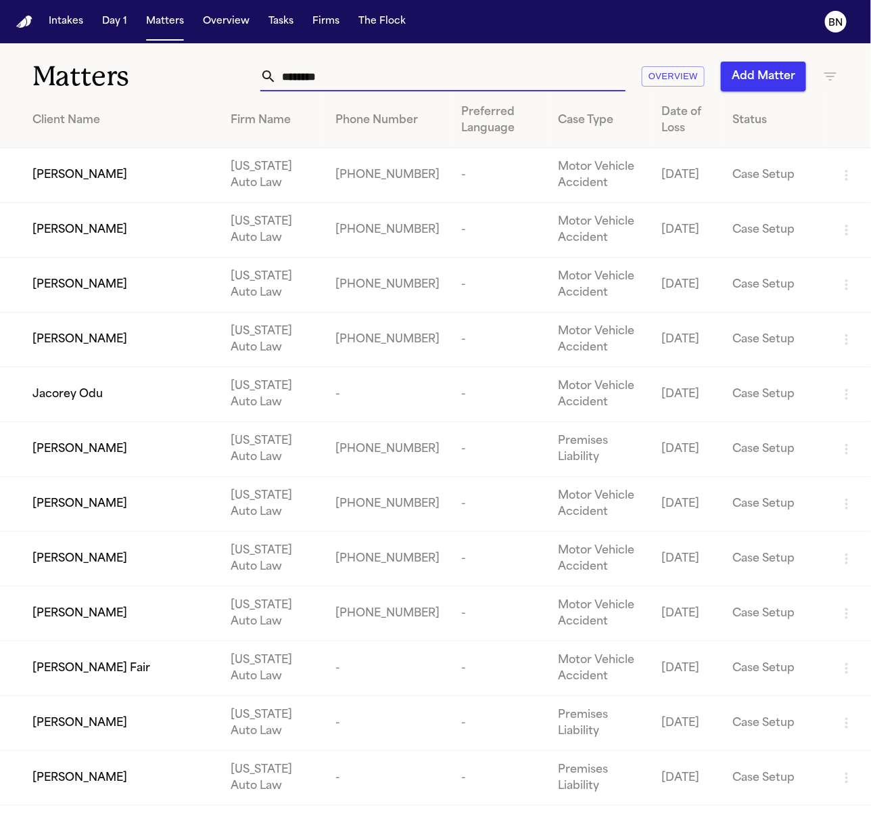
click at [496, 76] on input "********" at bounding box center [451, 77] width 349 height 30
click at [645, 72] on icon "button" at bounding box center [831, 76] width 16 height 16
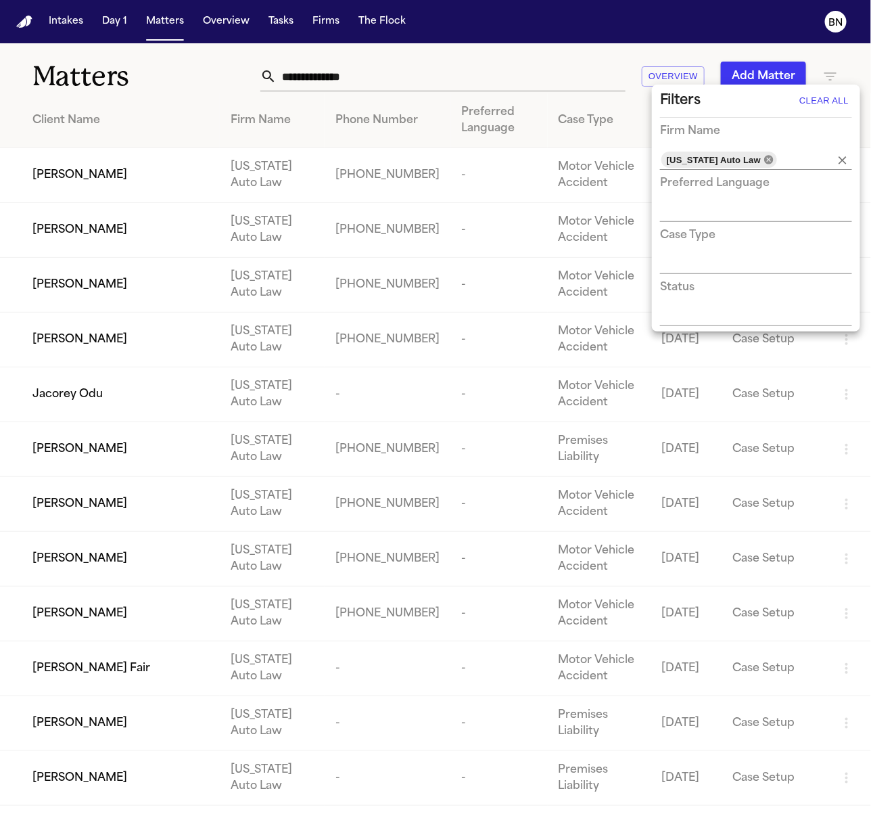
click at [645, 160] on icon at bounding box center [768, 159] width 9 height 9
click at [645, 160] on input "text" at bounding box center [797, 159] width 36 height 19
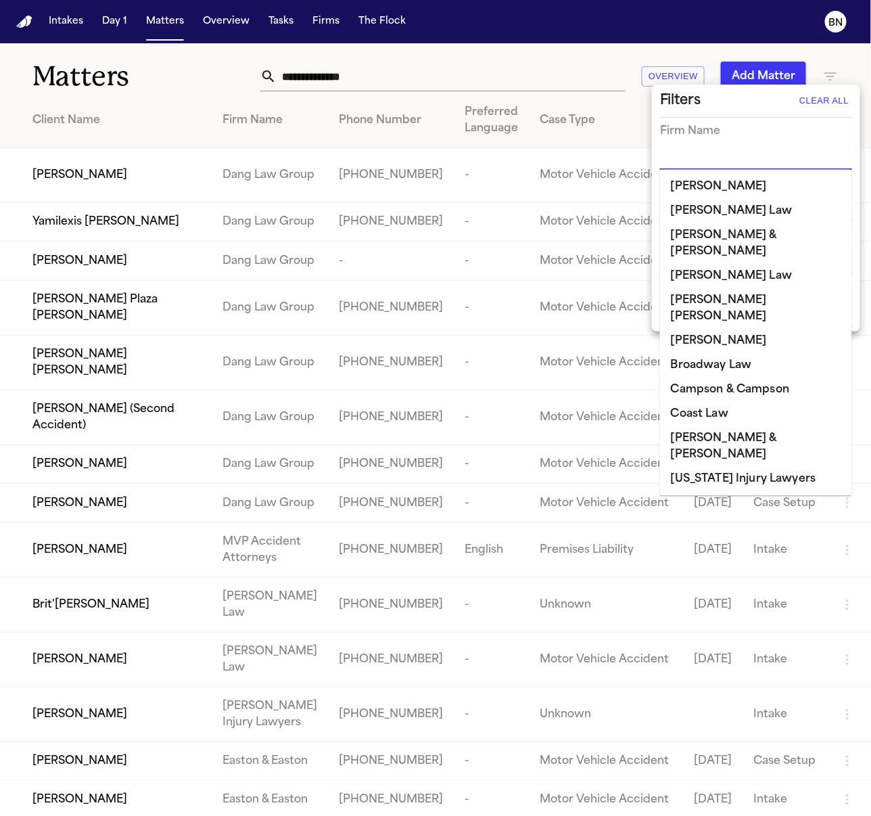
click at [645, 160] on input "text" at bounding box center [746, 159] width 172 height 19
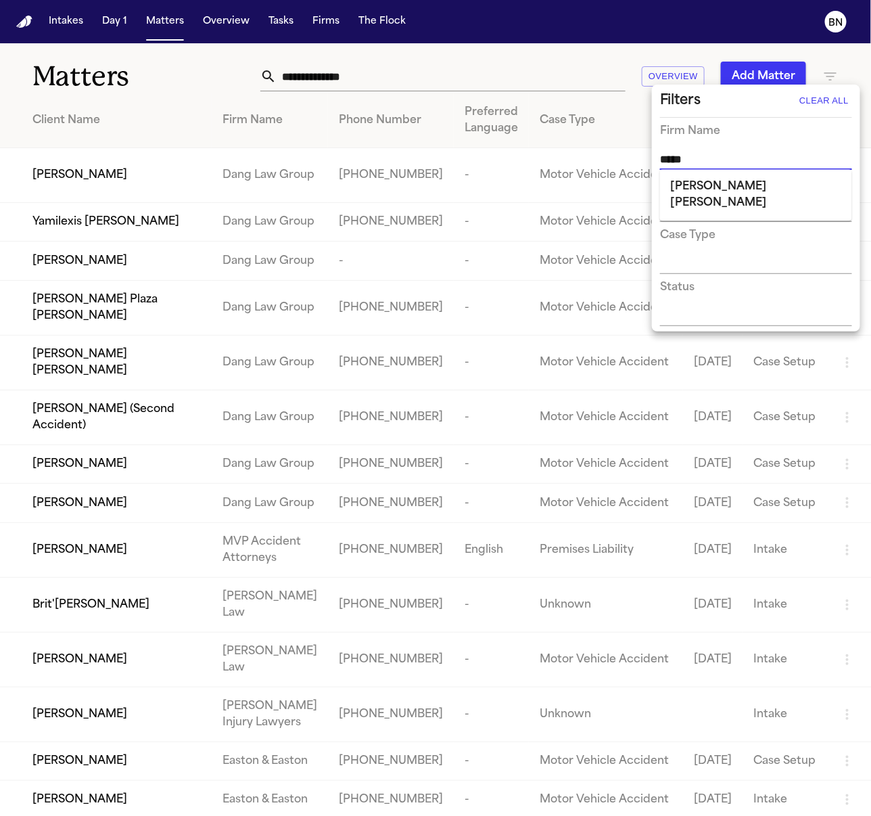
type input "******"
click at [645, 186] on li "[PERSON_NAME] [PERSON_NAME]" at bounding box center [756, 195] width 192 height 41
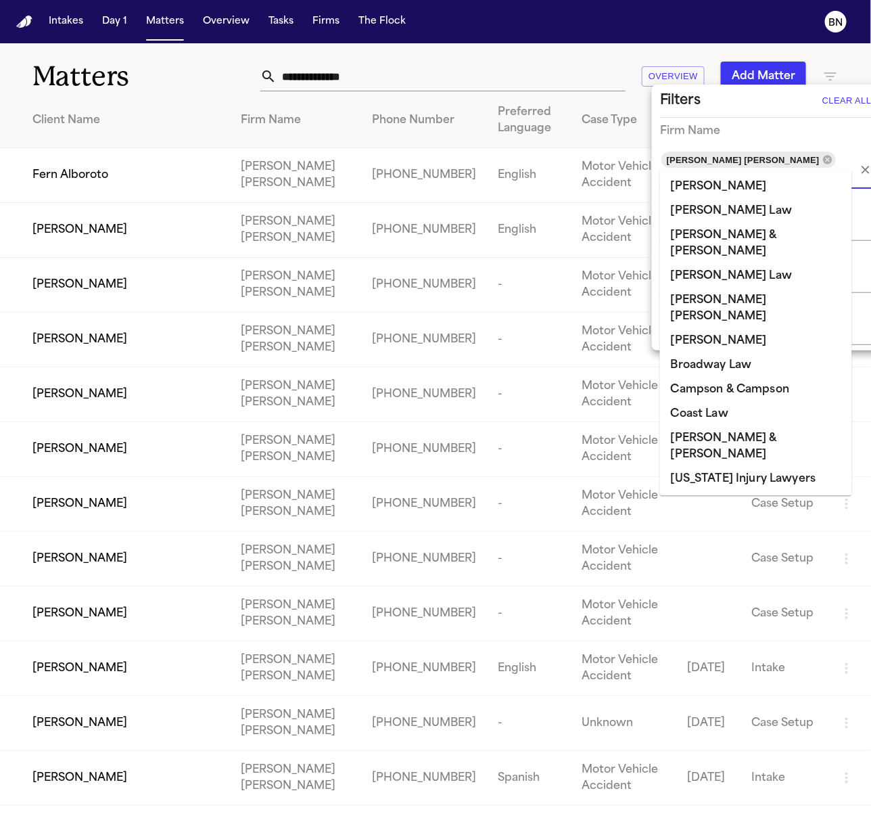
scroll to position [1148, 0]
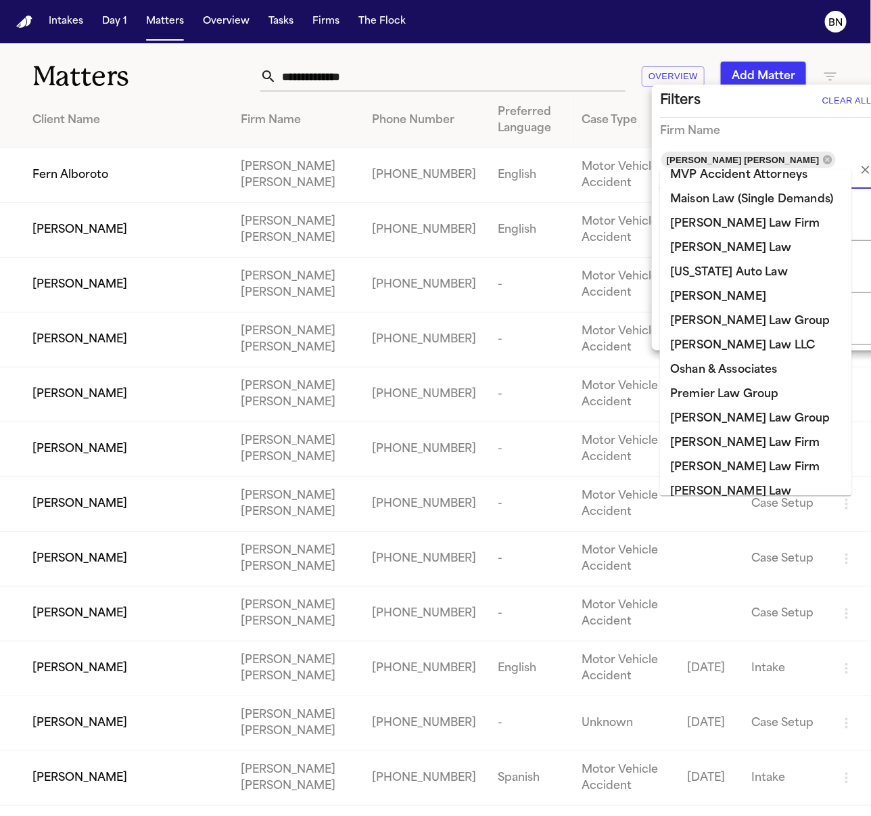
click at [374, 96] on div at bounding box center [435, 408] width 871 height 816
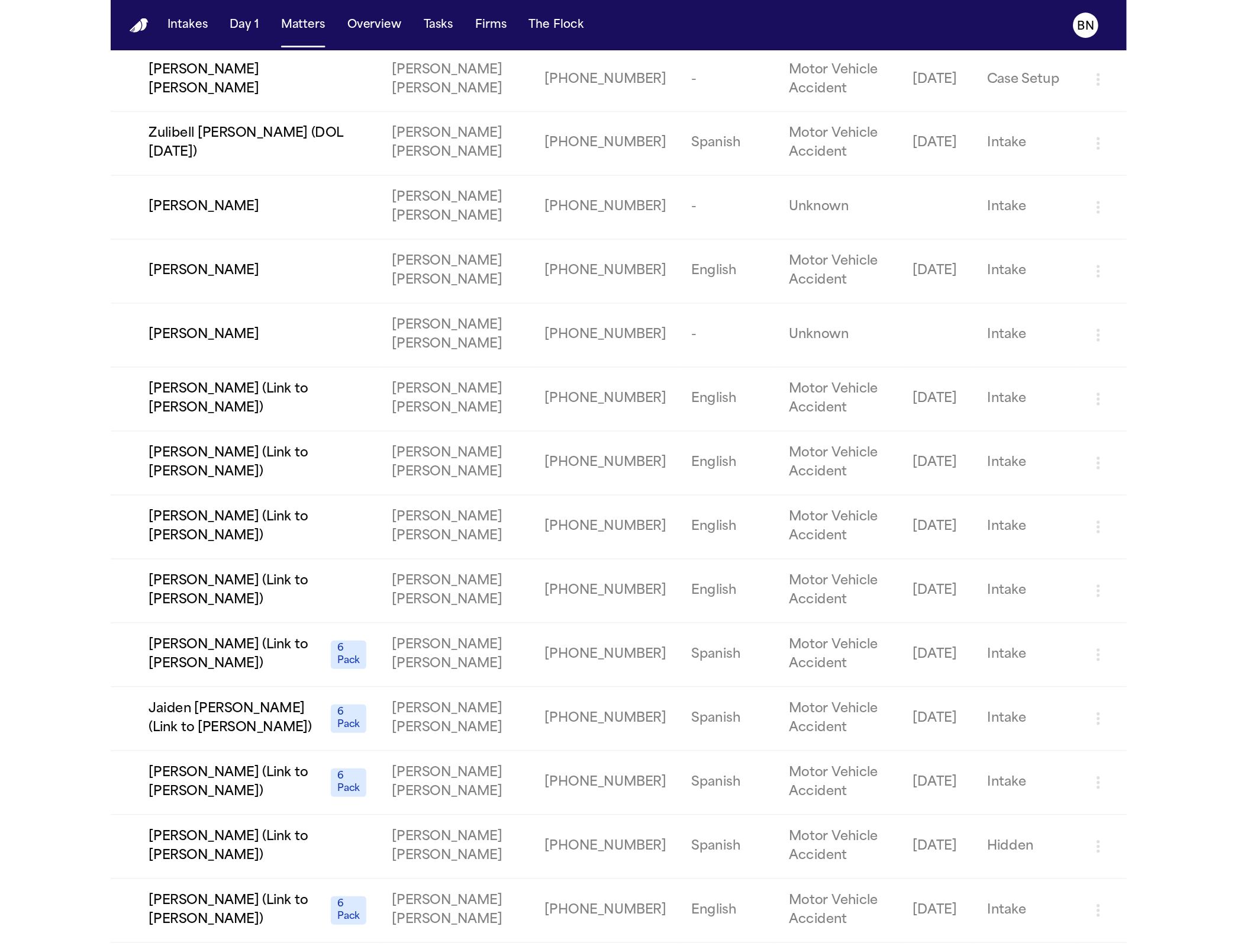
scroll to position [0, 0]
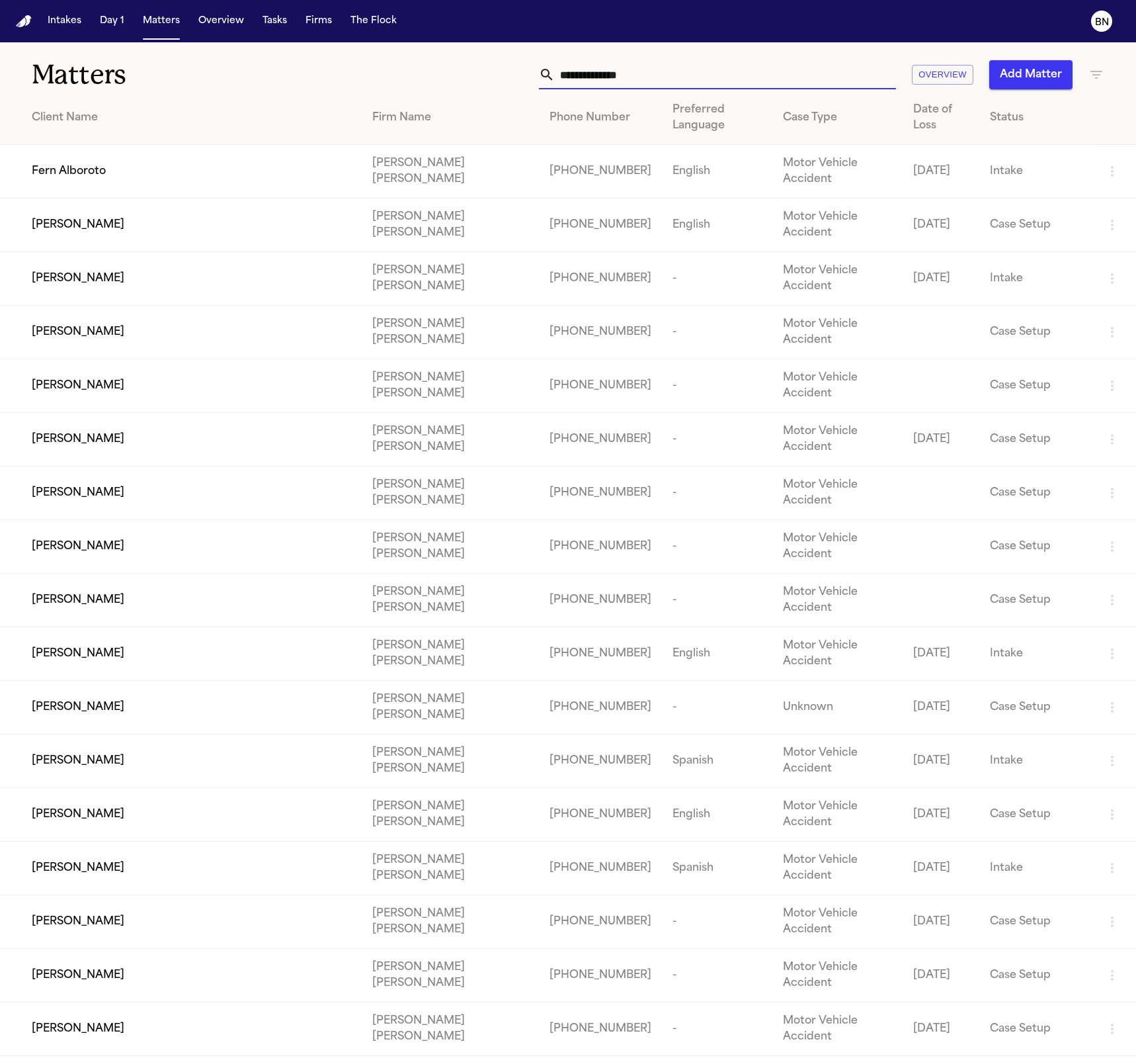
click at [631, 72] on input "text" at bounding box center [725, 75] width 341 height 29
click at [58, 16] on button "Intakes" at bounding box center [64, 21] width 44 height 23
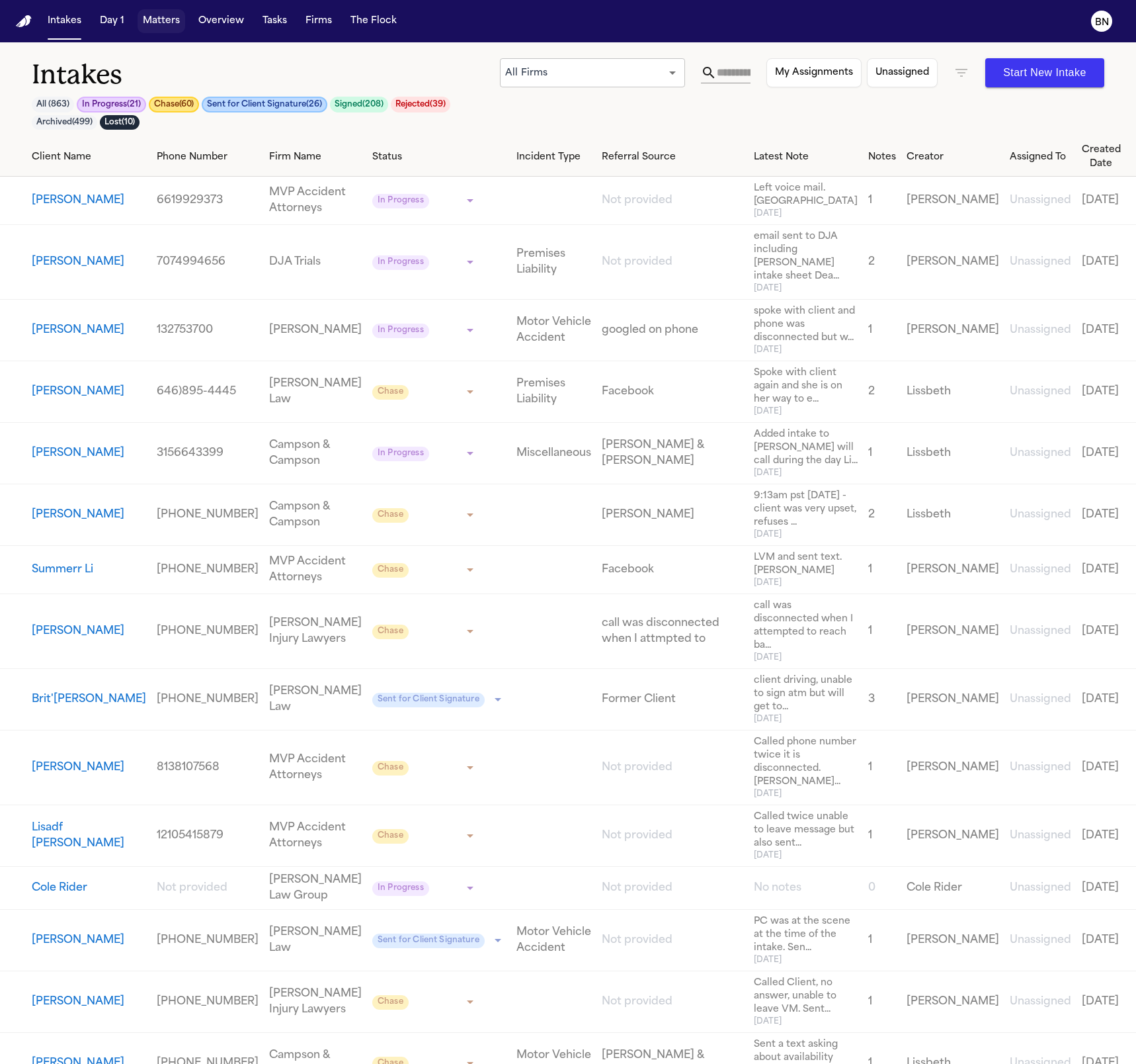
click at [161, 23] on button "Matters" at bounding box center [161, 21] width 48 height 23
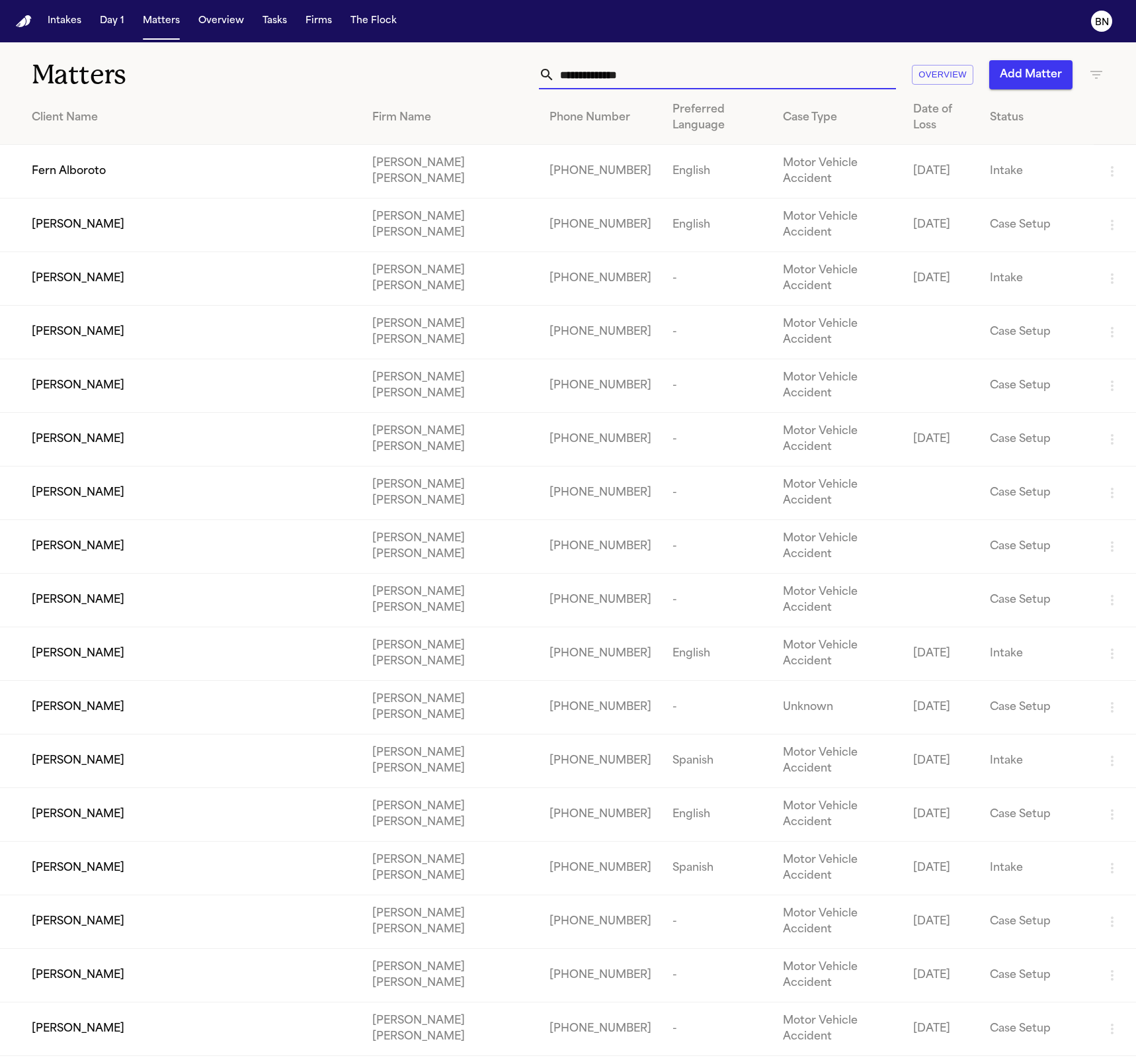
click at [631, 79] on input "text" at bounding box center [725, 75] width 341 height 29
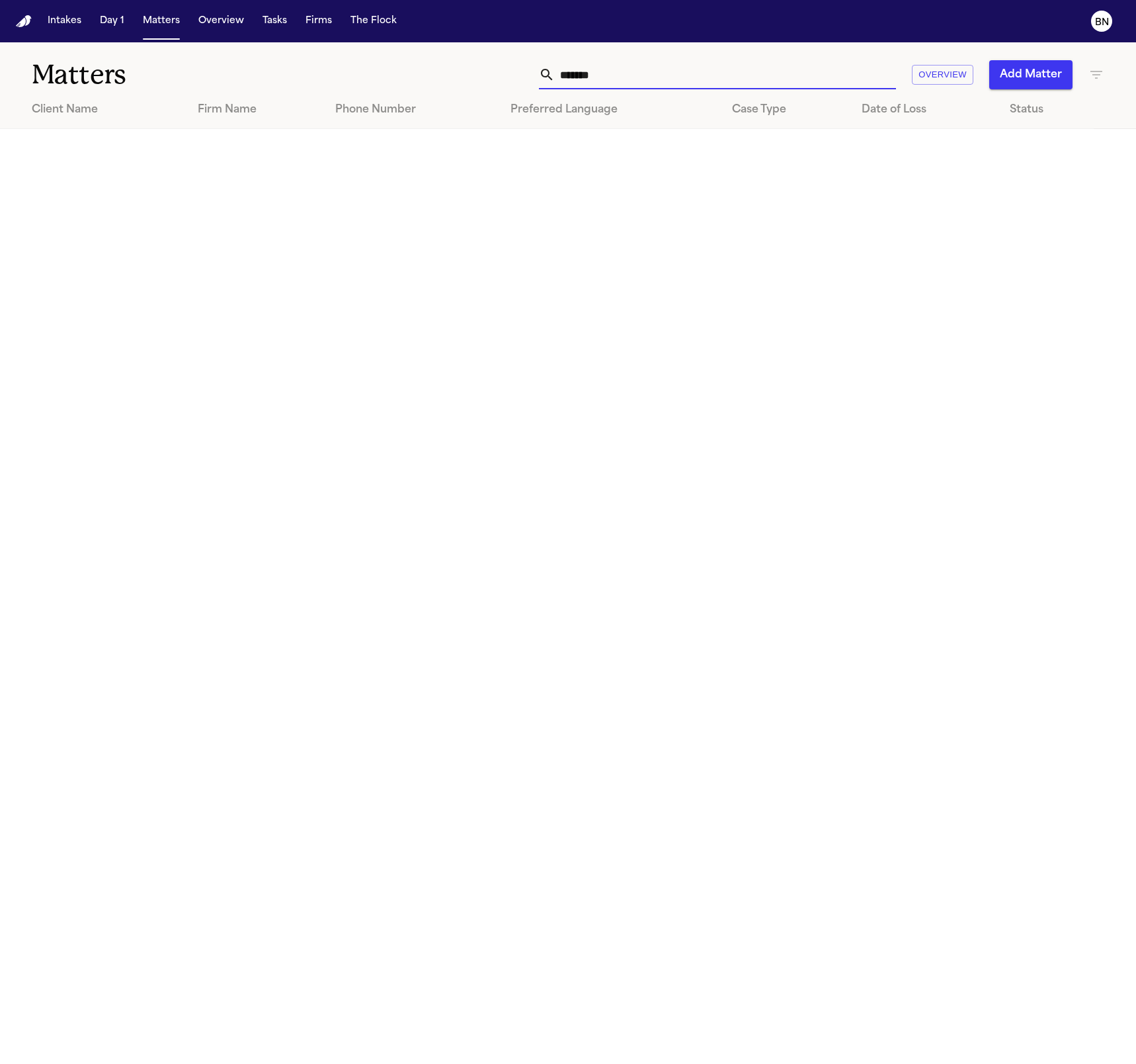
type input "******"
type input "****"
click at [631, 74] on icon "button" at bounding box center [1097, 74] width 12 height 8
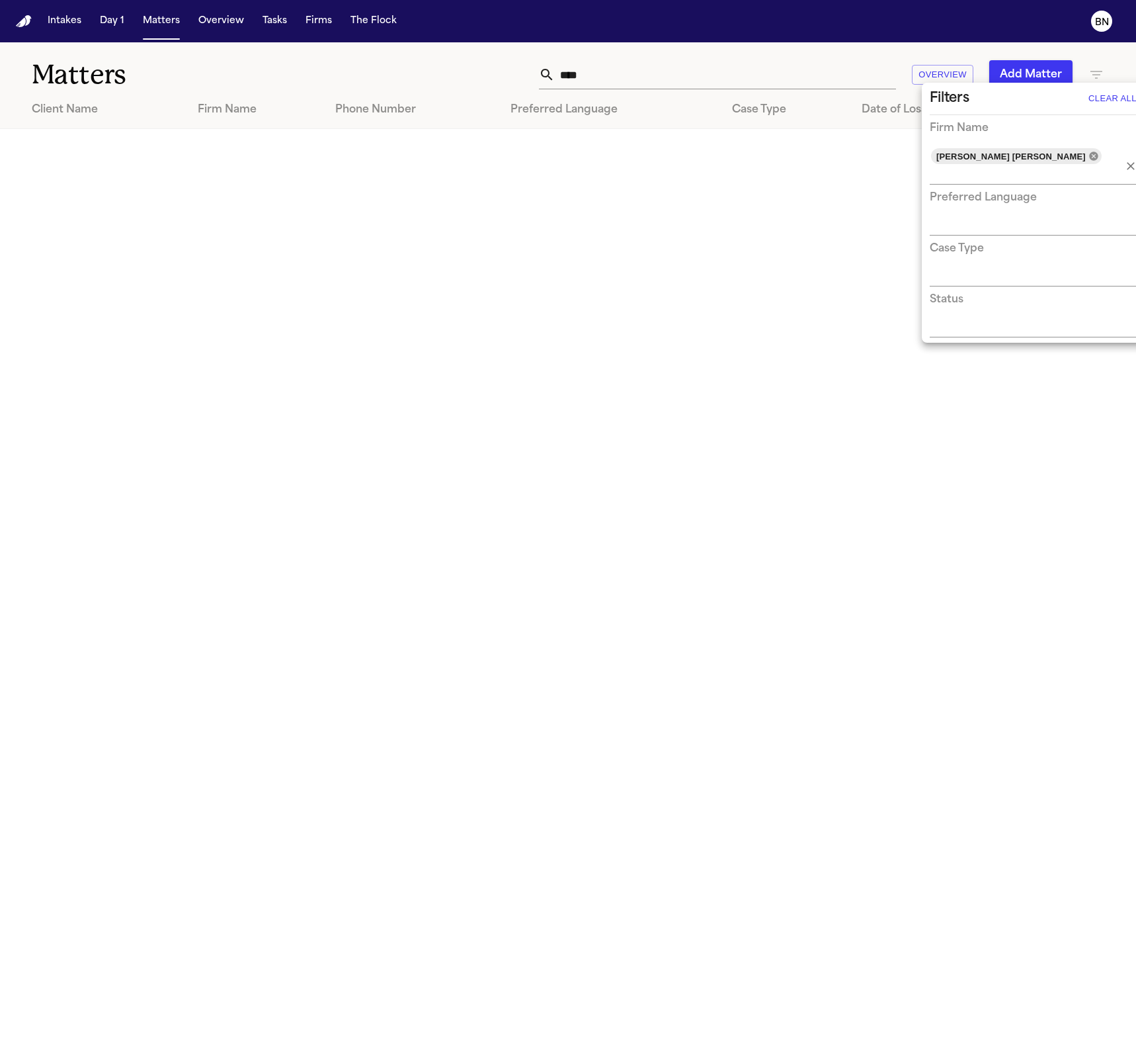
click at [631, 155] on icon at bounding box center [1093, 155] width 9 height 9
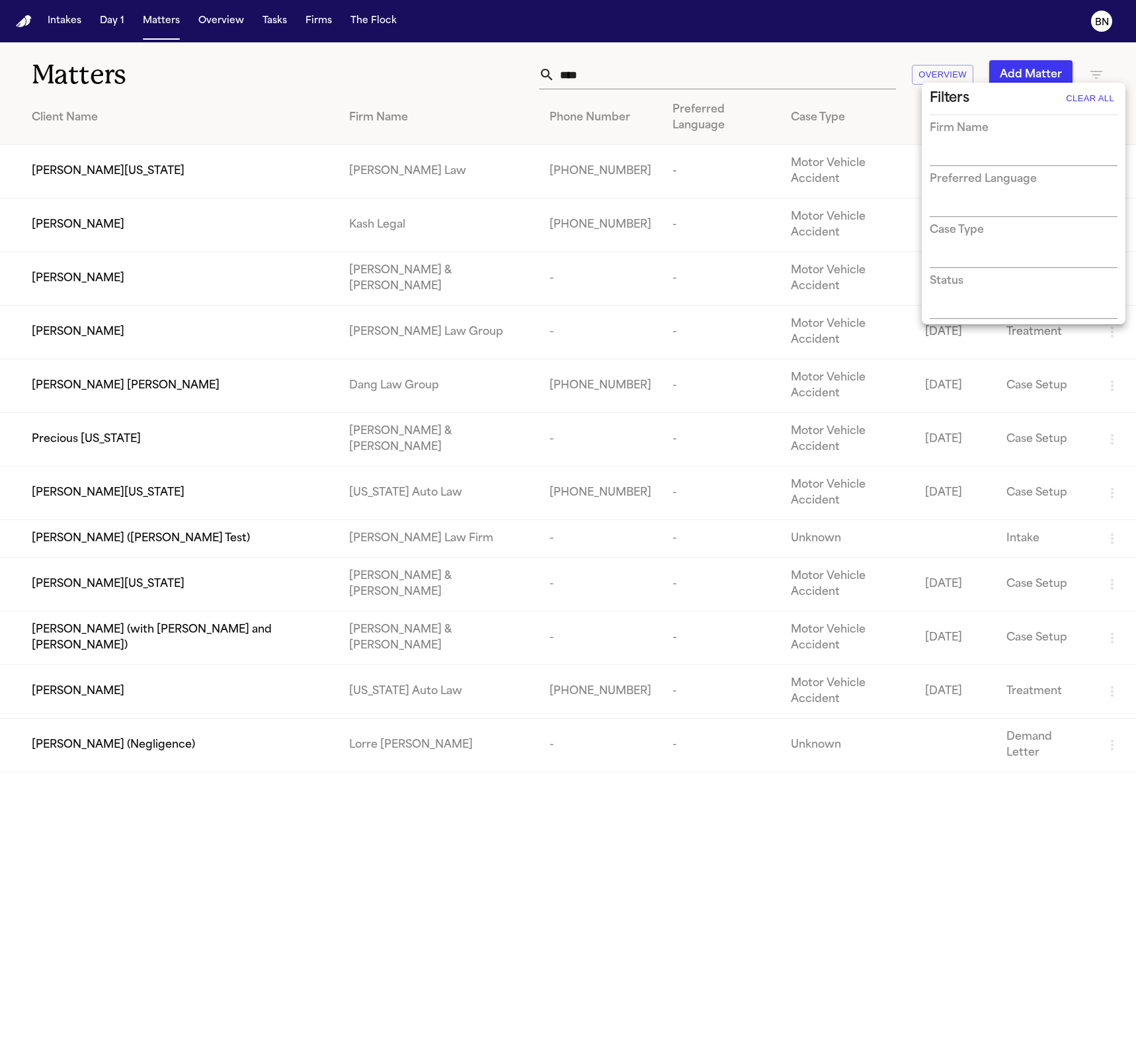
click at [631, 80] on div at bounding box center [568, 532] width 1136 height 1064
click at [326, 217] on div "Mengyue Wang" at bounding box center [179, 225] width 296 height 16
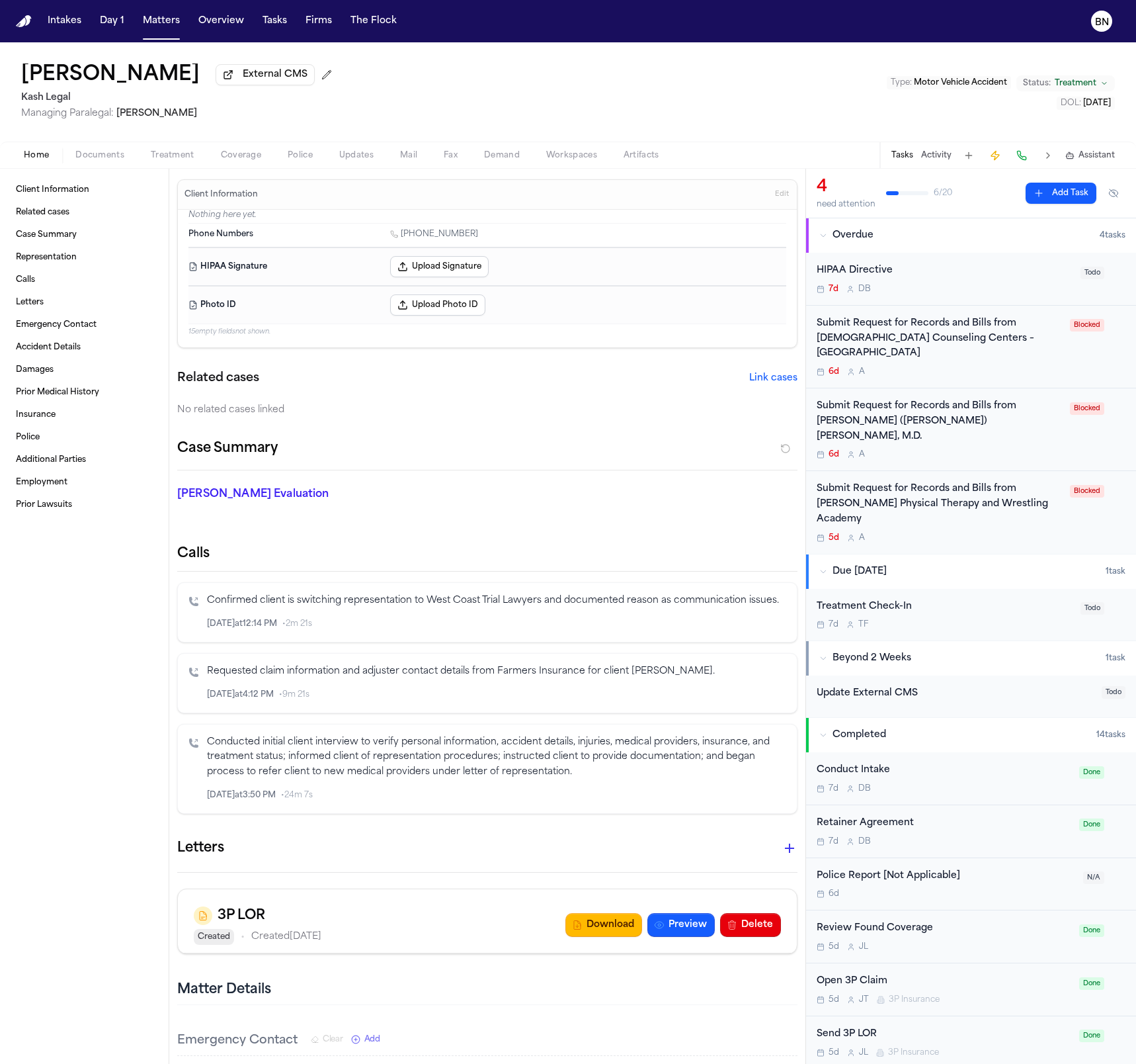
click at [92, 160] on span "Documents" at bounding box center [100, 155] width 49 height 11
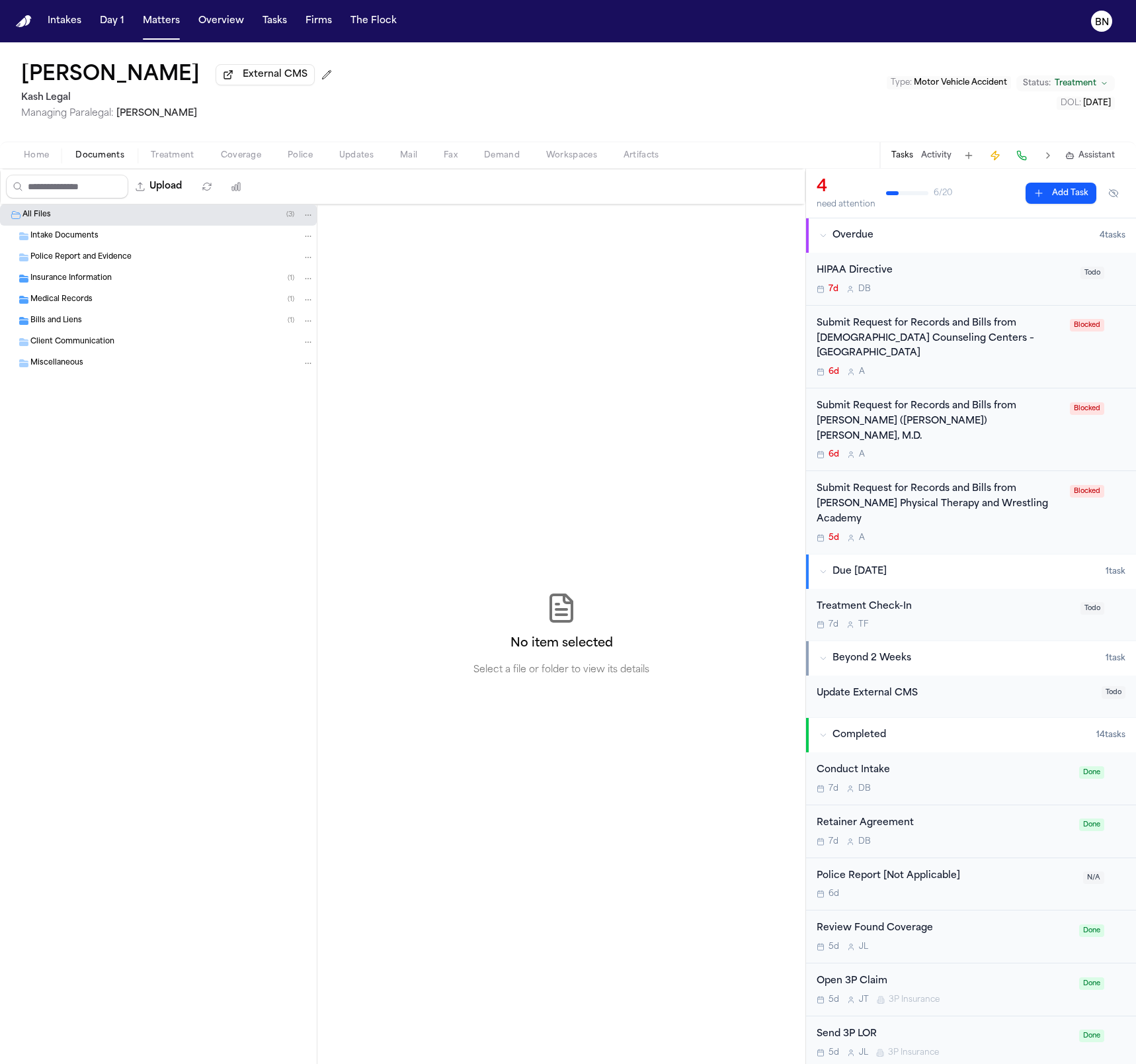
click at [293, 144] on div "Home Documents Treatment Coverage Police Updates Mail Fax Demand Workspaces Art…" at bounding box center [568, 155] width 1136 height 26
click at [357, 153] on span "Updates" at bounding box center [356, 155] width 34 height 11
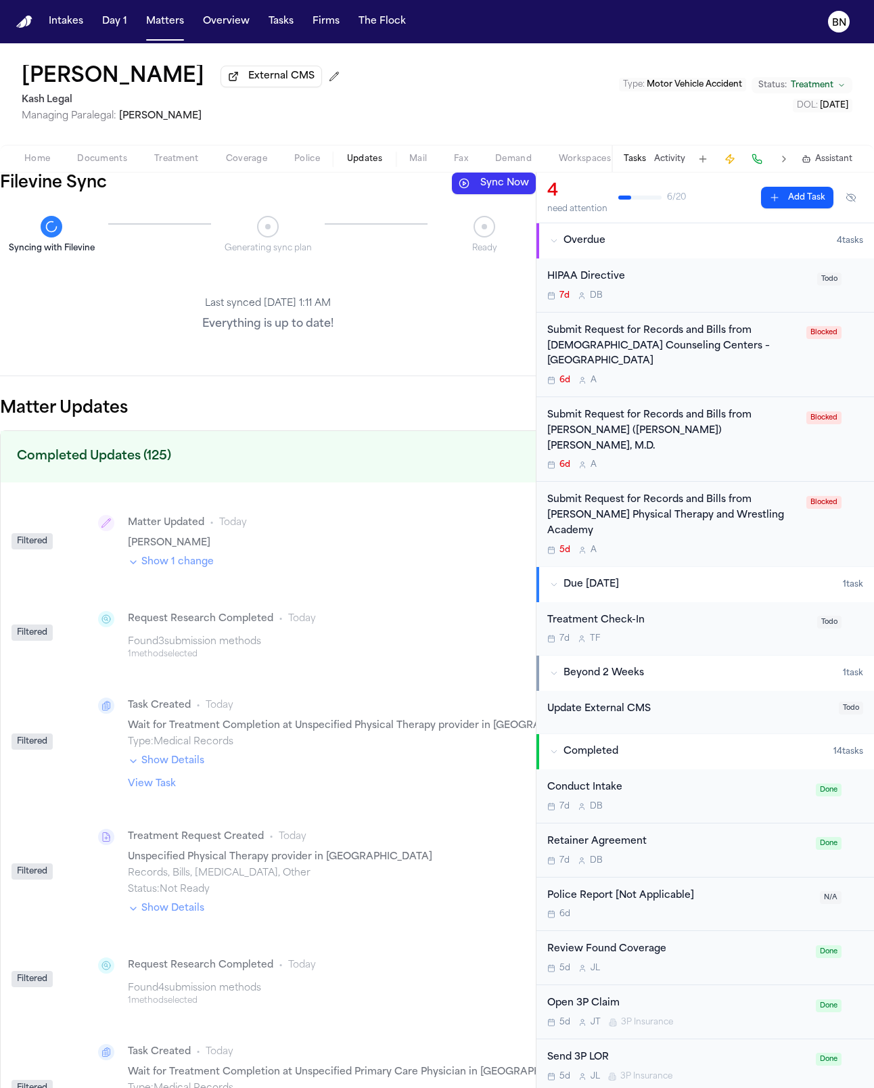
click at [216, 168] on div "Home Documents Treatment Coverage Police Updates Mail Fax Demand Workspaces Art…" at bounding box center [437, 158] width 874 height 27
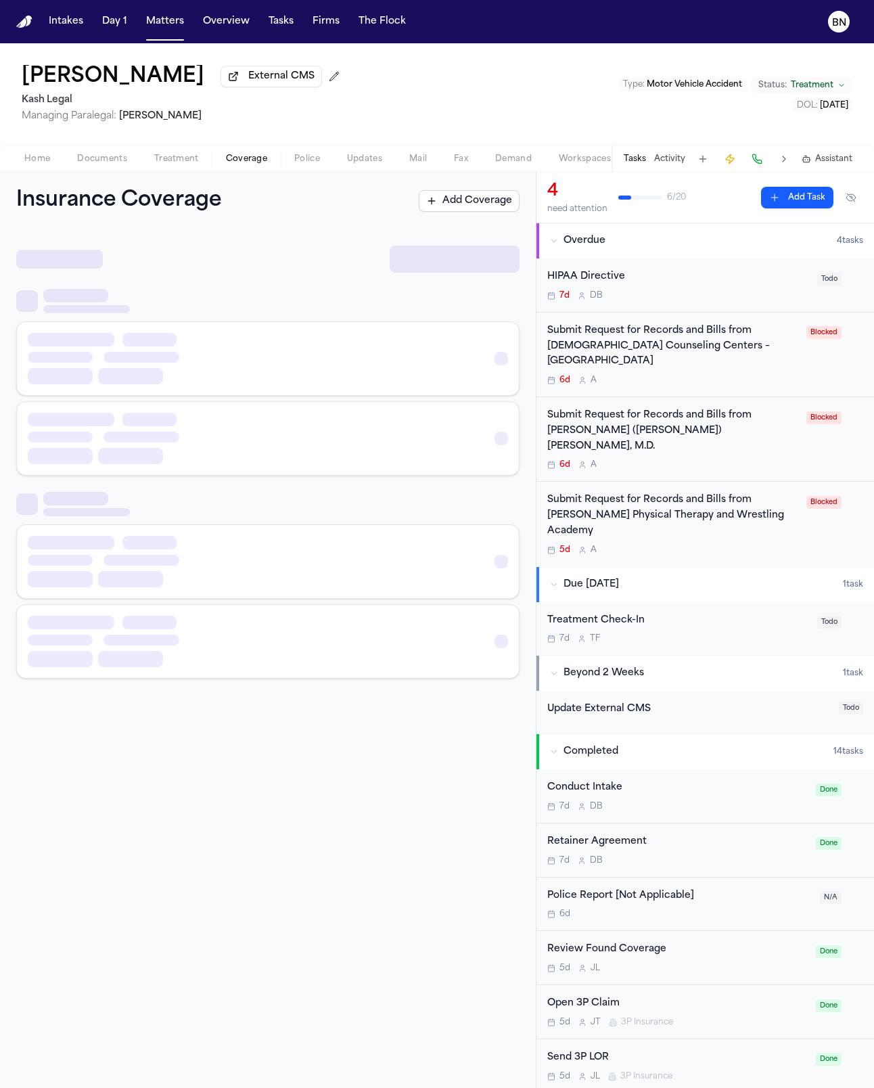
click at [226, 164] on span "Coverage" at bounding box center [246, 159] width 41 height 11
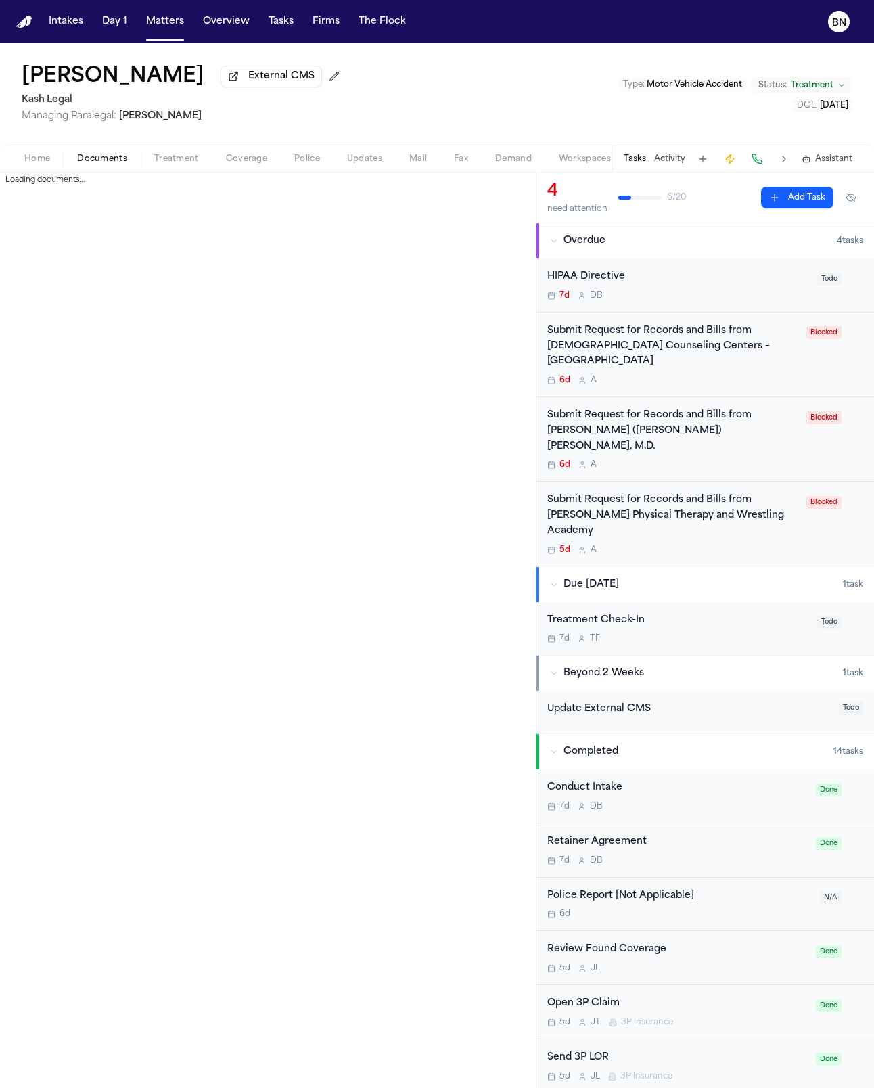
click at [94, 162] on span "Documents" at bounding box center [102, 159] width 50 height 11
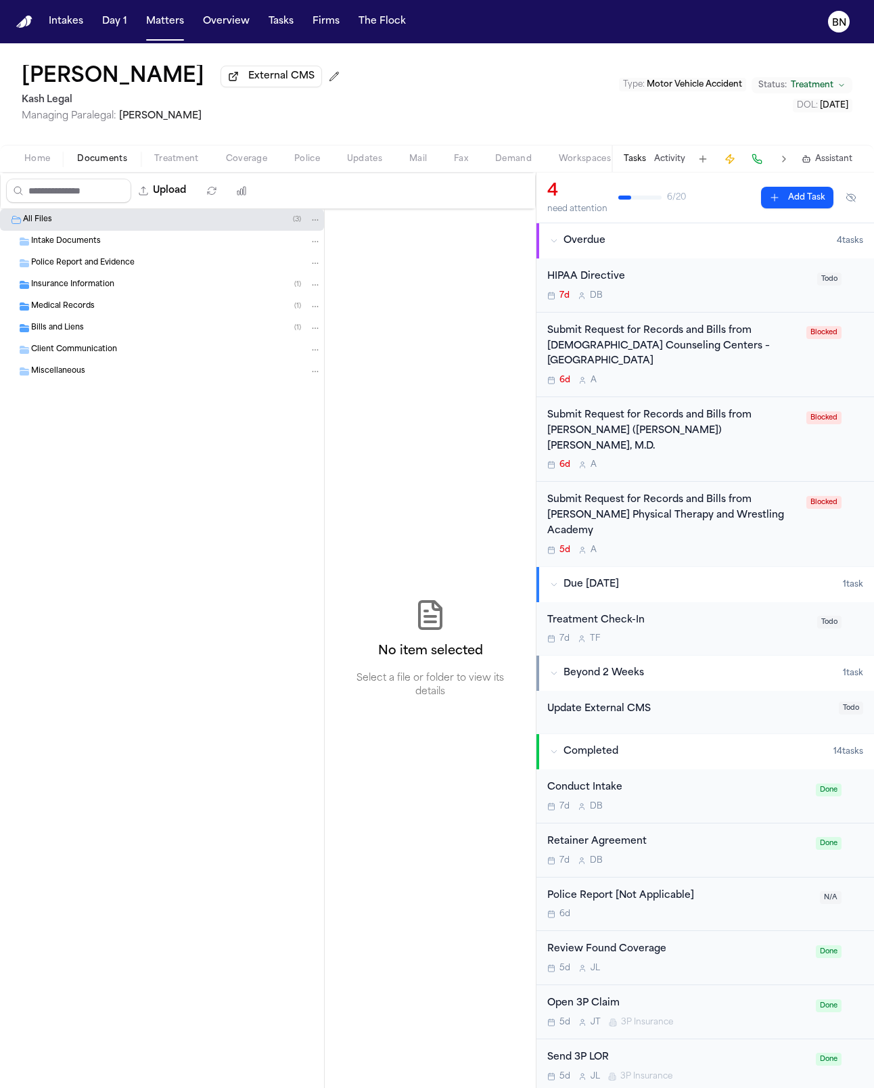
click at [106, 295] on div "Insurance Information ( 1 )" at bounding box center [162, 285] width 324 height 22
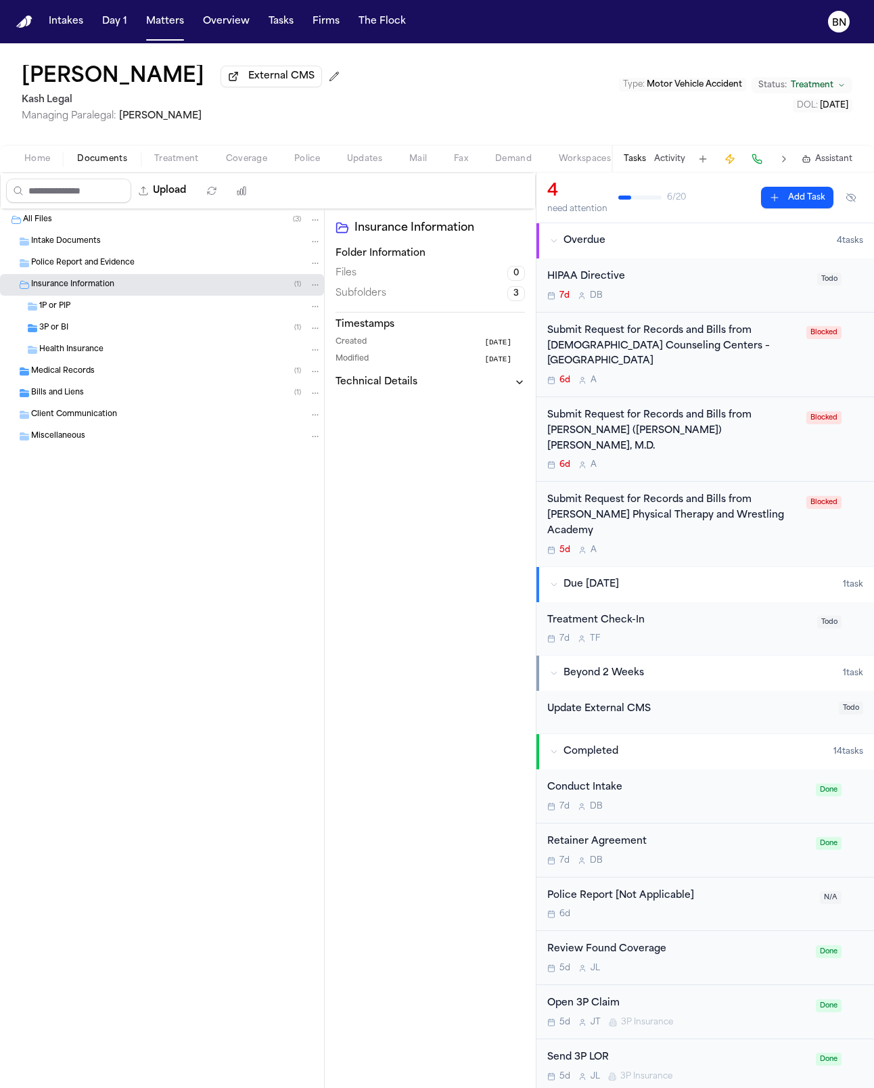
click at [154, 166] on button "Treatment" at bounding box center [177, 159] width 72 height 16
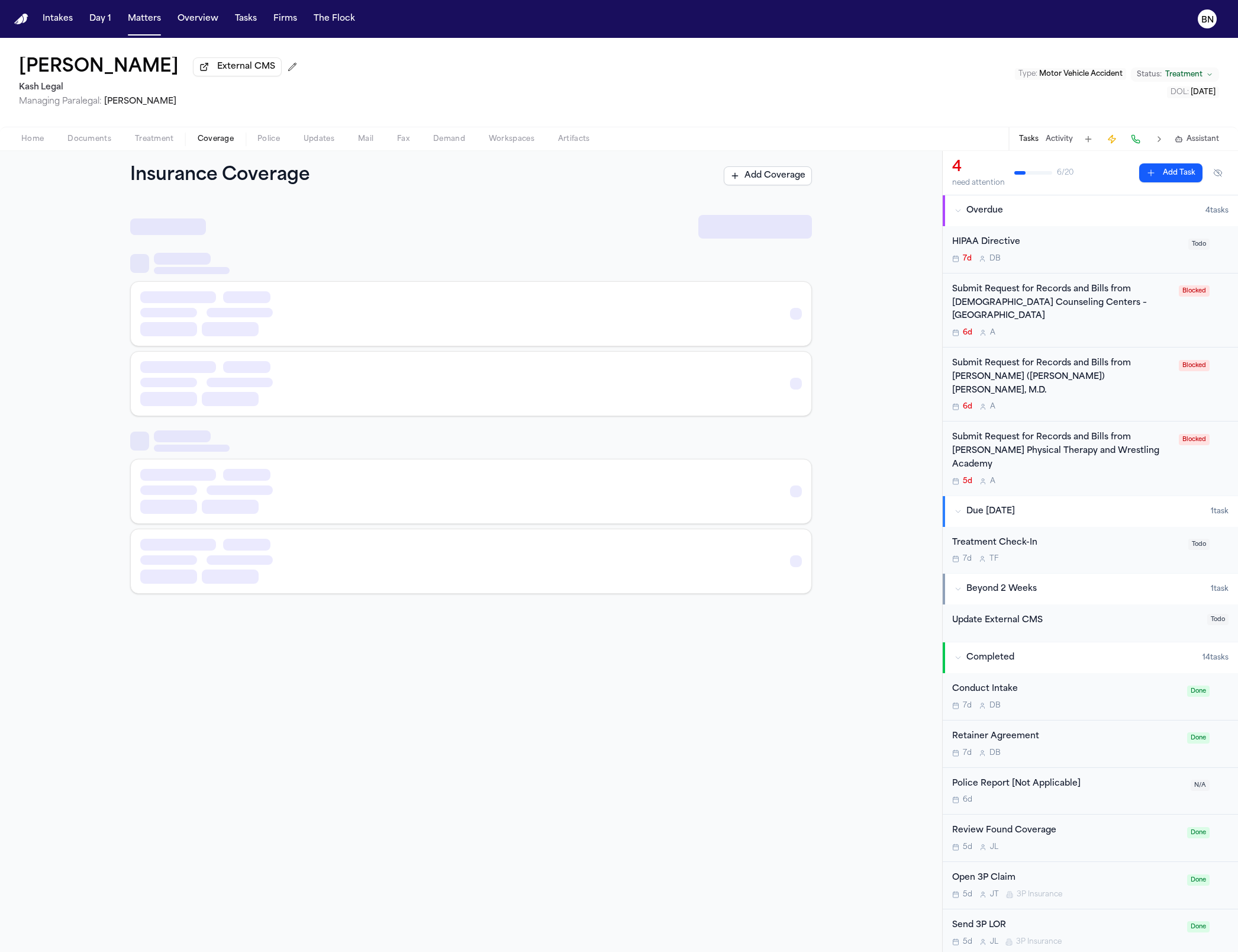
click at [206, 138] on span "Coverage" at bounding box center [215, 139] width 36 height 10
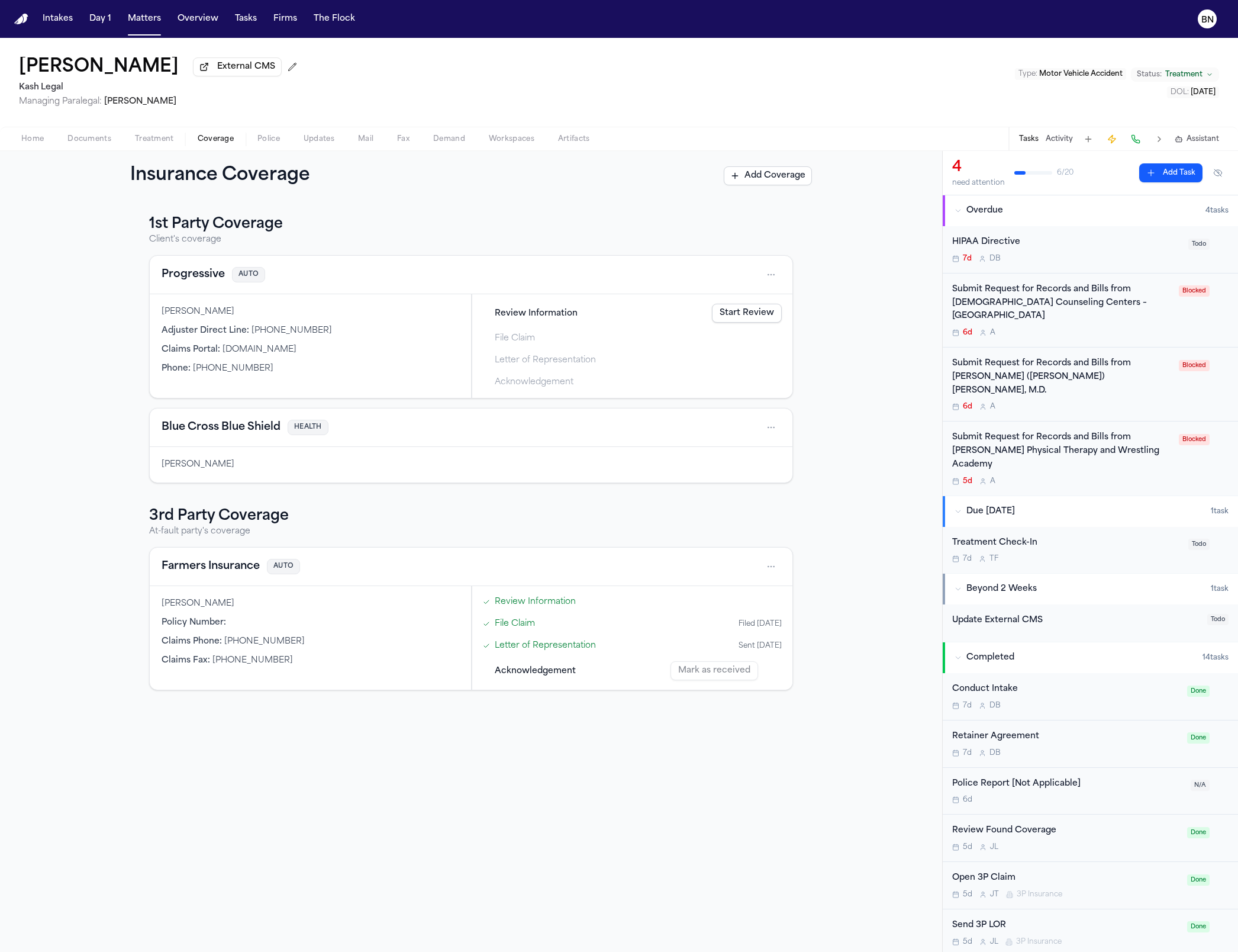
click at [80, 141] on span "Documents" at bounding box center [89, 139] width 44 height 10
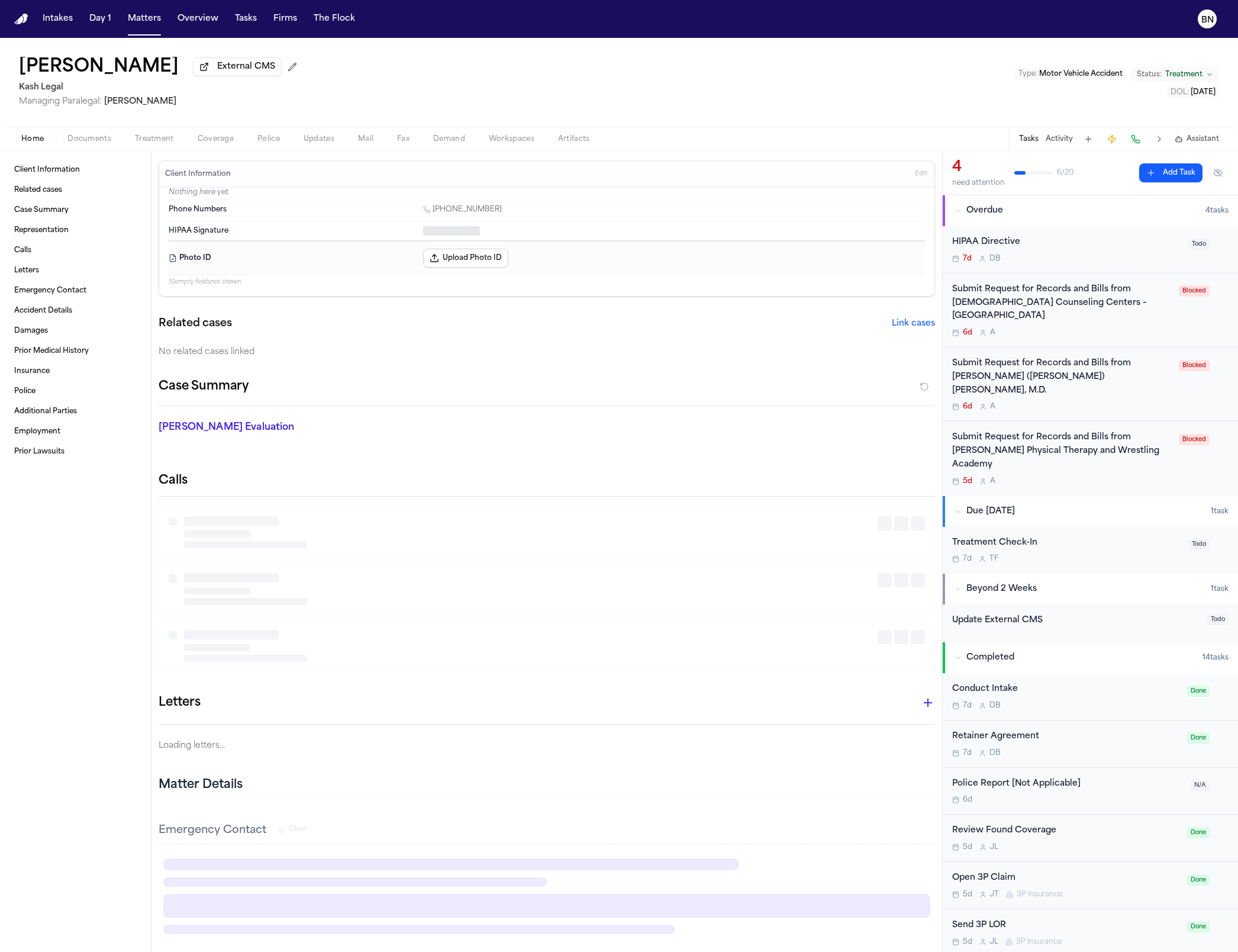
click at [27, 146] on span "button" at bounding box center [32, 145] width 37 height 1
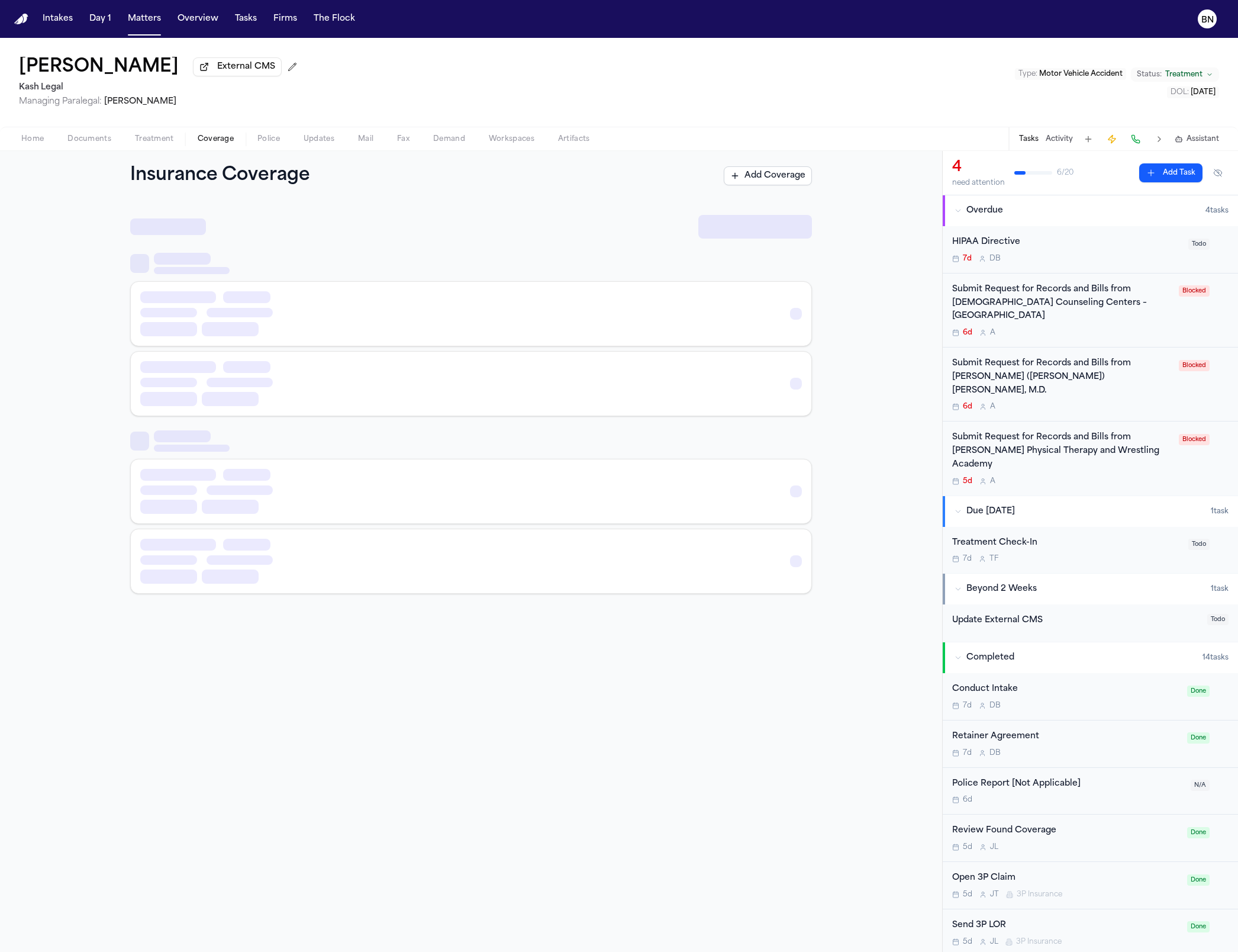
click at [220, 144] on span "Coverage" at bounding box center [215, 139] width 36 height 10
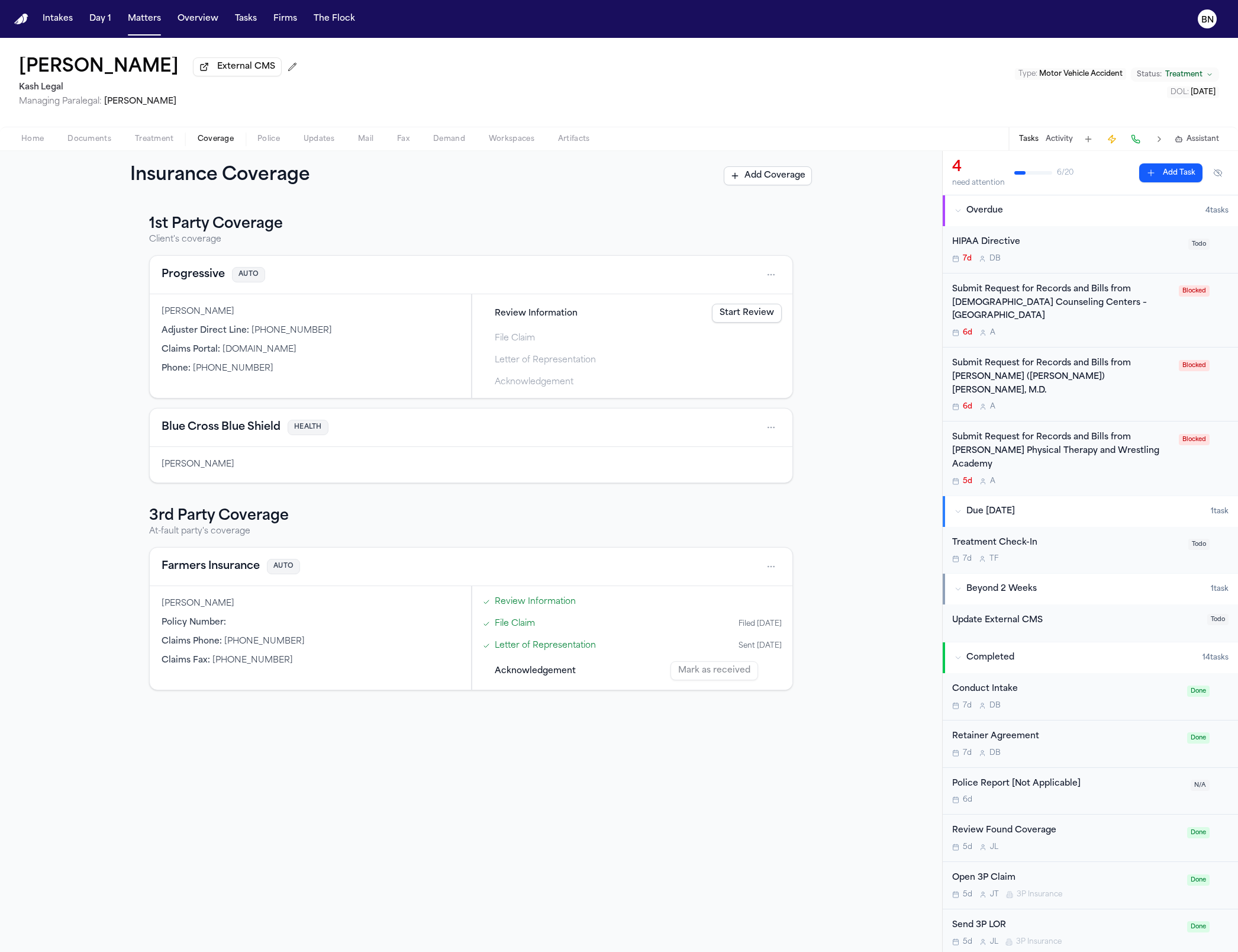
click at [474, 228] on h3 "1st Party Coverage" at bounding box center [471, 225] width 644 height 19
click at [152, 150] on div "Home Documents Treatment Coverage Police Updates Mail Fax Demand Workspaces Art…" at bounding box center [619, 138] width 1238 height 24
click at [152, 143] on span "Treatment" at bounding box center [154, 139] width 39 height 10
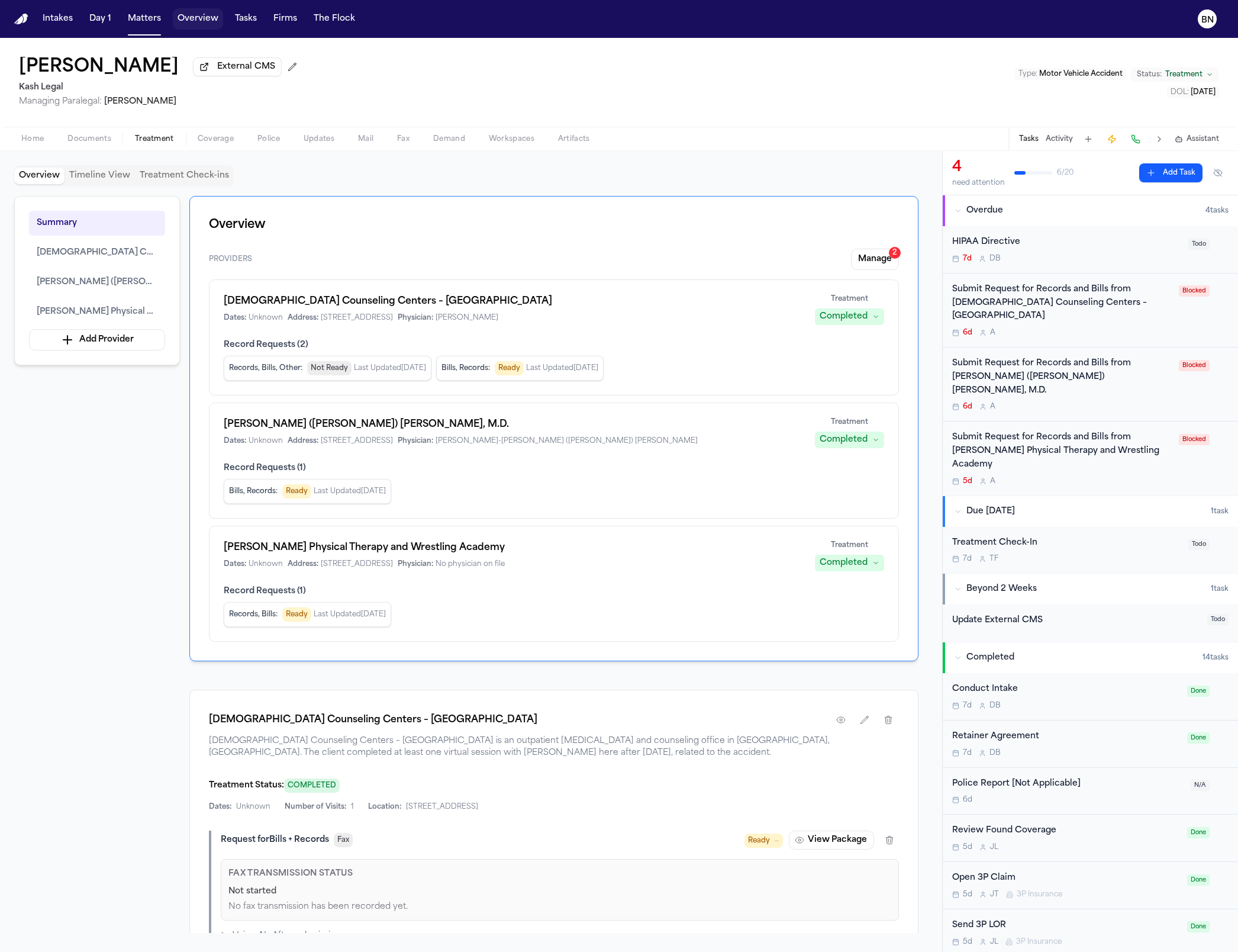
click at [186, 18] on button "Overview" at bounding box center [199, 18] width 51 height 21
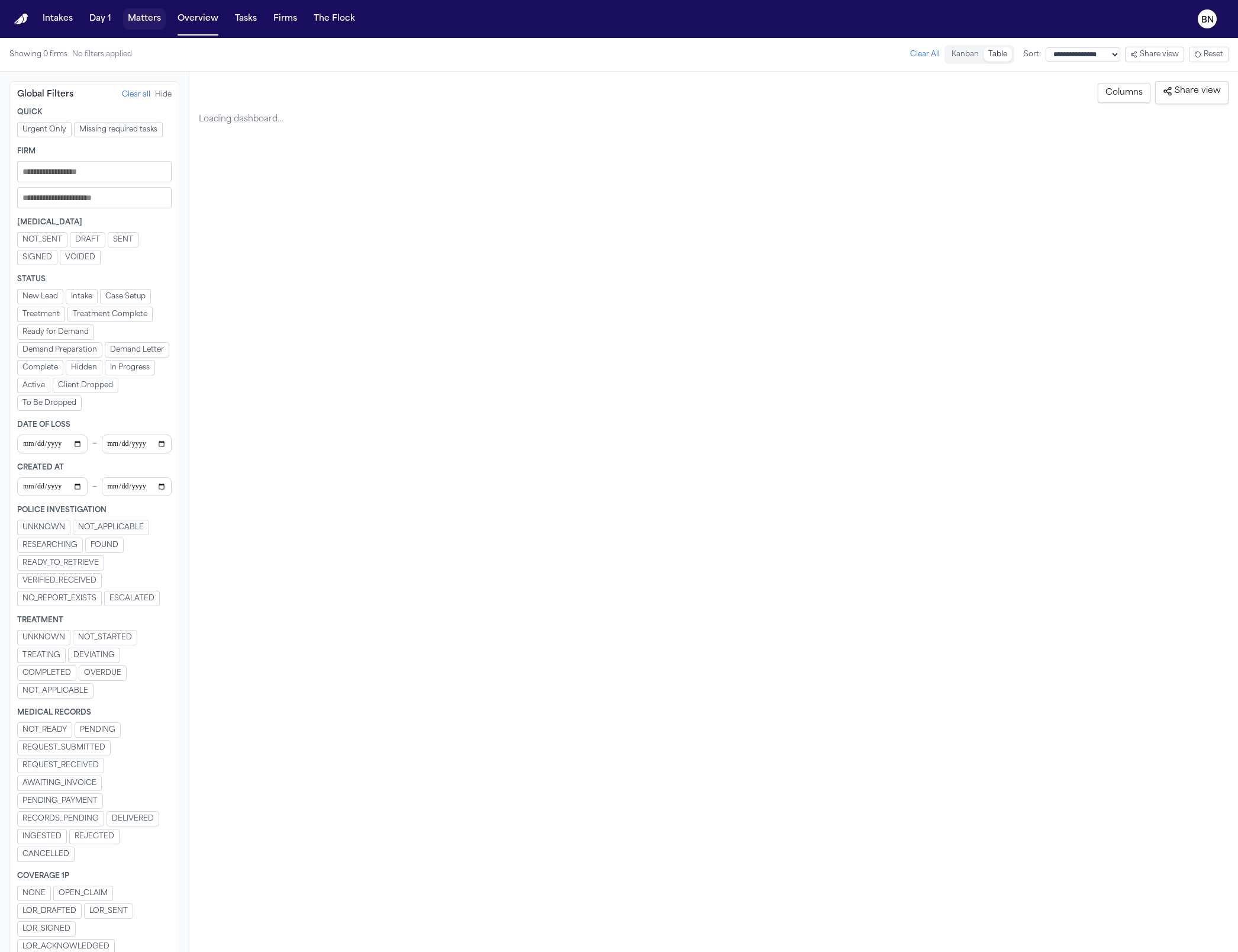
click at [144, 21] on button "Matters" at bounding box center [144, 18] width 43 height 21
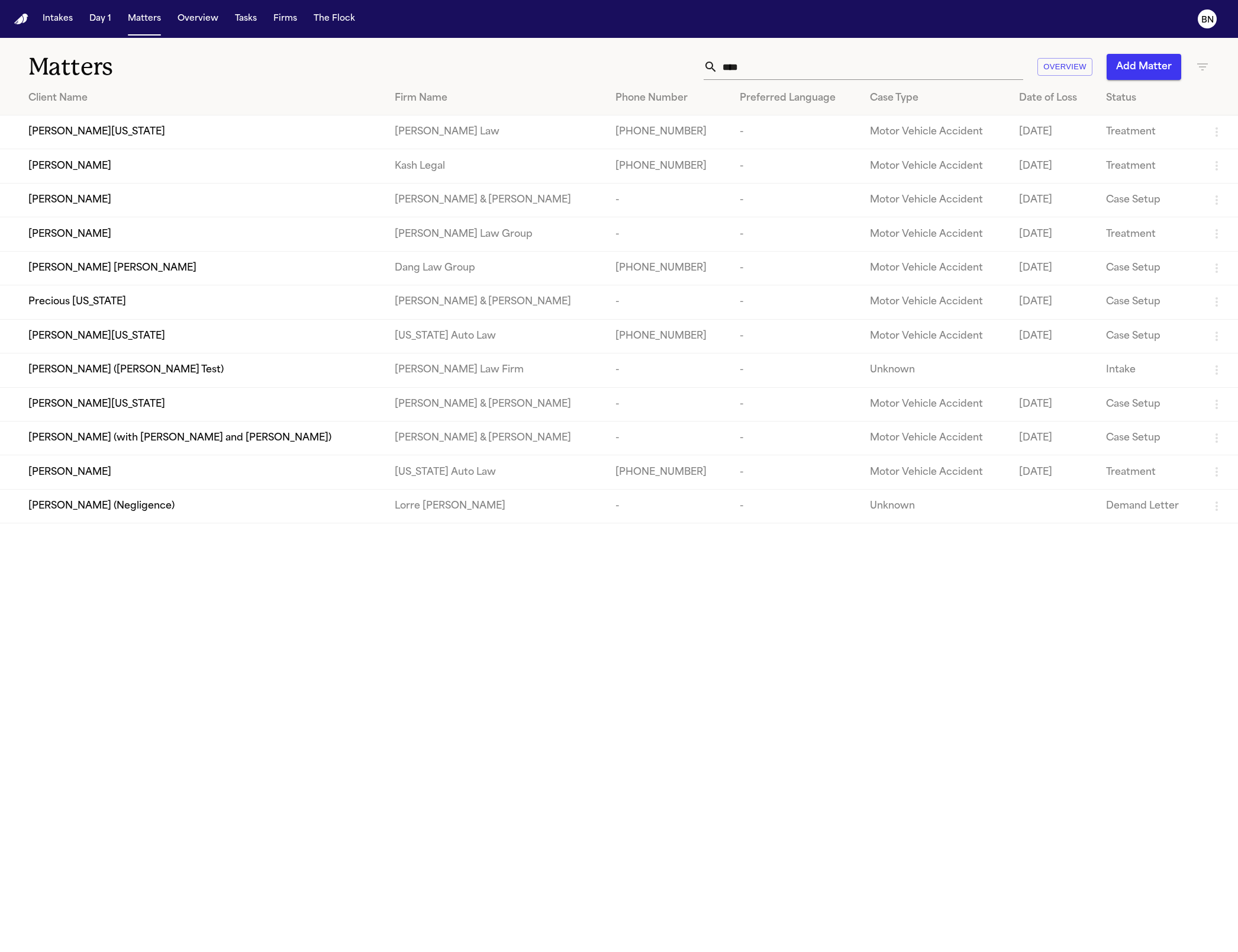
click at [564, 79] on input "****" at bounding box center [871, 67] width 305 height 26
click at [564, 60] on div "**** Overview Add Matter" at bounding box center [794, 67] width 833 height 26
click at [564, 61] on icon "button" at bounding box center [1203, 66] width 14 height 14
click at [564, 127] on div "Firm Name" at bounding box center [1137, 128] width 168 height 41
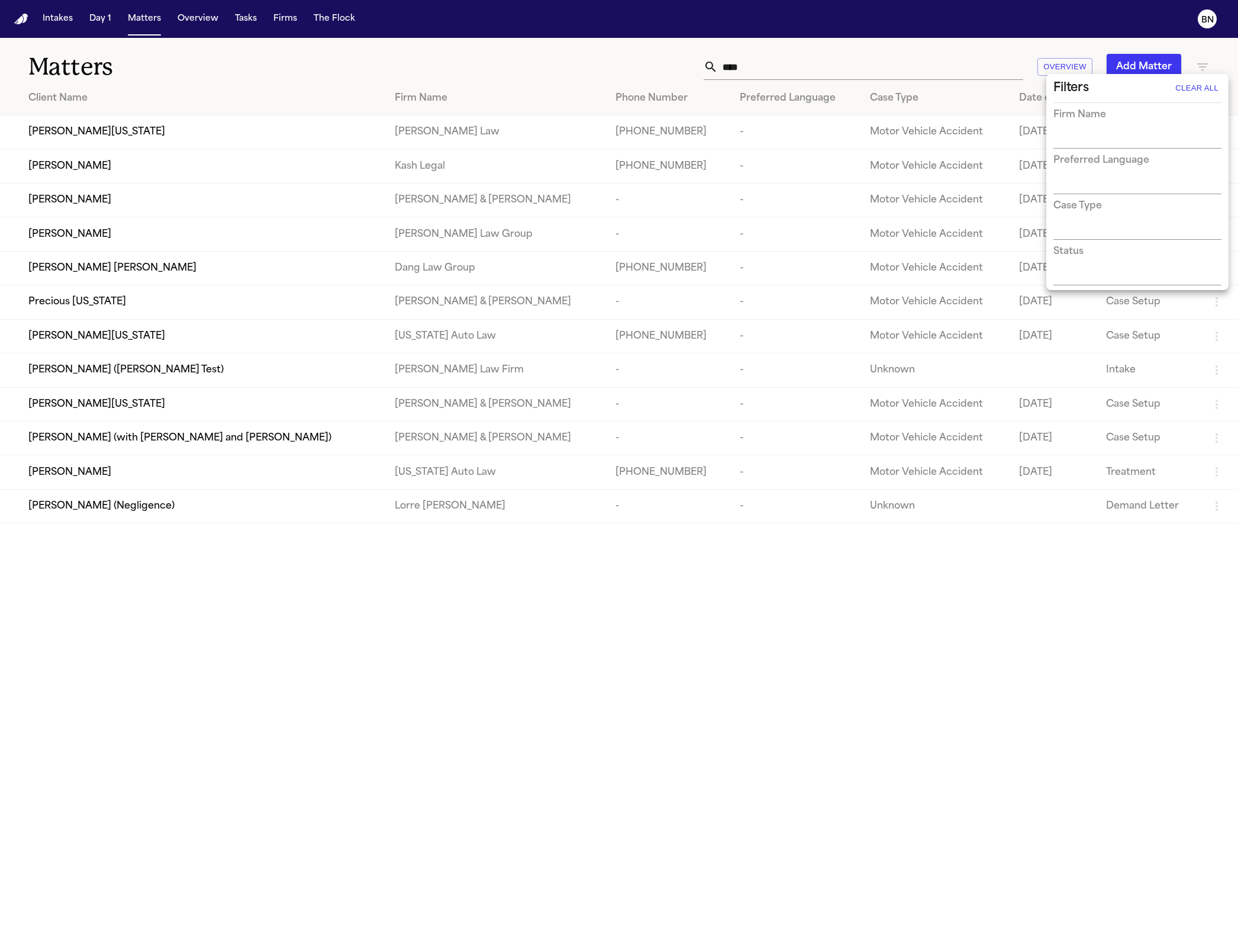
click at [564, 142] on input "text" at bounding box center [1129, 139] width 150 height 17
type input "****"
click at [564, 160] on li "Kash Legal" at bounding box center [1137, 164] width 168 height 21
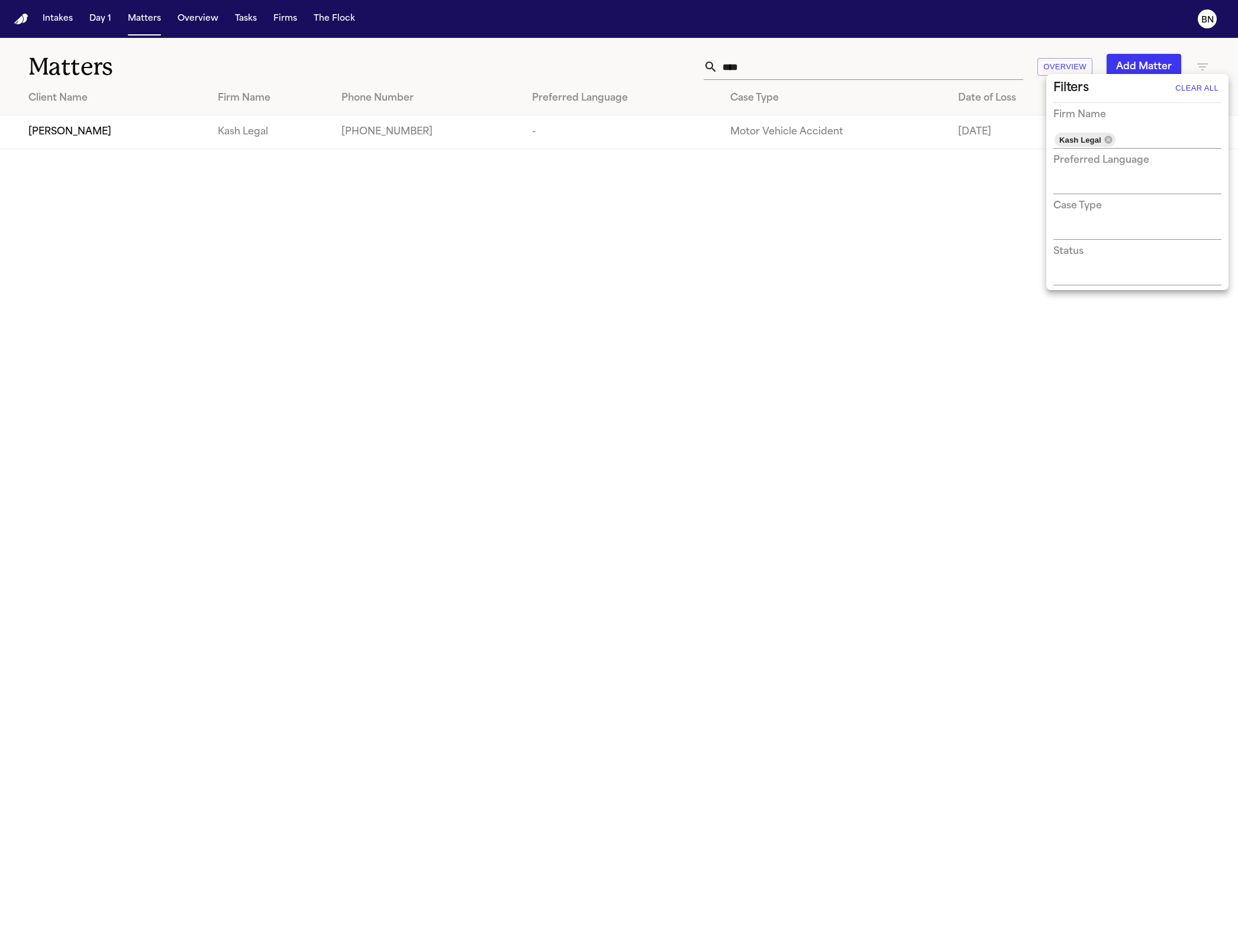
click at [564, 70] on div at bounding box center [619, 476] width 1238 height 952
click at [564, 70] on div "Filters Clear All Firm Name Kash Legal Preferred Language Case Type Status" at bounding box center [619, 476] width 1238 height 952
click at [564, 72] on input "****" at bounding box center [871, 67] width 305 height 26
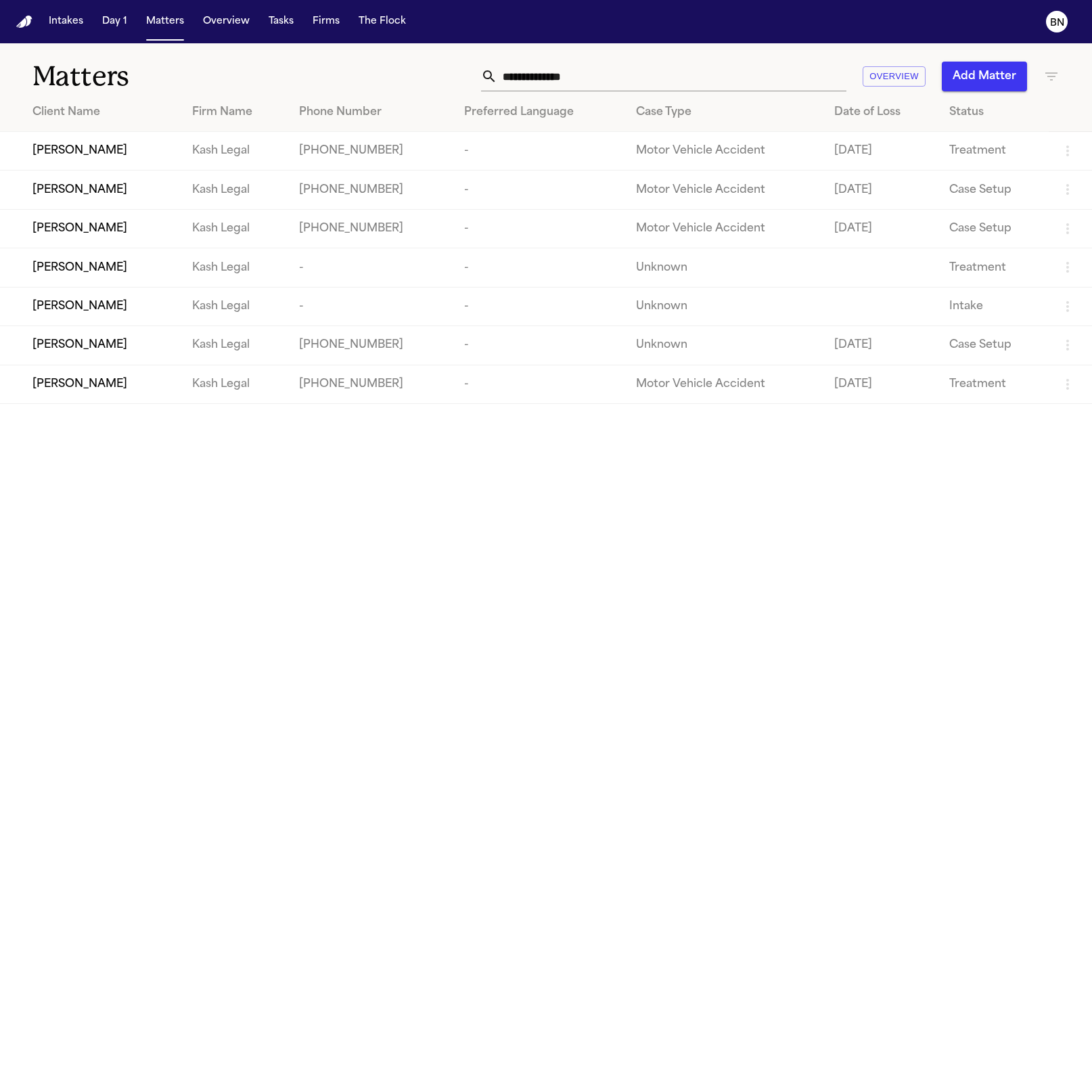
click at [645, 77] on icon "button" at bounding box center [1051, 76] width 16 height 16
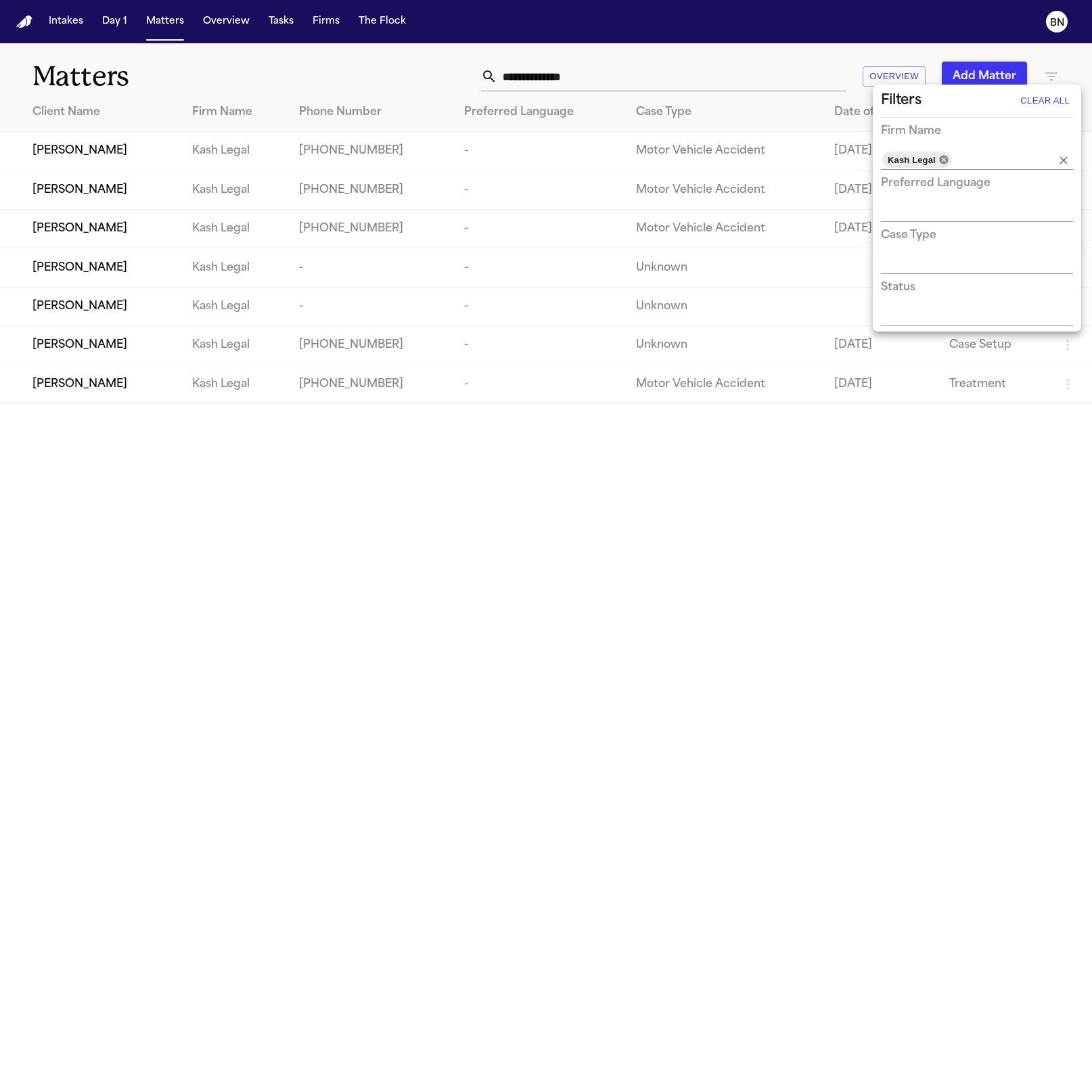
click at [645, 160] on icon at bounding box center [943, 159] width 9 height 9
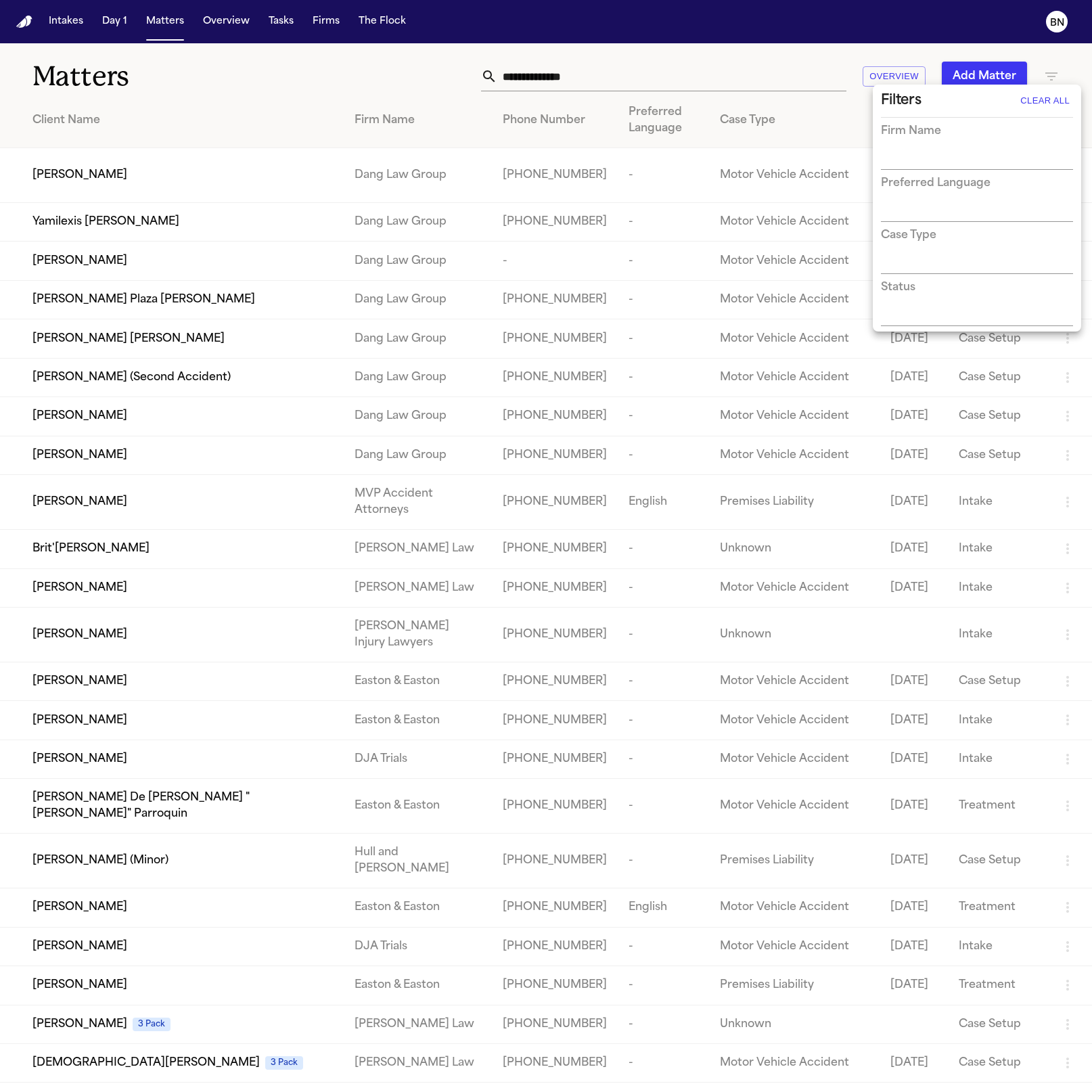
click at [645, 166] on input "text" at bounding box center [967, 159] width 172 height 19
type input "********"
click at [645, 191] on li "[US_STATE] Auto Law" at bounding box center [977, 187] width 192 height 24
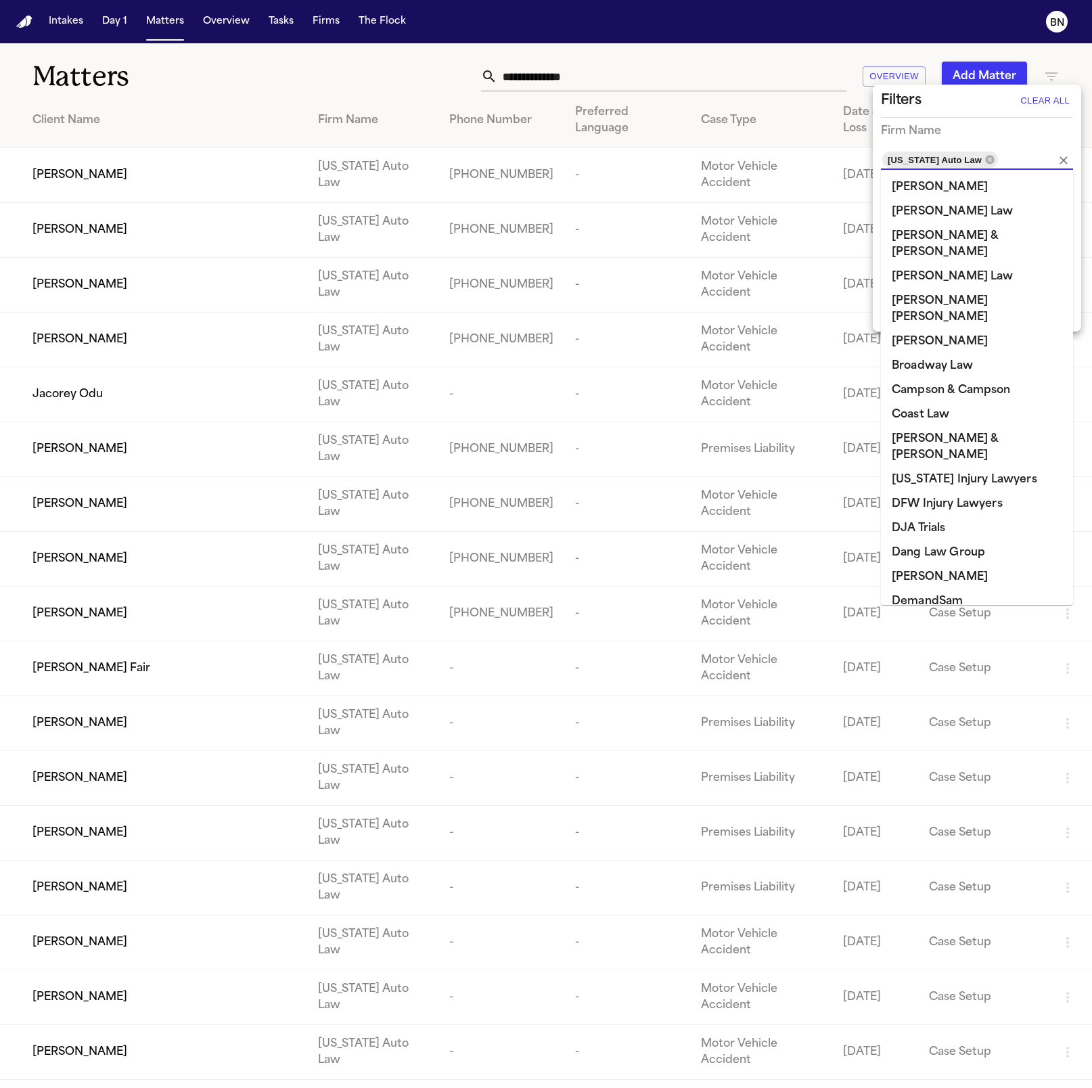
scroll to position [764, 0]
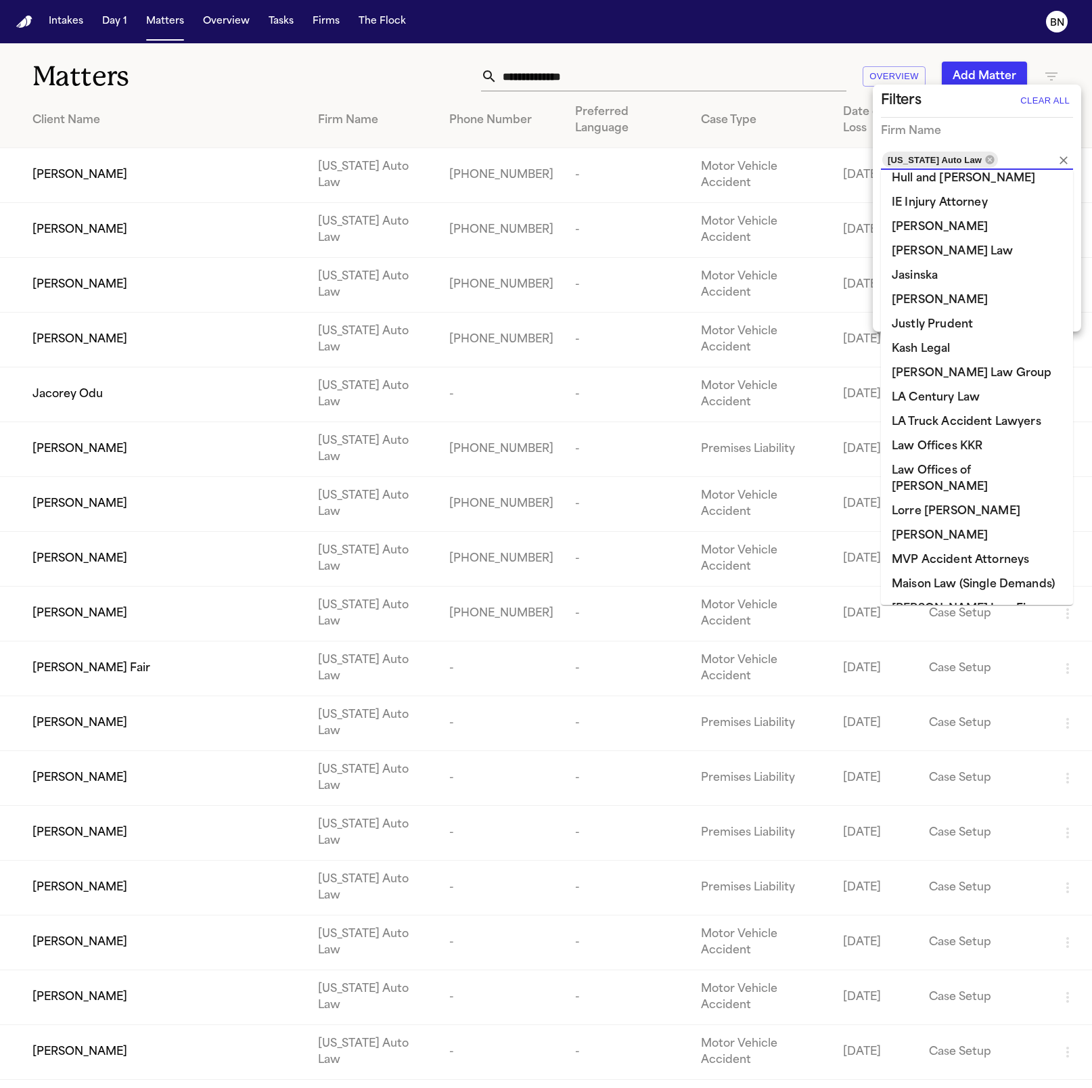
click at [426, 64] on div at bounding box center [546, 544] width 1092 height 1088
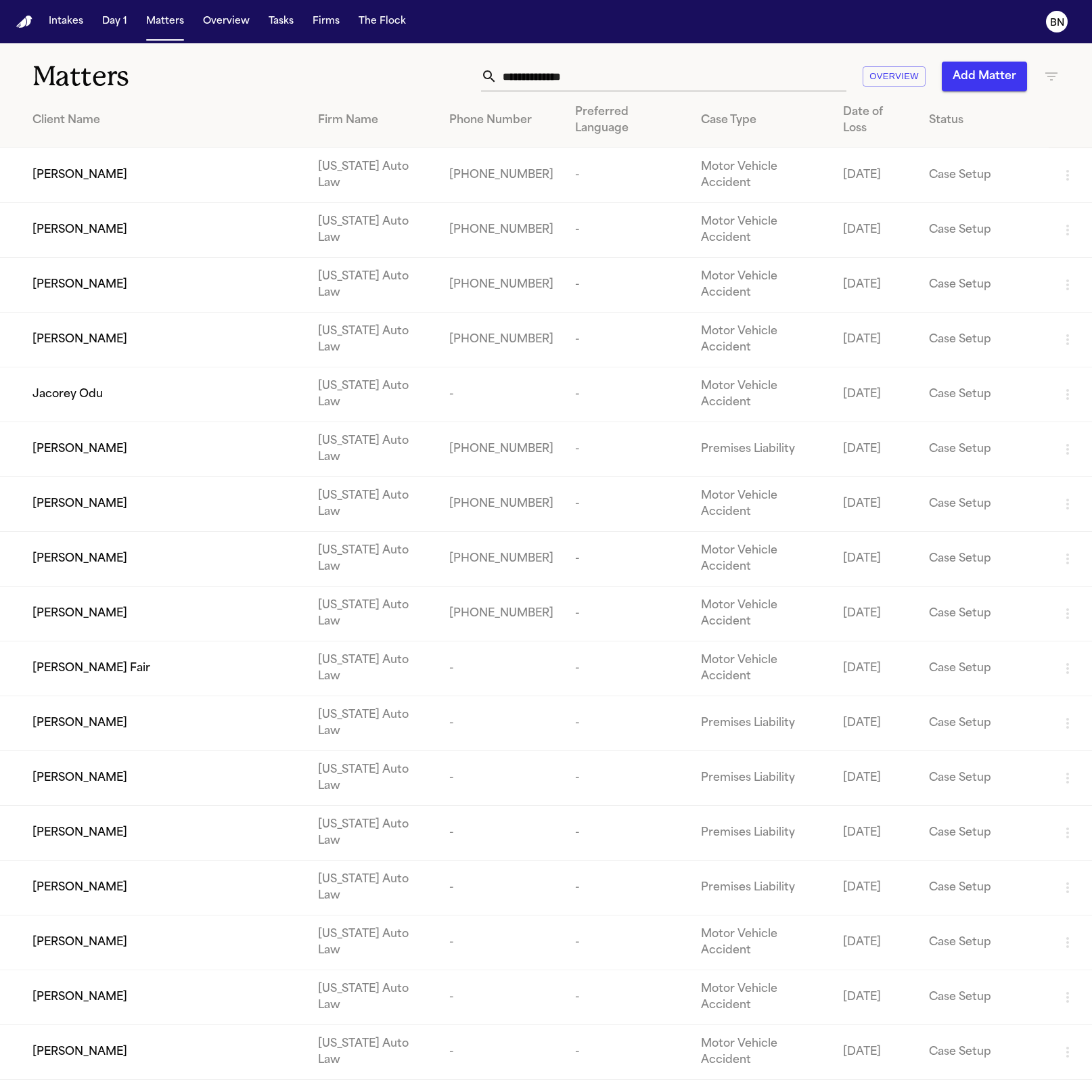
drag, startPoint x: 426, startPoint y: 64, endPoint x: 409, endPoint y: 64, distance: 16.9
click at [409, 64] on div "Overview Add Matter" at bounding box center [691, 77] width 737 height 30
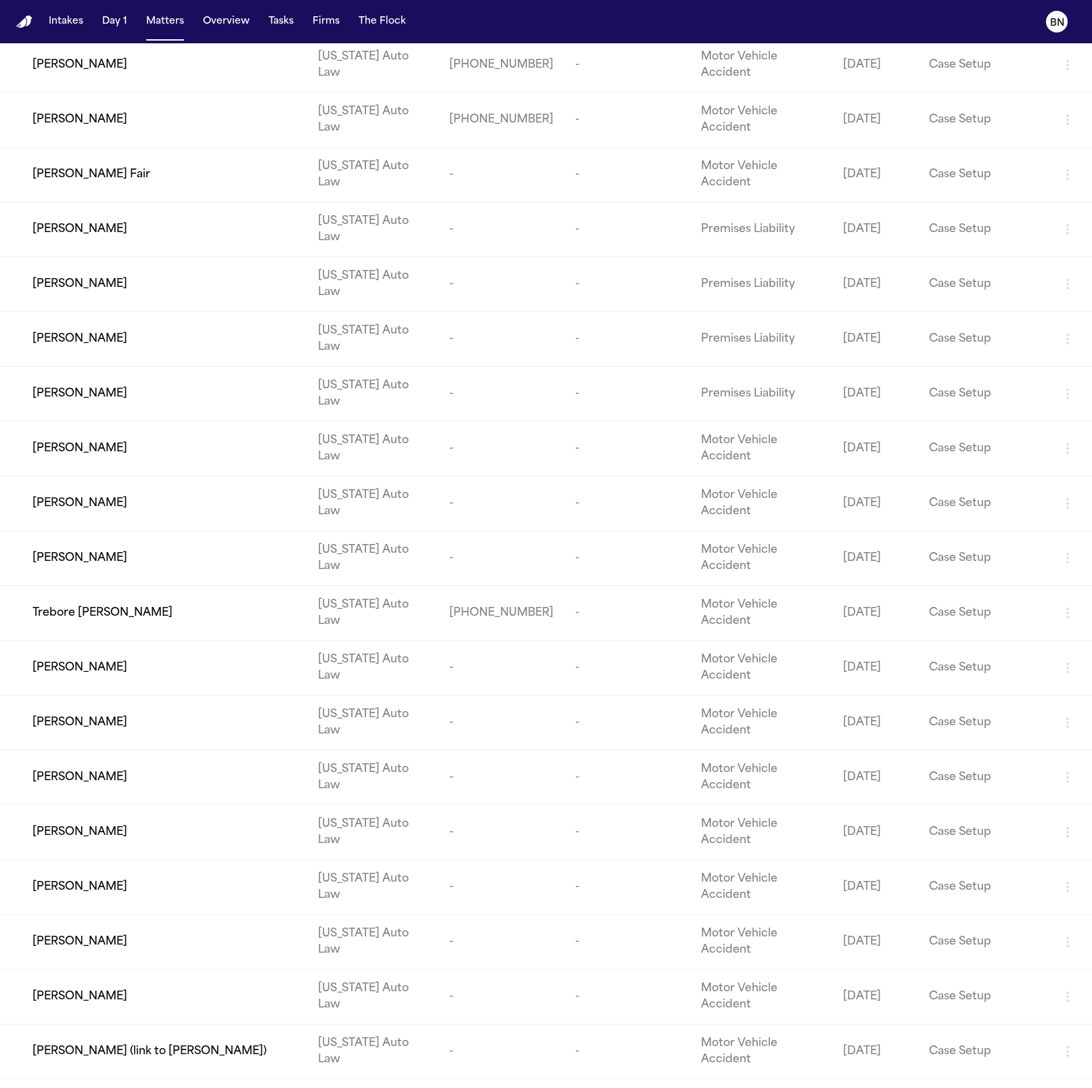
scroll to position [0, 0]
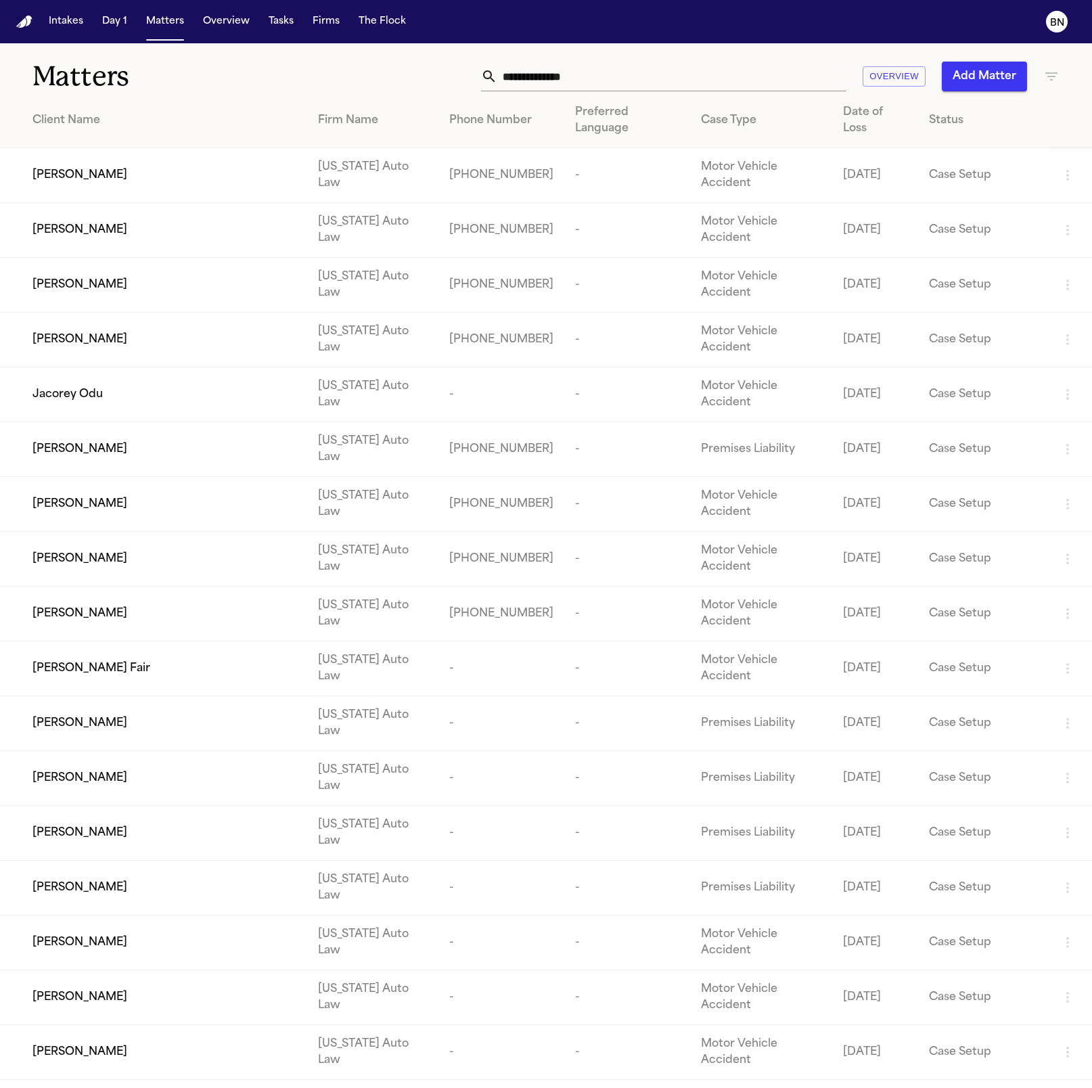
click at [414, 47] on div "Matters Overview Add Matter" at bounding box center [546, 68] width 1092 height 50
click at [405, 55] on div "Matters Overview Add Matter" at bounding box center [546, 68] width 1092 height 50
click at [404, 60] on div "Matters Overview Add Matter" at bounding box center [546, 68] width 1092 height 50
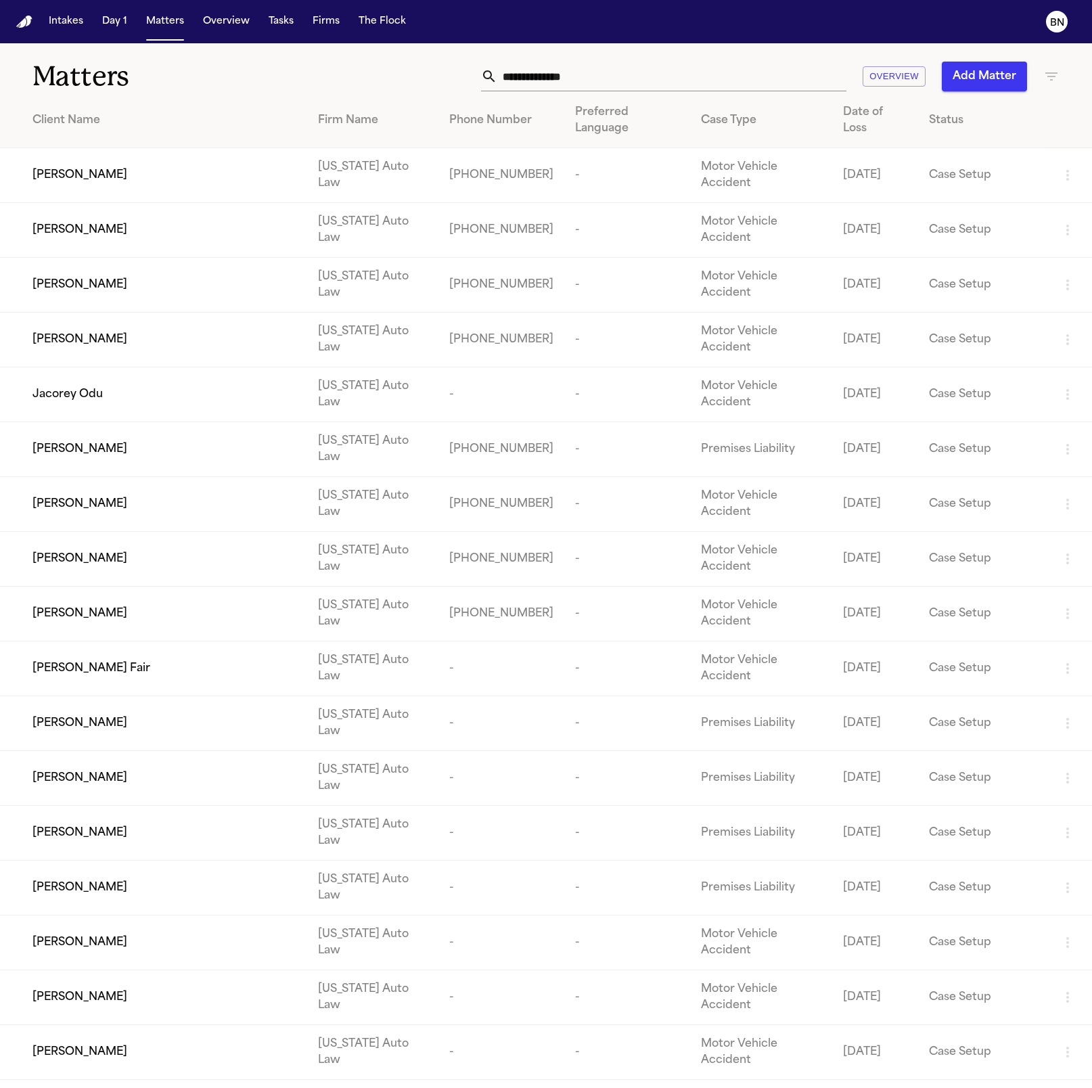
click at [415, 66] on div "Overview Add Matter" at bounding box center [691, 77] width 737 height 30
click at [645, 114] on div "Date of Loss" at bounding box center [875, 120] width 64 height 32
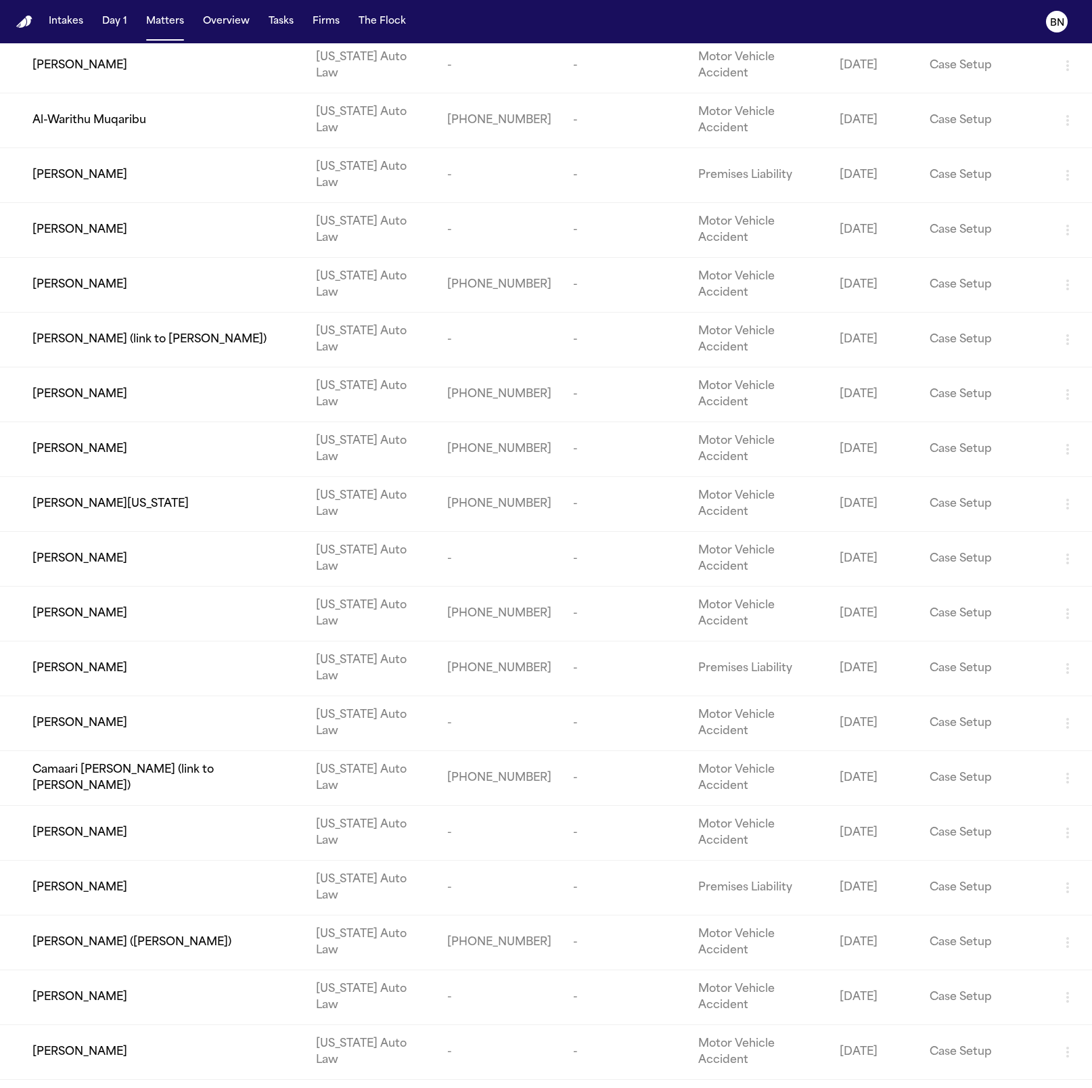
scroll to position [4247, 0]
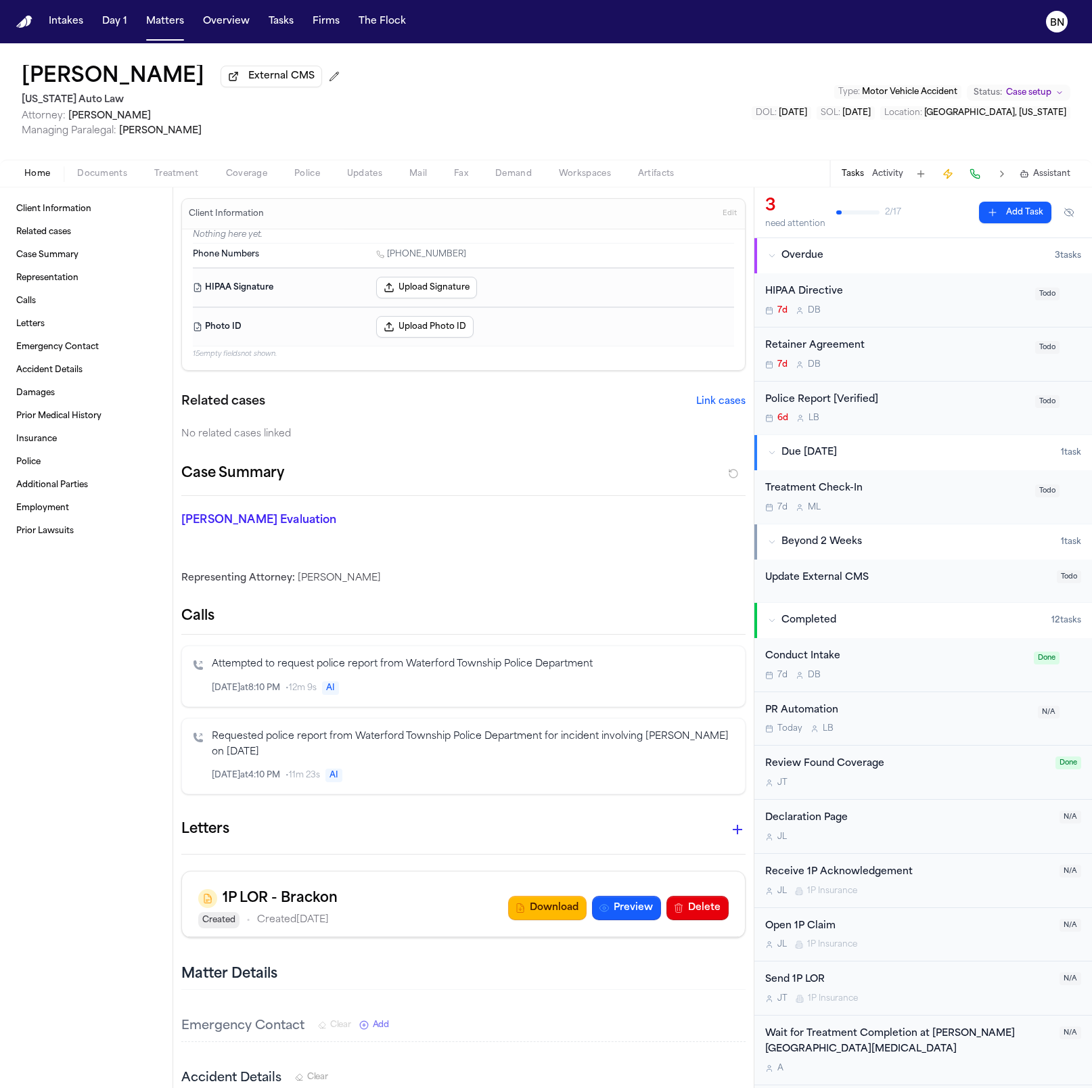
click at [115, 179] on span "Documents" at bounding box center [102, 173] width 50 height 11
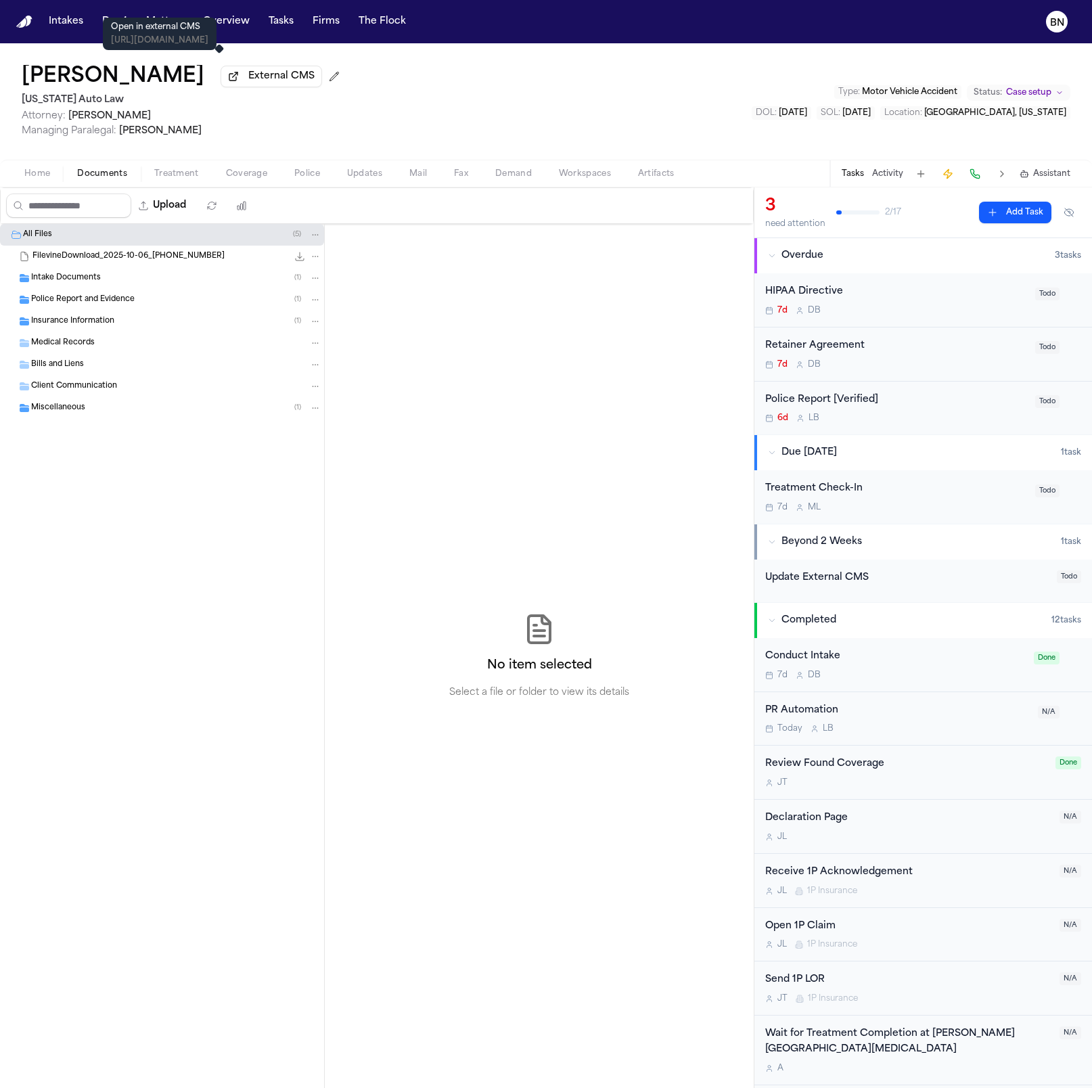
click at [248, 82] on span "External CMS" at bounding box center [281, 77] width 66 height 14
click at [248, 83] on span "External CMS" at bounding box center [281, 77] width 66 height 14
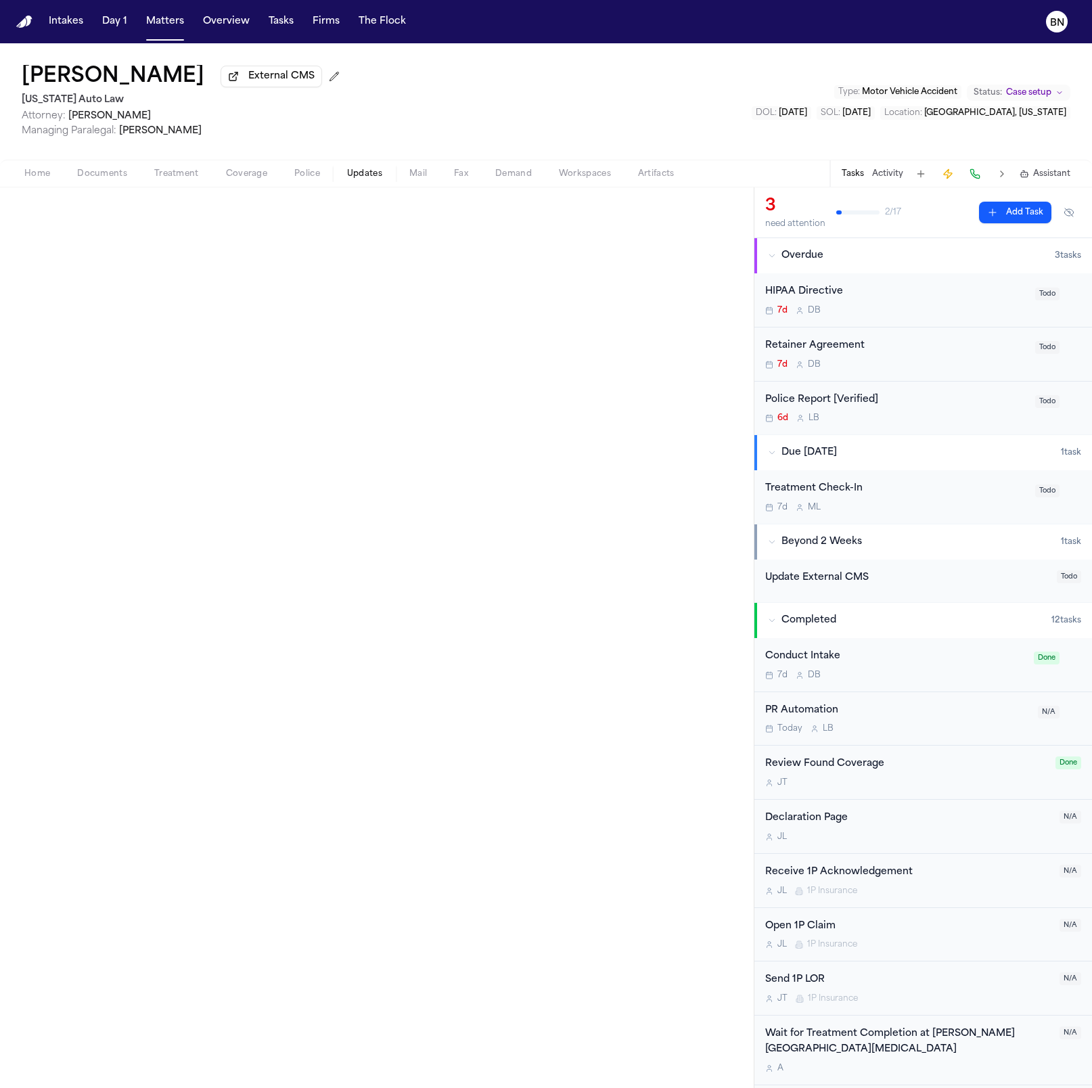
click at [351, 175] on span "Updates" at bounding box center [364, 173] width 35 height 11
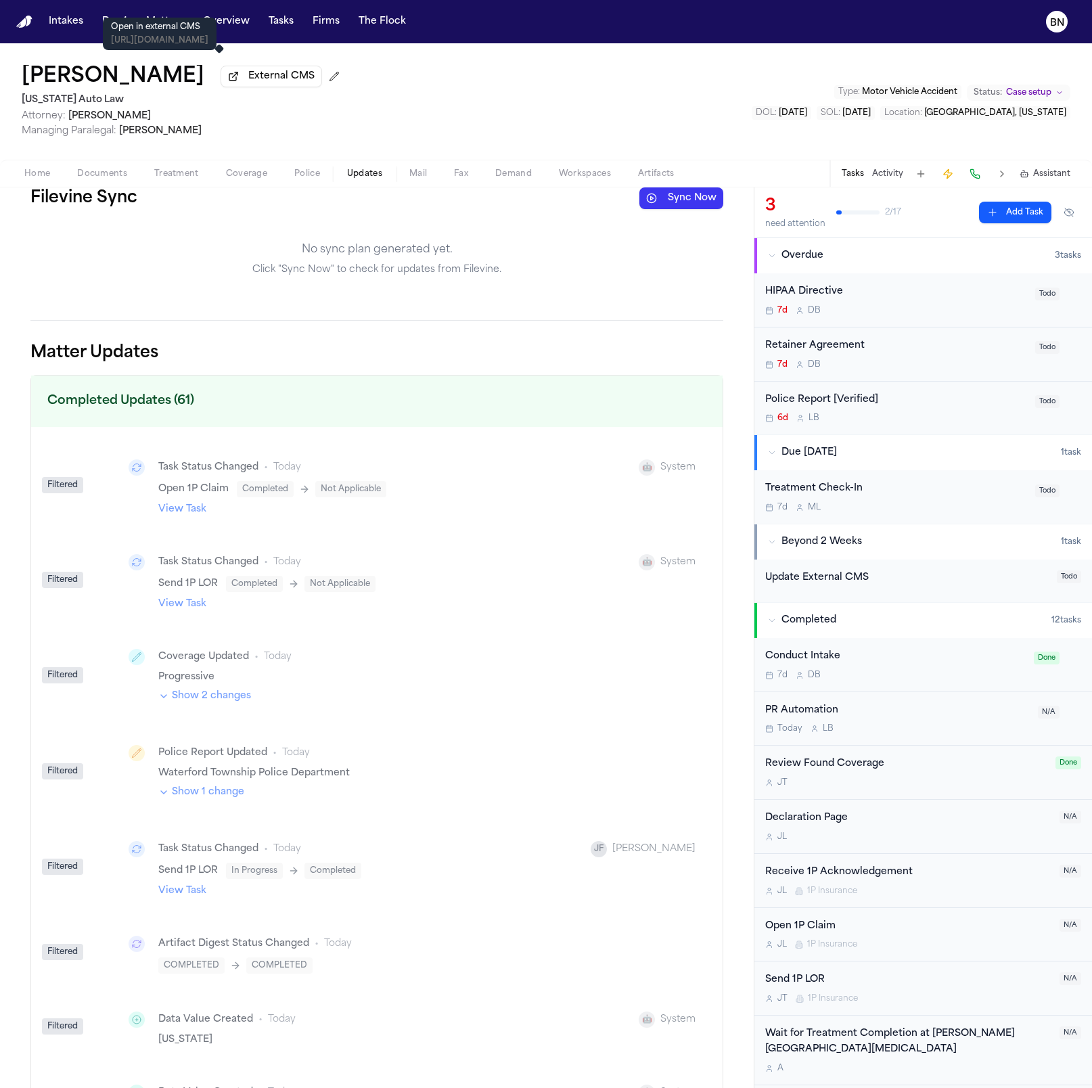
click at [249, 83] on span "External CMS" at bounding box center [281, 77] width 66 height 14
click at [83, 168] on button "Documents" at bounding box center [102, 174] width 77 height 16
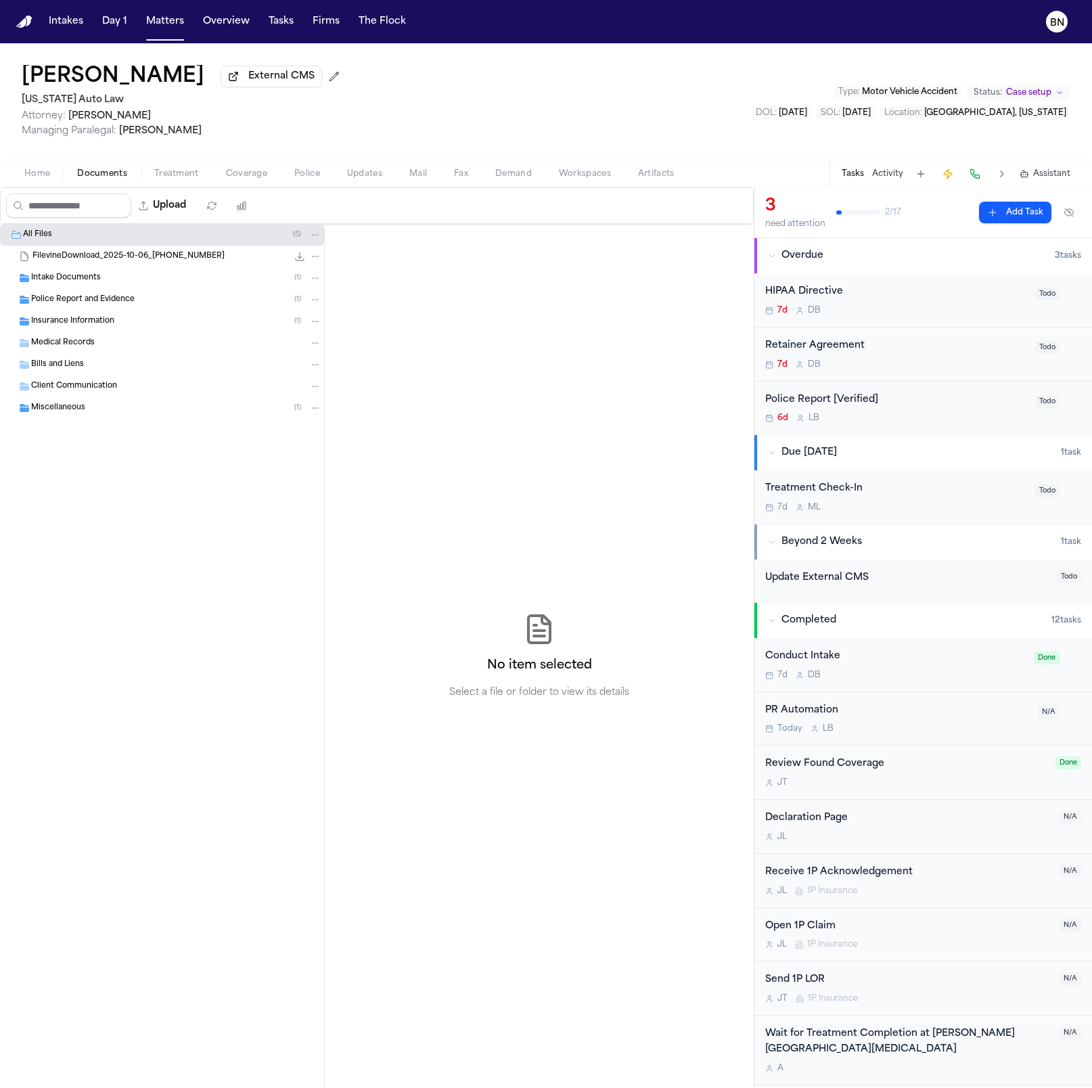
click at [102, 274] on div "Intake Documents ( 1 )" at bounding box center [176, 278] width 290 height 12
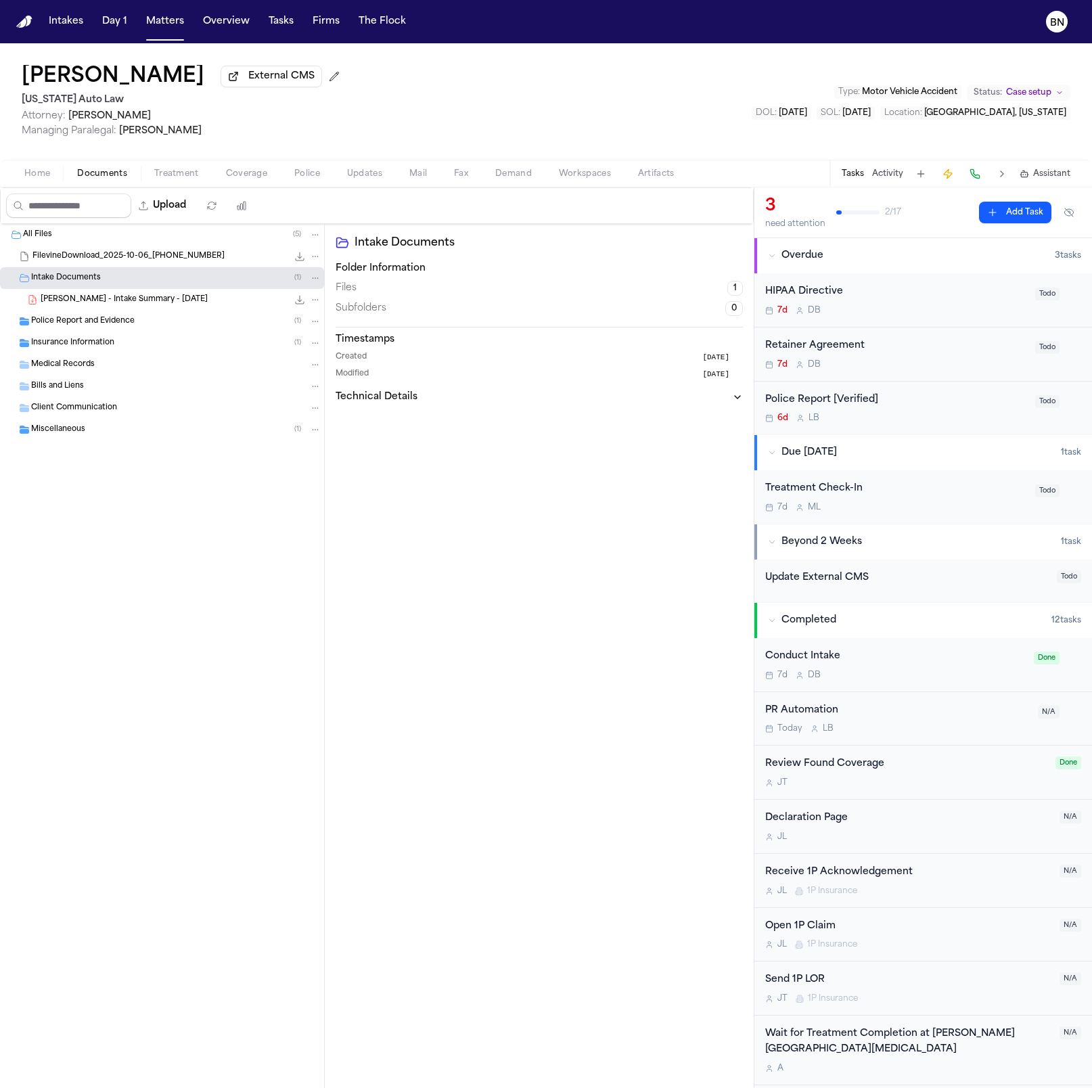
click at [184, 258] on span "FilevineDownload_2025-10-06_19-36-25-286" at bounding box center [128, 257] width 192 height 12
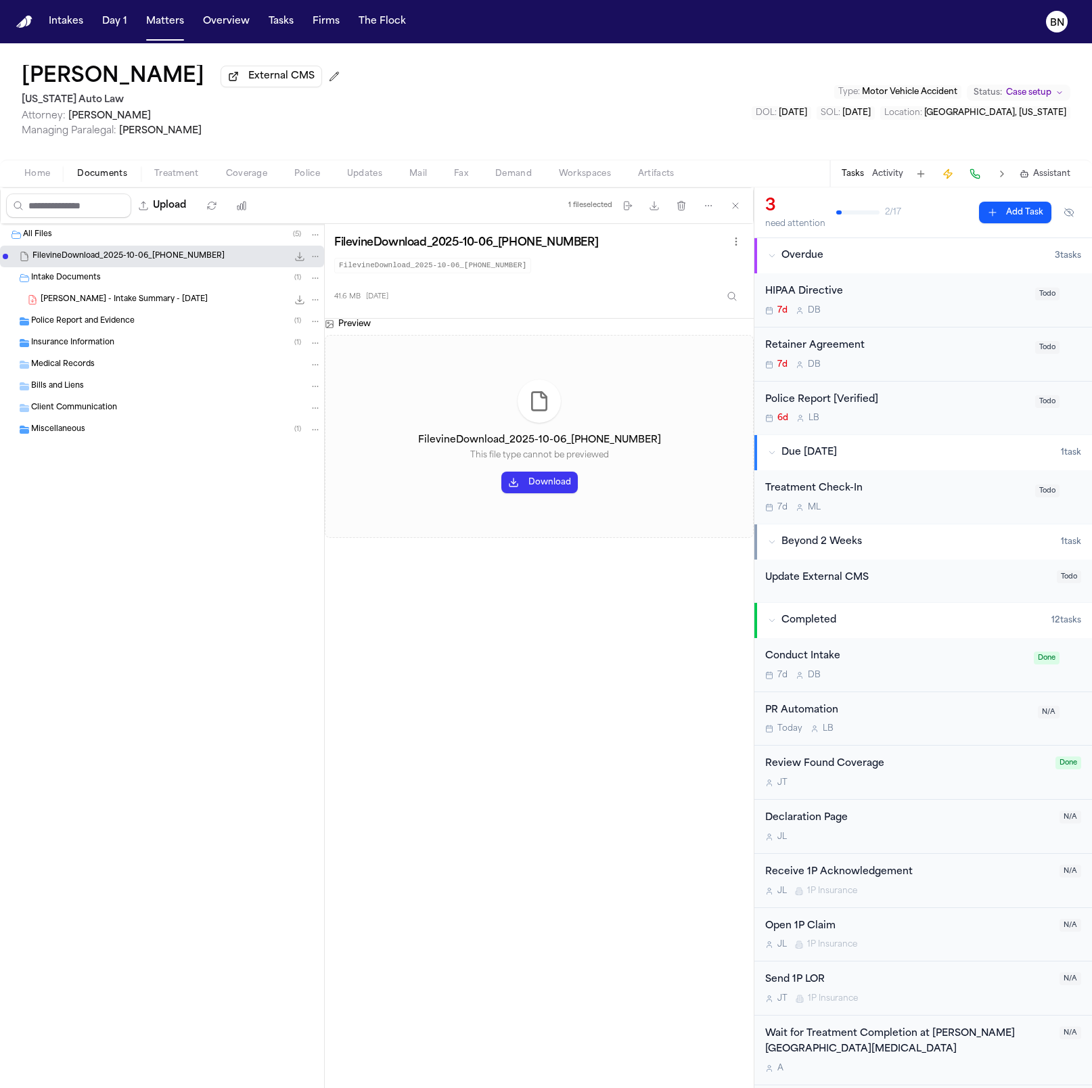
click at [353, 177] on span "Updates" at bounding box center [364, 173] width 35 height 11
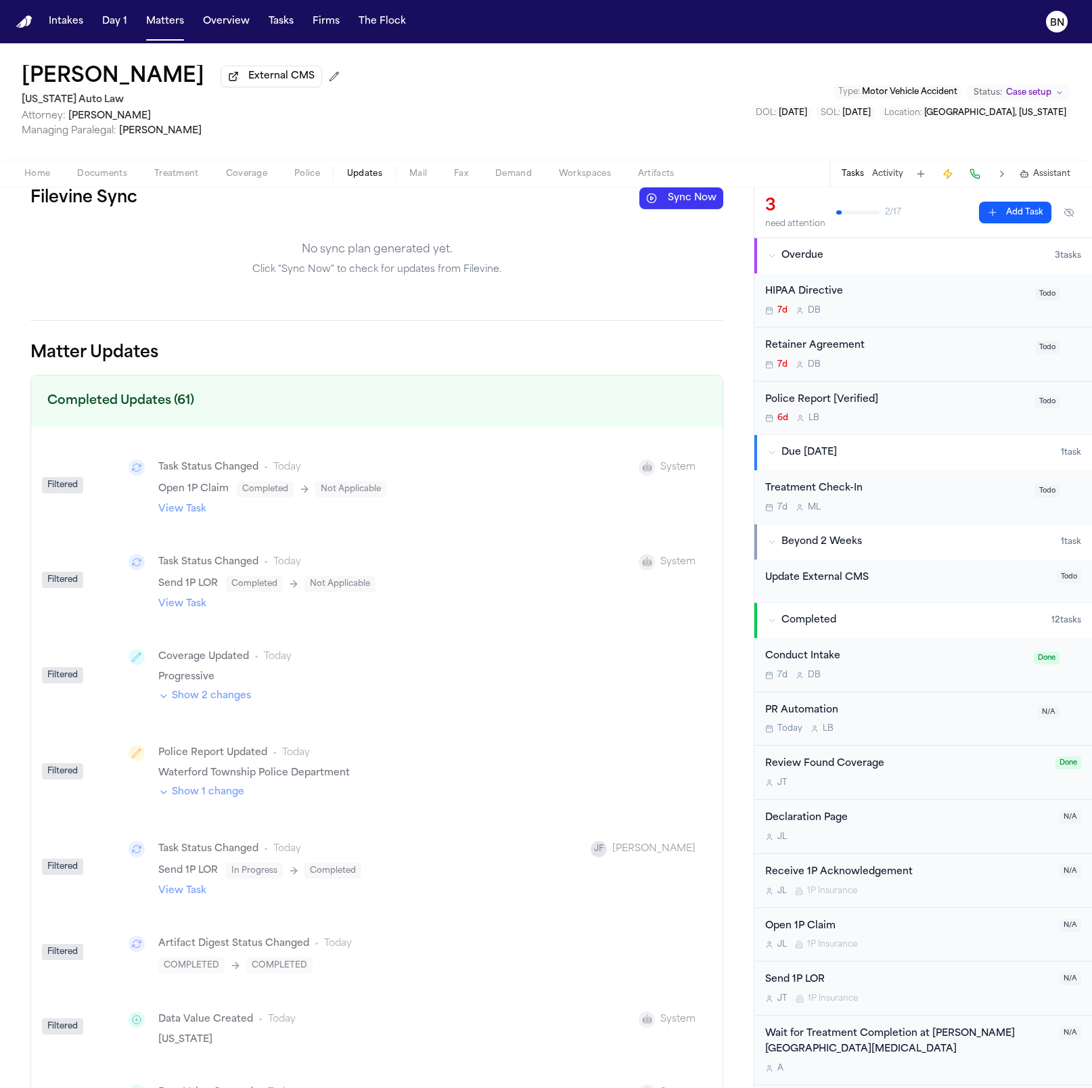
click at [645, 187] on div "Home Documents Treatment Coverage Police Updates Mail Fax Demand Workspaces Art…" at bounding box center [546, 173] width 1092 height 27
click at [645, 192] on button "Sync Now" at bounding box center [681, 198] width 84 height 22
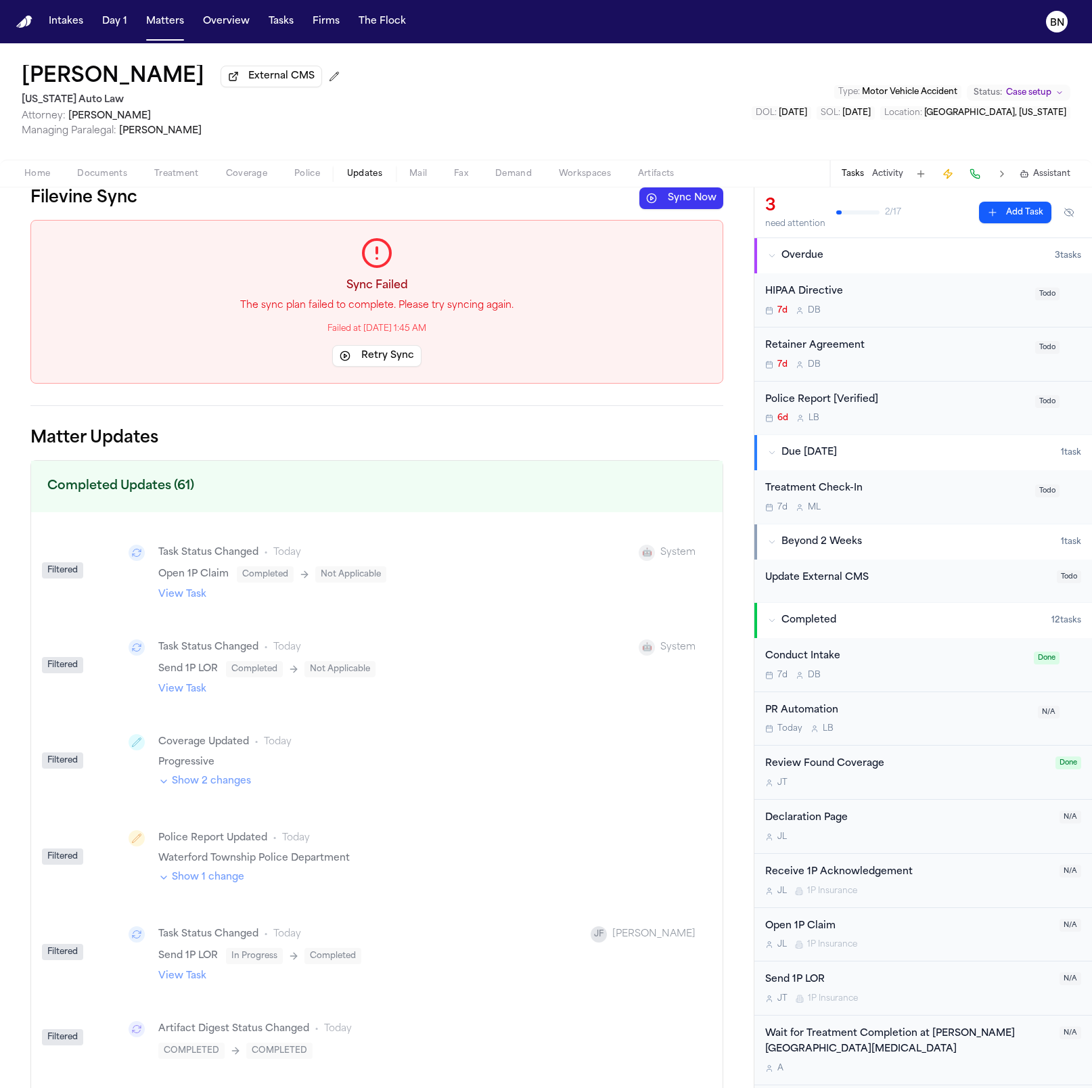
click at [109, 474] on h2 "Completed Updates (61)" at bounding box center [376, 486] width 691 height 51
click at [645, 169] on button "Activity" at bounding box center [887, 173] width 31 height 11
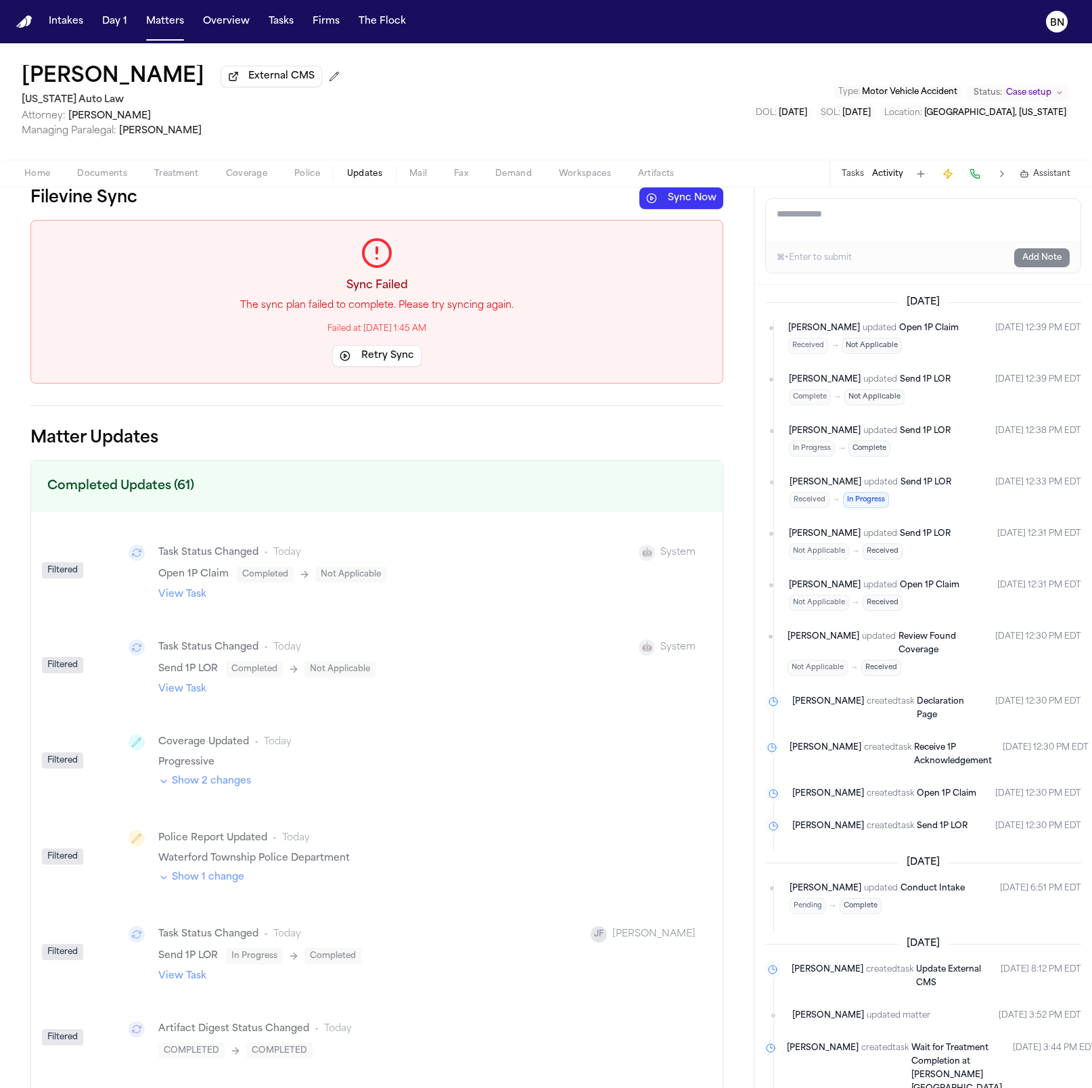
click at [645, 384] on span "Send 1P LOR" at bounding box center [925, 379] width 51 height 8
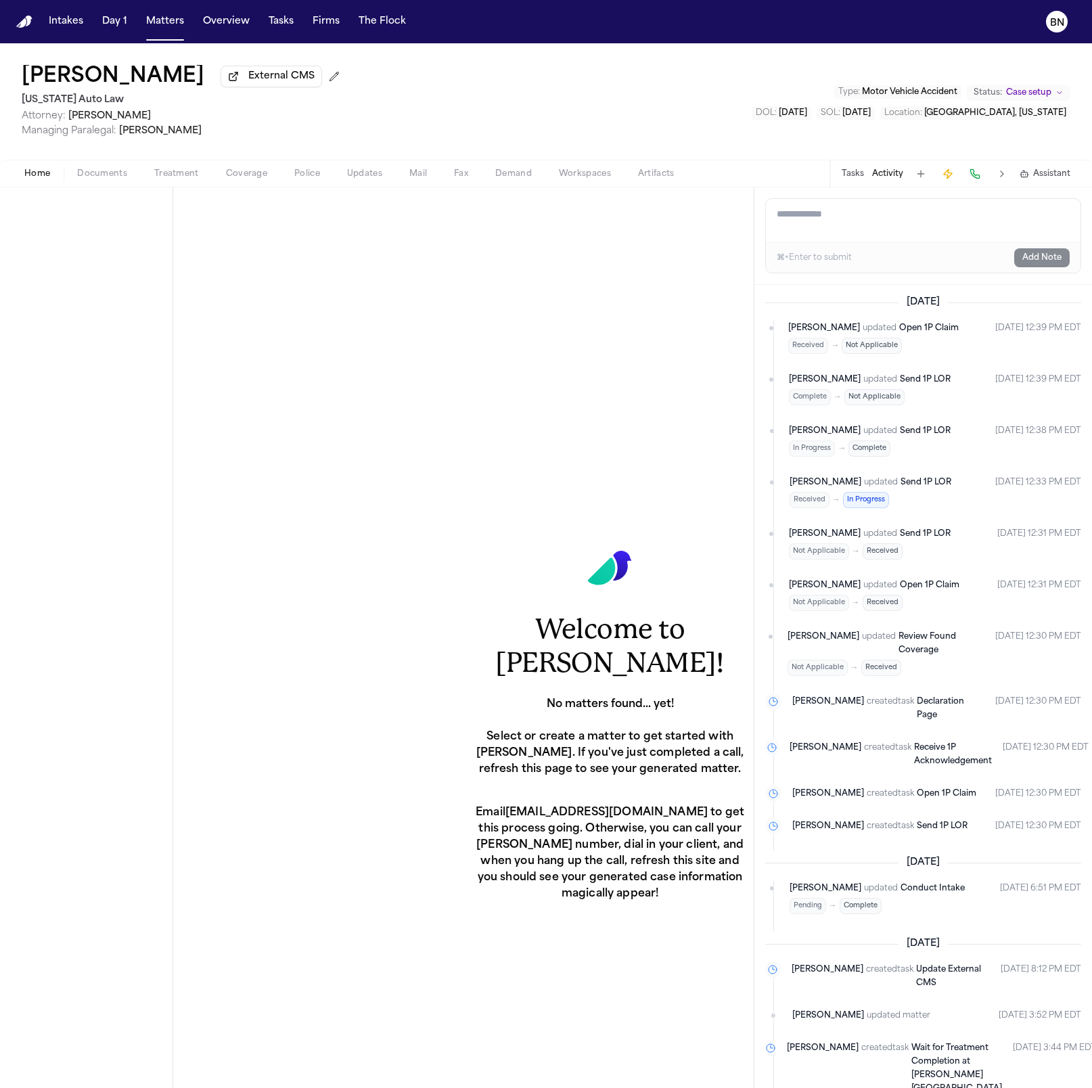
click at [93, 173] on span "Documents" at bounding box center [102, 173] width 50 height 11
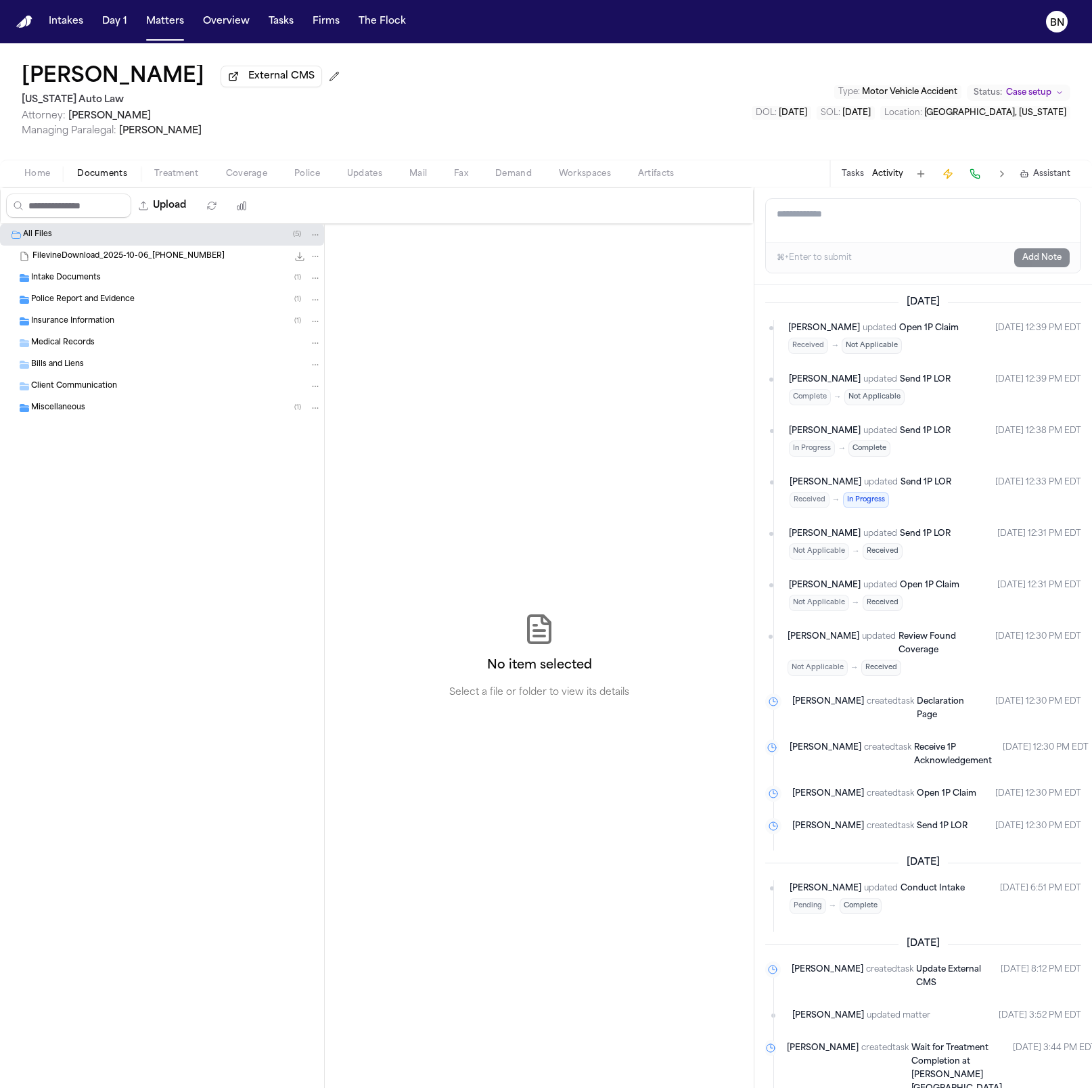
click at [645, 175] on button "Tasks" at bounding box center [853, 173] width 22 height 11
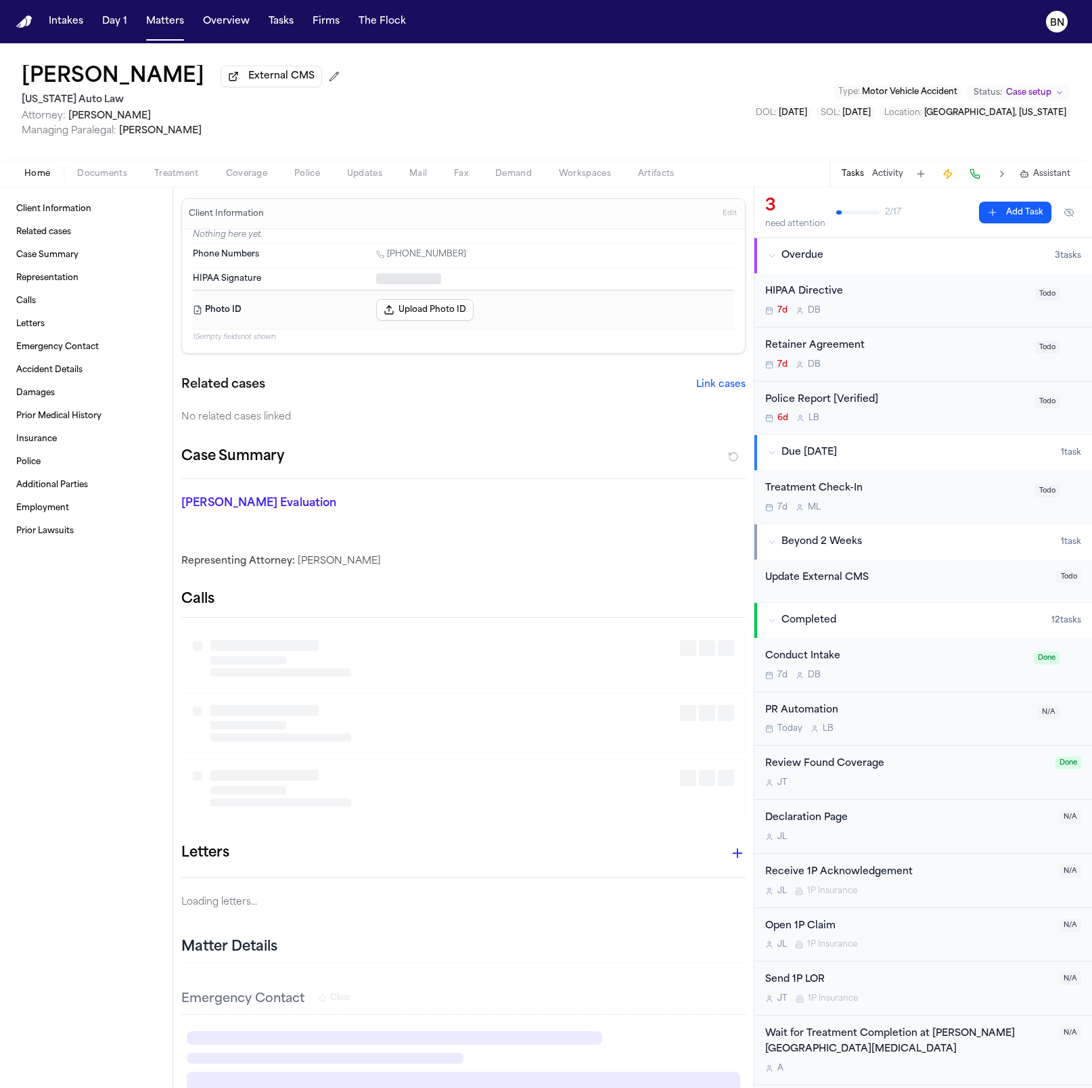
click at [32, 167] on button "Home" at bounding box center [37, 174] width 53 height 16
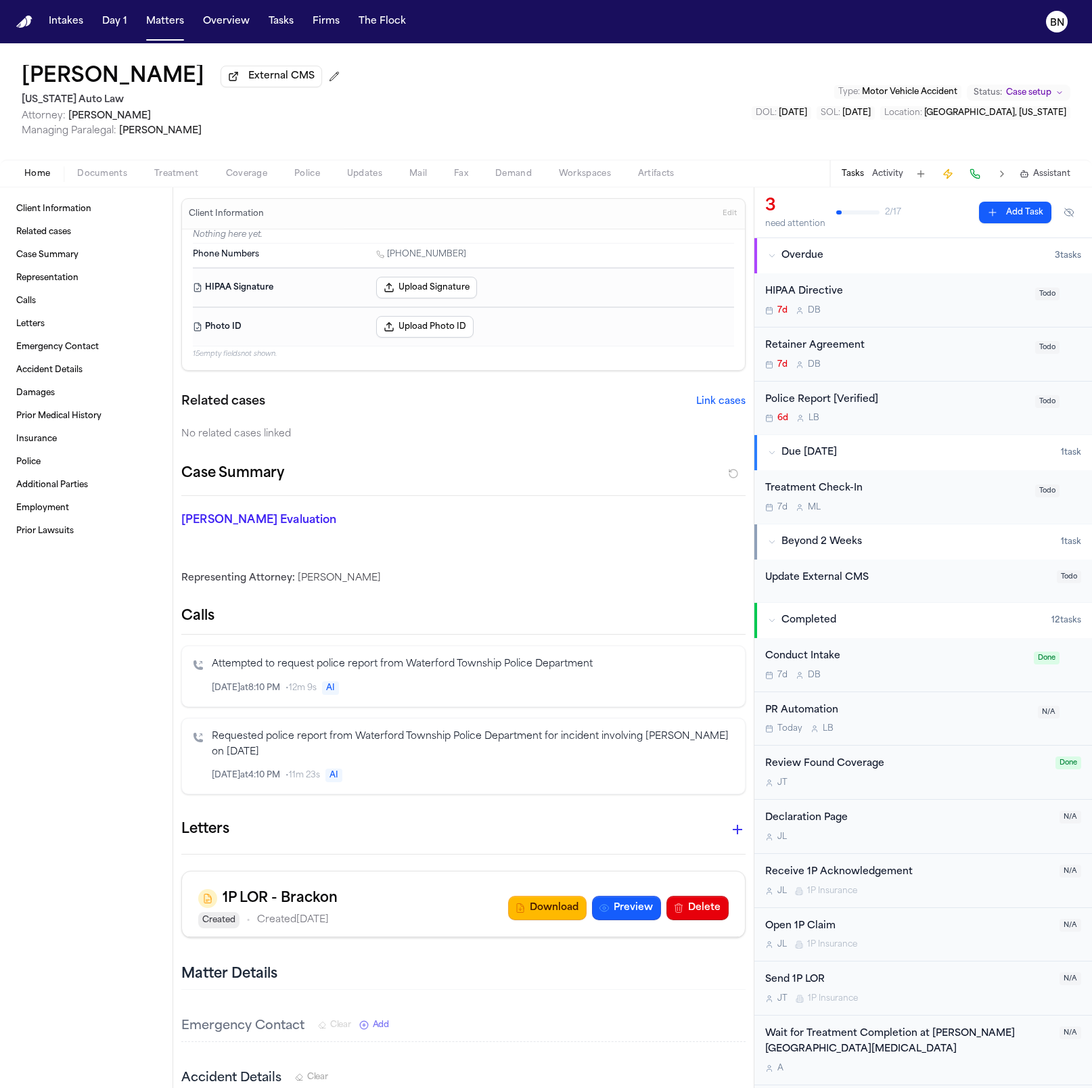
click at [645, 178] on button "Activity" at bounding box center [887, 173] width 31 height 11
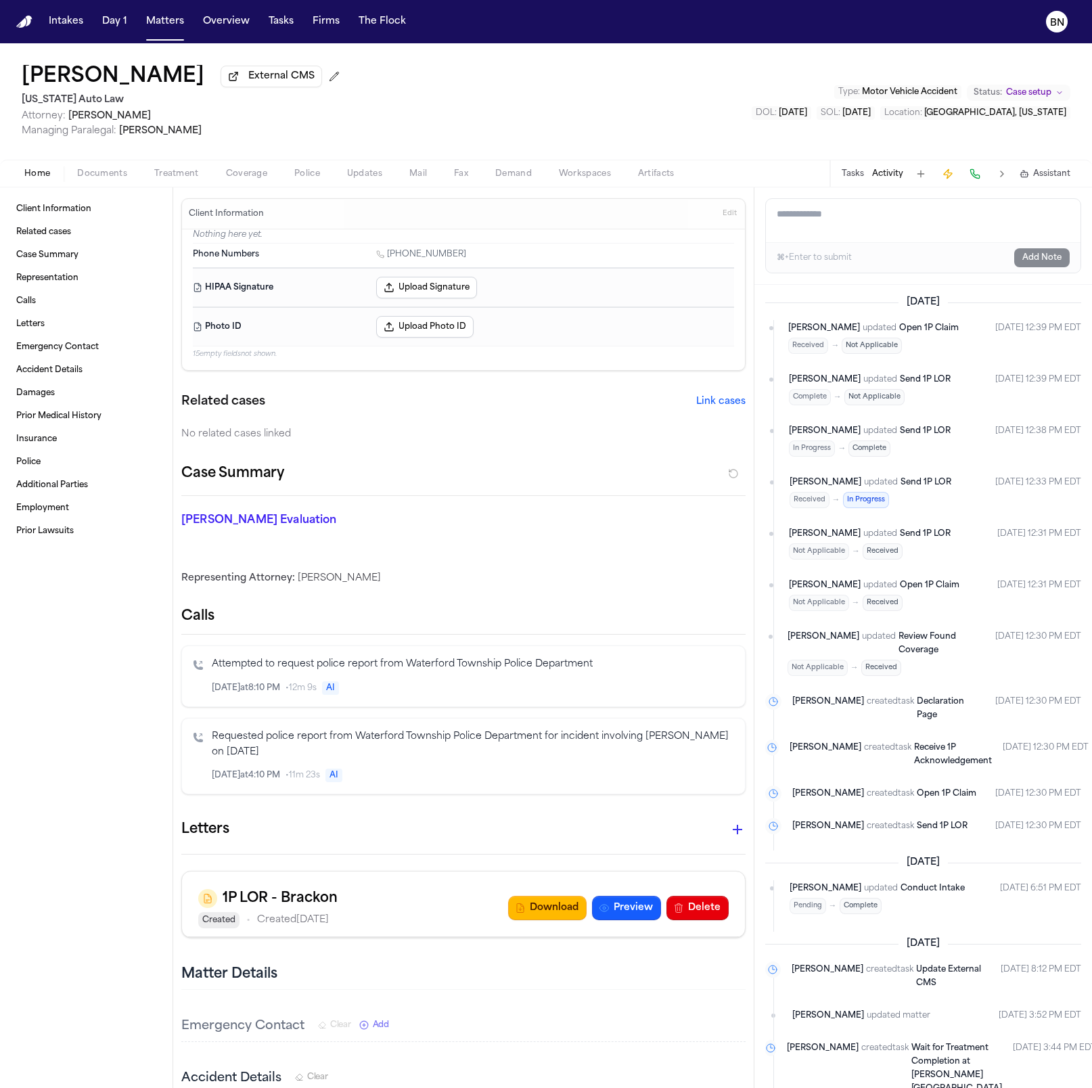
click at [240, 187] on div "Home Documents Treatment Coverage Police Updates Mail Fax Demand Workspaces Art…" at bounding box center [546, 173] width 1092 height 27
click at [246, 179] on span "Coverage" at bounding box center [246, 173] width 41 height 11
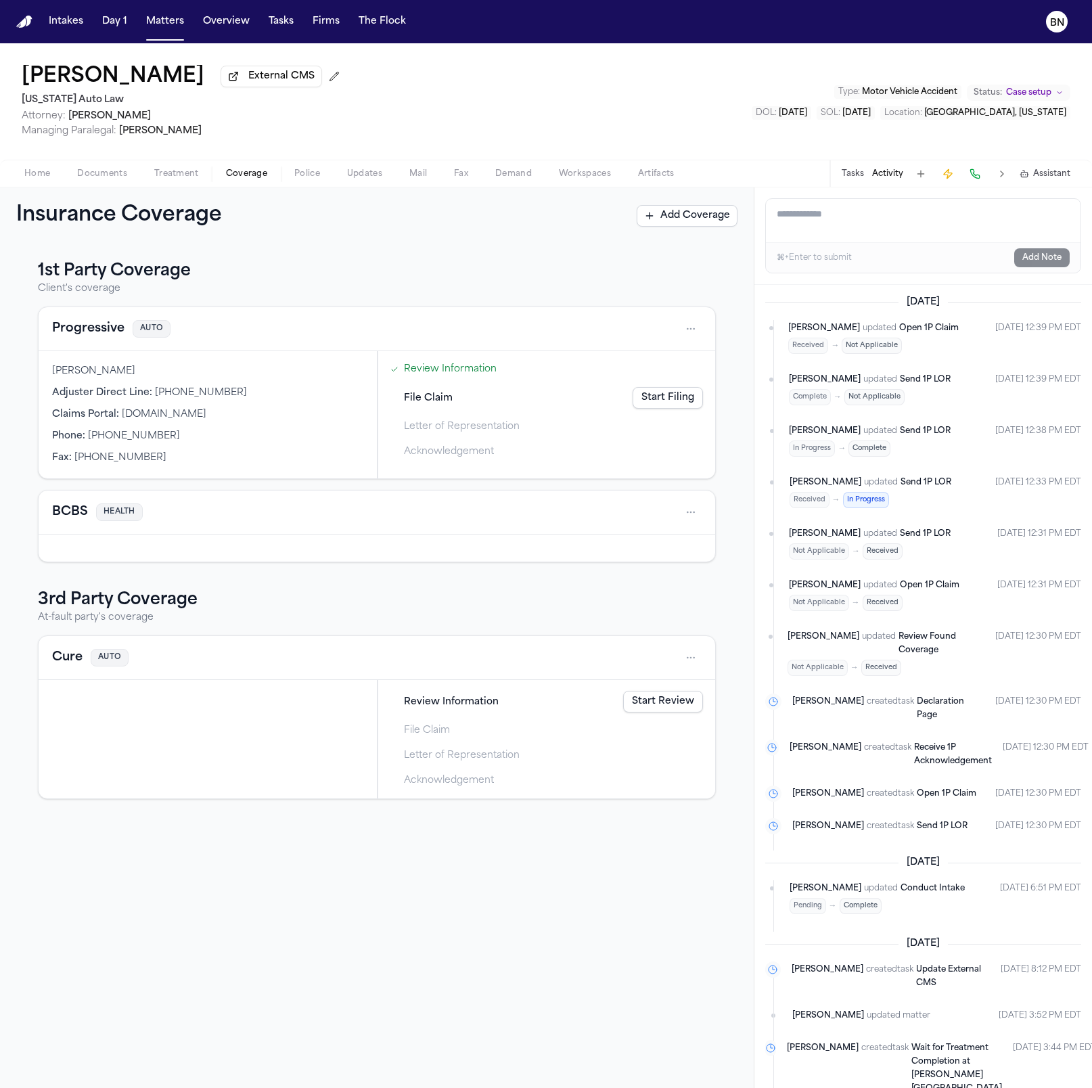
click at [54, 603] on button "Cure" at bounding box center [67, 657] width 30 height 19
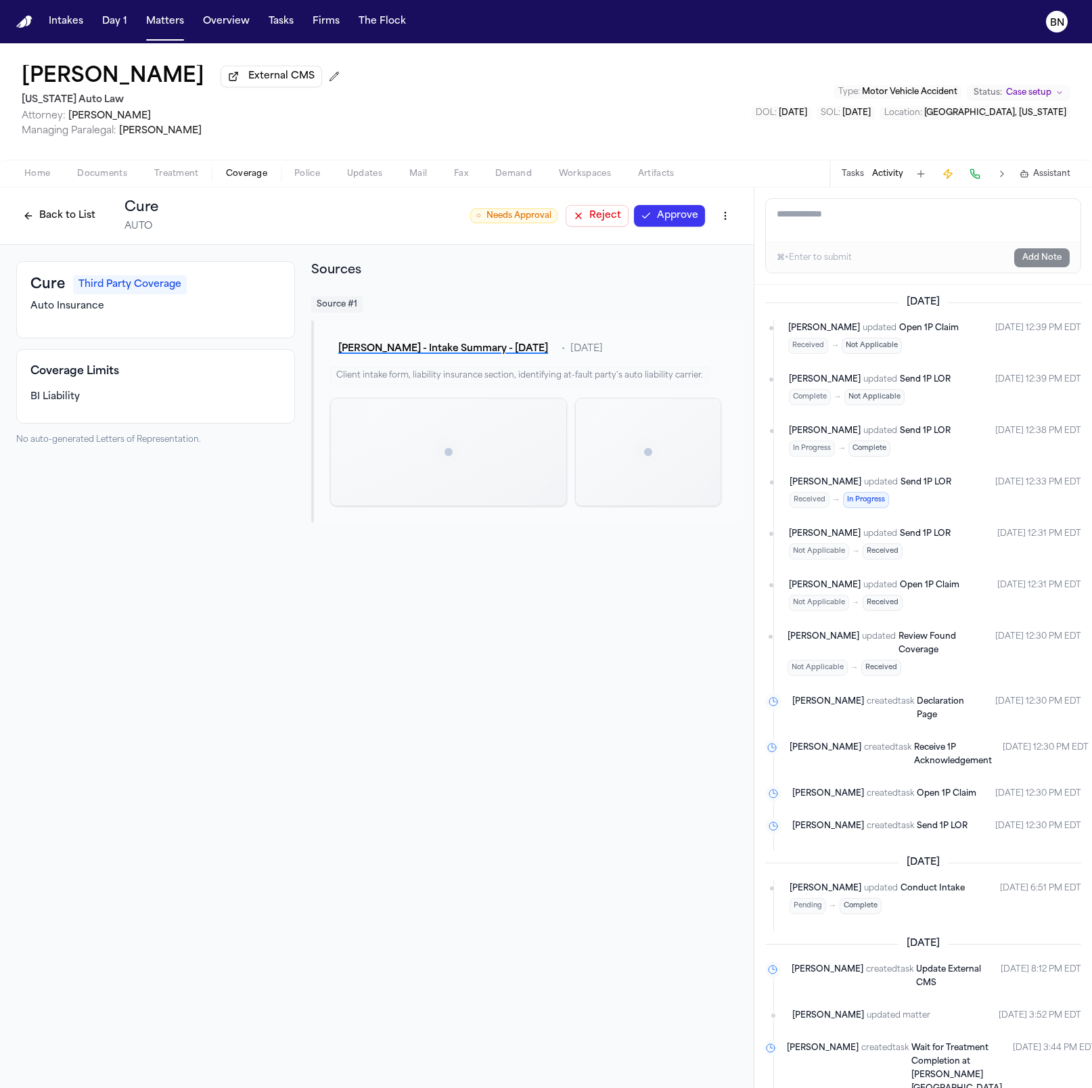
click at [81, 227] on button "Back to List" at bounding box center [59, 216] width 86 height 22
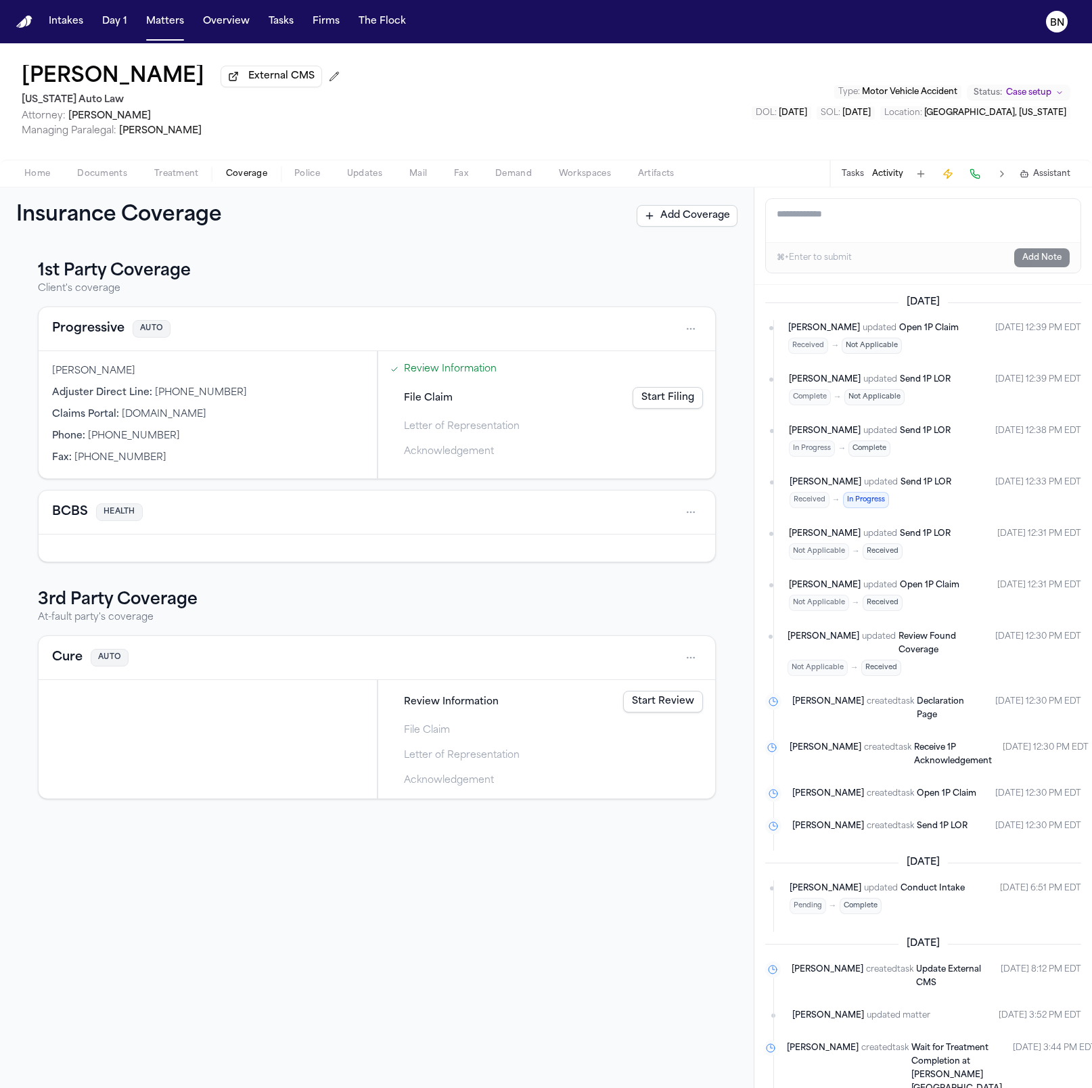
click at [104, 329] on button "Progressive" at bounding box center [88, 328] width 72 height 19
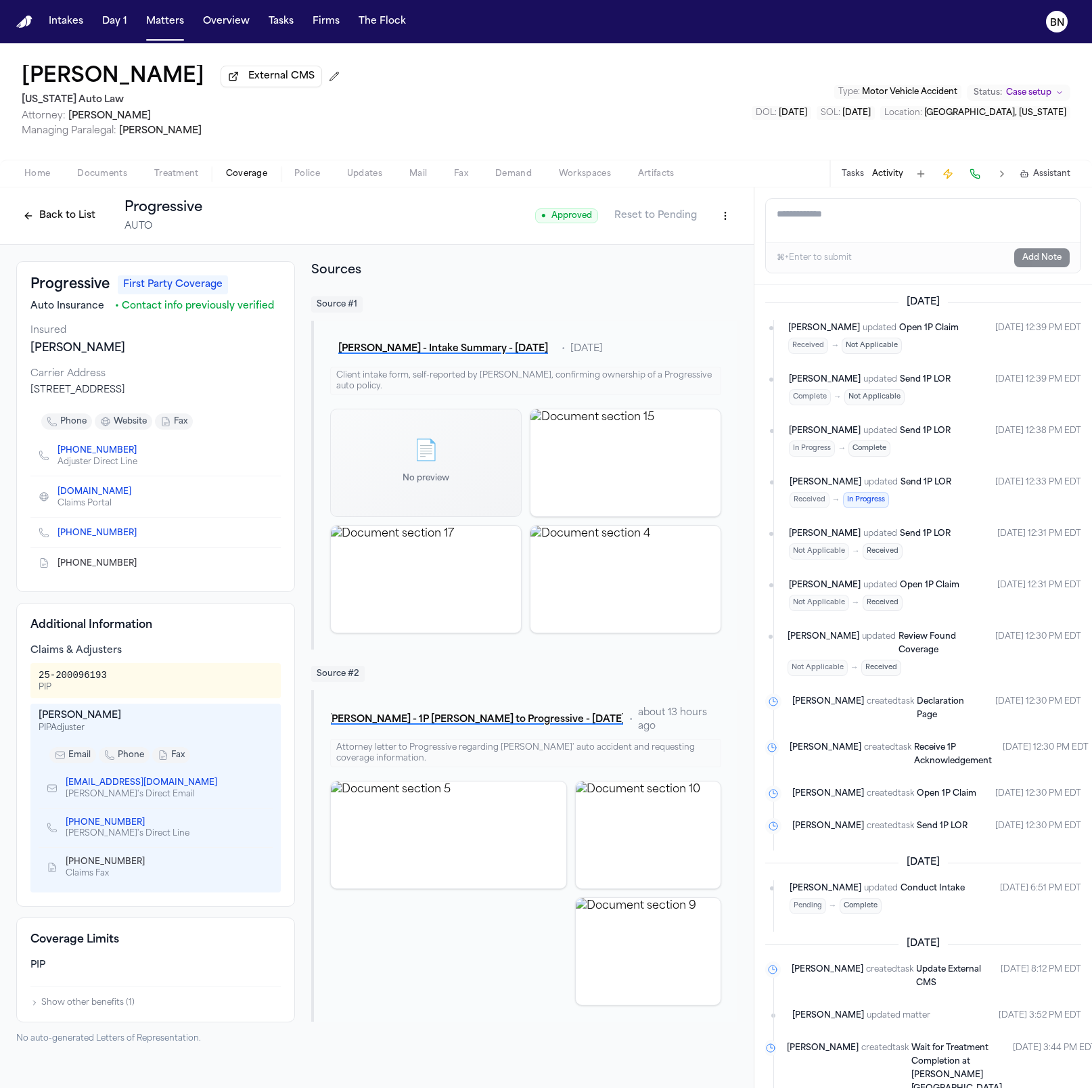
click at [70, 214] on button "Back to List" at bounding box center [59, 216] width 86 height 22
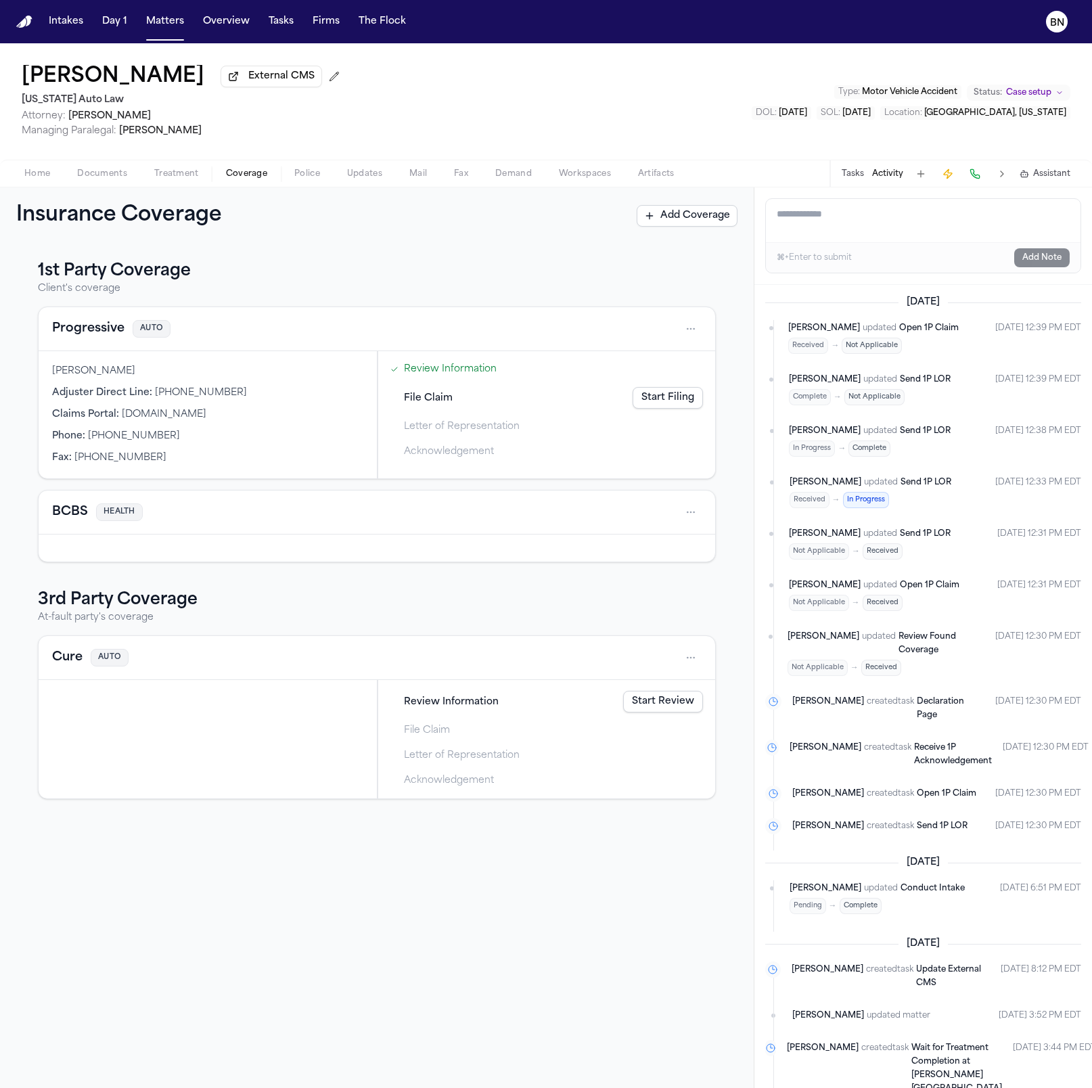
click at [645, 332] on span "Open 1P Claim" at bounding box center [929, 328] width 60 height 8
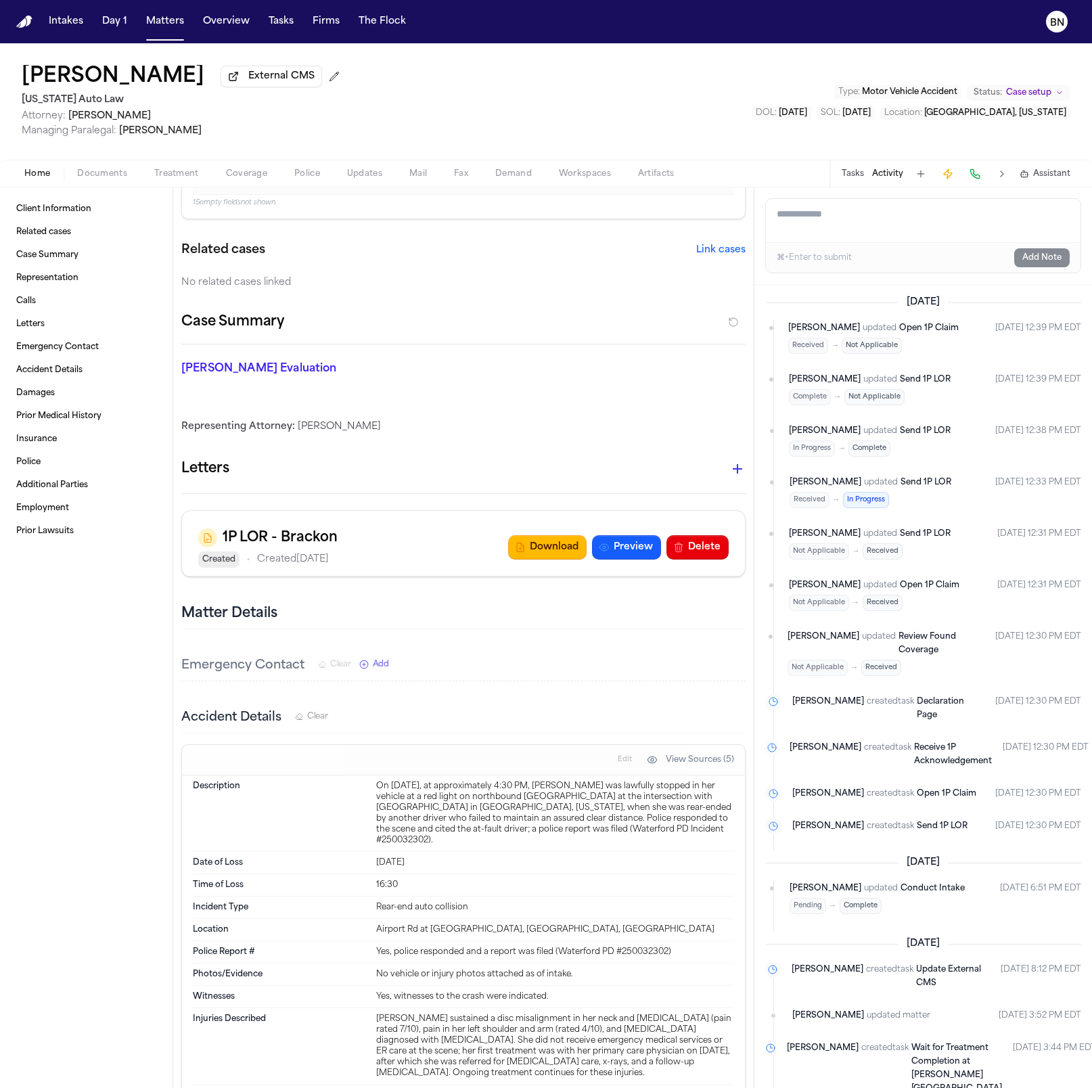
scroll to position [168, 0]
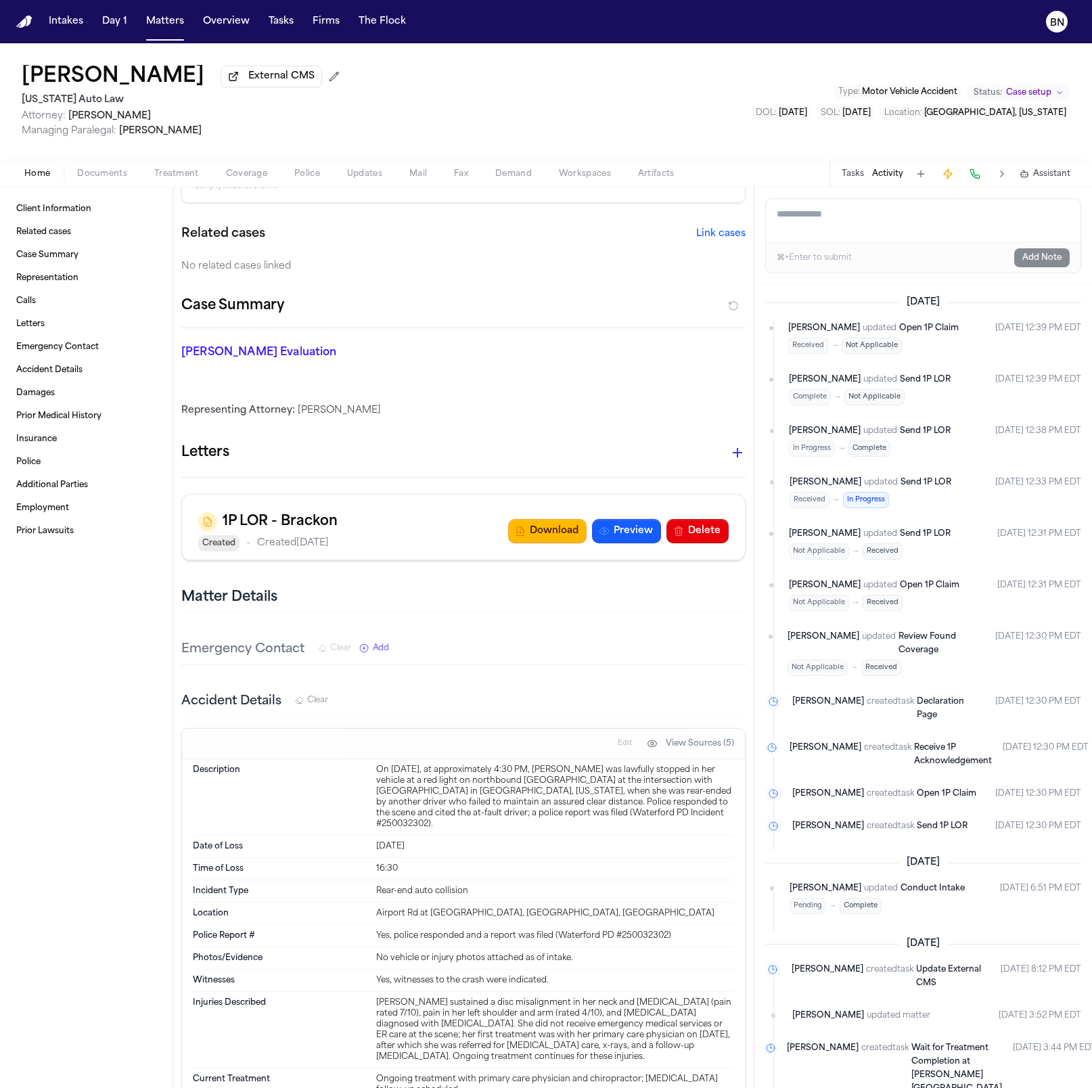
click at [234, 172] on span "Coverage" at bounding box center [246, 173] width 41 height 11
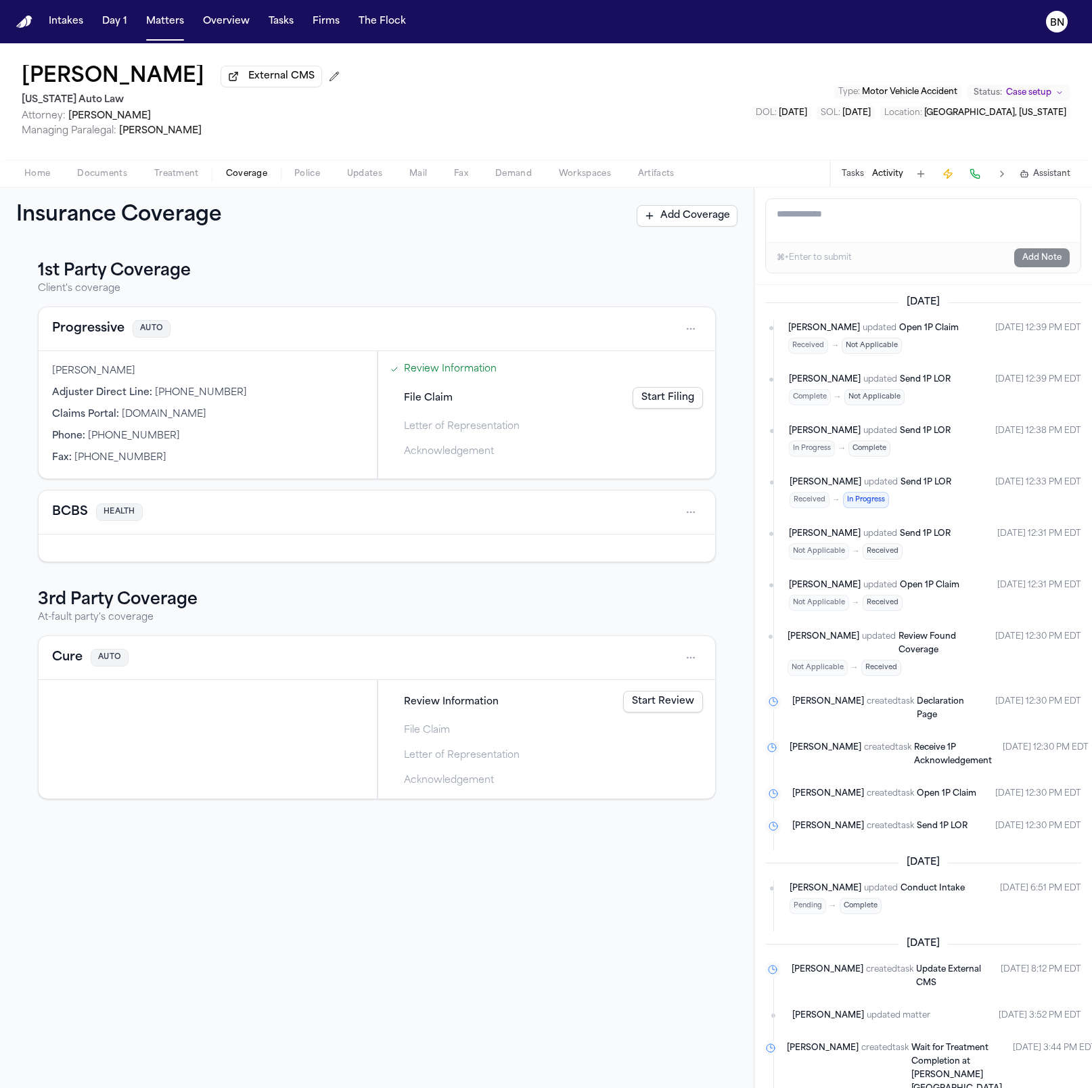
click at [645, 176] on button "Tasks" at bounding box center [853, 173] width 22 height 11
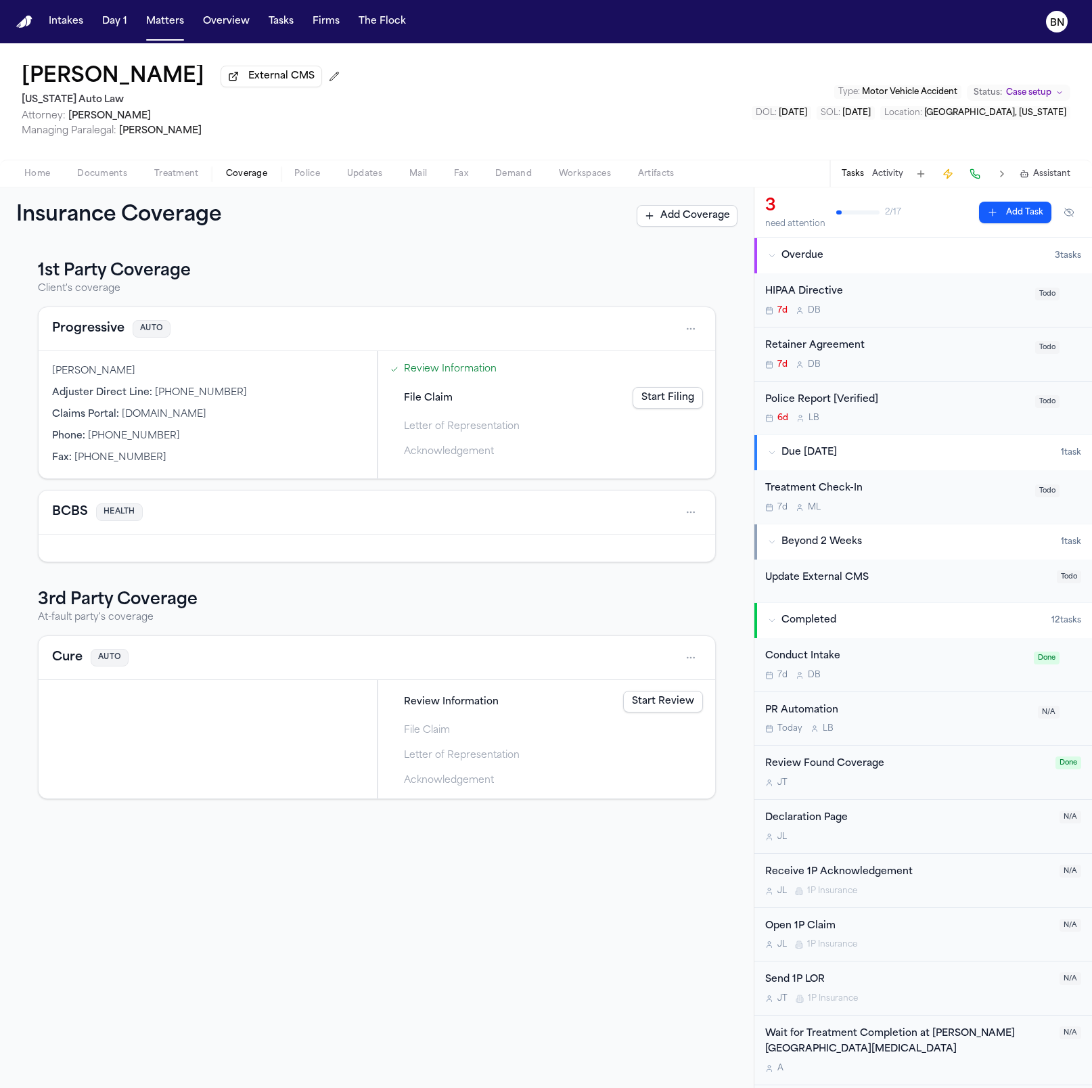
click at [92, 173] on span "Documents" at bounding box center [102, 173] width 50 height 11
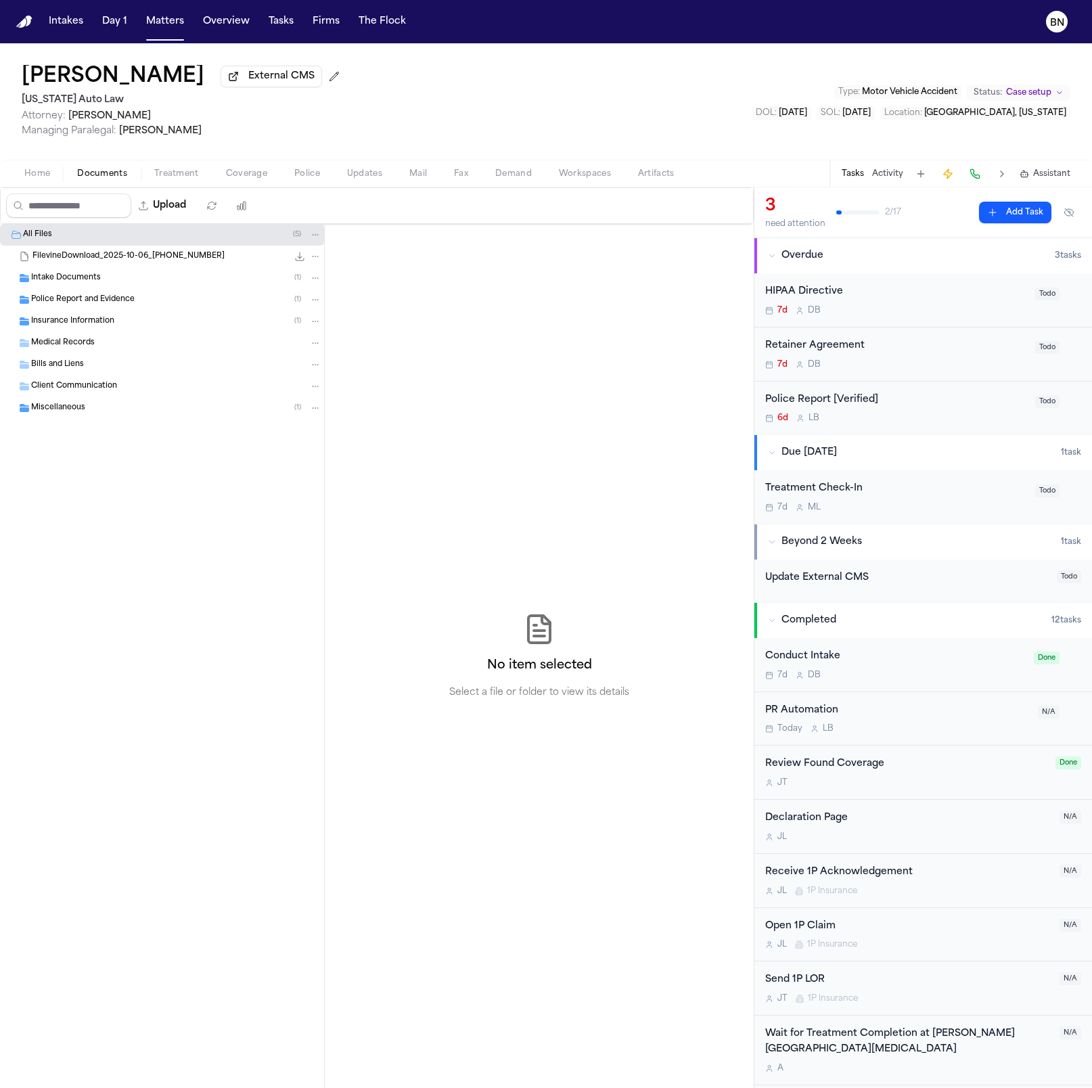
click at [99, 273] on div "Intake Documents ( 1 )" at bounding box center [162, 278] width 324 height 22
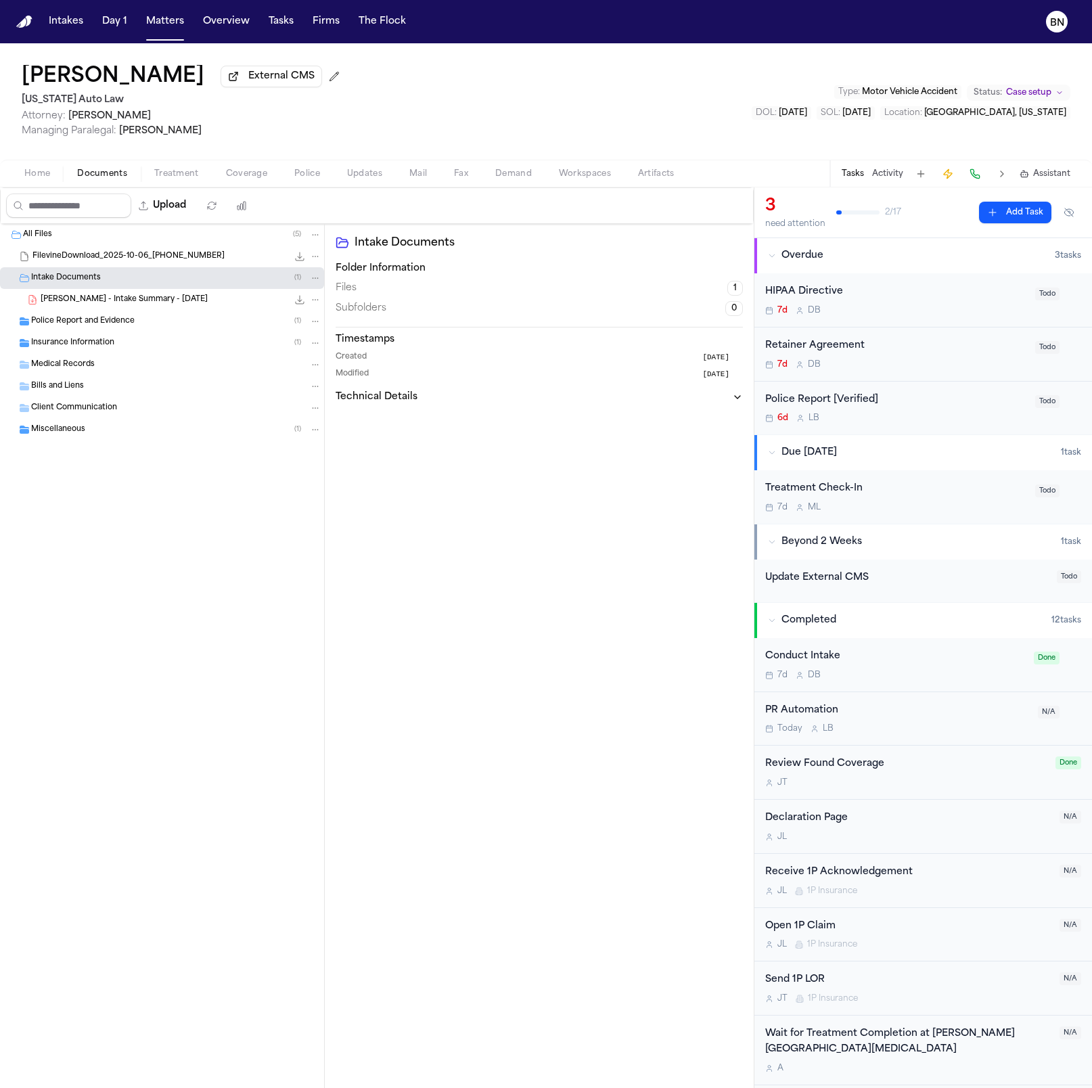
click at [131, 311] on div "N. Oates - Intake Summary - 10.2.25 121.1 KB • PDF" at bounding box center [162, 300] width 324 height 22
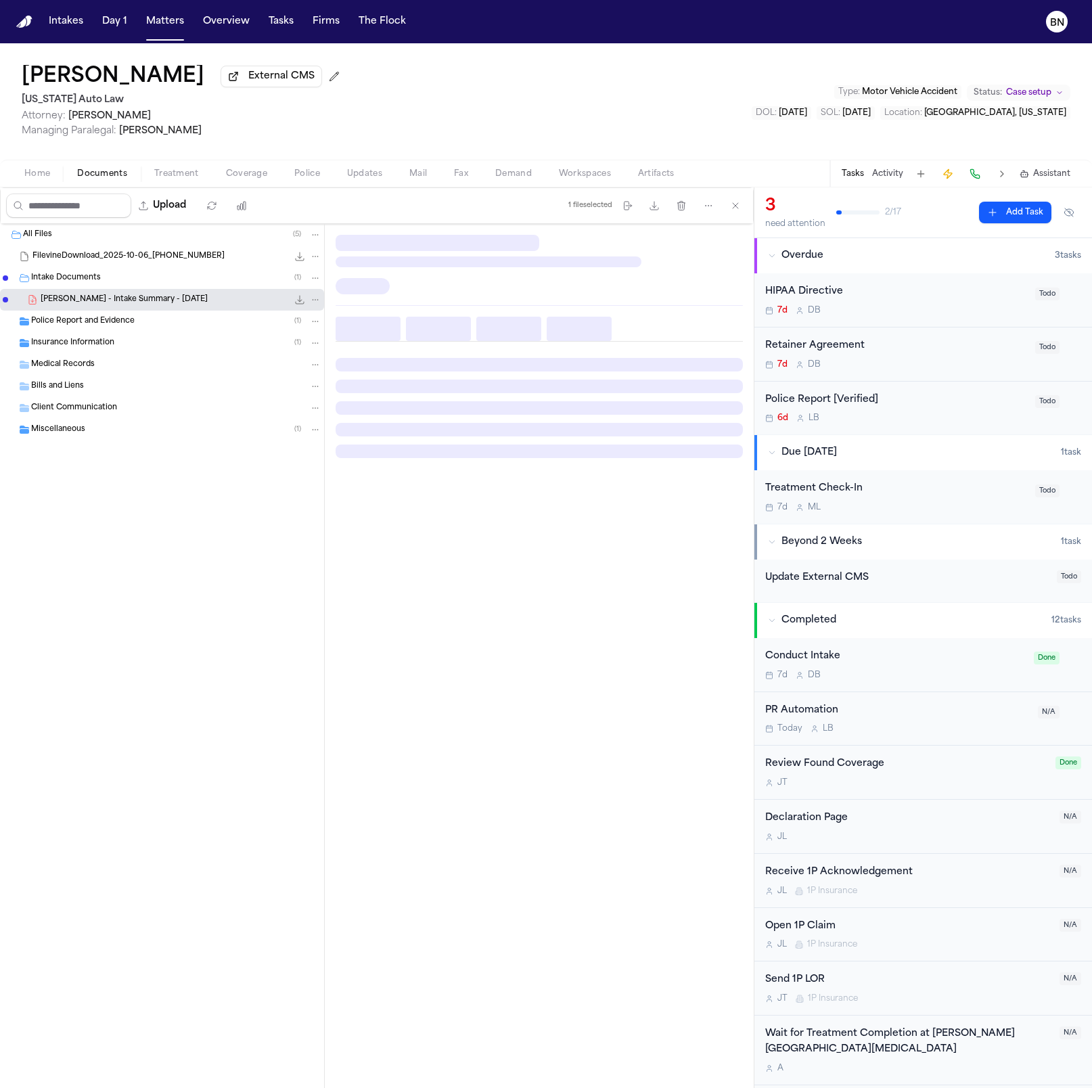
click at [131, 327] on span "Police Report and Evidence" at bounding box center [83, 322] width 104 height 12
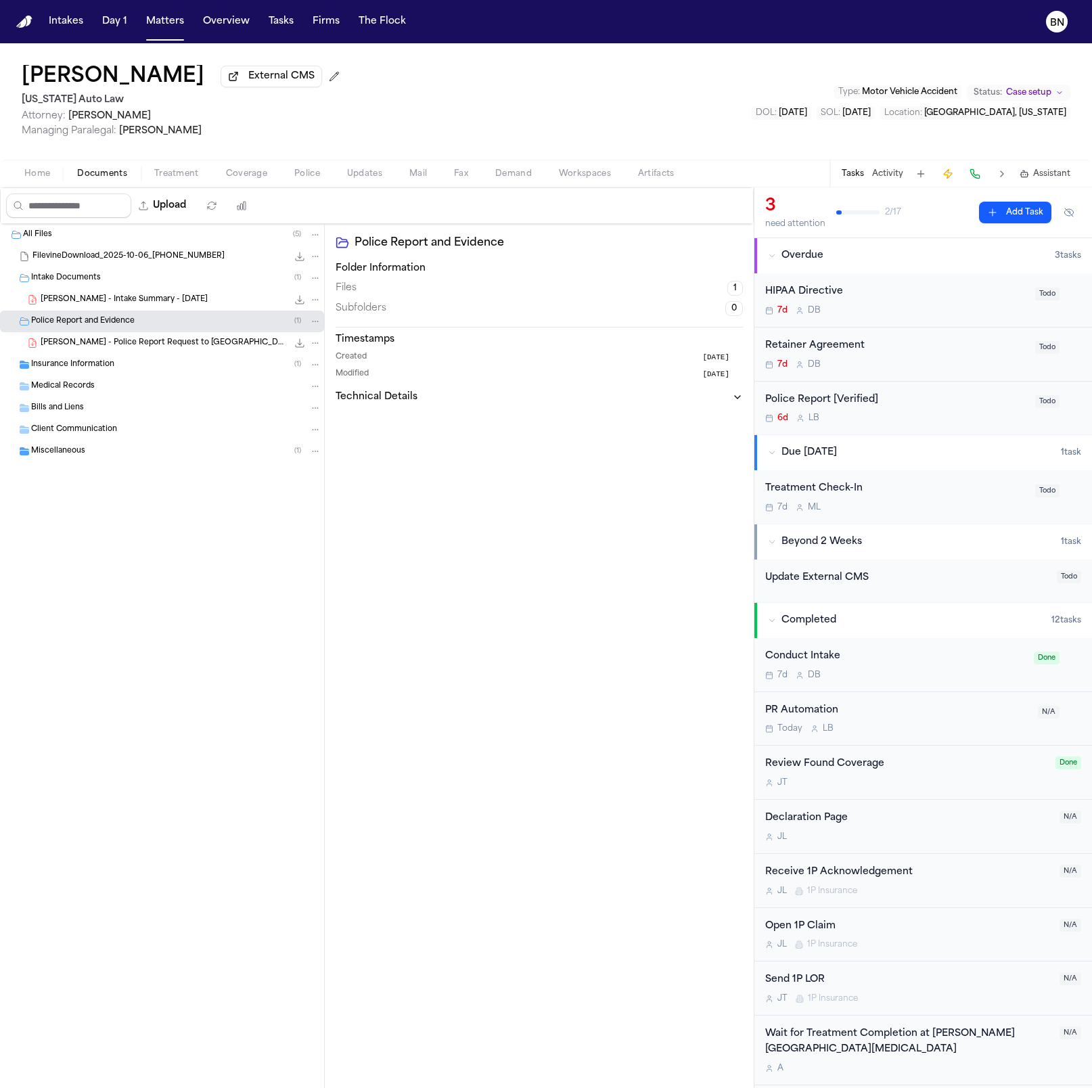
click at [135, 374] on div "Insurance Information ( 1 )" at bounding box center [162, 365] width 324 height 22
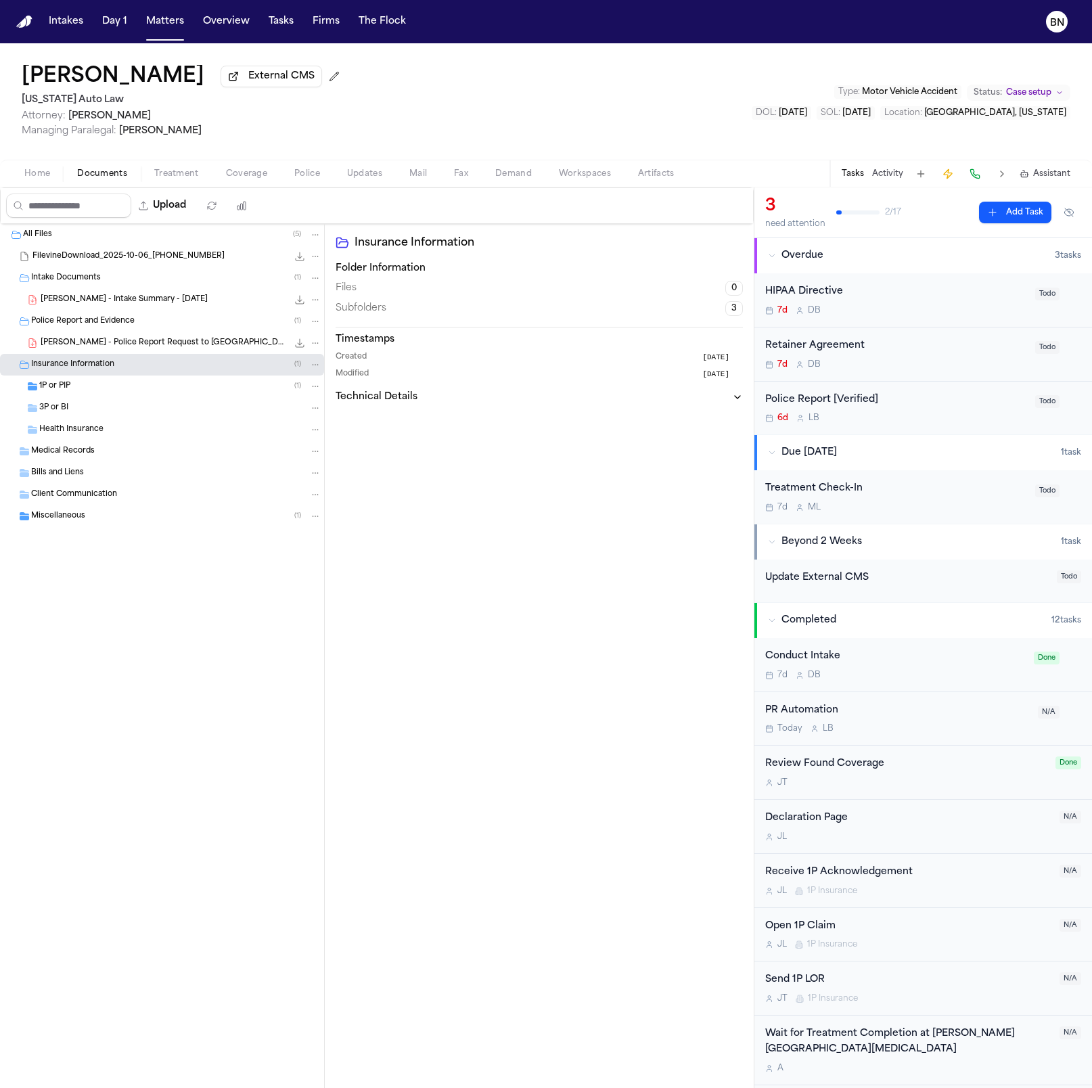
click at [156, 343] on span "N. Oates - Police Report Request to Waterford Township PD - 10.10.25" at bounding box center [164, 344] width 247 height 12
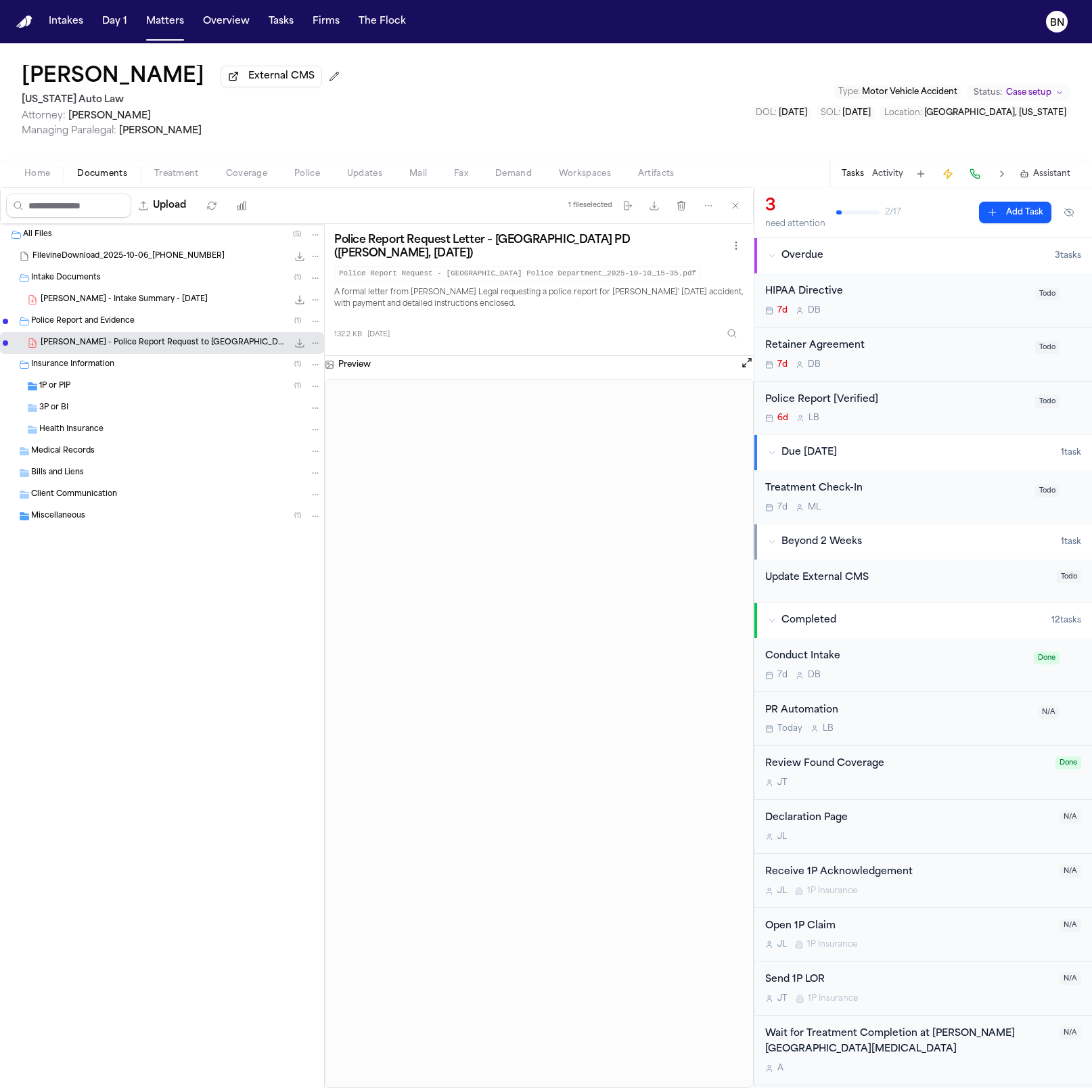
click at [138, 397] on div "1P or PIP ( 1 )" at bounding box center [162, 386] width 324 height 22
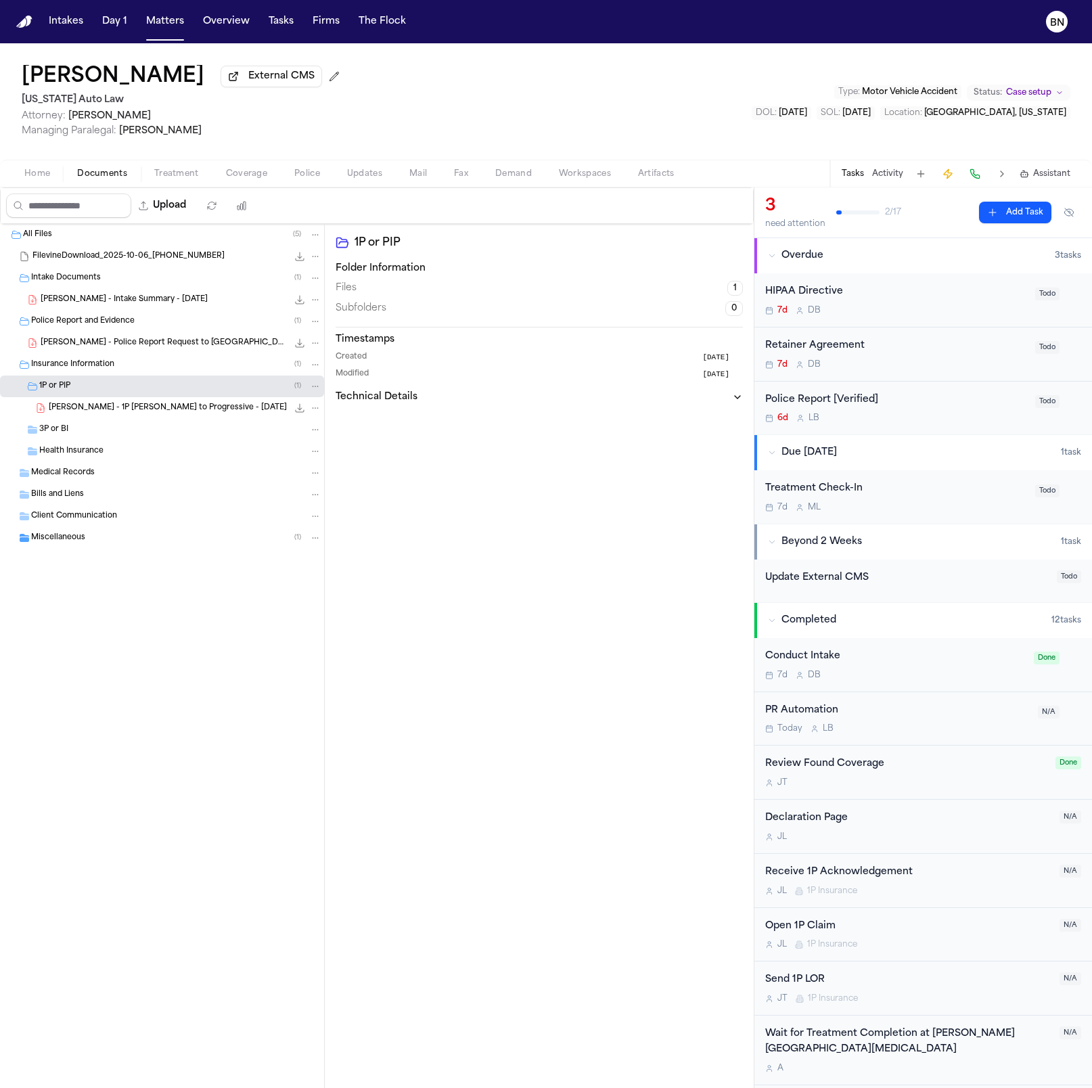
click at [138, 411] on span "N. Oates - 1P LOR to Progressive - 10.12.25" at bounding box center [168, 409] width 238 height 12
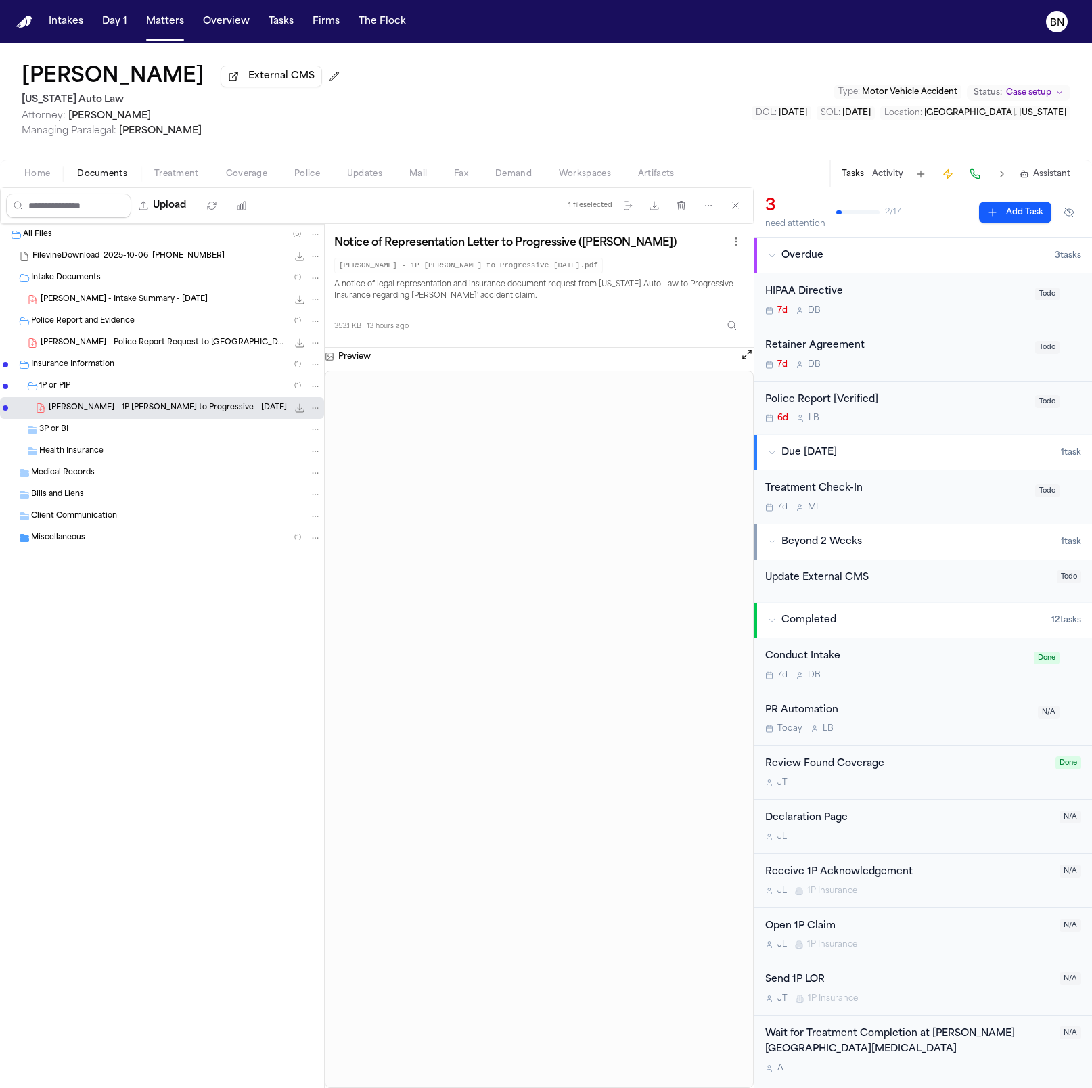
click at [183, 439] on div "3P or BI" at bounding box center [162, 430] width 324 height 22
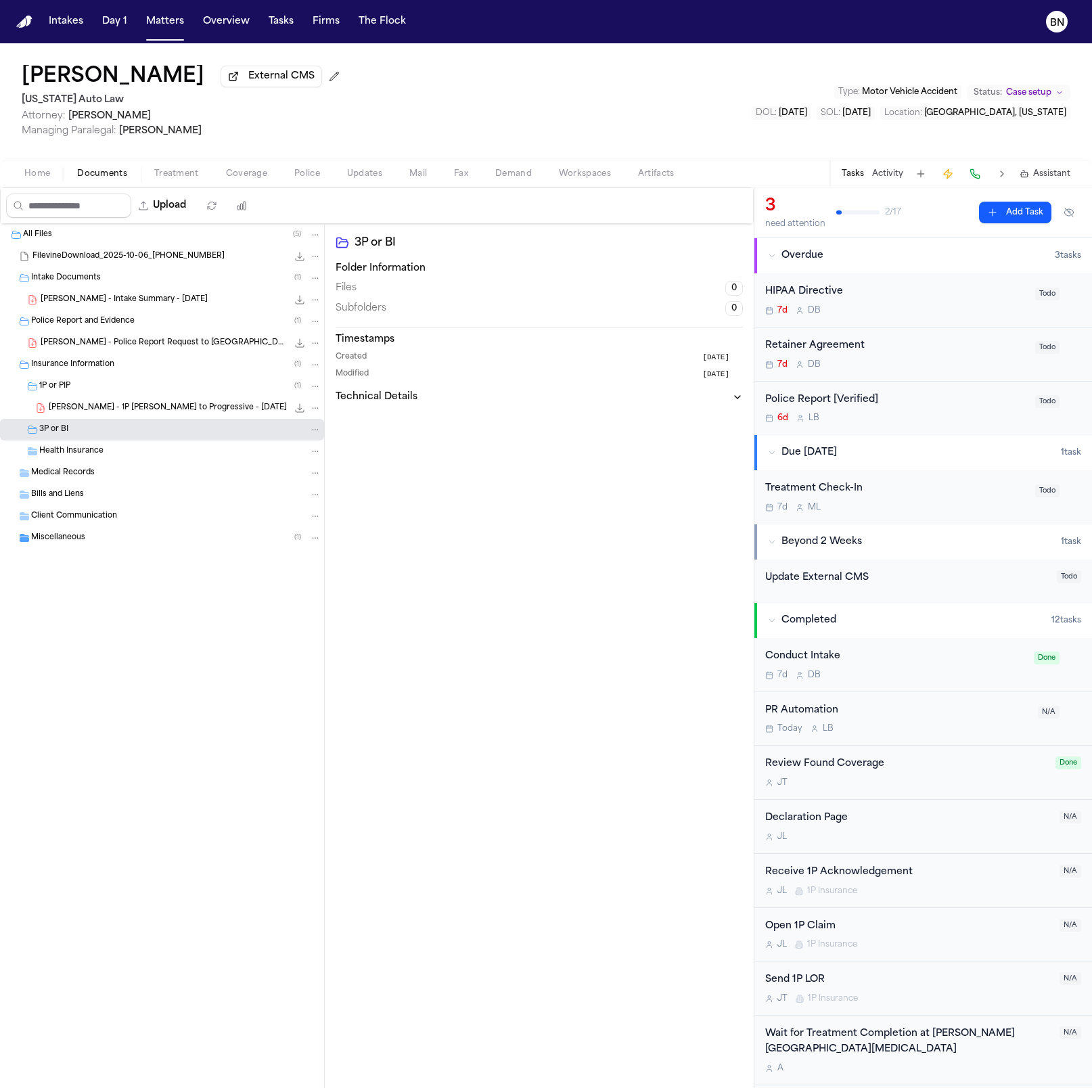
click at [164, 568] on div "All Files ( 5 ) FilevineDownload_2025-10-06_19-36-25-286 41.6 MB Intake Documen…" at bounding box center [162, 420] width 324 height 392
click at [164, 555] on div "All Files ( 5 ) FilevineDownload_2025-10-06_19-36-25-286 41.6 MB Intake Documen…" at bounding box center [162, 420] width 324 height 392
click at [163, 538] on div "Miscellaneous ( 1 )" at bounding box center [176, 538] width 290 height 12
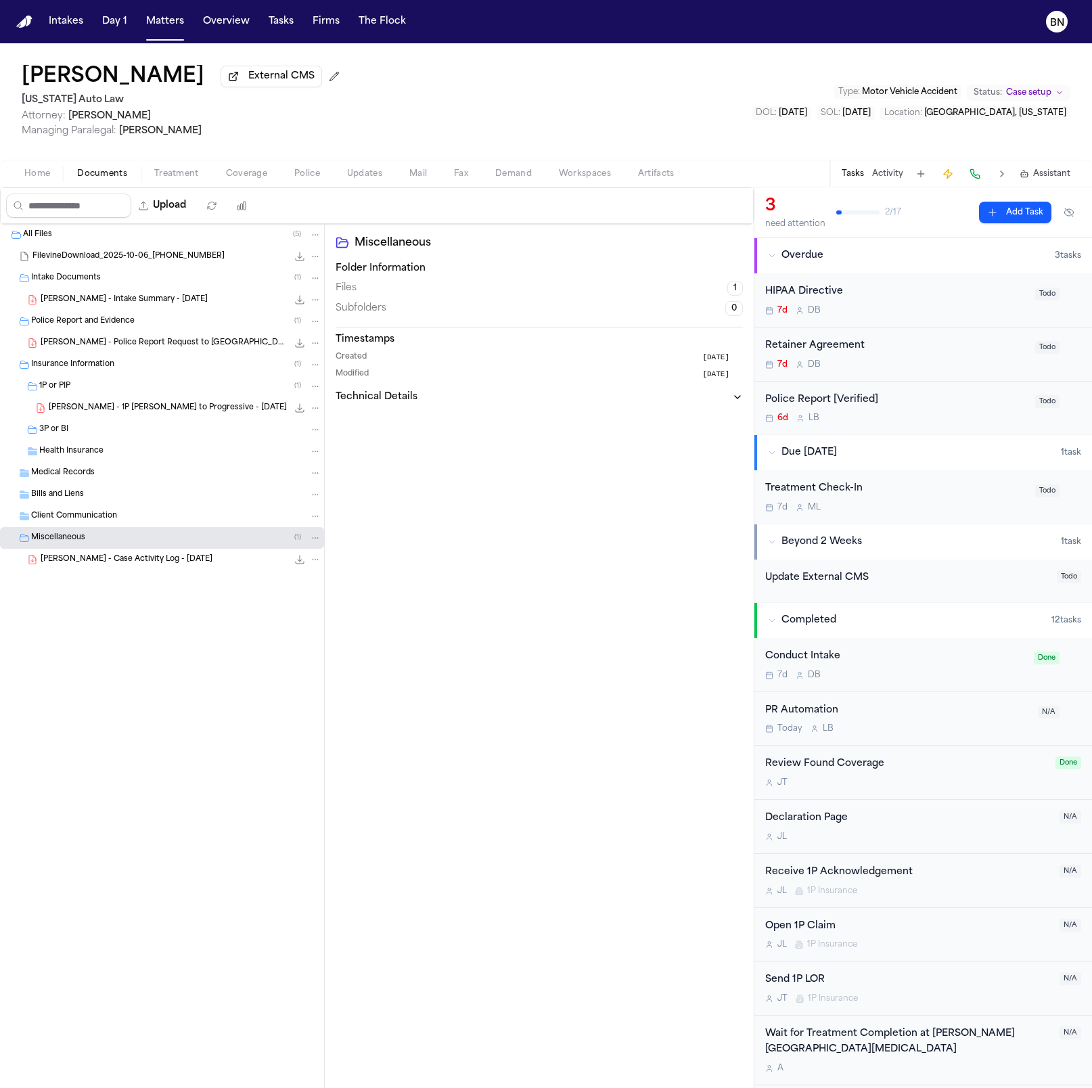
click at [170, 566] on span "N. Oates - Case Activity Log - 10.6.25" at bounding box center [127, 560] width 172 height 12
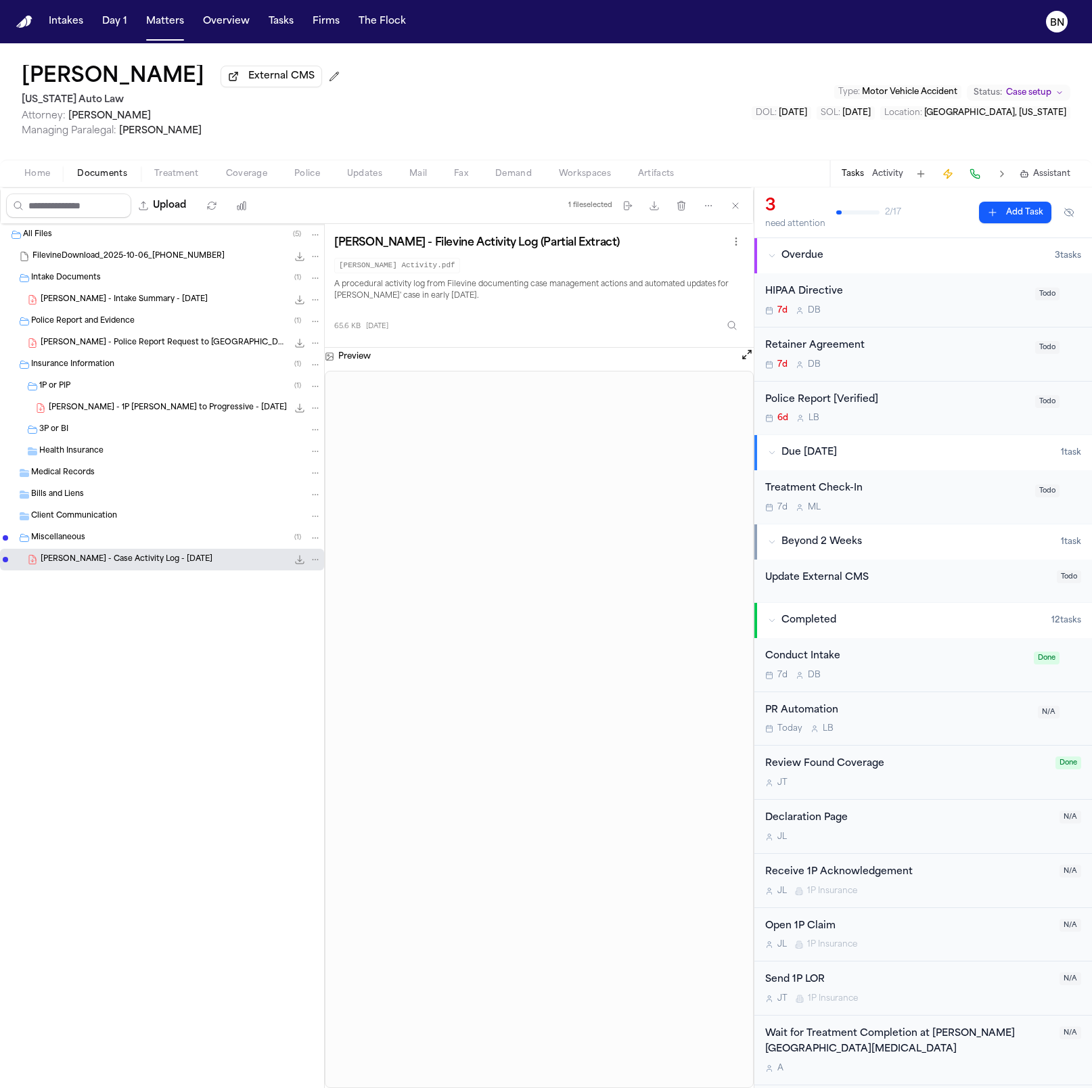
click at [80, 421] on div "3P or BI" at bounding box center [162, 430] width 324 height 22
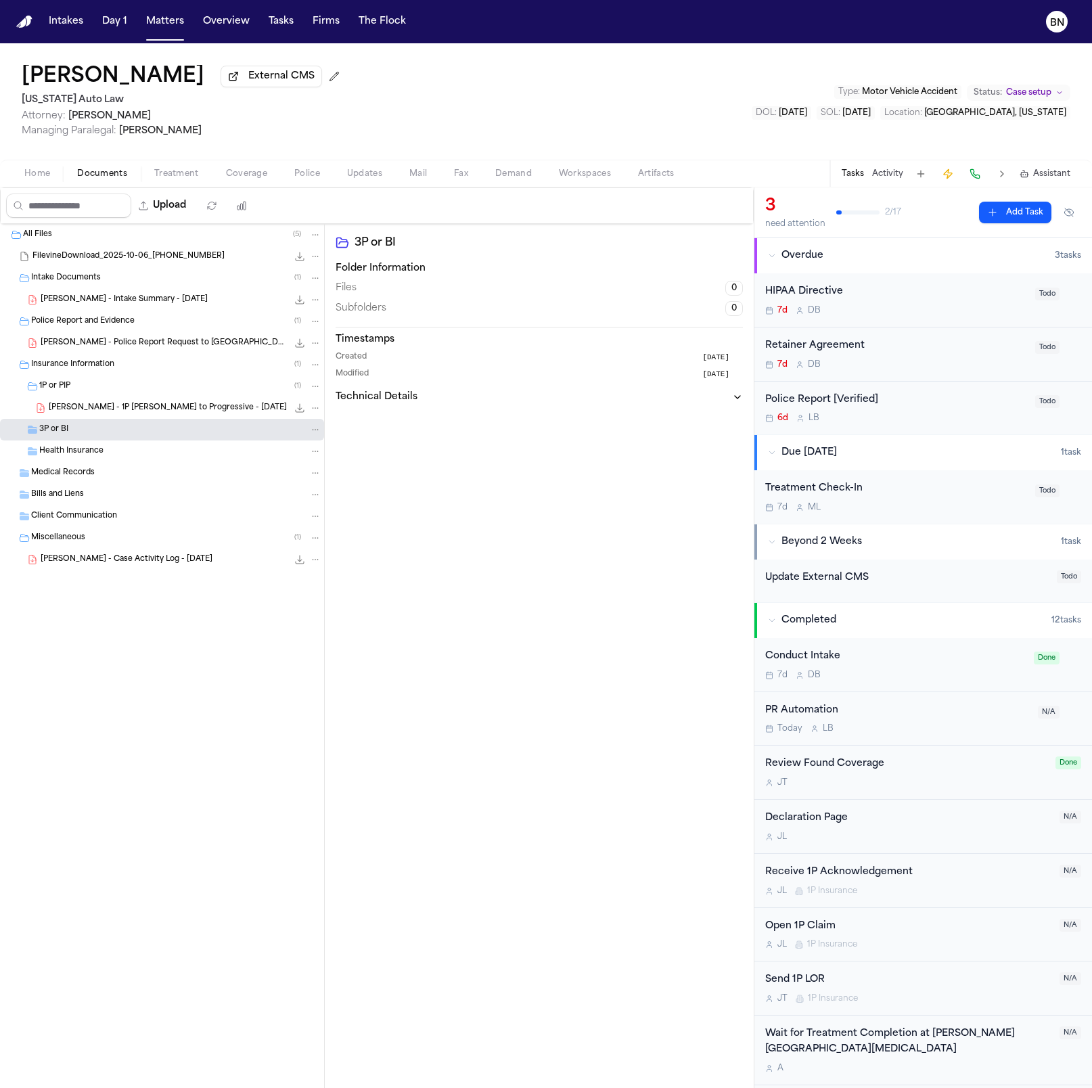
click at [83, 413] on span "N. Oates - 1P LOR to Progressive - 10.12.25" at bounding box center [168, 409] width 238 height 12
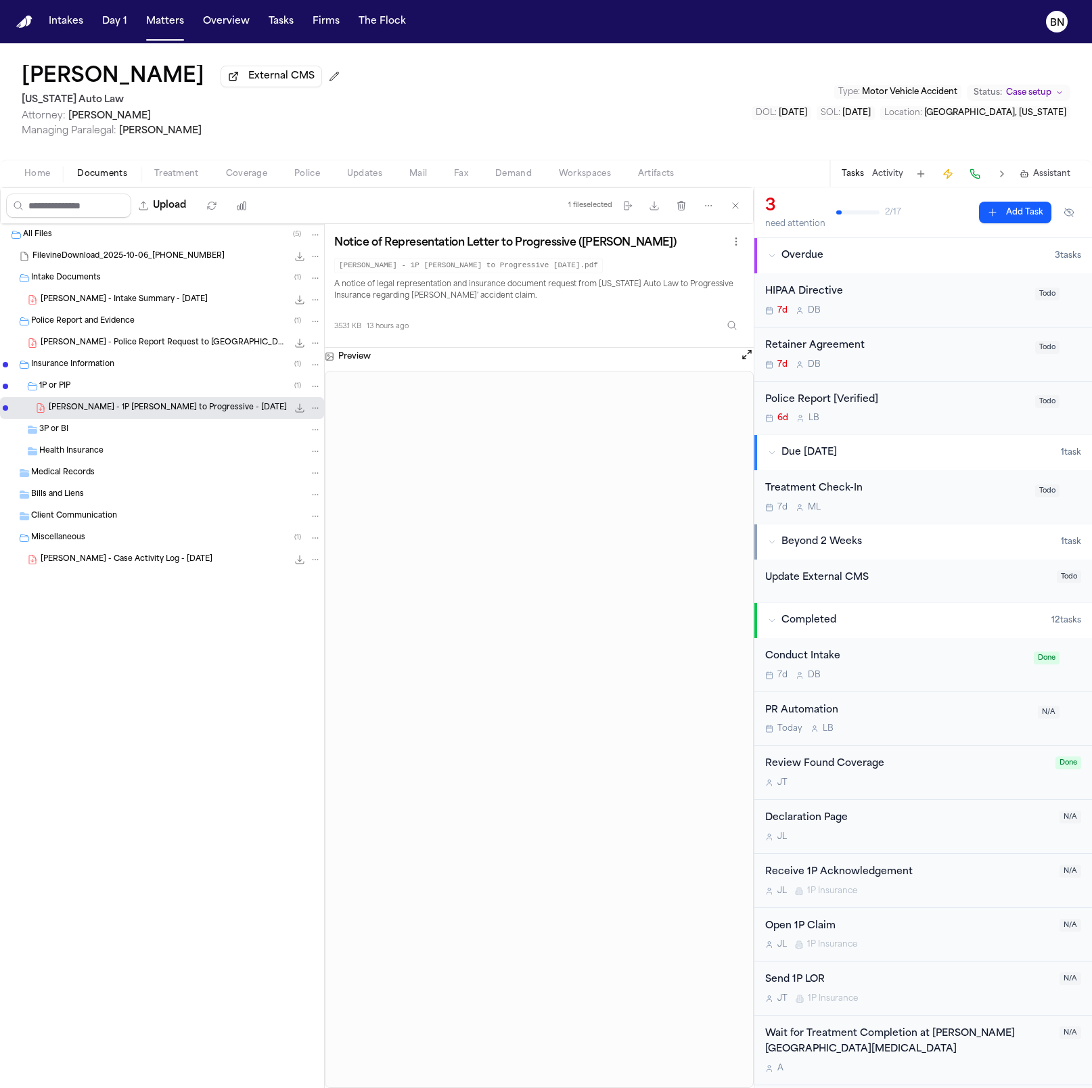
click at [32, 171] on span "Home" at bounding box center [37, 173] width 26 height 11
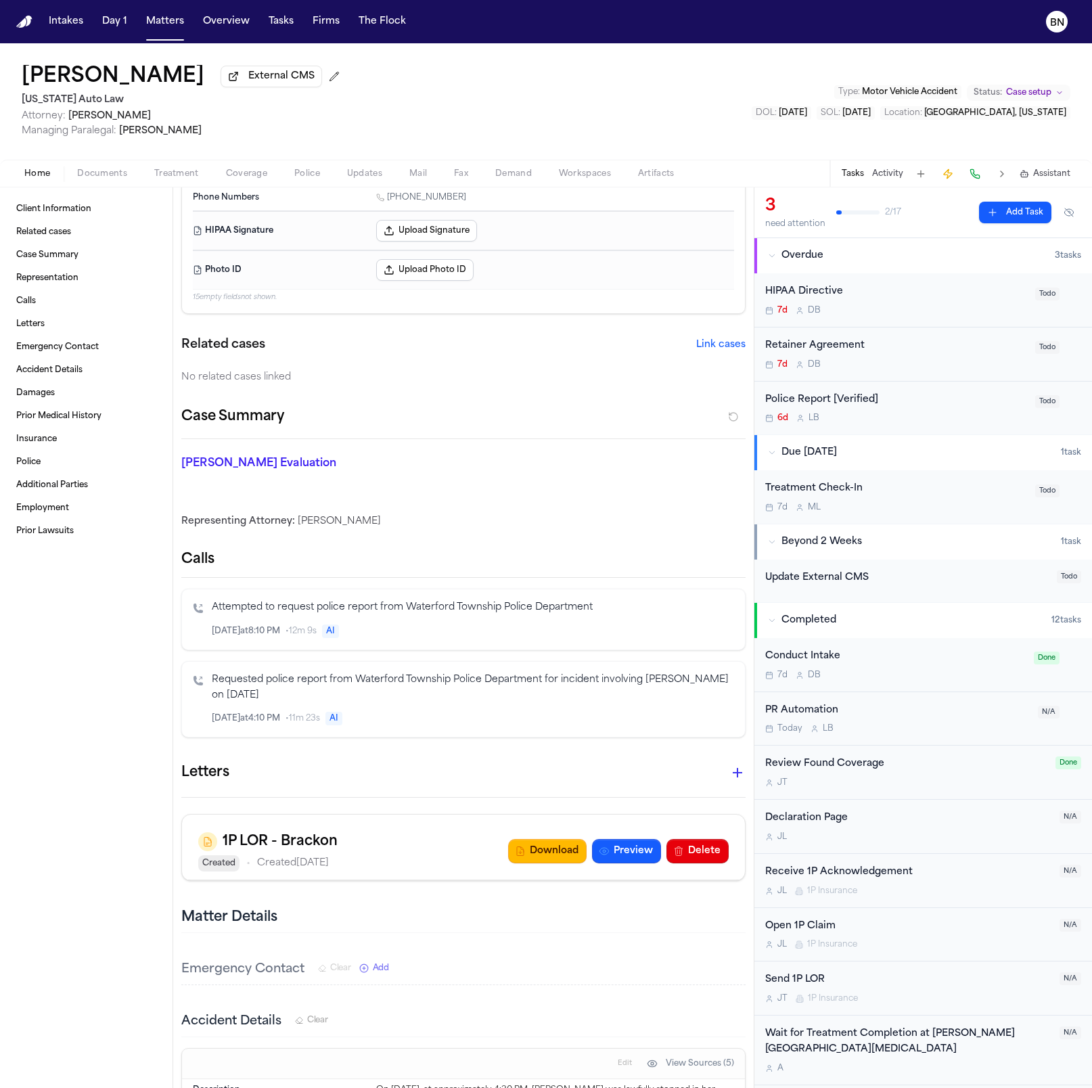
scroll to position [61, 0]
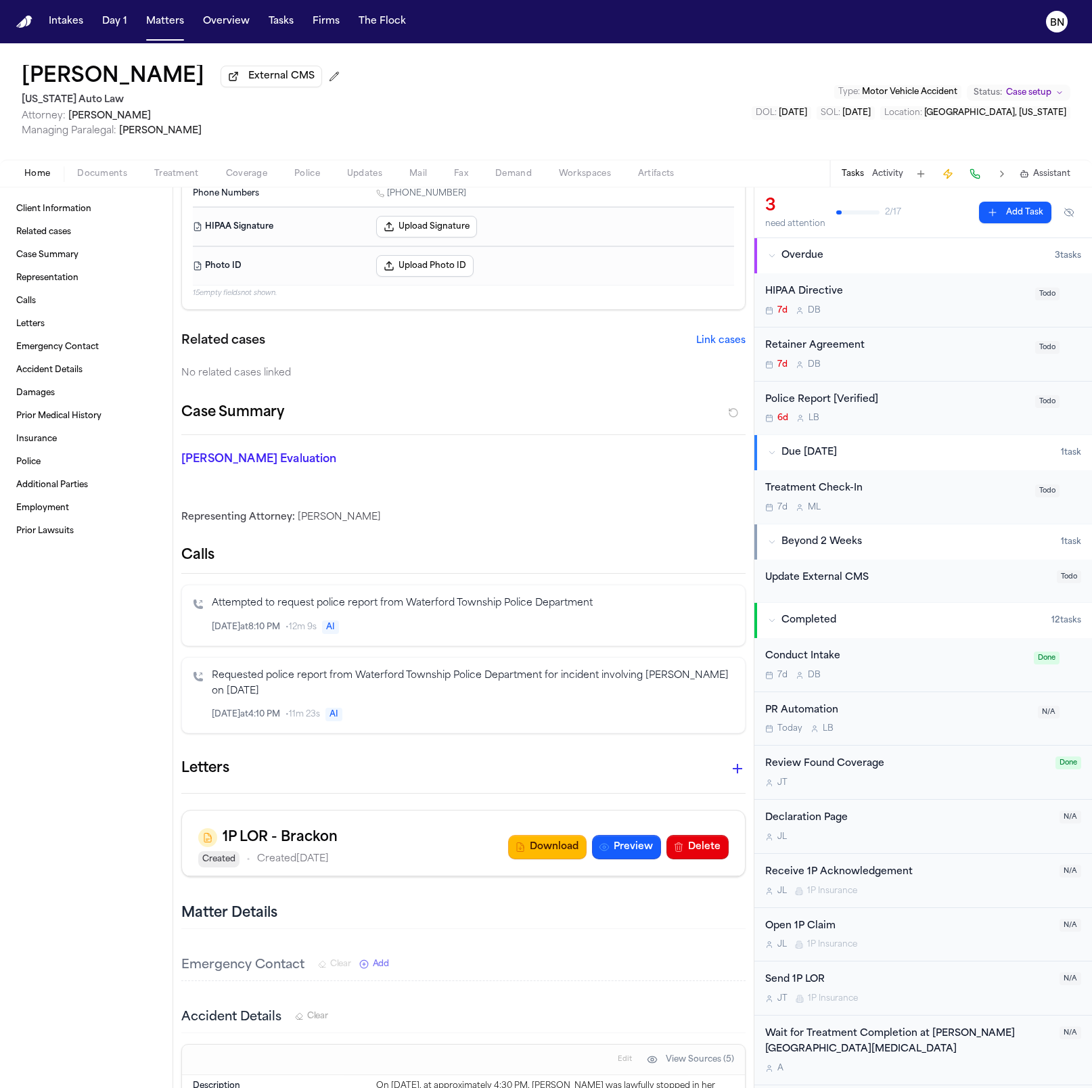
click at [447, 603] on p "Requested police report from Waterford Township Police Department for incident …" at bounding box center [473, 683] width 522 height 31
click at [306, 175] on span "Police" at bounding box center [307, 173] width 26 height 11
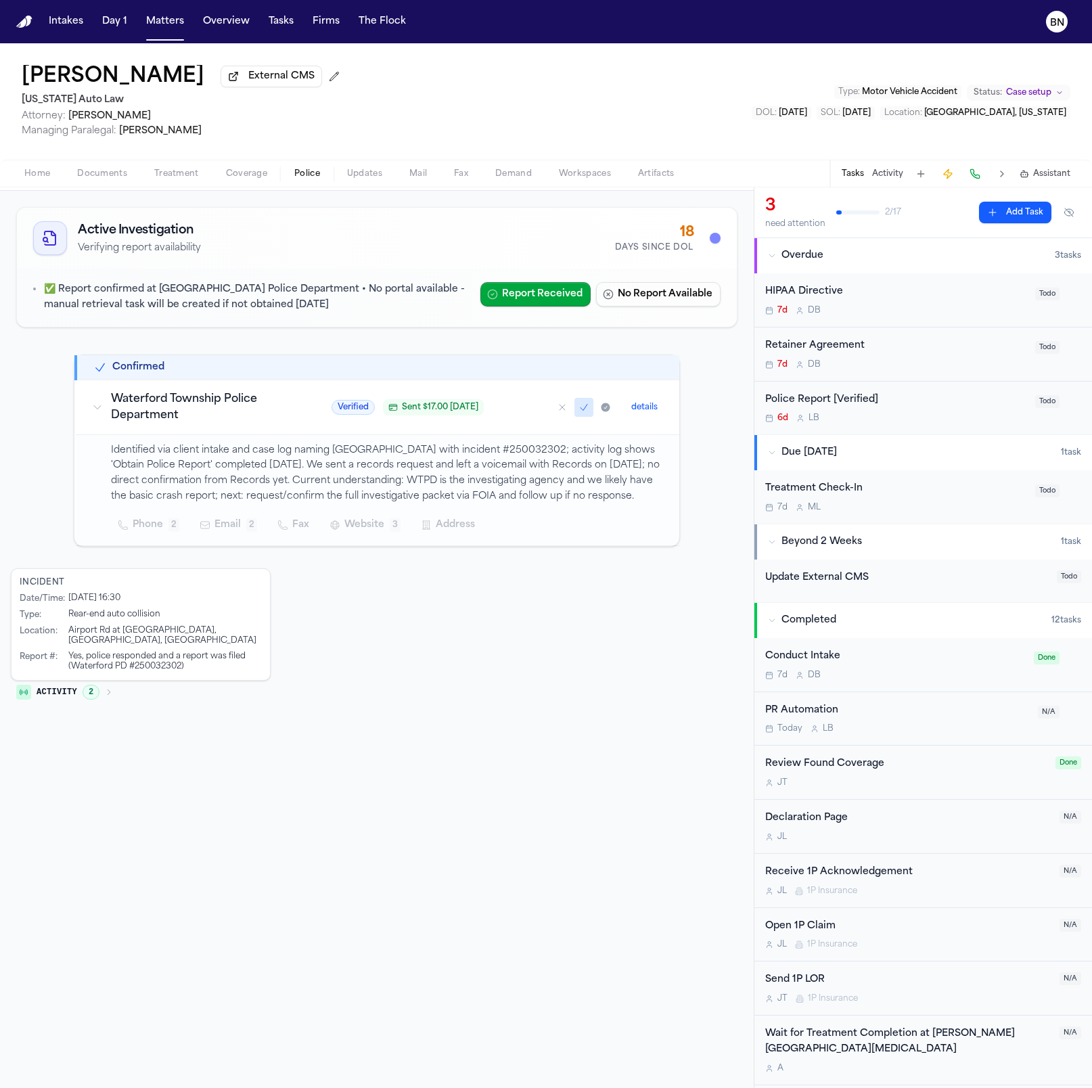
click at [116, 166] on div "Home Documents Treatment Coverage Police Updates Mail Fax Demand Workspaces Art…" at bounding box center [546, 173] width 1092 height 27
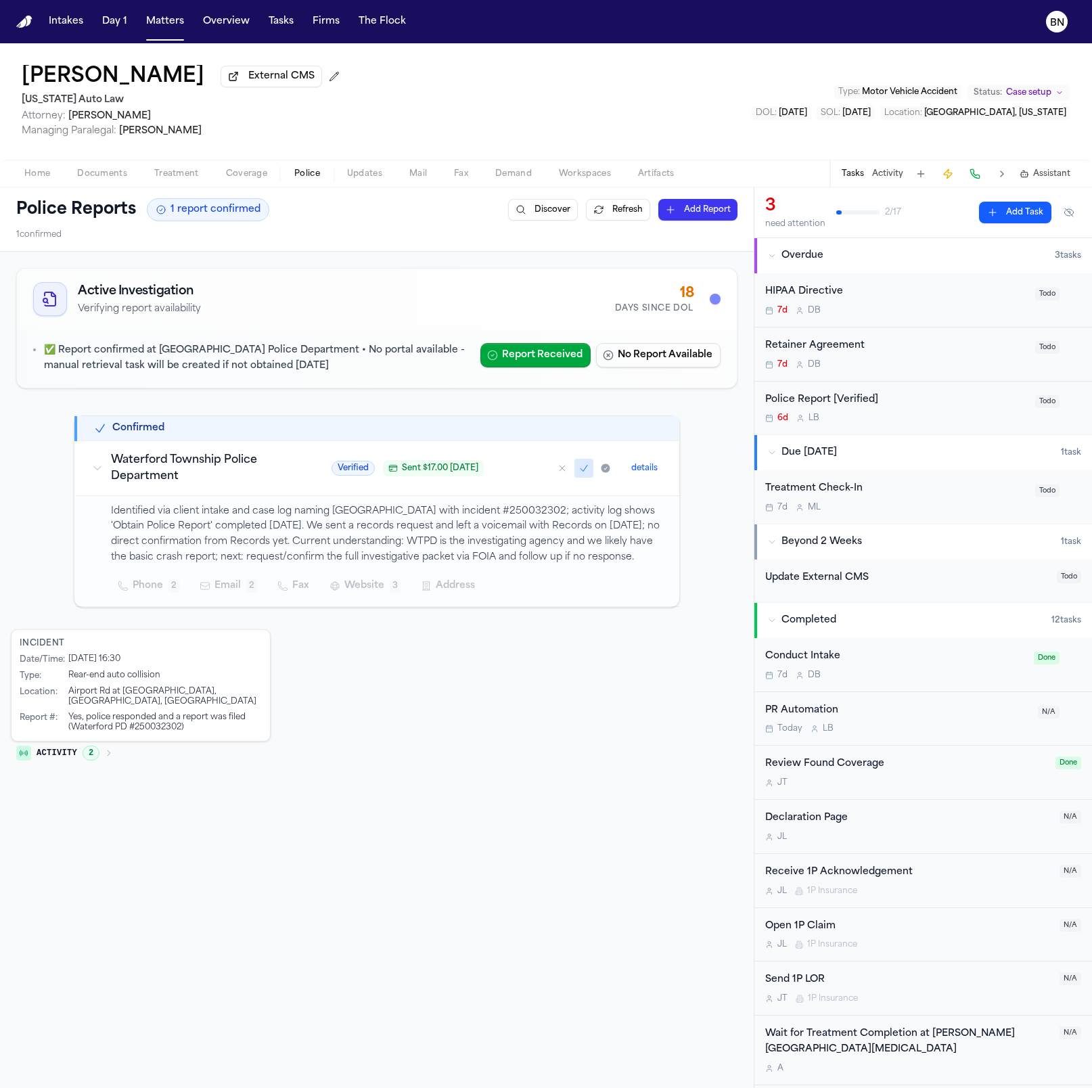
click at [116, 168] on button "Documents" at bounding box center [102, 174] width 77 height 16
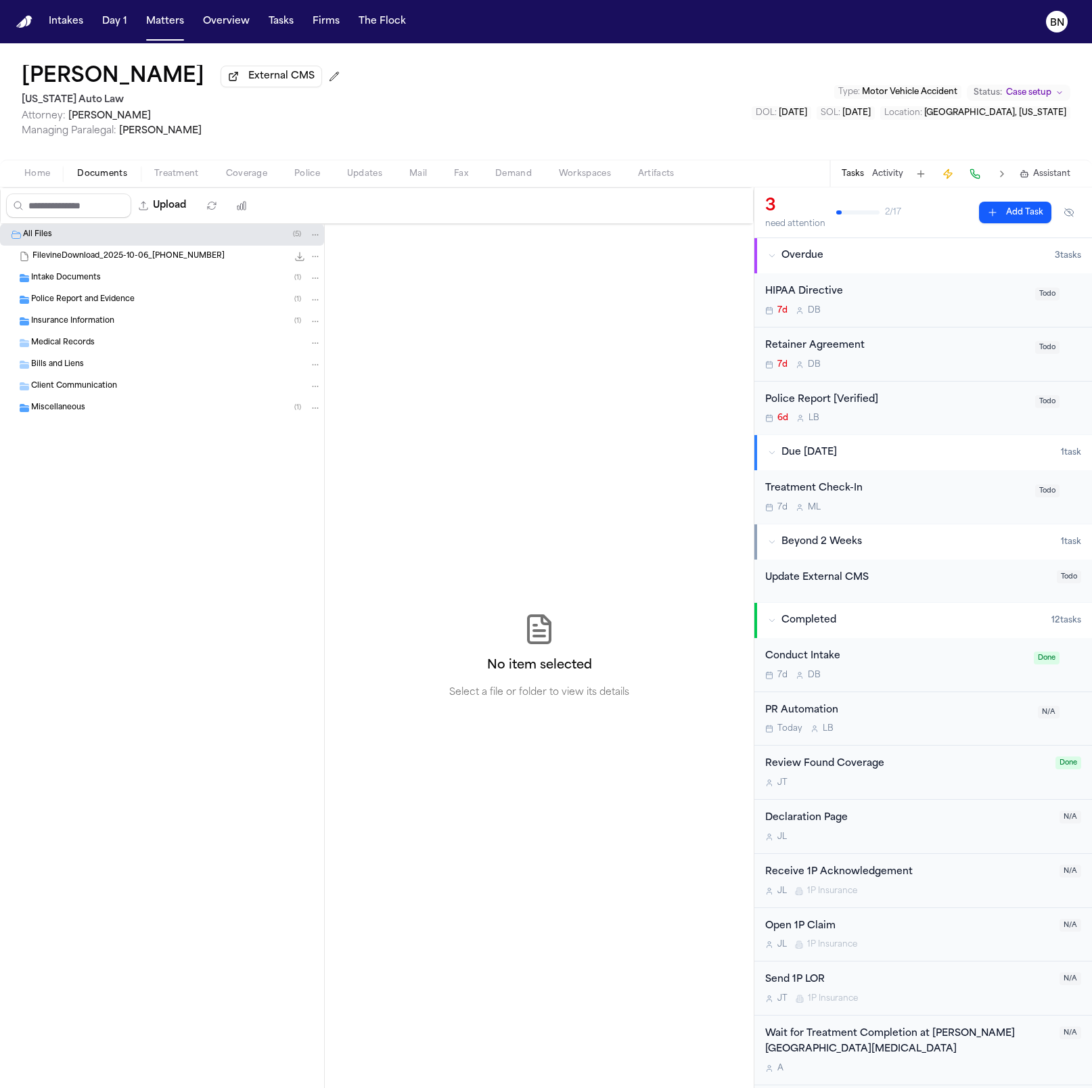
click at [153, 274] on div "Intake Documents ( 1 )" at bounding box center [176, 278] width 290 height 12
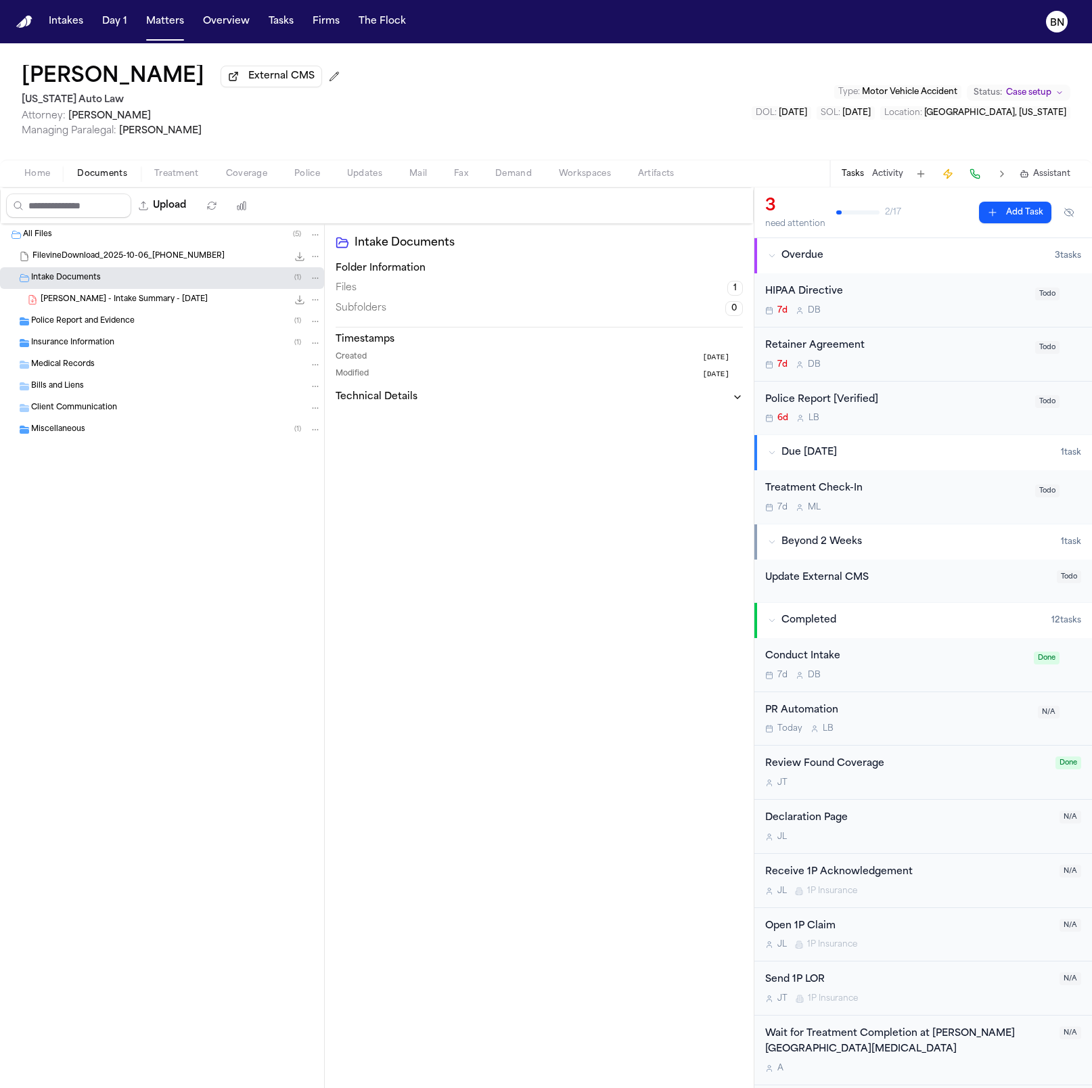
click at [154, 359] on div "Medical Records" at bounding box center [162, 365] width 324 height 22
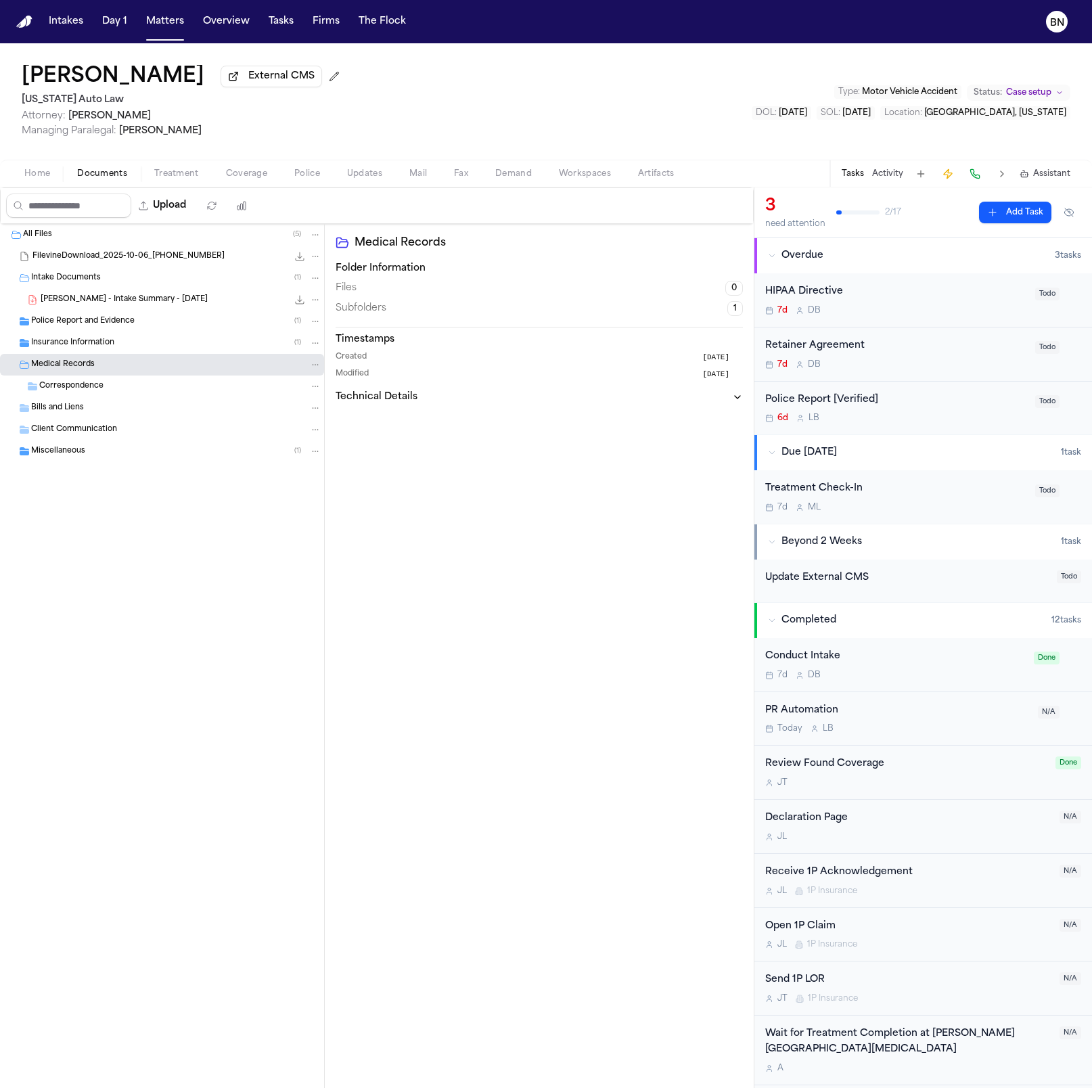
click at [162, 348] on div "Insurance Information ( 1 )" at bounding box center [176, 343] width 290 height 12
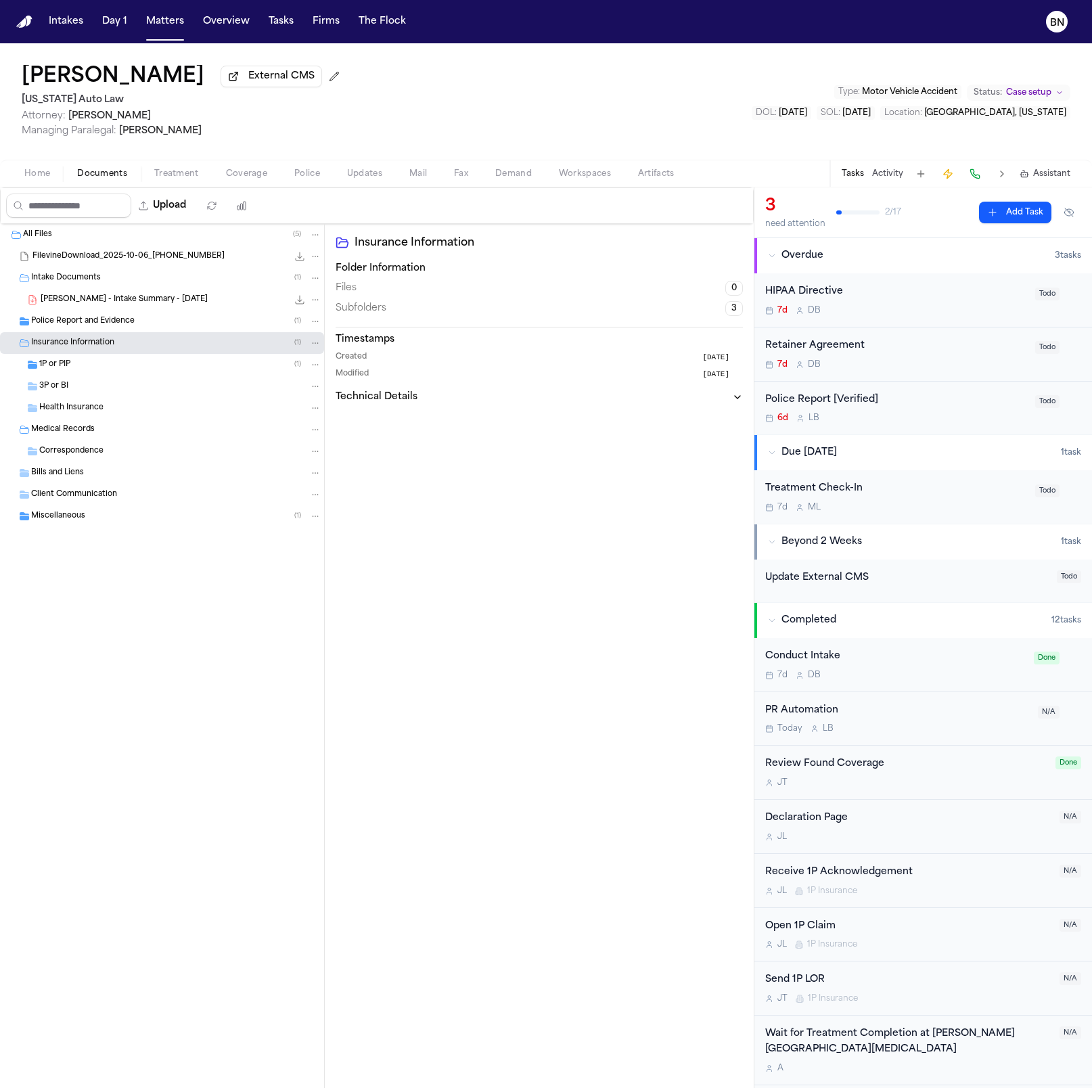
click at [154, 371] on div "1P or PIP ( 1 )" at bounding box center [180, 365] width 282 height 12
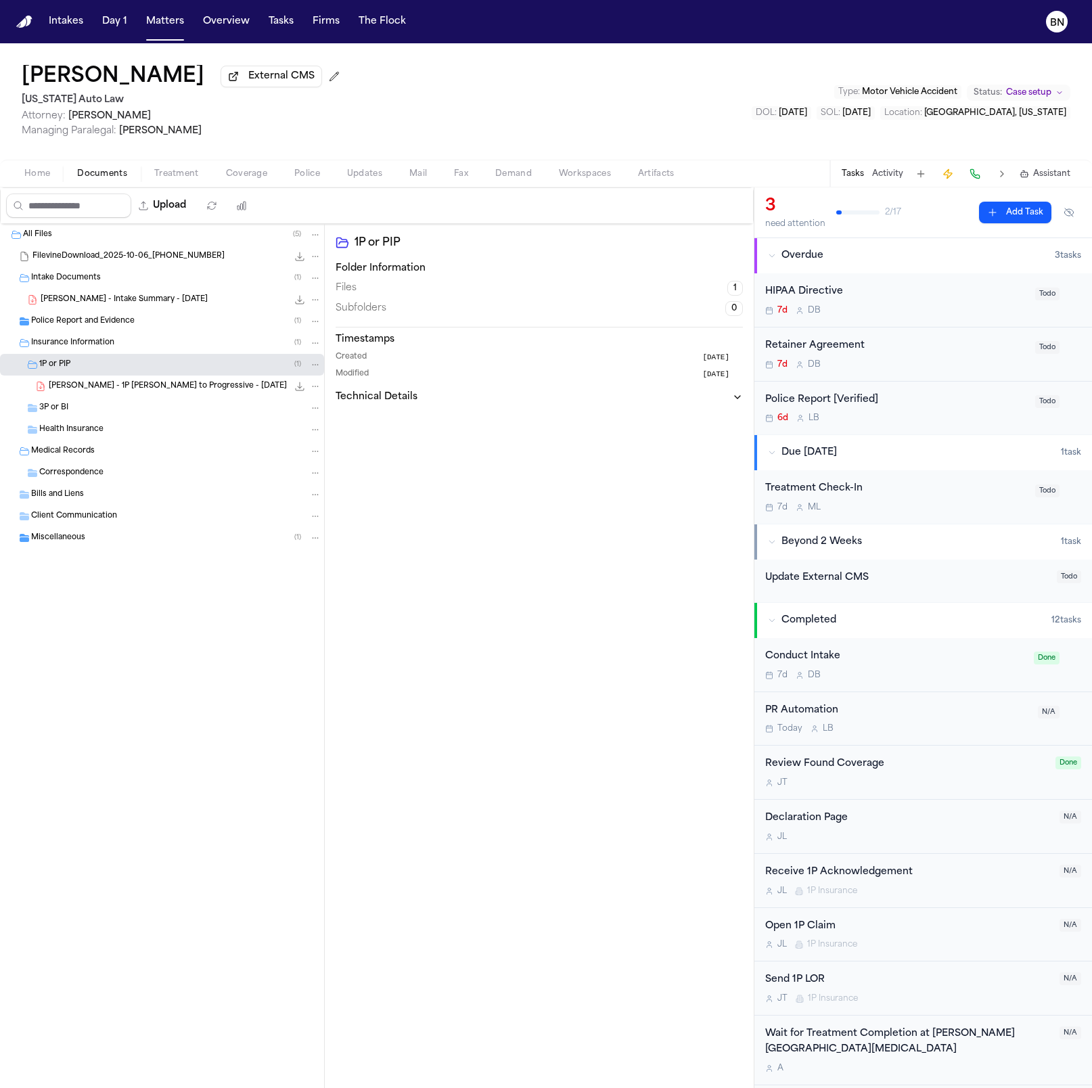
click at [101, 310] on div "N. Oates - Intake Summary - 10.2.25 121.1 KB • PDF" at bounding box center [162, 300] width 324 height 22
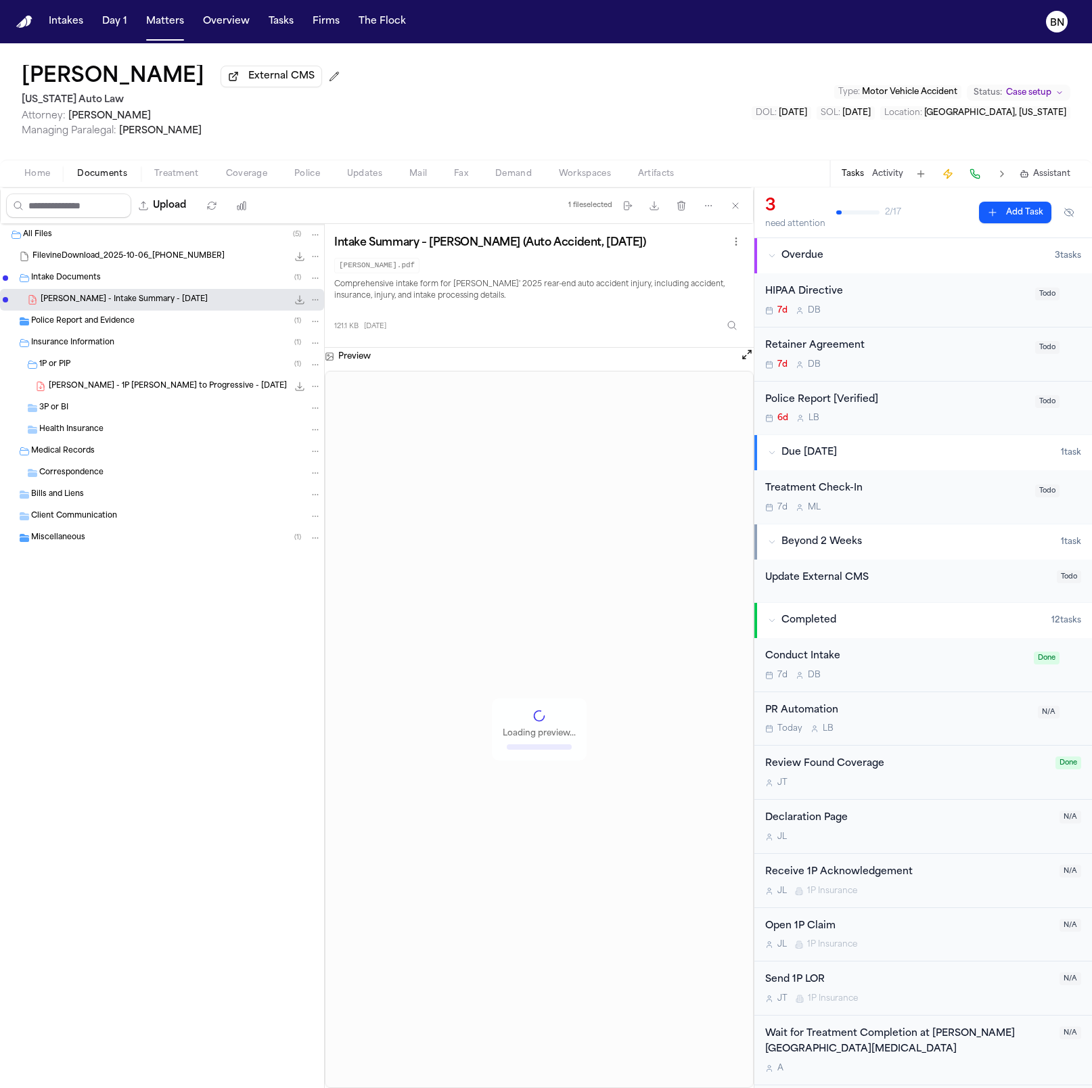
click at [99, 321] on span "Police Report and Evidence" at bounding box center [83, 322] width 104 height 12
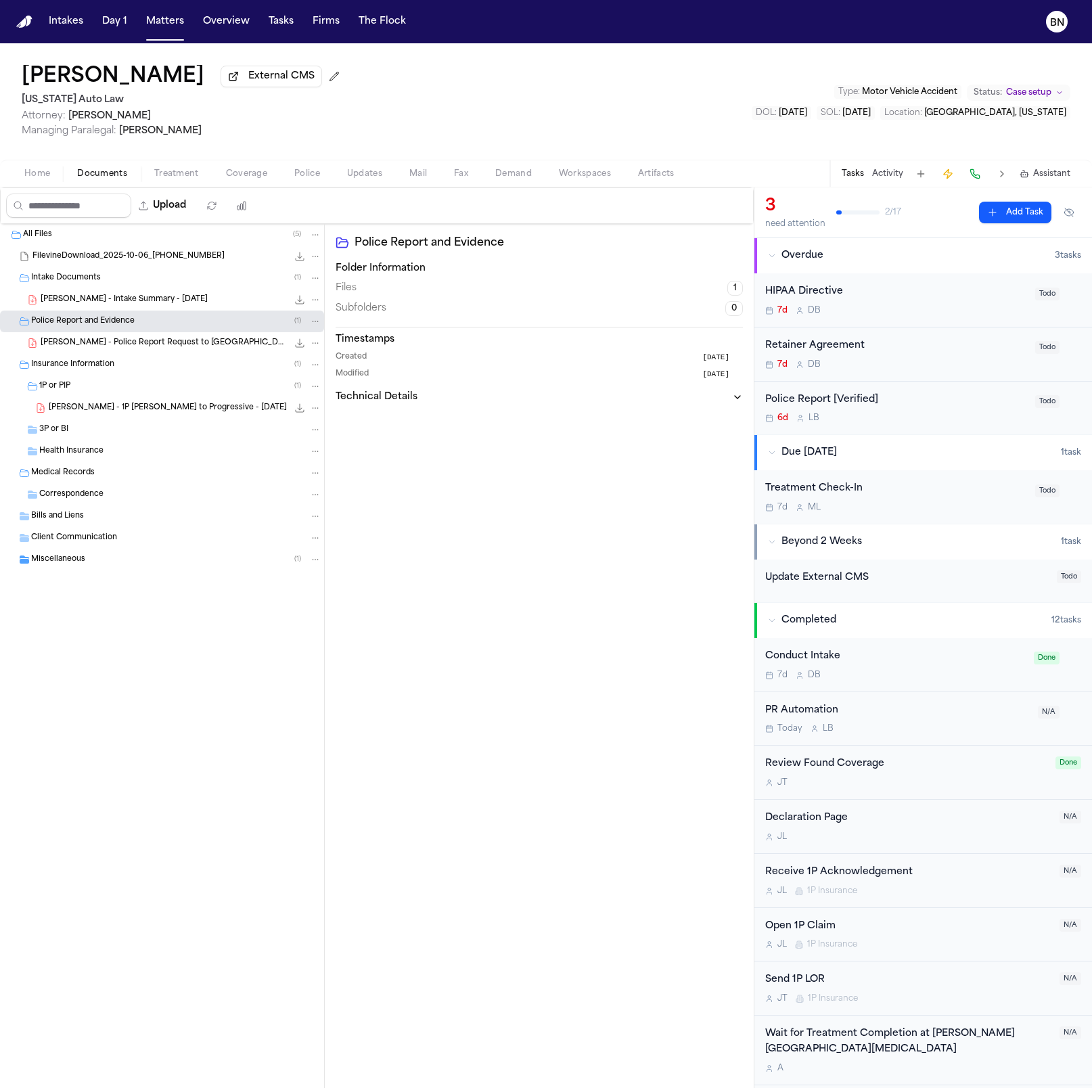
click at [169, 339] on div "N. Oates - Police Report Request to Waterford Township PD - 10.10.25 132.2 KB •…" at bounding box center [181, 343] width 281 height 14
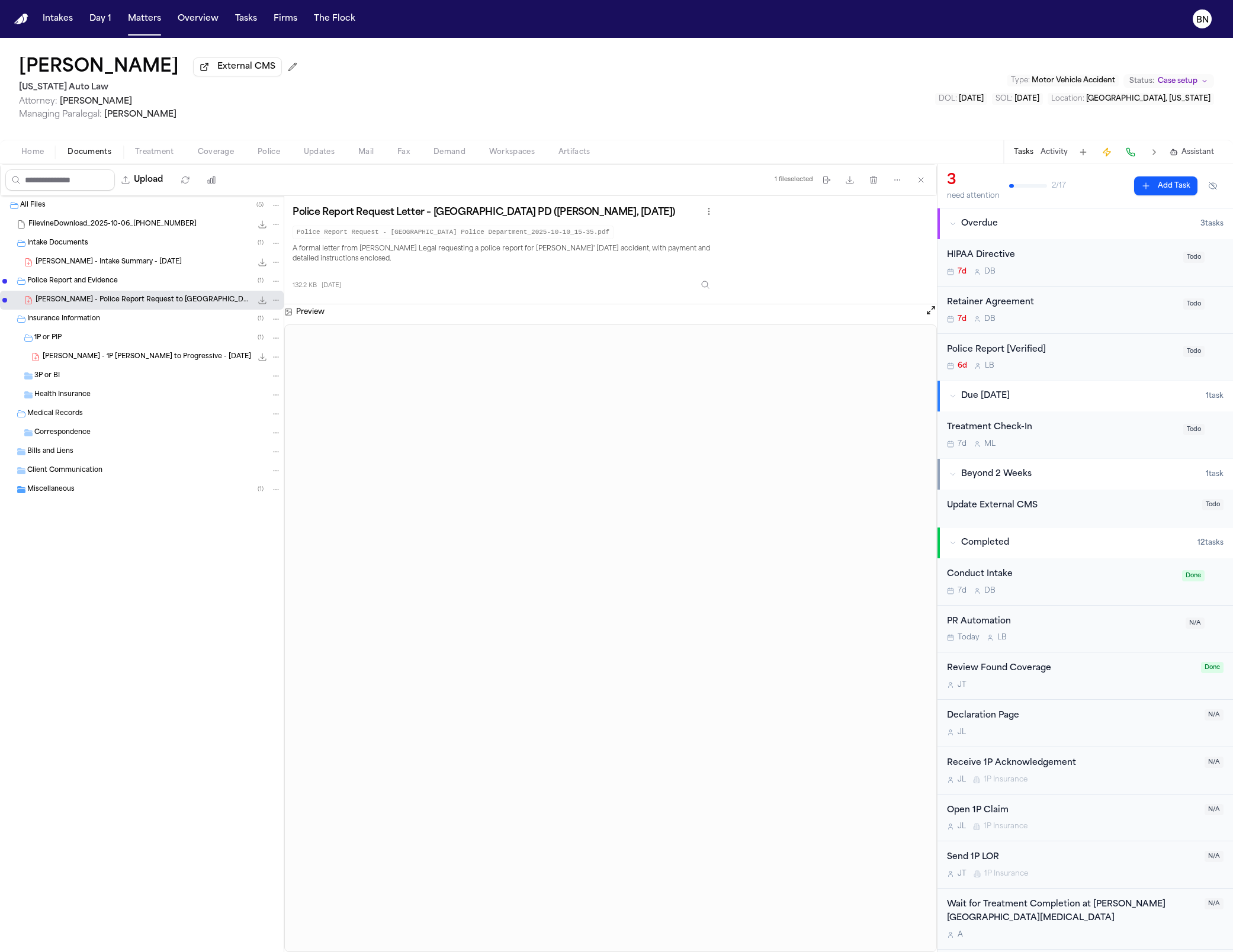
click at [234, 149] on button "Coverage" at bounding box center [215, 152] width 60 height 14
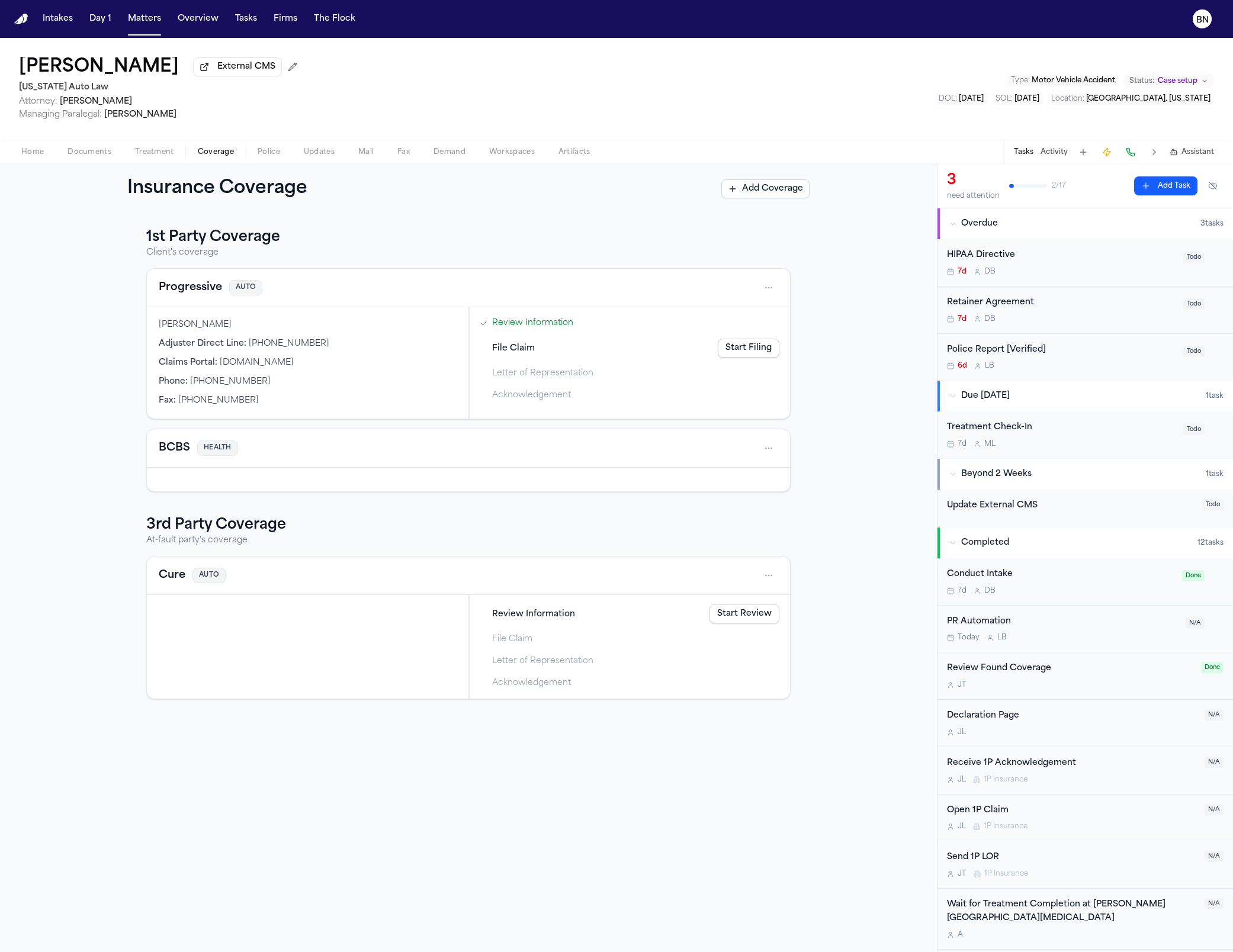
click at [71, 157] on span "Documents" at bounding box center [89, 151] width 44 height 10
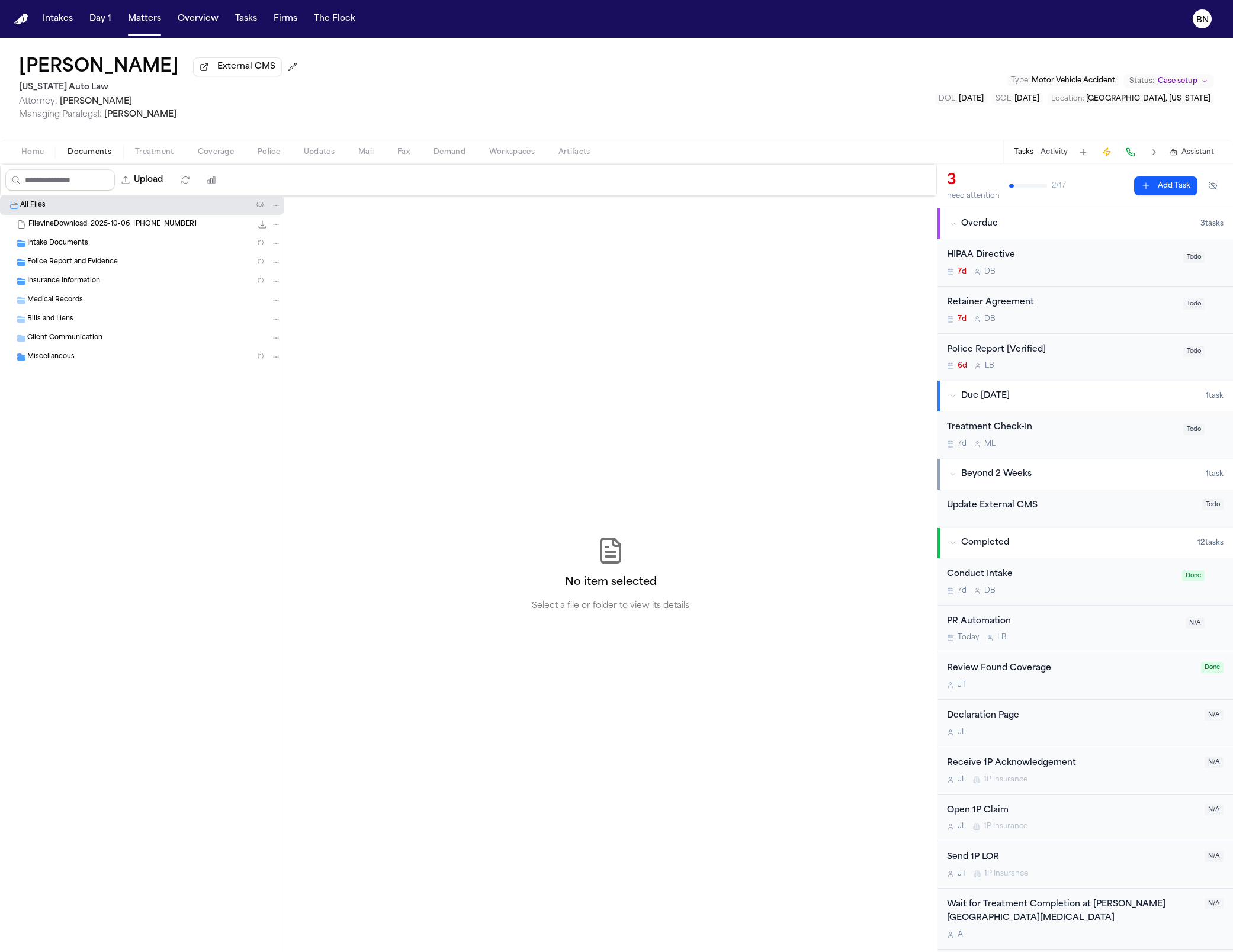
click at [564, 367] on div "6d L B" at bounding box center [1061, 366] width 229 height 10
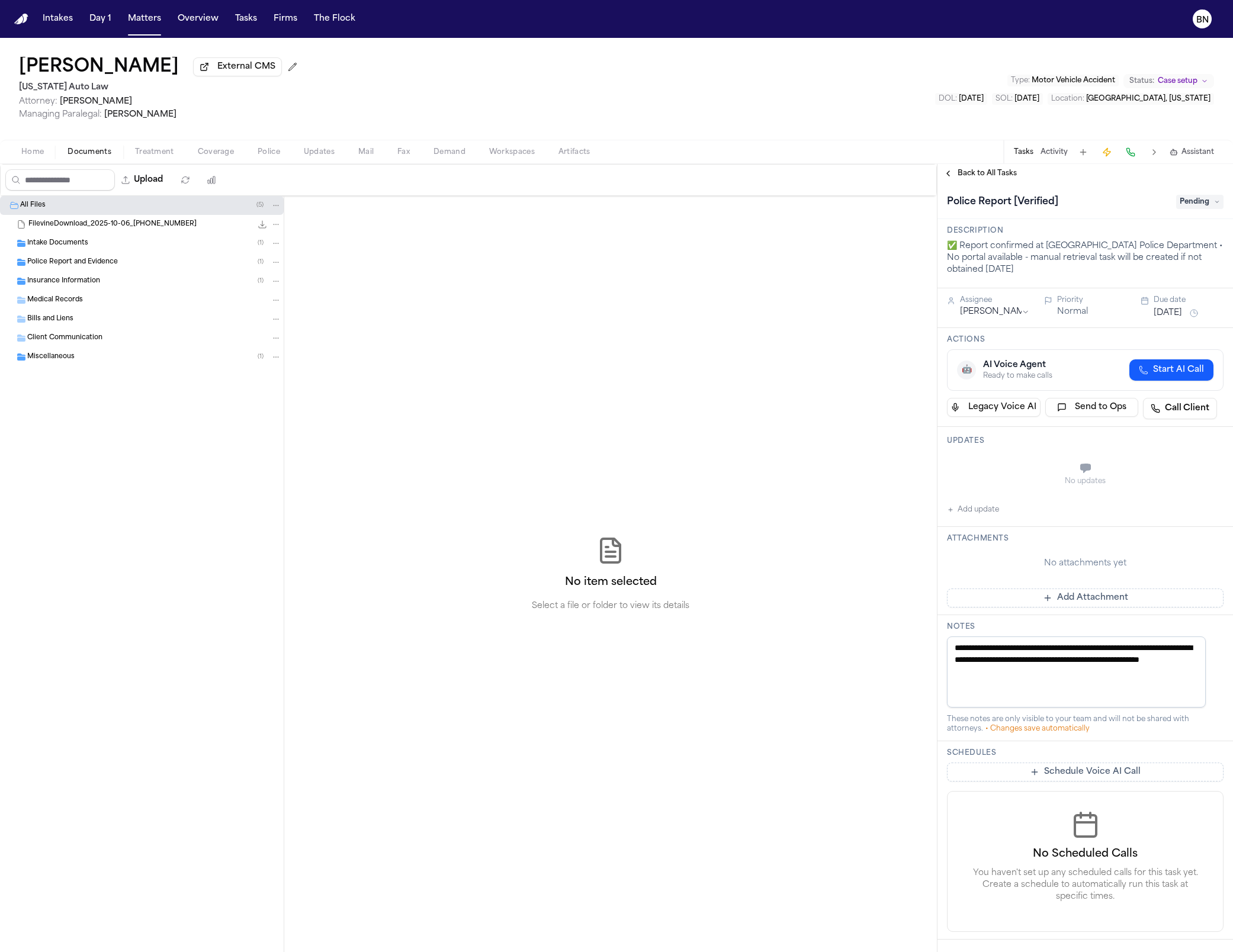
click at [564, 201] on span "Pending" at bounding box center [1200, 202] width 47 height 14
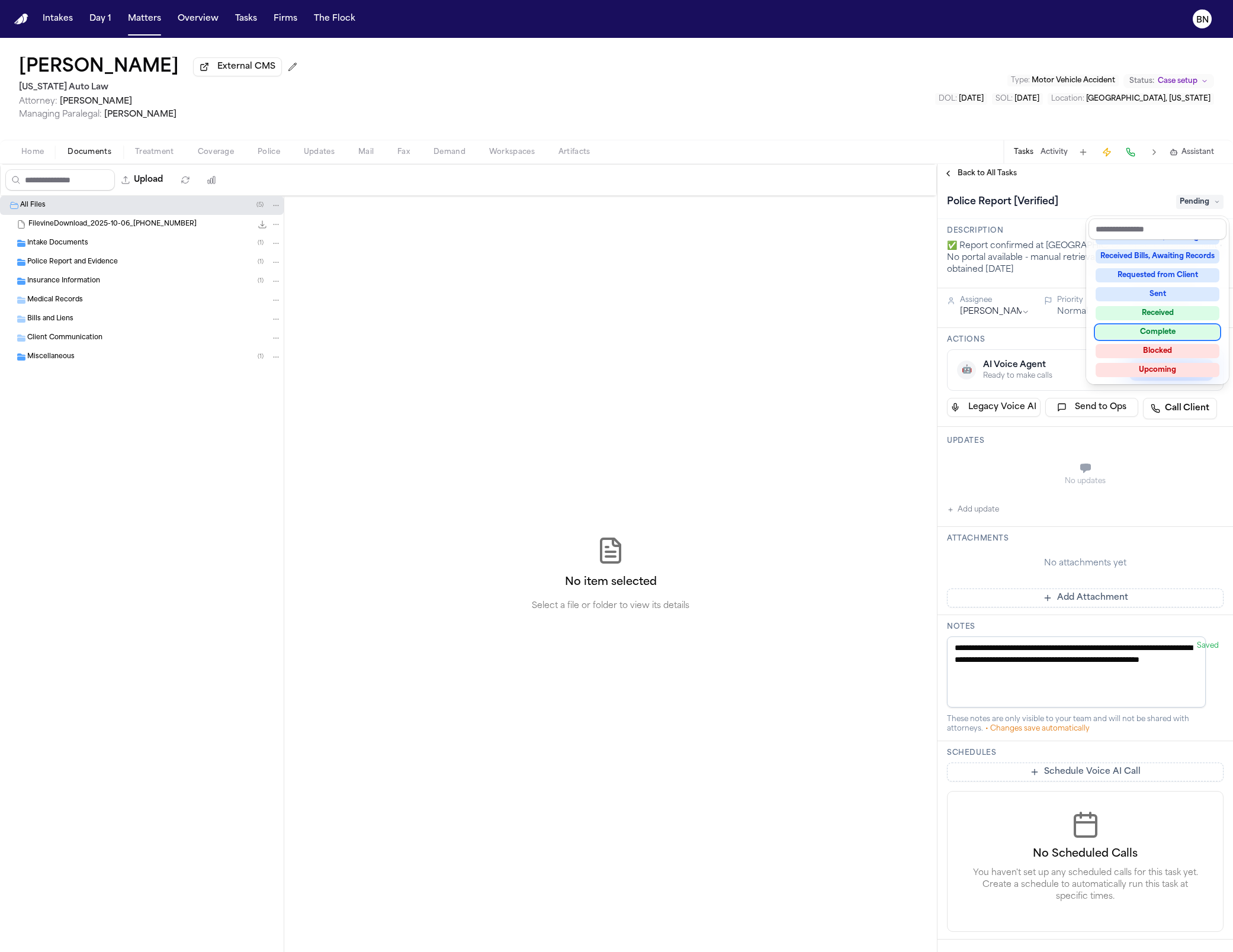
click at [564, 327] on div "Complete" at bounding box center [1157, 332] width 123 height 14
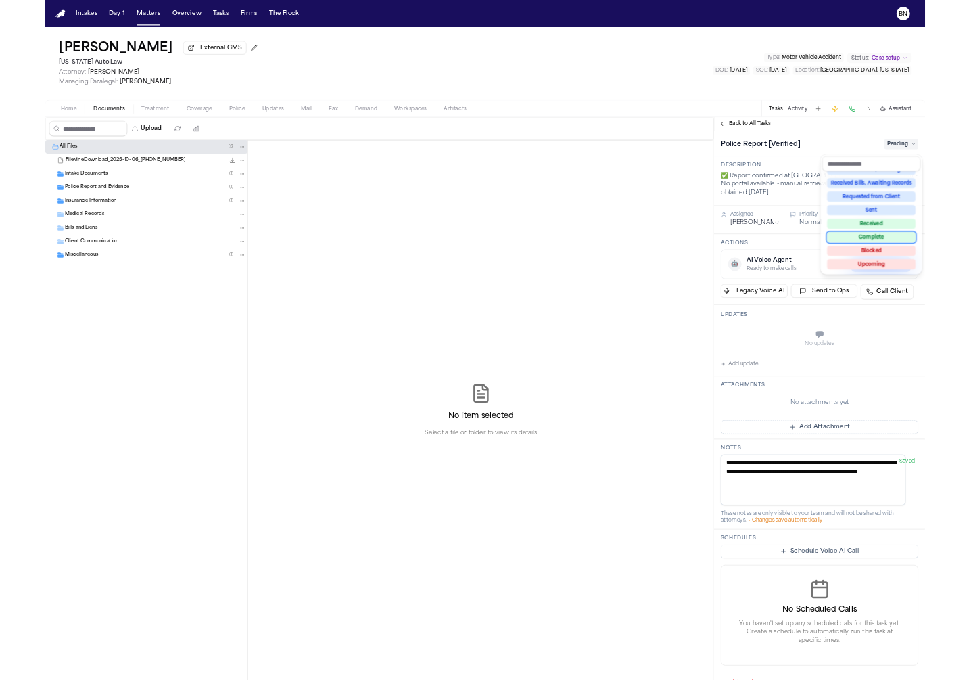
scroll to position [63, 0]
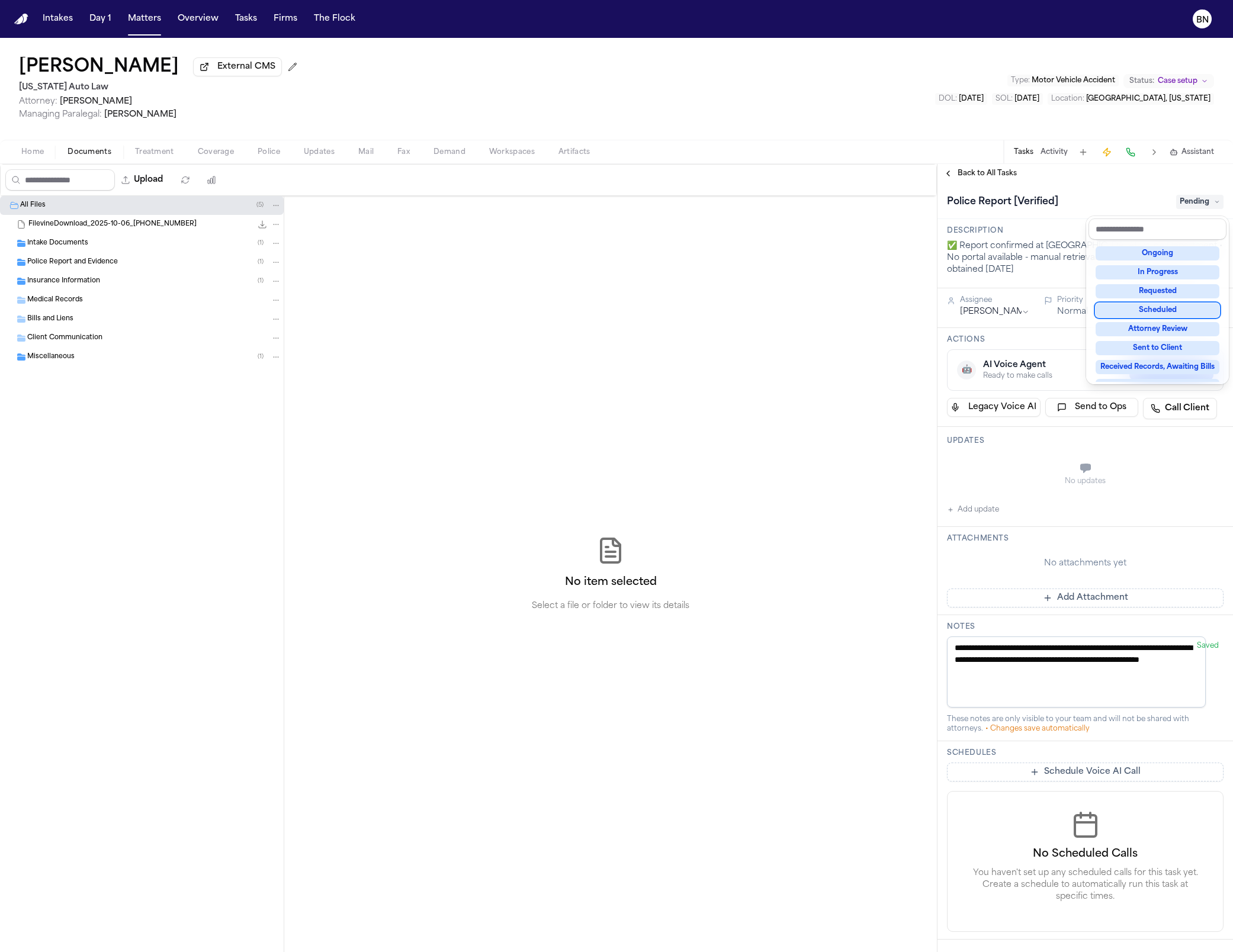
click at [564, 176] on div "**********" at bounding box center [1085, 557] width 296 height 788
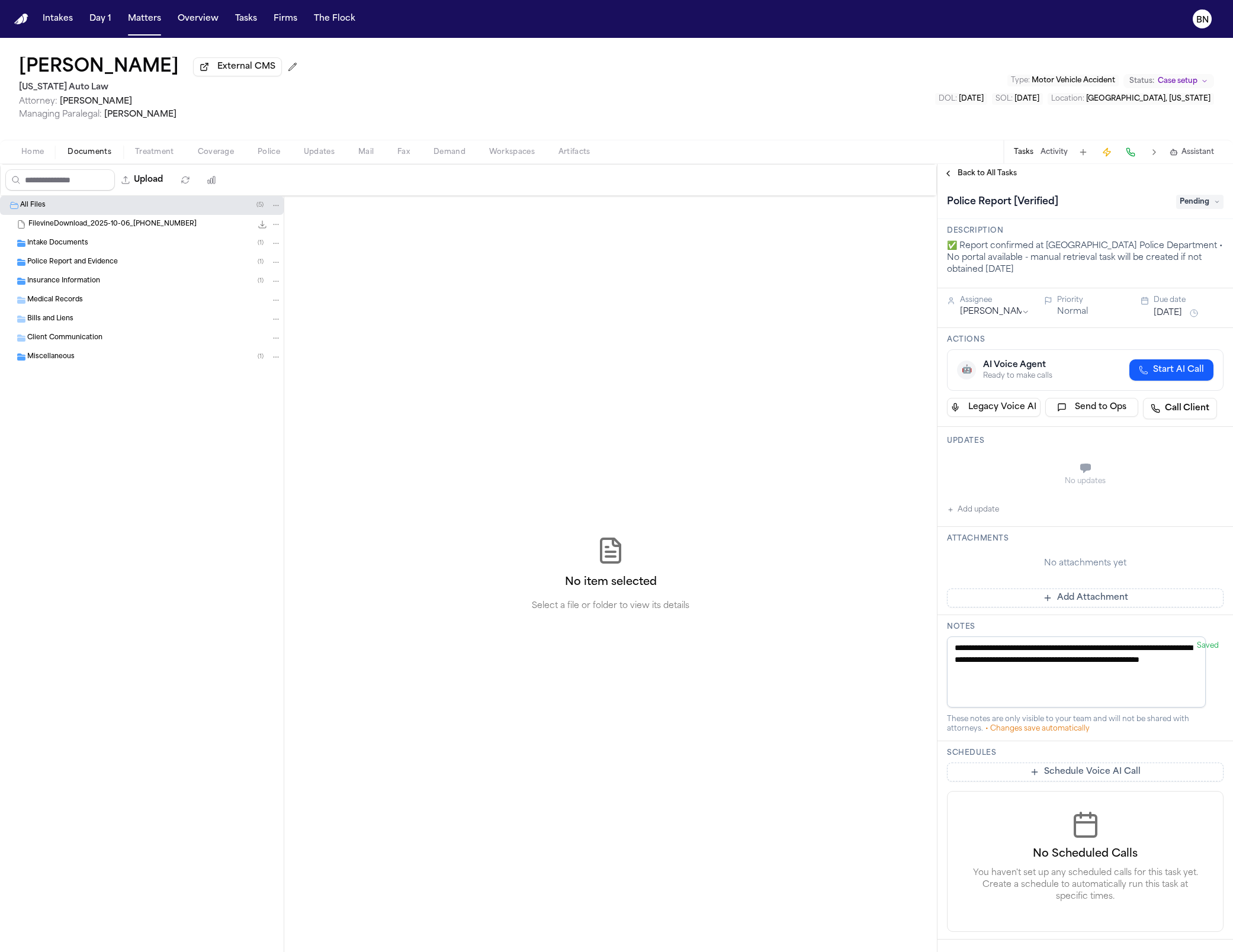
click at [564, 173] on span "Back to All Tasks" at bounding box center [987, 173] width 60 height 10
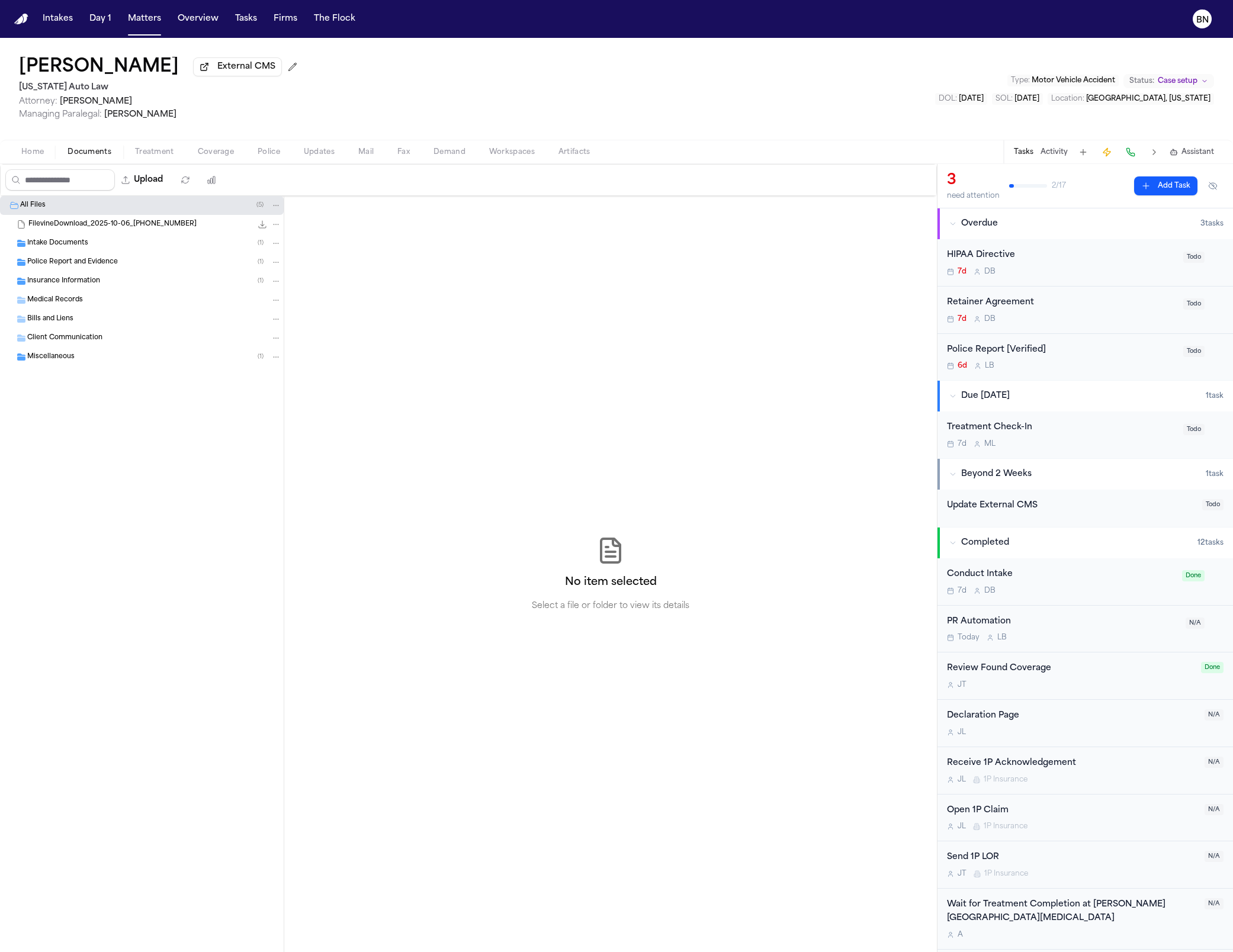
click at [94, 149] on span "Documents" at bounding box center [89, 151] width 44 height 10
click at [111, 260] on span "Police Report and Evidence" at bounding box center [73, 262] width 91 height 10
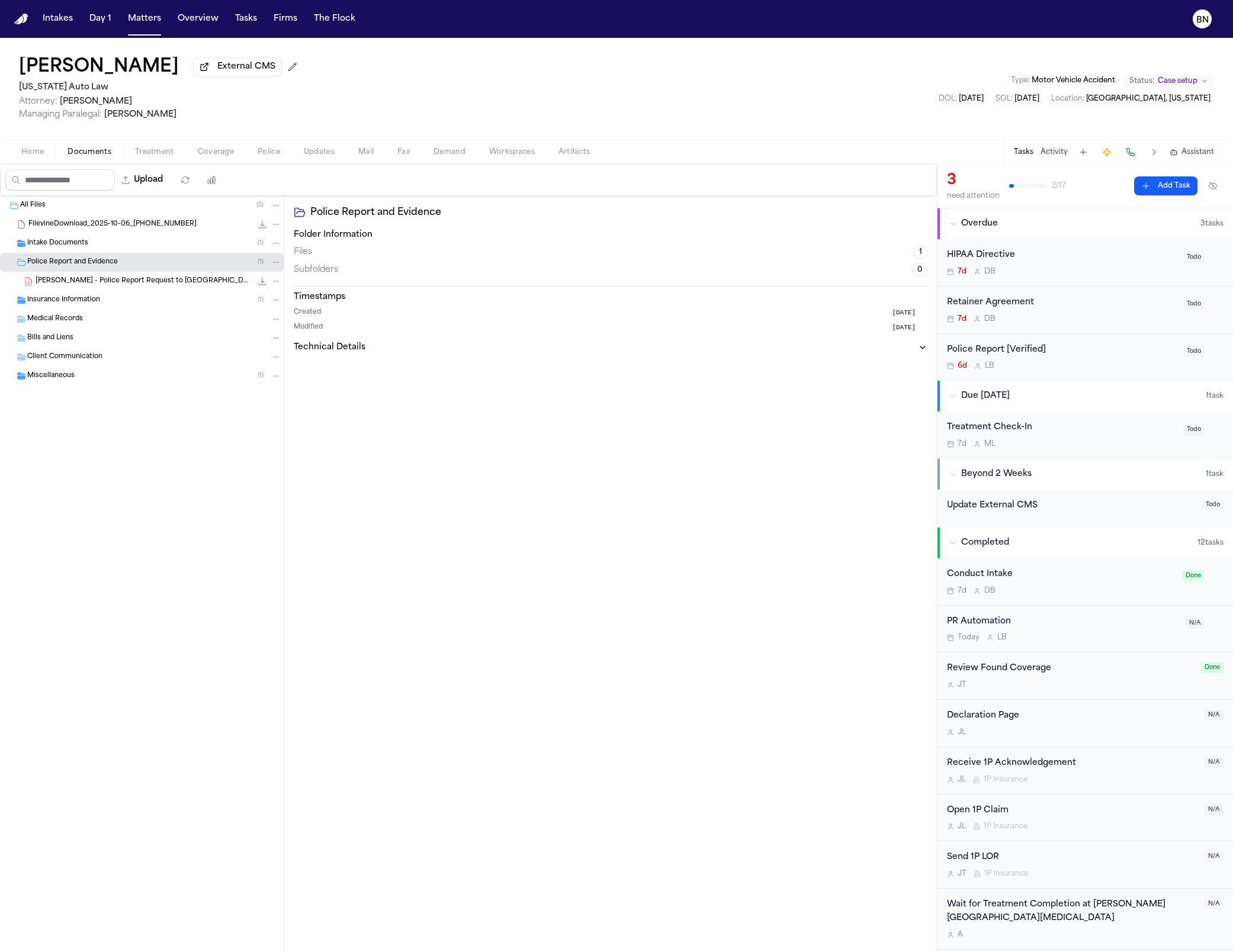
click at [111, 248] on div "Intake Documents ( 1 )" at bounding box center [154, 243] width 254 height 10
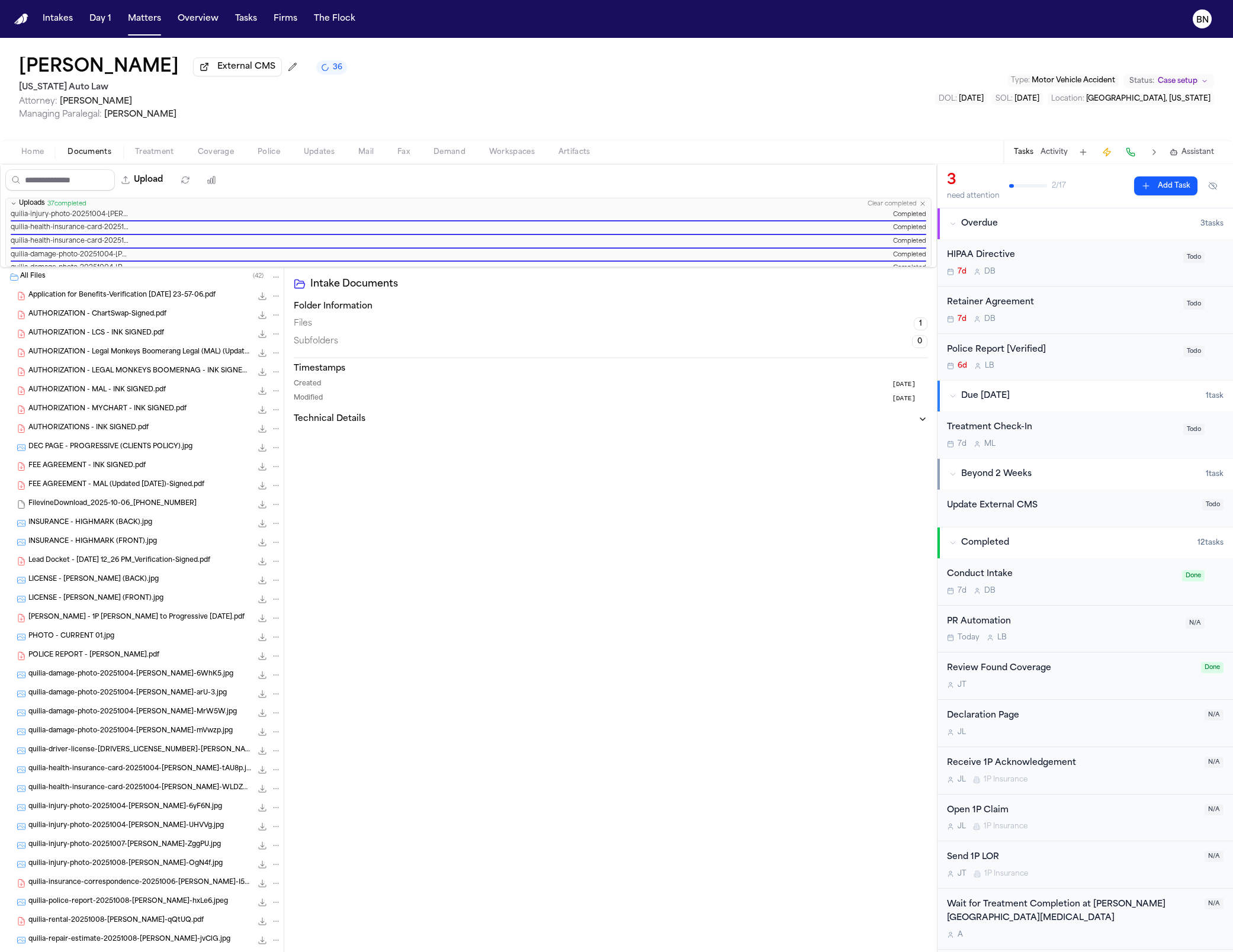
click at [193, 72] on button "External CMS" at bounding box center [237, 67] width 88 height 19
click at [224, 163] on div "Home Documents Treatment Coverage Police Updates Mail Fax Demand Workspaces Art…" at bounding box center [616, 151] width 1233 height 24
click at [228, 157] on span "Coverage" at bounding box center [215, 151] width 36 height 10
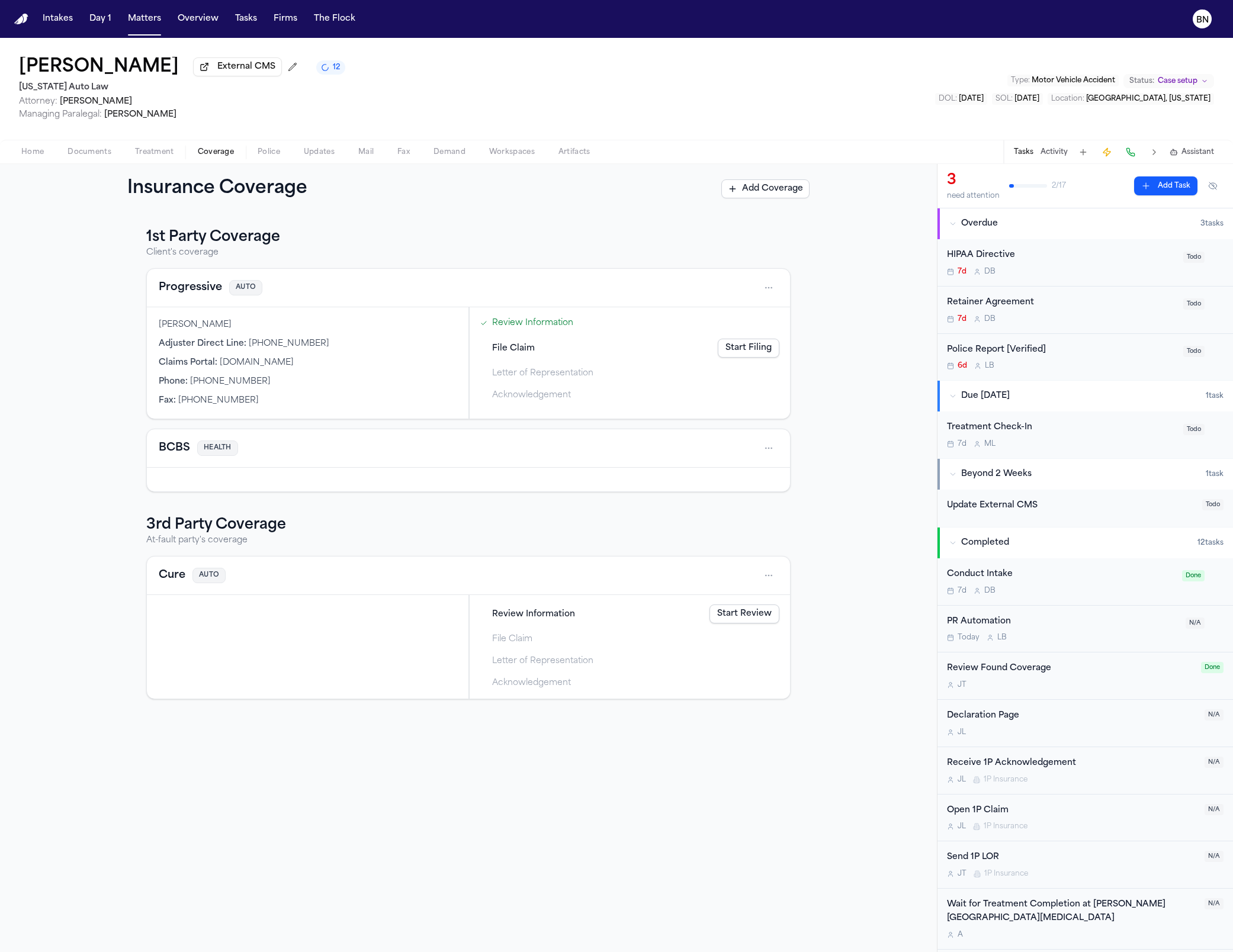
click at [163, 528] on button "Cure" at bounding box center [172, 575] width 26 height 17
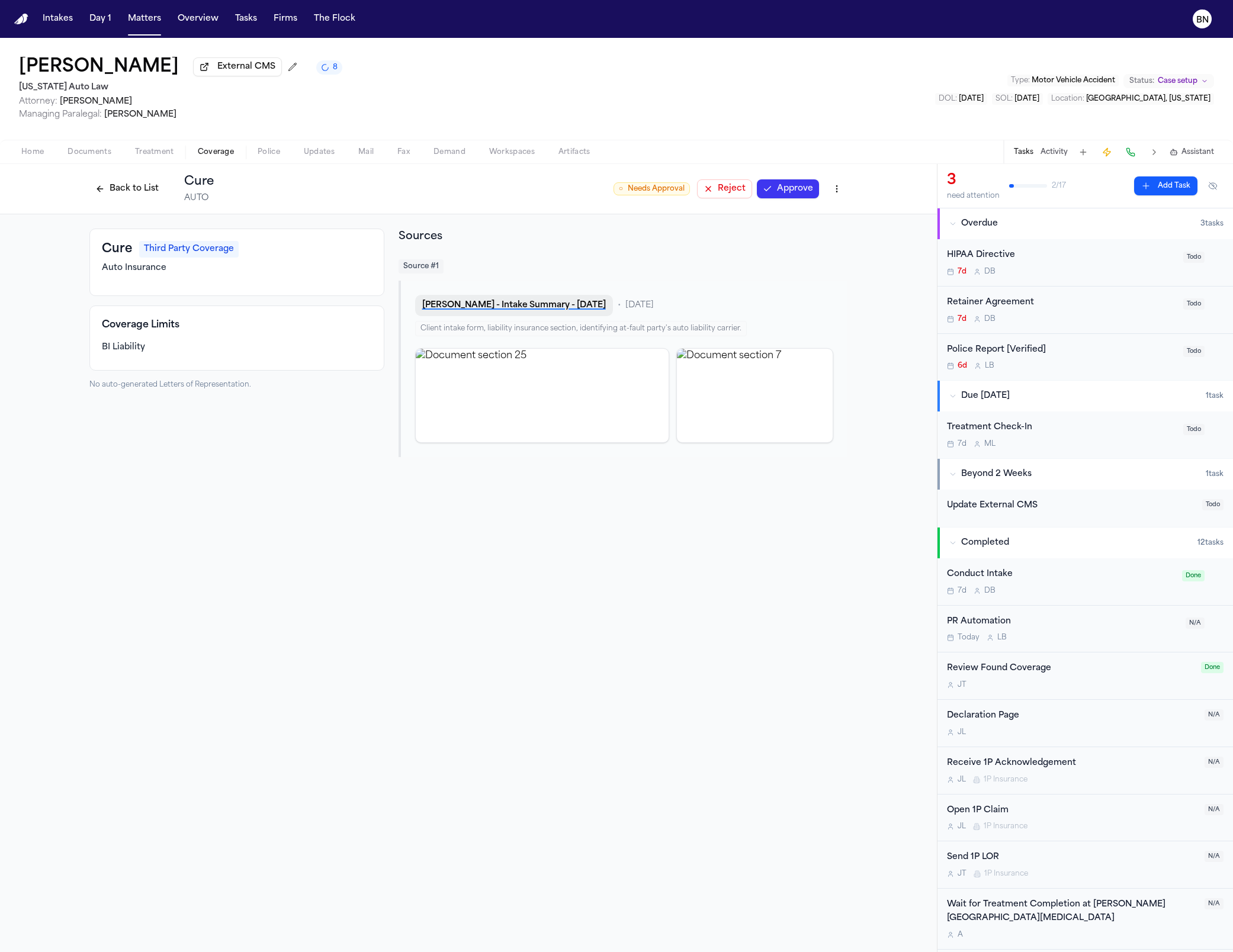
click at [543, 307] on button "N. Oates - Intake Summary - 10.2.25" at bounding box center [514, 305] width 198 height 21
click at [96, 153] on span "Documents" at bounding box center [89, 151] width 44 height 10
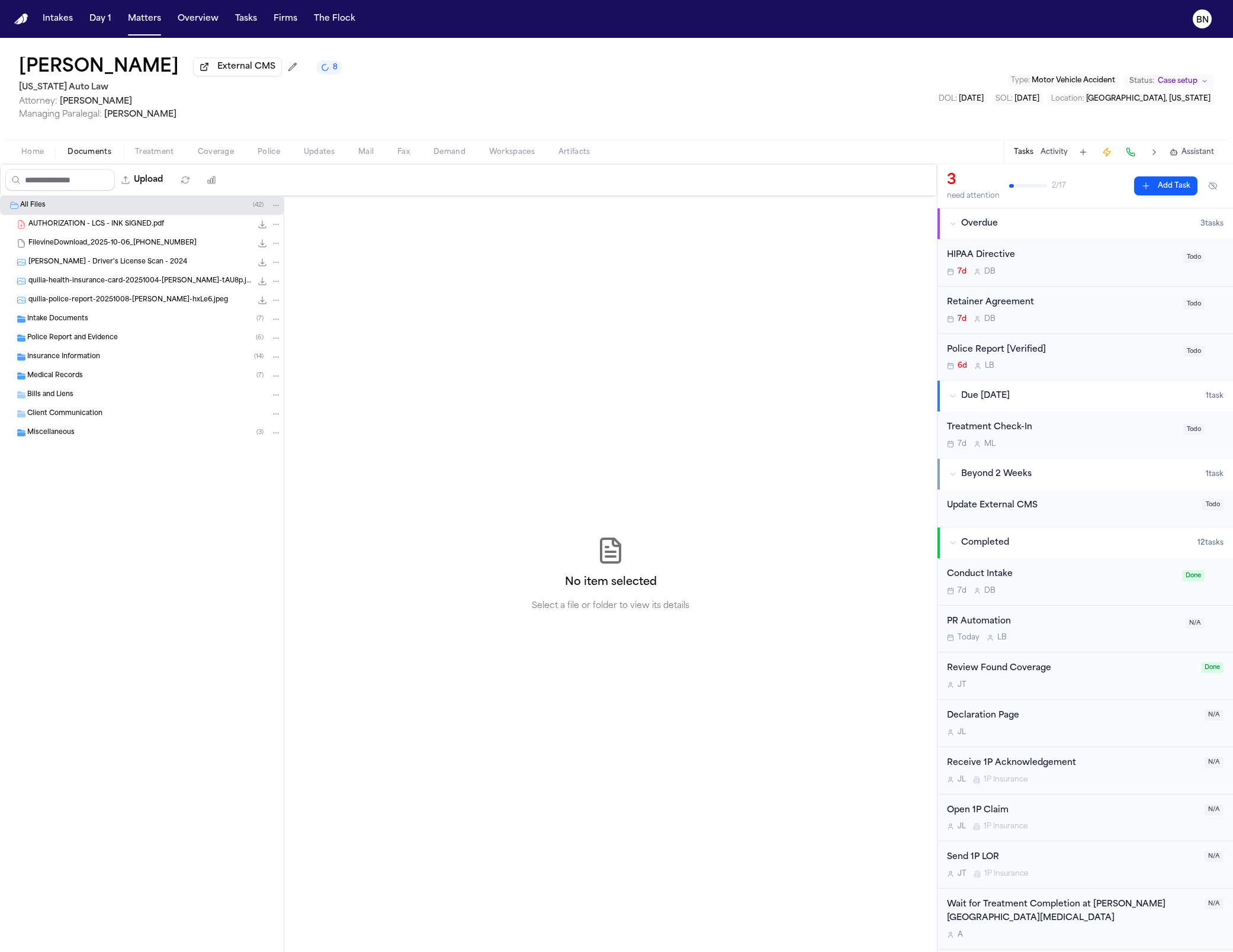
click at [130, 343] on div "Police Report and Evidence ( 6 )" at bounding box center [154, 338] width 254 height 10
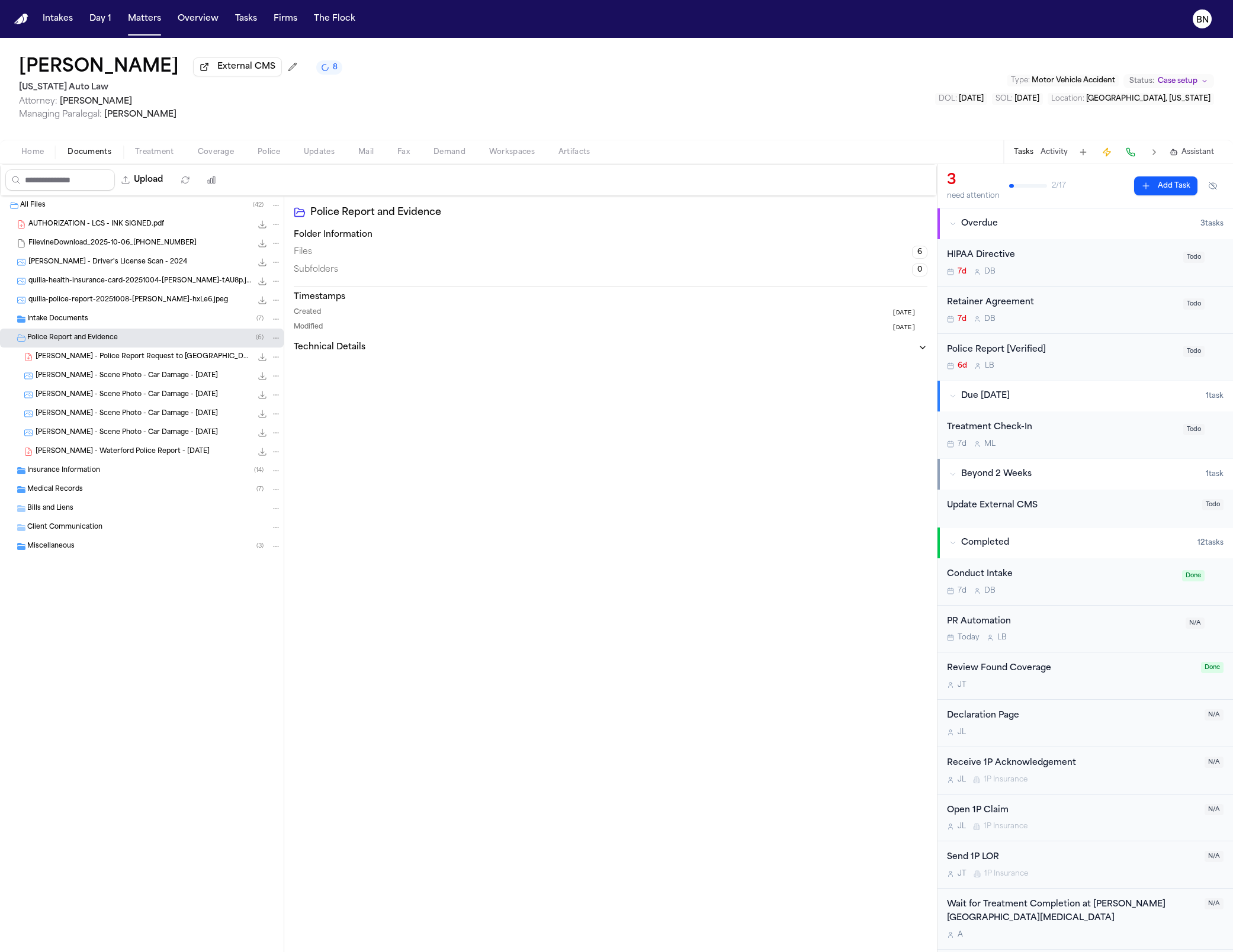
click at [145, 354] on div "N. Oates - Police Report Request to Waterford Township PD - 10.10.25 132.2 KB •…" at bounding box center [158, 357] width 246 height 12
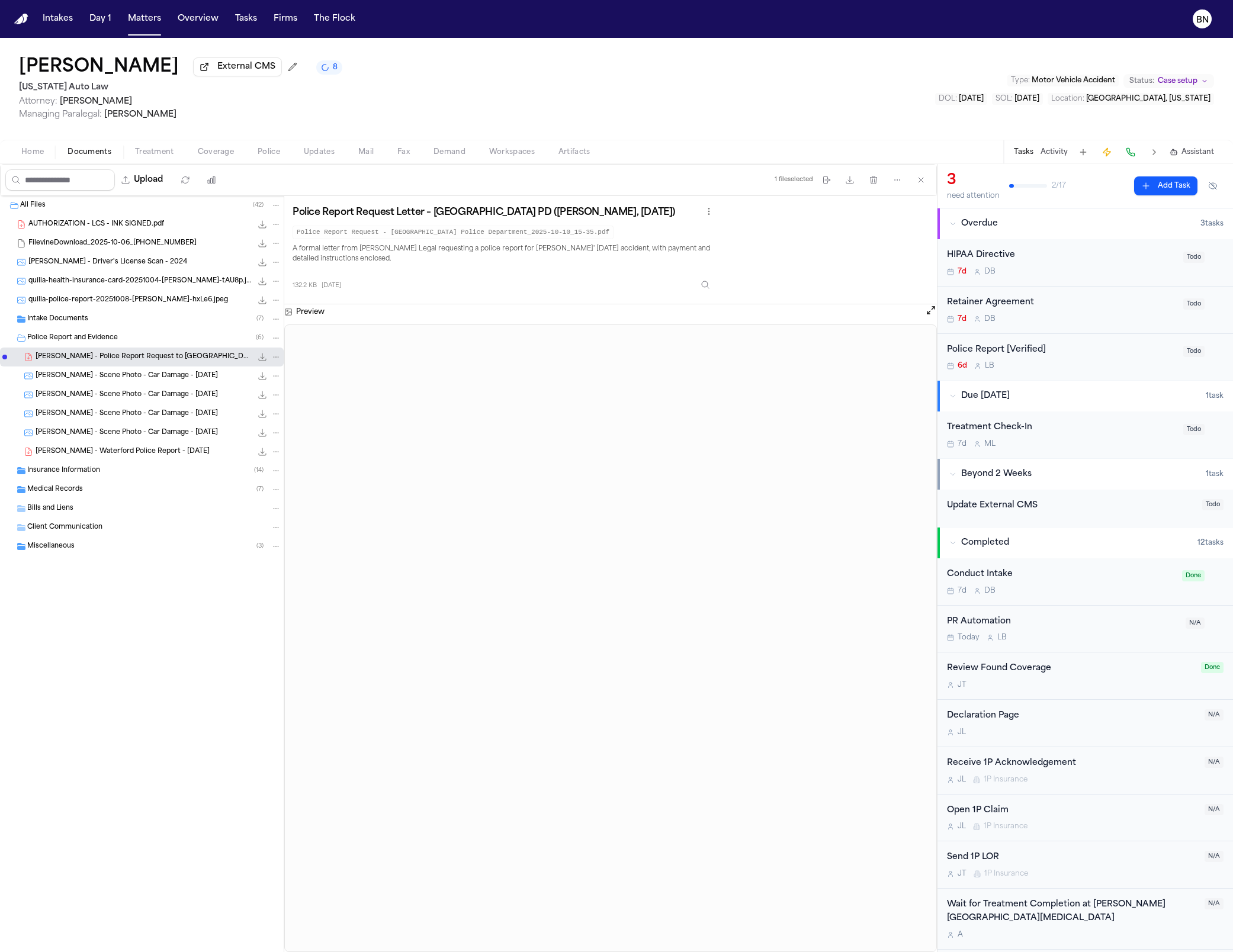
click at [152, 406] on div "N. Oates - Scene Photo - Car Damage - 10.4.25 575.4 KB • JPG" at bounding box center [142, 414] width 284 height 19
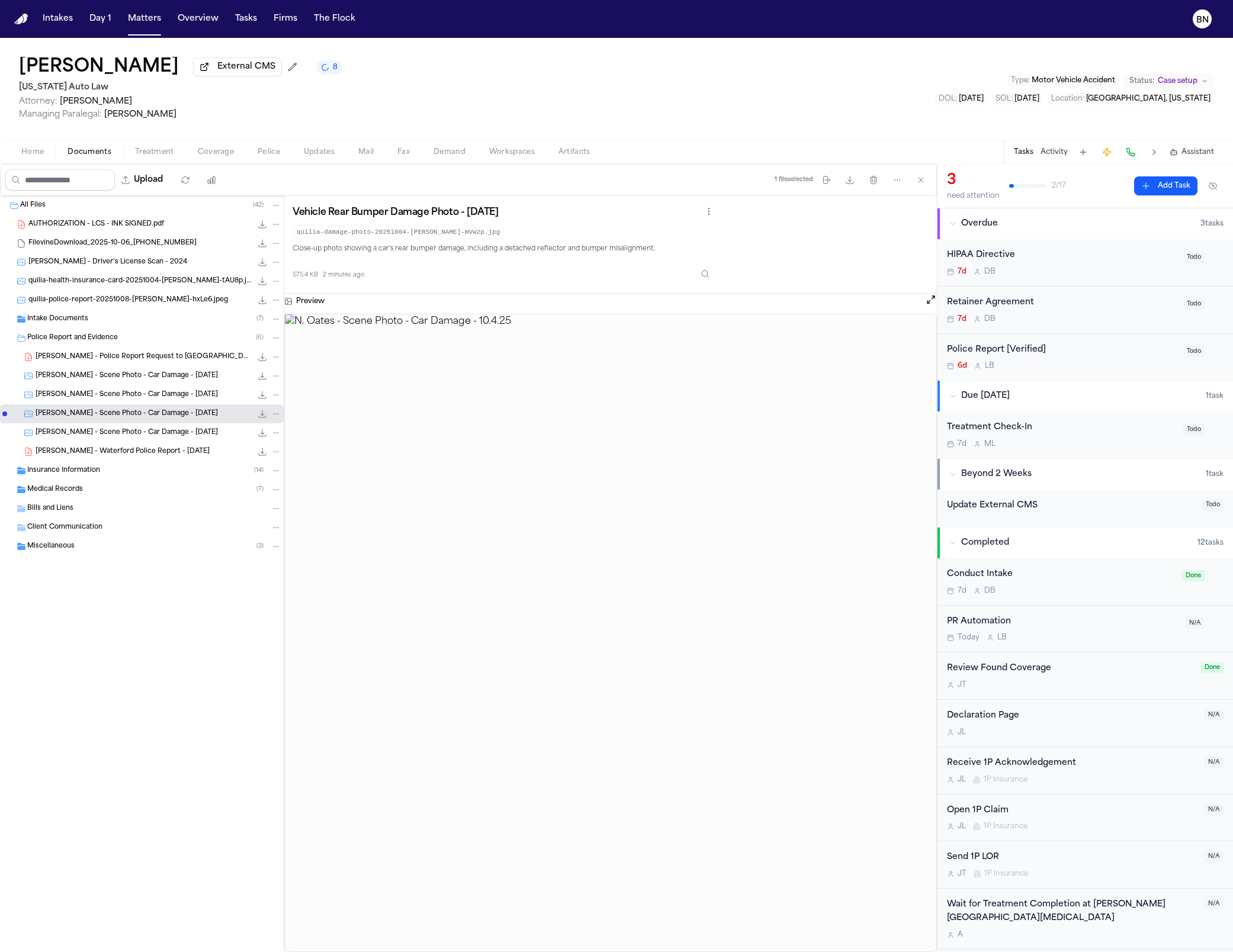
click at [151, 449] on span "N. Oates - Waterford Police Report - 9.25.25" at bounding box center [123, 452] width 174 height 10
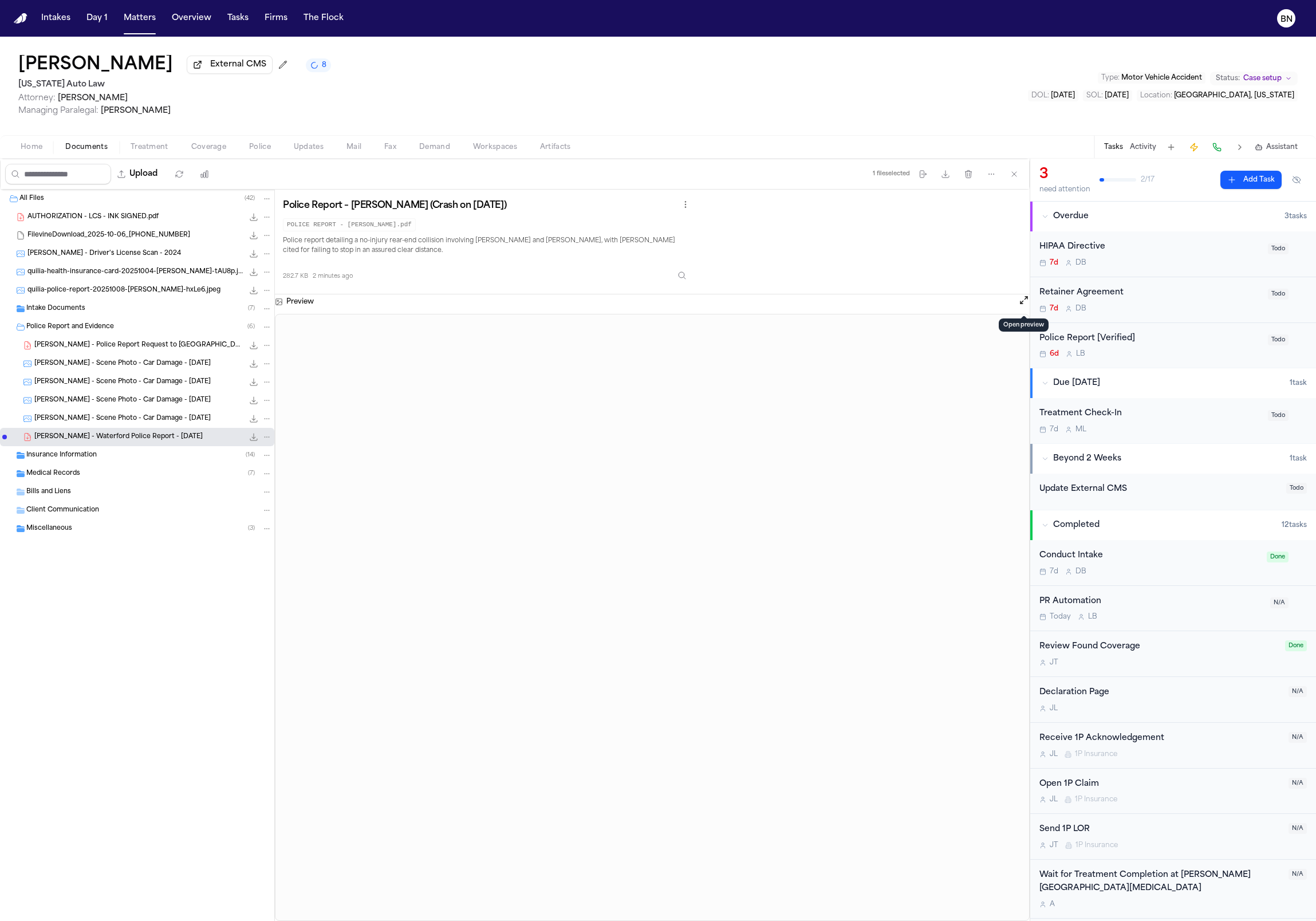
click at [546, 302] on button "Open preview" at bounding box center [1024, 301] width 12 height 12
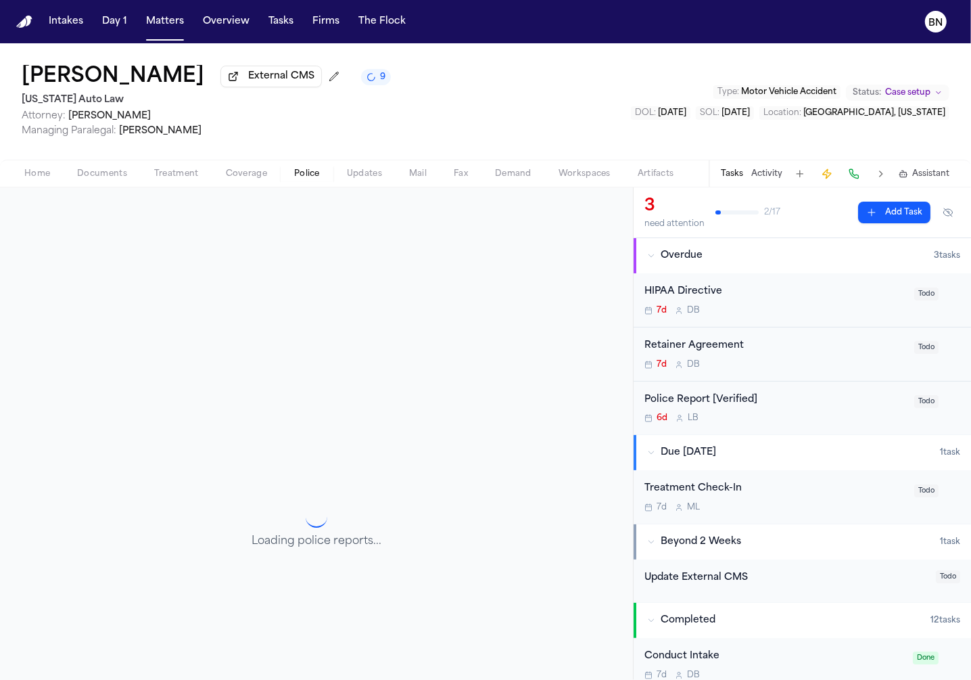
click at [311, 178] on span "Police" at bounding box center [307, 173] width 26 height 11
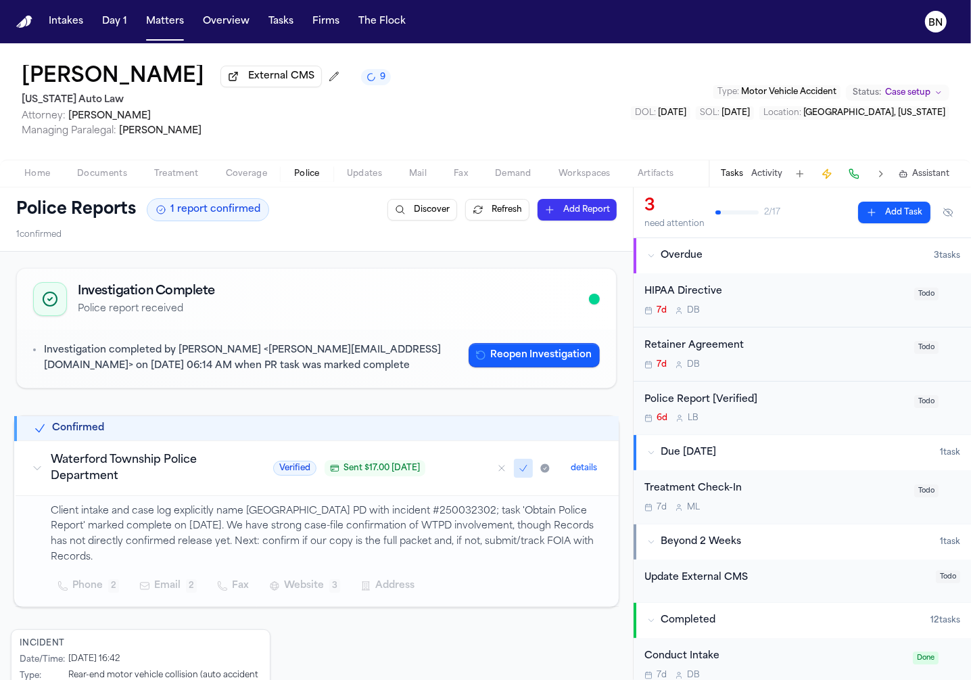
click at [105, 175] on span "Documents" at bounding box center [102, 173] width 50 height 11
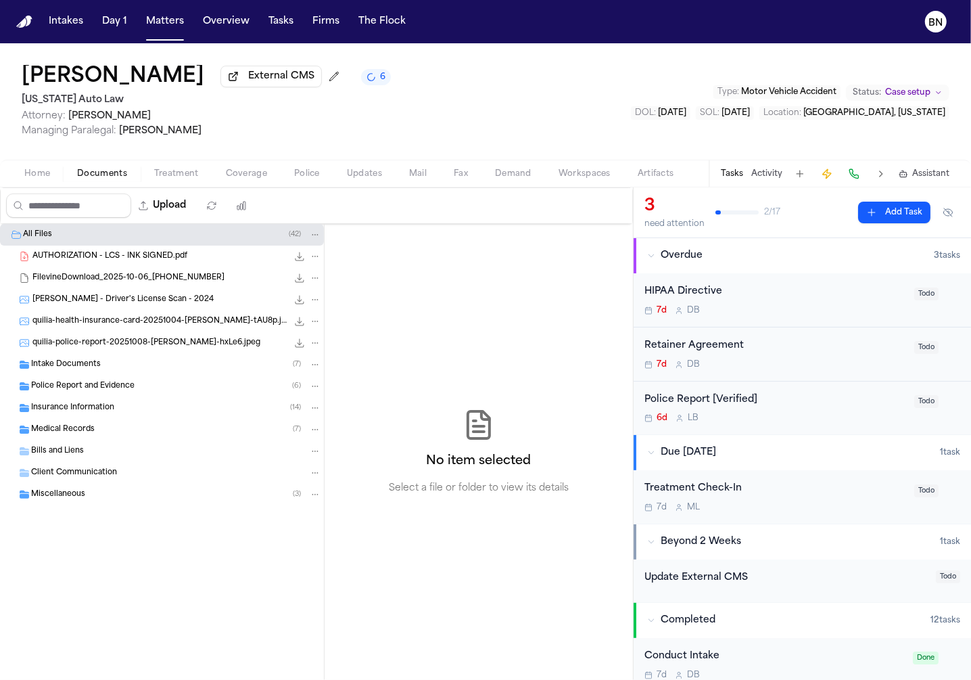
click at [645, 409] on div "Police Report [Verified] 6d L B" at bounding box center [776, 408] width 262 height 32
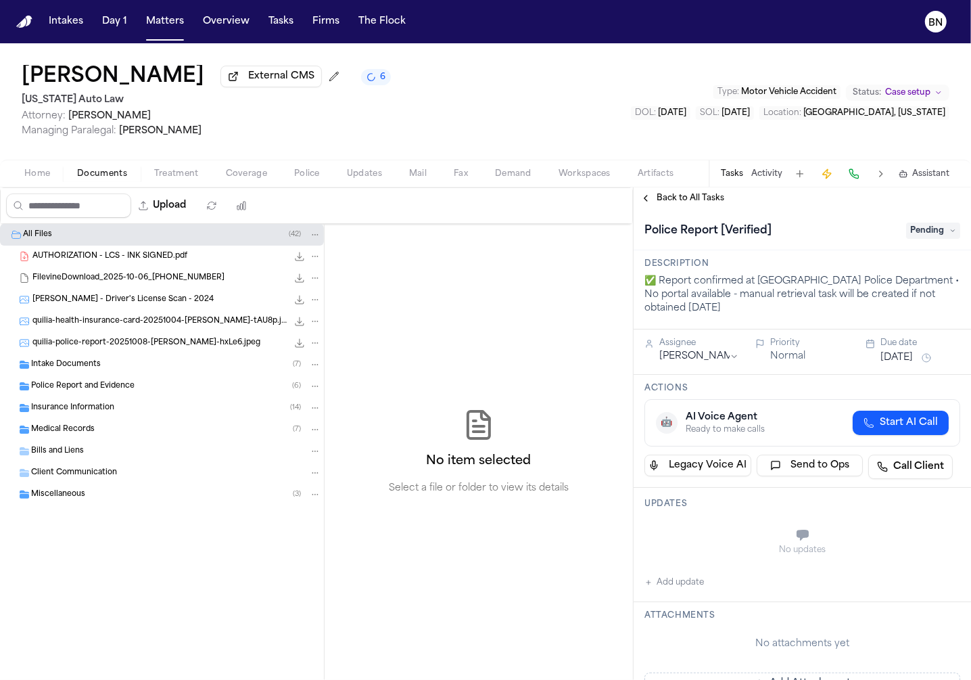
click at [645, 228] on span "Pending" at bounding box center [934, 231] width 54 height 16
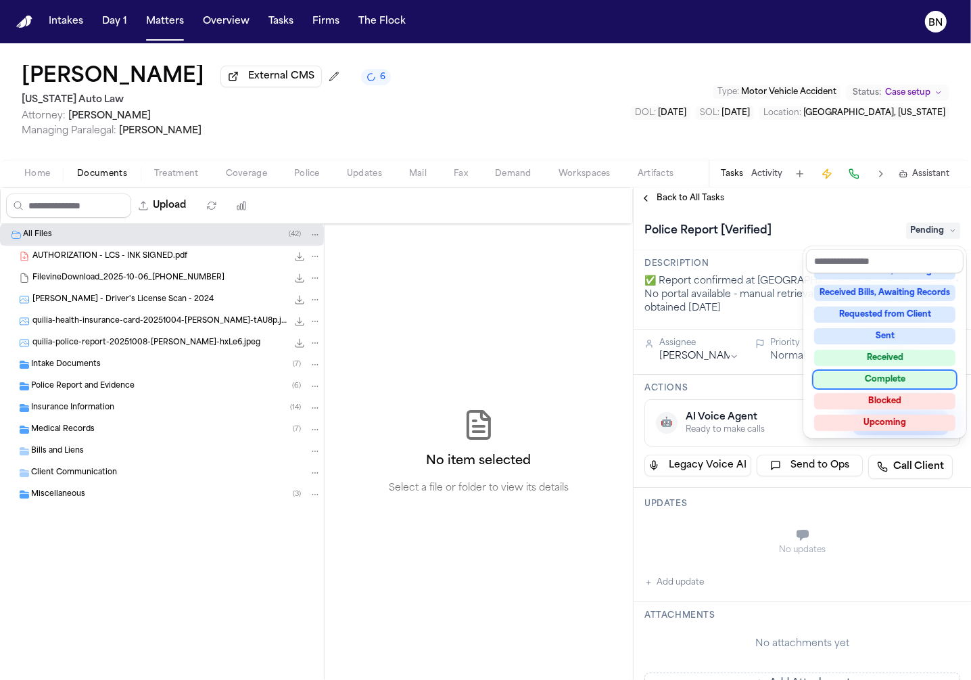
click at [645, 383] on div "Complete" at bounding box center [885, 379] width 141 height 16
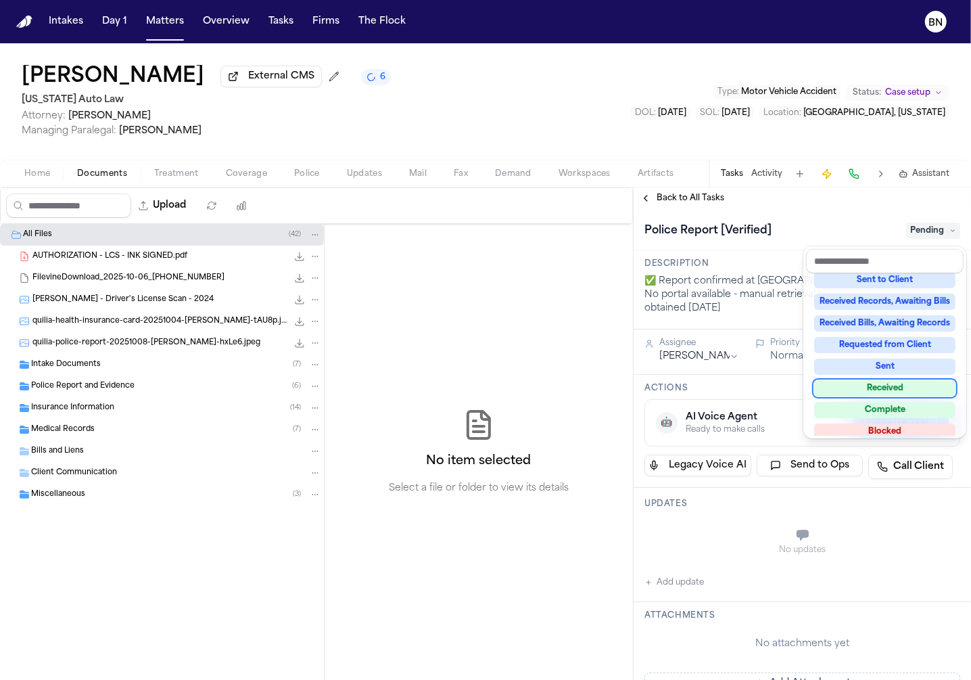
scroll to position [178, 0]
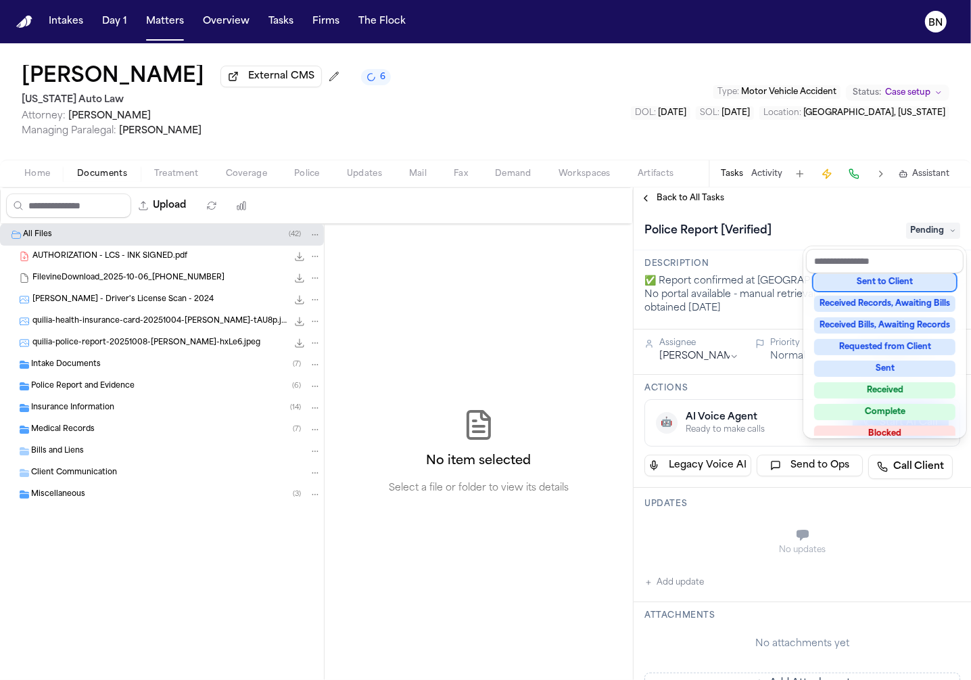
click at [645, 227] on div "Police Report [Verified] Pending" at bounding box center [803, 231] width 316 height 22
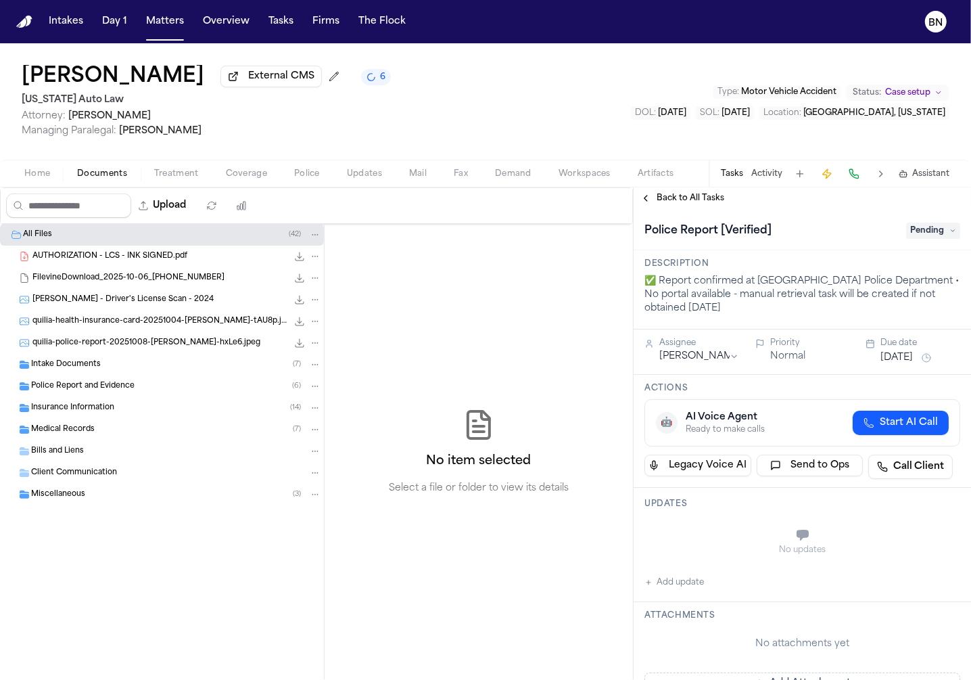
click at [645, 198] on span "Back to All Tasks" at bounding box center [691, 198] width 68 height 11
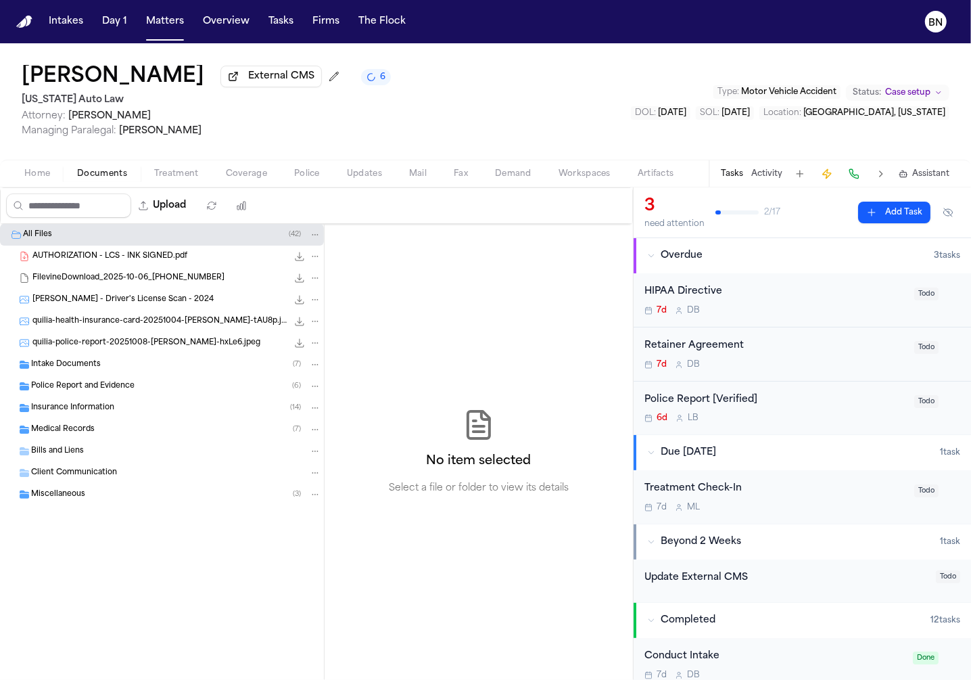
click at [645, 398] on div "Police Report [Verified]" at bounding box center [776, 400] width 262 height 16
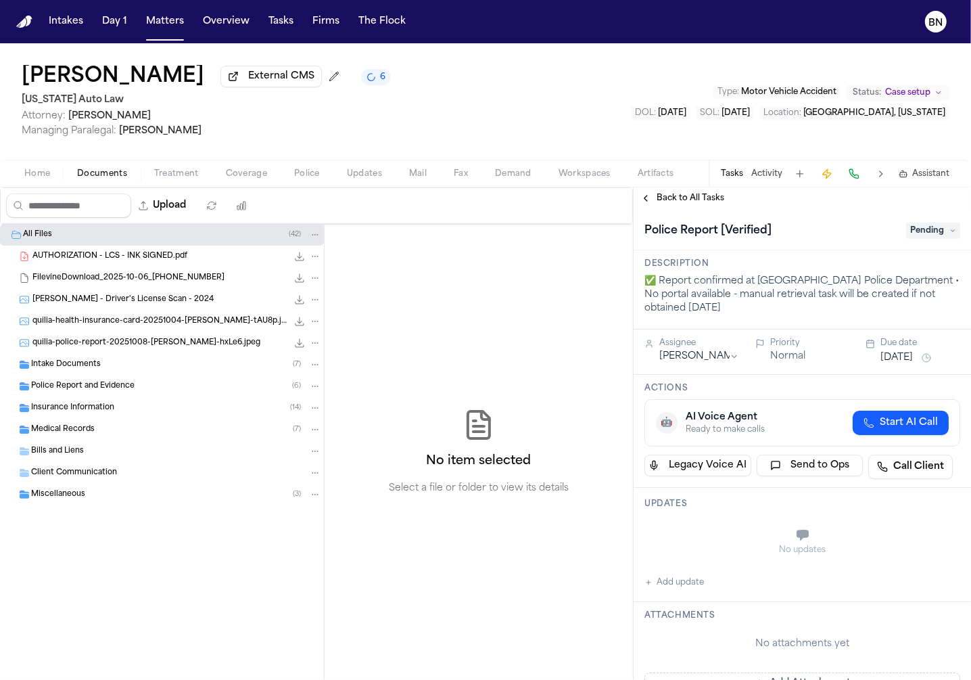
click at [645, 198] on button "Back to All Tasks" at bounding box center [682, 198] width 97 height 11
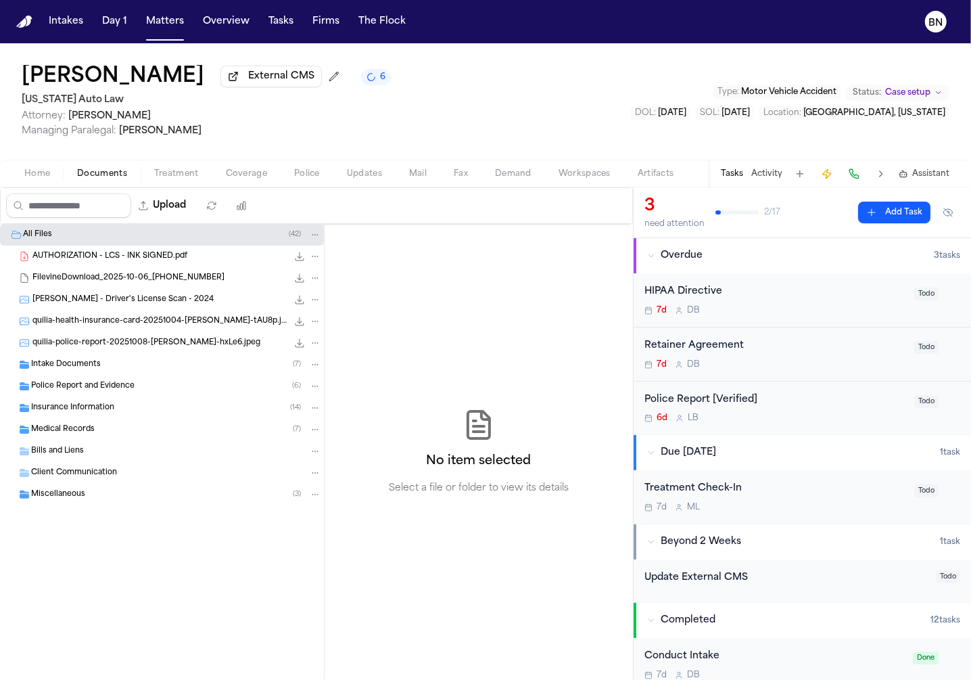
click at [645, 352] on div "Retainer Agreement" at bounding box center [776, 346] width 262 height 16
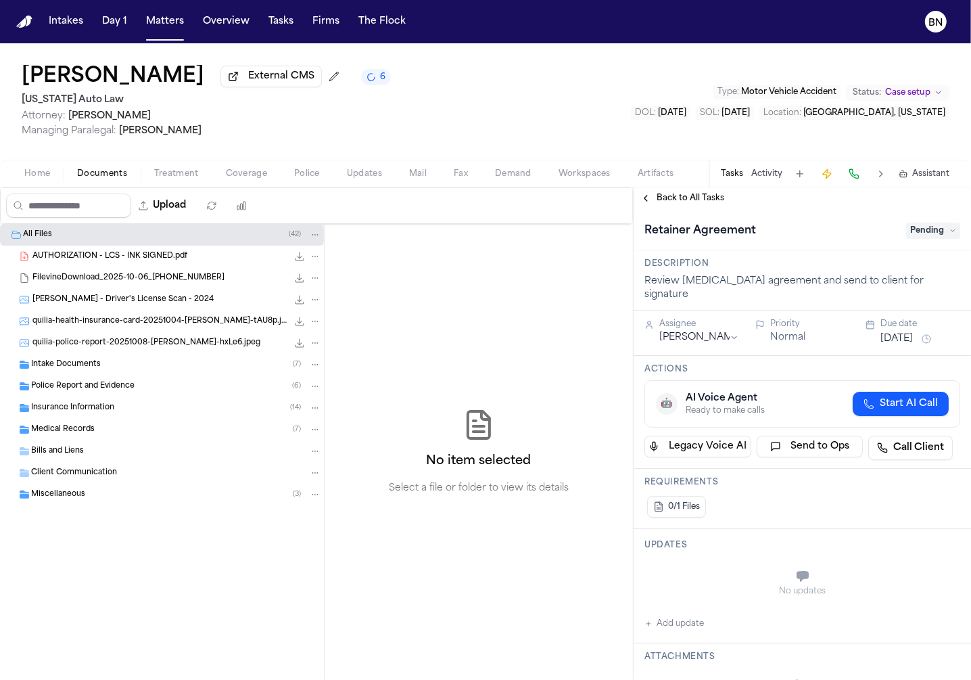
click at [645, 230] on span "Pending" at bounding box center [934, 231] width 54 height 16
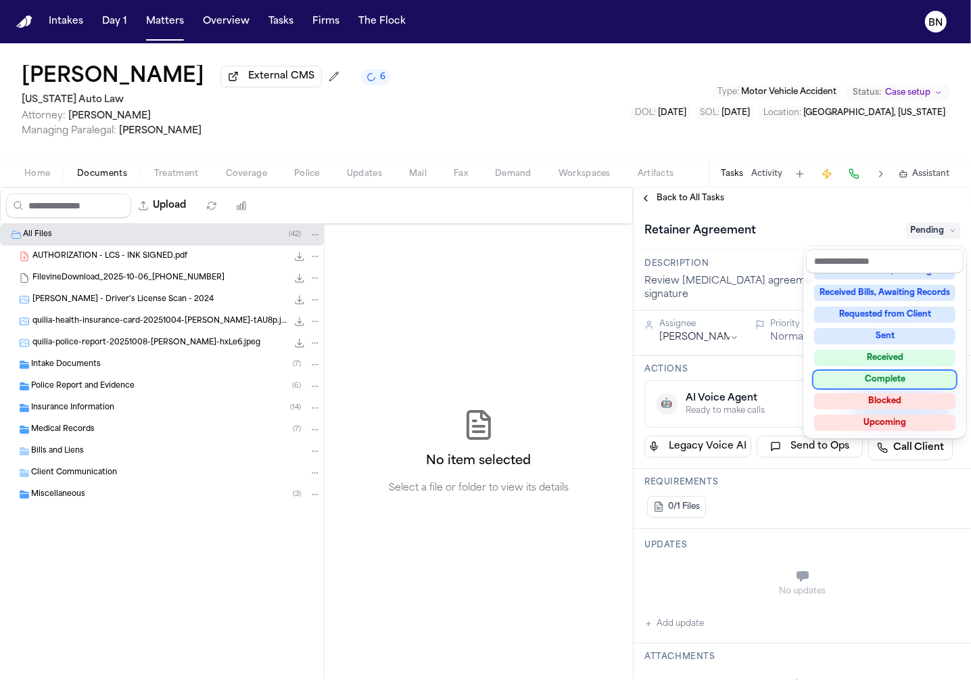
click at [645, 381] on div "Complete" at bounding box center [885, 379] width 141 height 16
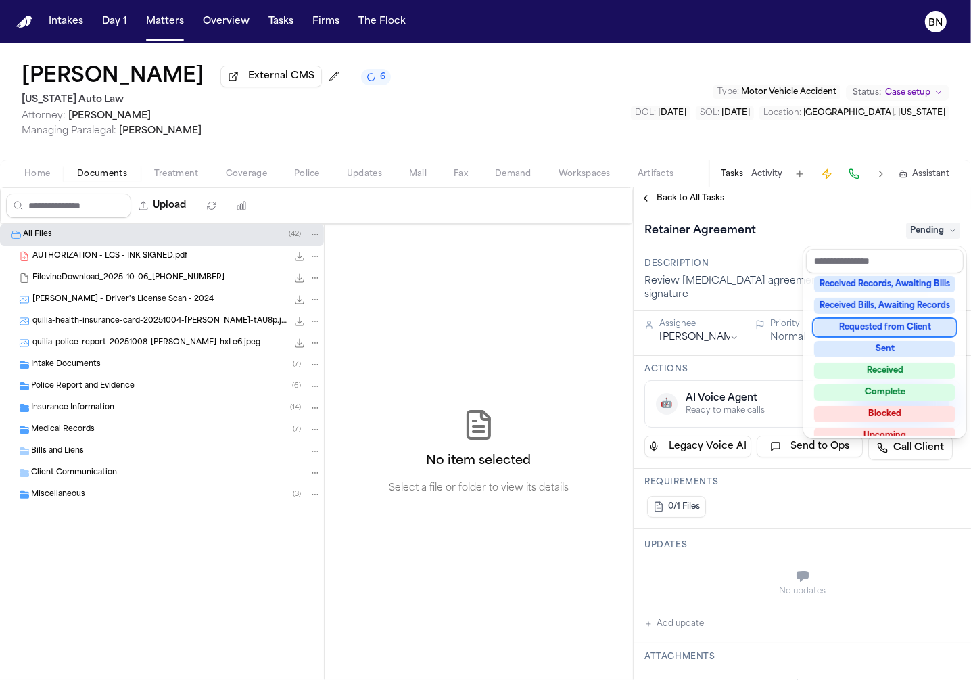
click at [645, 213] on div "[MEDICAL_DATA] Agreement Pending" at bounding box center [803, 229] width 338 height 41
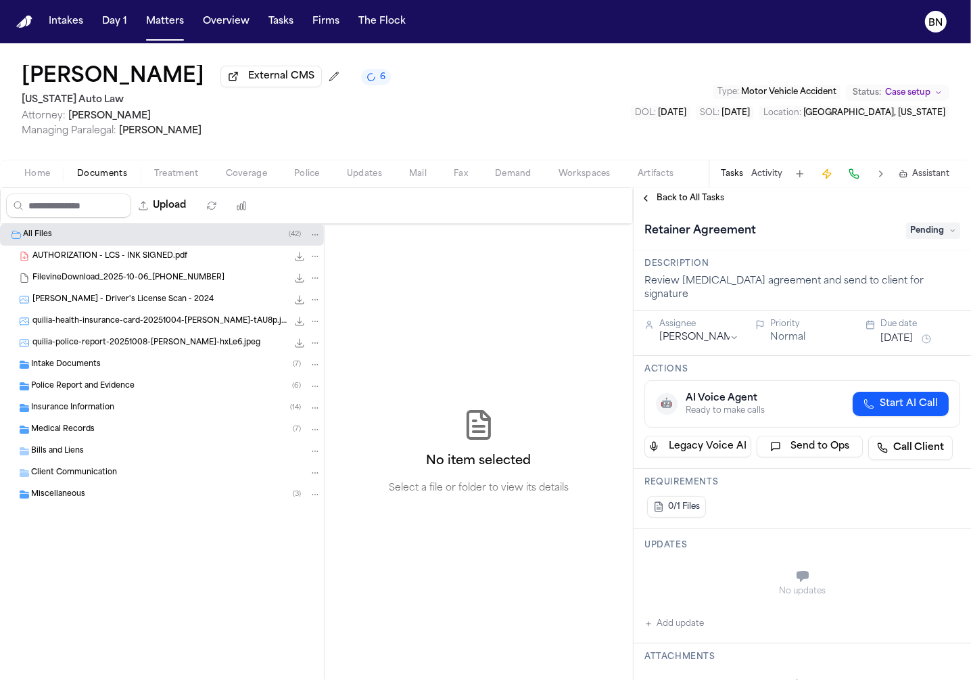
click at [645, 203] on span "Back to All Tasks" at bounding box center [691, 198] width 68 height 11
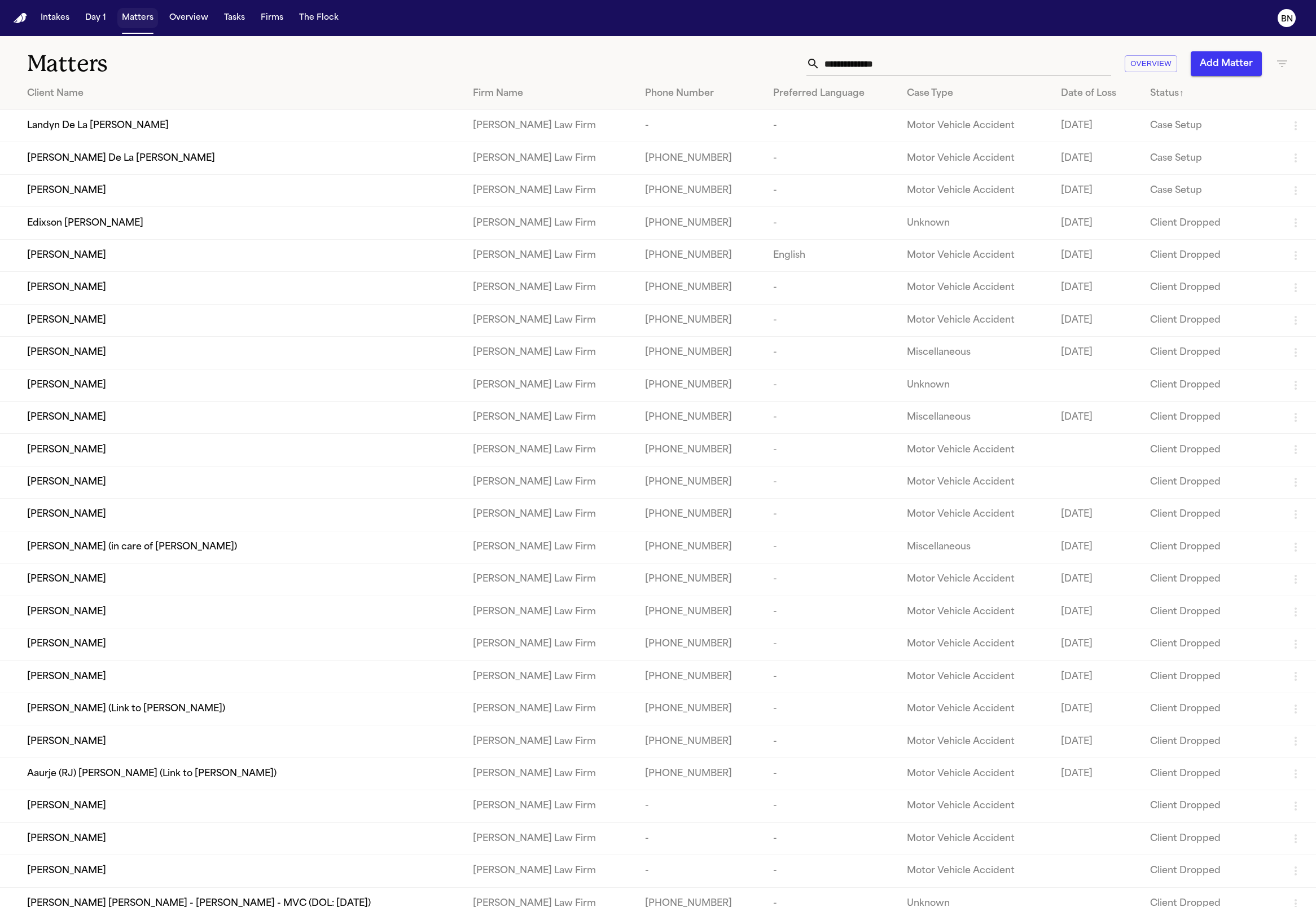
click at [130, 25] on button "Matters" at bounding box center [138, 18] width 41 height 20
click at [382, 114] on td "Landyn De La [PERSON_NAME]" at bounding box center [232, 126] width 464 height 33
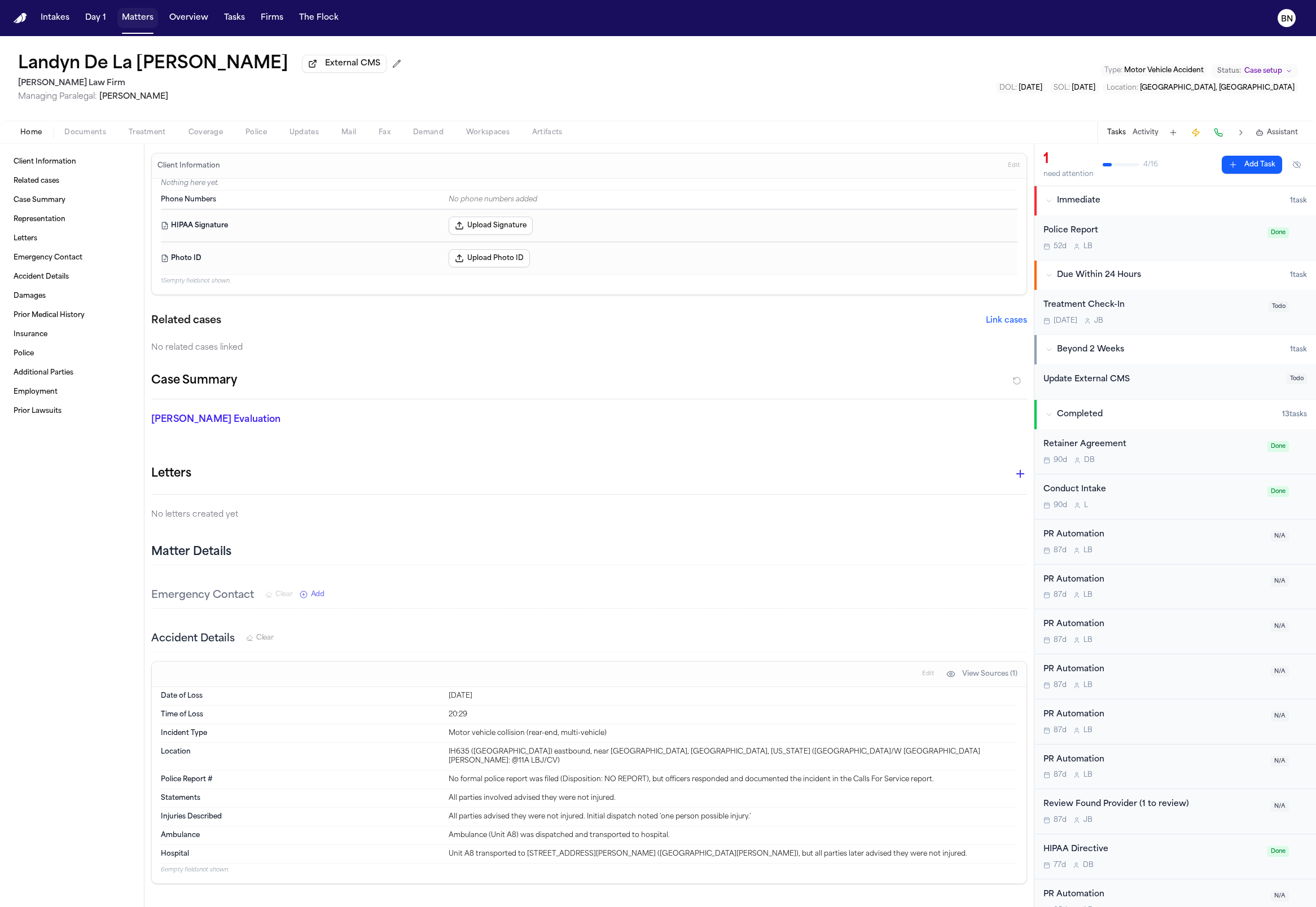
click at [138, 14] on button "Matters" at bounding box center [138, 18] width 41 height 20
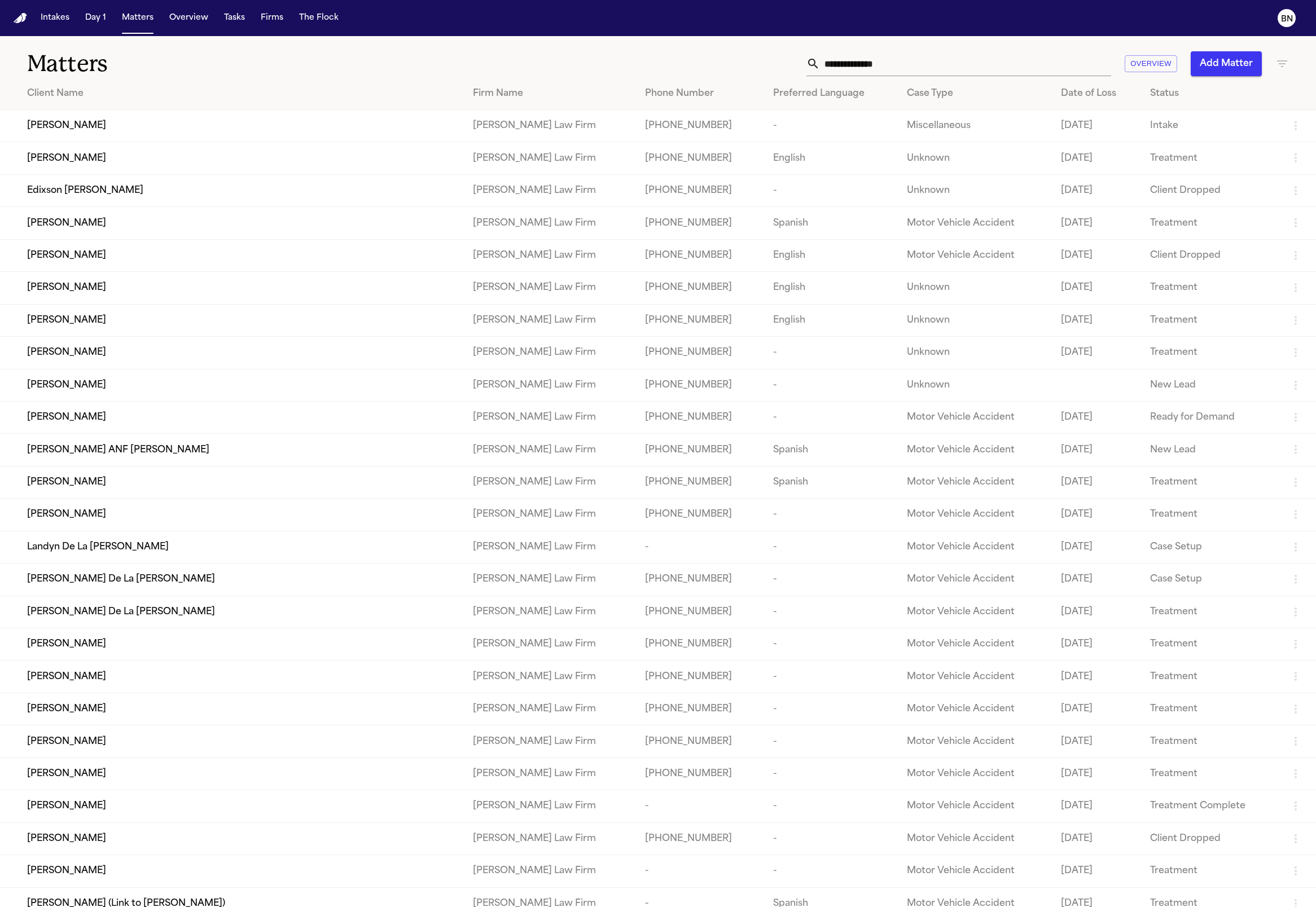
click at [841, 68] on input "text" at bounding box center [965, 64] width 291 height 25
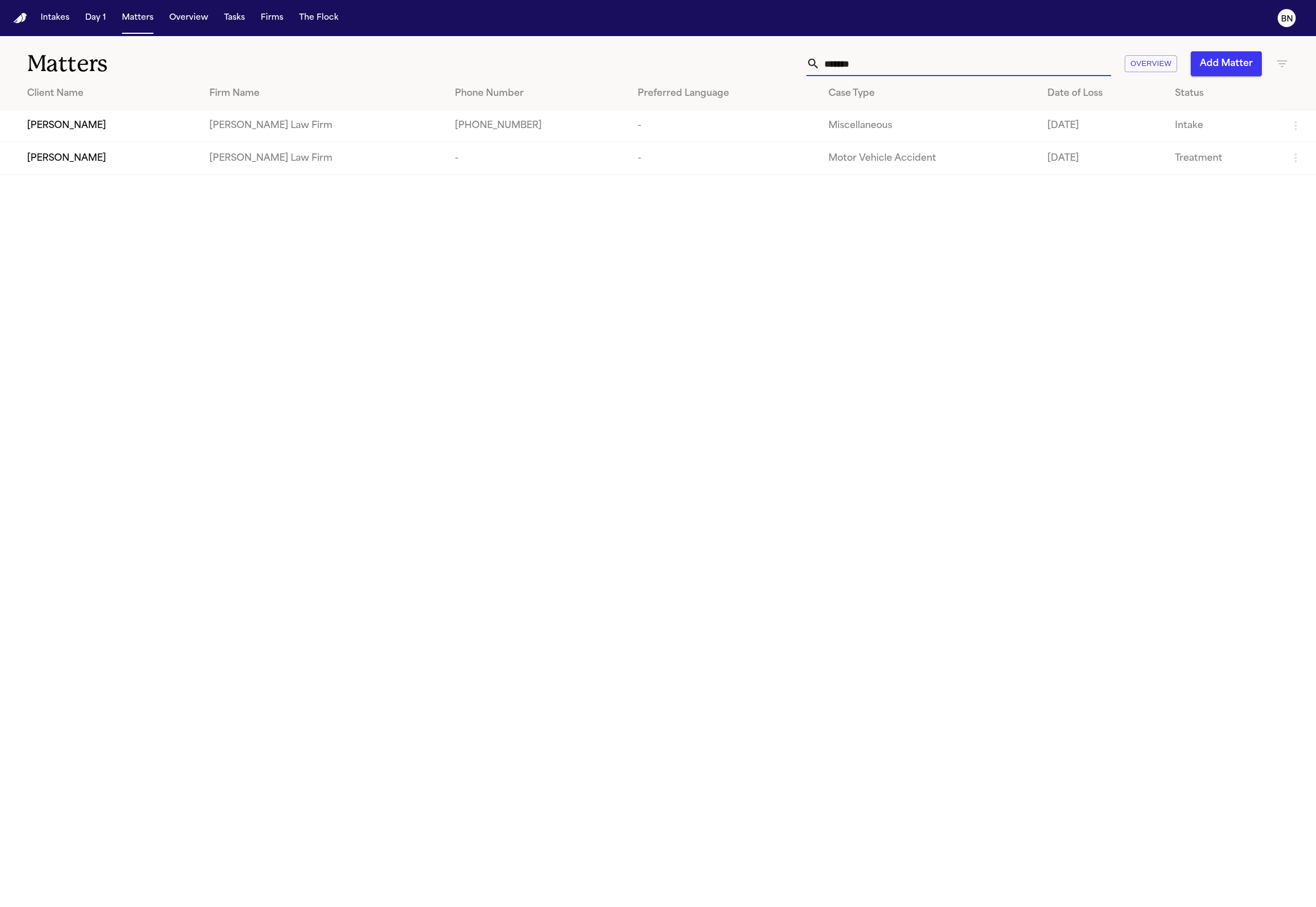
type input "*******"
click at [84, 123] on span "[PERSON_NAME]" at bounding box center [66, 126] width 79 height 13
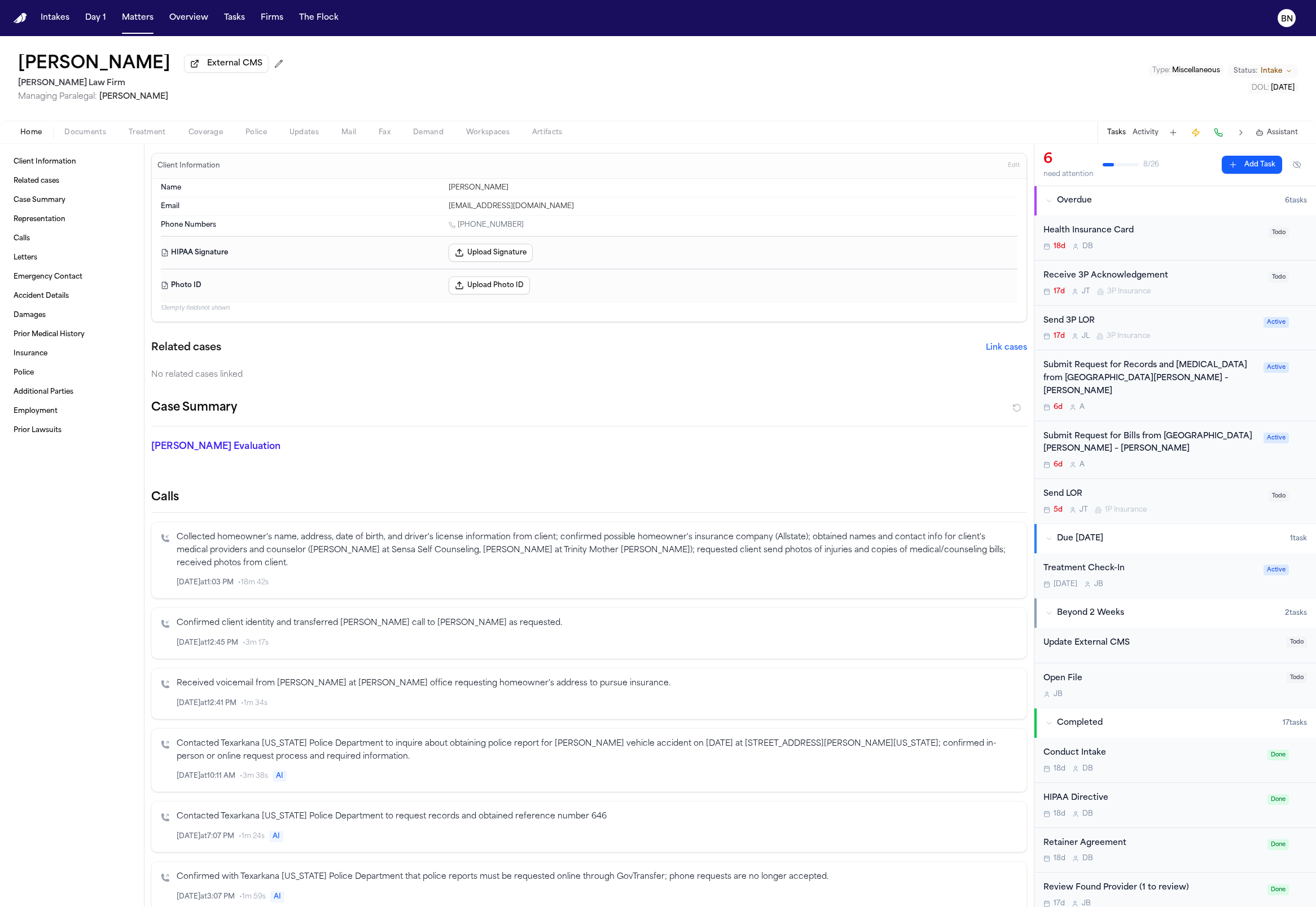
click at [1007, 164] on span "Edit" at bounding box center [1013, 165] width 12 height 8
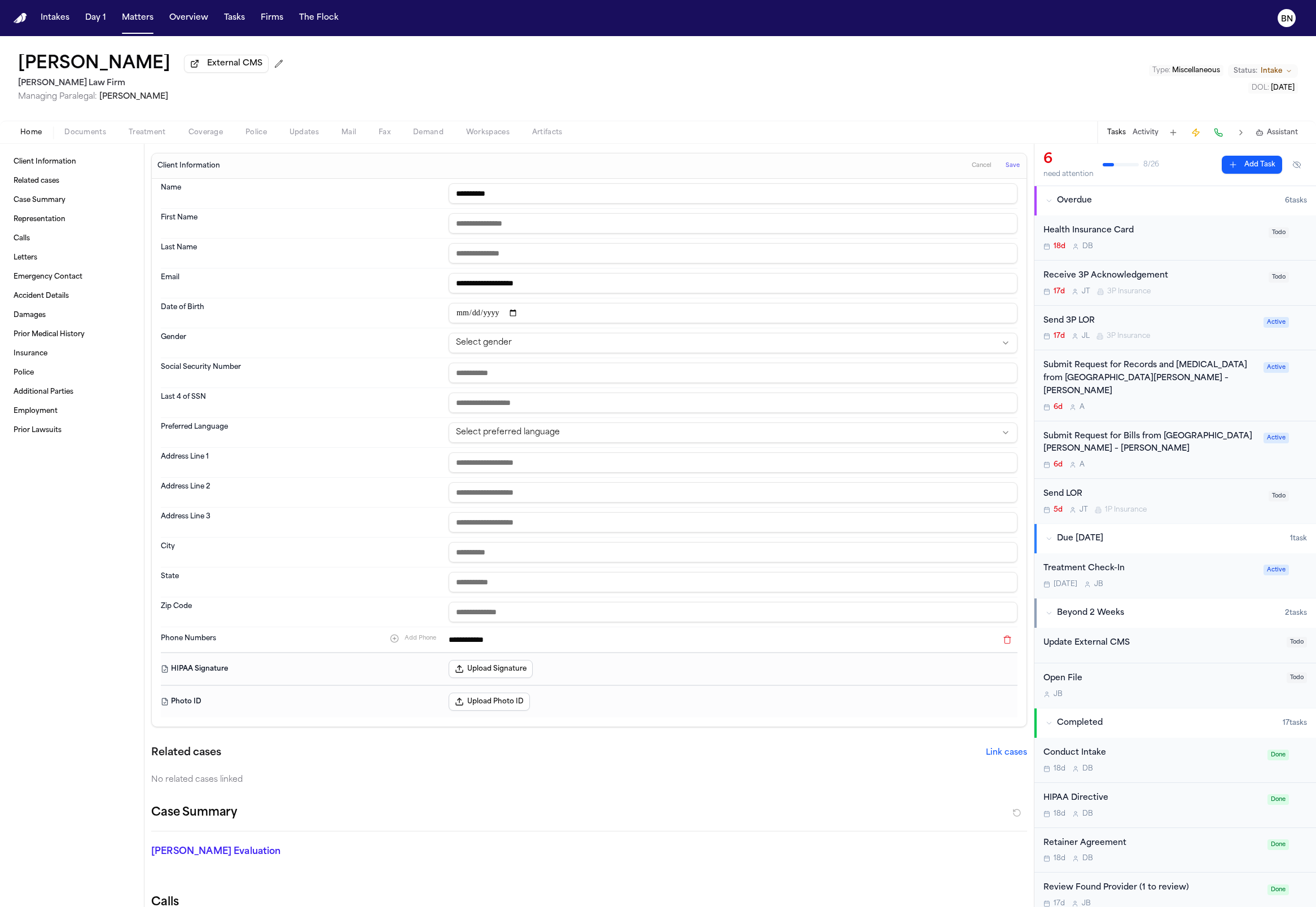
click at [78, 124] on div "Home Documents Treatment Coverage Police Updates Mail Fax Demand Workspaces Art…" at bounding box center [658, 132] width 1316 height 23
click at [78, 137] on span "Documents" at bounding box center [85, 133] width 42 height 9
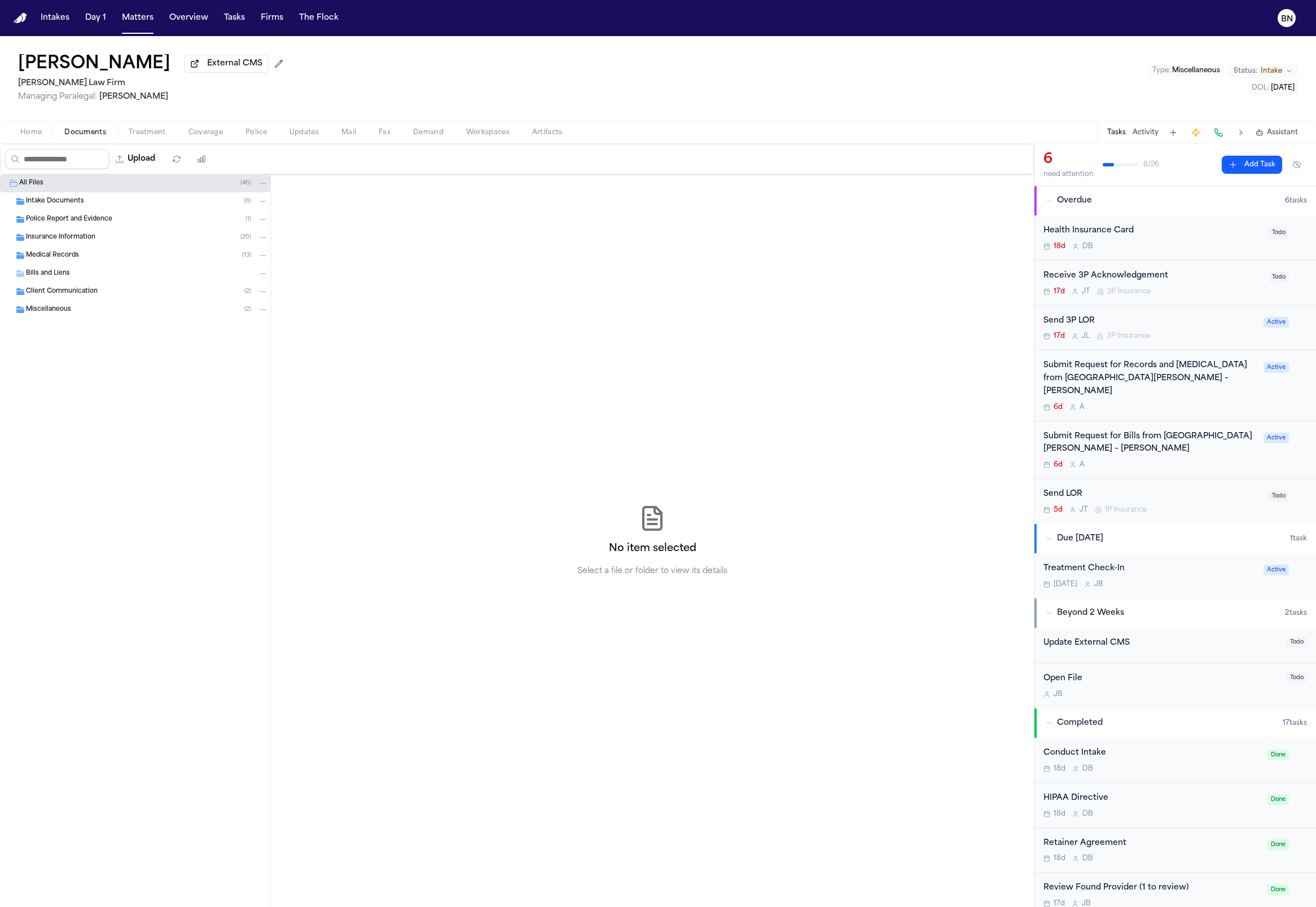
click at [143, 239] on div "Insurance Information ( 20 )" at bounding box center [147, 238] width 242 height 10
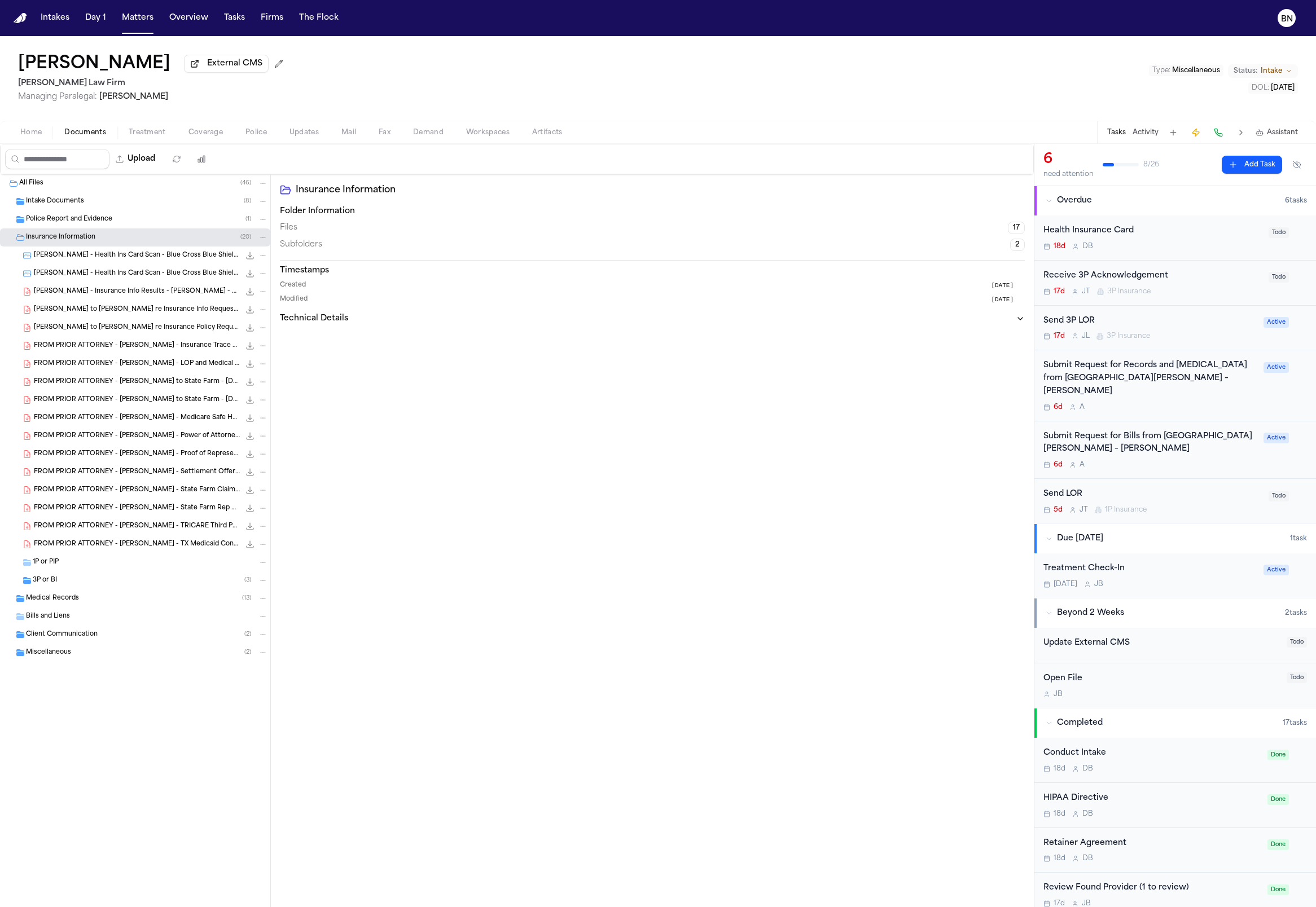
click at [159, 207] on div "Intake Documents ( 8 )" at bounding box center [147, 201] width 242 height 10
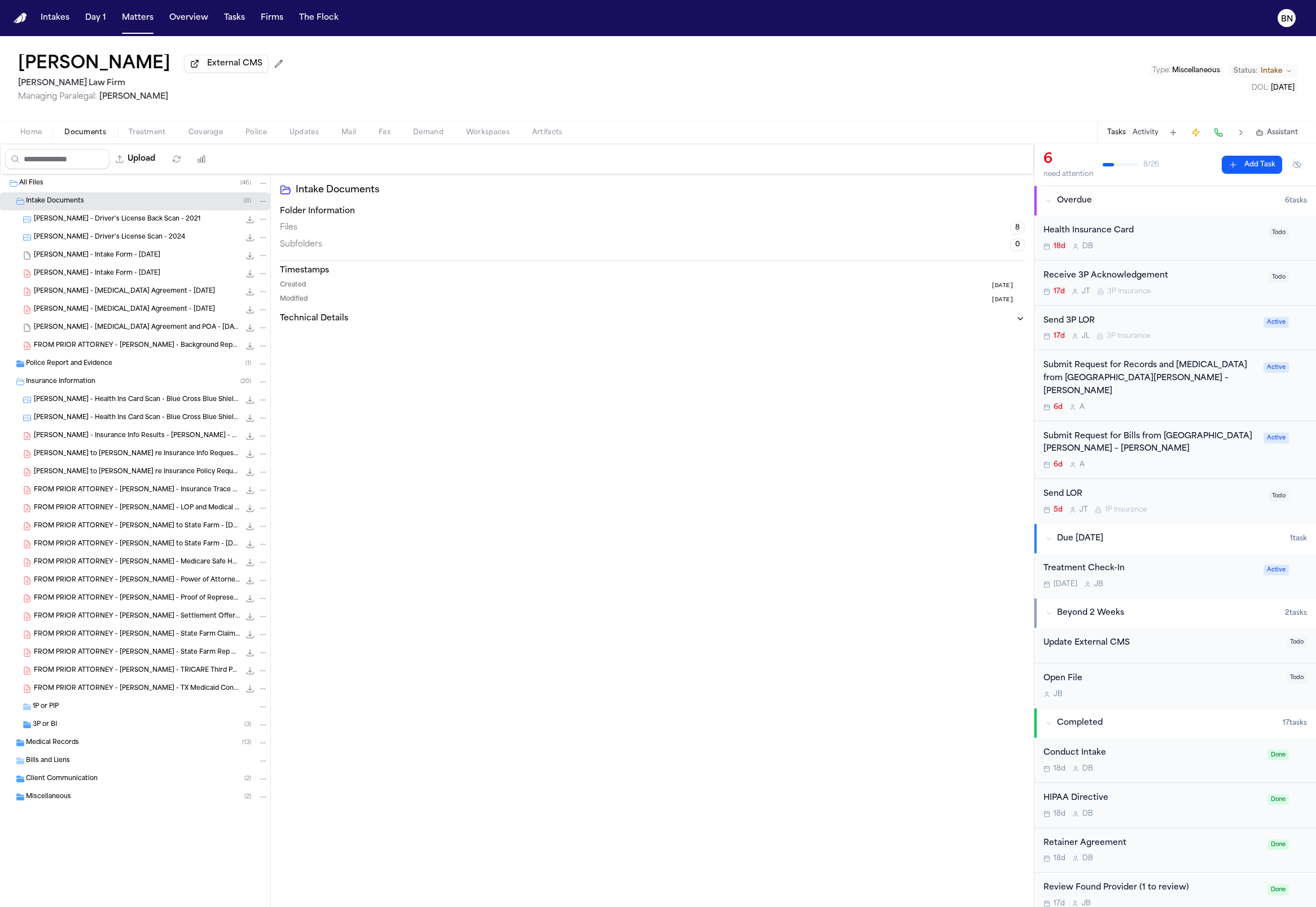
click at [294, 142] on div "Home Documents Treatment Coverage Police Updates Mail Fax Demand Workspaces Art…" at bounding box center [658, 132] width 1316 height 23
click at [298, 142] on div "Home Documents Treatment Coverage Police Updates Mail Fax Demand Workspaces Art…" at bounding box center [658, 132] width 1316 height 23
click at [299, 141] on div "Home Documents Treatment Coverage Police Updates Mail Fax Demand Workspaces Art…" at bounding box center [658, 132] width 1316 height 23
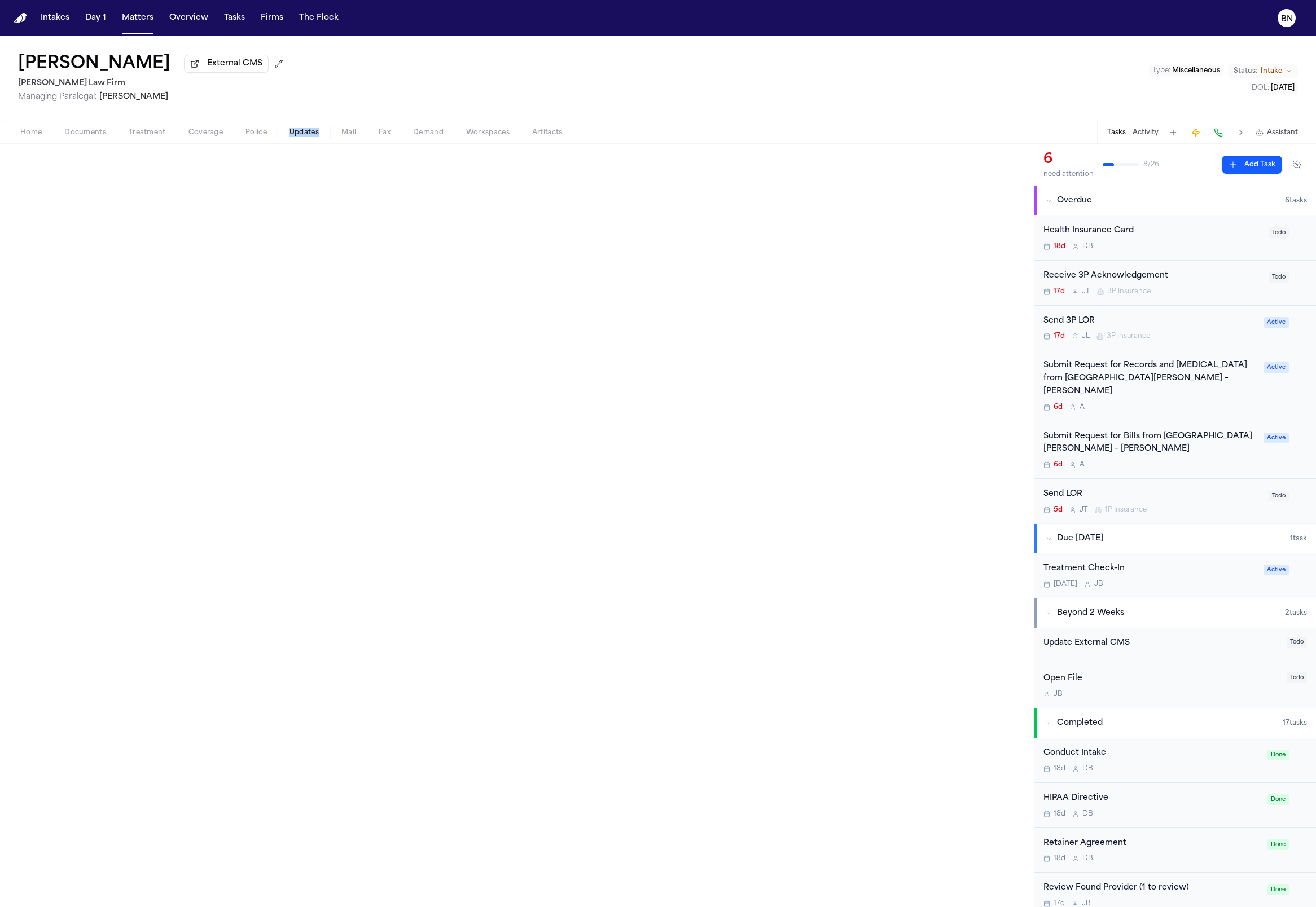
click at [299, 132] on span "Updates" at bounding box center [304, 133] width 29 height 9
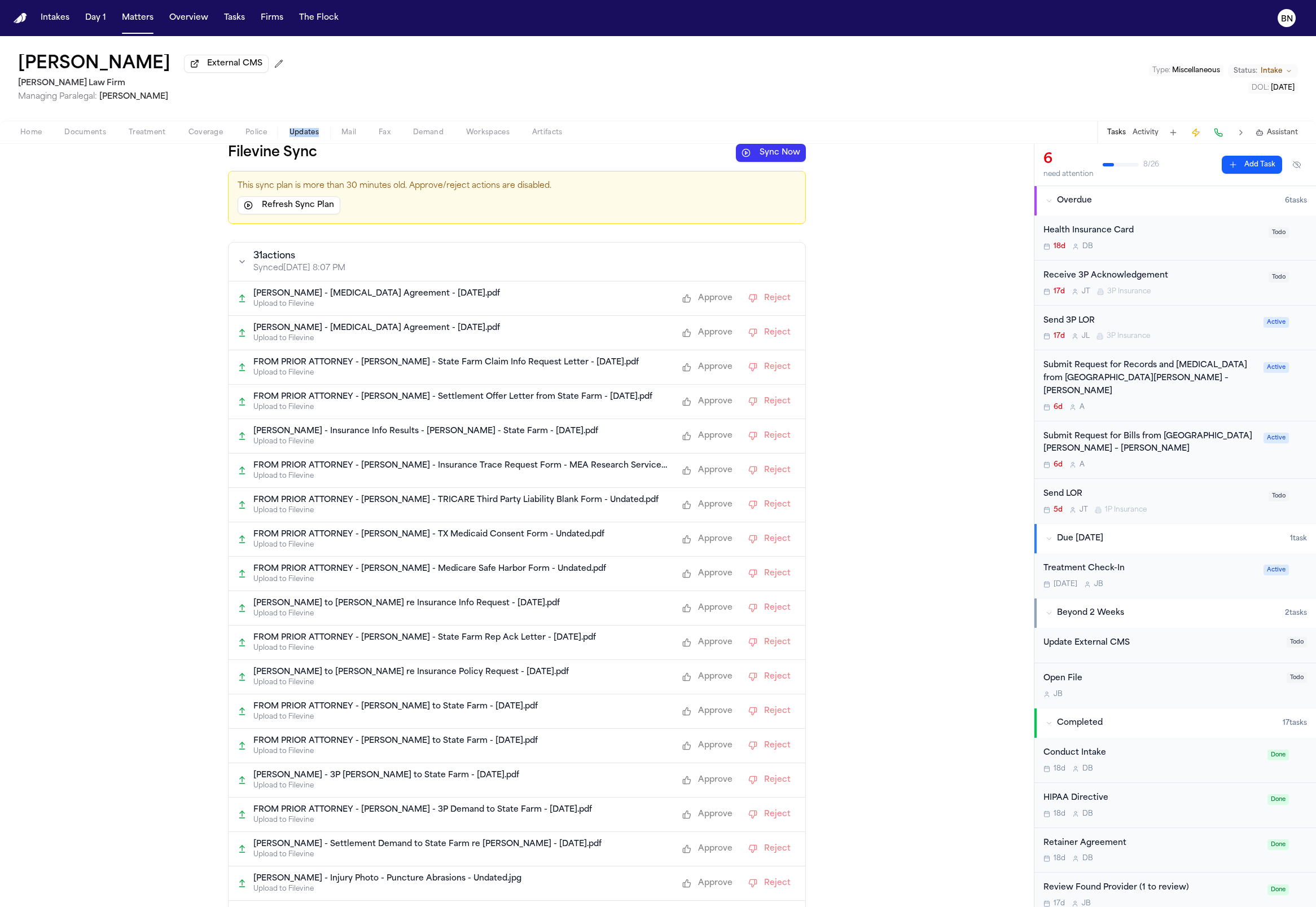
click at [71, 137] on span "Documents" at bounding box center [85, 133] width 42 height 9
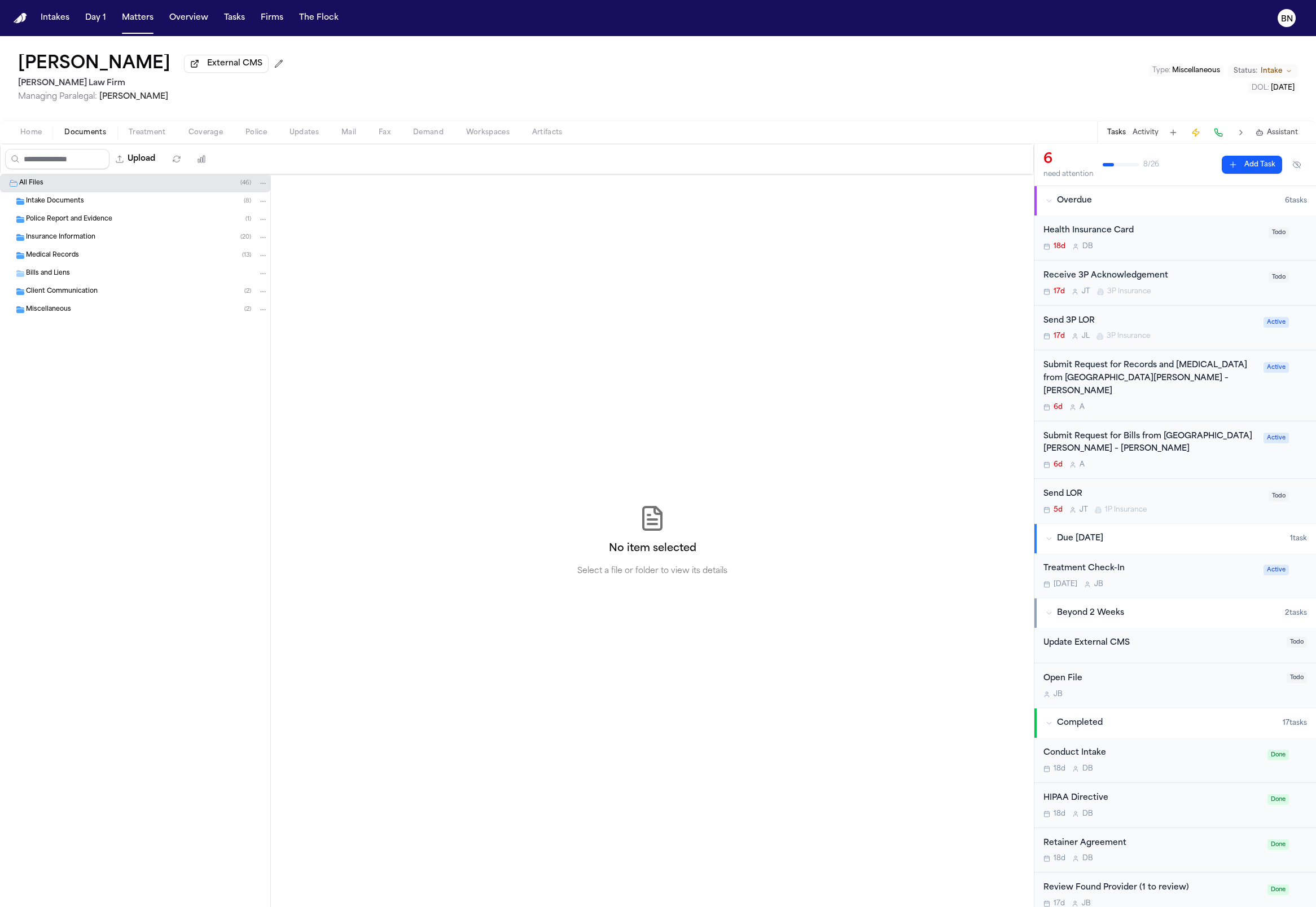
click at [71, 186] on div "All Files ( 46 )" at bounding box center [143, 183] width 249 height 10
click at [73, 202] on span "Intake Documents" at bounding box center [55, 202] width 58 height 10
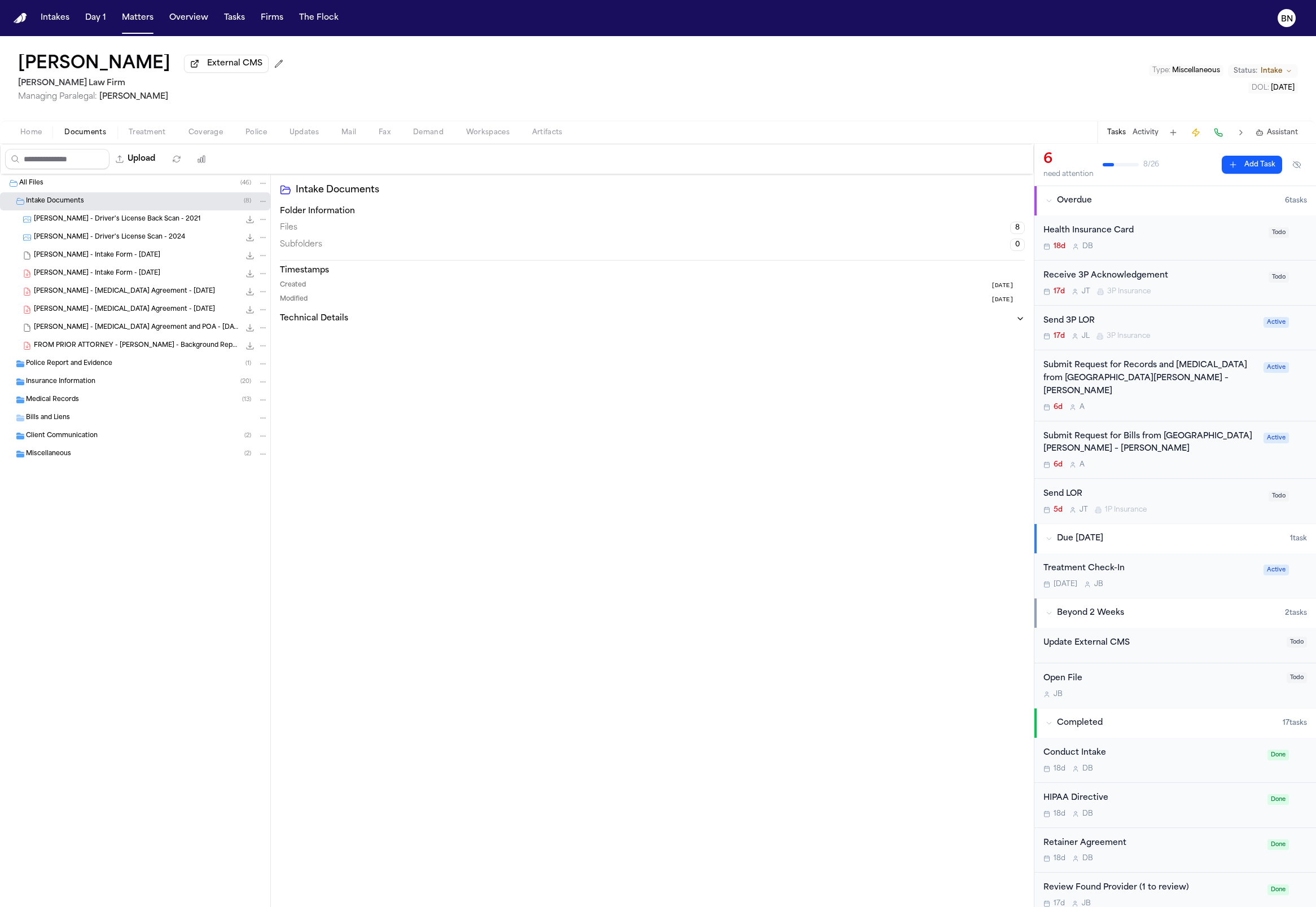
click at [101, 363] on span "Police Report and Evidence" at bounding box center [69, 364] width 87 height 10
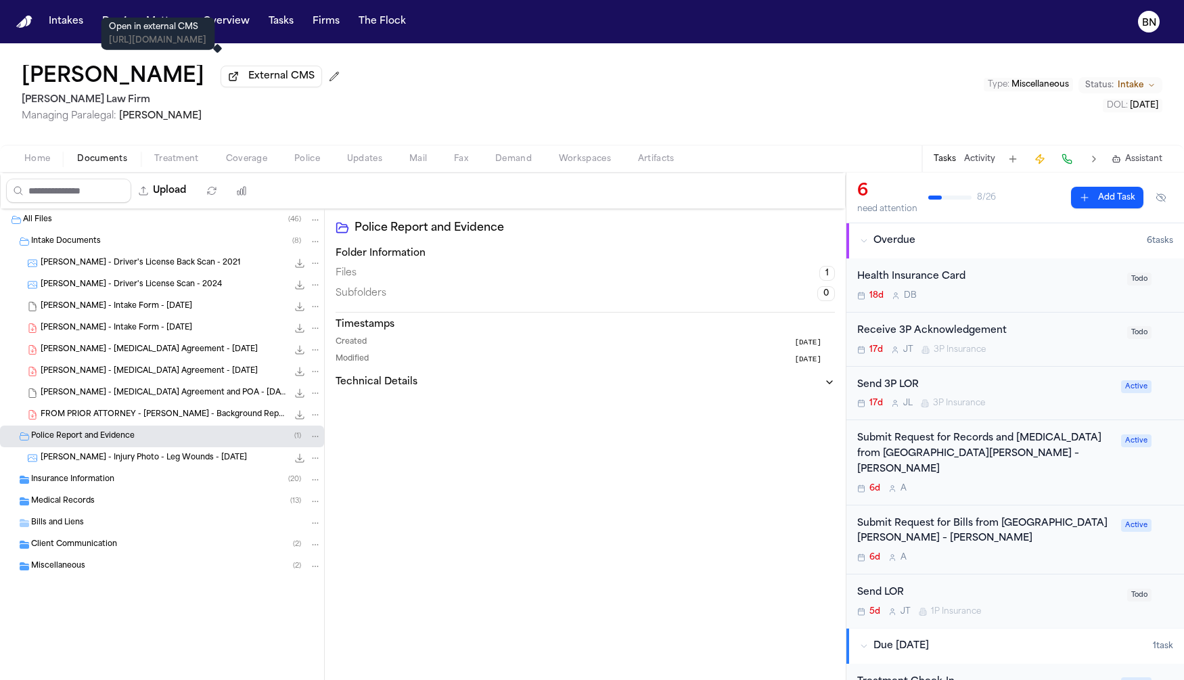
click at [181, 38] on p "[URL][DOMAIN_NAME]" at bounding box center [157, 40] width 97 height 11
click at [171, 14] on button "Matters" at bounding box center [165, 21] width 49 height 24
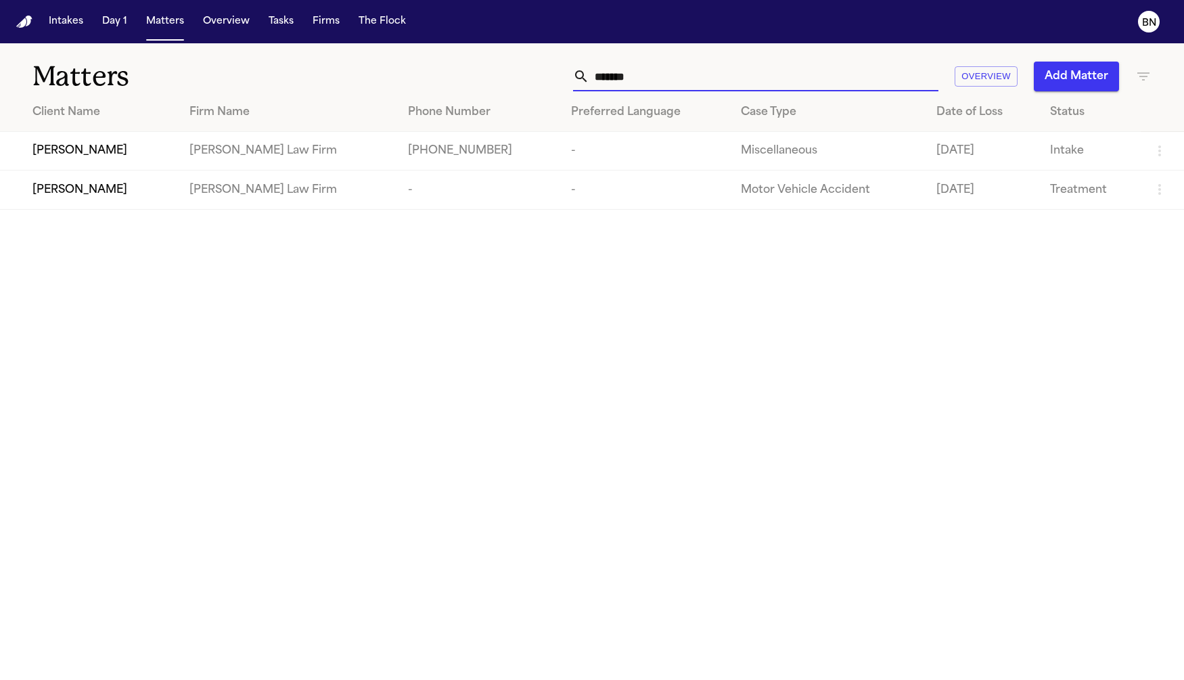
click at [609, 72] on input "*******" at bounding box center [763, 77] width 349 height 30
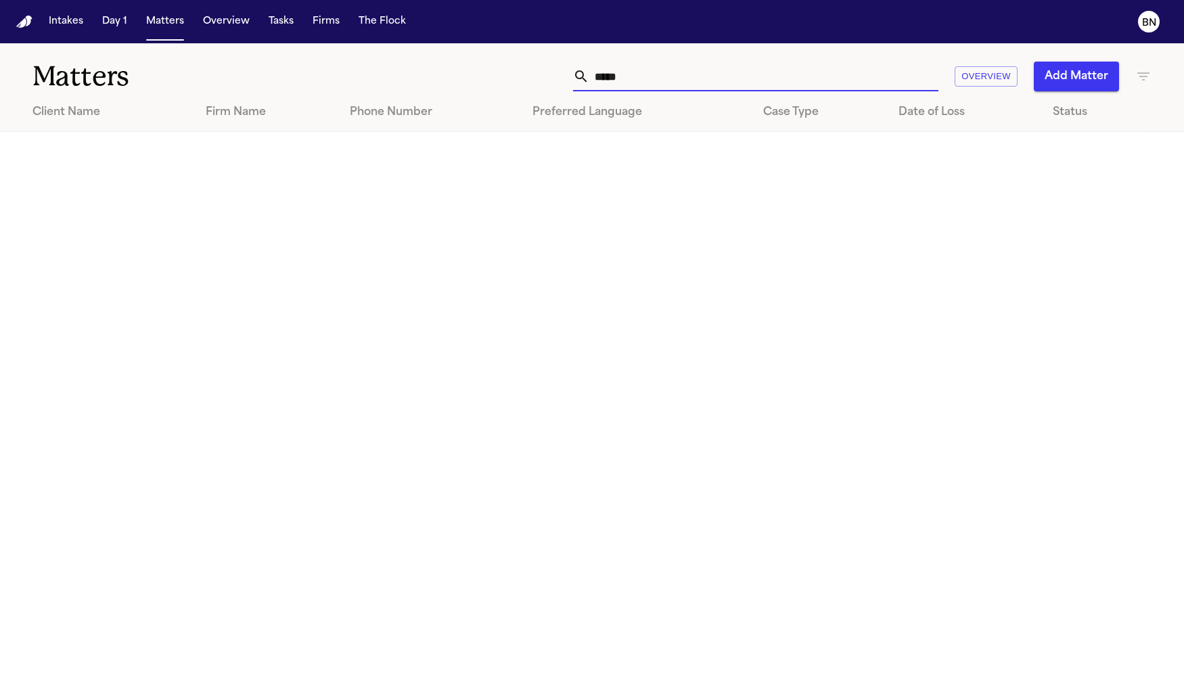
type input "******"
type input "*****"
click at [1145, 71] on icon "button" at bounding box center [1143, 76] width 16 height 16
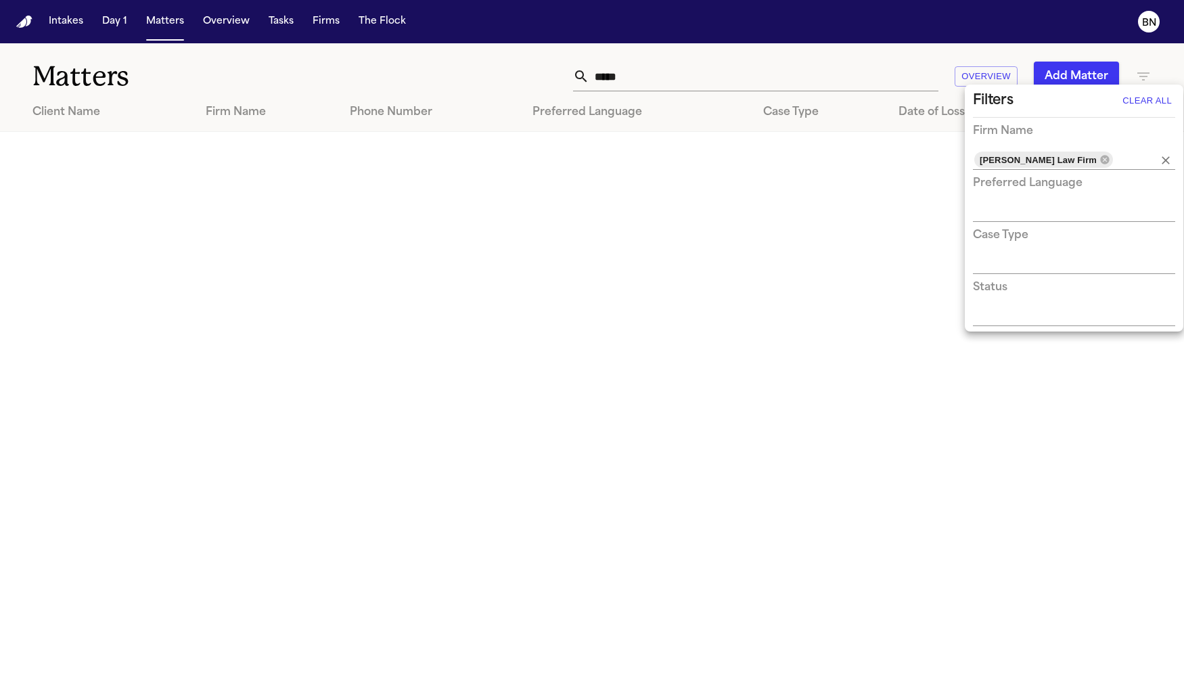
click at [1063, 164] on div "[PERSON_NAME] Law Firm" at bounding box center [1074, 160] width 202 height 20
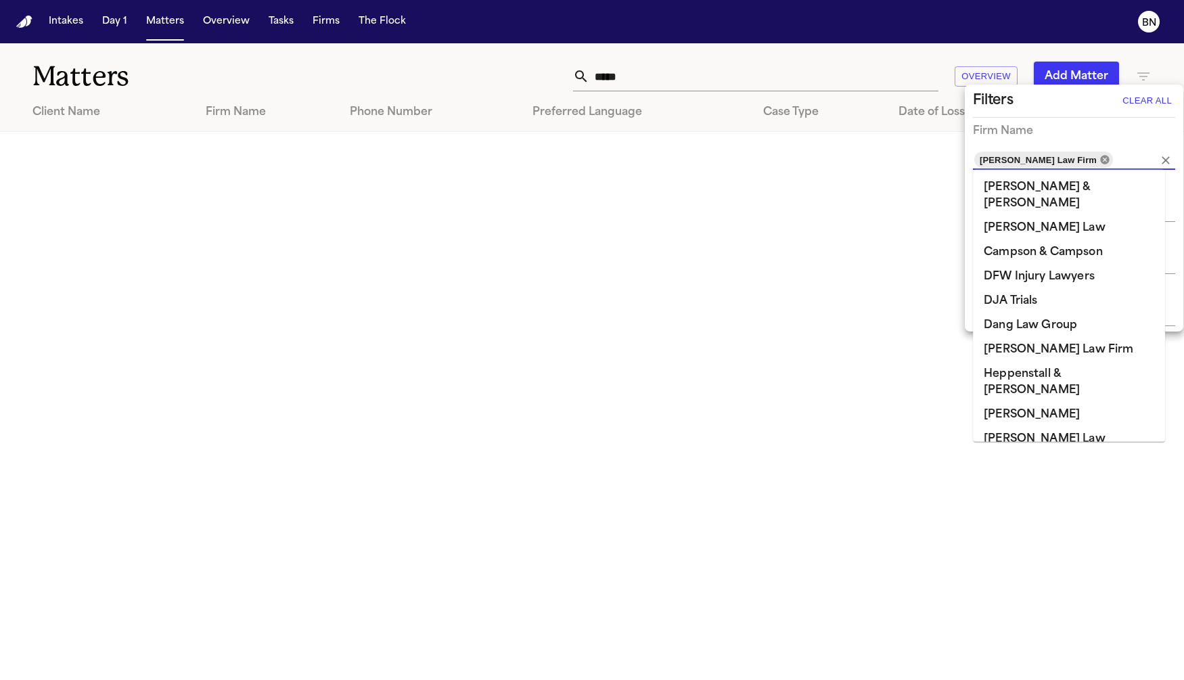
click at [1059, 163] on div "[PERSON_NAME] Law Firm" at bounding box center [1043, 160] width 139 height 16
click at [1099, 160] on icon at bounding box center [1104, 159] width 11 height 11
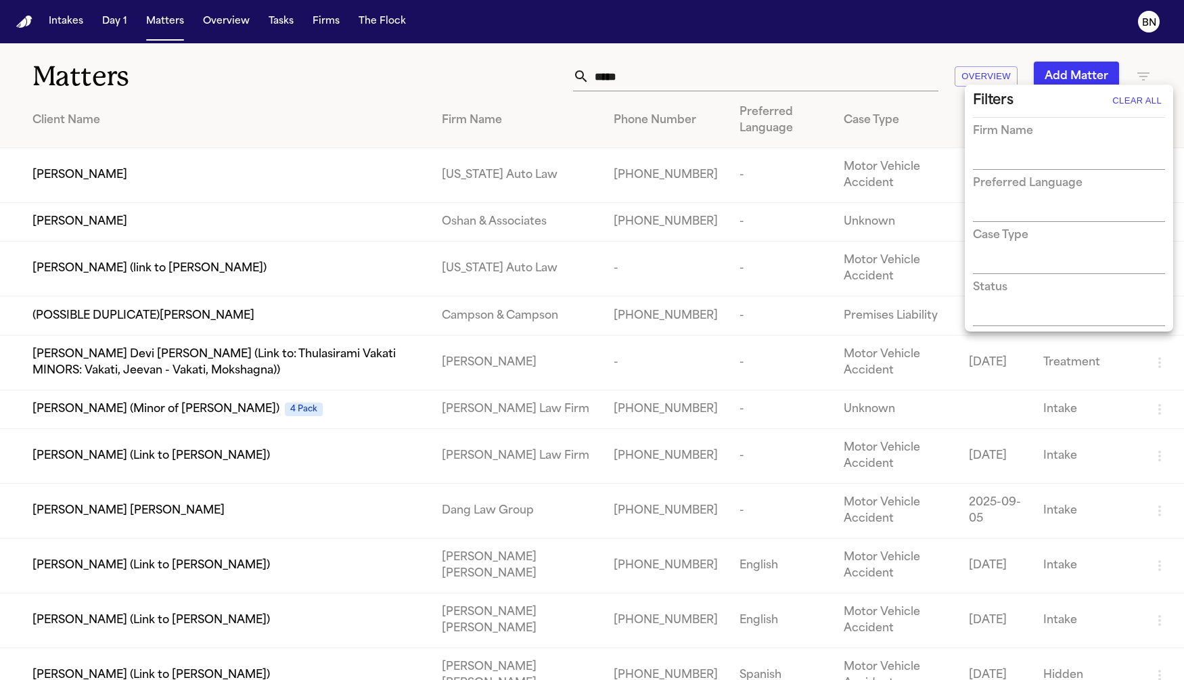
click at [620, 126] on div at bounding box center [592, 340] width 1184 height 680
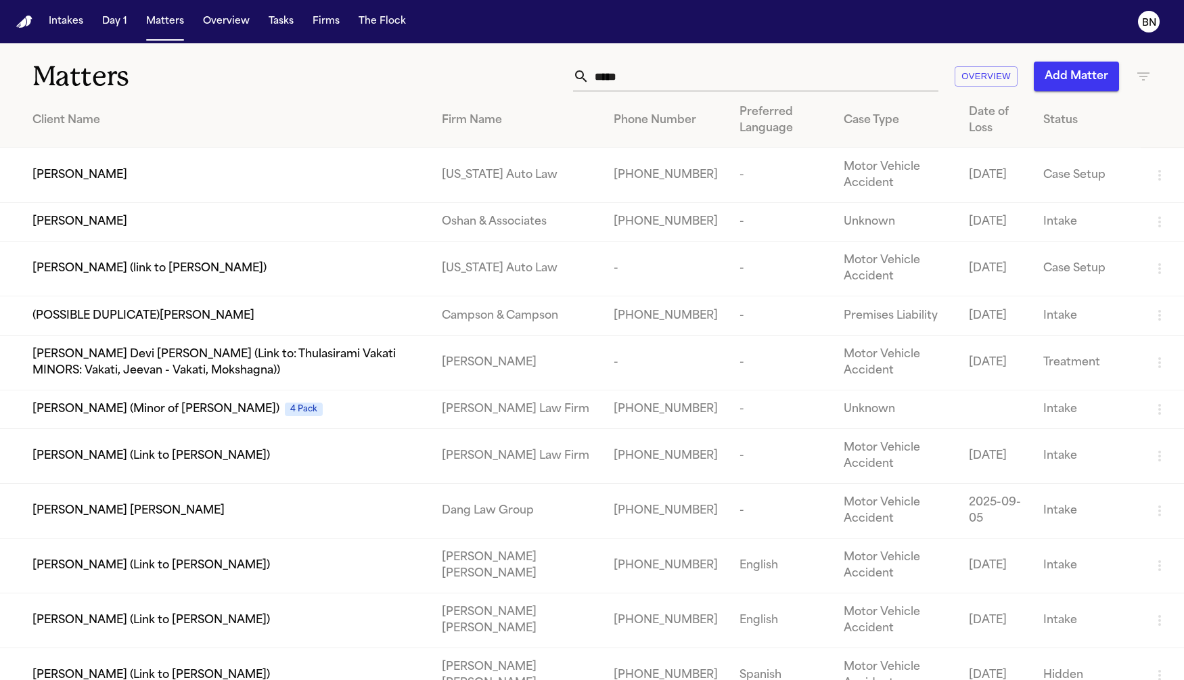
click at [315, 180] on div "[PERSON_NAME]" at bounding box center [226, 175] width 388 height 16
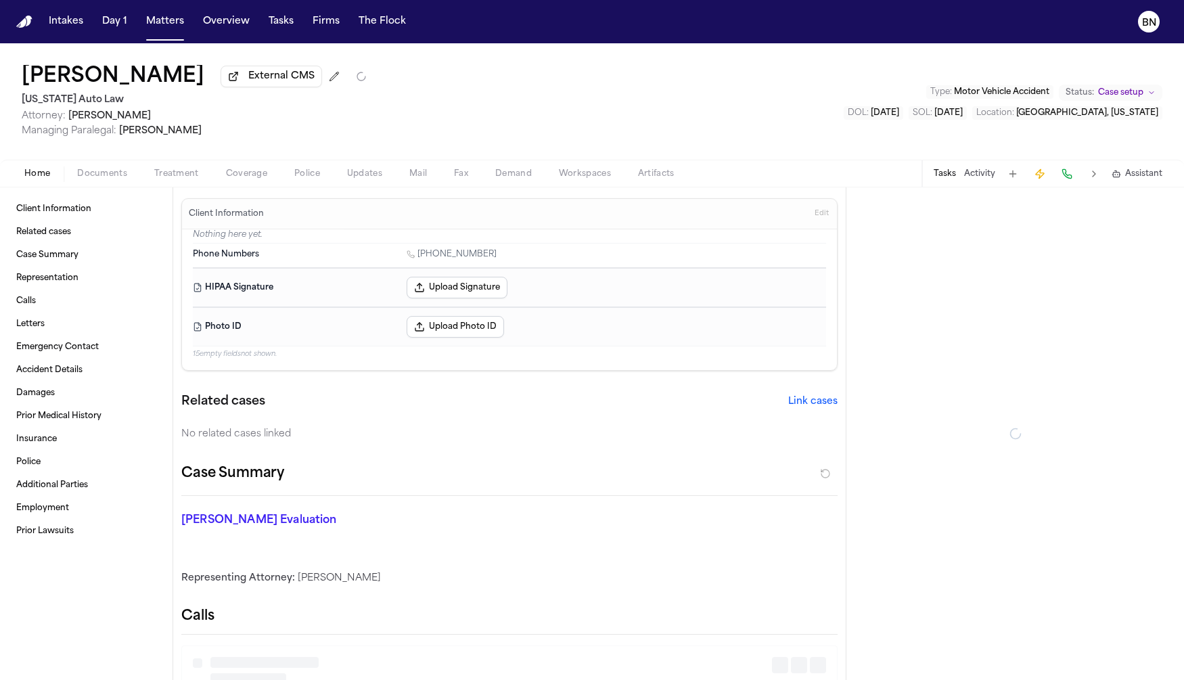
click at [234, 175] on span "Coverage" at bounding box center [246, 173] width 41 height 11
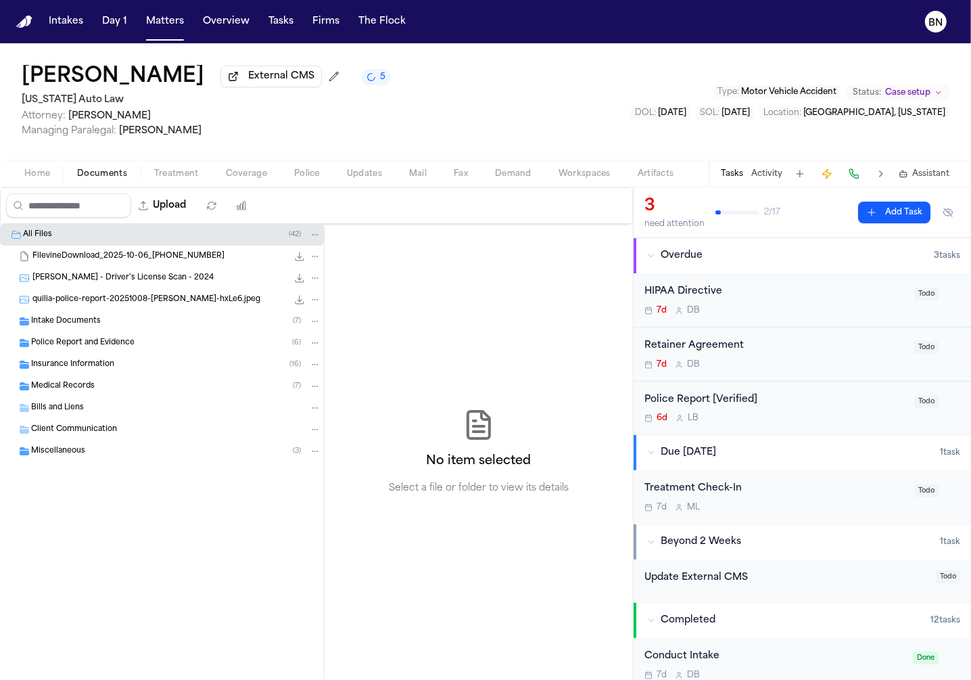
click at [787, 398] on div "Police Report [Verified]" at bounding box center [776, 400] width 262 height 16
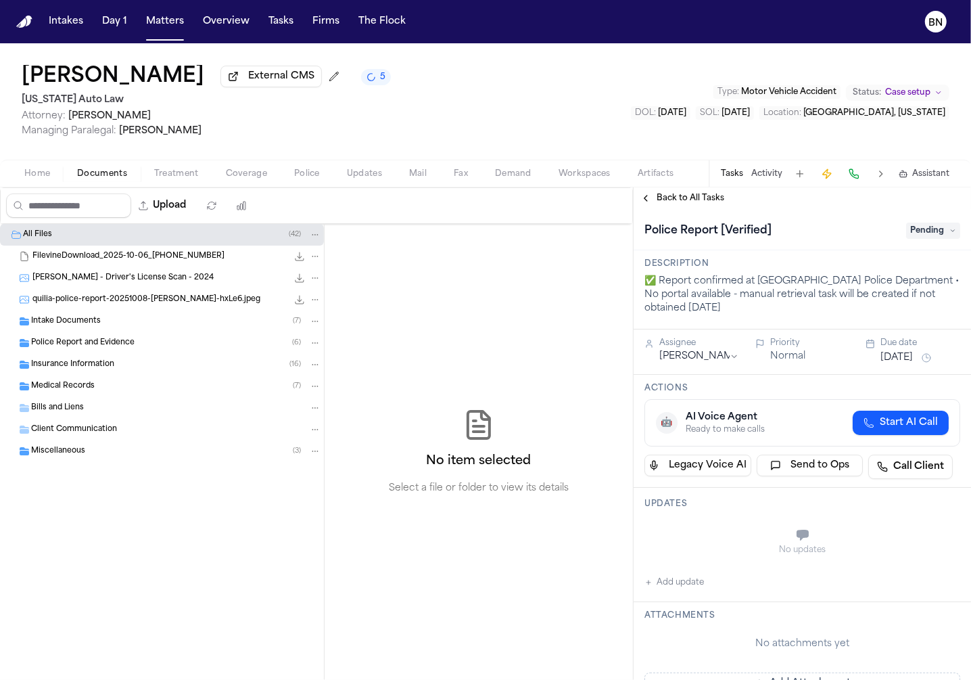
click at [919, 229] on span "Pending" at bounding box center [934, 231] width 54 height 16
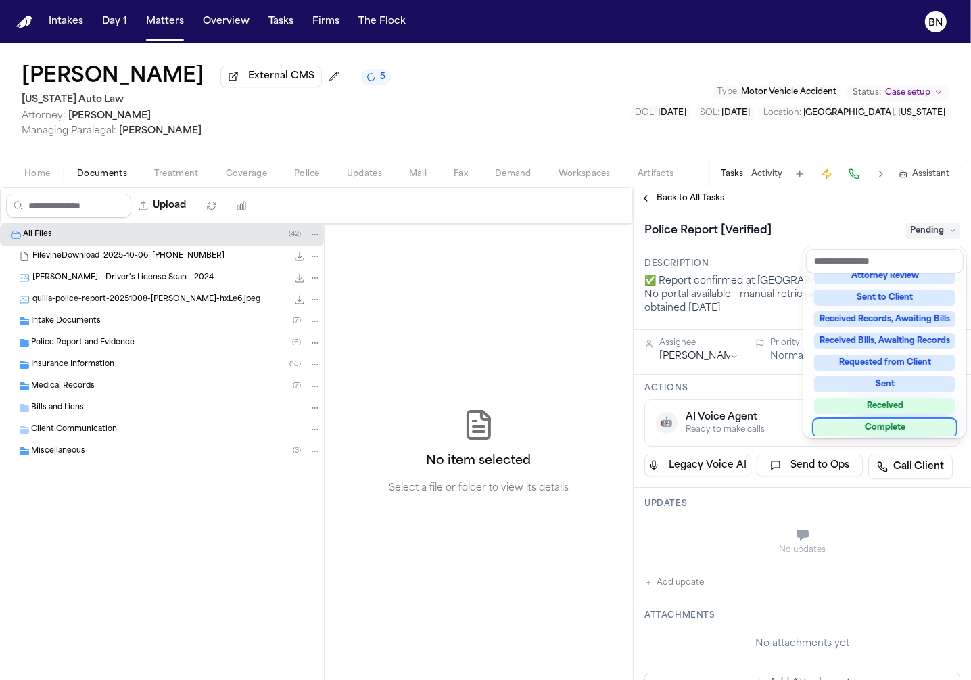
click at [905, 428] on div "Complete" at bounding box center [885, 427] width 141 height 16
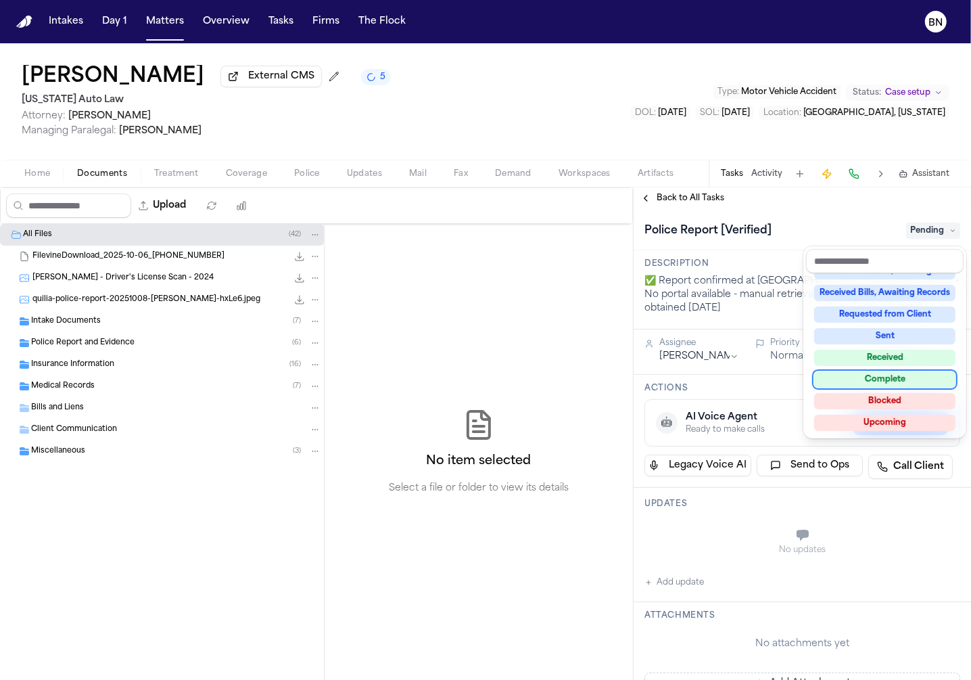
click at [881, 380] on div "Complete" at bounding box center [885, 379] width 141 height 16
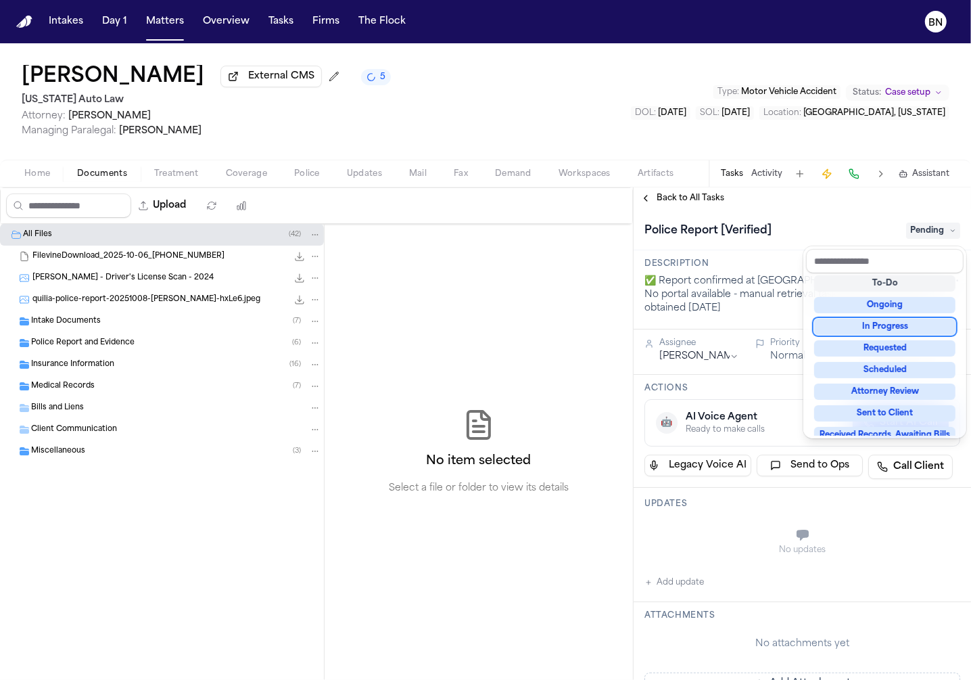
click at [729, 277] on div "**********" at bounding box center [803, 661] width 338 height 905
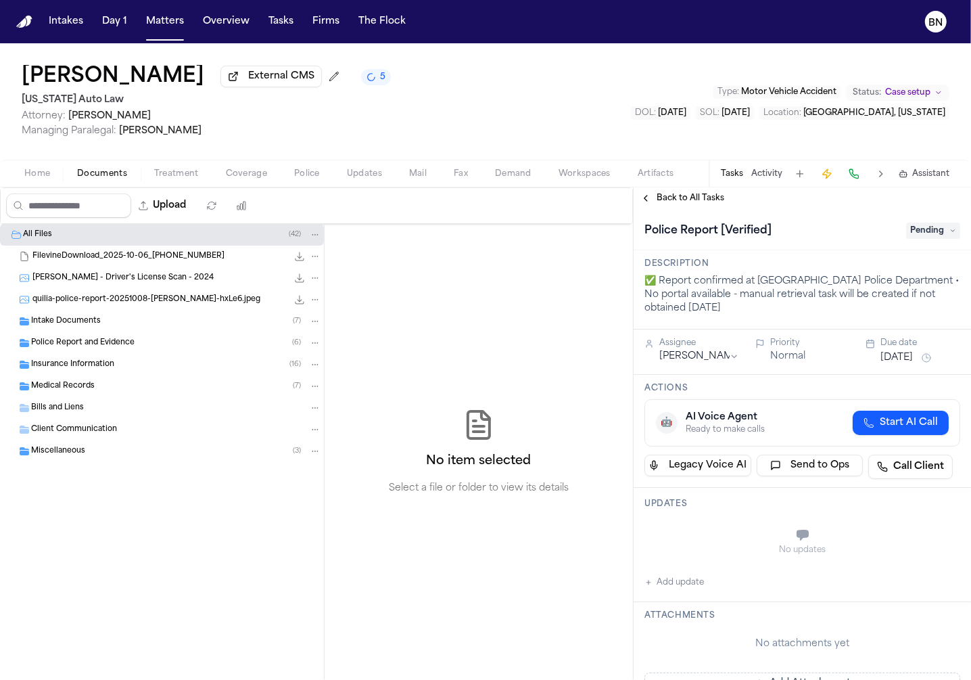
click at [893, 229] on div "Police Report [Verified] Pending" at bounding box center [803, 231] width 316 height 22
click at [727, 199] on button "Back to All Tasks" at bounding box center [682, 198] width 97 height 11
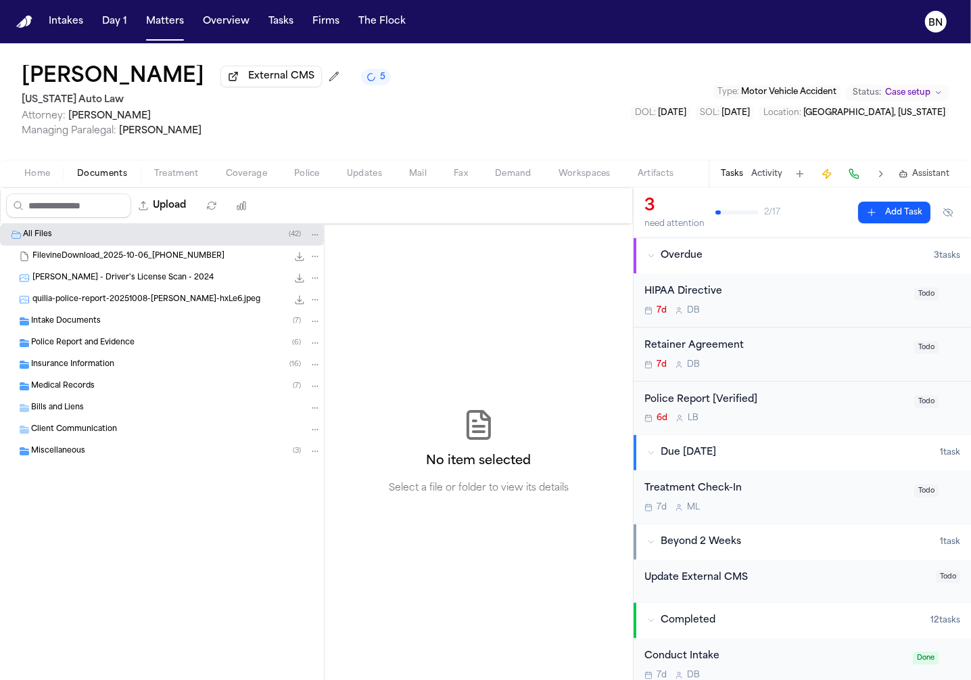
click at [915, 349] on span "Todo" at bounding box center [927, 347] width 24 height 13
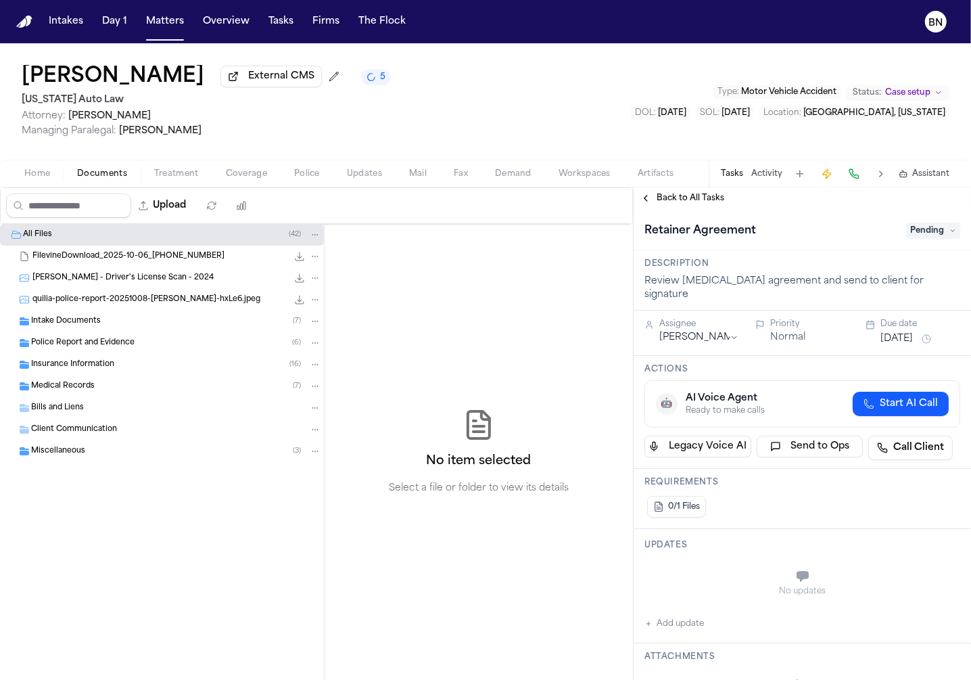
click at [924, 236] on span "Pending" at bounding box center [934, 231] width 54 height 16
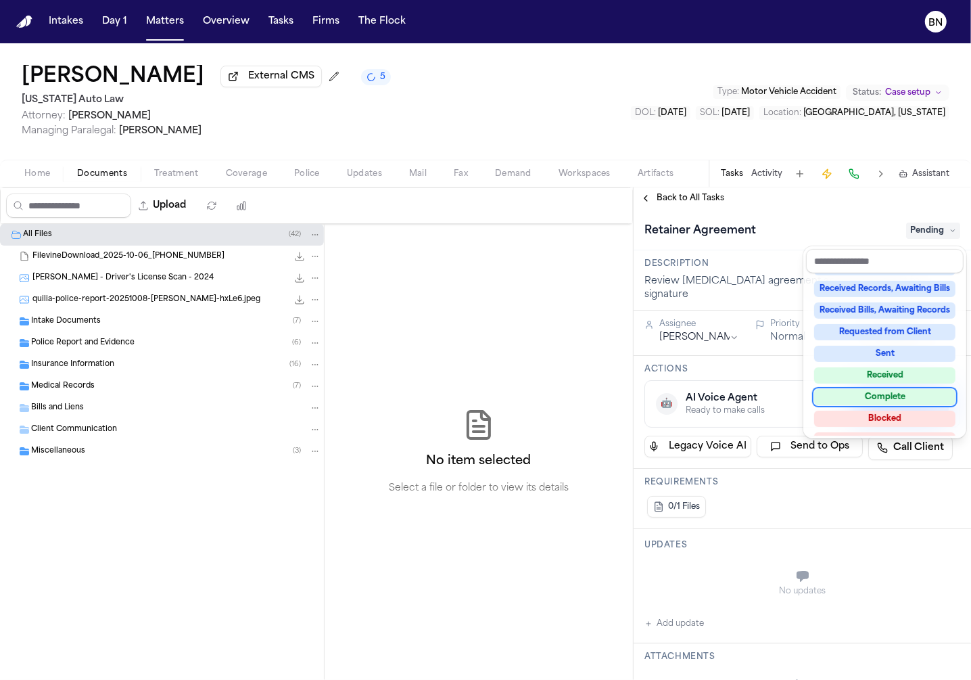
click at [913, 401] on div "Complete" at bounding box center [885, 397] width 141 height 16
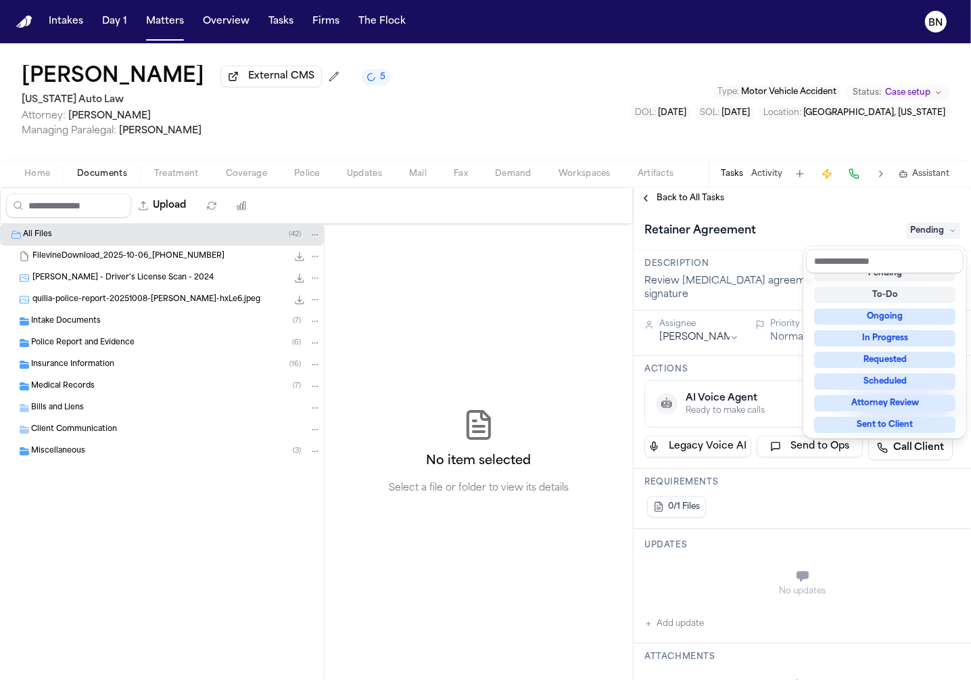
scroll to position [5, 0]
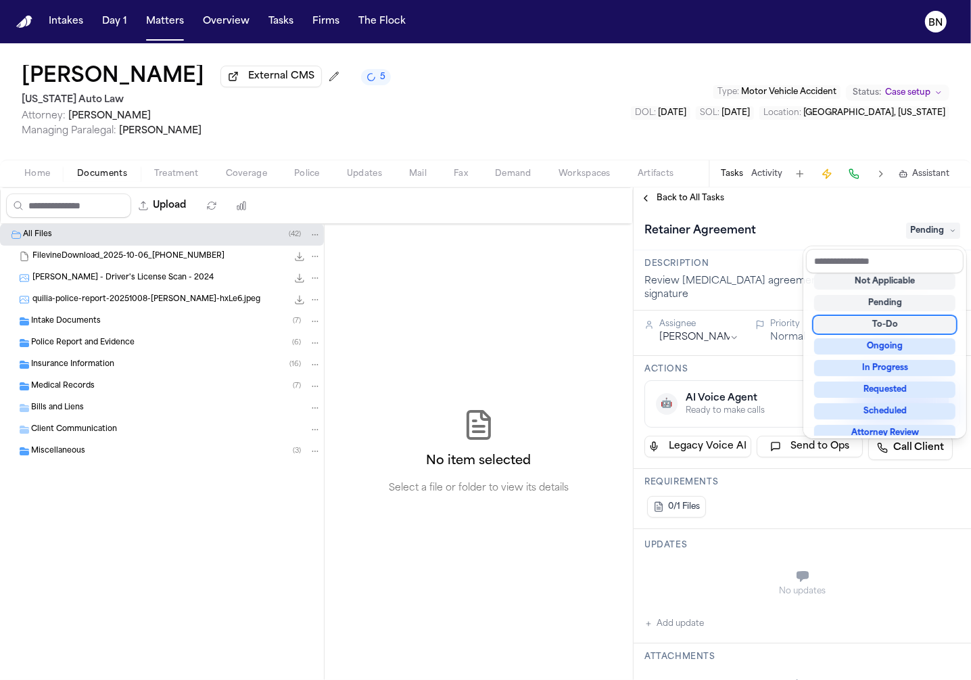
click at [755, 279] on div "**********" at bounding box center [803, 682] width 338 height 946
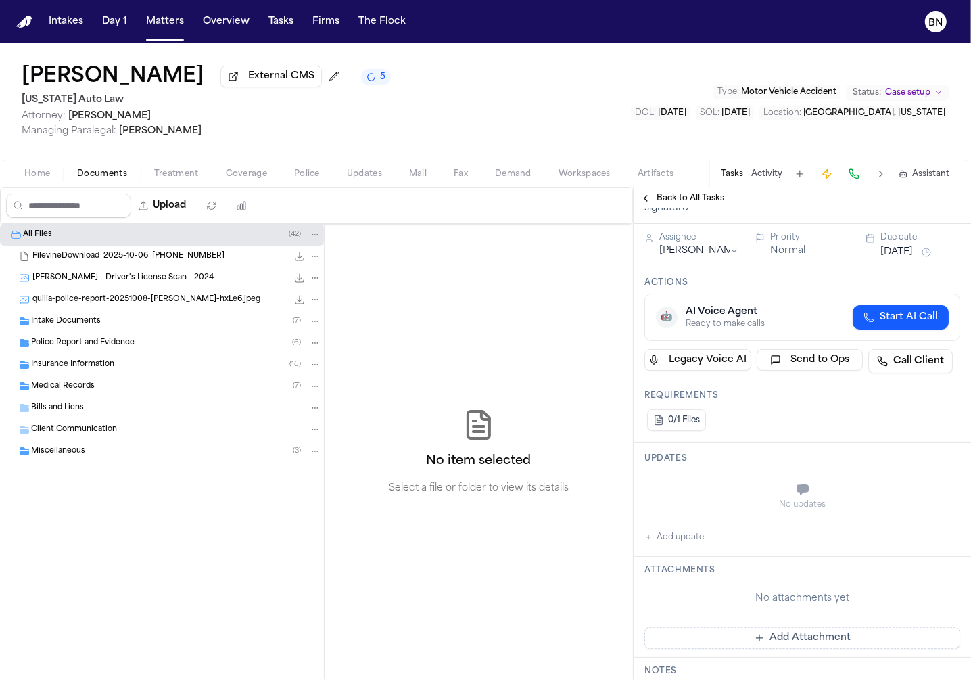
scroll to position [328, 0]
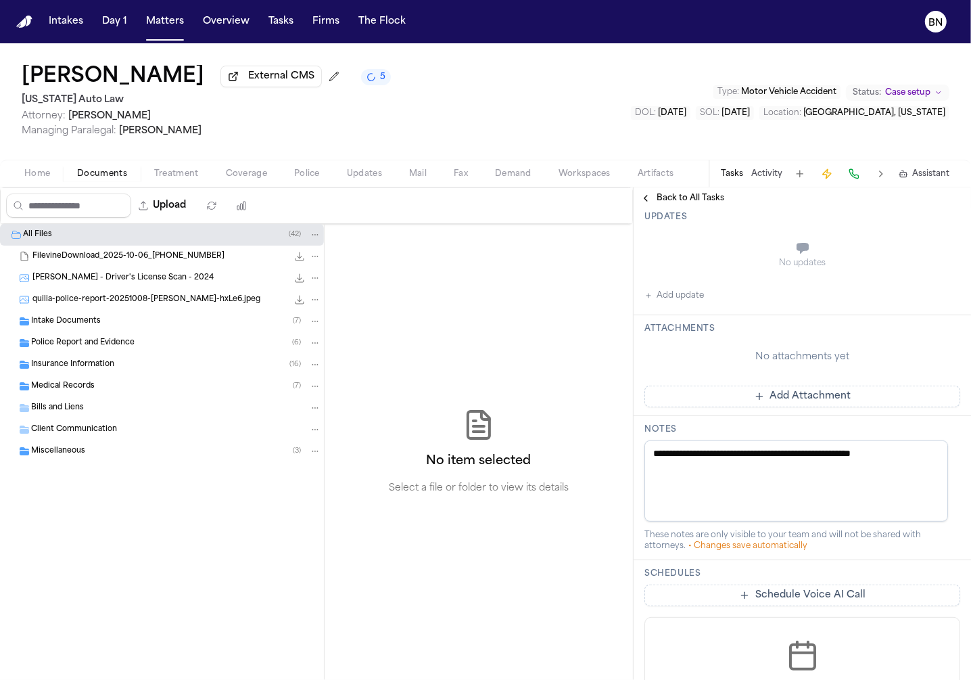
click at [702, 198] on span "Back to All Tasks" at bounding box center [691, 198] width 68 height 11
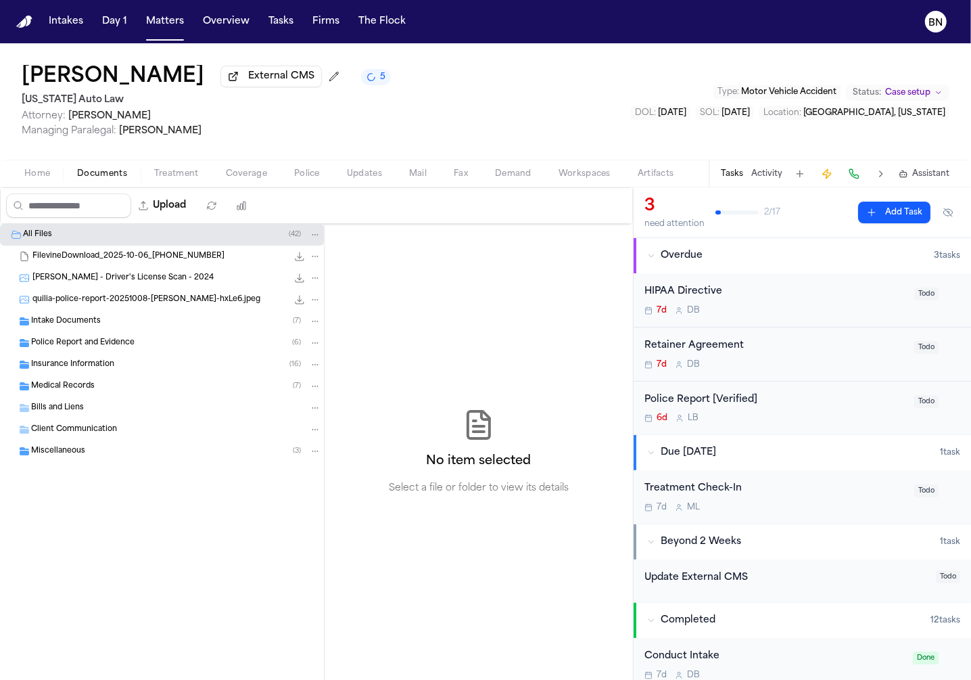
click at [361, 81] on button "5" at bounding box center [376, 77] width 30 height 16
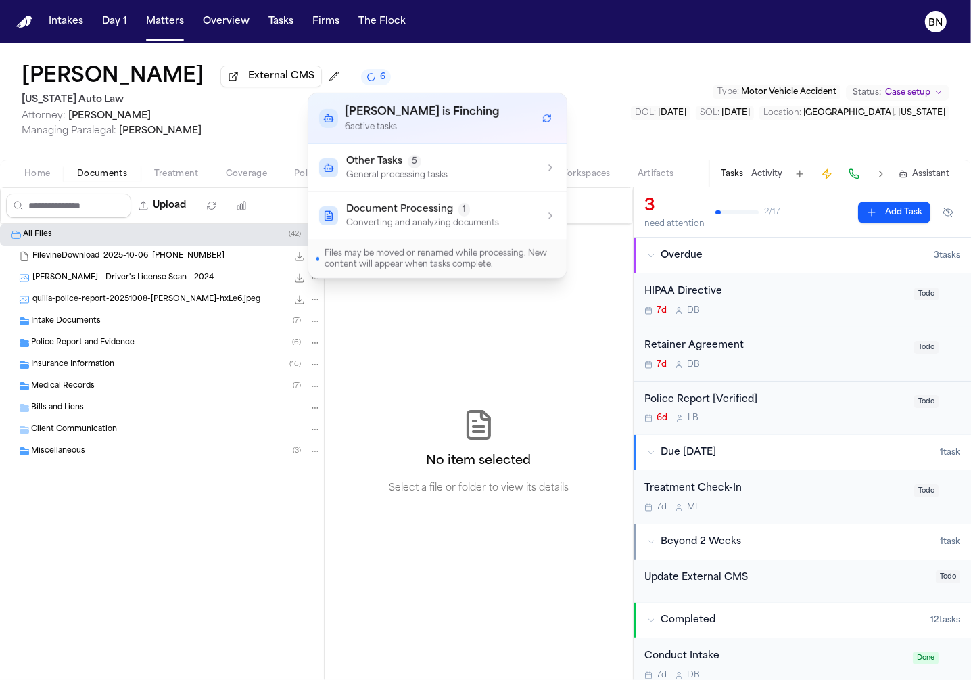
click at [451, 229] on button "Document Processing 1 Converting and analyzing documents" at bounding box center [437, 215] width 258 height 47
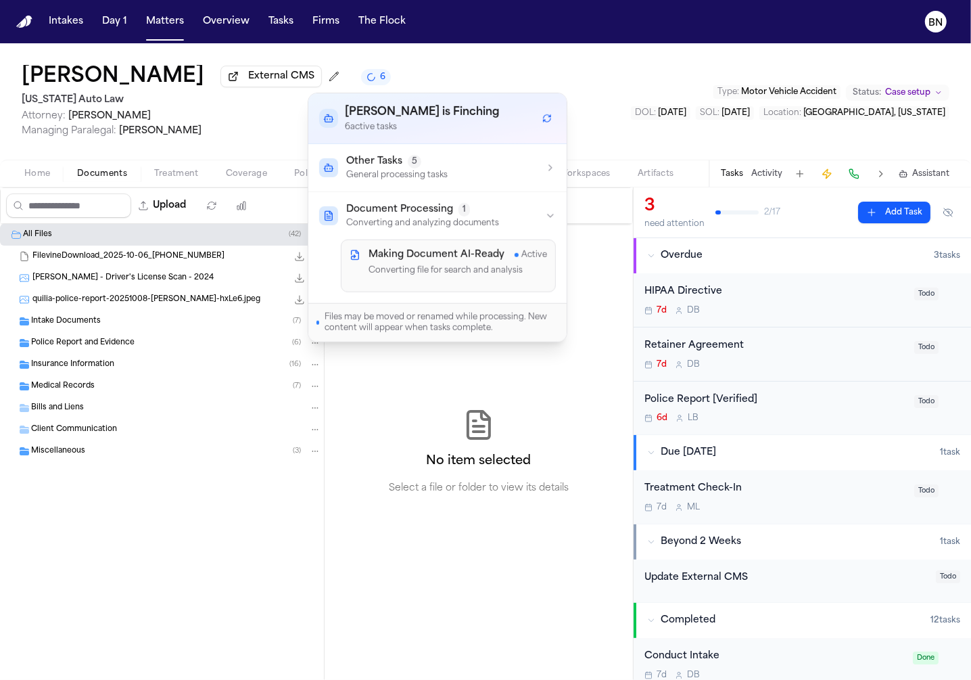
click at [457, 164] on div "Other Tasks 5 General processing tasks" at bounding box center [437, 168] width 237 height 26
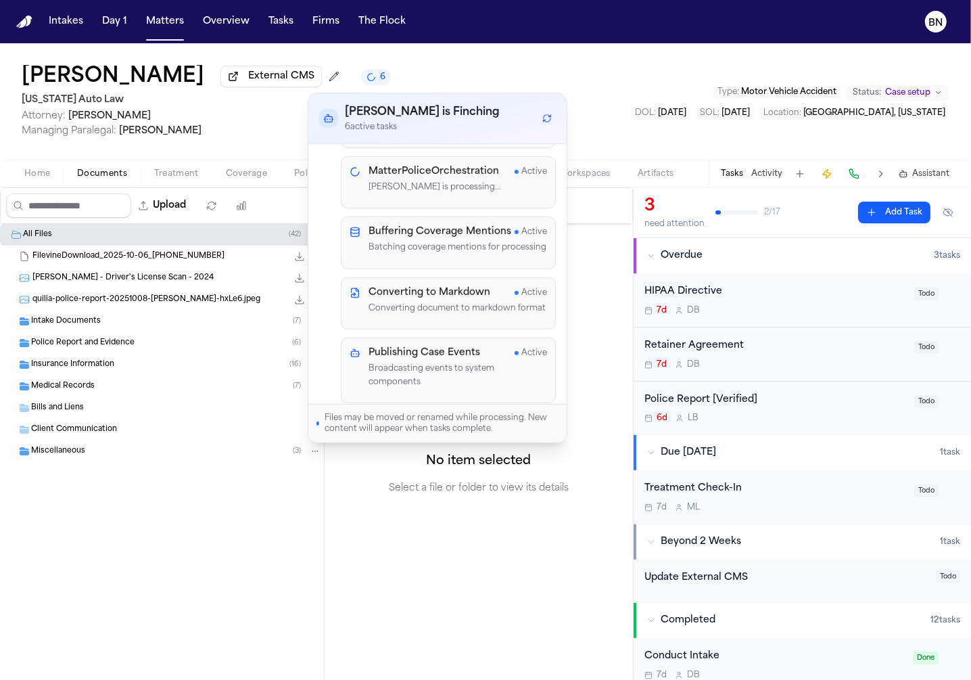
scroll to position [240, 0]
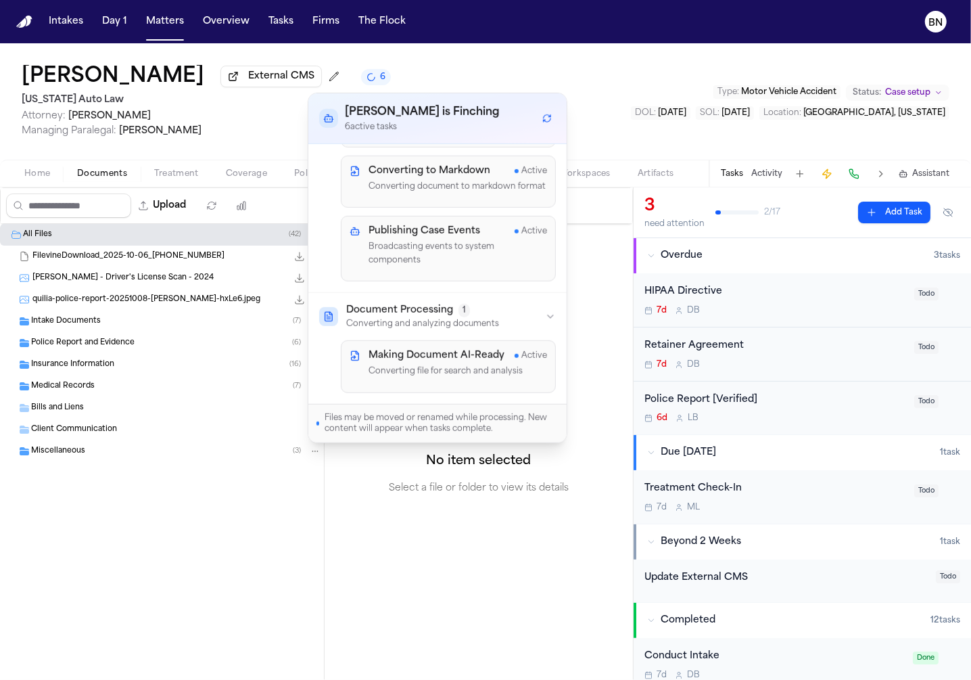
click at [591, 149] on div "Nicole Oates External CMS 6 Michigan Auto Law Attorney: Derek Brackon Managing …" at bounding box center [485, 101] width 971 height 116
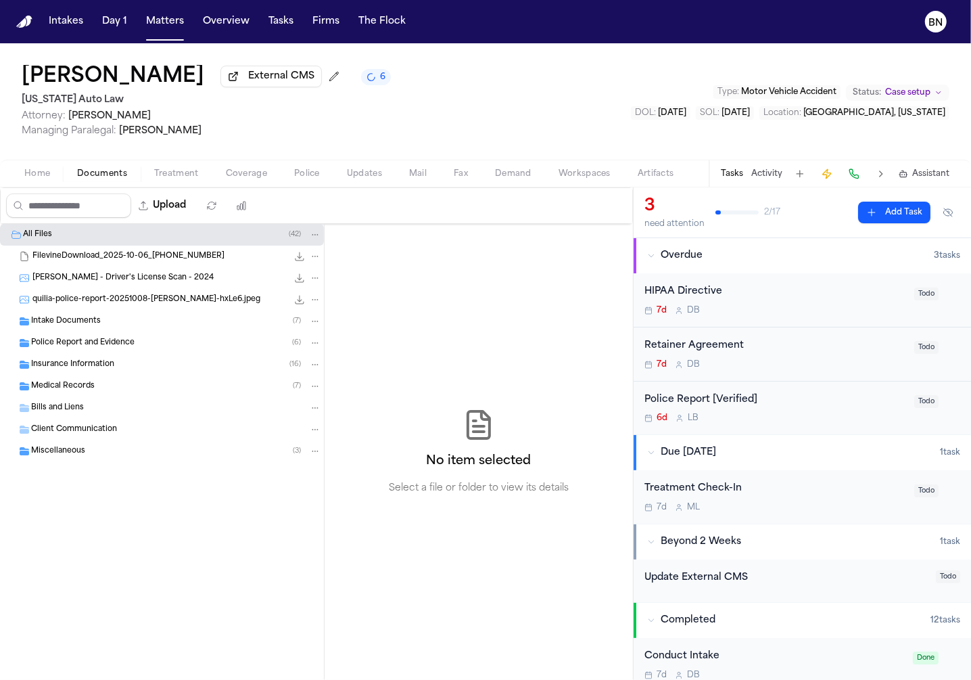
click at [354, 179] on span "Updates" at bounding box center [364, 173] width 35 height 11
click at [89, 169] on span "Documents" at bounding box center [102, 173] width 50 height 11
click at [83, 446] on span "Miscellaneous" at bounding box center [58, 452] width 54 height 12
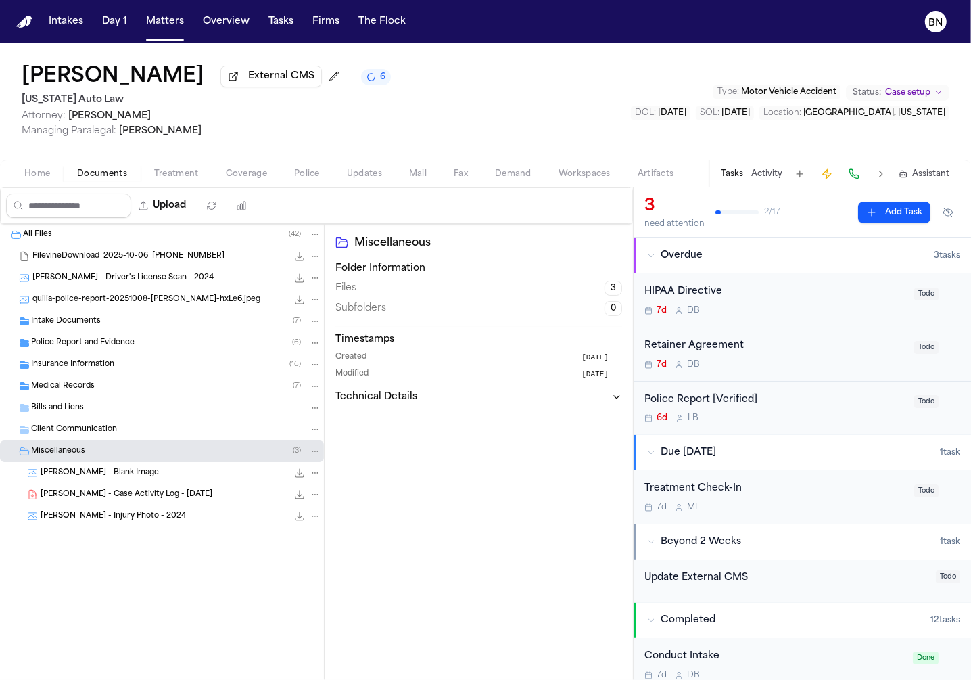
click at [30, 367] on span "Folder: Insurance Information" at bounding box center [25, 364] width 12 height 11
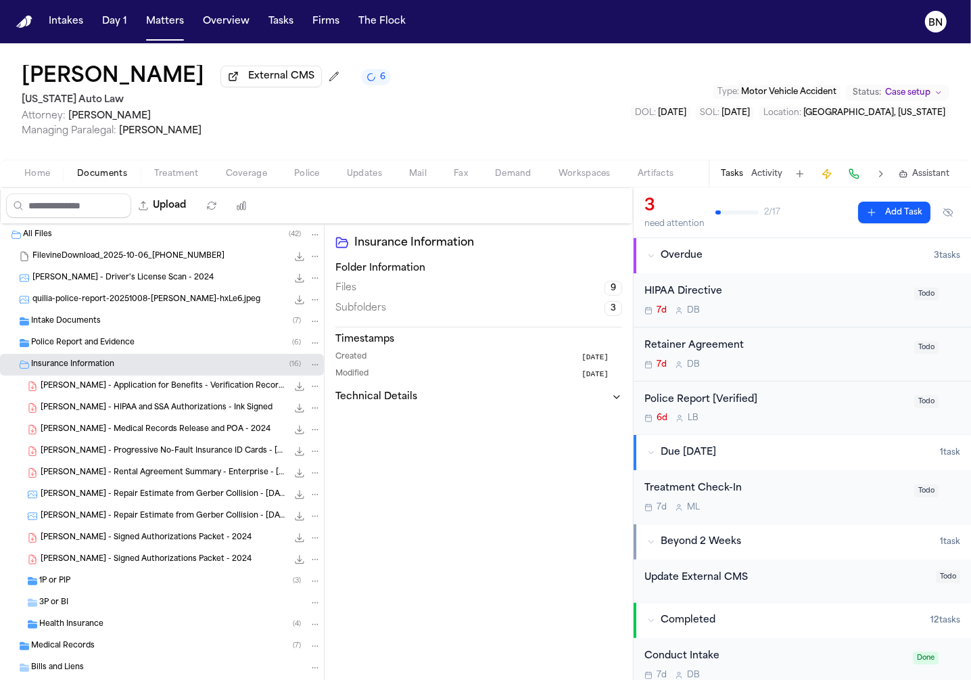
click at [196, 174] on span "Treatment" at bounding box center [176, 173] width 45 height 11
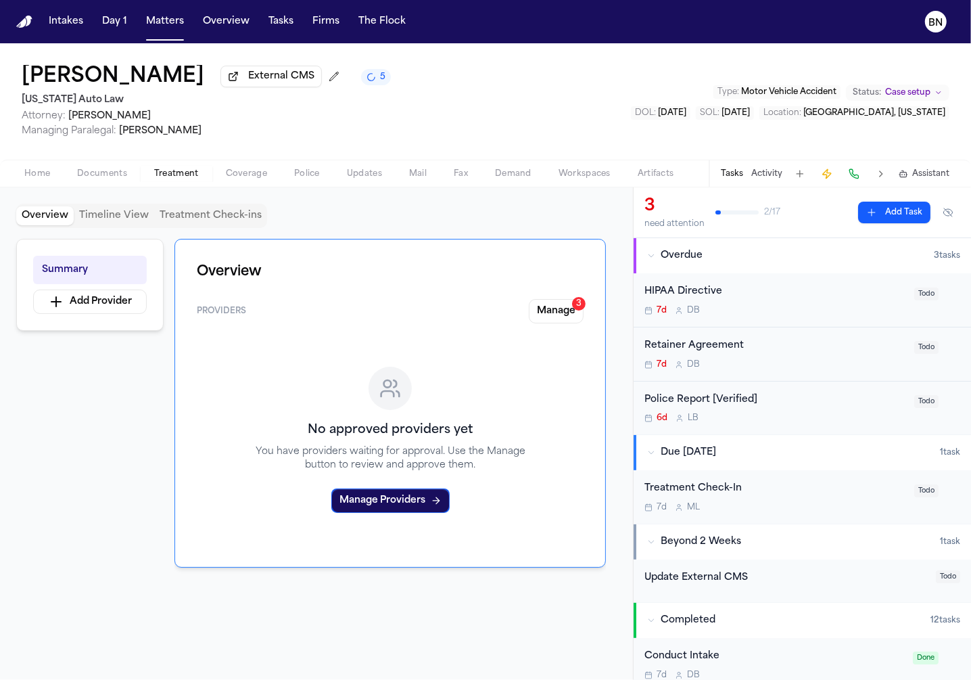
click at [549, 317] on button "Manage 3" at bounding box center [556, 311] width 55 height 24
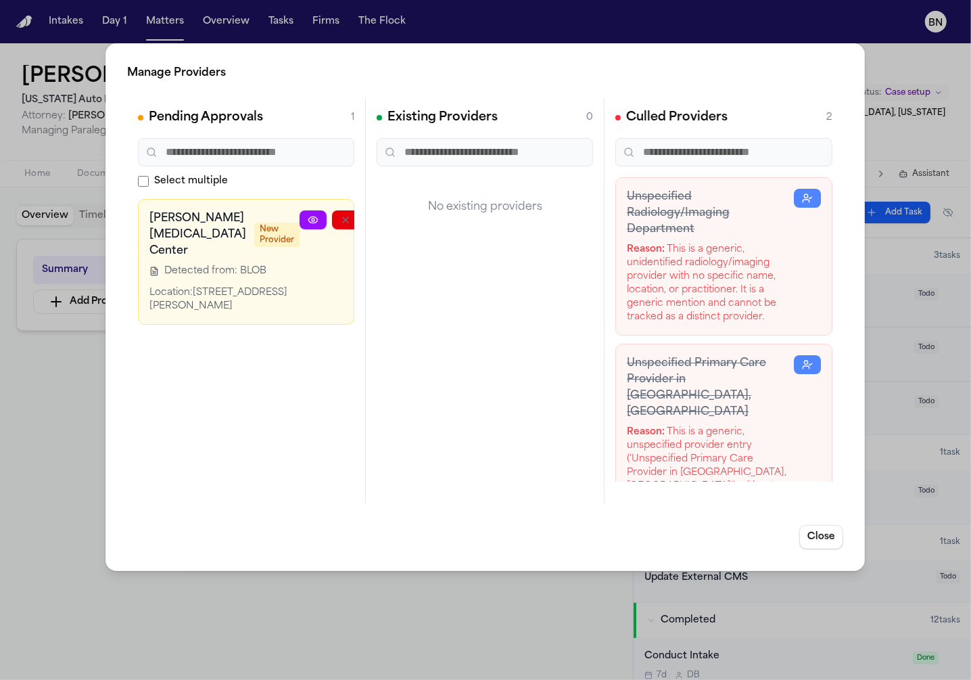
click at [377, 592] on div "Manage Providers Pending Approvals 1 Select multiple Rogers Chiropractic Center…" at bounding box center [485, 340] width 971 height 680
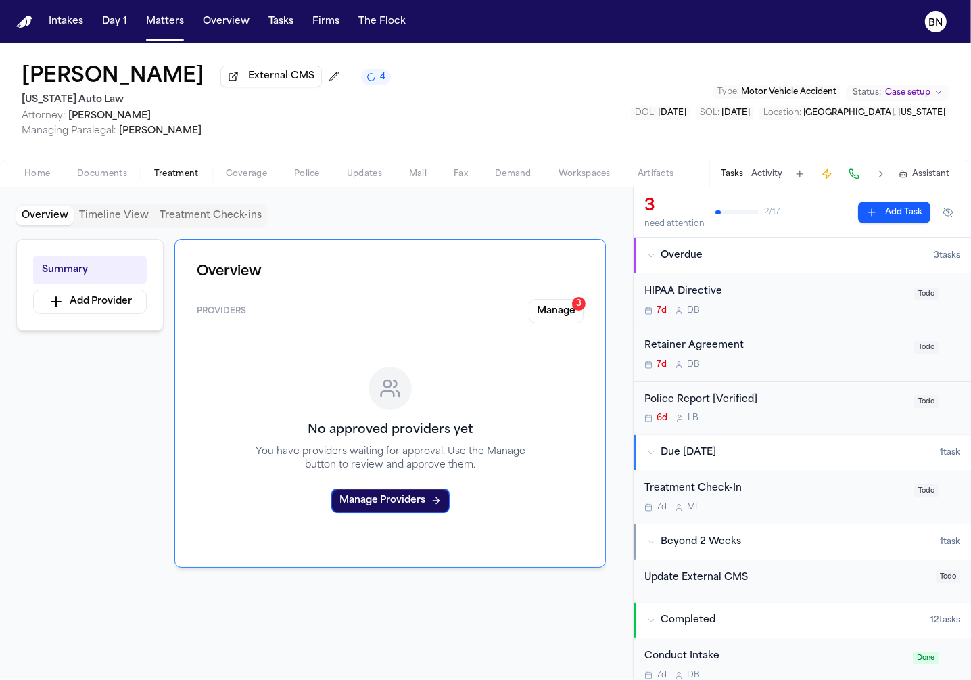
click at [560, 323] on button "Manage 3" at bounding box center [556, 311] width 55 height 24
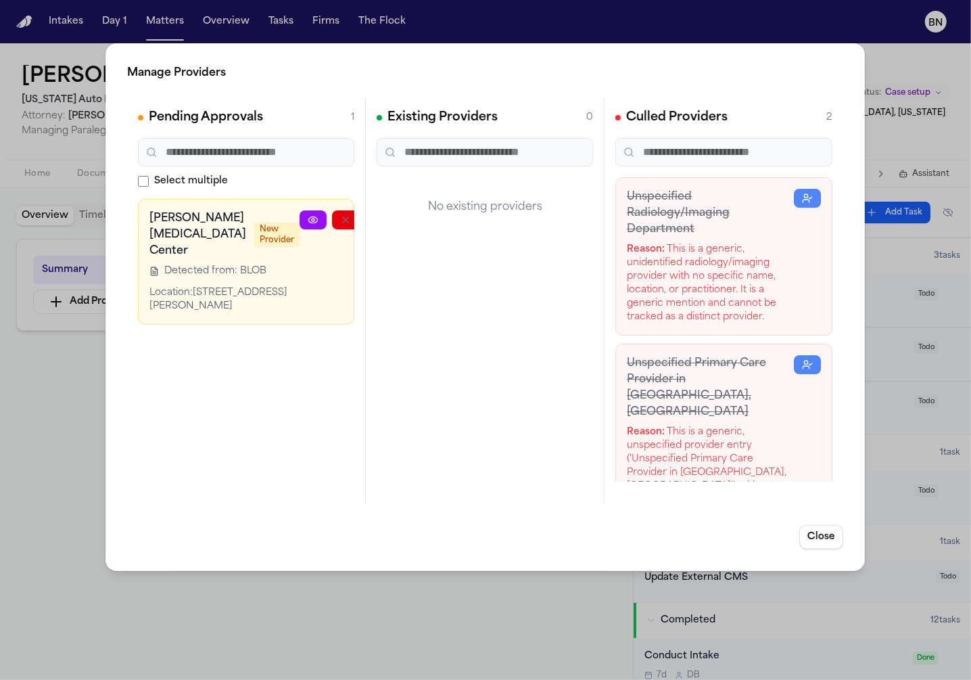
click at [643, 31] on div "Manage Providers Pending Approvals 1 Select multiple Rogers Chiropractic Center…" at bounding box center [485, 340] width 971 height 680
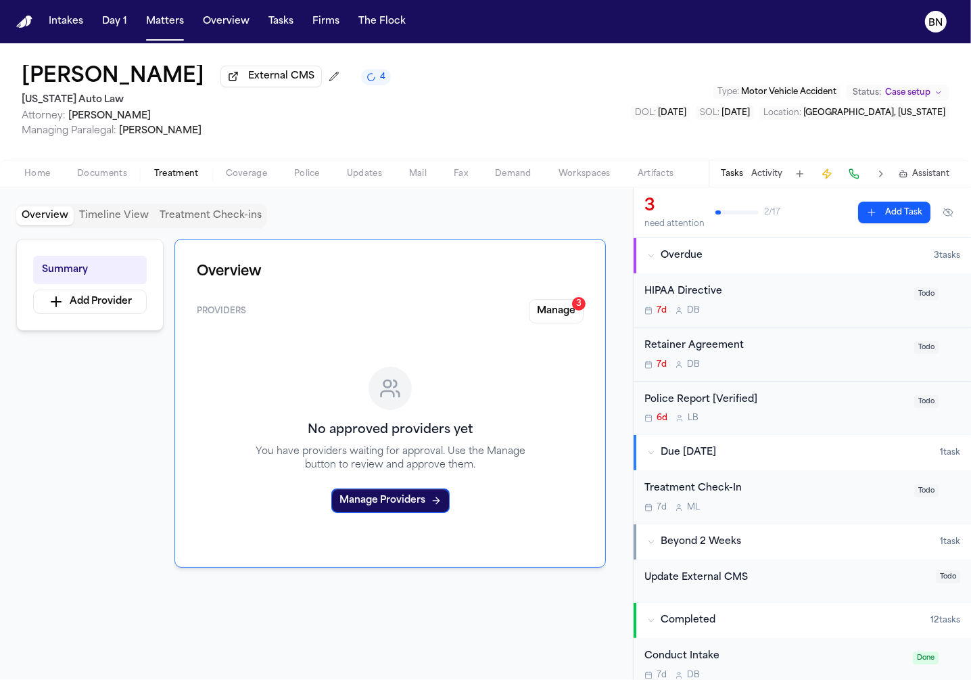
click at [758, 177] on button "Activity" at bounding box center [767, 173] width 31 height 11
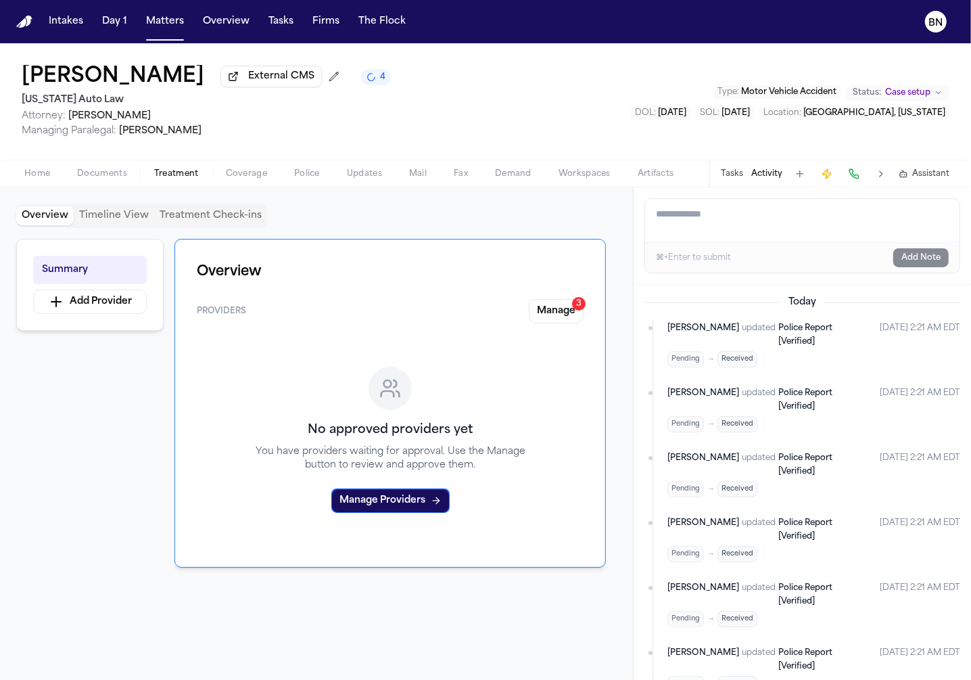
click at [728, 179] on button "Tasks" at bounding box center [732, 173] width 22 height 11
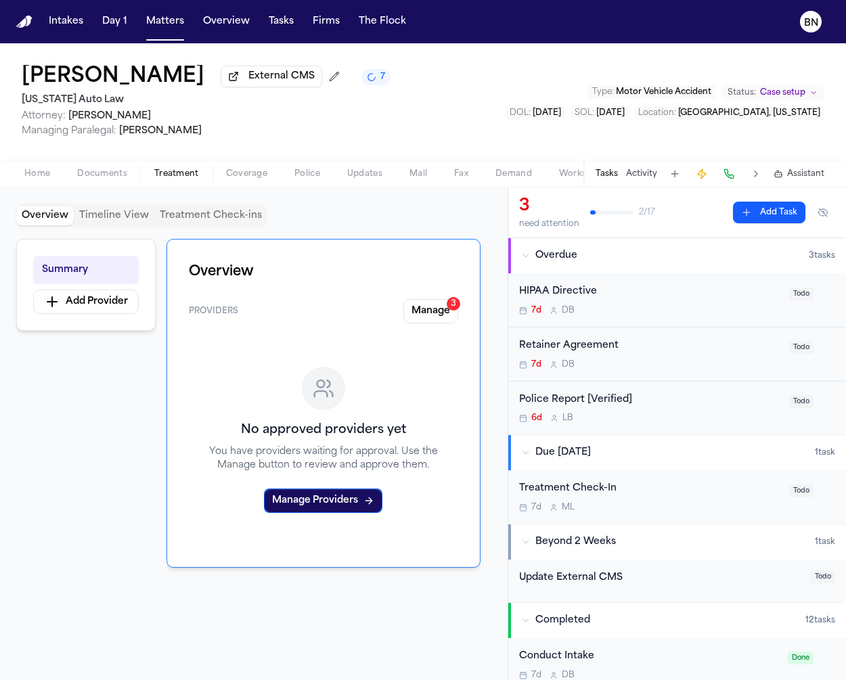
click at [639, 178] on button "Activity" at bounding box center [641, 173] width 31 height 11
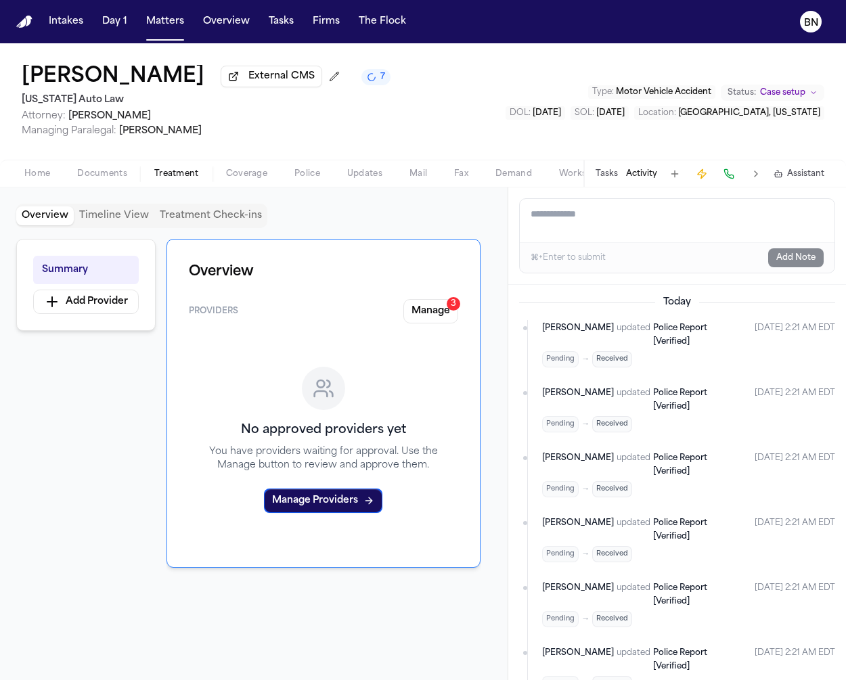
click at [653, 331] on span "Police Report [Verified]" at bounding box center [680, 335] width 54 height 22
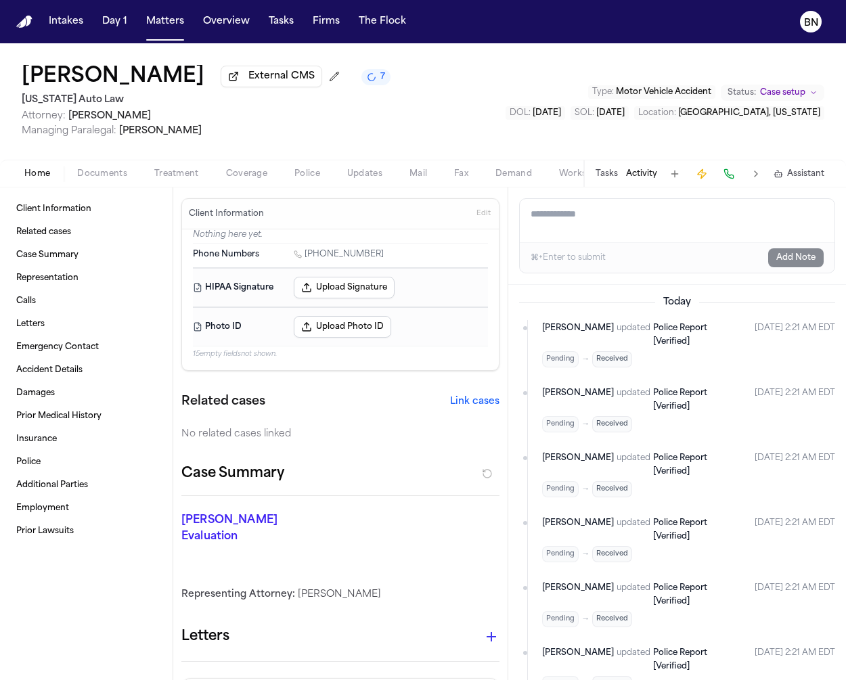
click at [653, 331] on span "Police Report [Verified]" at bounding box center [680, 335] width 54 height 22
drag, startPoint x: 508, startPoint y: 328, endPoint x: 552, endPoint y: 328, distance: 44.0
click at [552, 328] on div "[DATE] [PERSON_NAME] updated Police Report [Verified] Pending → Received [DATE]…" at bounding box center [677, 482] width 338 height 395
drag, startPoint x: 845, startPoint y: 166, endPoint x: 904, endPoint y: 168, distance: 58.9
click at [845, 168] on html "Intakes Day 1 Matters Overview Tasks Firms The Flock BN [PERSON_NAME] External …" at bounding box center [423, 340] width 846 height 680
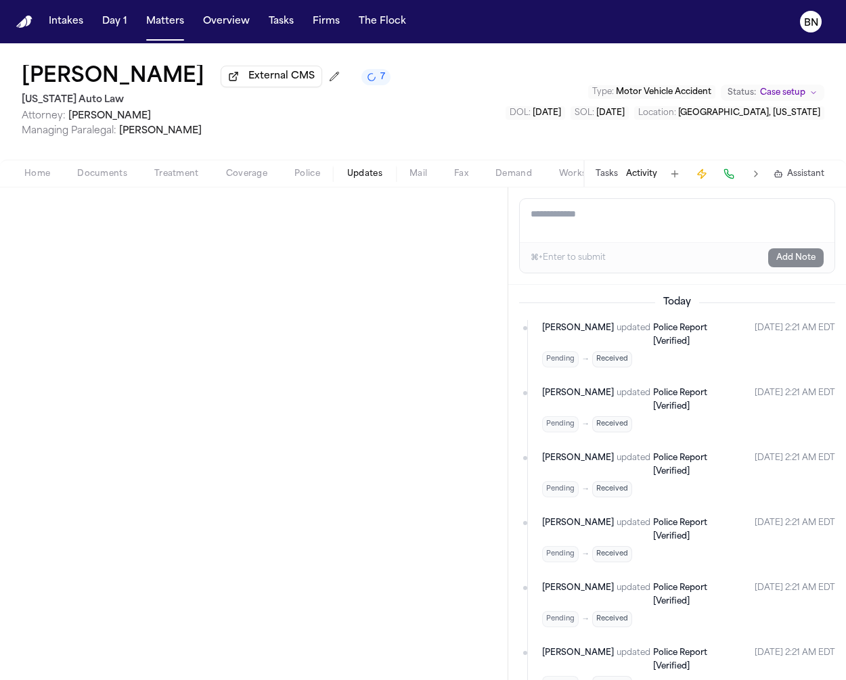
click at [368, 179] on span "Updates" at bounding box center [364, 173] width 35 height 11
click at [289, 179] on button "Police" at bounding box center [307, 174] width 53 height 16
click at [108, 179] on span "Documents" at bounding box center [102, 173] width 50 height 11
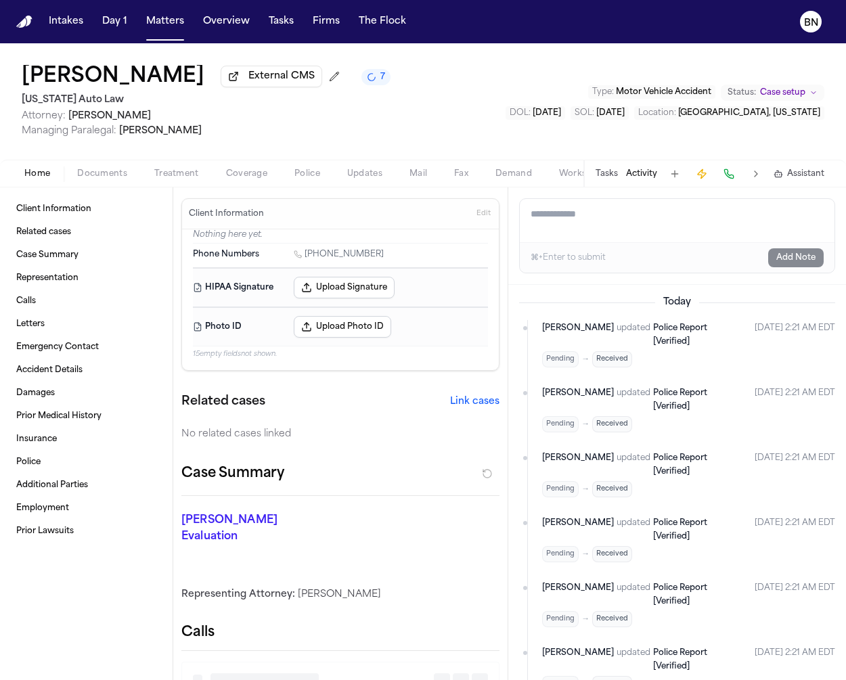
click at [23, 175] on button "Home" at bounding box center [37, 174] width 53 height 16
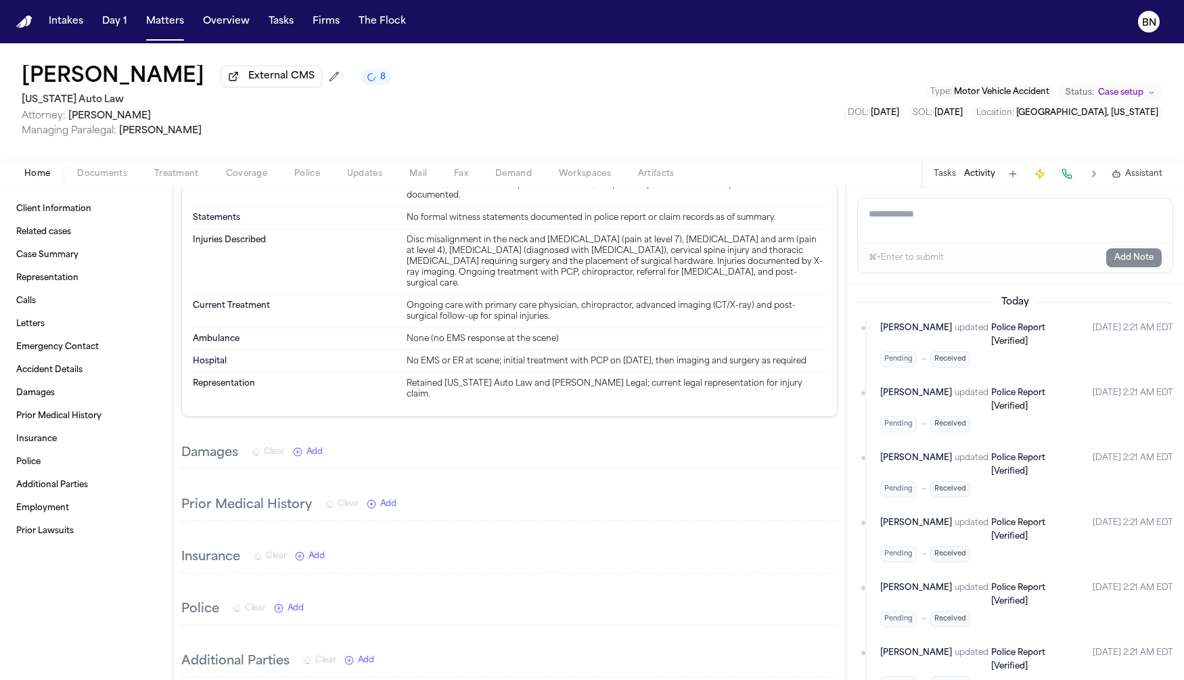
scroll to position [1536, 0]
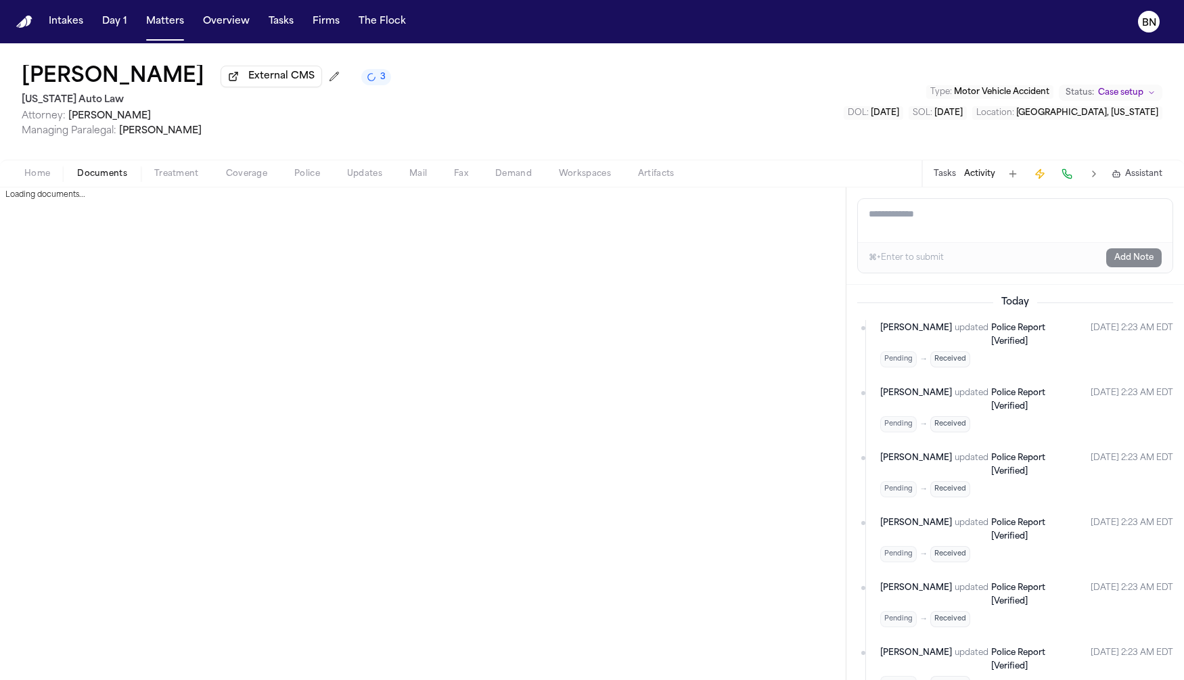
click at [97, 169] on span "Documents" at bounding box center [102, 173] width 50 height 11
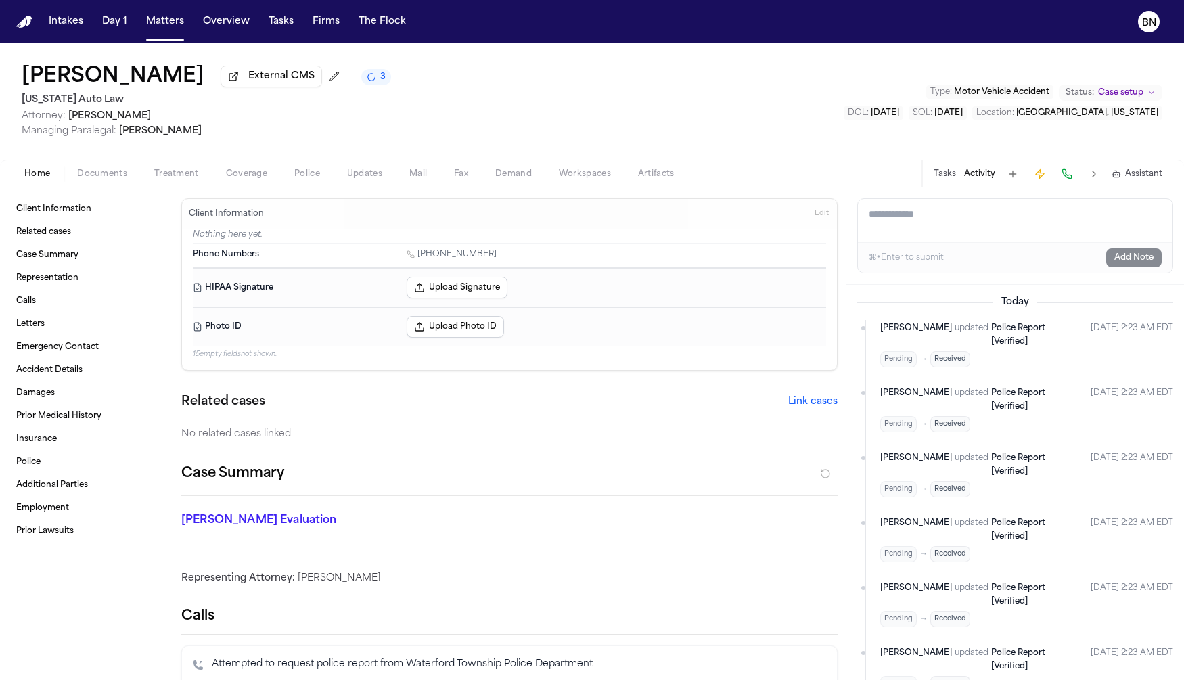
click at [39, 174] on span "Home" at bounding box center [37, 173] width 26 height 11
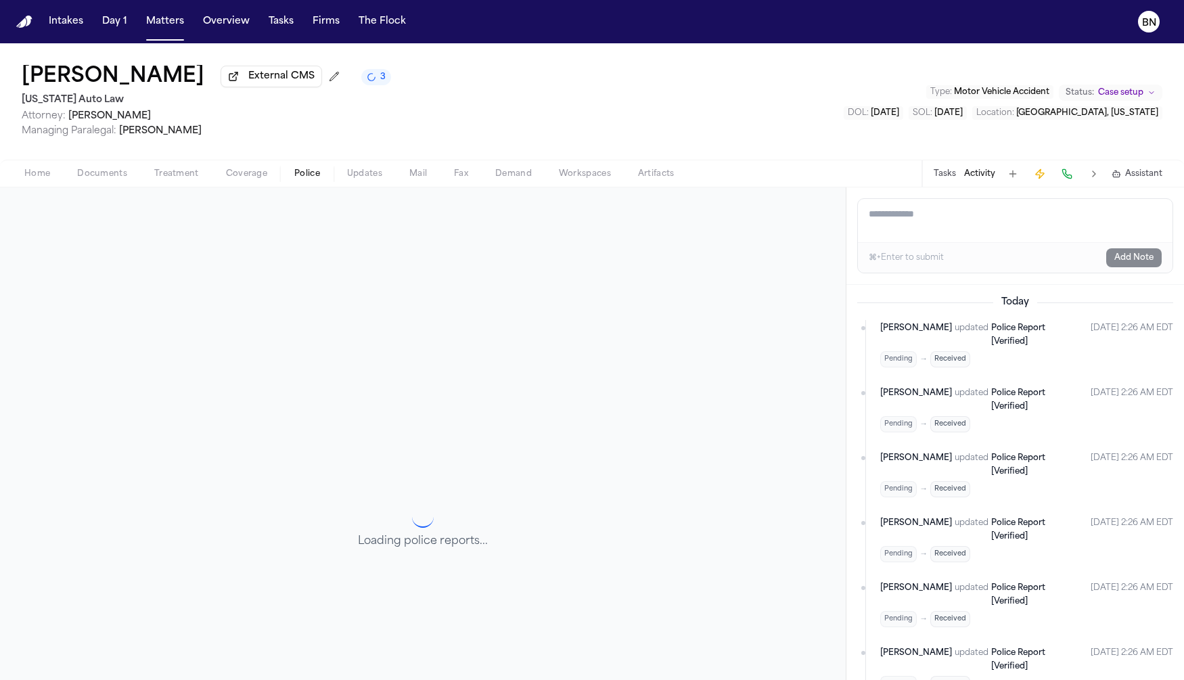
click at [302, 176] on span "Police" at bounding box center [307, 173] width 26 height 11
click at [369, 179] on span "Updates" at bounding box center [364, 173] width 35 height 11
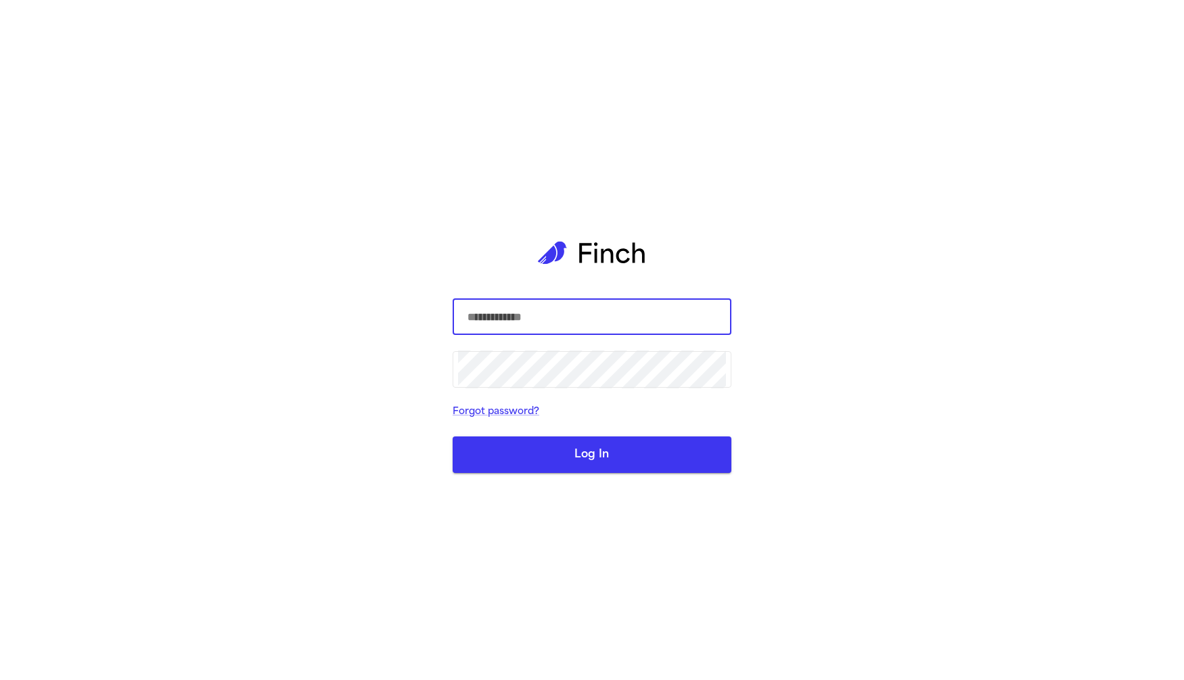
click at [423, 390] on div "​ ​ Forgot password? Log In" at bounding box center [592, 340] width 1184 height 680
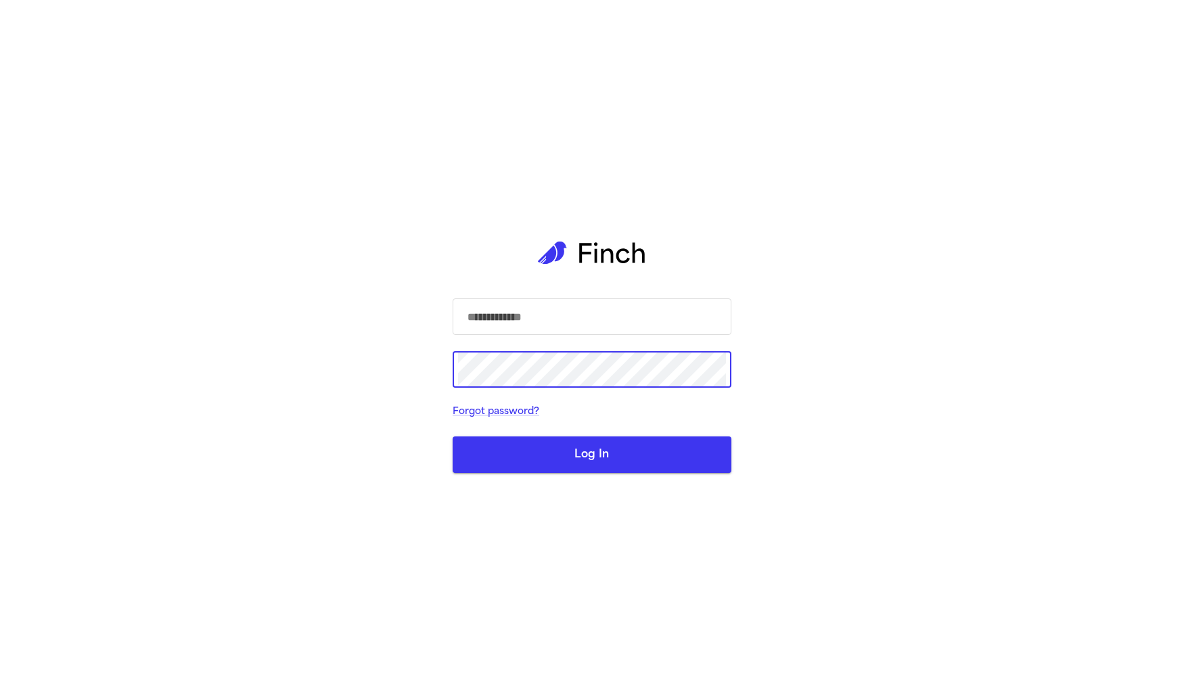
type input "**********"
click at [667, 453] on button "Log In" at bounding box center [592, 454] width 279 height 37
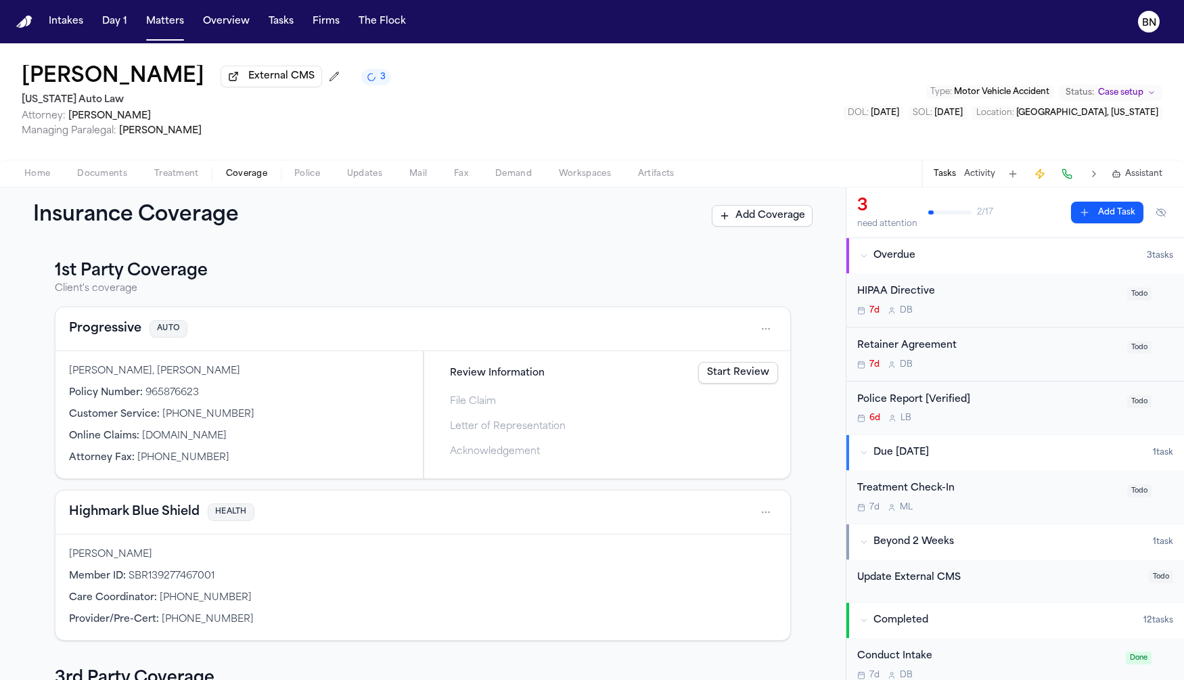
click at [974, 177] on button "Activity" at bounding box center [979, 173] width 31 height 11
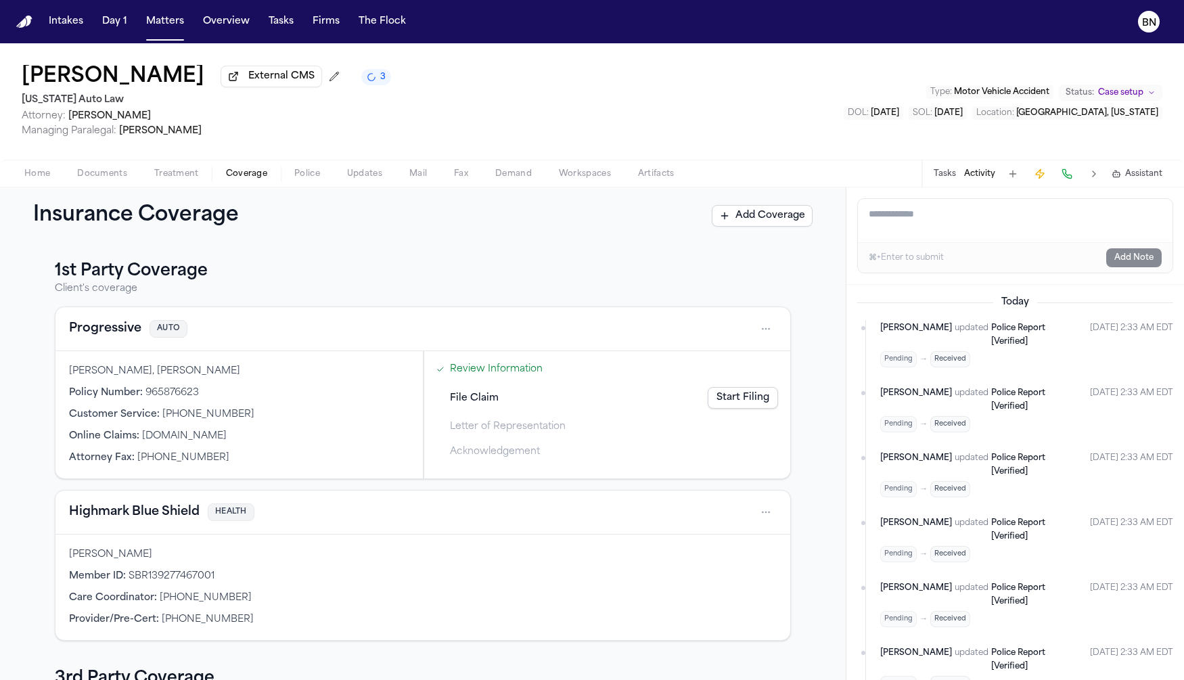
click at [358, 187] on div "Home Documents Treatment Coverage Police Updates Mail Fax Demand Workspaces Art…" at bounding box center [592, 173] width 1184 height 27
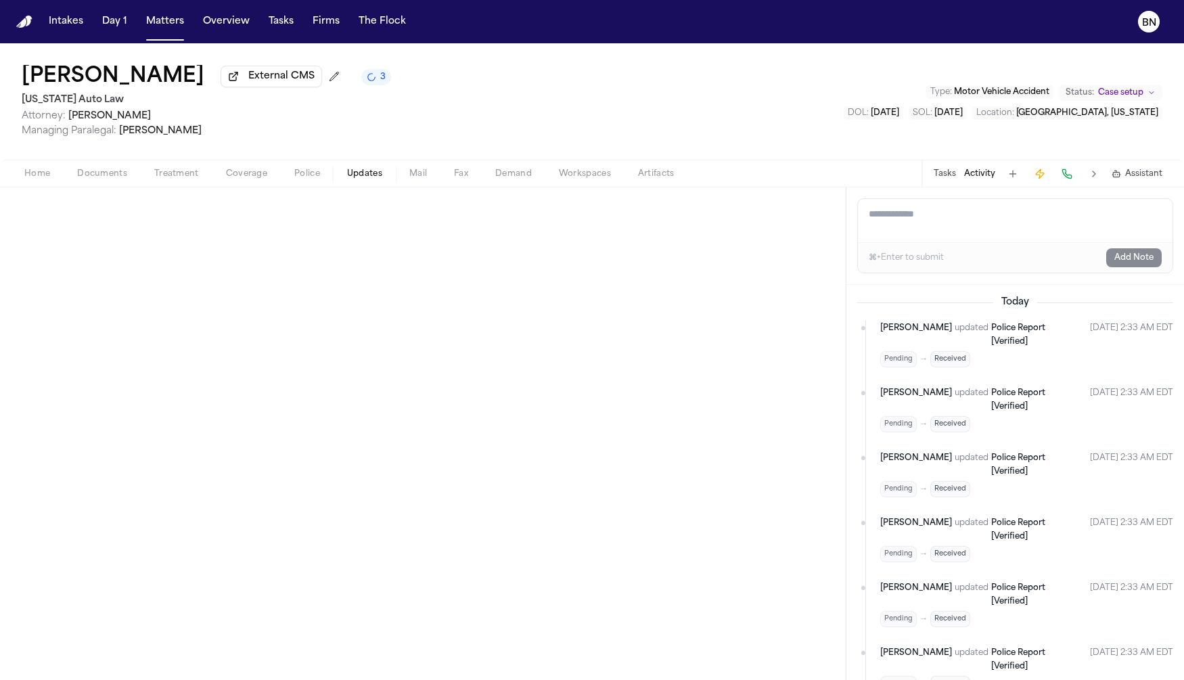
click at [358, 182] on span "button" at bounding box center [364, 181] width 51 height 1
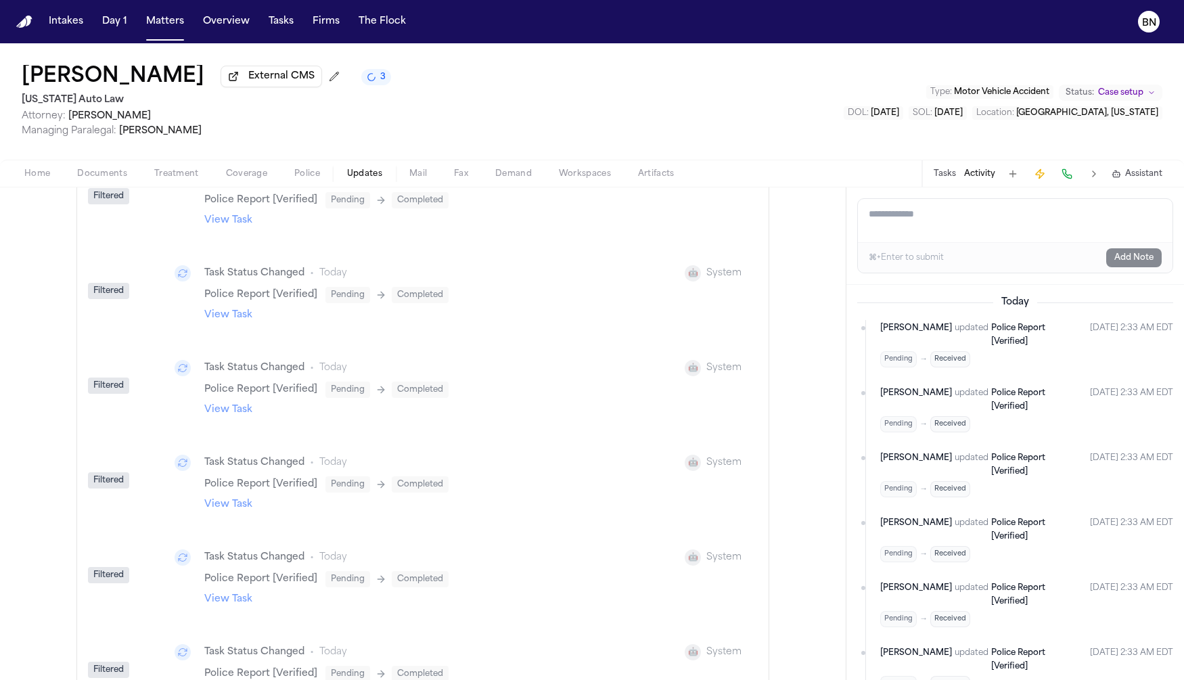
scroll to position [582, 0]
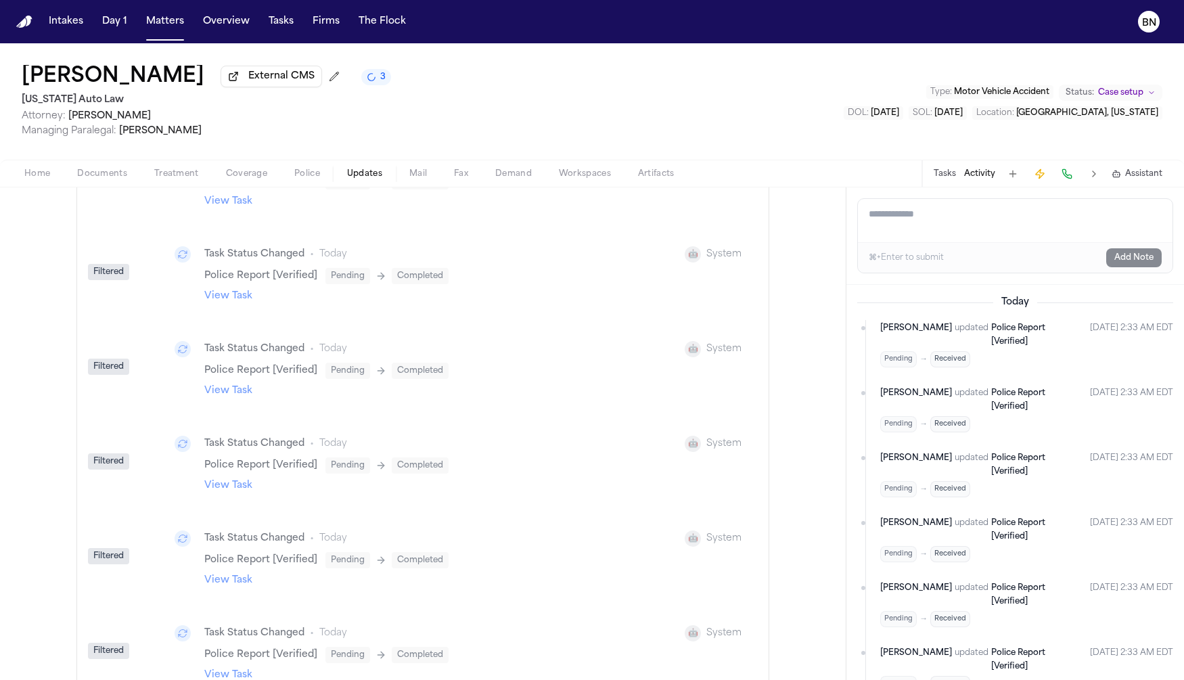
click at [225, 483] on link "View Task" at bounding box center [228, 486] width 48 height 14
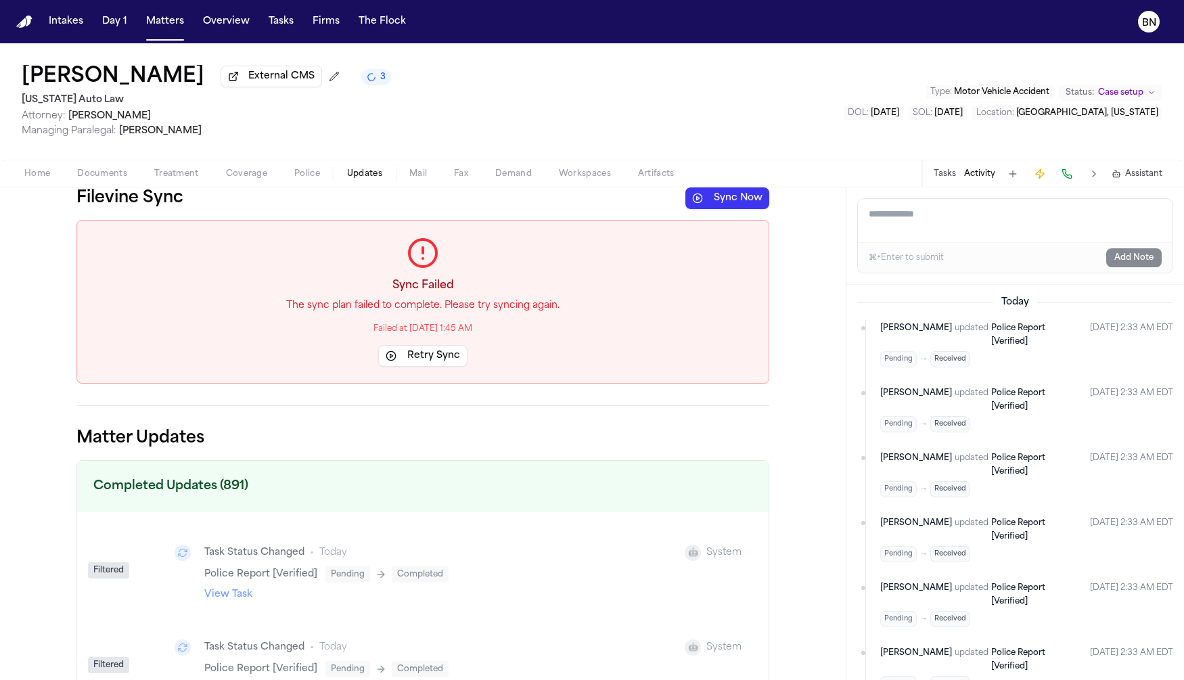
click at [325, 179] on button "Police" at bounding box center [307, 174] width 53 height 16
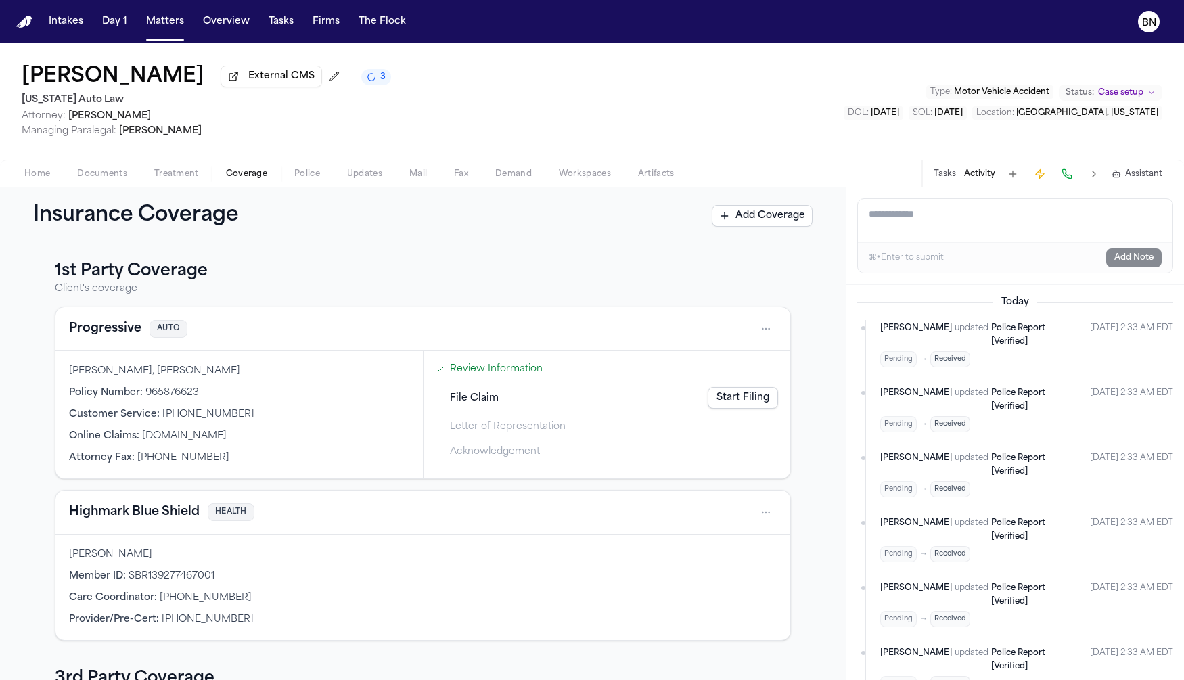
click at [243, 182] on span "button" at bounding box center [247, 181] width 58 height 1
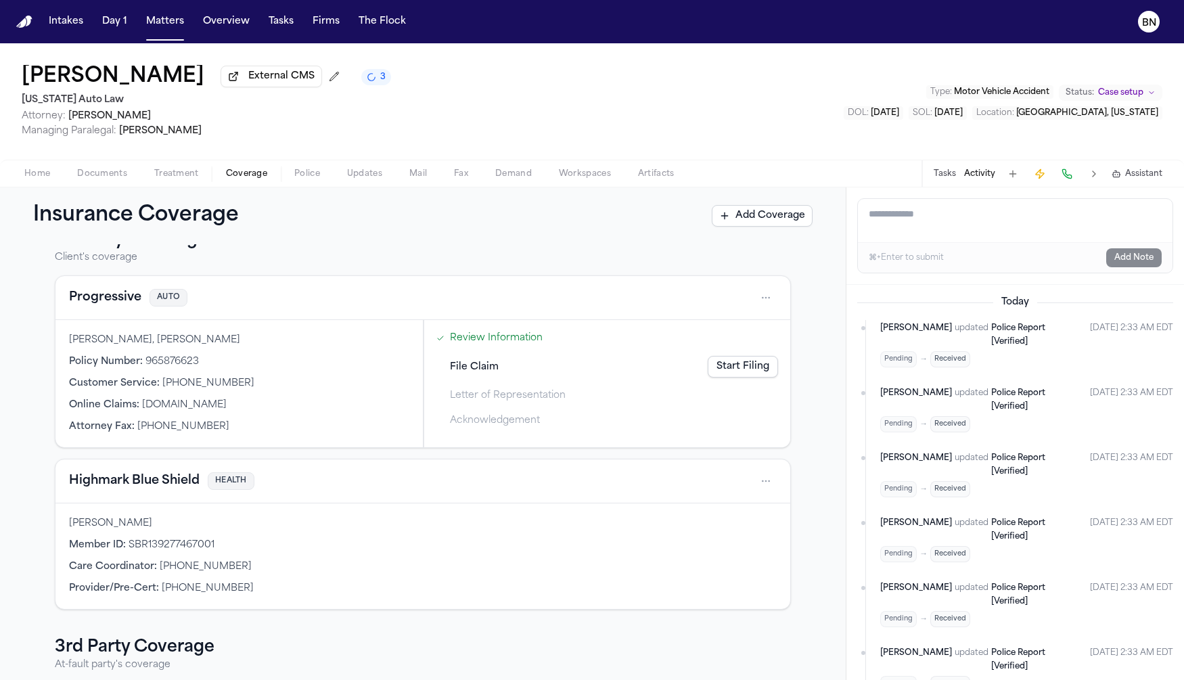
scroll to position [28, 0]
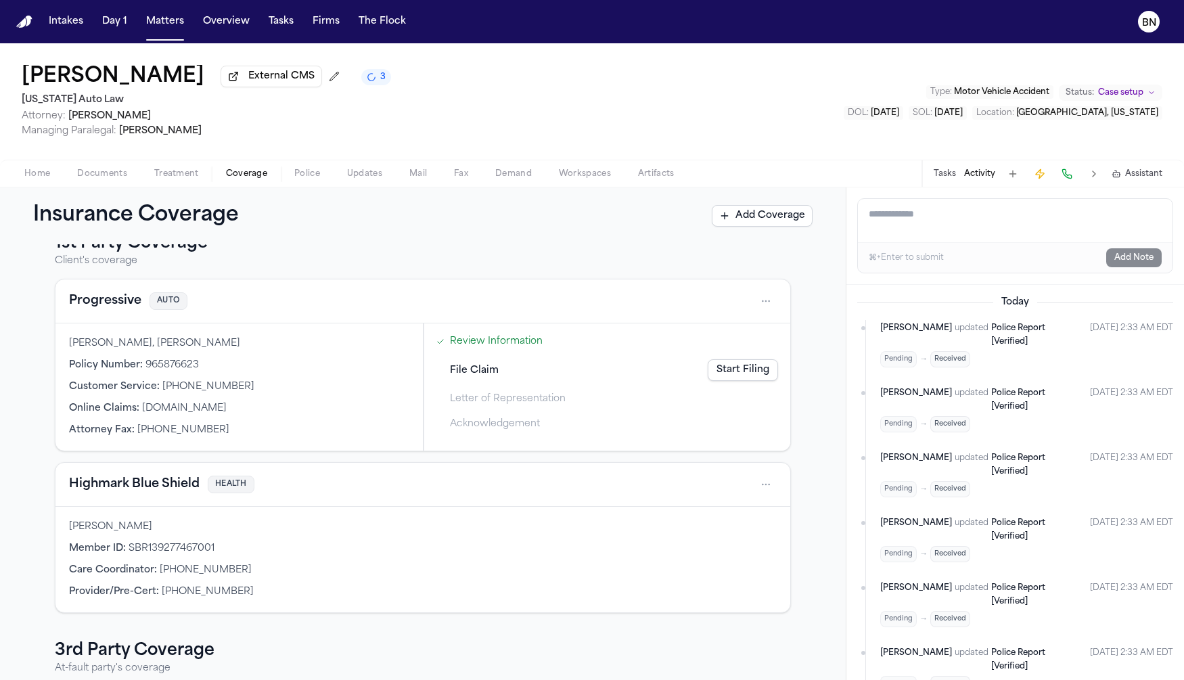
click at [944, 179] on button "Tasks" at bounding box center [945, 173] width 22 height 11
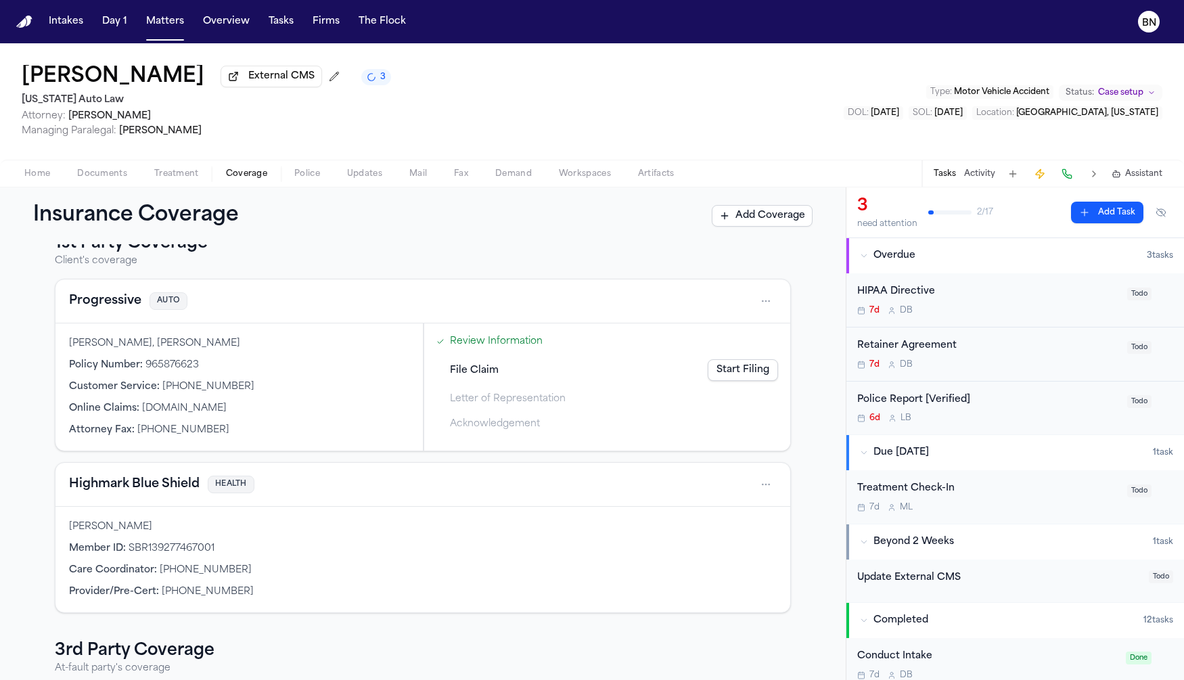
click at [951, 362] on div "7d D B" at bounding box center [988, 364] width 262 height 11
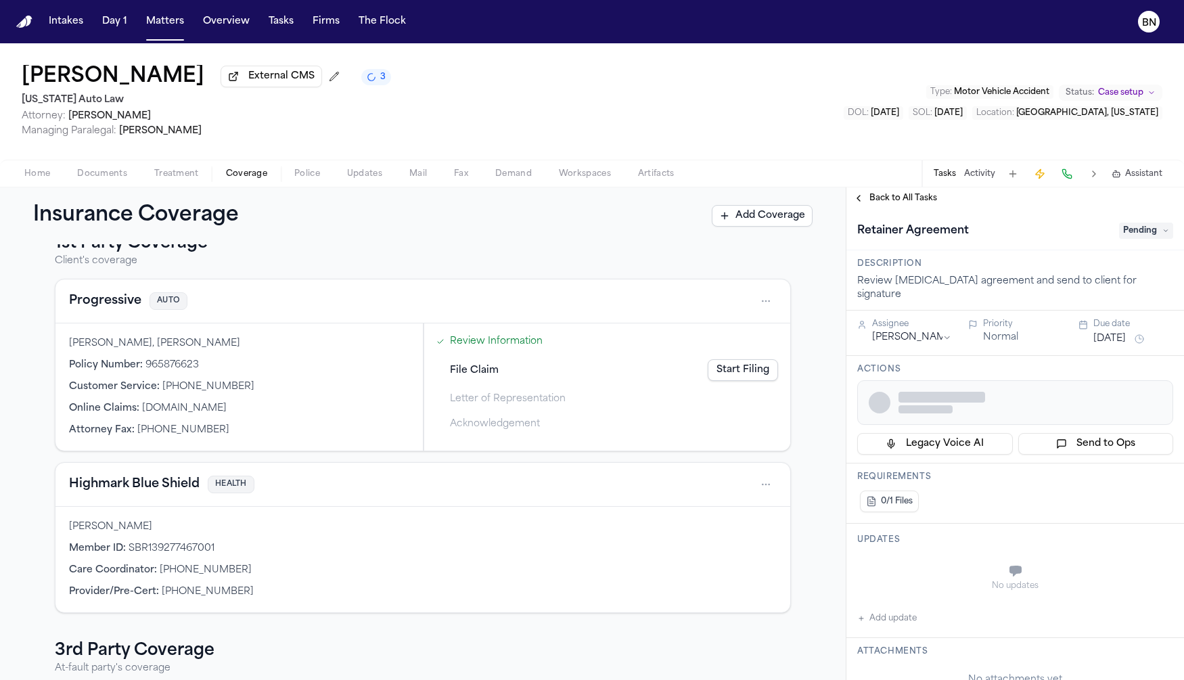
click at [1137, 228] on span "Pending" at bounding box center [1146, 231] width 54 height 16
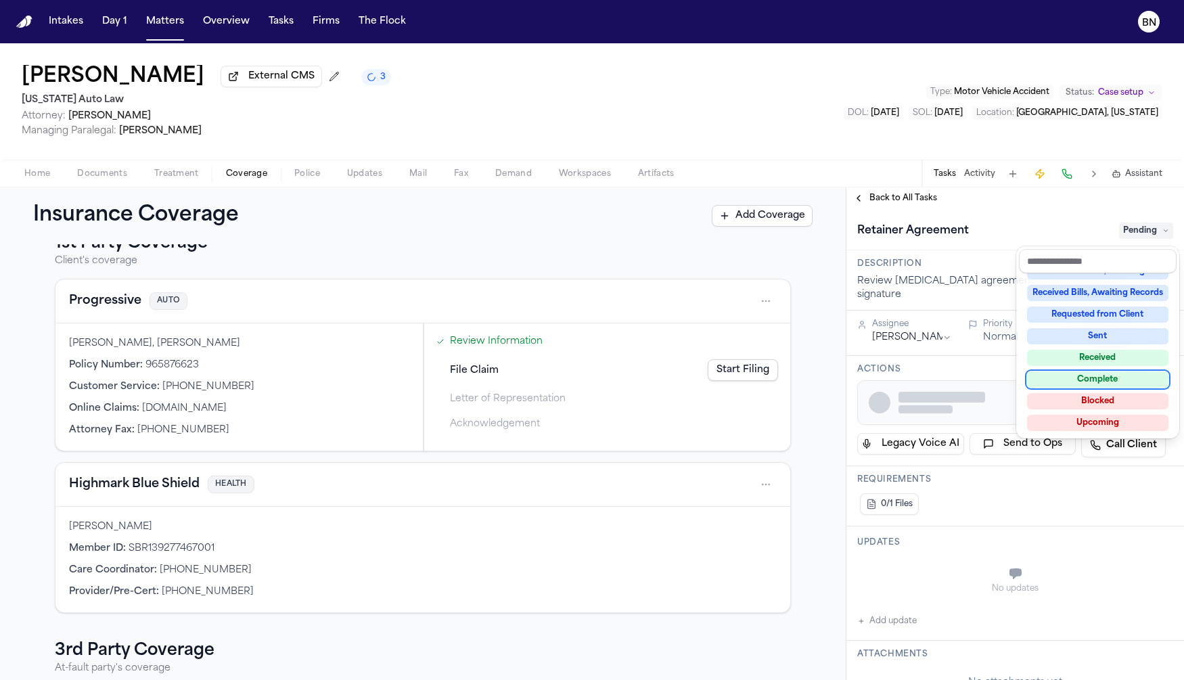
click at [1111, 380] on div "Complete" at bounding box center [1097, 379] width 141 height 16
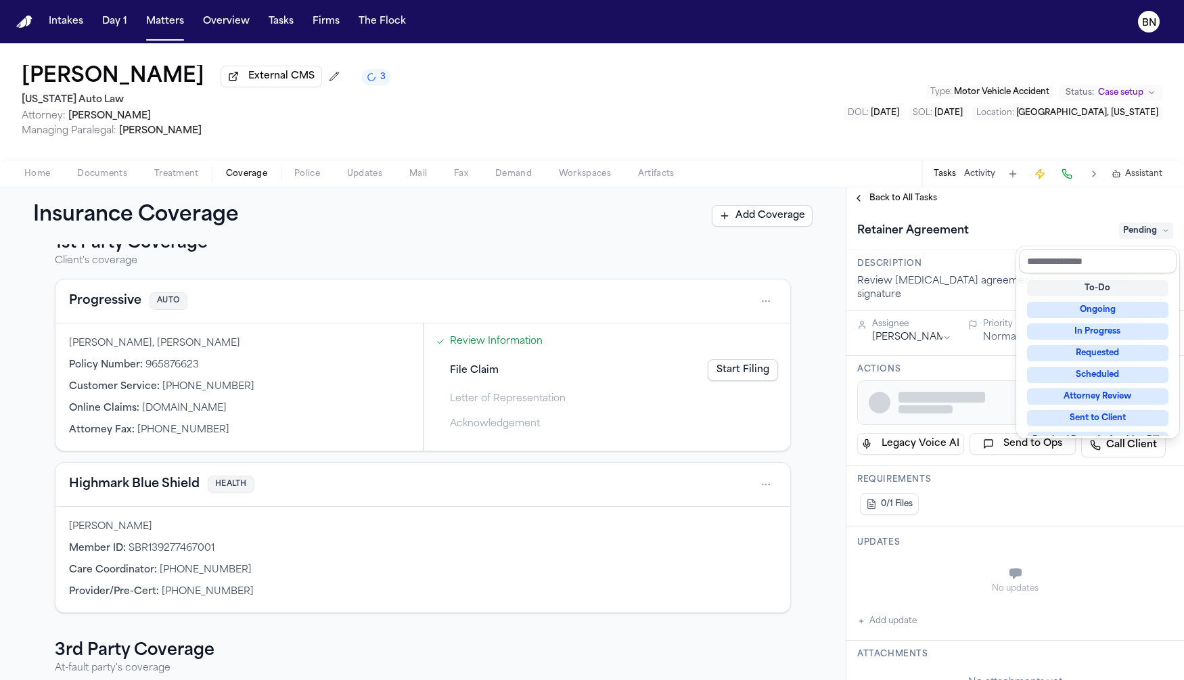
scroll to position [16, 0]
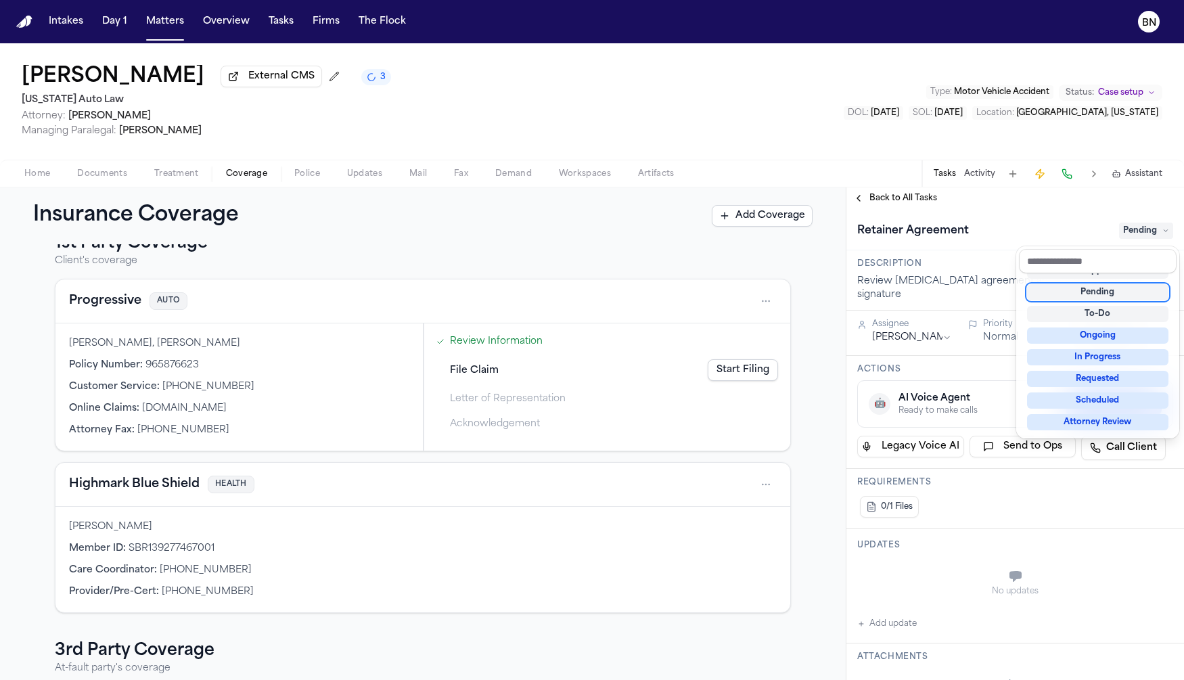
click at [984, 216] on div "[MEDICAL_DATA] Agreement Pending" at bounding box center [1015, 229] width 338 height 41
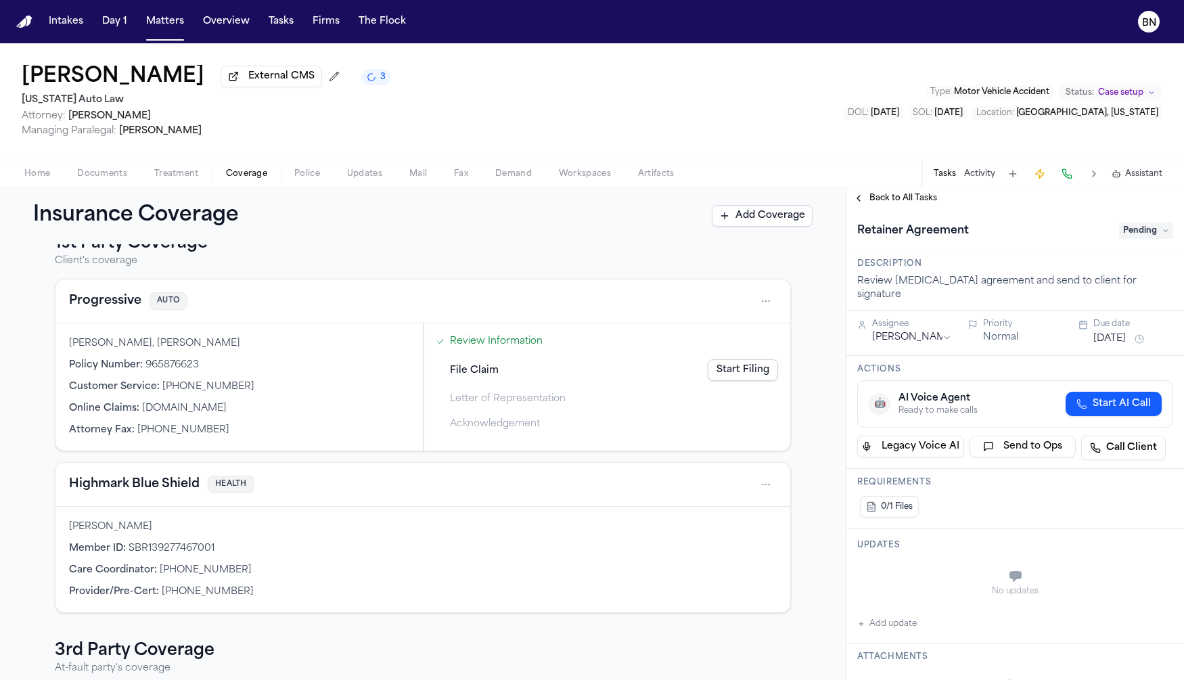
click at [907, 198] on span "Back to All Tasks" at bounding box center [903, 198] width 68 height 11
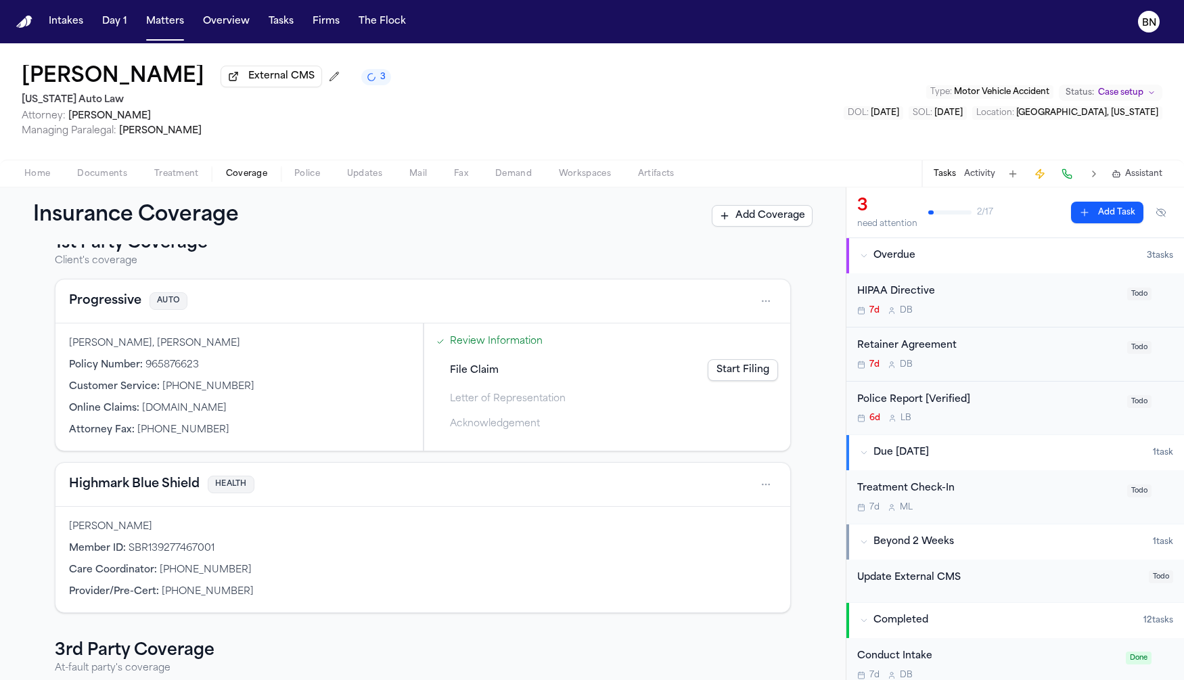
click at [195, 179] on span "Treatment" at bounding box center [176, 173] width 45 height 11
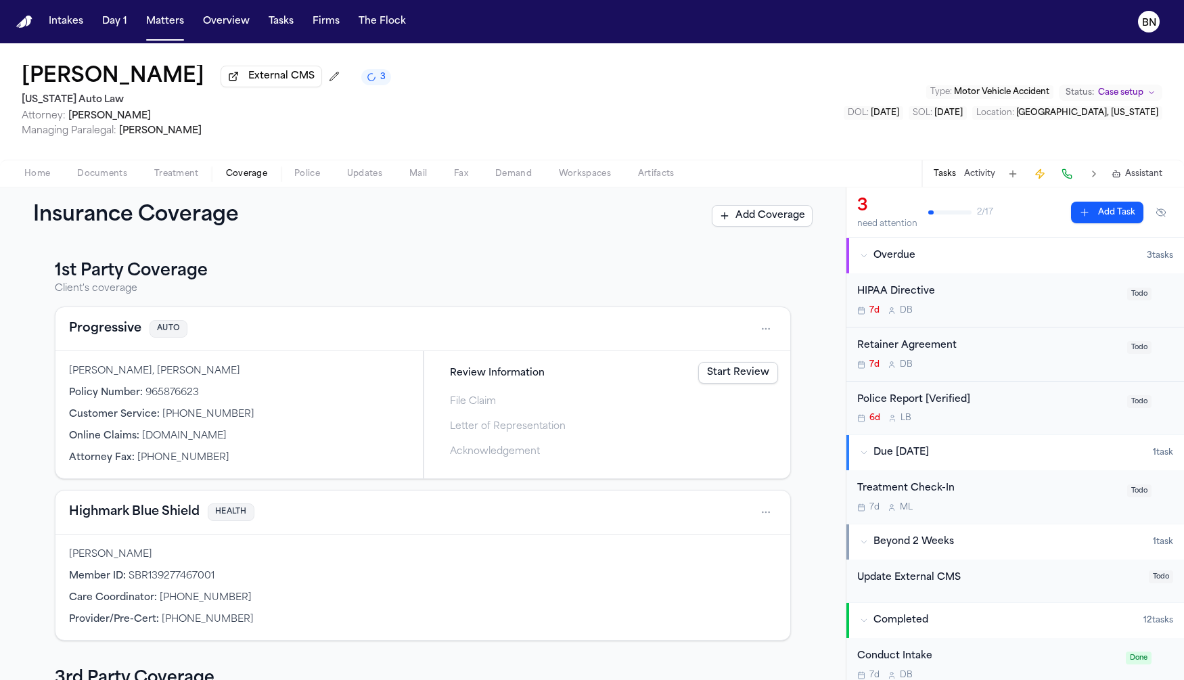
click at [248, 182] on span "button" at bounding box center [247, 181] width 58 height 1
